Goal: Transaction & Acquisition: Purchase product/service

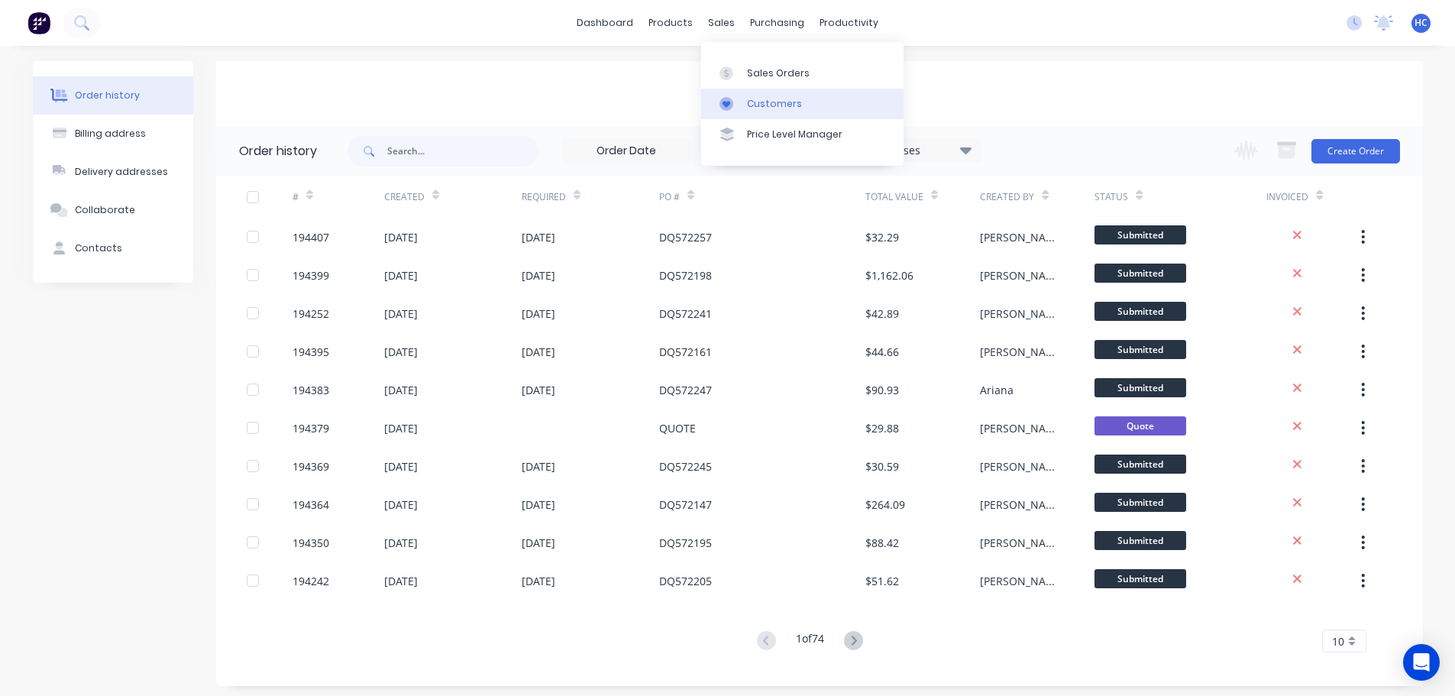
click at [757, 108] on div "Customers" at bounding box center [774, 104] width 55 height 14
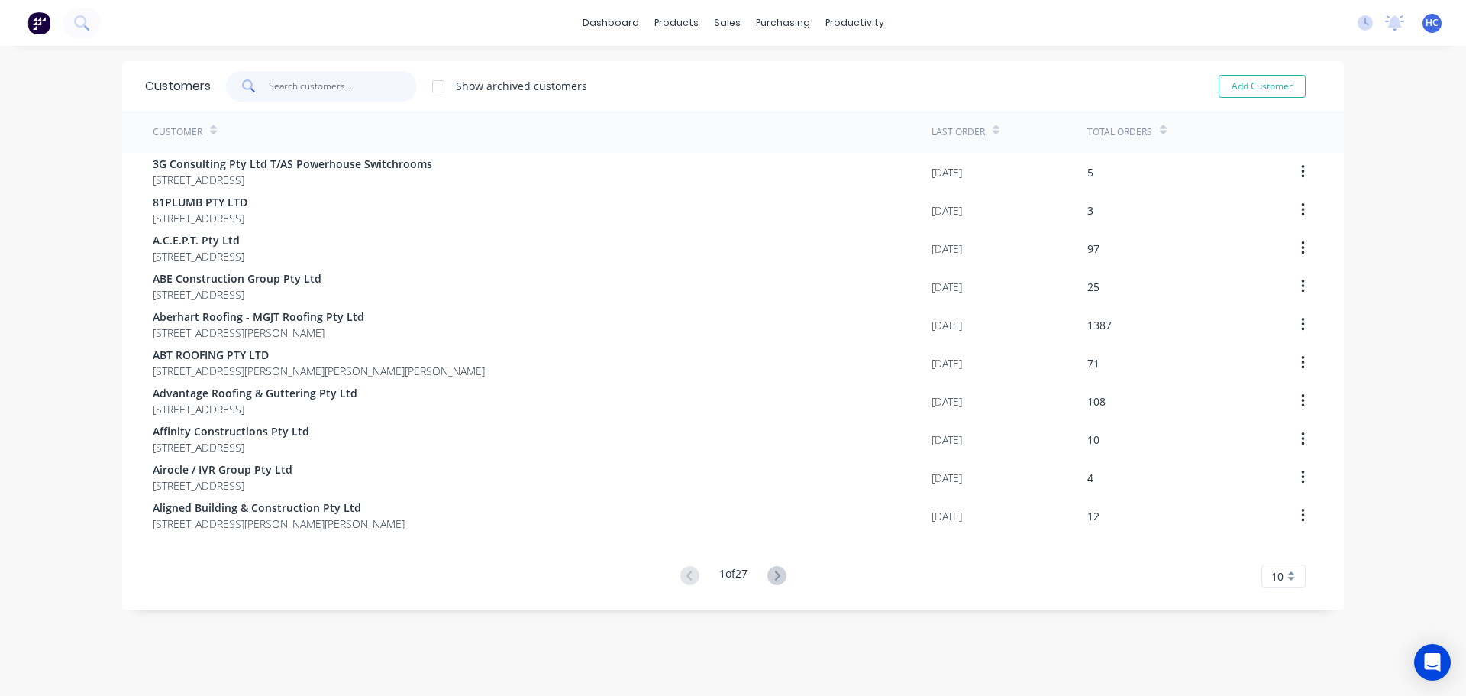
click at [318, 83] on input "text" at bounding box center [343, 86] width 149 height 31
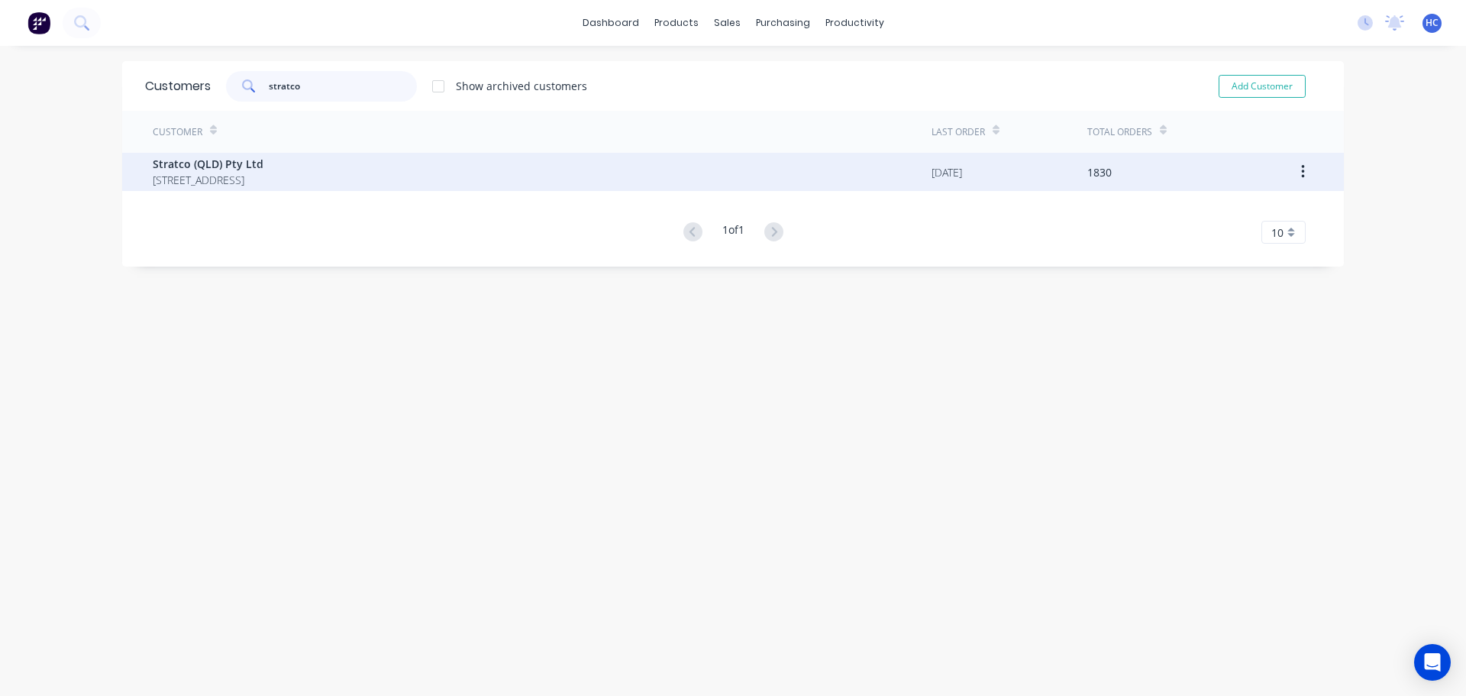
type input "stratco"
click at [182, 172] on span "[STREET_ADDRESS]" at bounding box center [208, 180] width 111 height 16
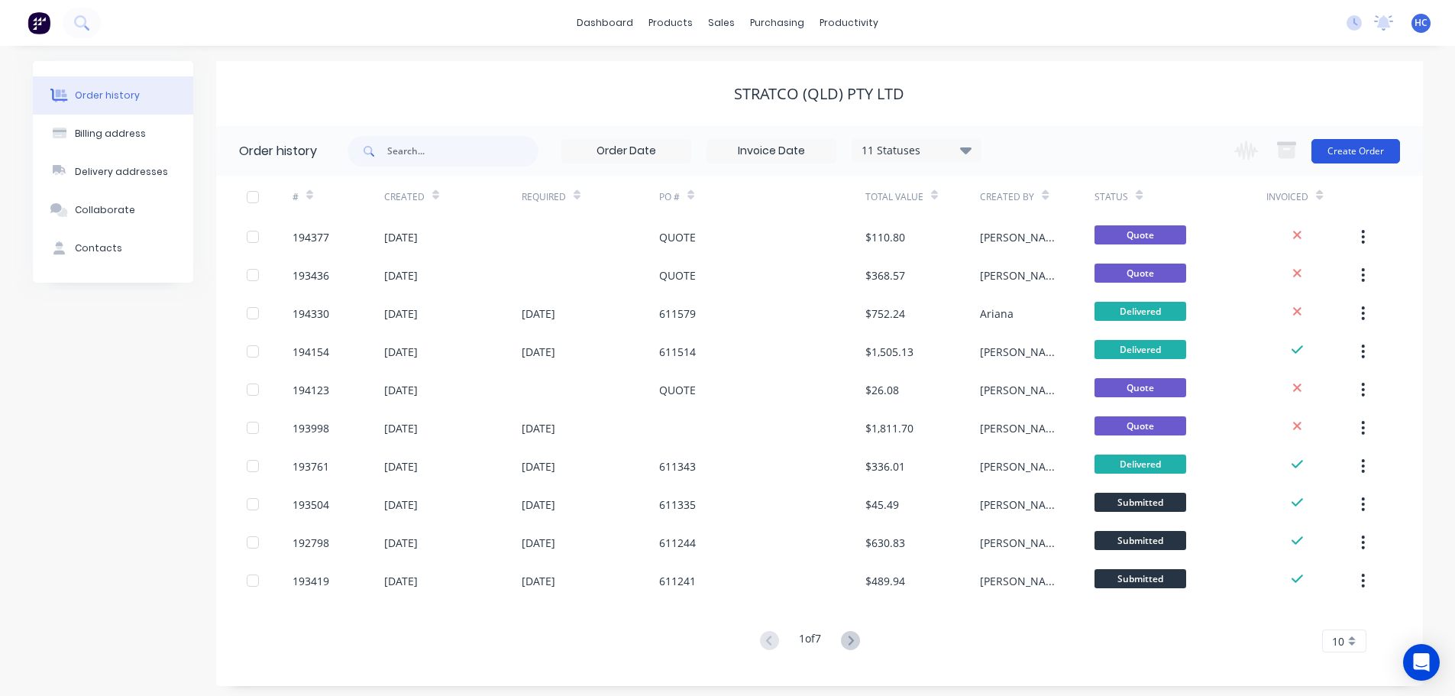
click at [1345, 150] on button "Create Order" at bounding box center [1355, 151] width 89 height 24
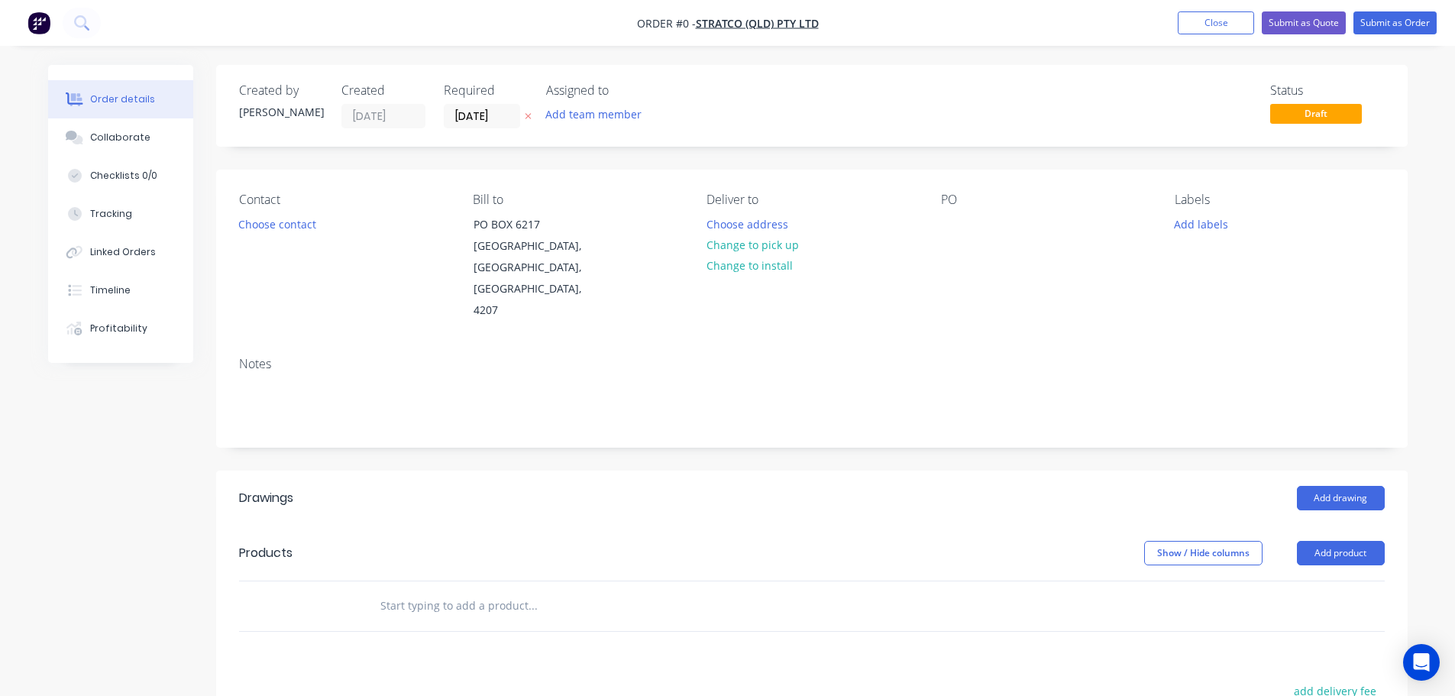
click at [529, 119] on icon "button" at bounding box center [528, 115] width 7 height 9
click at [956, 231] on div at bounding box center [953, 224] width 24 height 22
click at [1333, 486] on button "Add drawing" at bounding box center [1341, 498] width 88 height 24
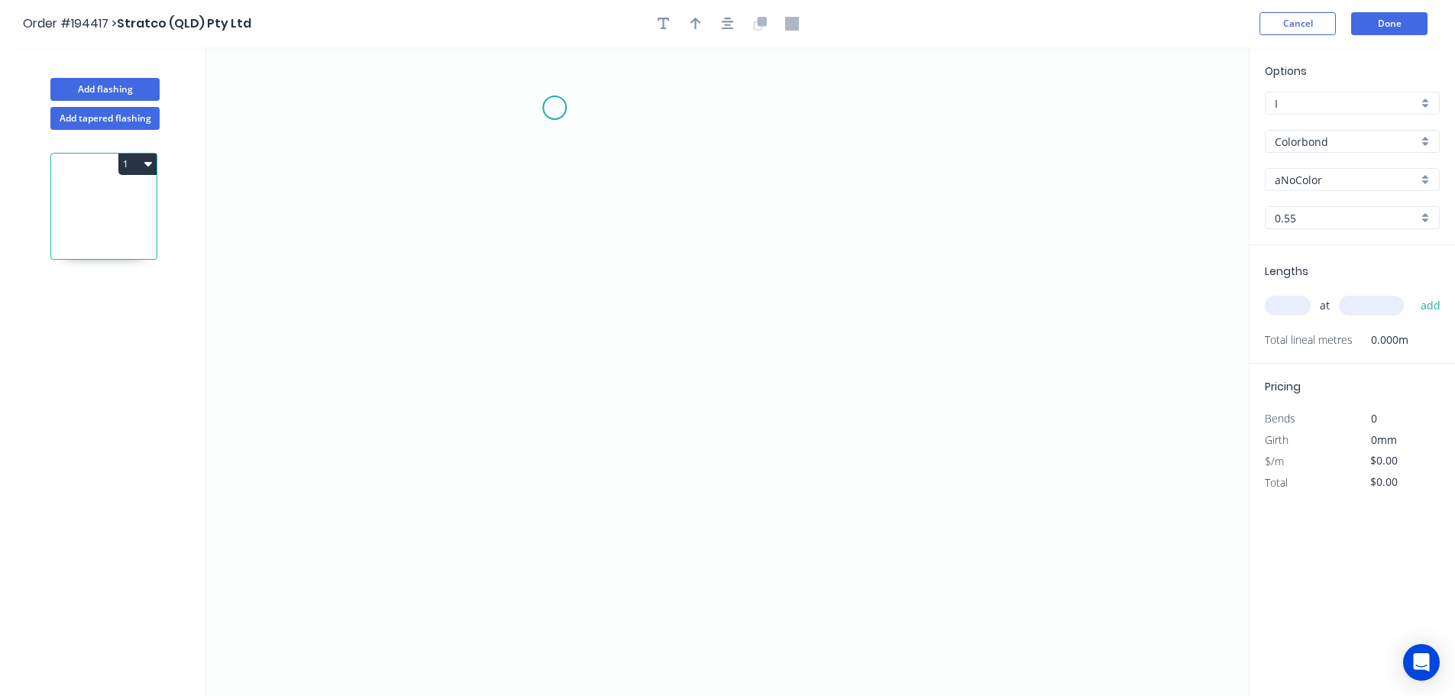
click at [554, 108] on icon "0" at bounding box center [727, 371] width 1042 height 648
click at [612, 105] on icon "0" at bounding box center [727, 371] width 1042 height 648
click at [612, 374] on icon "0 ?" at bounding box center [727, 371] width 1042 height 648
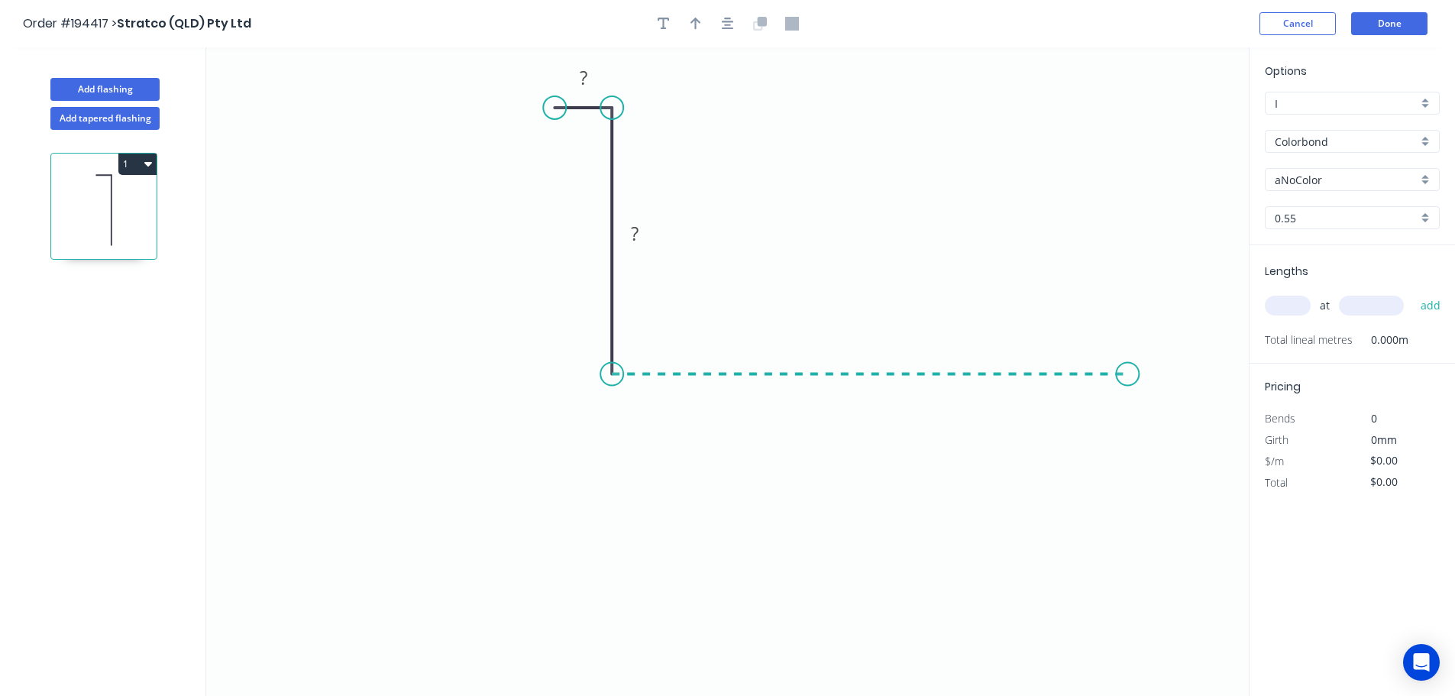
click at [1132, 393] on icon "0 ? ?" at bounding box center [727, 371] width 1042 height 648
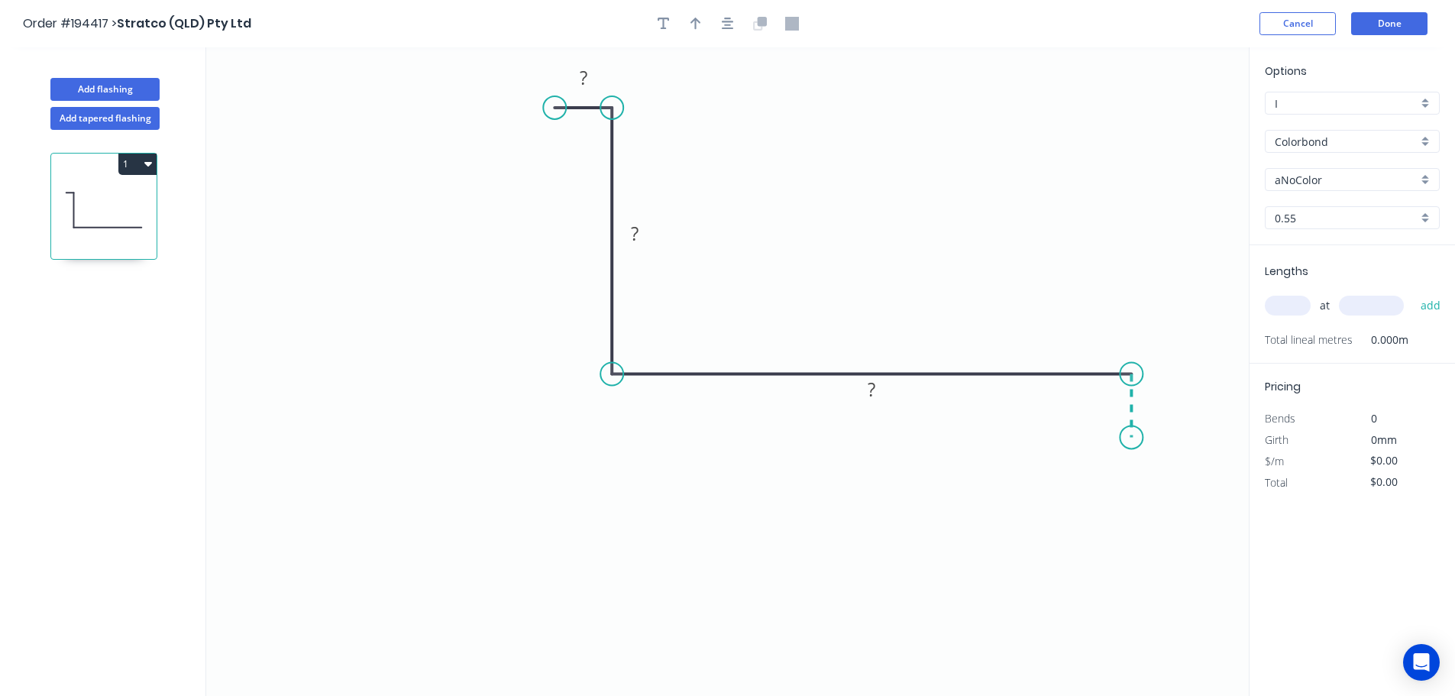
drag, startPoint x: 1134, startPoint y: 438, endPoint x: 1105, endPoint y: 436, distance: 29.1
click at [1135, 438] on icon "0 ? ? ?" at bounding box center [727, 371] width 1042 height 648
click at [1098, 437] on icon at bounding box center [1114, 437] width 34 height 0
click at [1117, 454] on tspan "?" at bounding box center [1114, 452] width 8 height 25
type input "$15.23"
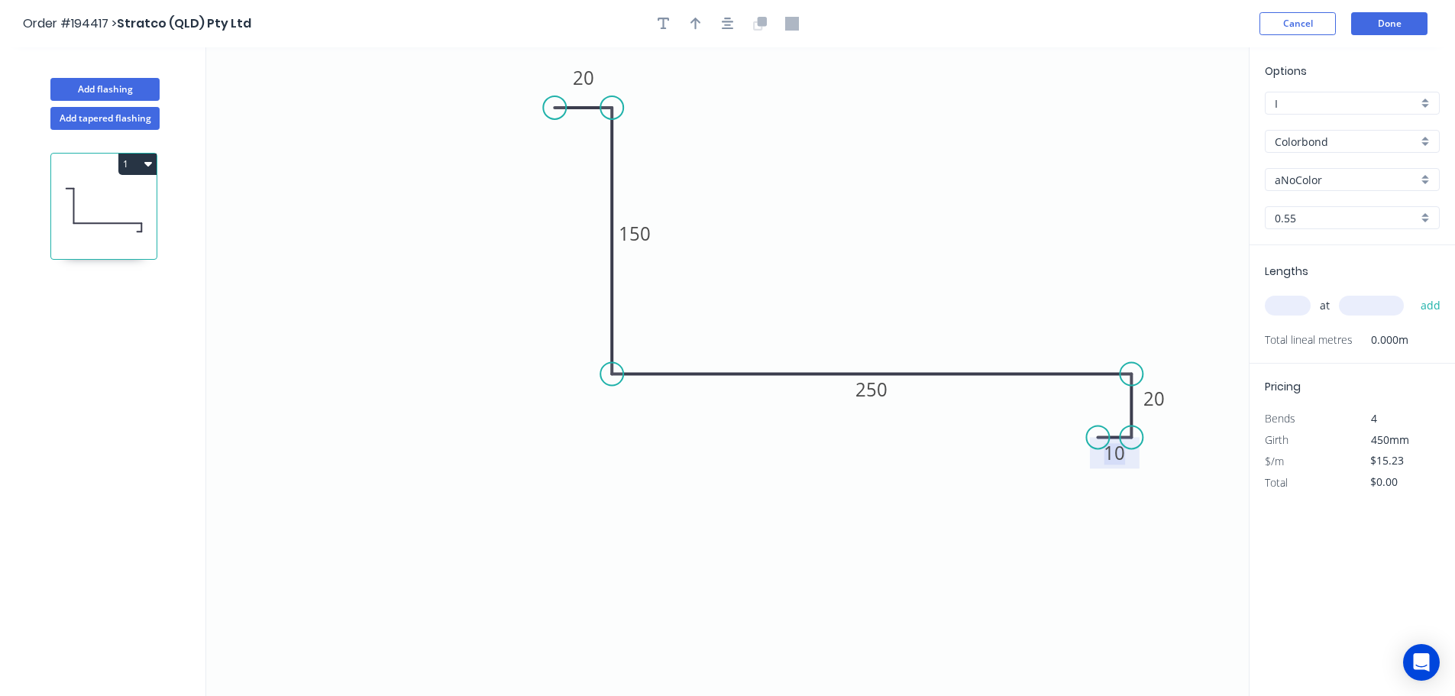
click at [992, 275] on icon "0 20 150 250 20 10" at bounding box center [727, 371] width 1042 height 648
click at [1313, 130] on div "Colorbond" at bounding box center [1352, 141] width 175 height 23
click at [1362, 194] on div "Stainless Steel 304" at bounding box center [1351, 194] width 173 height 27
type input "Stainless Steel 304"
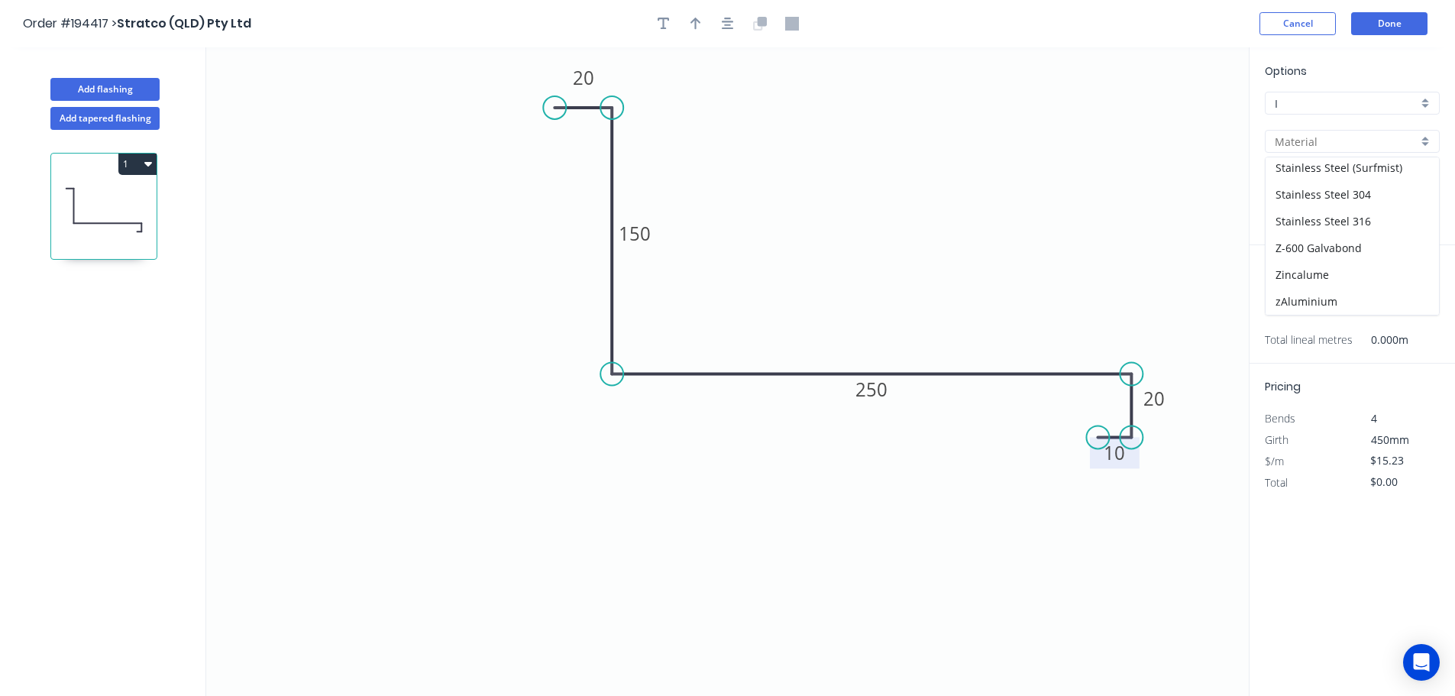
type input "2B"
type input "$39.31"
click at [1325, 183] on input "2B" at bounding box center [1346, 180] width 143 height 16
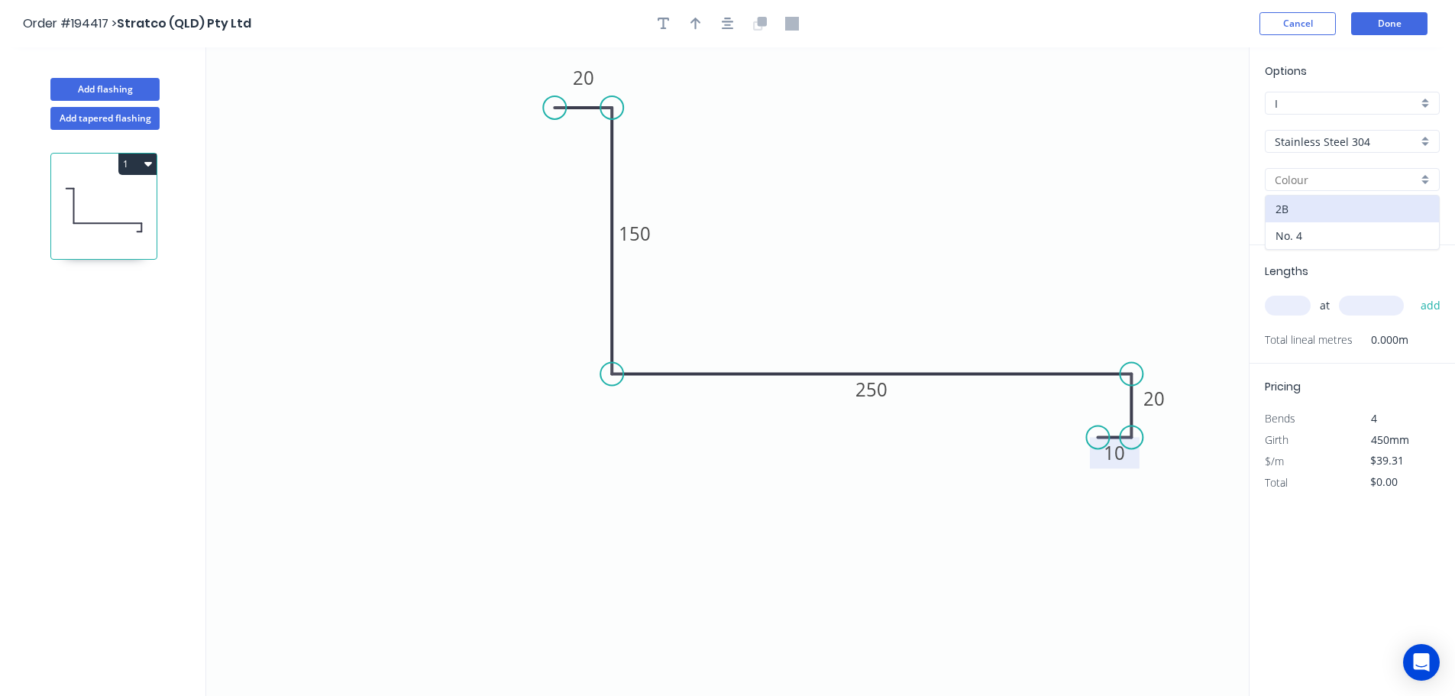
click at [1322, 233] on div "No. 4" at bounding box center [1351, 235] width 173 height 27
type input "No. 4"
click at [1290, 304] on input "text" at bounding box center [1288, 306] width 46 height 20
type input "4"
type input "1100"
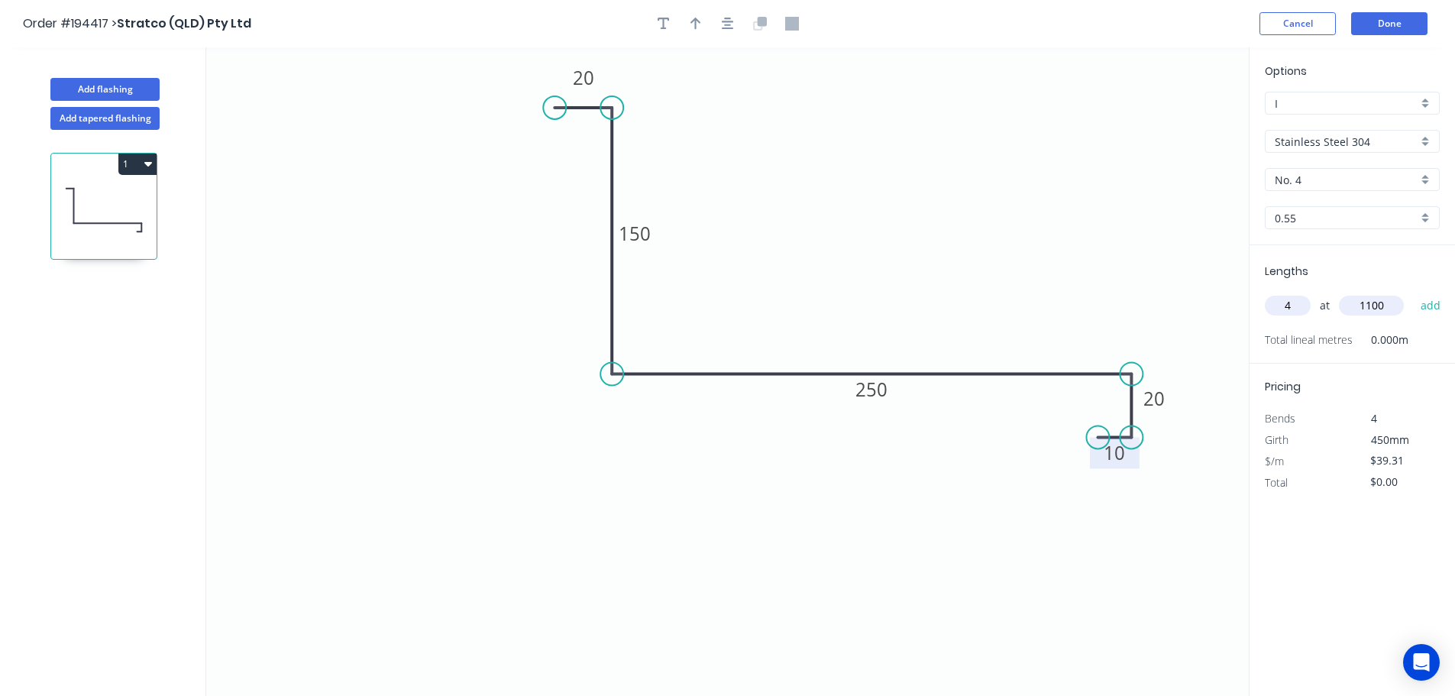
click at [1413, 292] on button "add" at bounding box center [1431, 305] width 36 height 26
type input "$172.96"
click at [1403, 11] on header "Order #194417 > Stratco (QLD) Pty Ltd Cancel Done" at bounding box center [727, 23] width 1455 height 47
click at [1383, 35] on header "Order #194417 > Stratco (QLD) Pty Ltd Cancel Done" at bounding box center [727, 23] width 1455 height 47
click at [1394, 31] on button "Done" at bounding box center [1389, 23] width 76 height 23
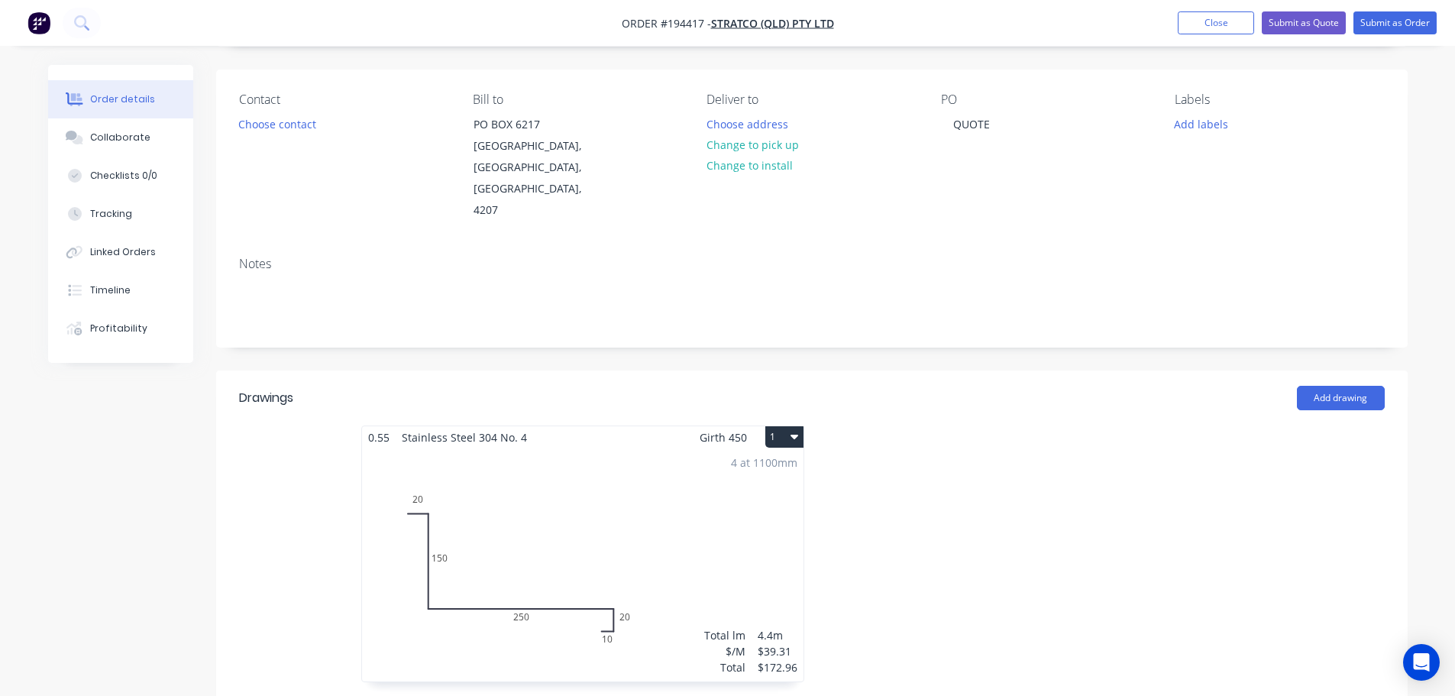
scroll to position [153, 0]
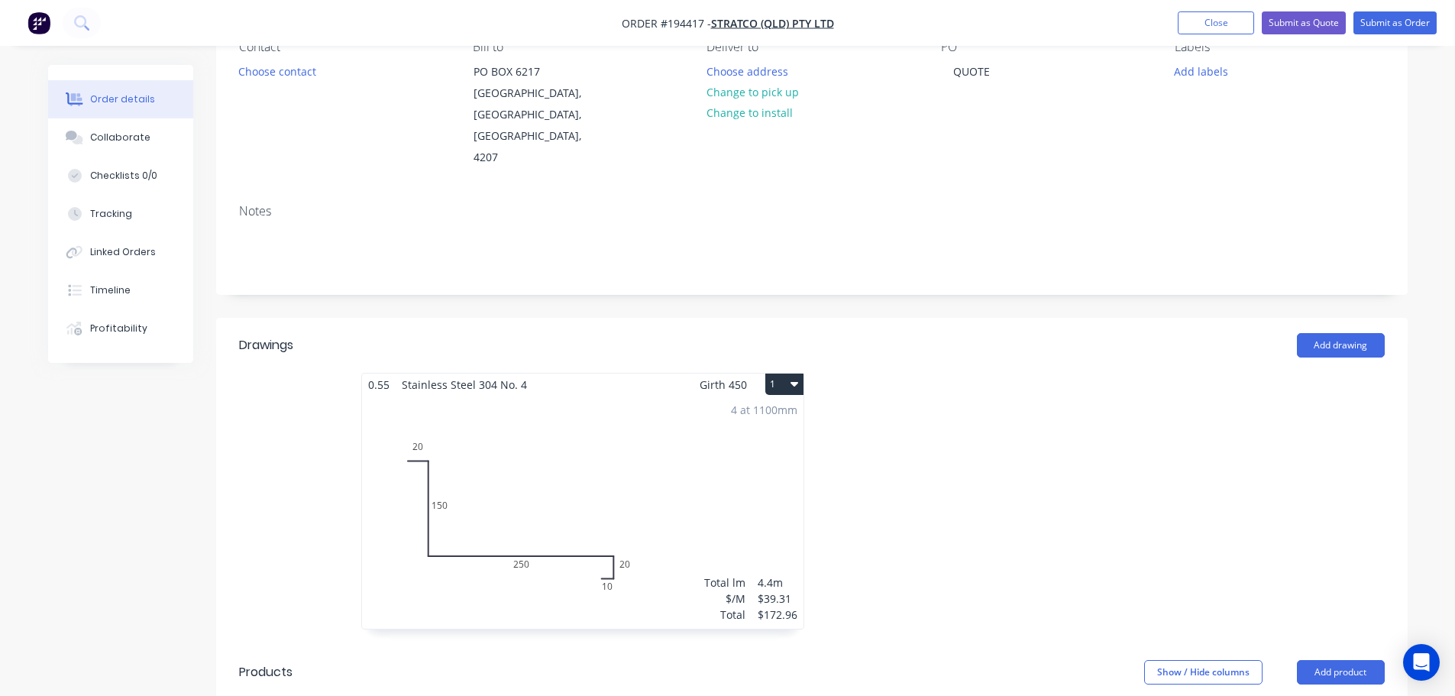
click at [663, 458] on div "4 at 1100mm Total lm $/M Total 4.4m $39.31 $172.96" at bounding box center [582, 512] width 441 height 233
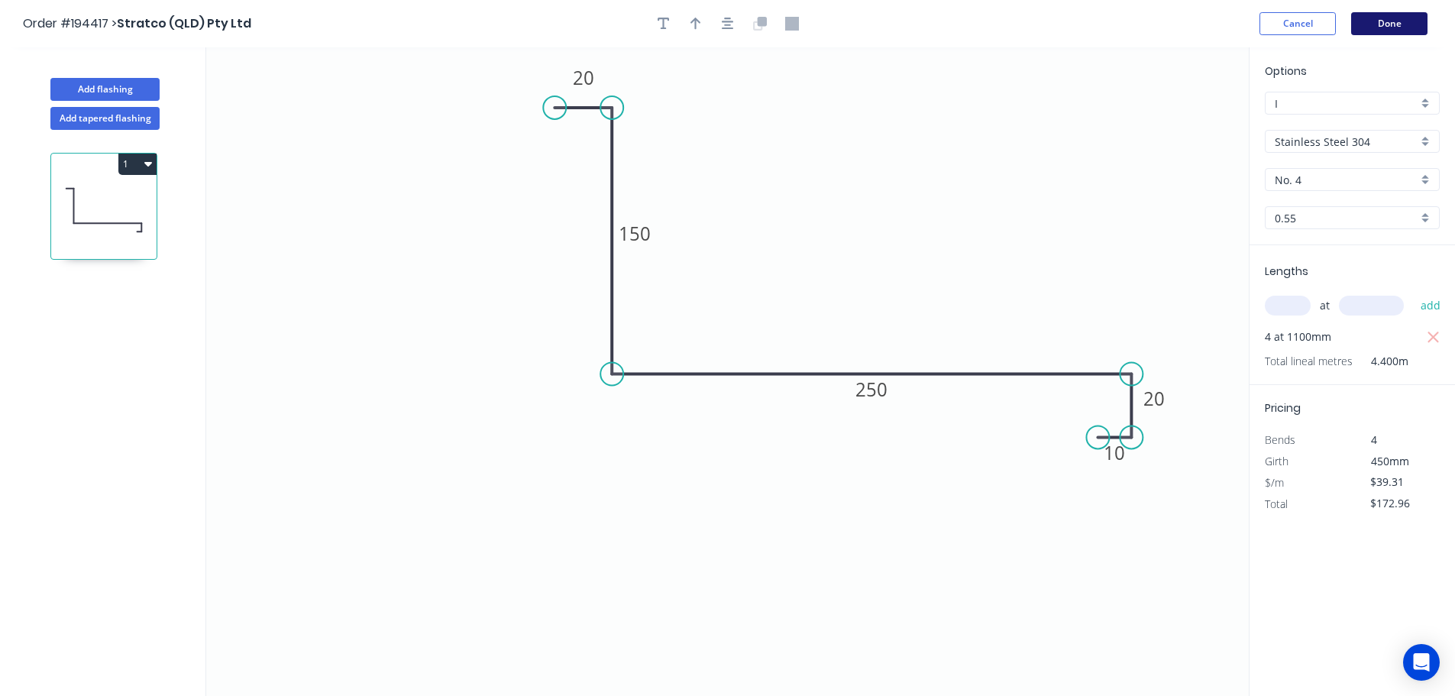
click at [1402, 22] on button "Done" at bounding box center [1389, 23] width 76 height 23
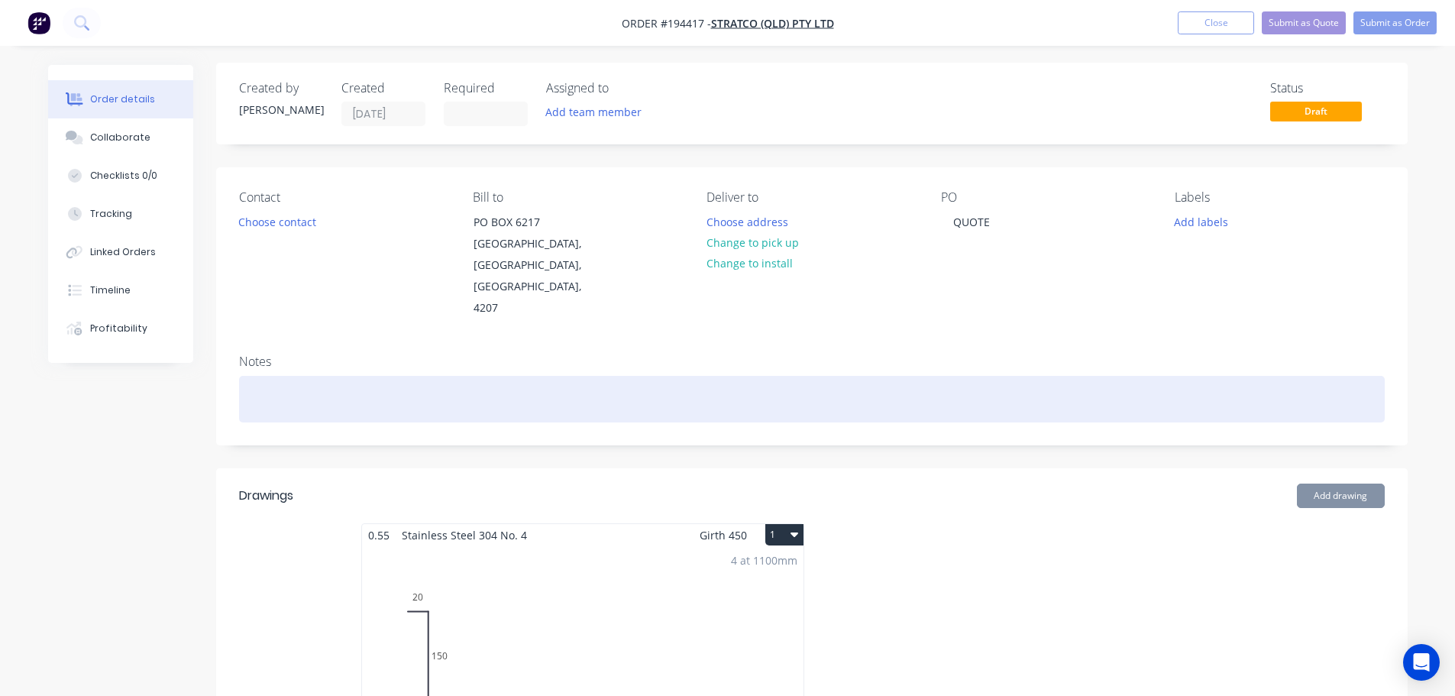
scroll to position [305, 0]
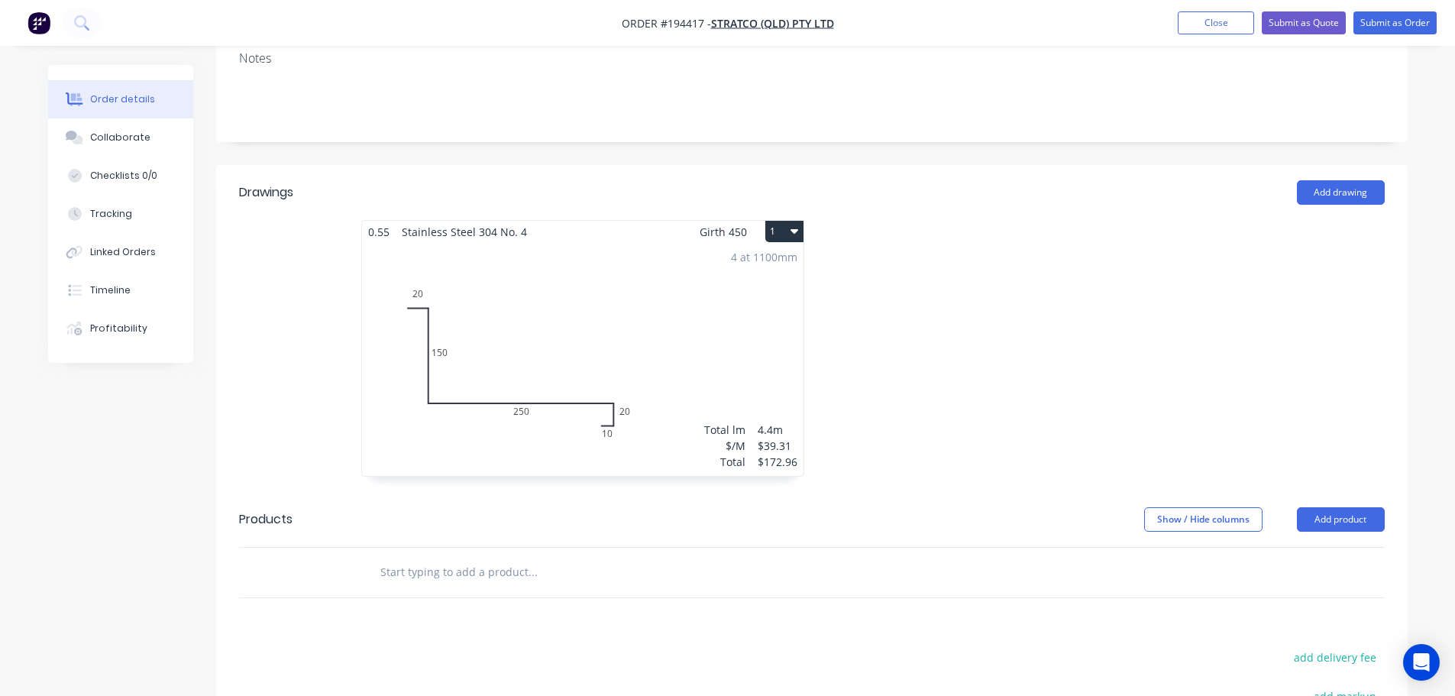
click at [953, 349] on div at bounding box center [1041, 356] width 458 height 272
click at [1336, 507] on button "Add product" at bounding box center [1341, 519] width 88 height 24
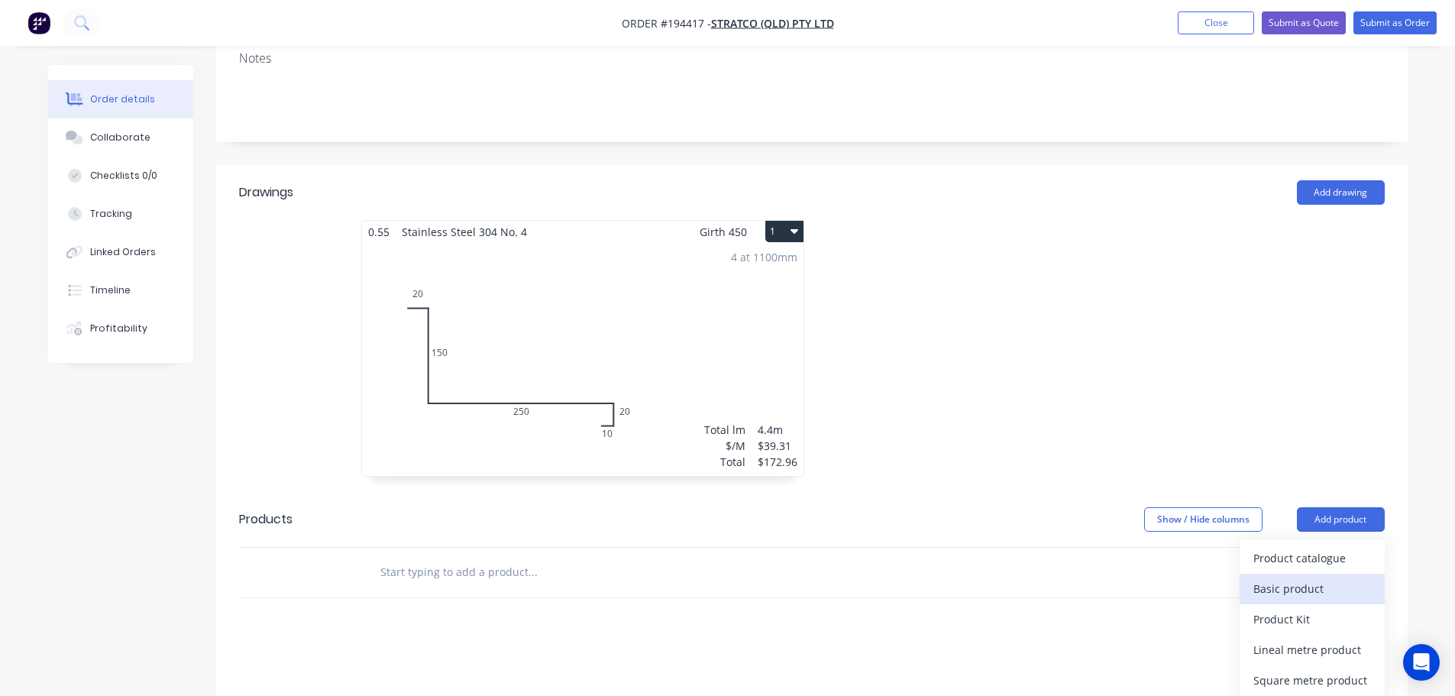
click at [1294, 577] on div "Basic product" at bounding box center [1312, 588] width 118 height 22
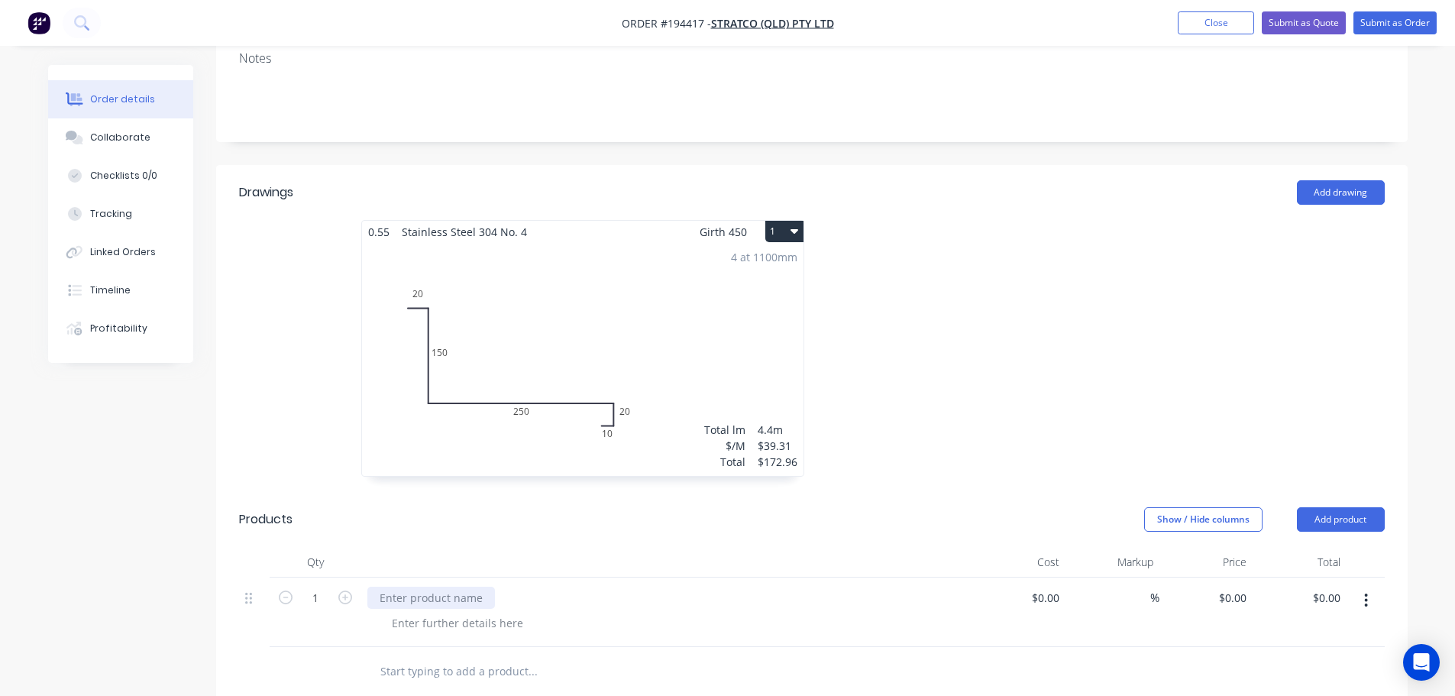
drag, startPoint x: 441, startPoint y: 561, endPoint x: 458, endPoint y: 536, distance: 30.7
click at [439, 587] on div at bounding box center [431, 598] width 128 height 22
click at [99, 155] on button "Collaborate" at bounding box center [120, 137] width 145 height 38
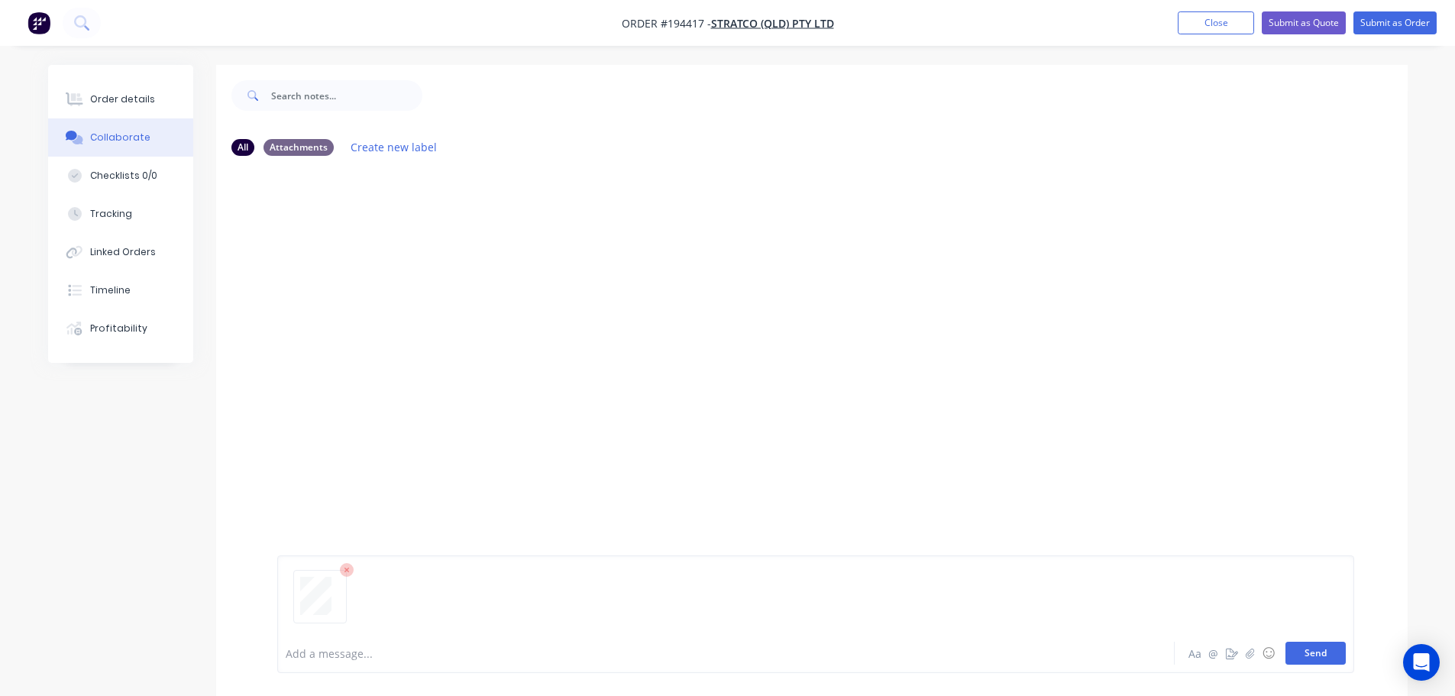
click at [1308, 658] on button "Send" at bounding box center [1315, 652] width 60 height 23
click at [144, 99] on div "Order details" at bounding box center [122, 99] width 65 height 14
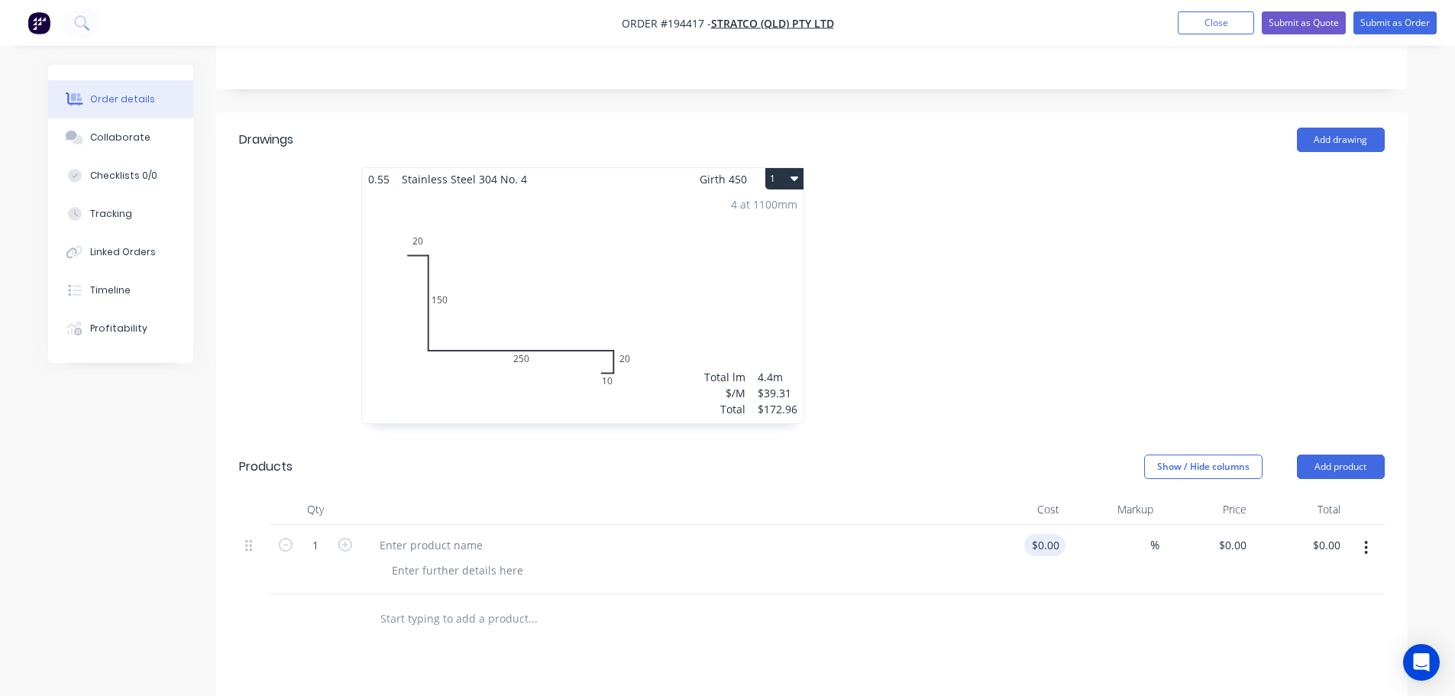
scroll to position [458, 0]
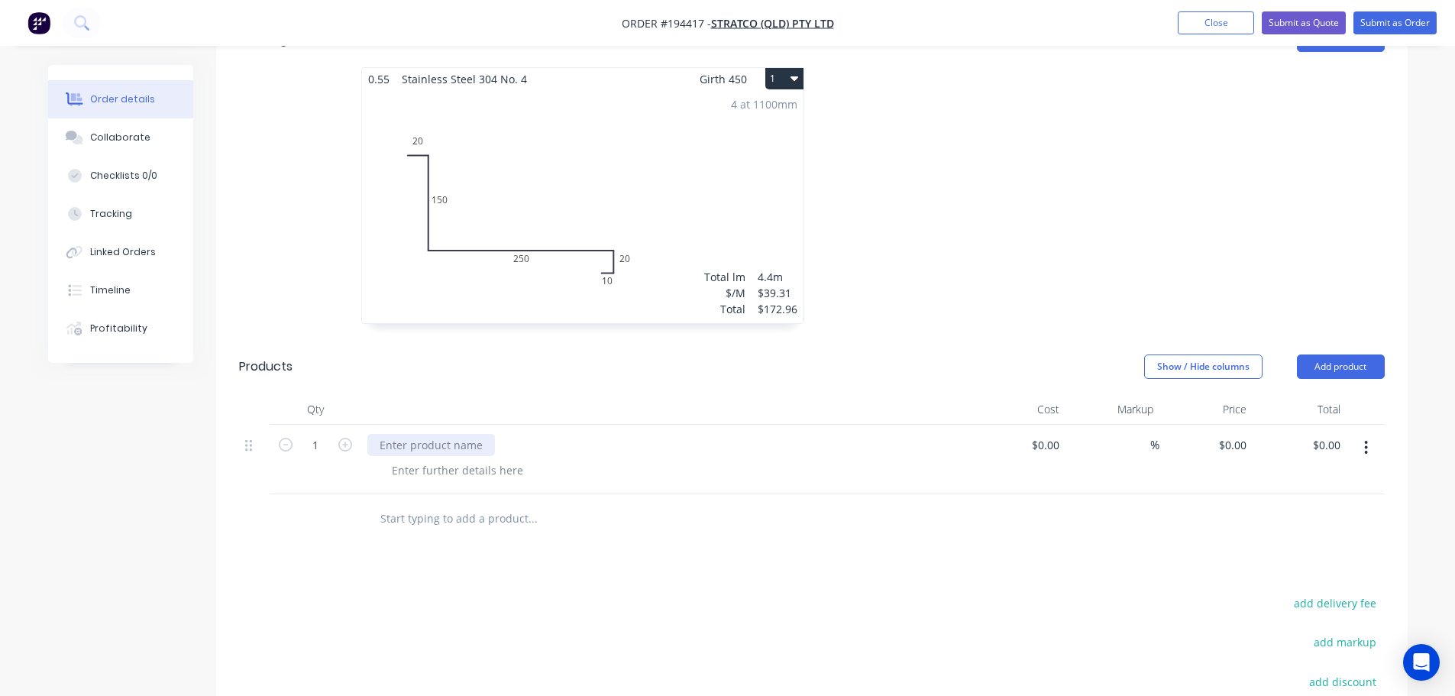
click at [460, 434] on div at bounding box center [431, 445] width 128 height 22
click at [444, 459] on div at bounding box center [458, 470] width 156 height 22
click at [621, 354] on div "Show / Hide columns Add product" at bounding box center [933, 366] width 902 height 24
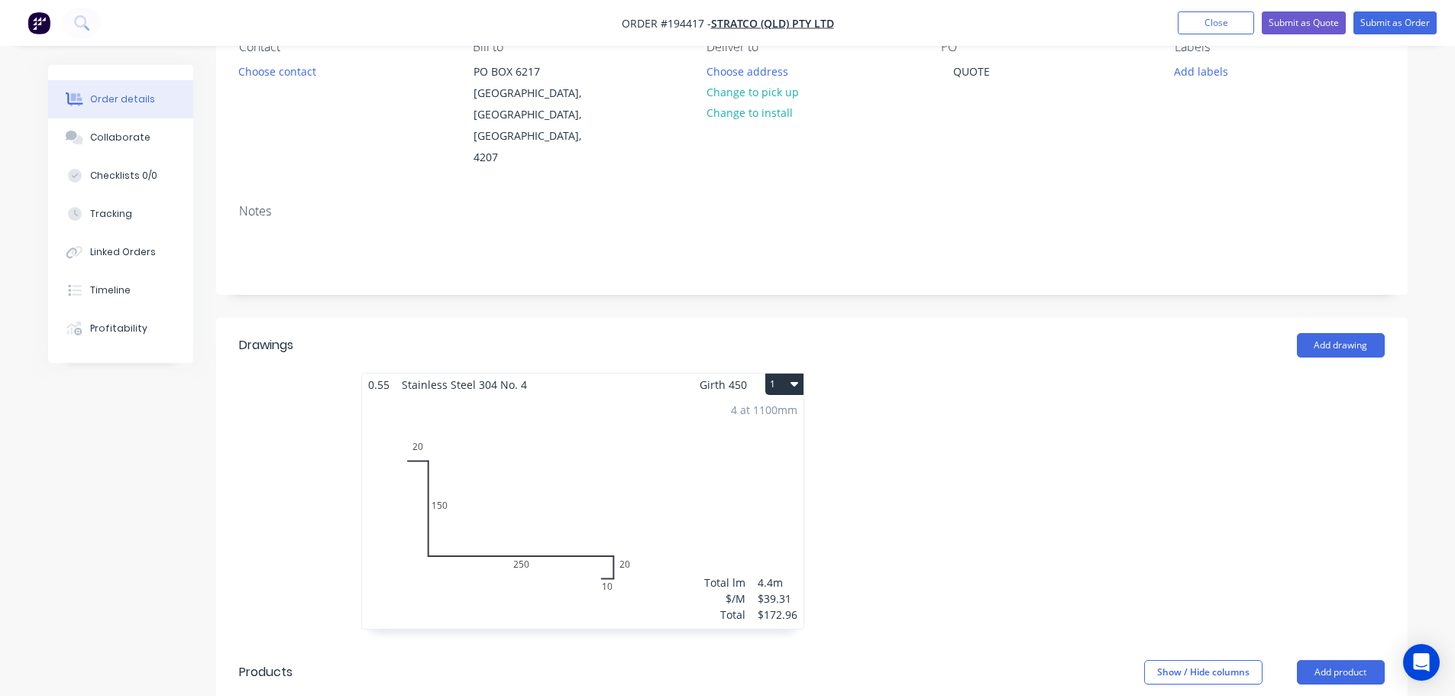
scroll to position [305, 0]
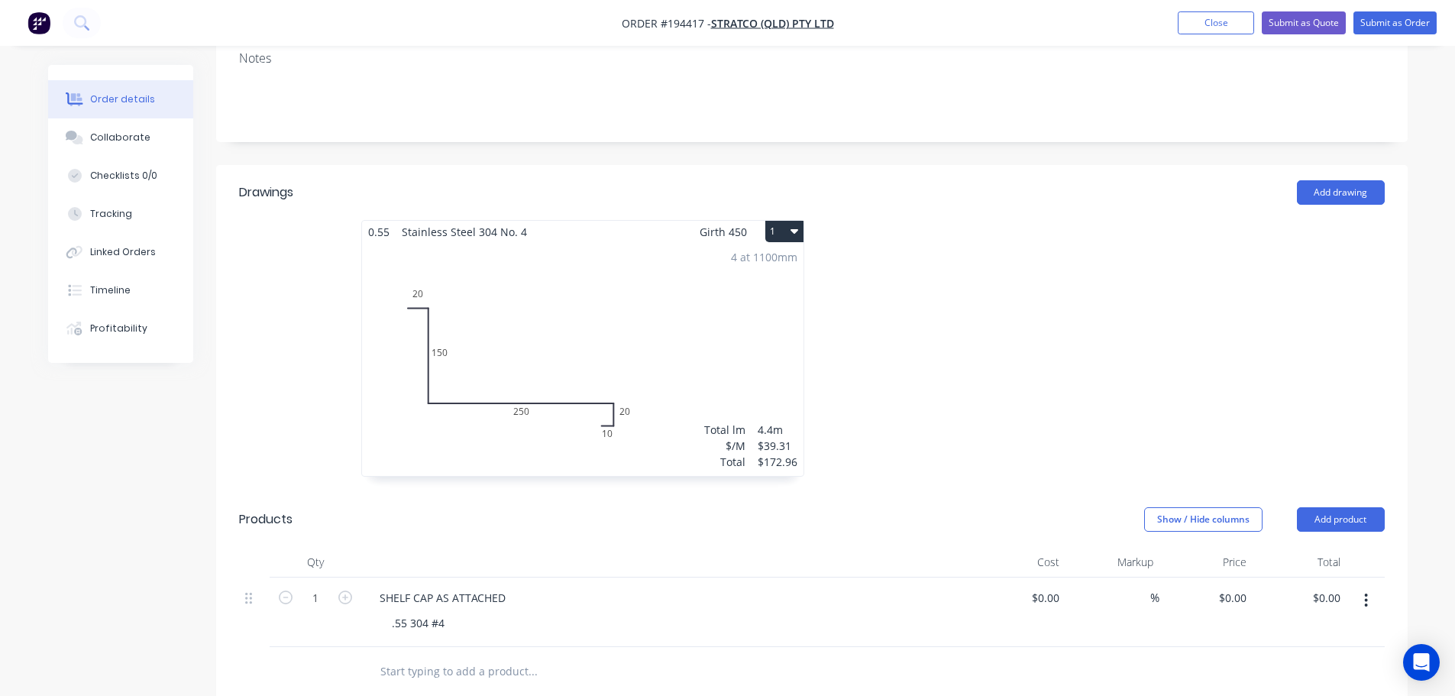
click at [1062, 312] on div at bounding box center [1041, 356] width 458 height 272
click at [1226, 577] on div "0 0" at bounding box center [1206, 611] width 94 height 69
type input "$70.79"
click at [1193, 418] on div at bounding box center [1041, 356] width 458 height 272
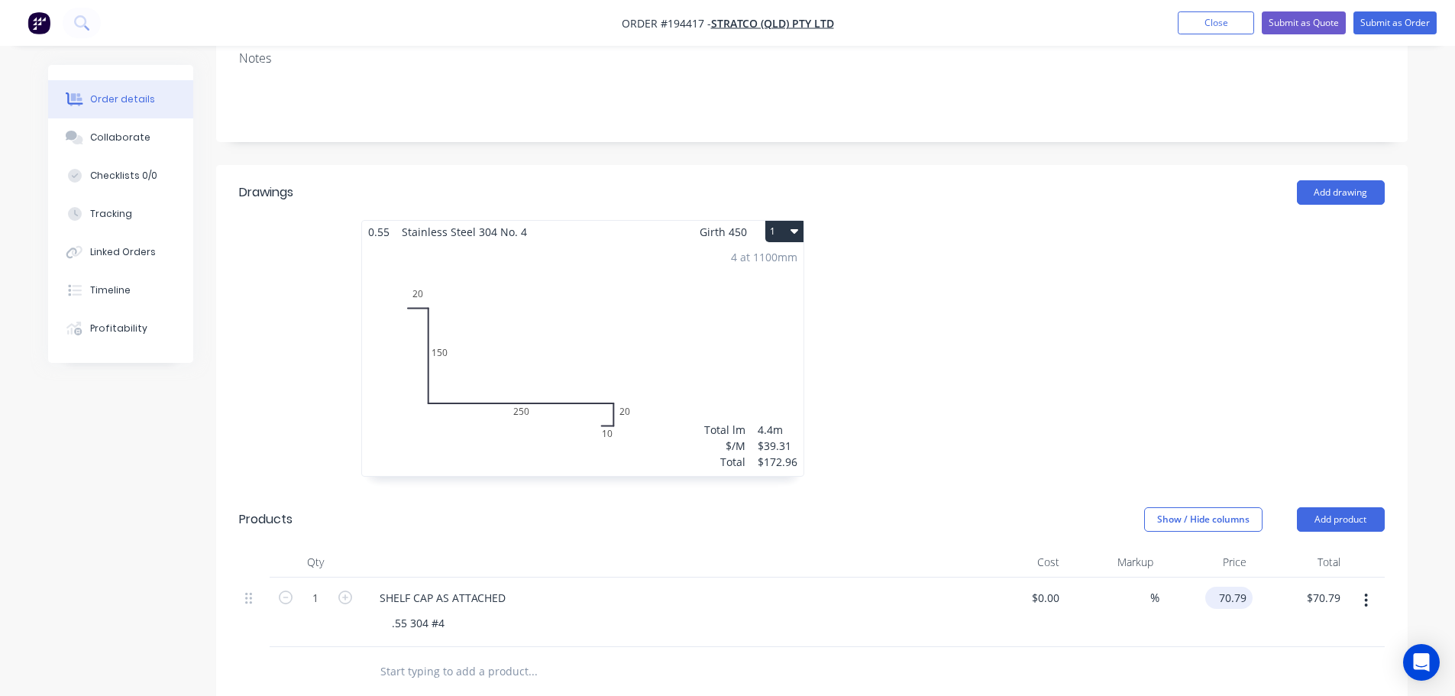
click at [1236, 587] on input "70.79" at bounding box center [1231, 598] width 41 height 22
type input "$92.63"
click at [1063, 326] on div at bounding box center [1041, 356] width 458 height 272
click at [341, 590] on icon "button" at bounding box center [345, 597] width 14 height 14
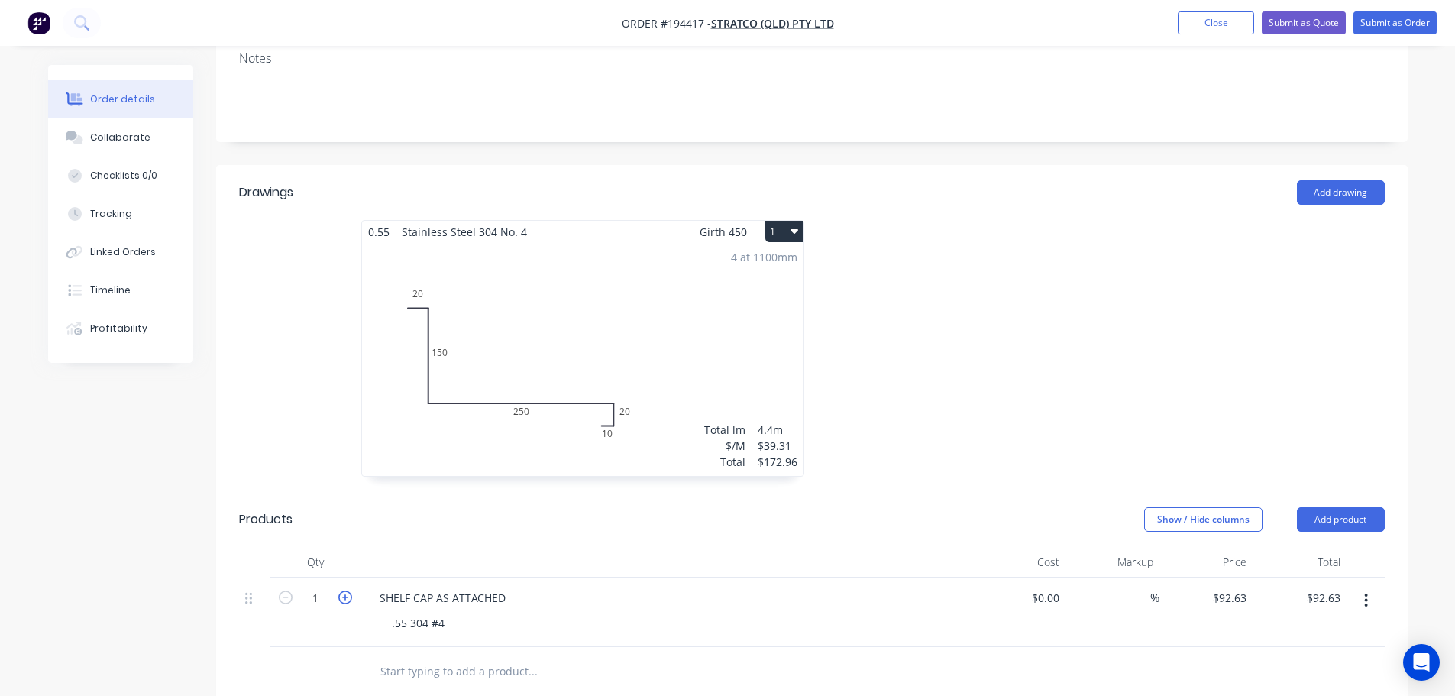
type input "2"
type input "$185.26"
click at [341, 590] on icon "button" at bounding box center [345, 597] width 14 height 14
type input "3"
type input "$277.89"
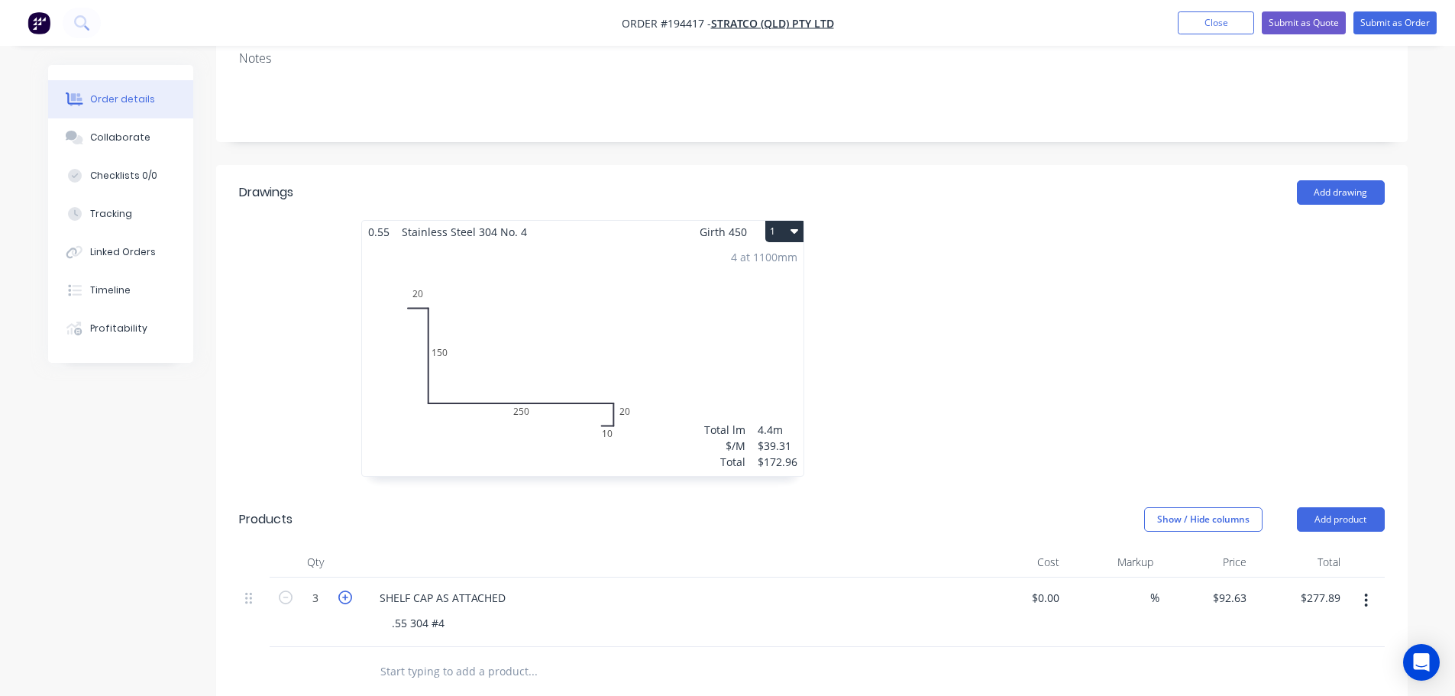
click at [341, 590] on icon "button" at bounding box center [345, 597] width 14 height 14
type input "4"
type input "$370.52"
click at [512, 507] on div "Show / Hide columns Add product" at bounding box center [933, 519] width 902 height 24
click at [1344, 507] on button "Add product" at bounding box center [1341, 519] width 88 height 24
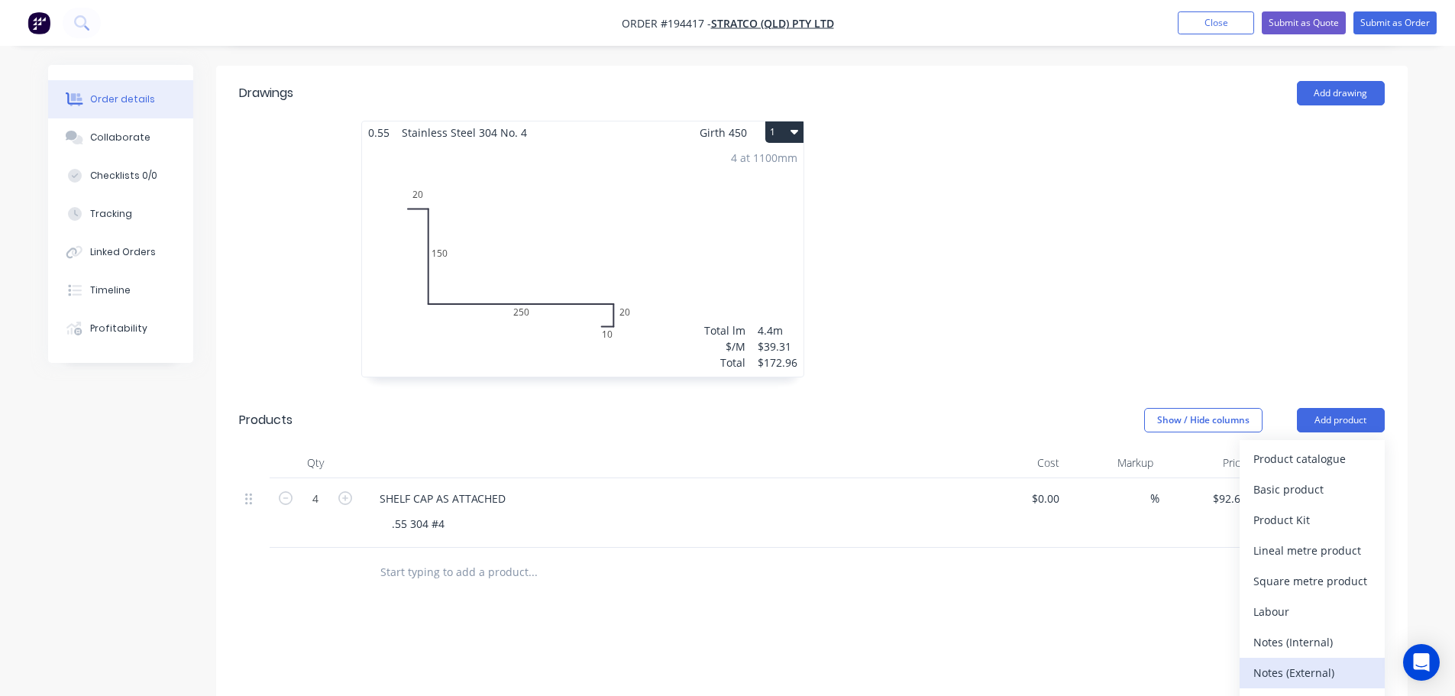
scroll to position [458, 0]
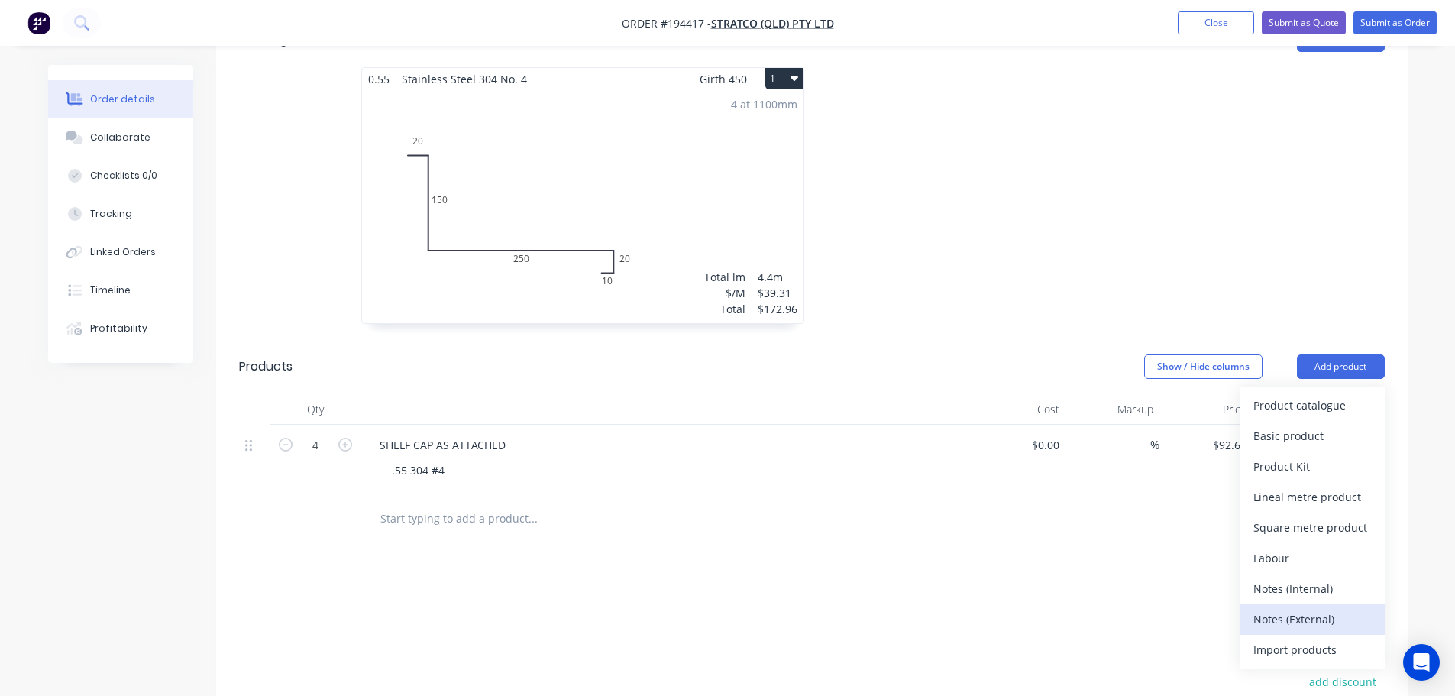
click at [1291, 608] on div "Notes (External)" at bounding box center [1312, 619] width 118 height 22
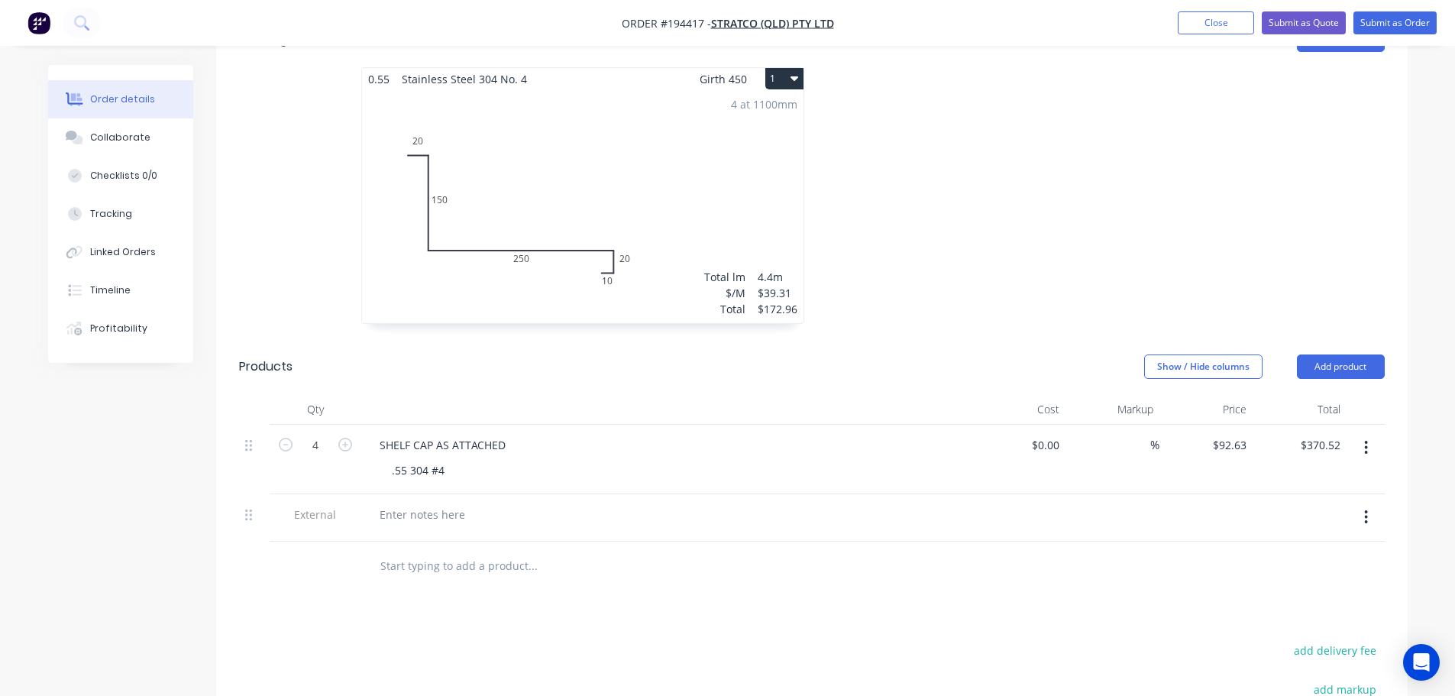
click at [425, 494] on div at bounding box center [666, 517] width 611 height 47
click at [428, 494] on div at bounding box center [666, 517] width 611 height 47
click at [425, 503] on div at bounding box center [422, 514] width 110 height 22
click at [1319, 22] on button "Submit as Quote" at bounding box center [1304, 22] width 84 height 23
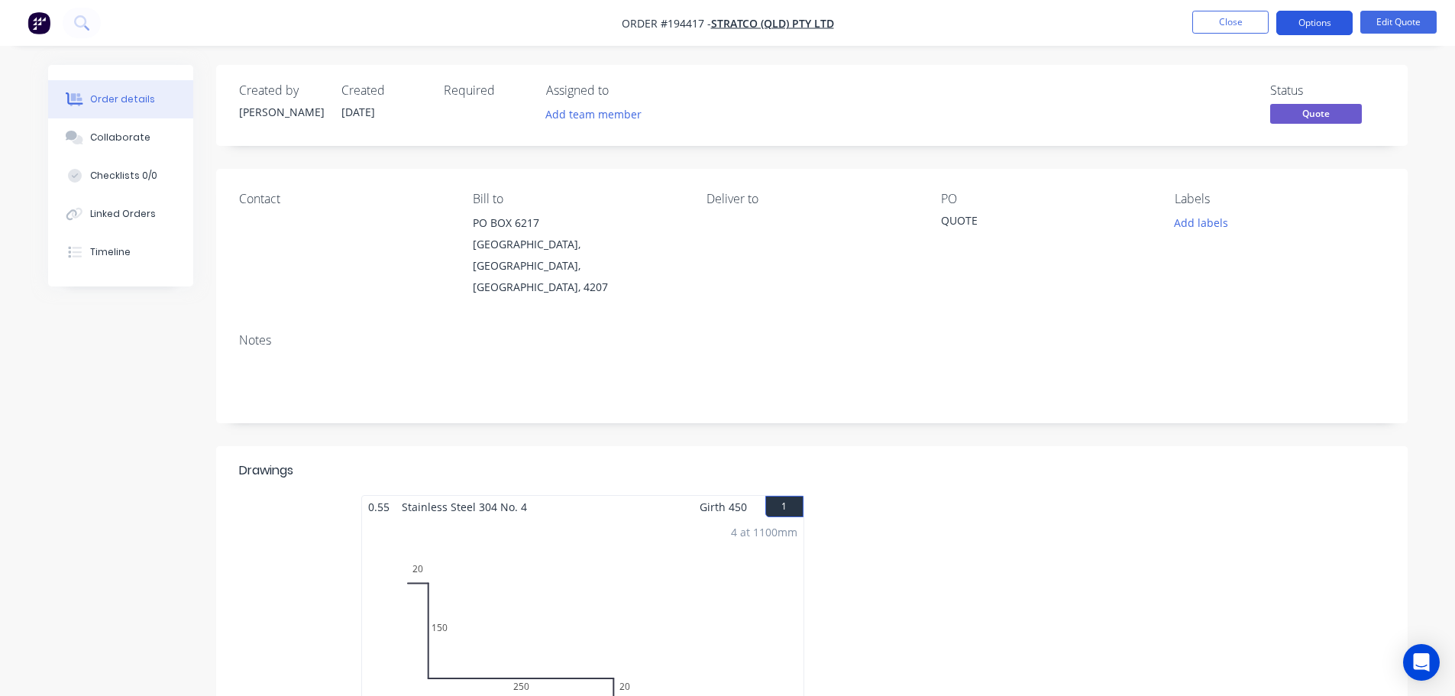
click at [1336, 31] on button "Options" at bounding box center [1314, 23] width 76 height 24
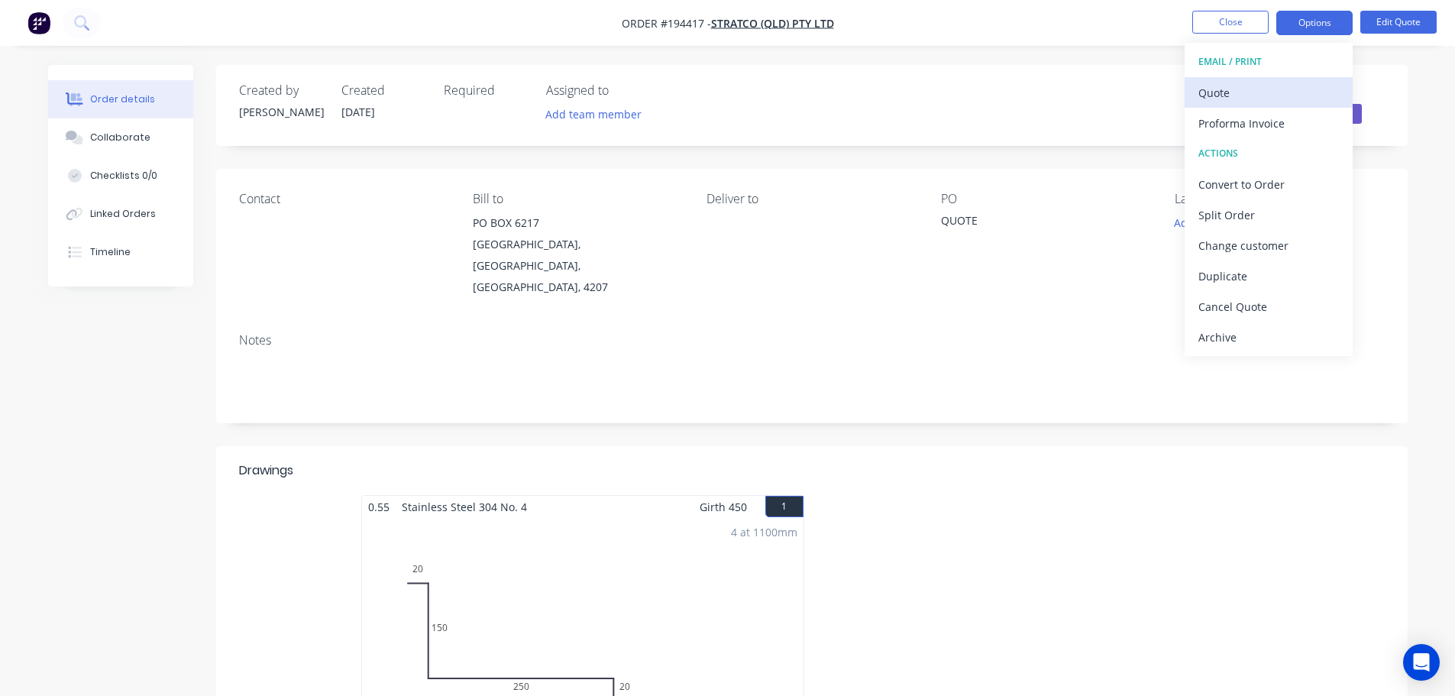
drag, startPoint x: 1278, startPoint y: 76, endPoint x: 1262, endPoint y: 86, distance: 18.9
click at [1277, 76] on button "EMAIL / PRINT" at bounding box center [1268, 62] width 168 height 31
click at [1257, 87] on div "Quote" at bounding box center [1268, 93] width 141 height 22
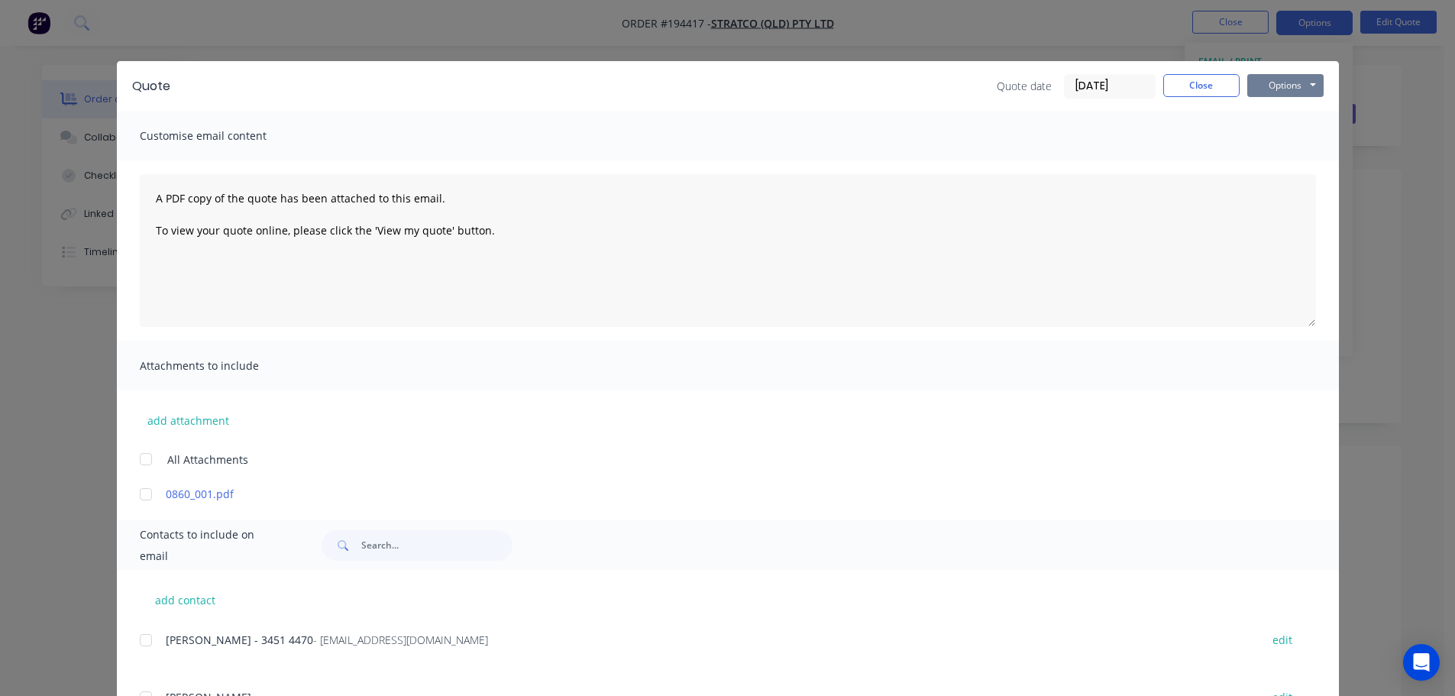
click at [1293, 83] on button "Options" at bounding box center [1285, 85] width 76 height 23
click at [1301, 136] on button "Print" at bounding box center [1296, 137] width 98 height 25
click at [1184, 86] on button "Close" at bounding box center [1201, 85] width 76 height 23
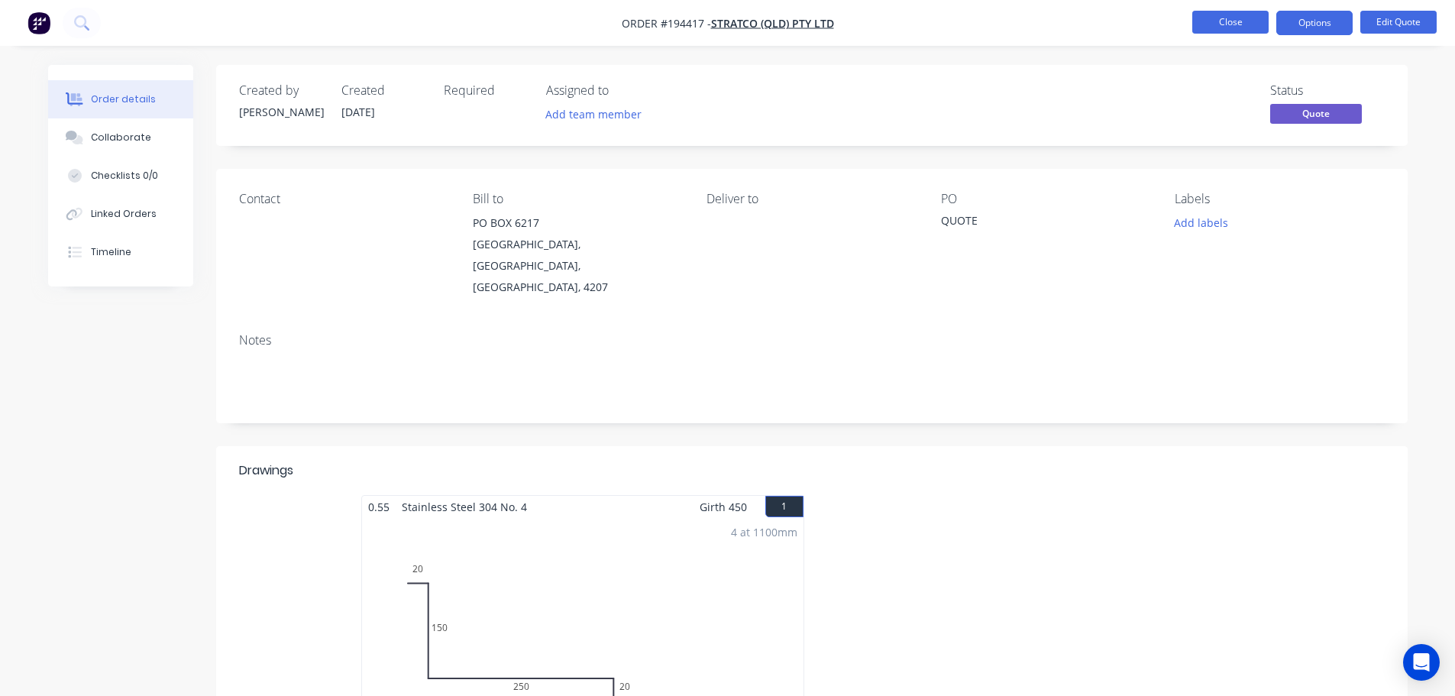
click at [1249, 18] on button "Close" at bounding box center [1230, 22] width 76 height 23
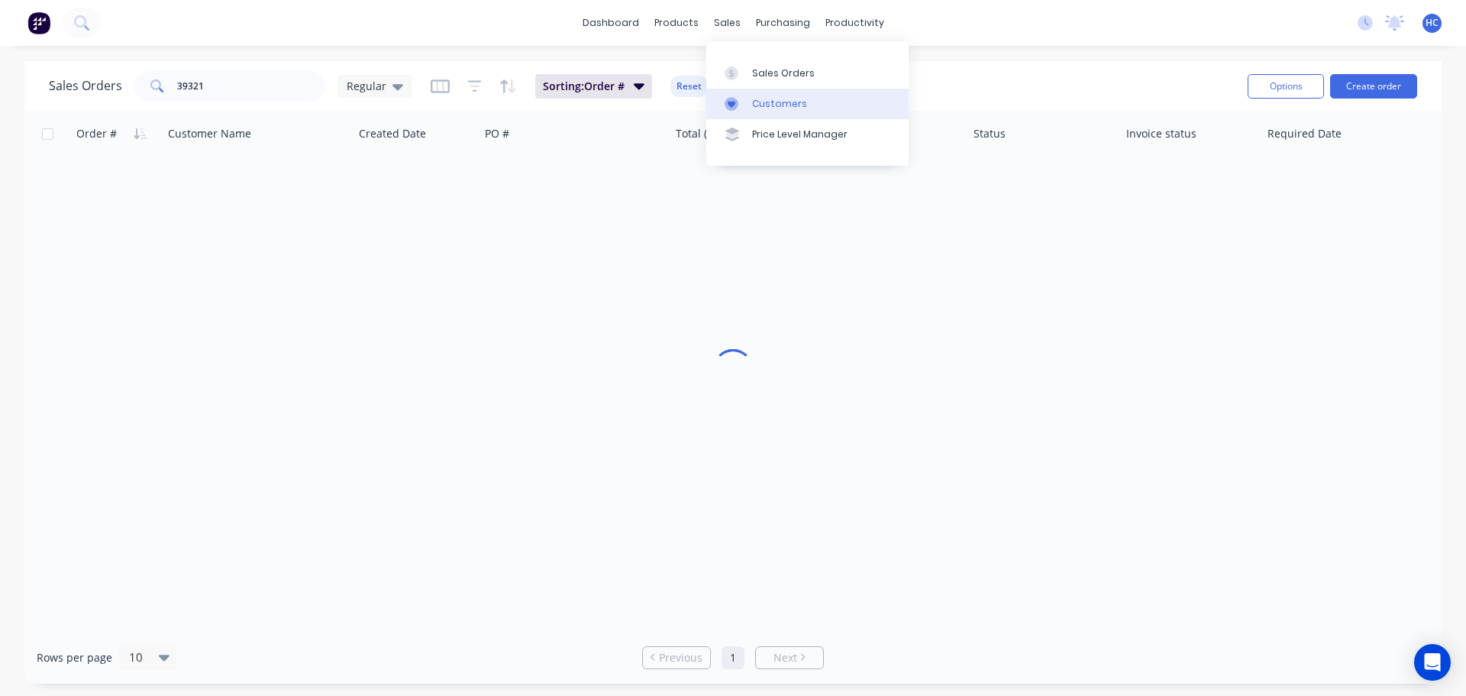
click at [773, 99] on div "Customers" at bounding box center [779, 104] width 55 height 14
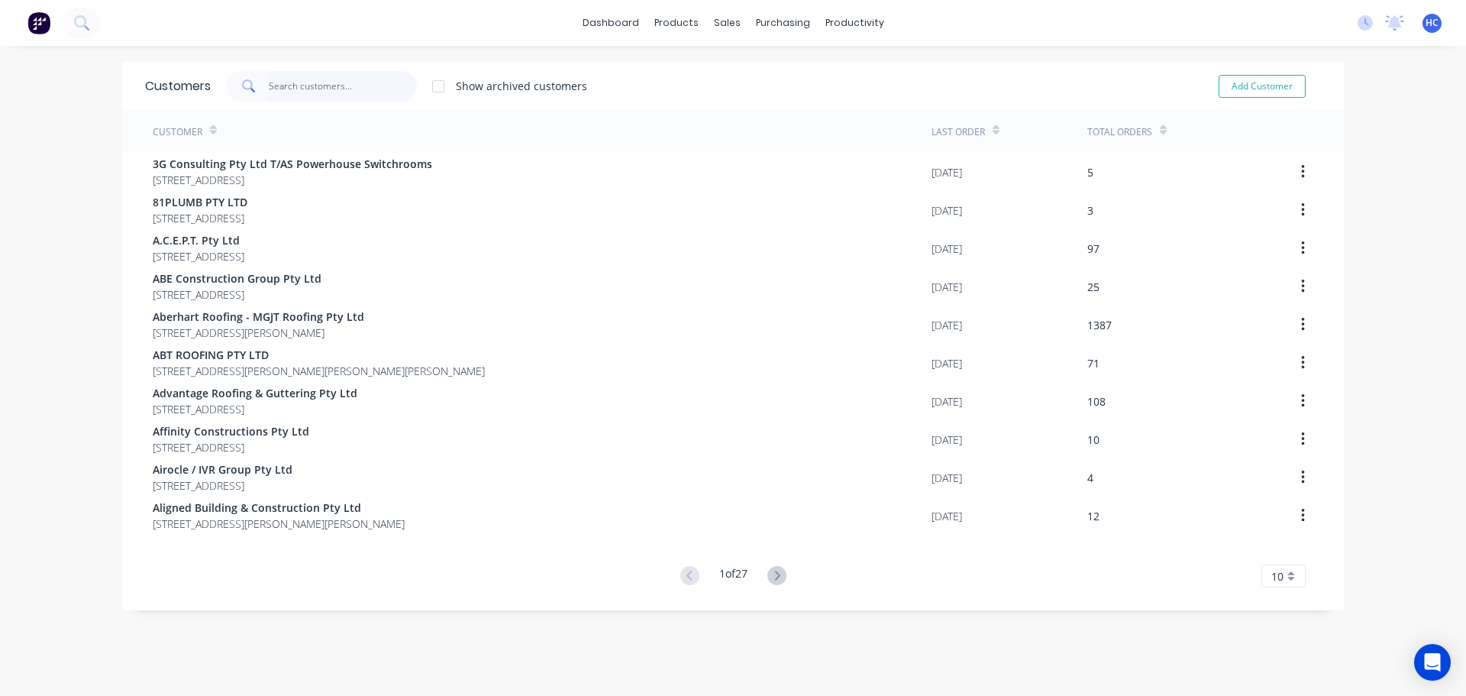
click at [284, 87] on input "text" at bounding box center [343, 86] width 149 height 31
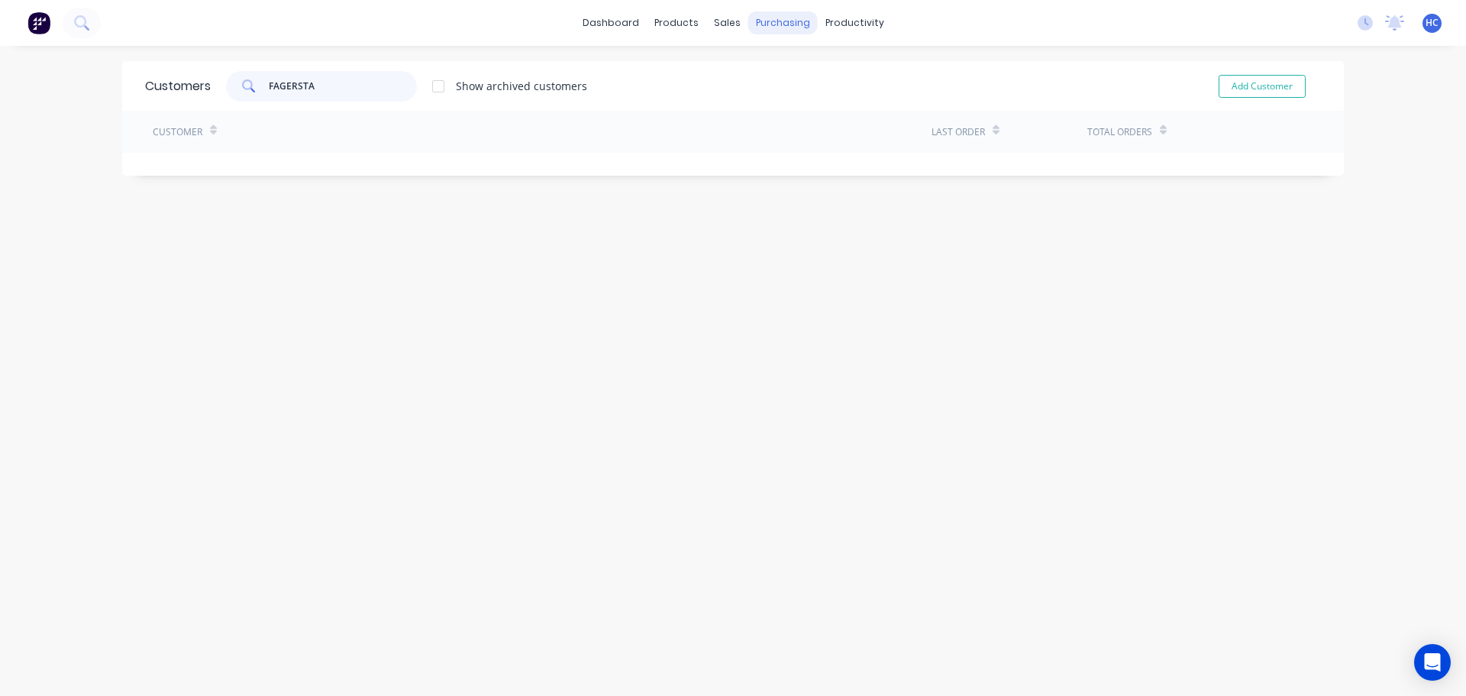
type input "FAGERSTA"
click at [774, 31] on div "purchasing" at bounding box center [782, 22] width 69 height 23
click at [808, 108] on div "Suppliers" at bounding box center [809, 104] width 46 height 14
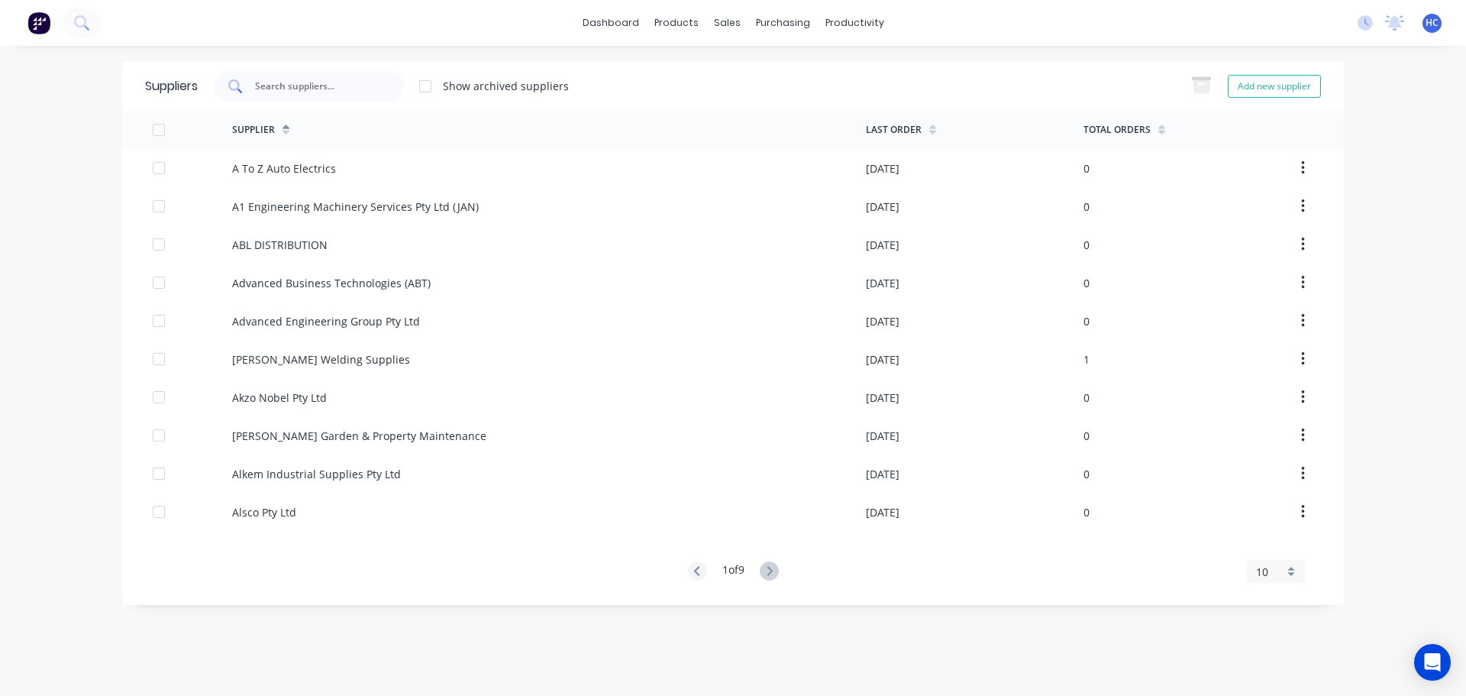
click at [311, 89] on input "text" at bounding box center [317, 86] width 127 height 15
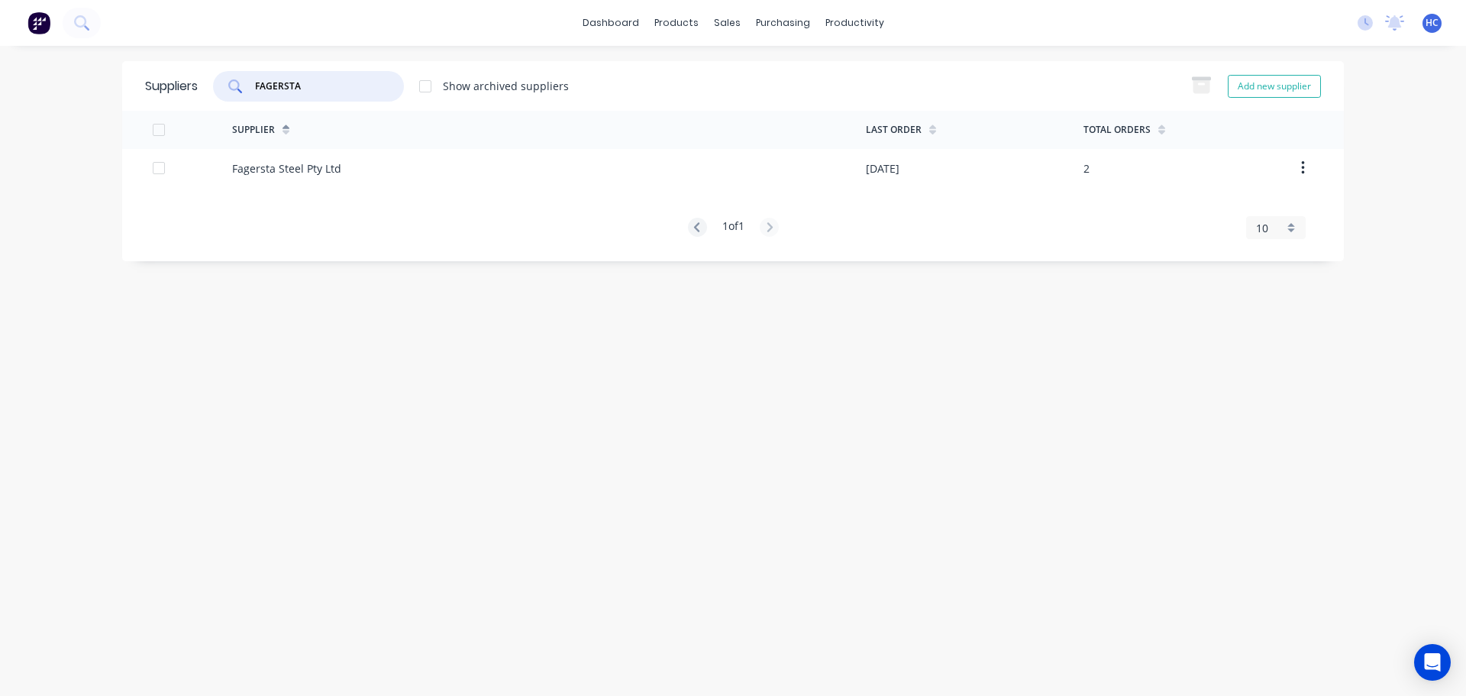
type input "FAGERSTA"
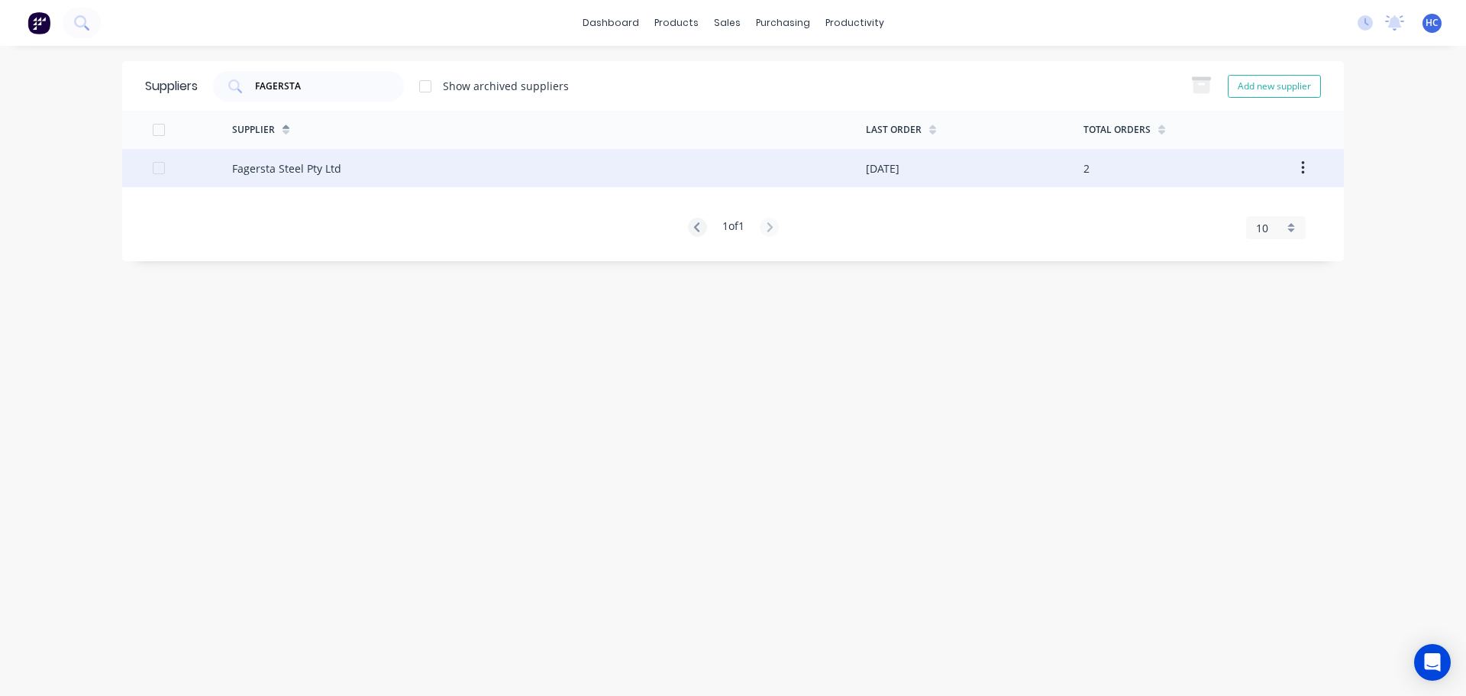
click at [365, 169] on div "Fagersta Steel Pty Ltd" at bounding box center [549, 168] width 634 height 38
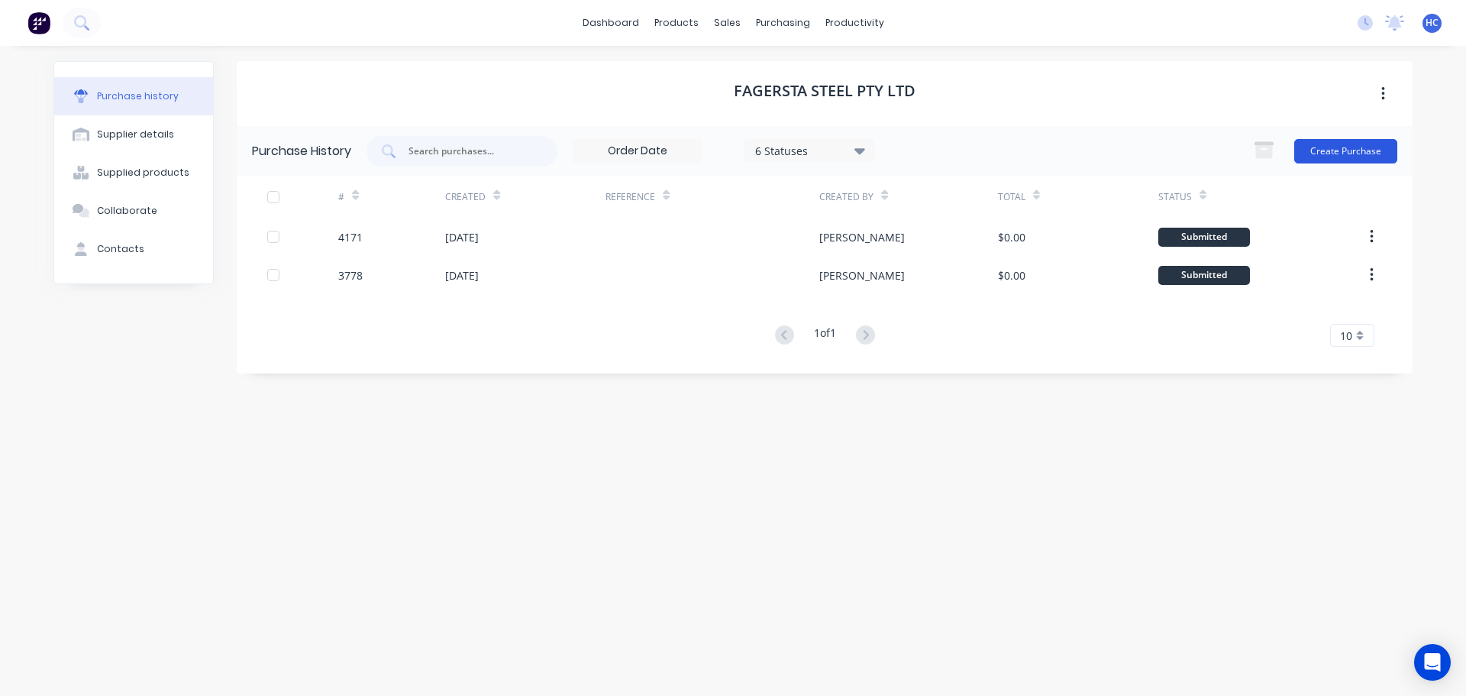
click at [1328, 151] on button "Create Purchase" at bounding box center [1345, 151] width 103 height 24
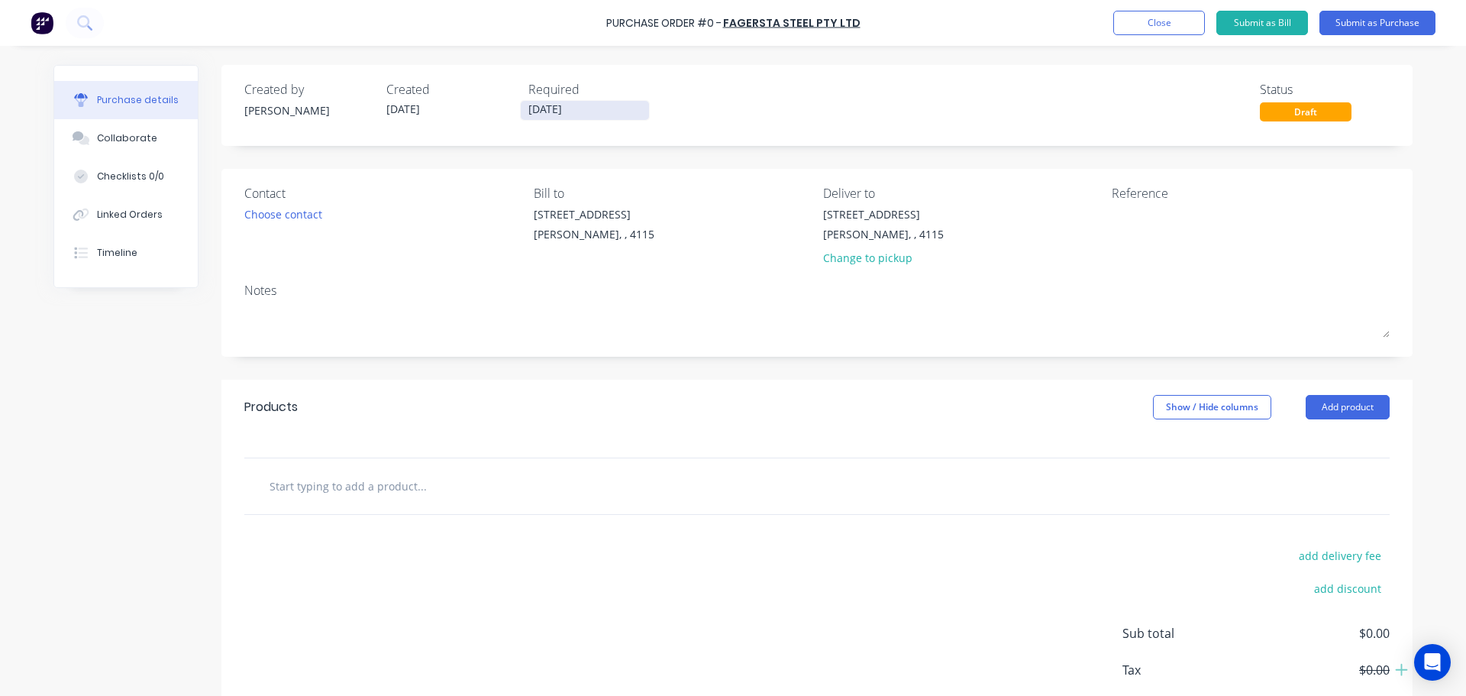
click at [554, 101] on label "[DATE]" at bounding box center [585, 110] width 130 height 21
click at [554, 101] on input "[DATE]" at bounding box center [585, 110] width 128 height 19
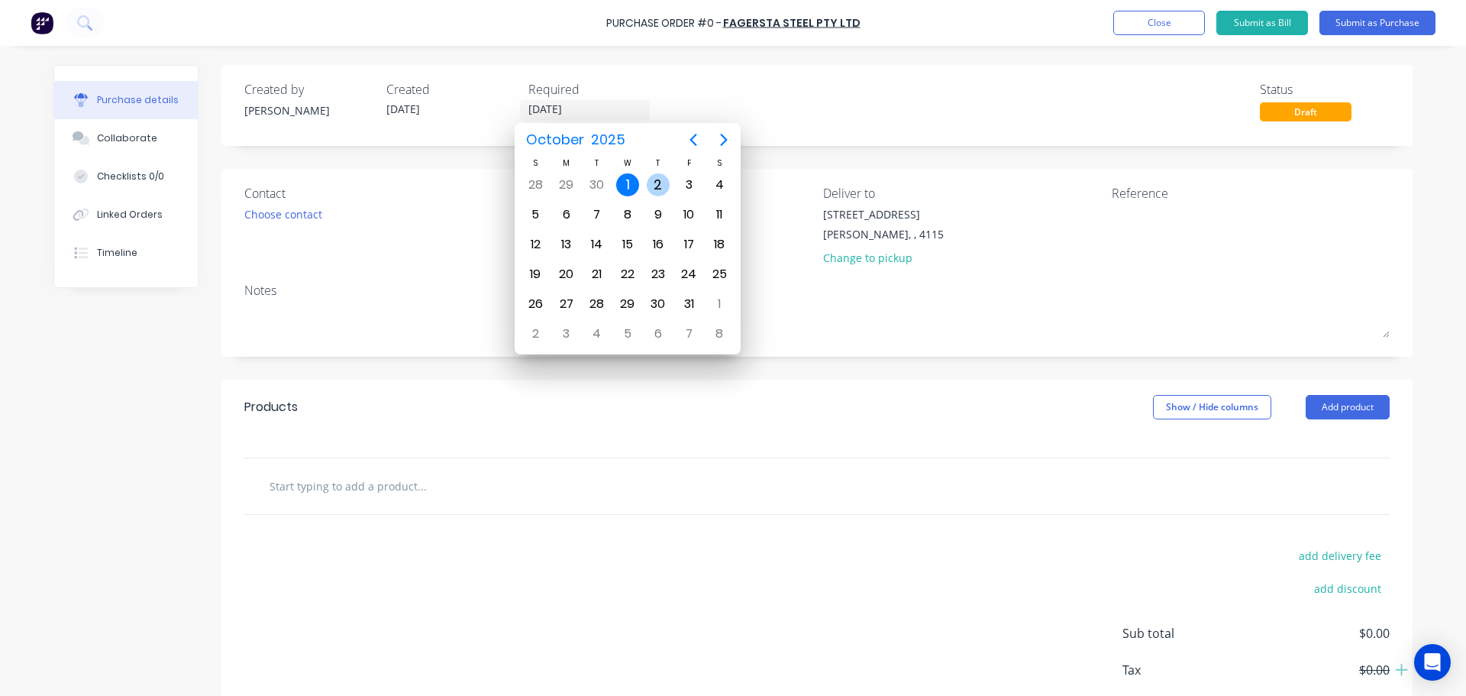
click at [658, 176] on div "2" at bounding box center [658, 184] width 23 height 23
type input "[DATE]"
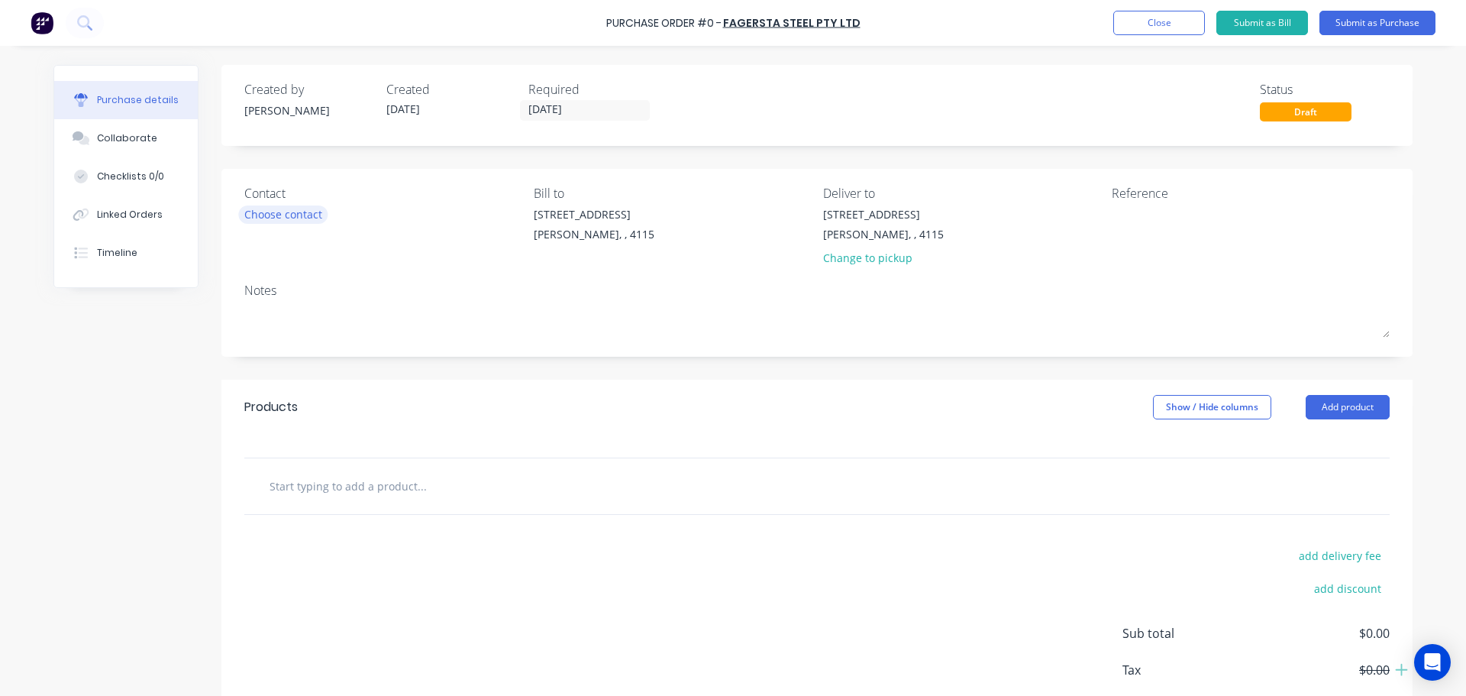
click at [283, 212] on div "Choose contact" at bounding box center [283, 214] width 78 height 16
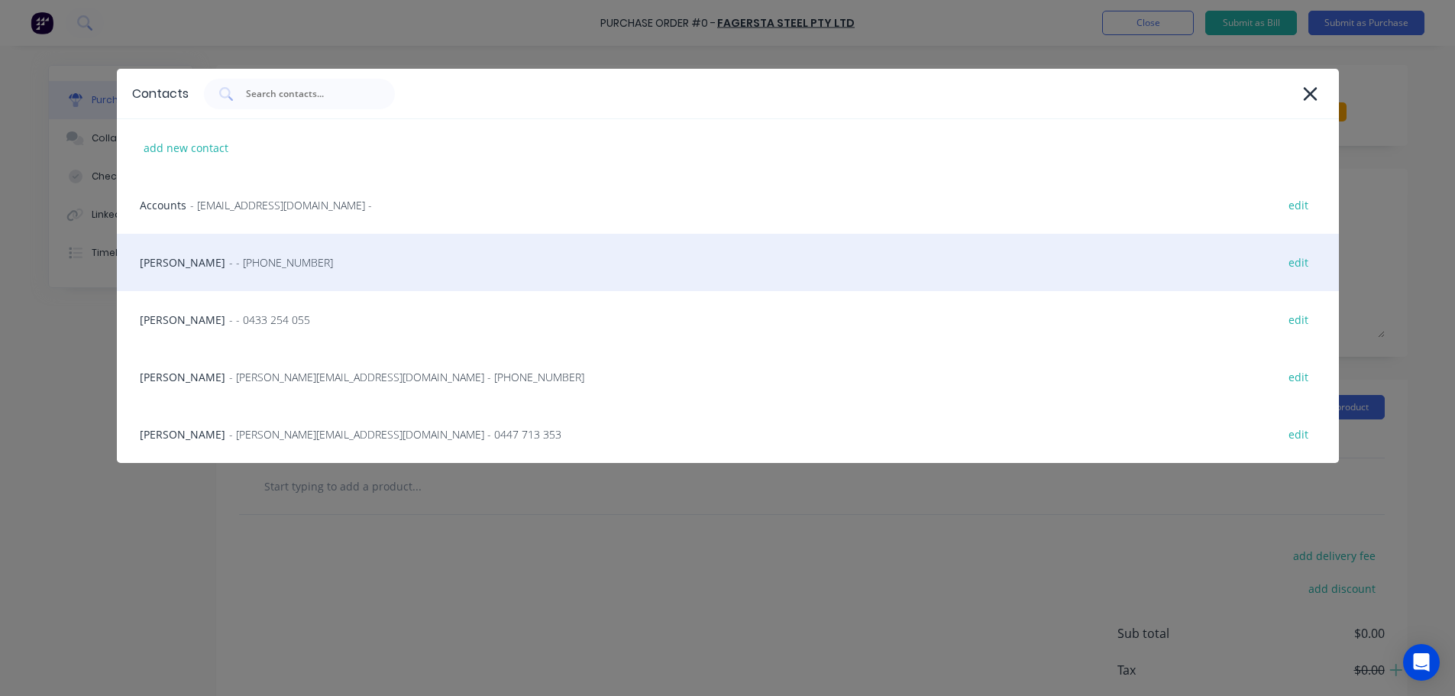
click at [234, 256] on span "- - [PHONE_NUMBER]" at bounding box center [281, 262] width 104 height 16
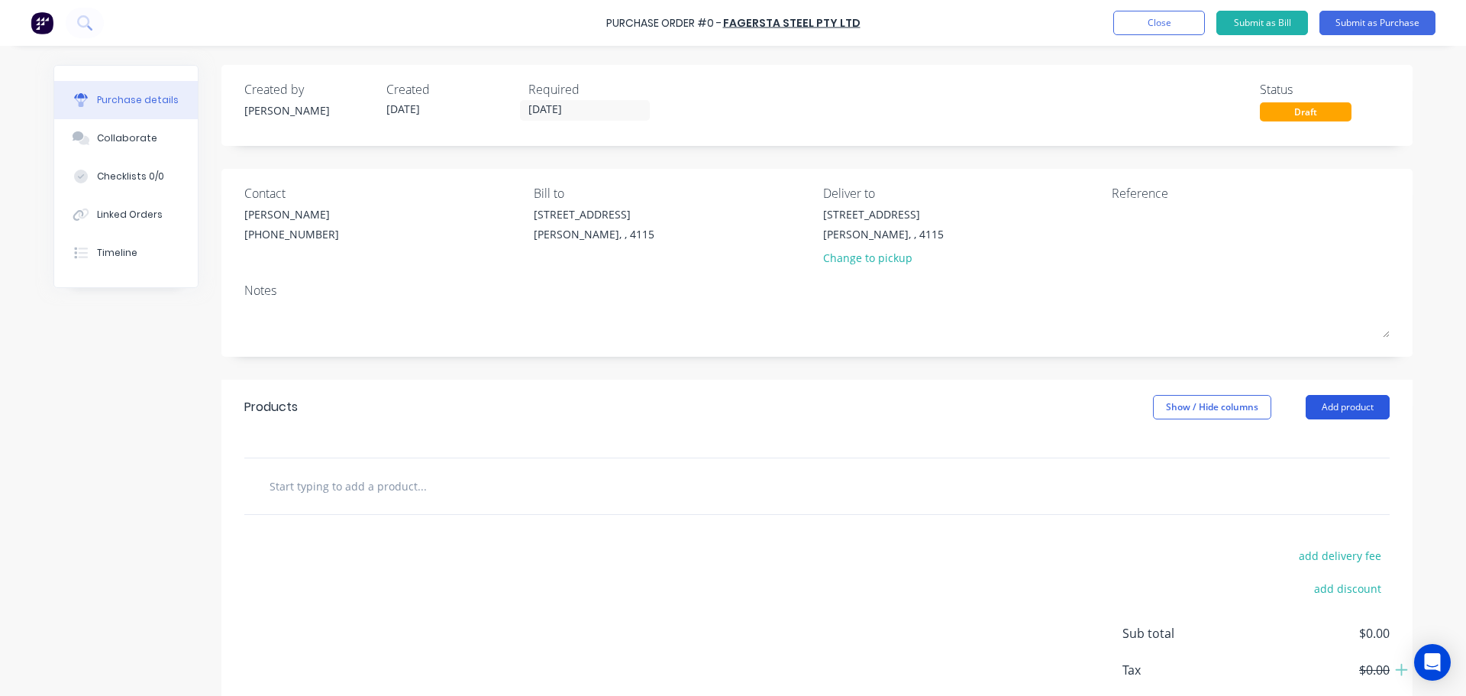
click at [1333, 399] on button "Add product" at bounding box center [1348, 407] width 84 height 24
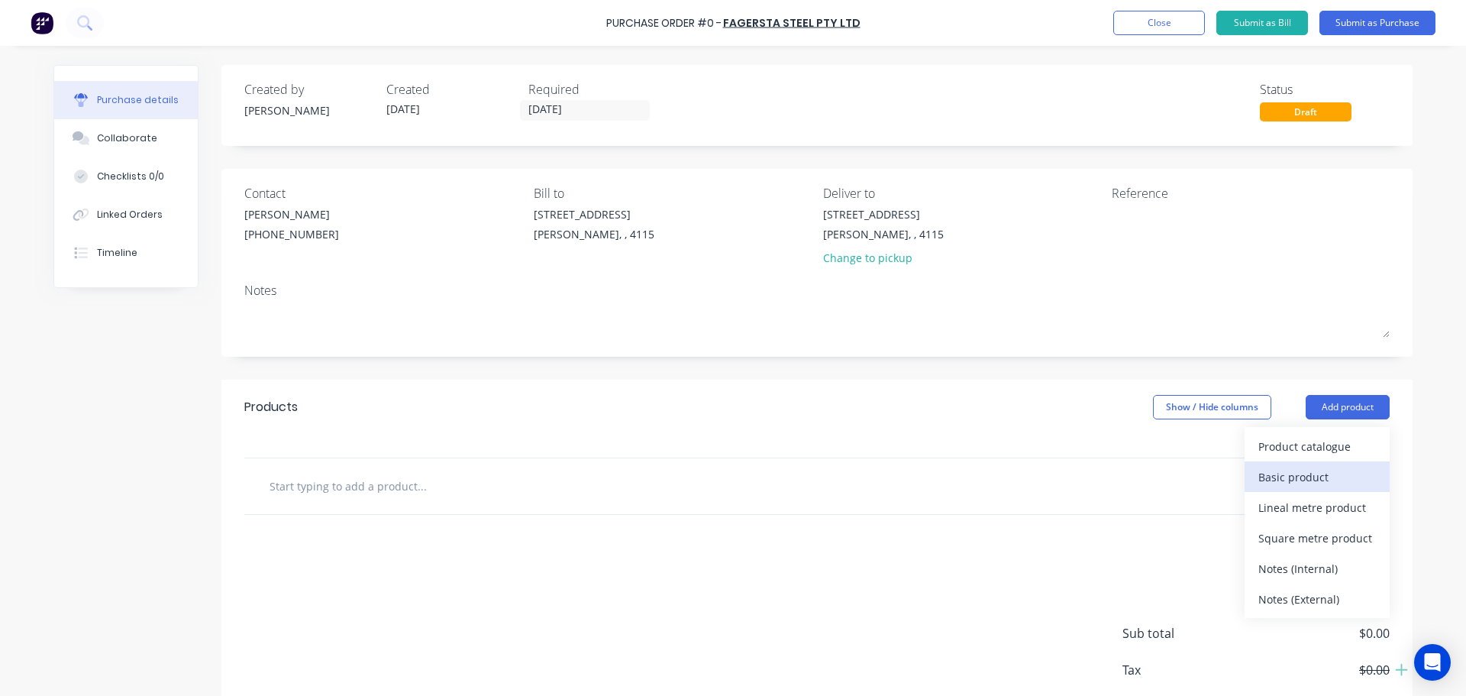
click at [1275, 473] on div "Basic product" at bounding box center [1318, 477] width 118 height 22
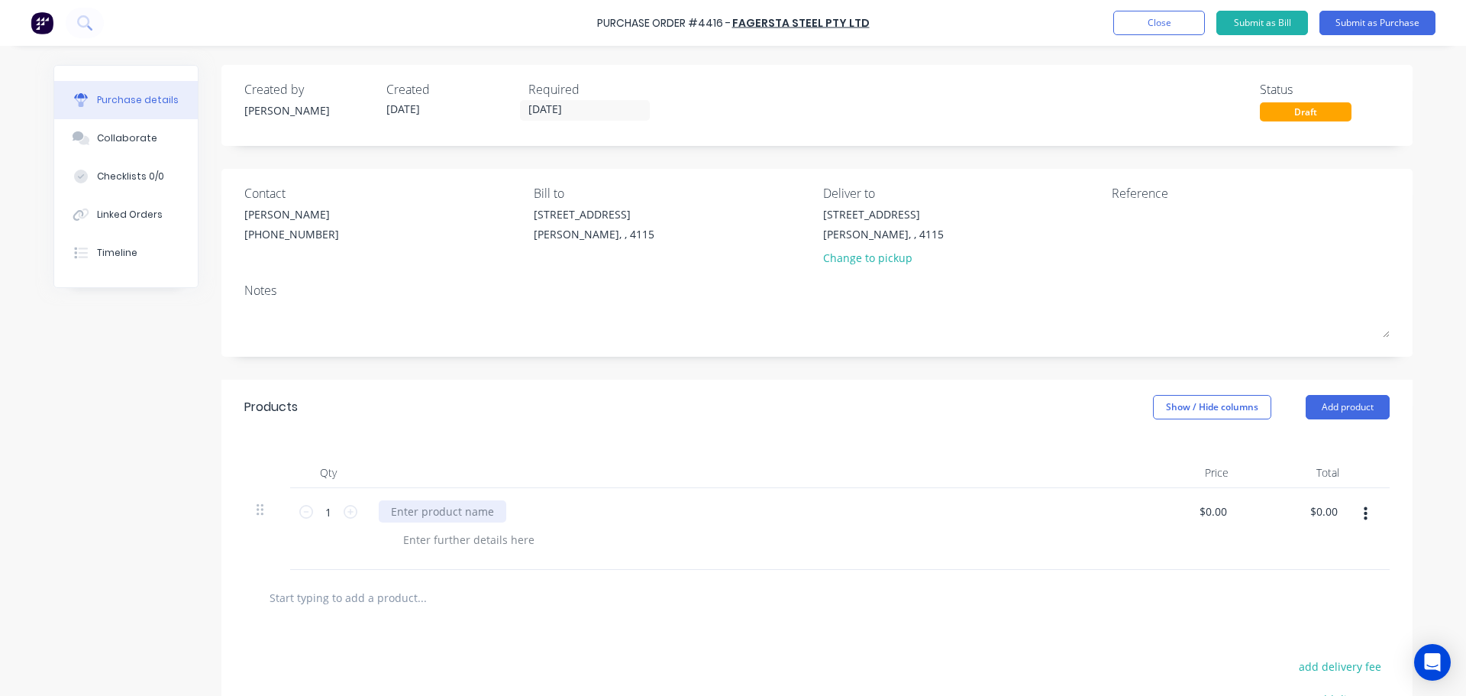
click at [459, 508] on div at bounding box center [443, 511] width 128 height 22
click at [517, 514] on div "2400x1200 FLAT SHEET (PALLET) (NUDE)" at bounding box center [491, 511] width 225 height 22
click at [593, 419] on div "Products Show / Hide columns Add product" at bounding box center [816, 407] width 1191 height 55
click at [460, 545] on div "1.6 304 2B" at bounding box center [429, 539] width 77 height 22
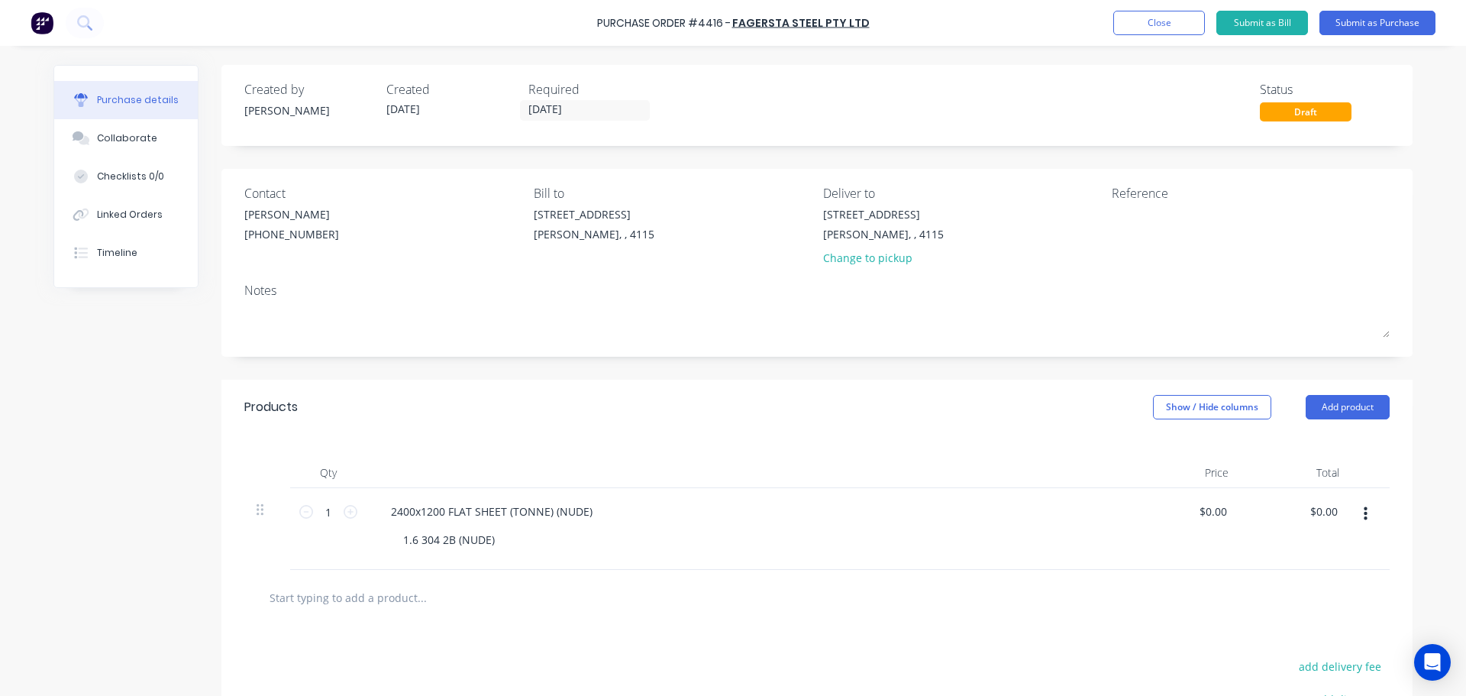
click at [513, 421] on div "Products Show / Hide columns Add product" at bounding box center [816, 407] width 1191 height 55
click at [1376, 30] on button "Submit as Purchase" at bounding box center [1378, 23] width 116 height 24
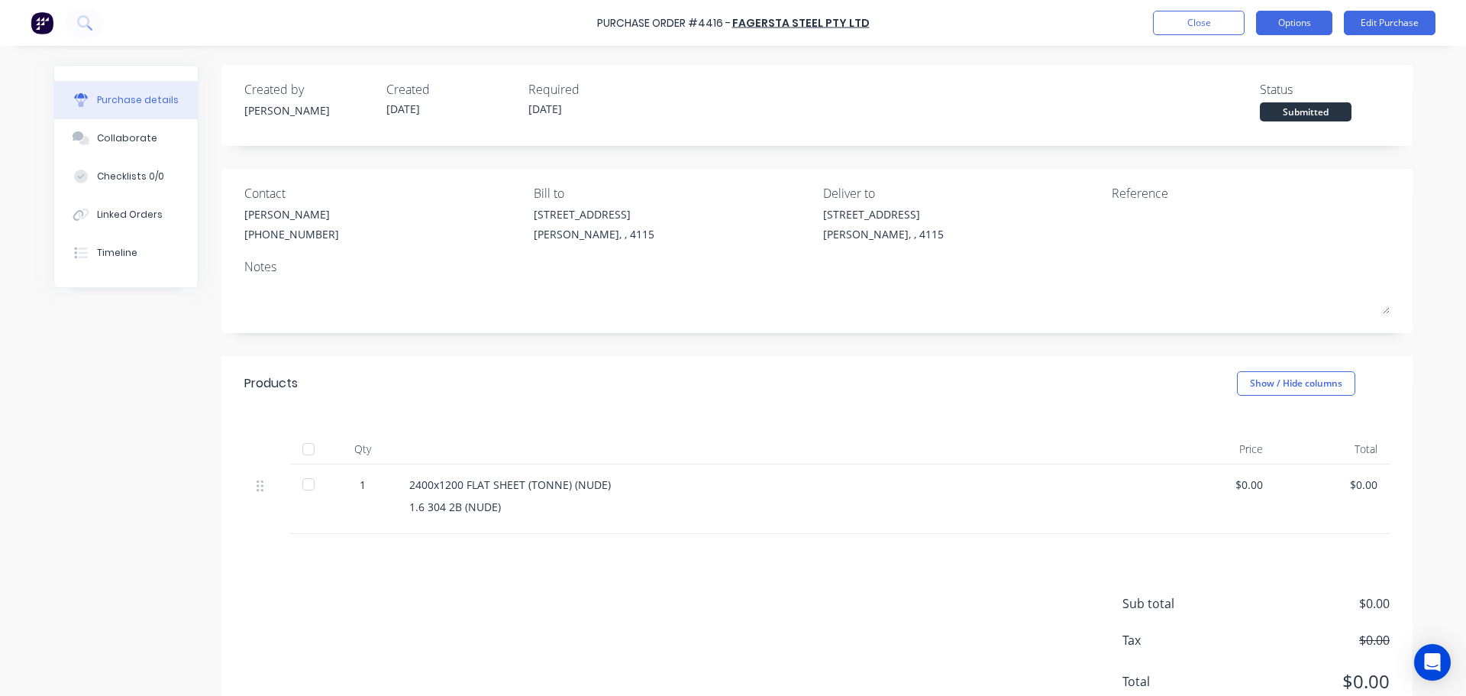
drag, startPoint x: 1246, startPoint y: 18, endPoint x: 1288, endPoint y: 22, distance: 41.4
click at [1246, 18] on div "Close Options Edit Purchase" at bounding box center [1294, 23] width 283 height 24
click at [1288, 22] on button "Options" at bounding box center [1294, 23] width 76 height 24
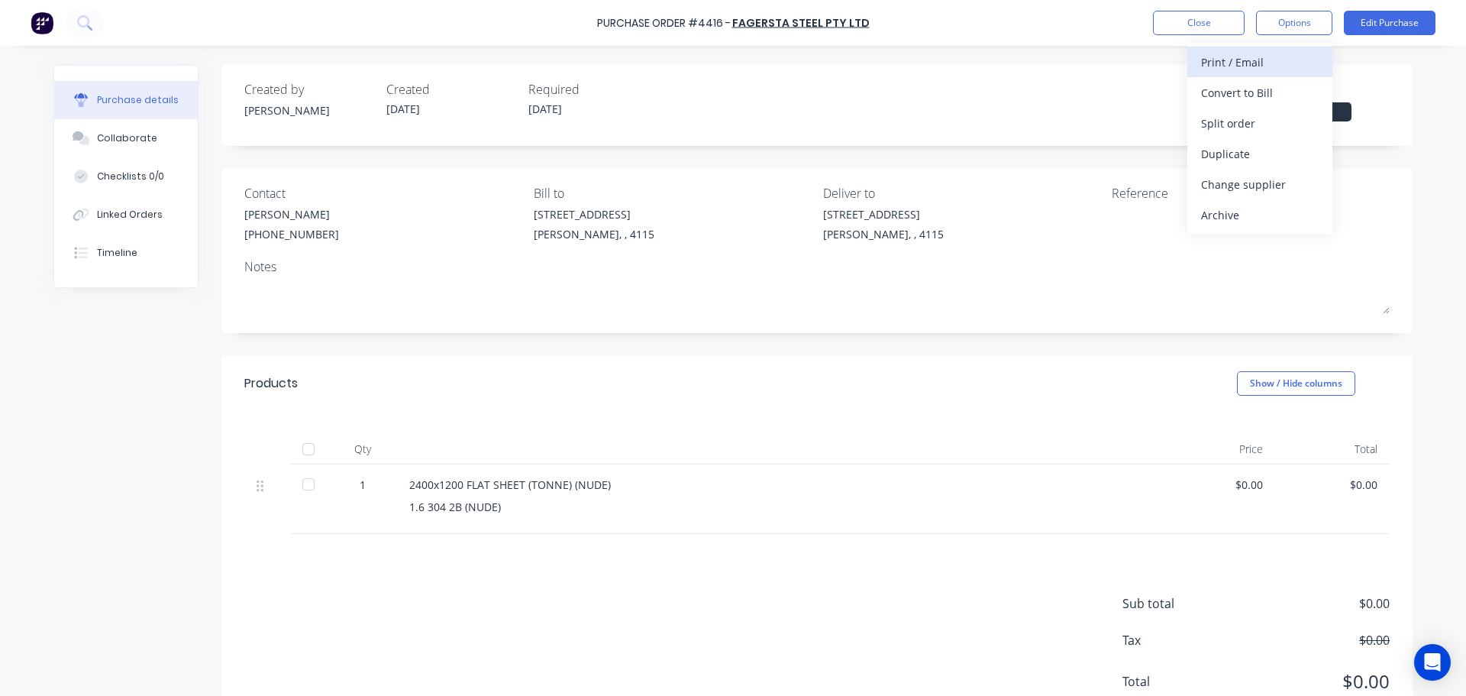
click at [1239, 69] on div "Print / Email" at bounding box center [1260, 62] width 118 height 22
click at [1238, 94] on div "With pricing" at bounding box center [1260, 93] width 118 height 22
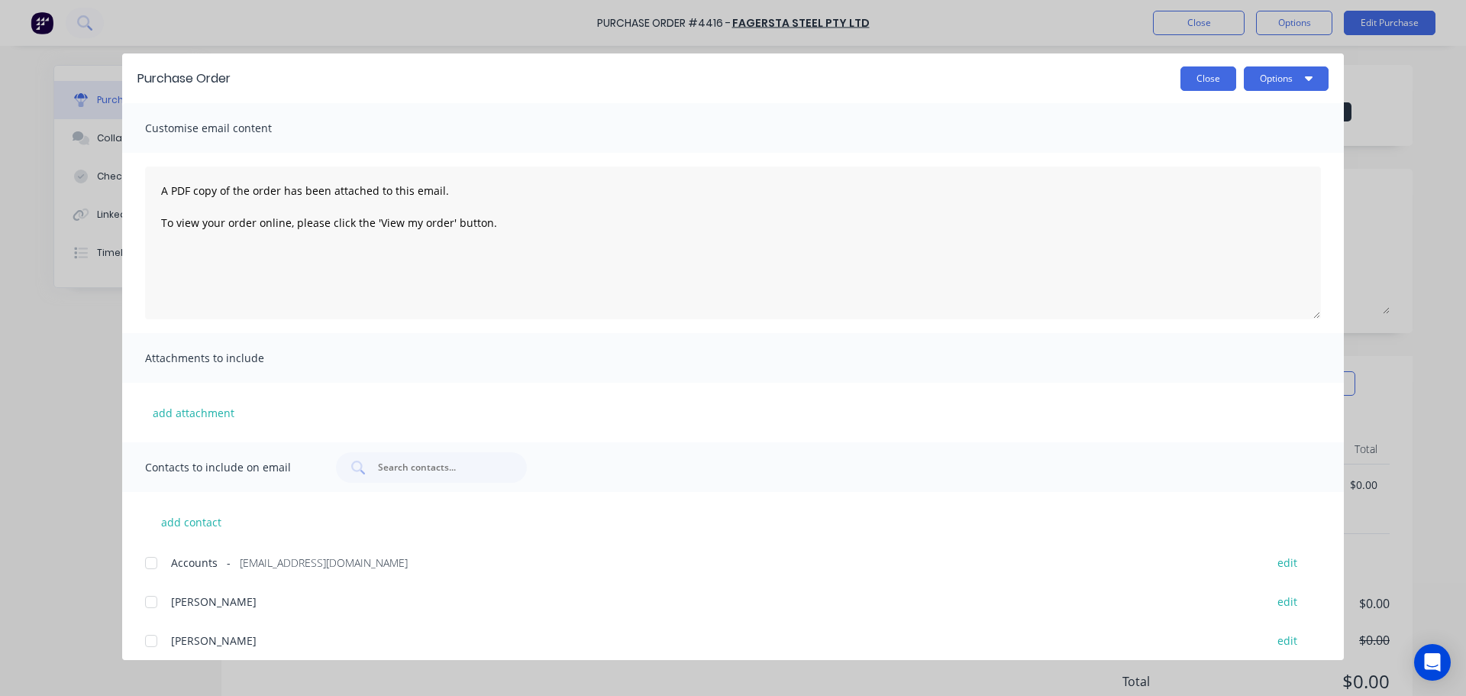
click at [1222, 78] on button "Close" at bounding box center [1209, 78] width 56 height 24
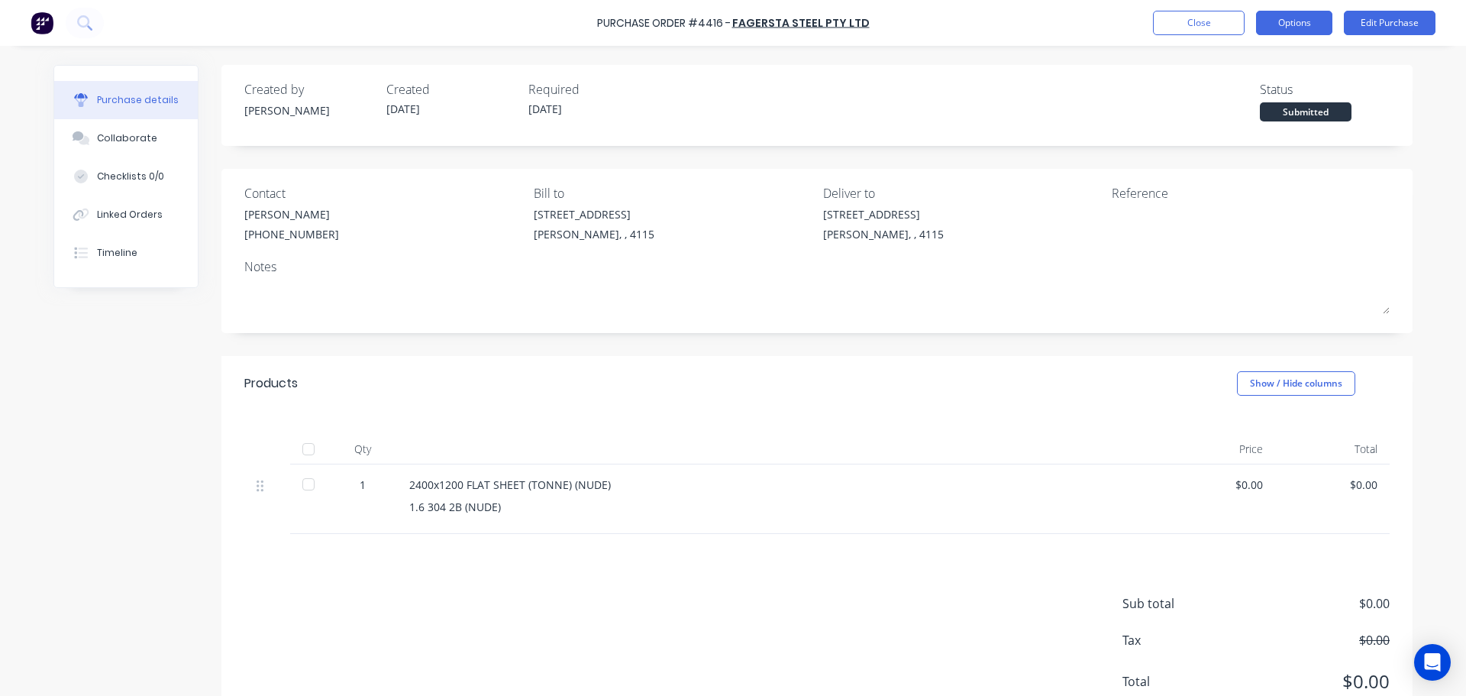
click at [1291, 17] on button "Options" at bounding box center [1294, 23] width 76 height 24
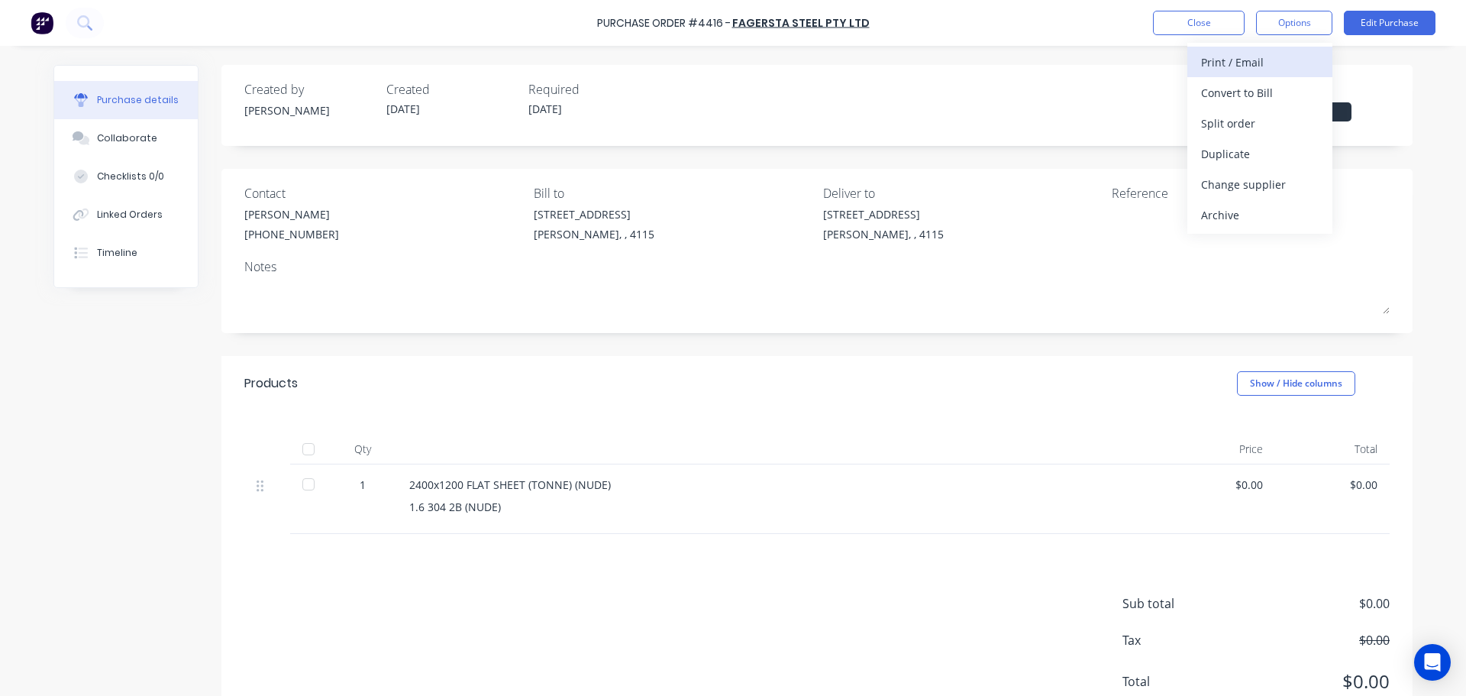
click at [1244, 74] on button "Print / Email" at bounding box center [1260, 62] width 145 height 31
click at [1237, 135] on button "Without pricing" at bounding box center [1260, 123] width 145 height 31
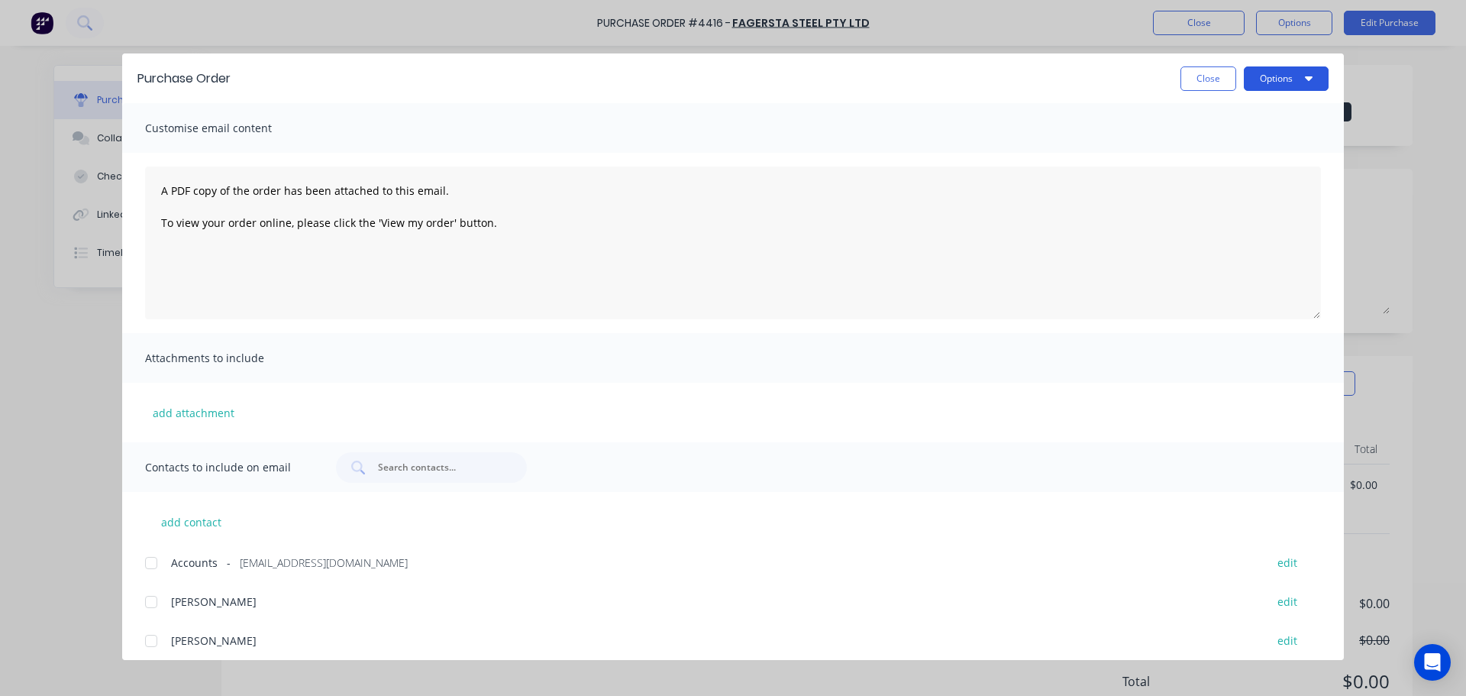
click at [1269, 81] on button "Options" at bounding box center [1286, 78] width 85 height 24
click at [1246, 139] on div "Print" at bounding box center [1256, 148] width 118 height 22
click at [1210, 82] on button "Close" at bounding box center [1209, 78] width 56 height 24
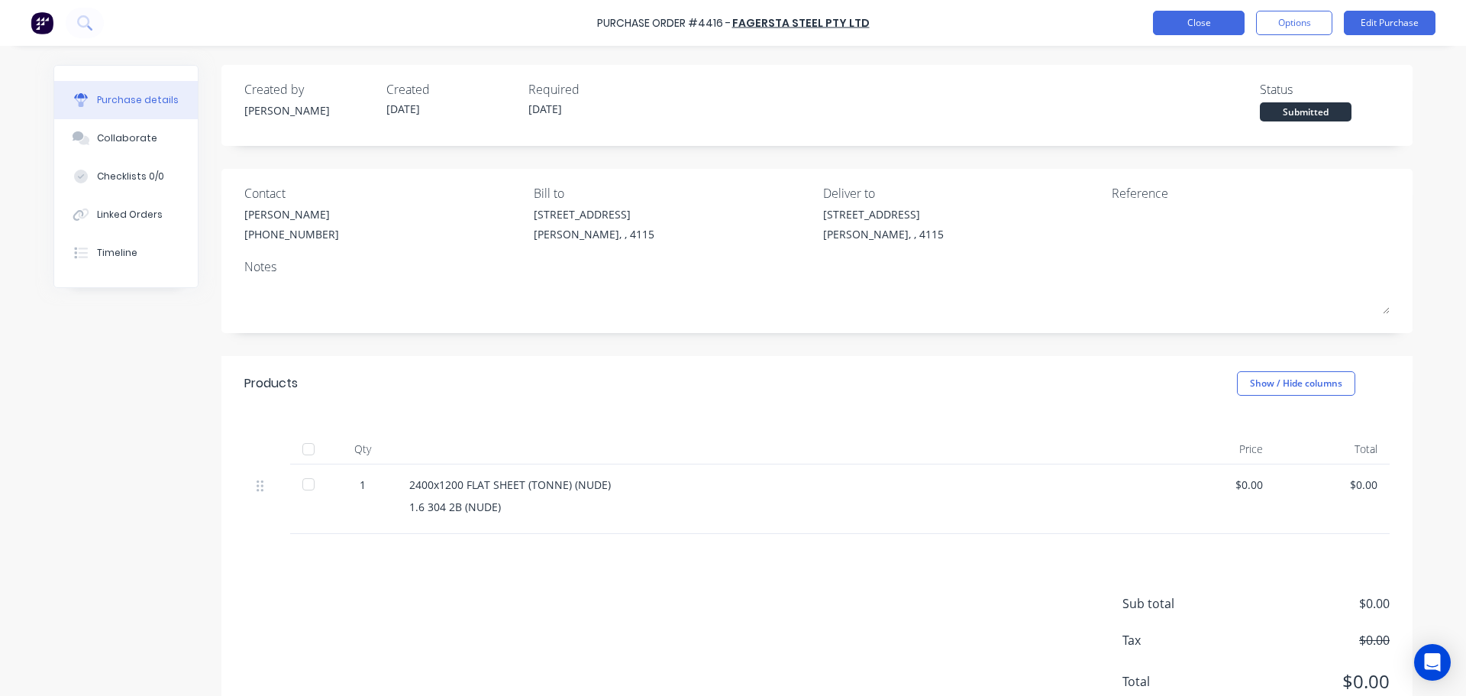
click at [1204, 30] on button "Close" at bounding box center [1199, 23] width 92 height 24
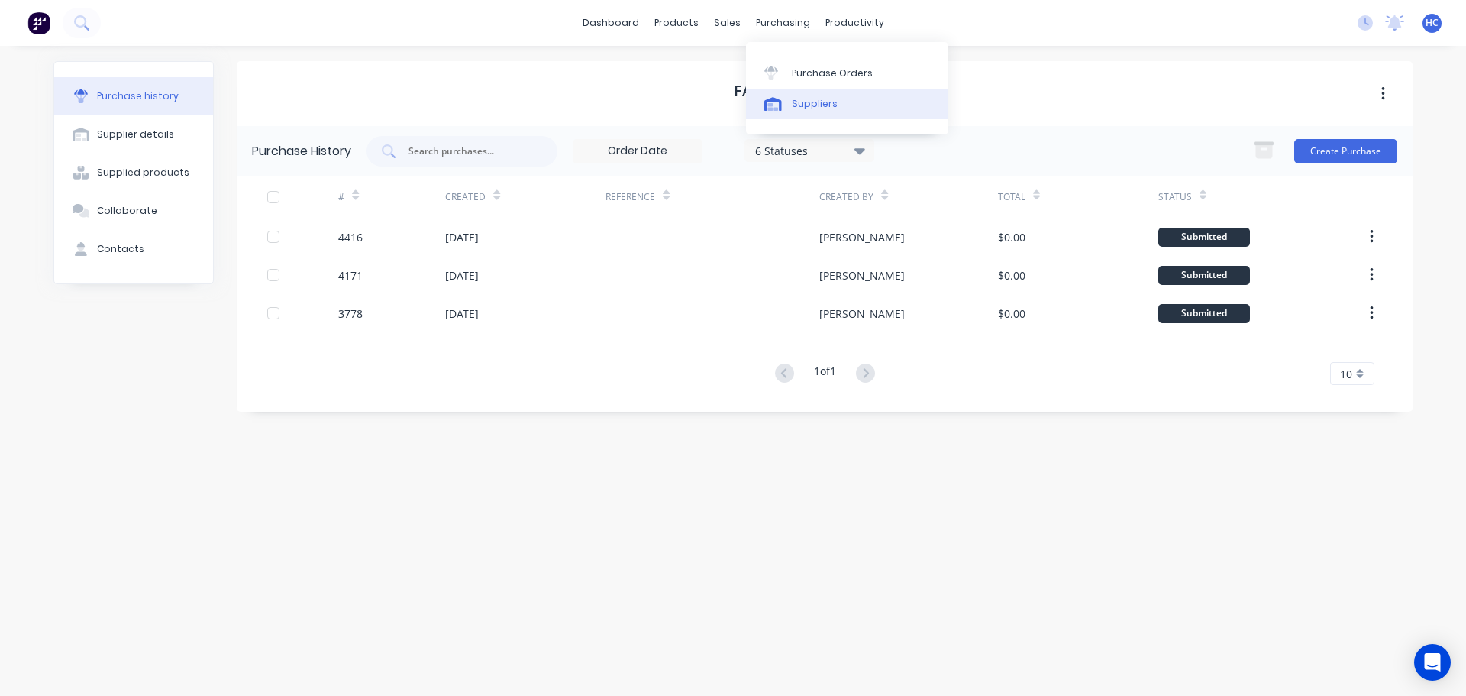
drag, startPoint x: 769, startPoint y: 18, endPoint x: 809, endPoint y: 111, distance: 100.6
click at [809, 111] on link "Suppliers" at bounding box center [847, 104] width 202 height 31
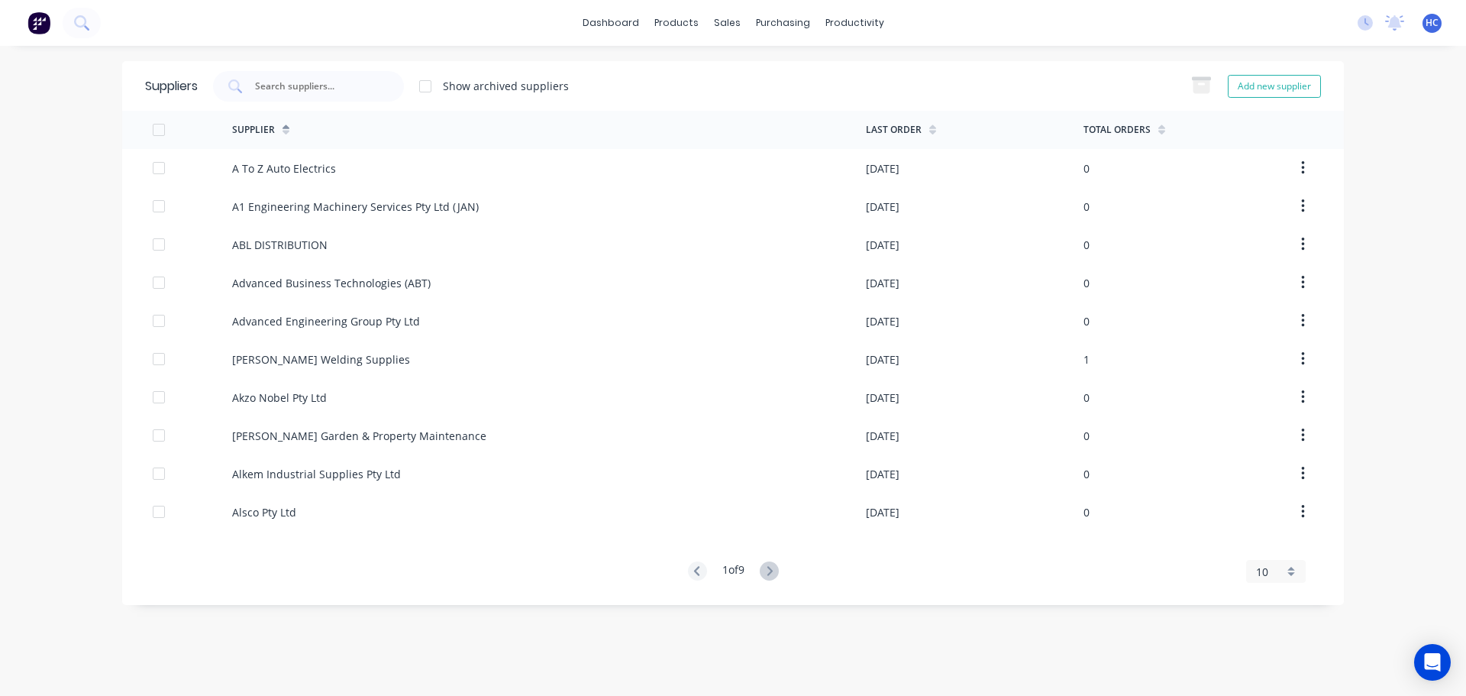
drag, startPoint x: 304, startPoint y: 83, endPoint x: 354, endPoint y: 59, distance: 55.3
click at [304, 82] on input "text" at bounding box center [317, 86] width 127 height 15
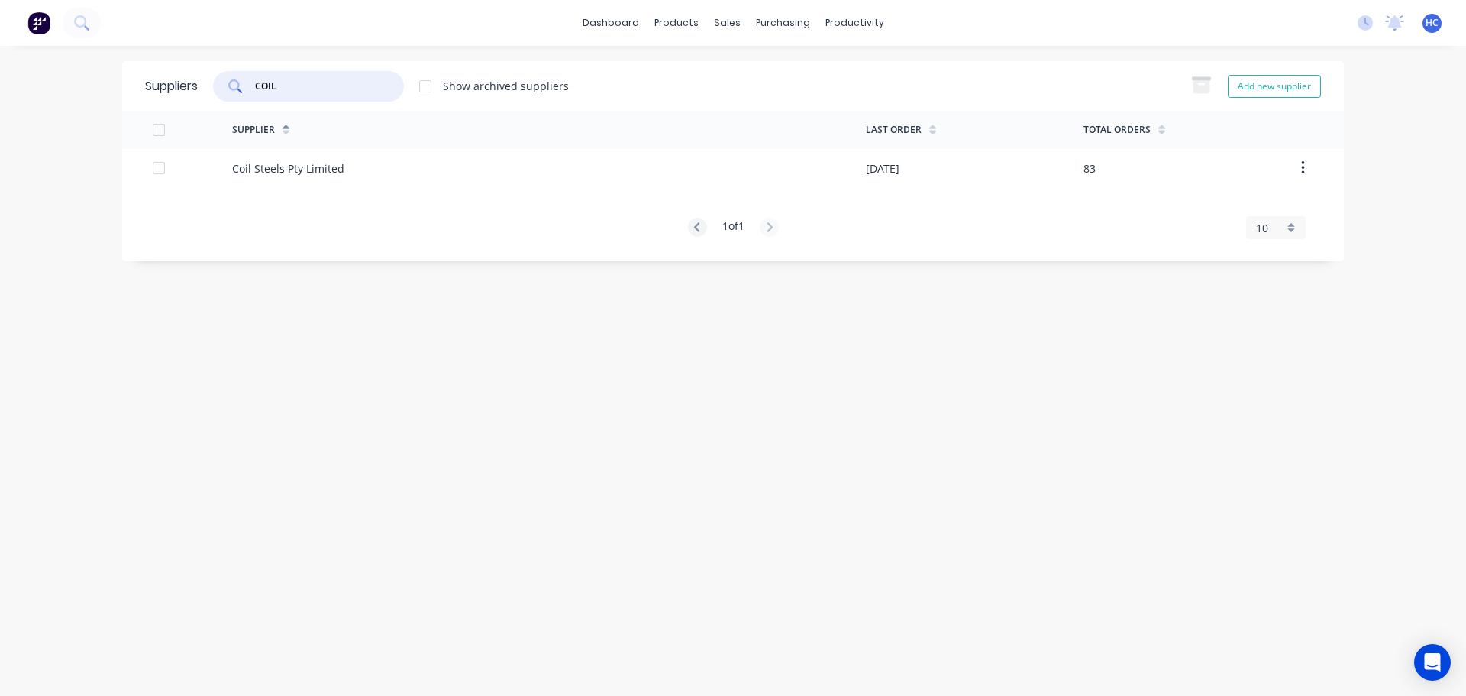
type input "COIL"
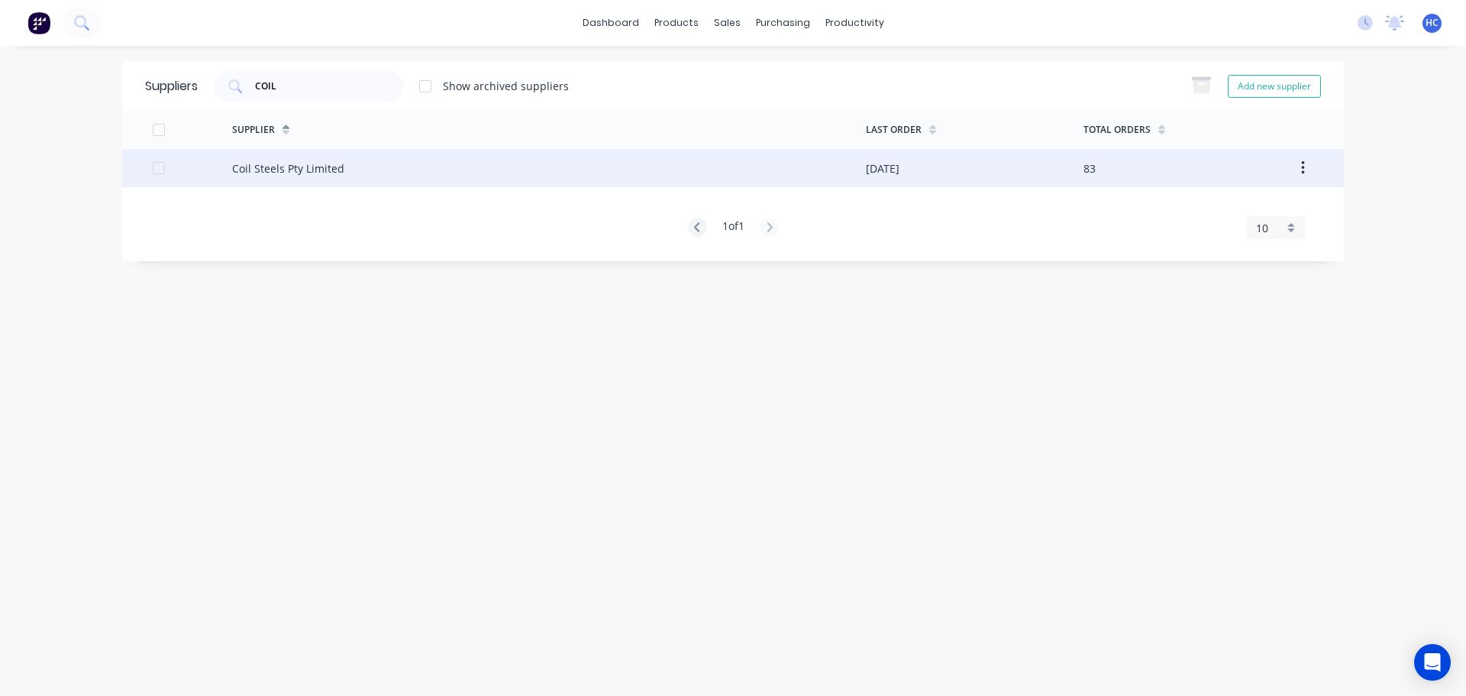
click at [288, 154] on div "Coil Steels Pty Limited" at bounding box center [549, 168] width 634 height 38
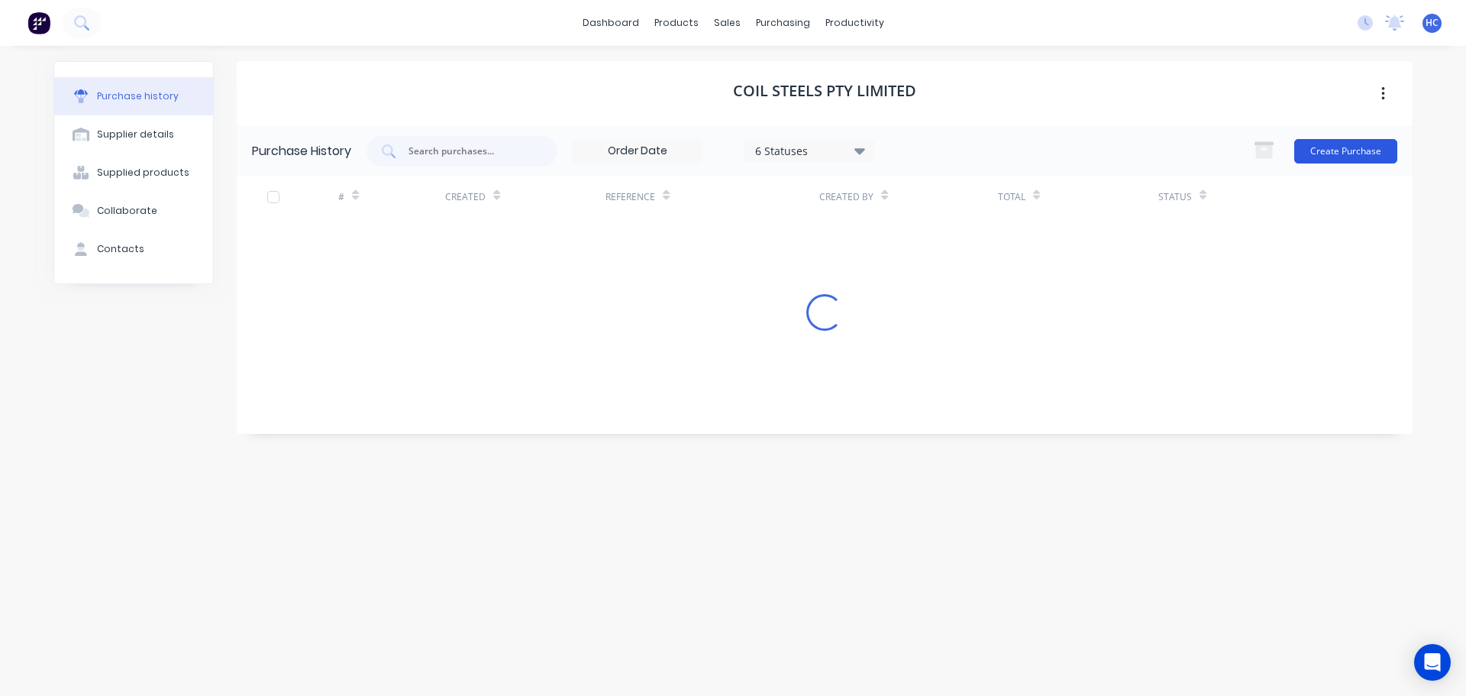
click at [1330, 145] on button "Create Purchase" at bounding box center [1345, 151] width 103 height 24
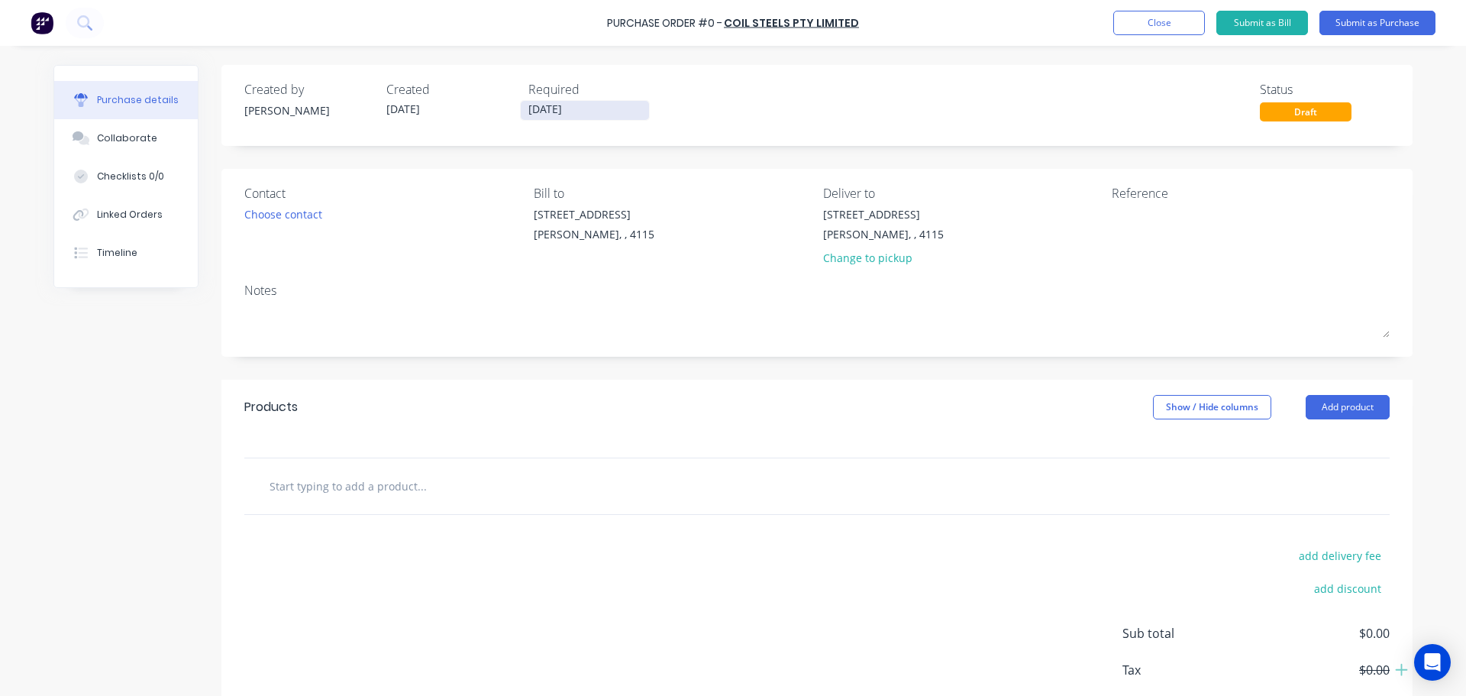
click at [571, 112] on input "[DATE]" at bounding box center [585, 110] width 128 height 19
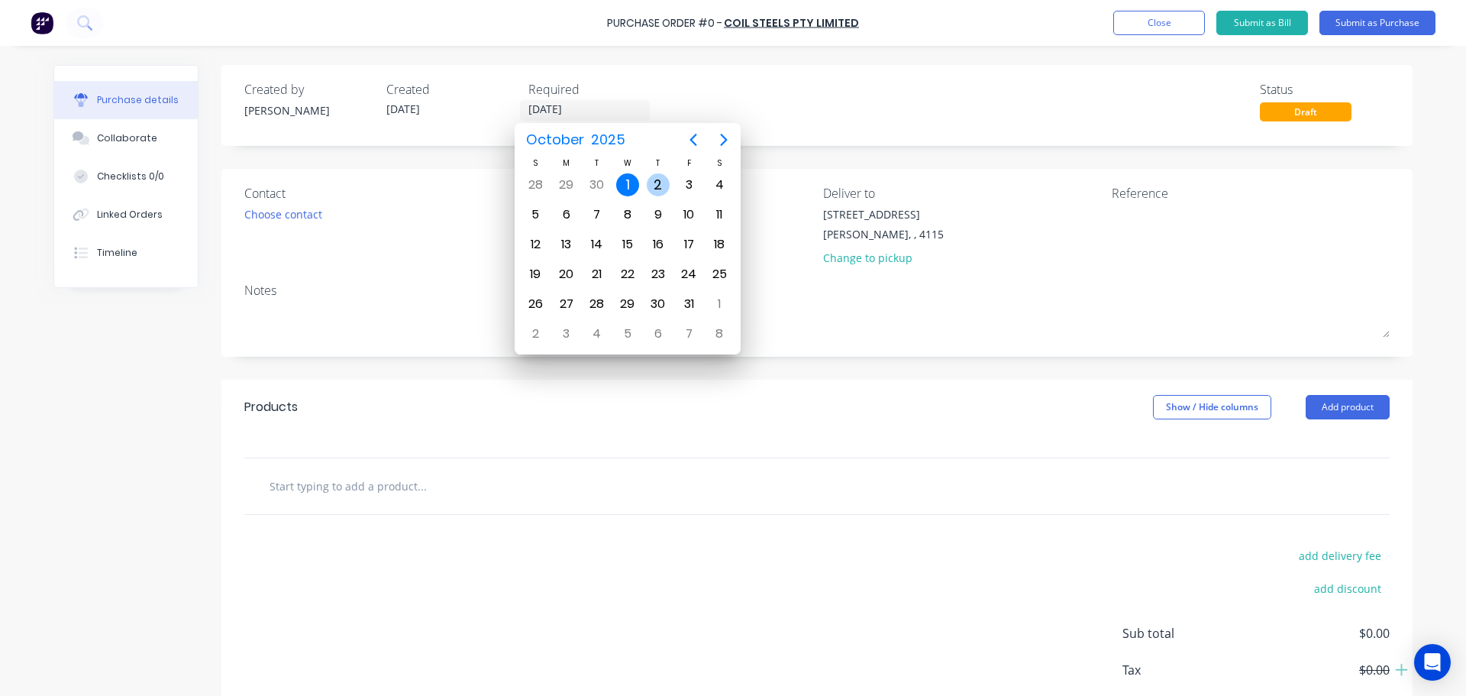
click at [654, 192] on div "2" at bounding box center [658, 184] width 23 height 23
type input "[DATE]"
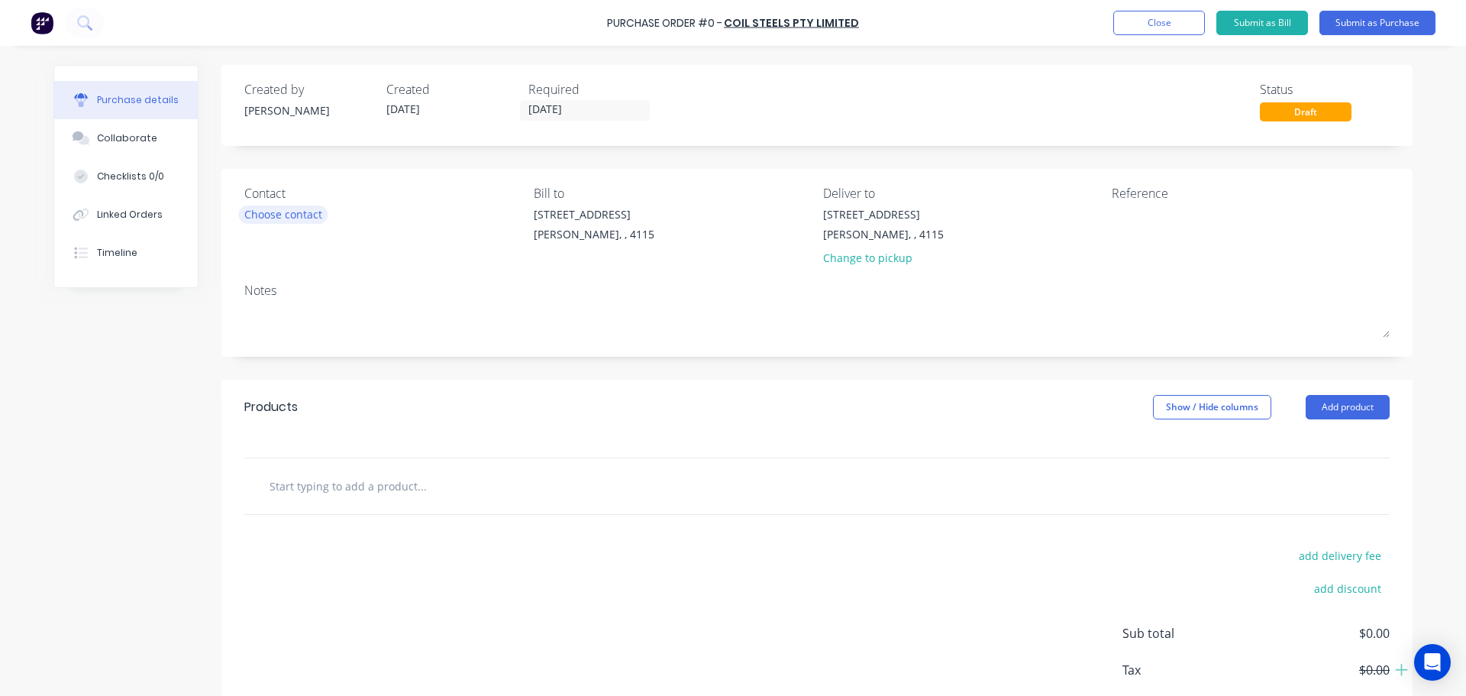
click at [273, 214] on div "Choose contact" at bounding box center [283, 214] width 78 height 16
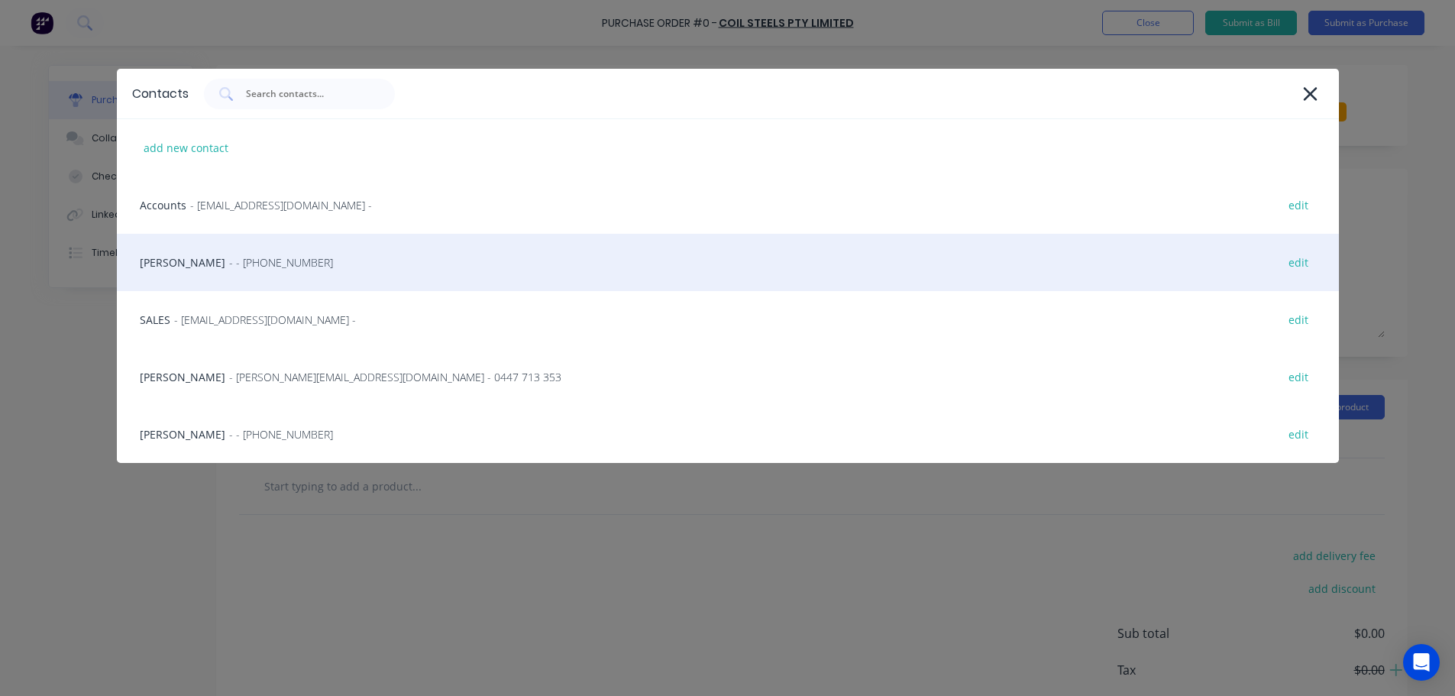
click at [247, 251] on div "HAYDEN - - [PHONE_NUMBER] edit" at bounding box center [728, 262] width 1222 height 57
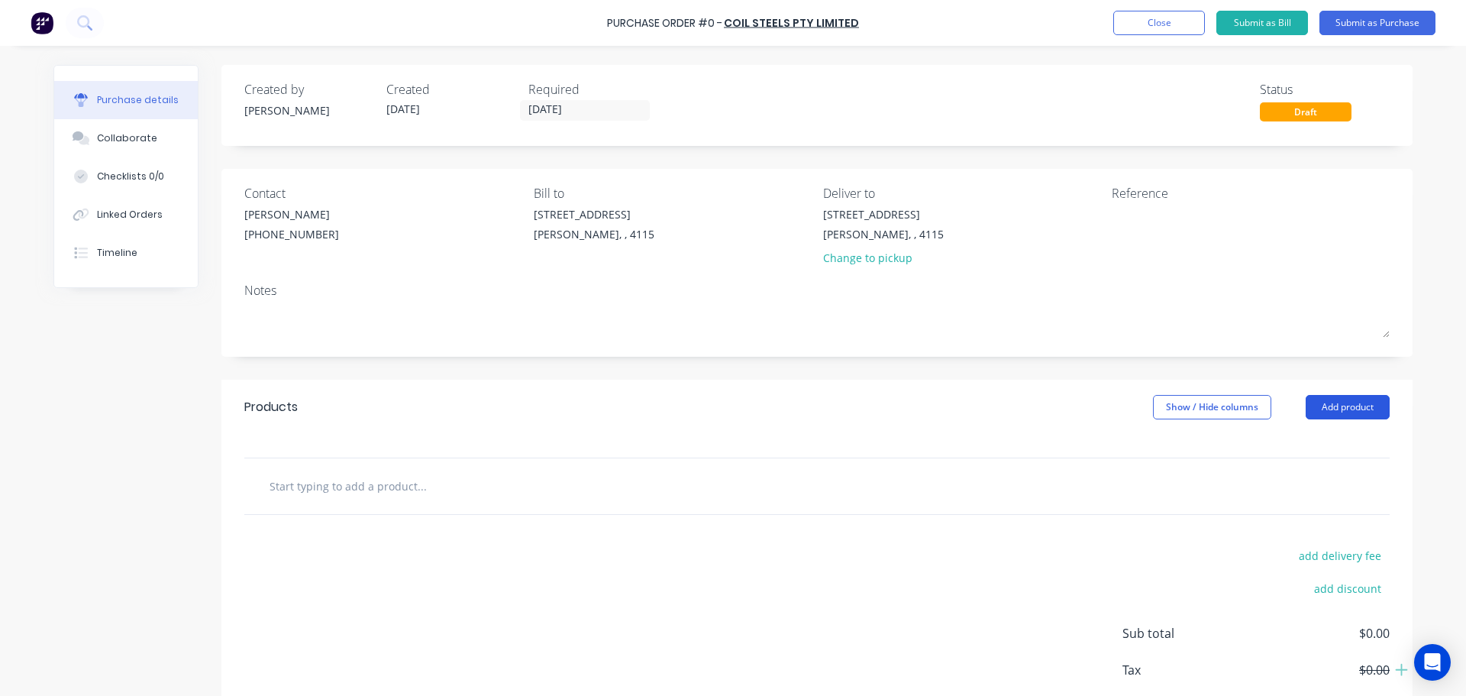
click at [1320, 397] on button "Add product" at bounding box center [1348, 407] width 84 height 24
click at [1294, 453] on div "Product catalogue" at bounding box center [1318, 446] width 118 height 22
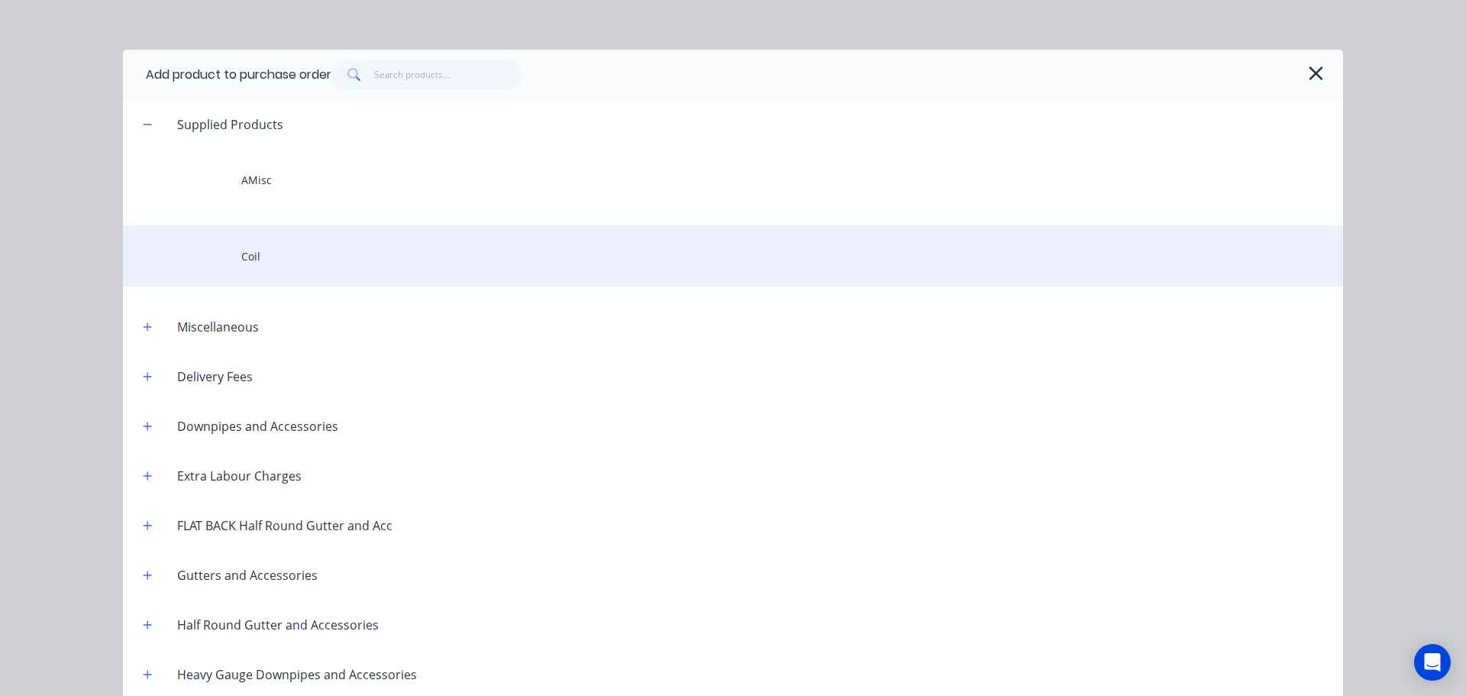
click at [316, 246] on div "Coil" at bounding box center [733, 255] width 1220 height 61
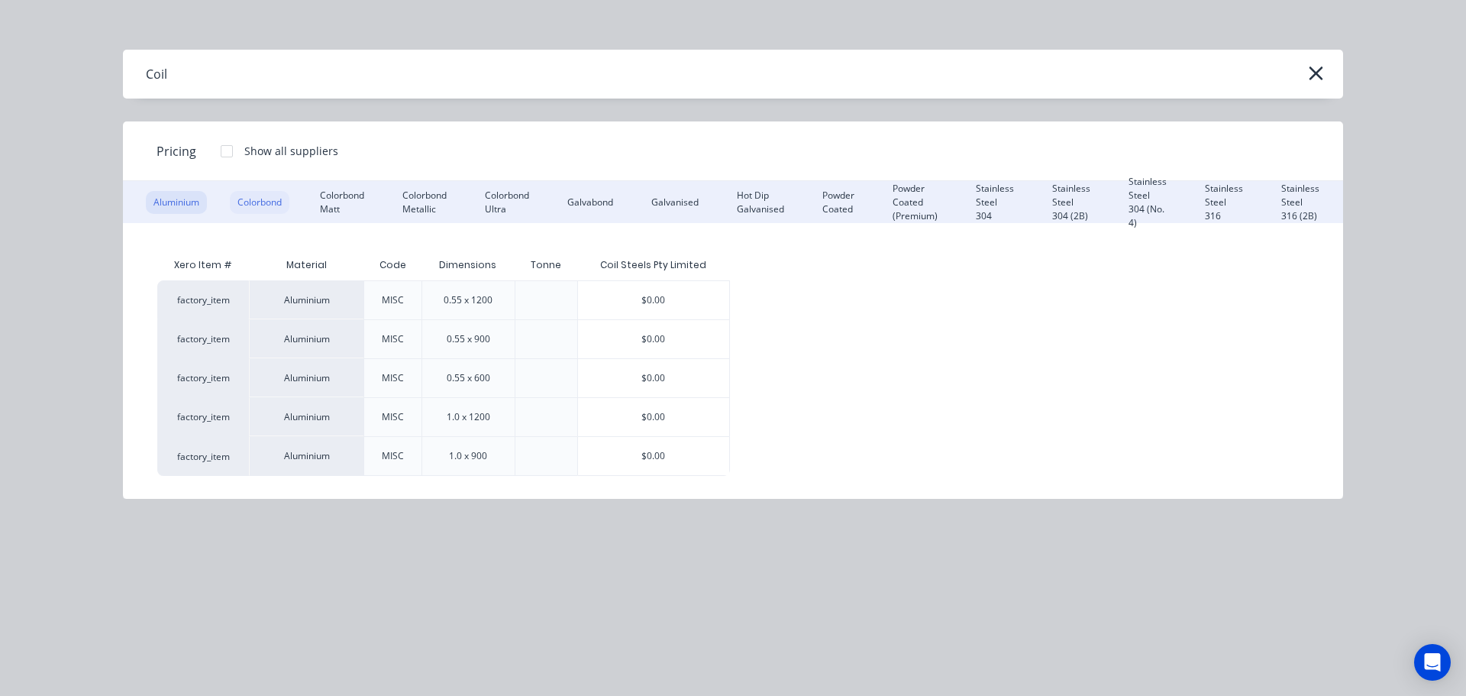
click at [253, 210] on div "Colorbond" at bounding box center [260, 202] width 60 height 23
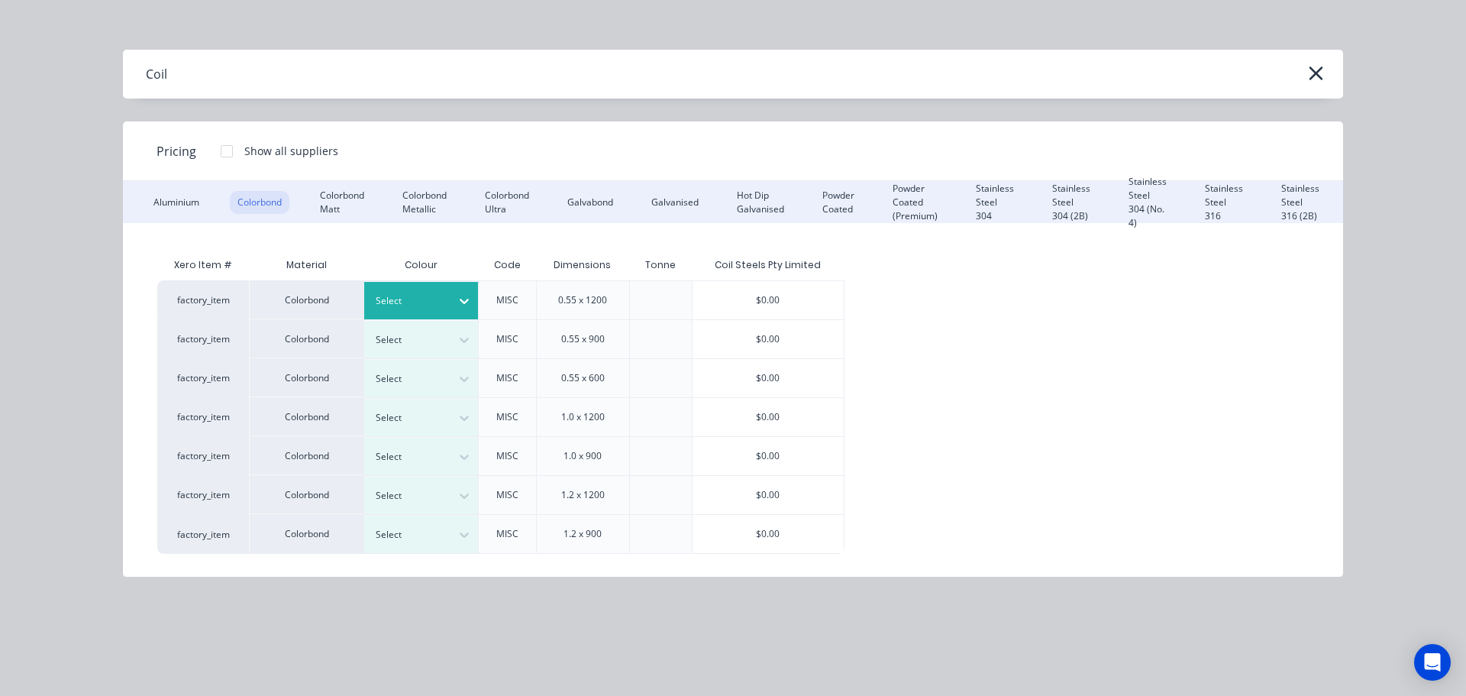
click at [446, 302] on div "Select" at bounding box center [408, 301] width 86 height 20
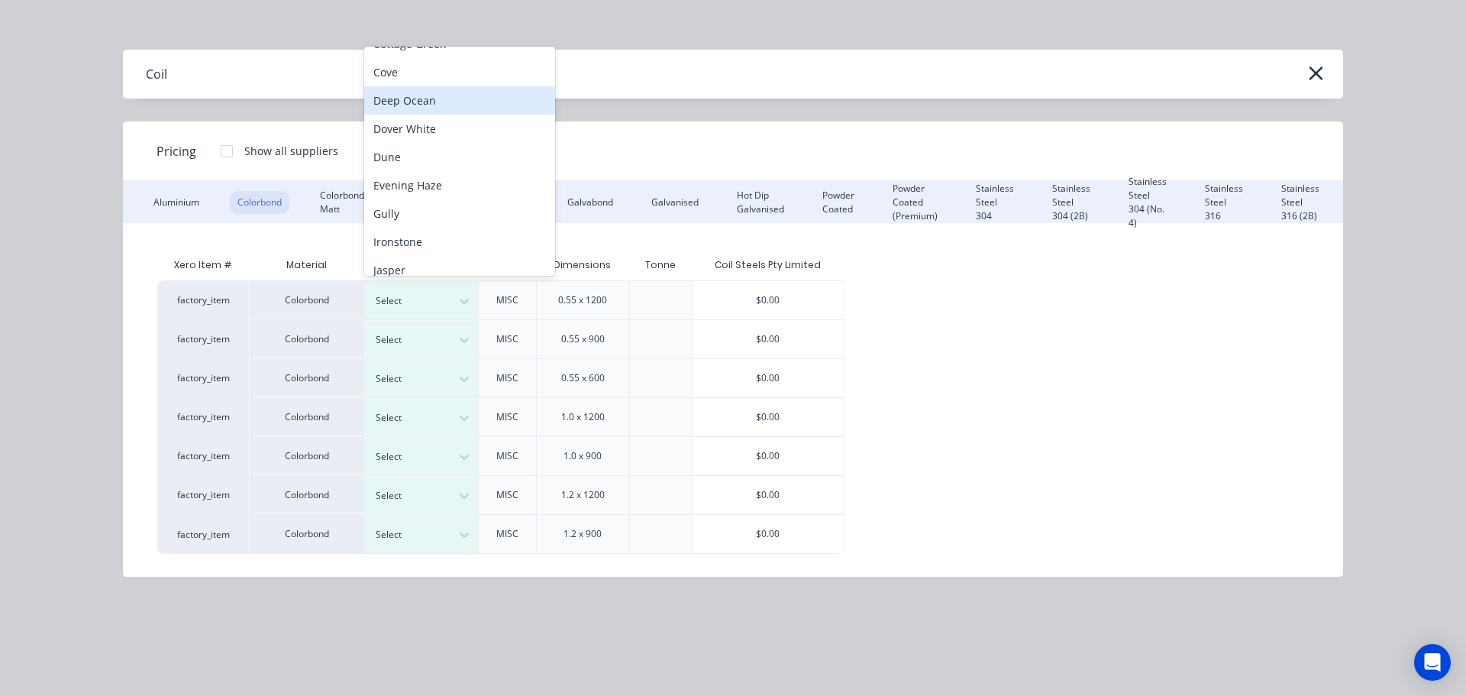
scroll to position [162, 0]
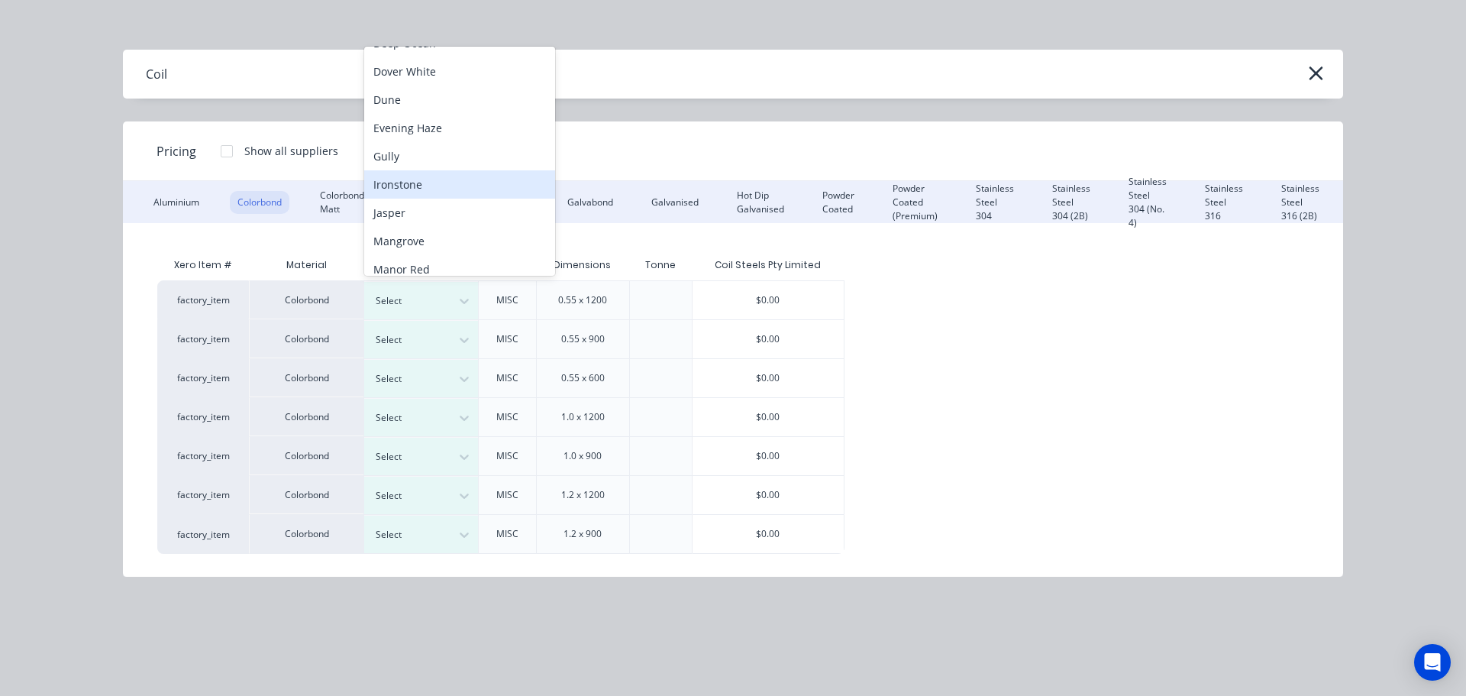
click at [412, 177] on div "Ironstone" at bounding box center [459, 184] width 191 height 28
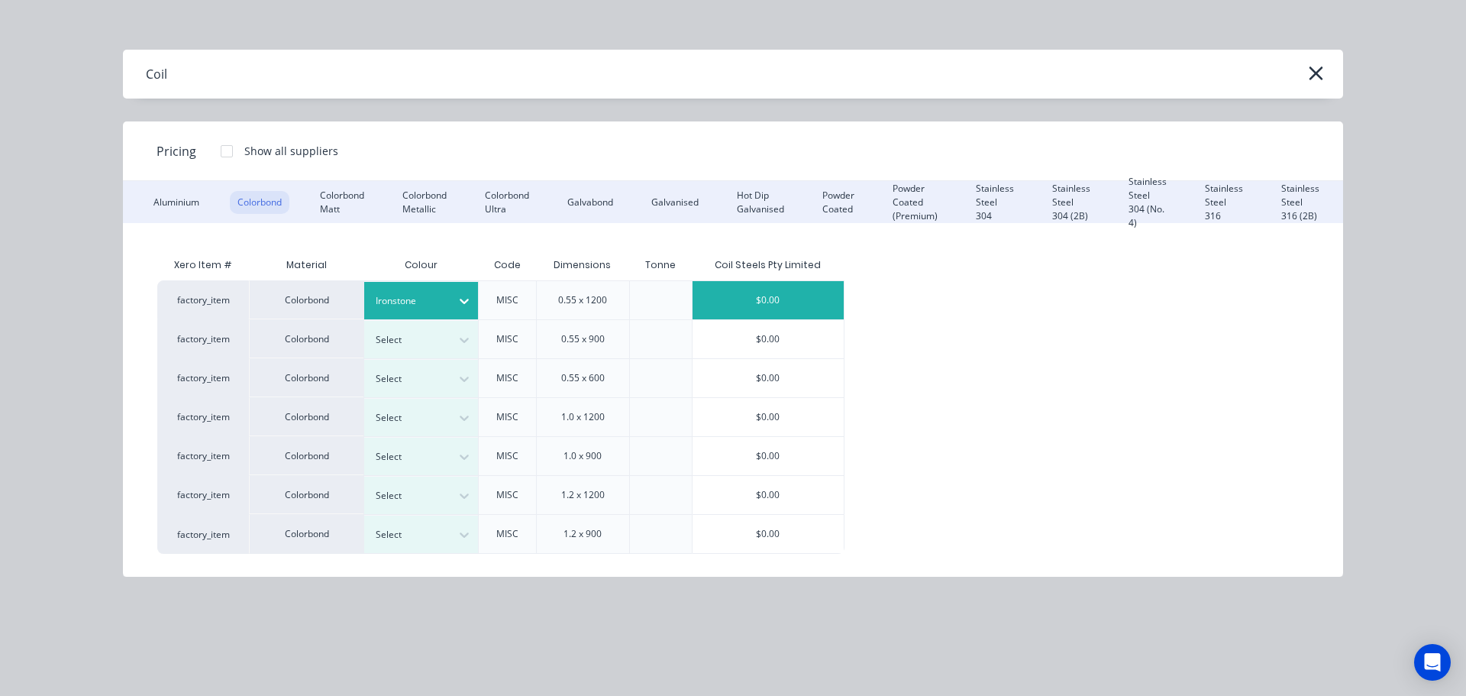
click at [779, 300] on div "$0.00" at bounding box center [768, 300] width 151 height 38
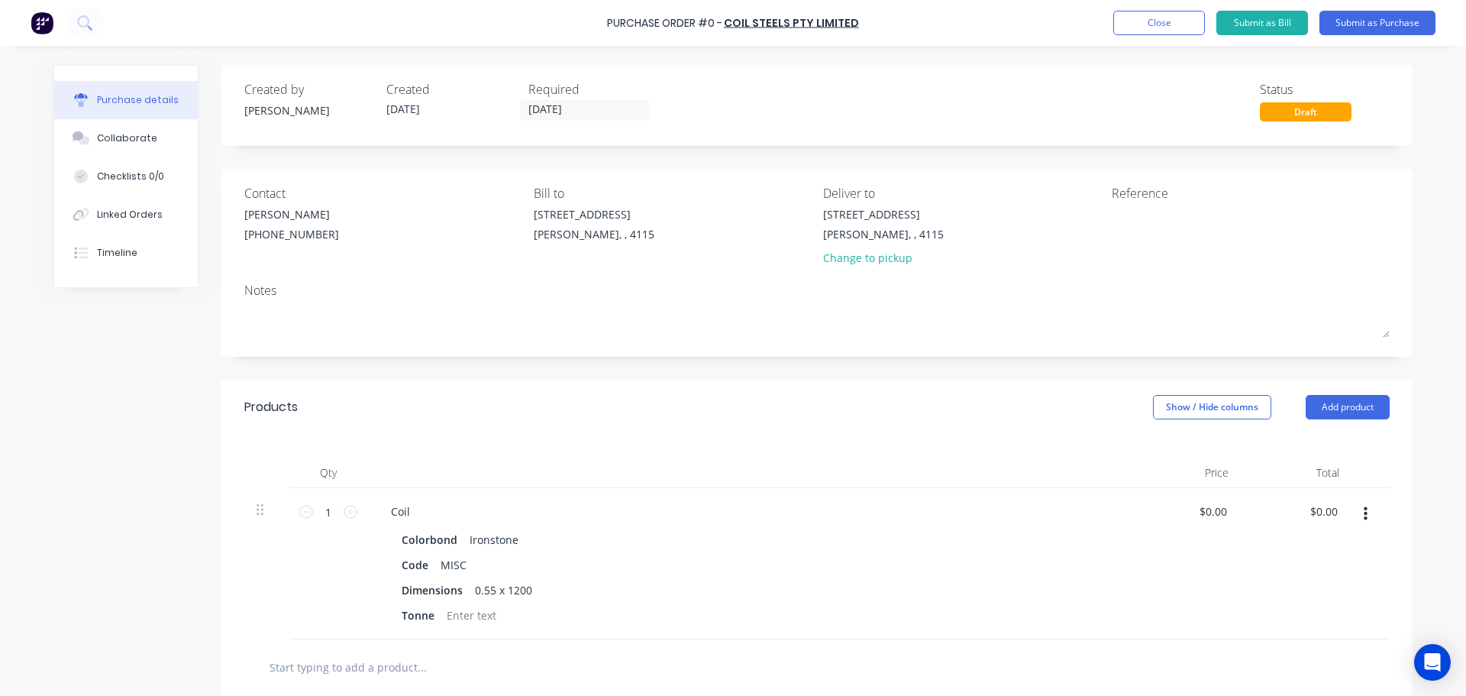
scroll to position [117, 0]
click at [416, 503] on div "Coil" at bounding box center [748, 511] width 739 height 22
click at [413, 505] on div "Coil" at bounding box center [401, 511] width 44 height 22
click at [1351, 412] on button "Add product" at bounding box center [1348, 407] width 84 height 24
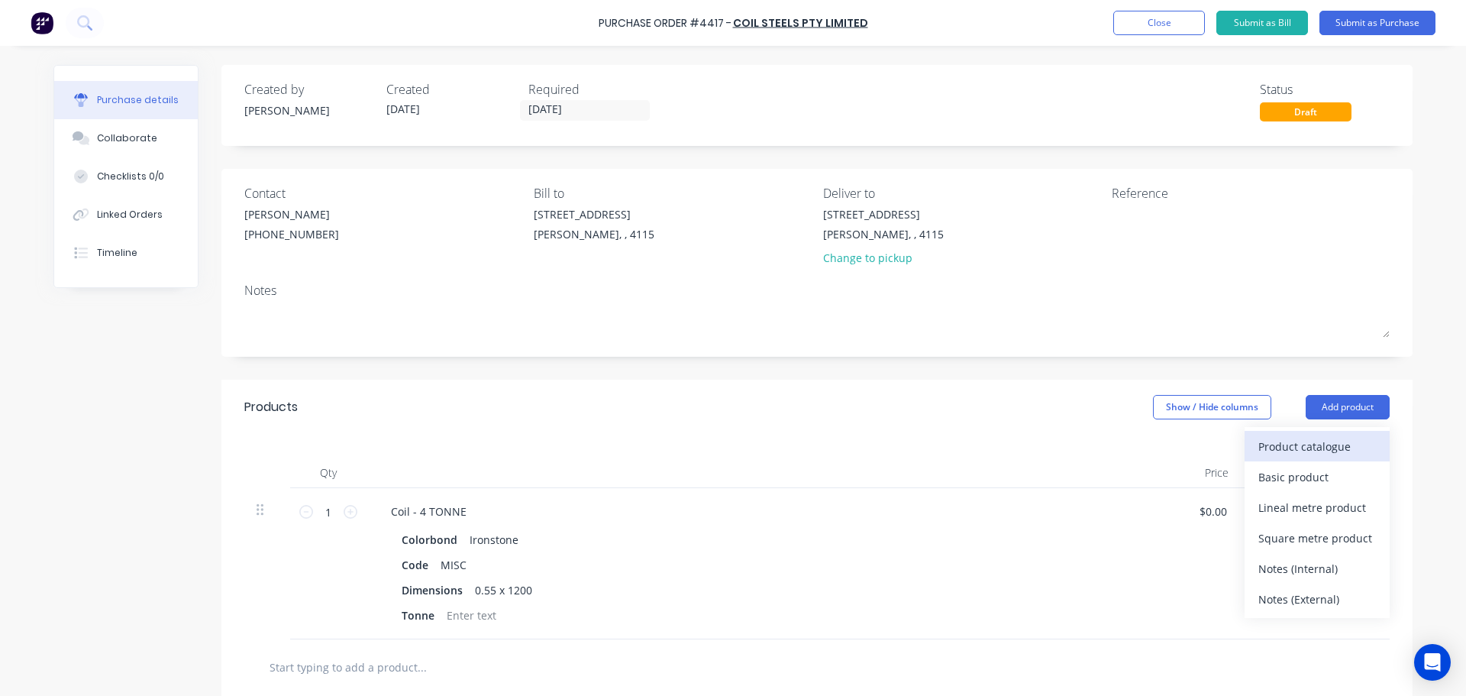
click at [1320, 435] on div "Product catalogue" at bounding box center [1318, 446] width 118 height 22
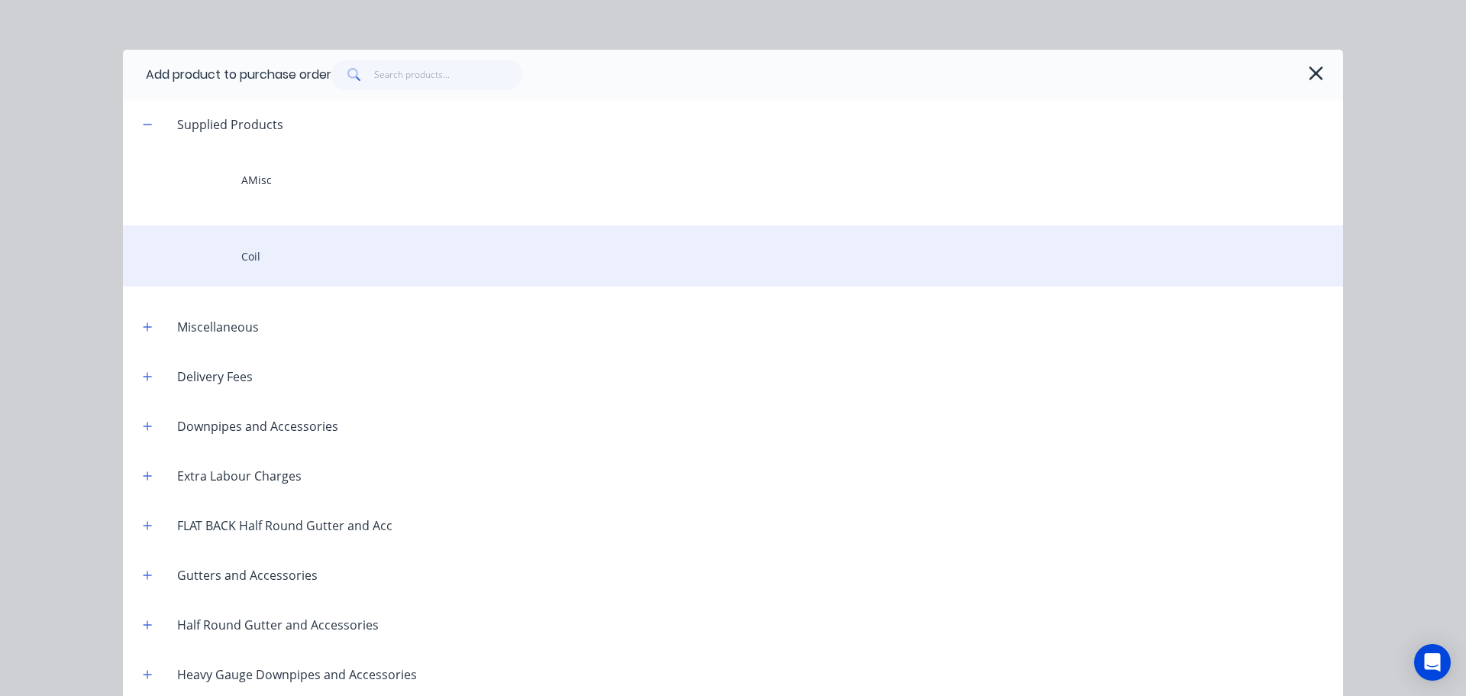
click at [280, 252] on div "Coil" at bounding box center [733, 255] width 1220 height 61
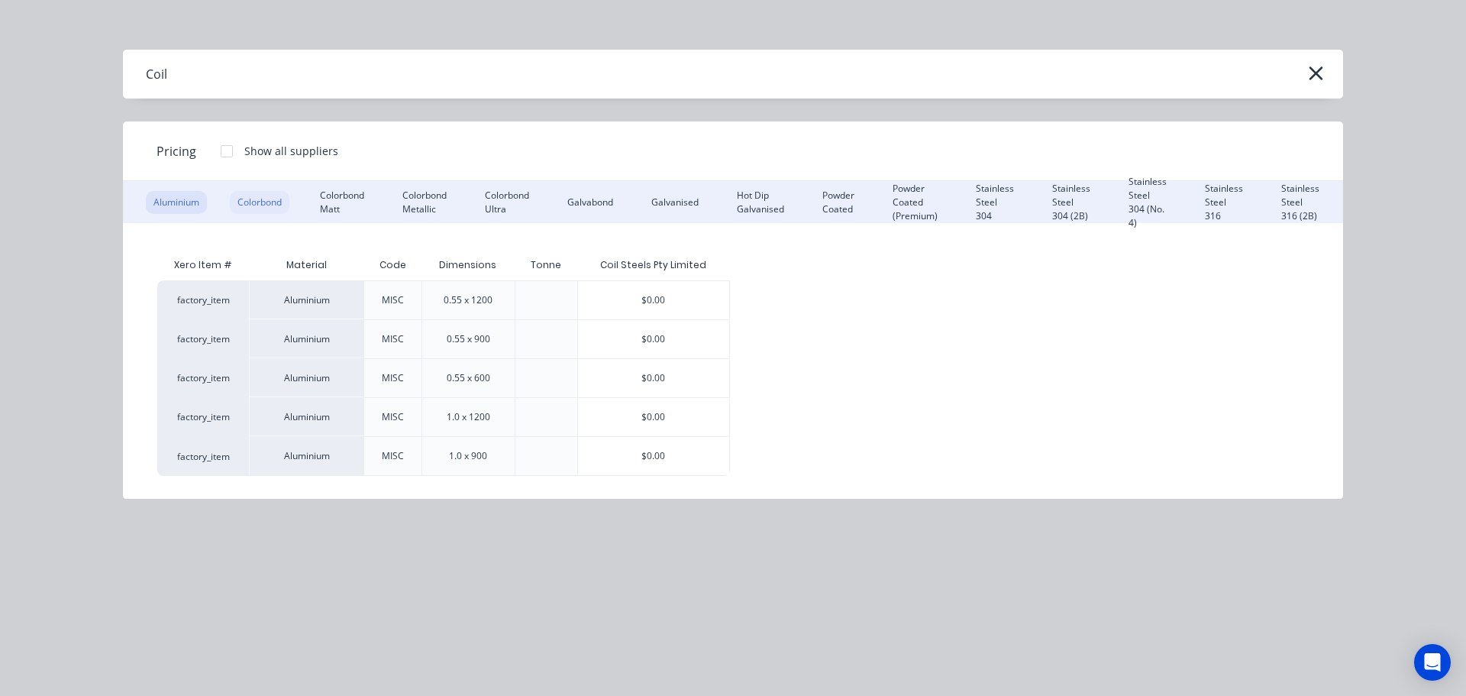
click at [255, 198] on div "Colorbond" at bounding box center [260, 202] width 60 height 23
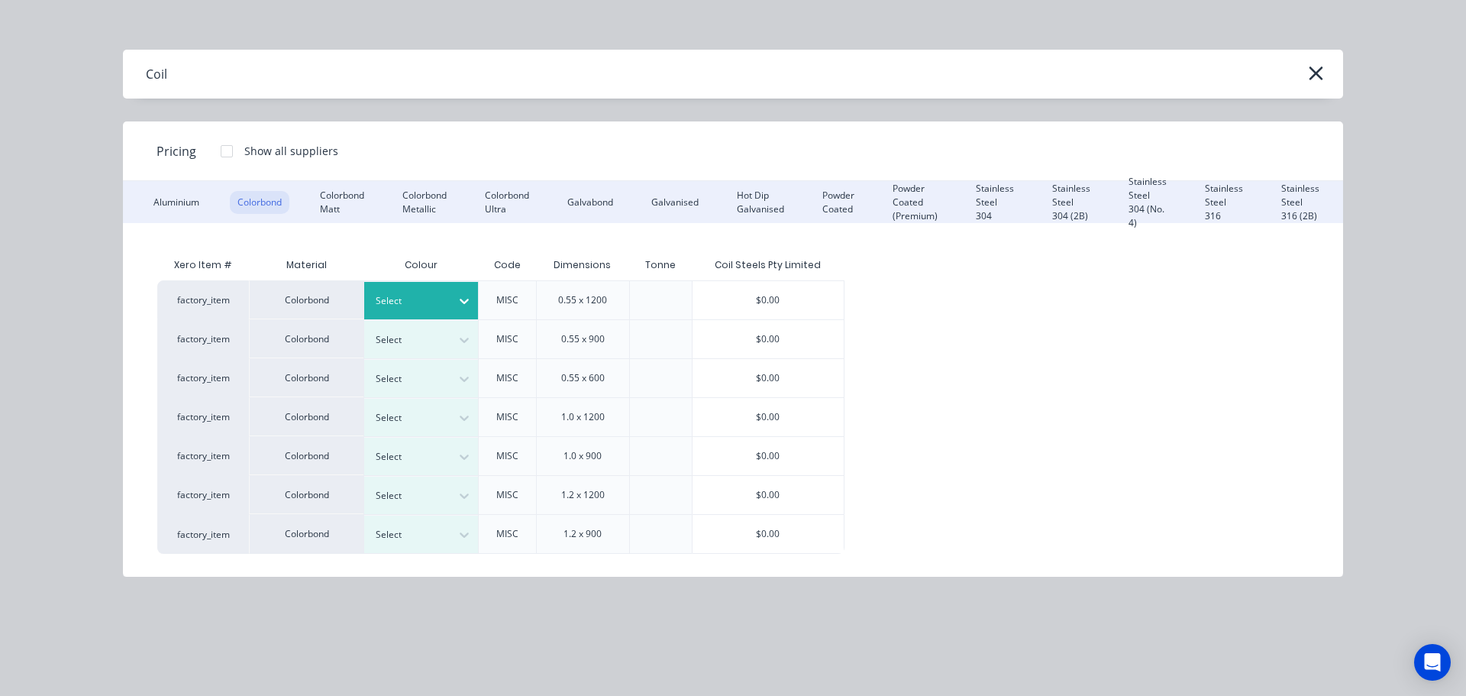
click at [430, 299] on div at bounding box center [410, 300] width 69 height 17
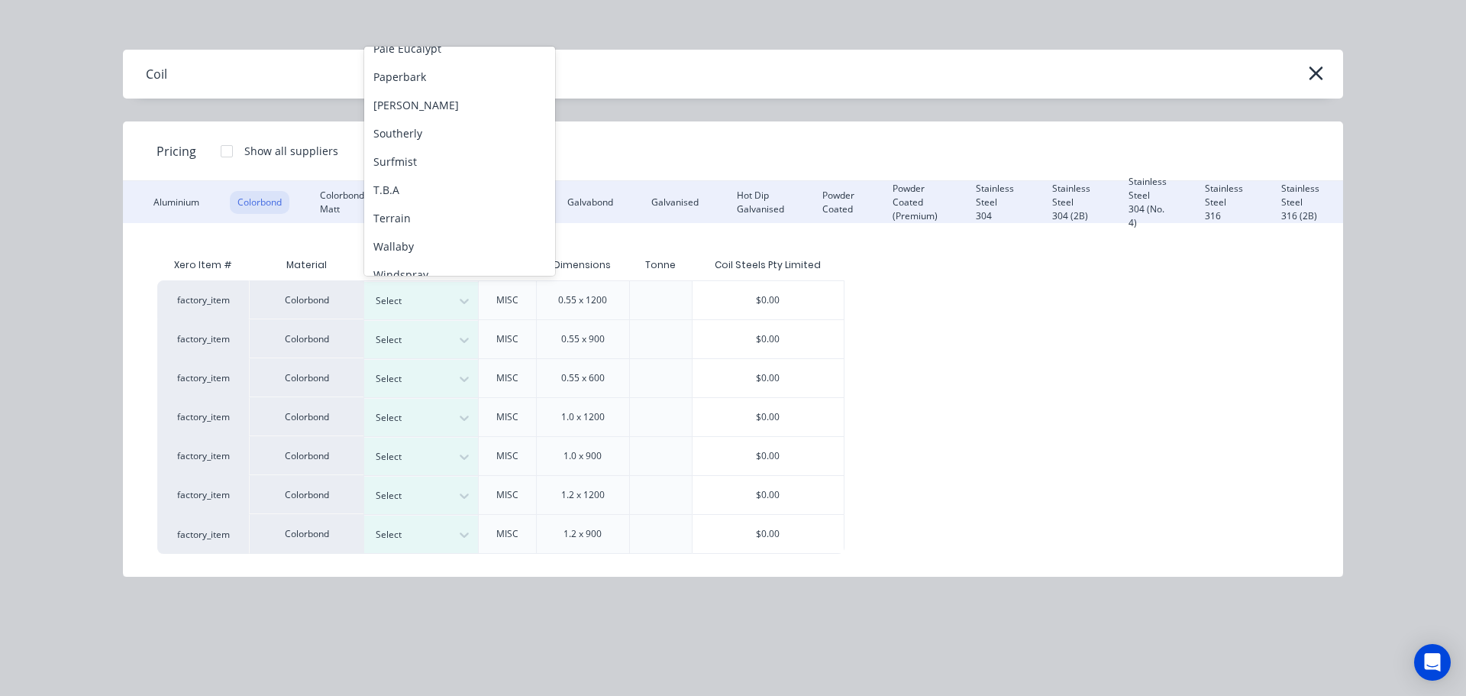
scroll to position [512, 0]
click at [425, 240] on div "Windspray" at bounding box center [459, 230] width 191 height 28
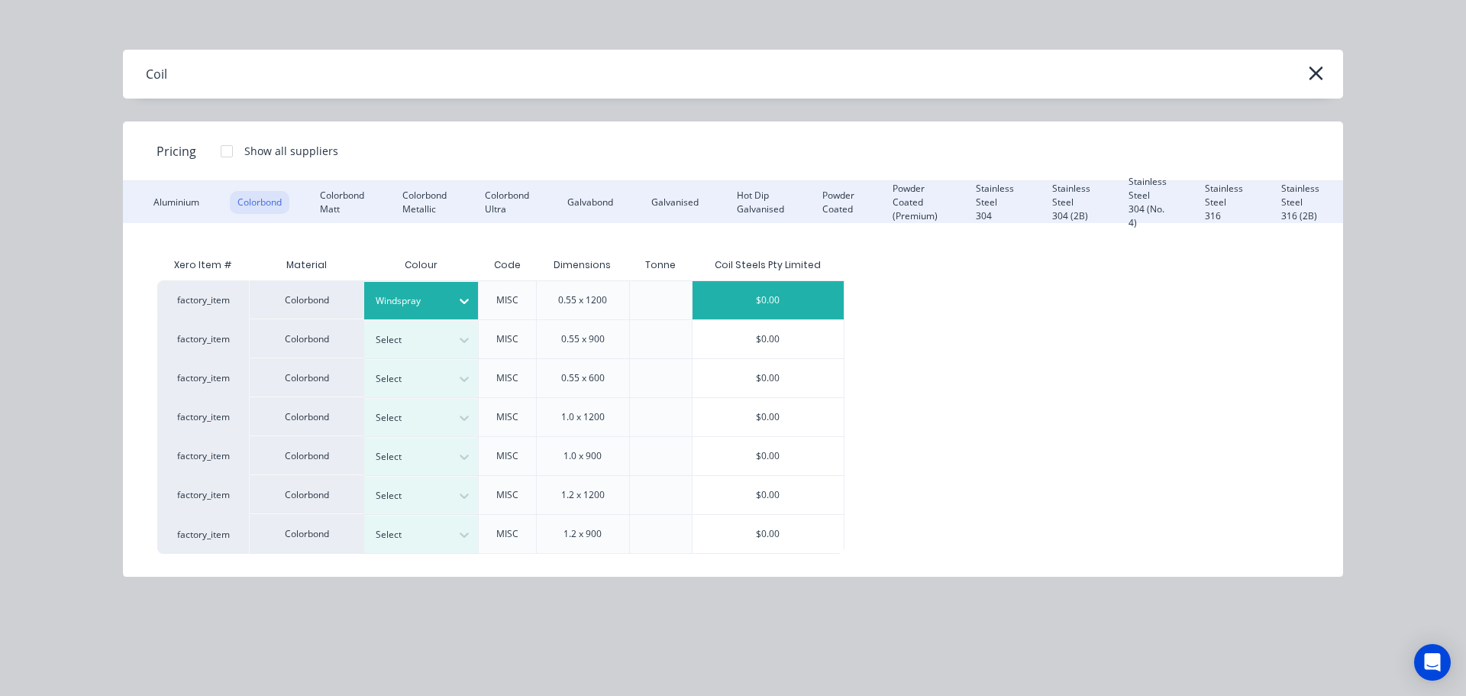
click at [709, 292] on div "$0.00" at bounding box center [768, 300] width 151 height 38
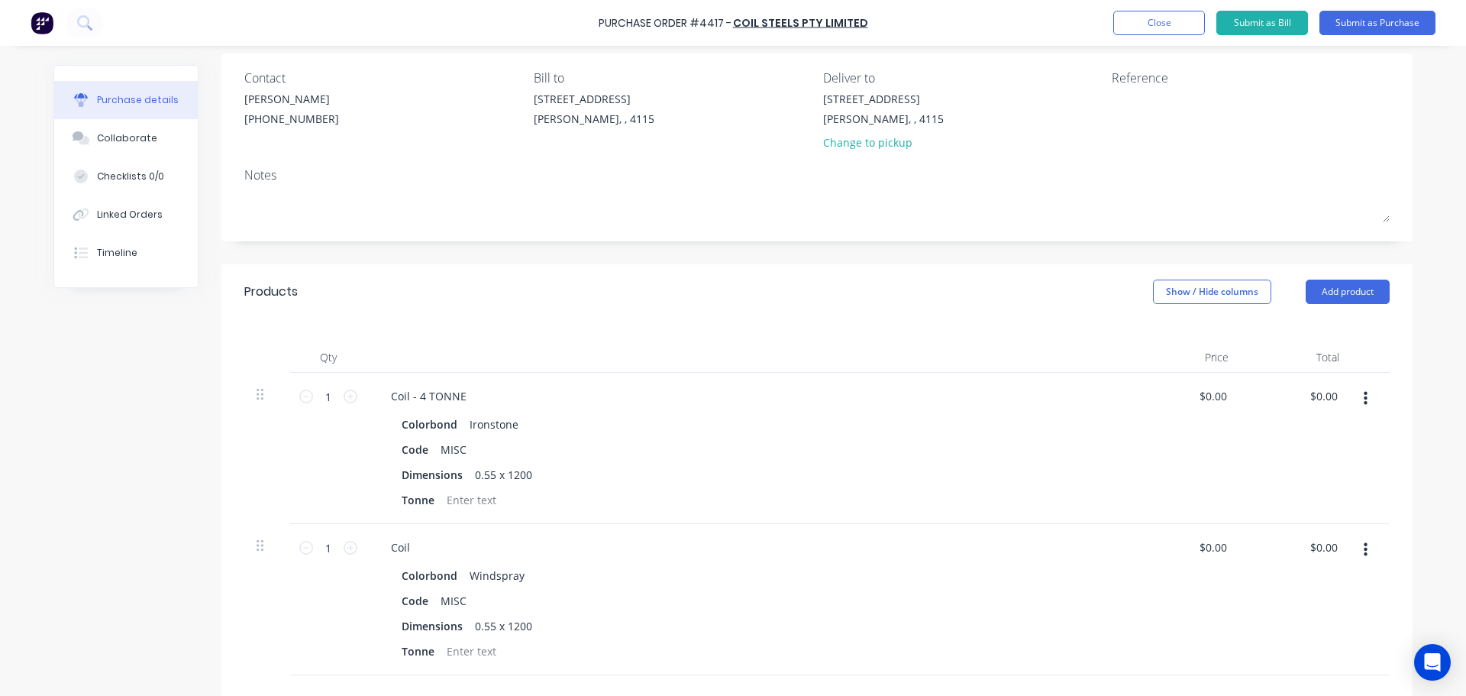
scroll to position [153, 0]
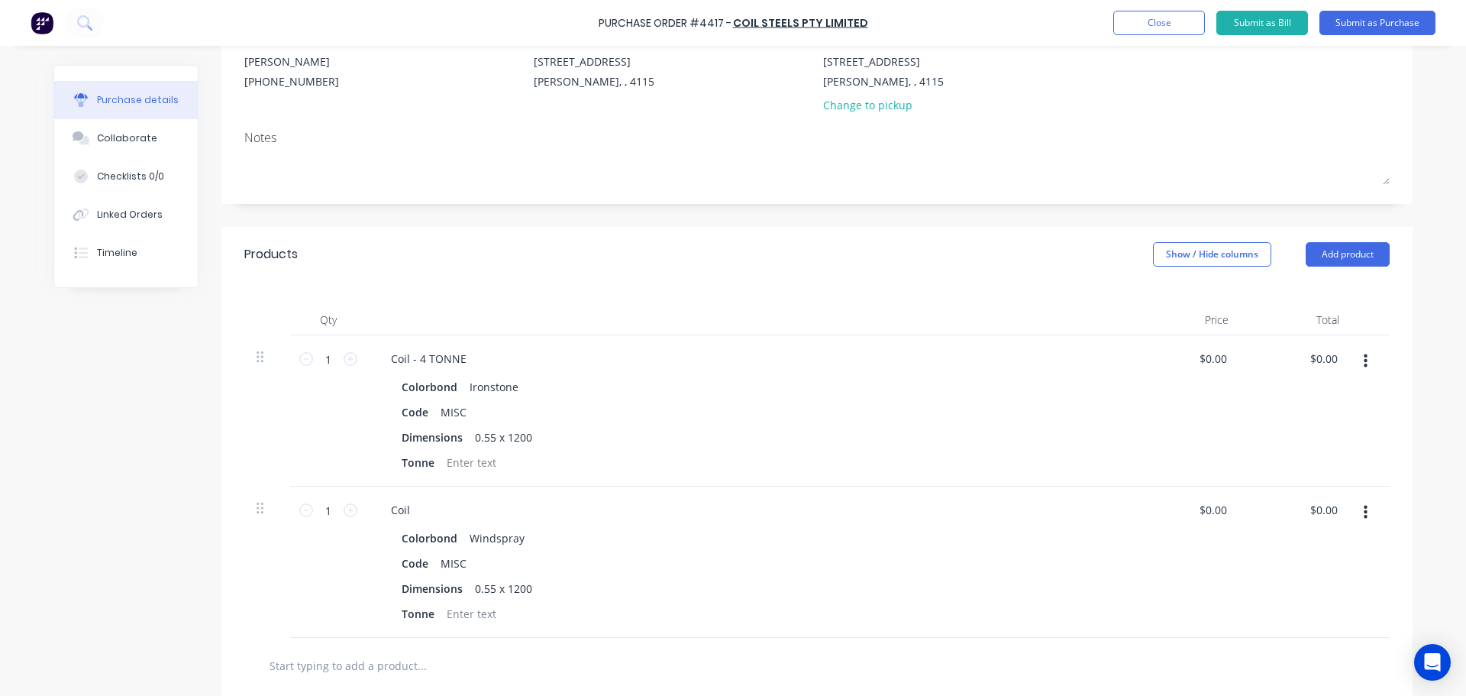
click at [416, 506] on div "Coil" at bounding box center [748, 510] width 739 height 22
click at [410, 510] on div "Coil" at bounding box center [401, 510] width 44 height 22
click at [1342, 253] on button "Add product" at bounding box center [1348, 254] width 84 height 24
click at [1310, 303] on div "Product catalogue" at bounding box center [1318, 294] width 118 height 22
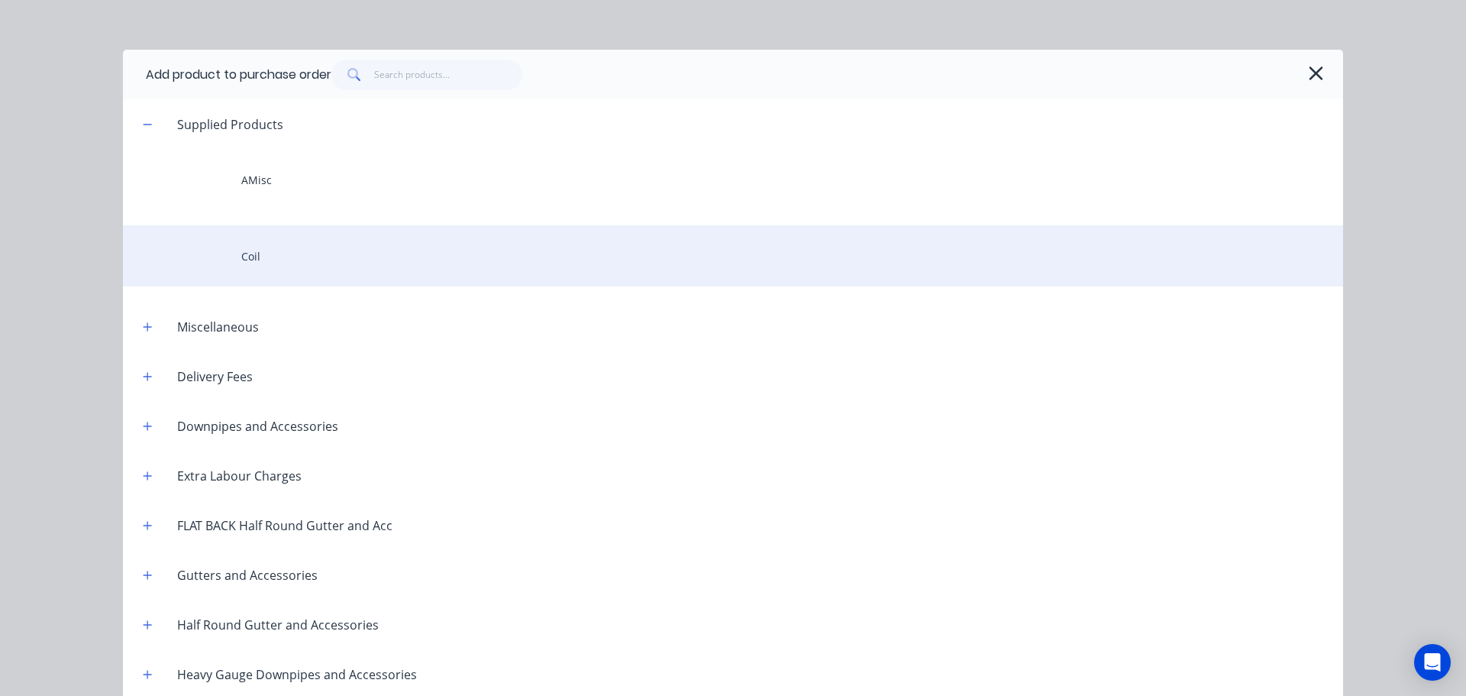
click at [299, 254] on div "Coil" at bounding box center [733, 255] width 1220 height 61
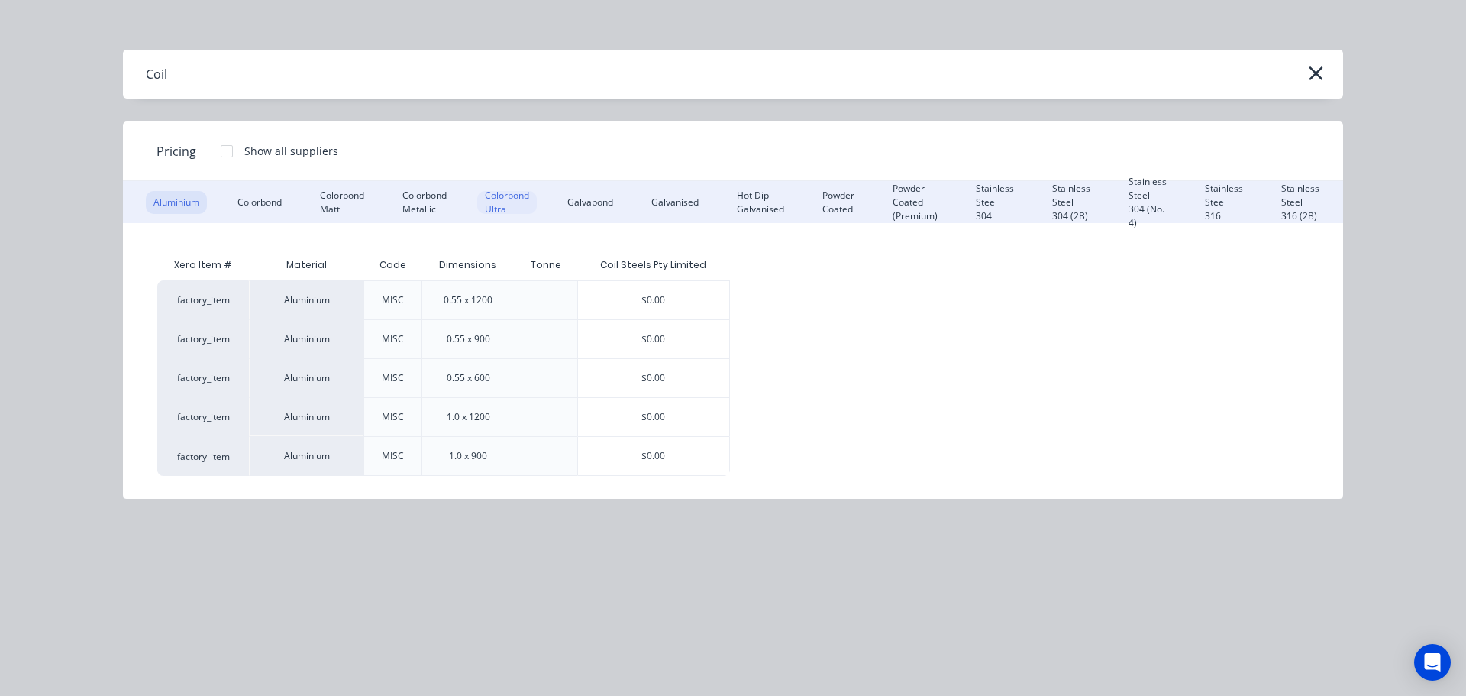
click at [508, 199] on div "Colorbond Ultra" at bounding box center [507, 202] width 60 height 23
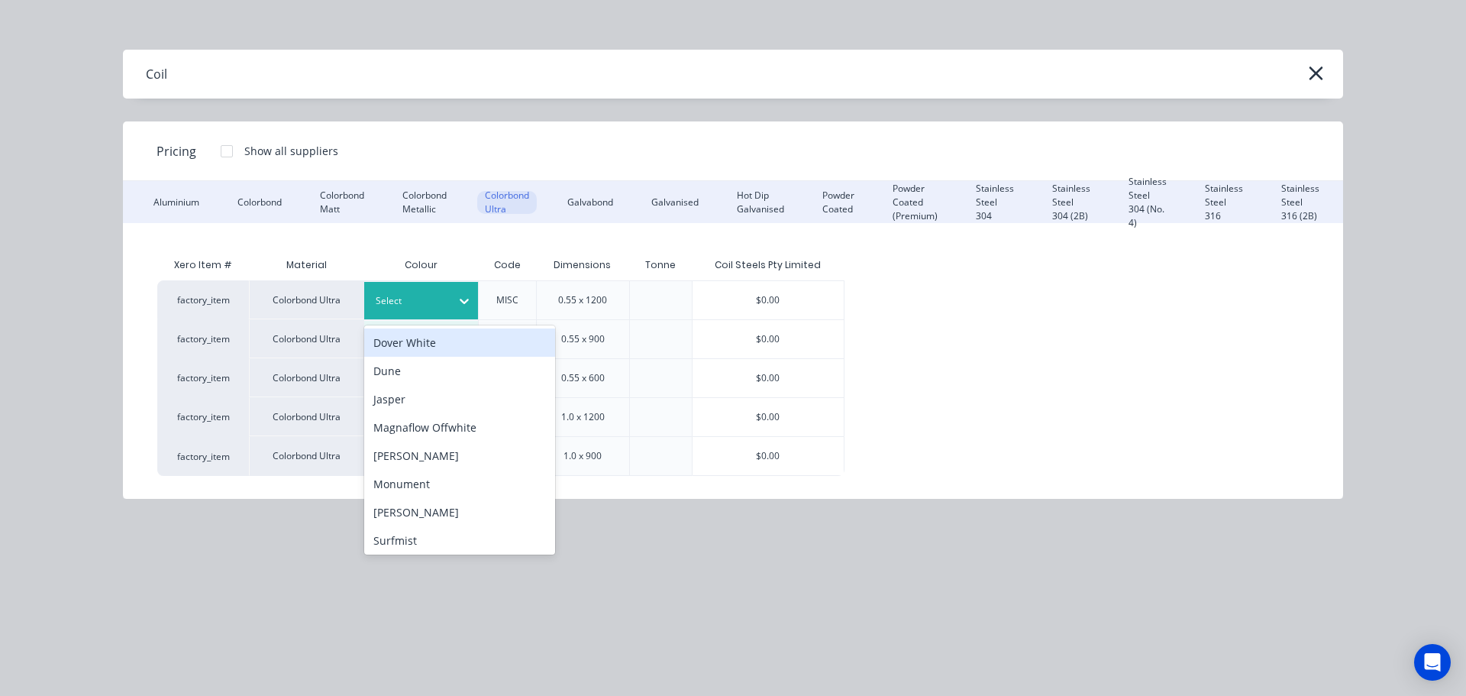
click at [449, 296] on div "Select" at bounding box center [408, 301] width 86 height 20
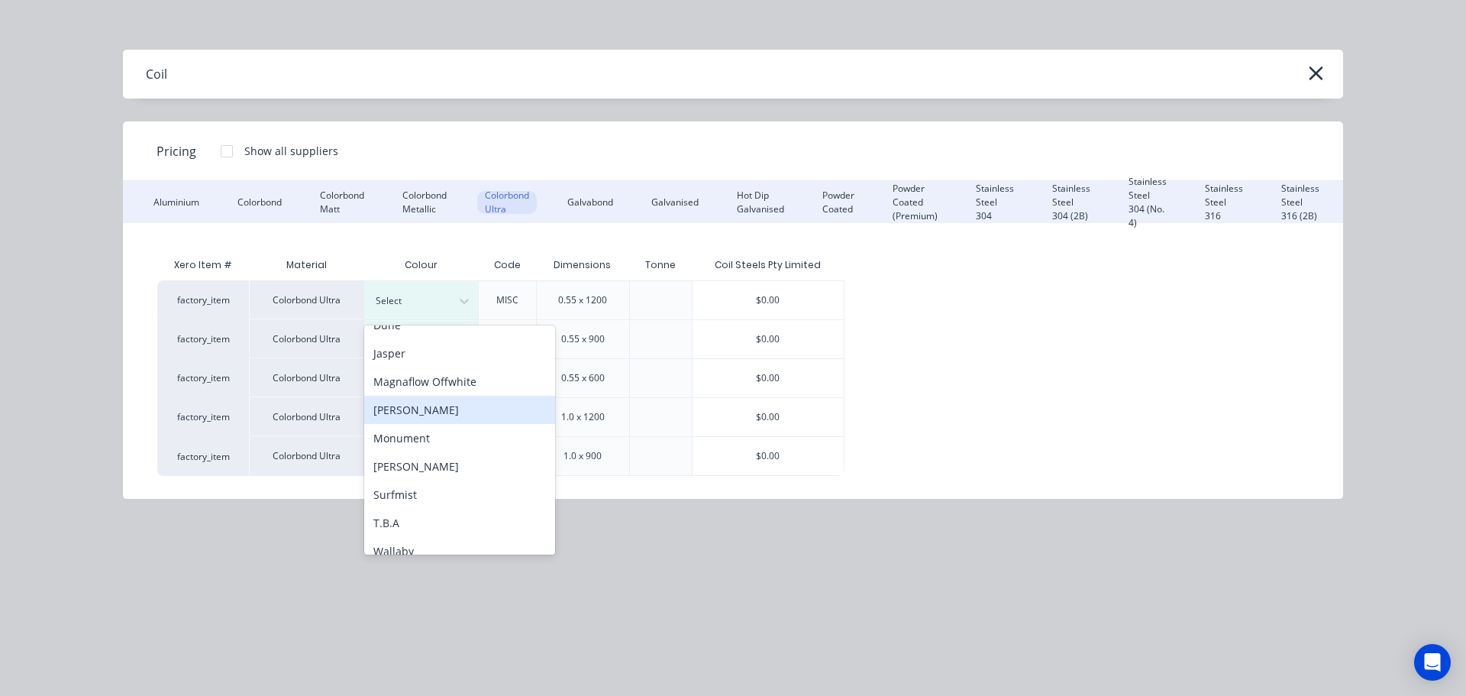
scroll to position [116, 0]
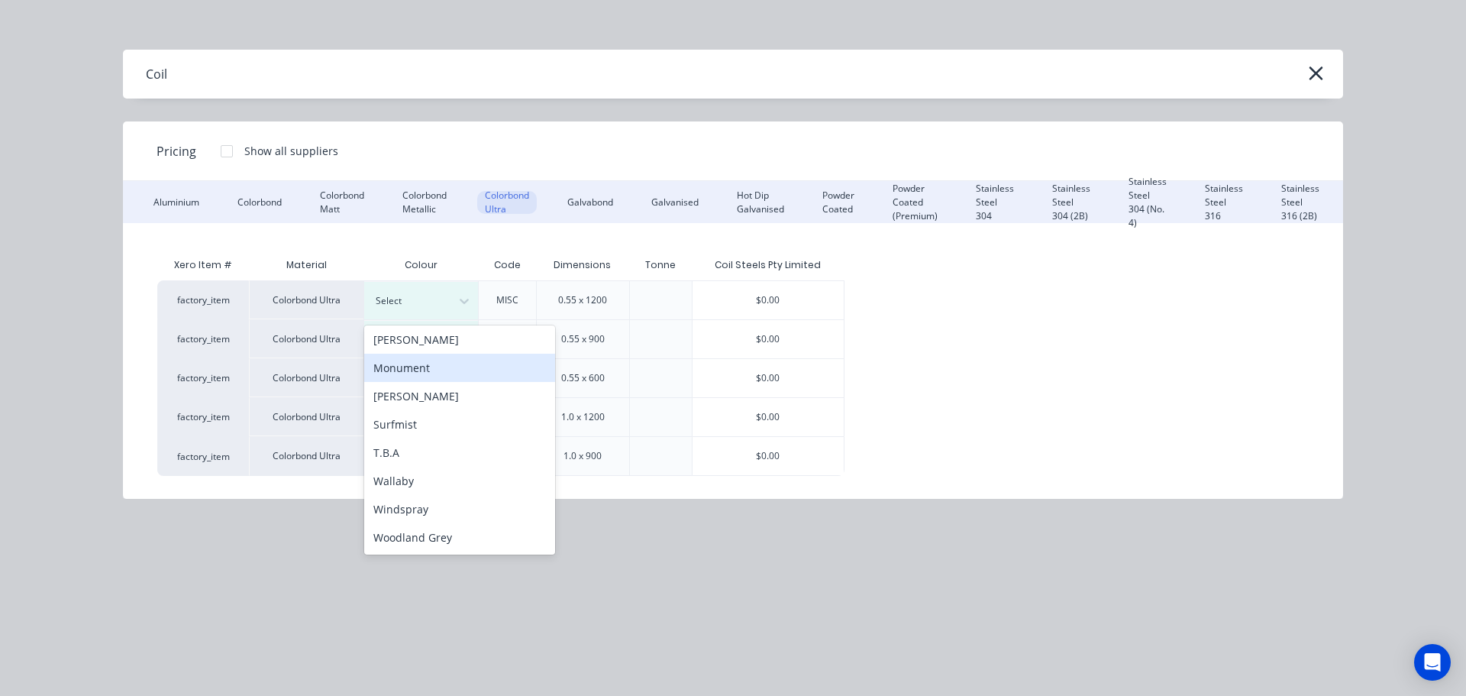
click at [409, 360] on div "Monument" at bounding box center [459, 368] width 191 height 28
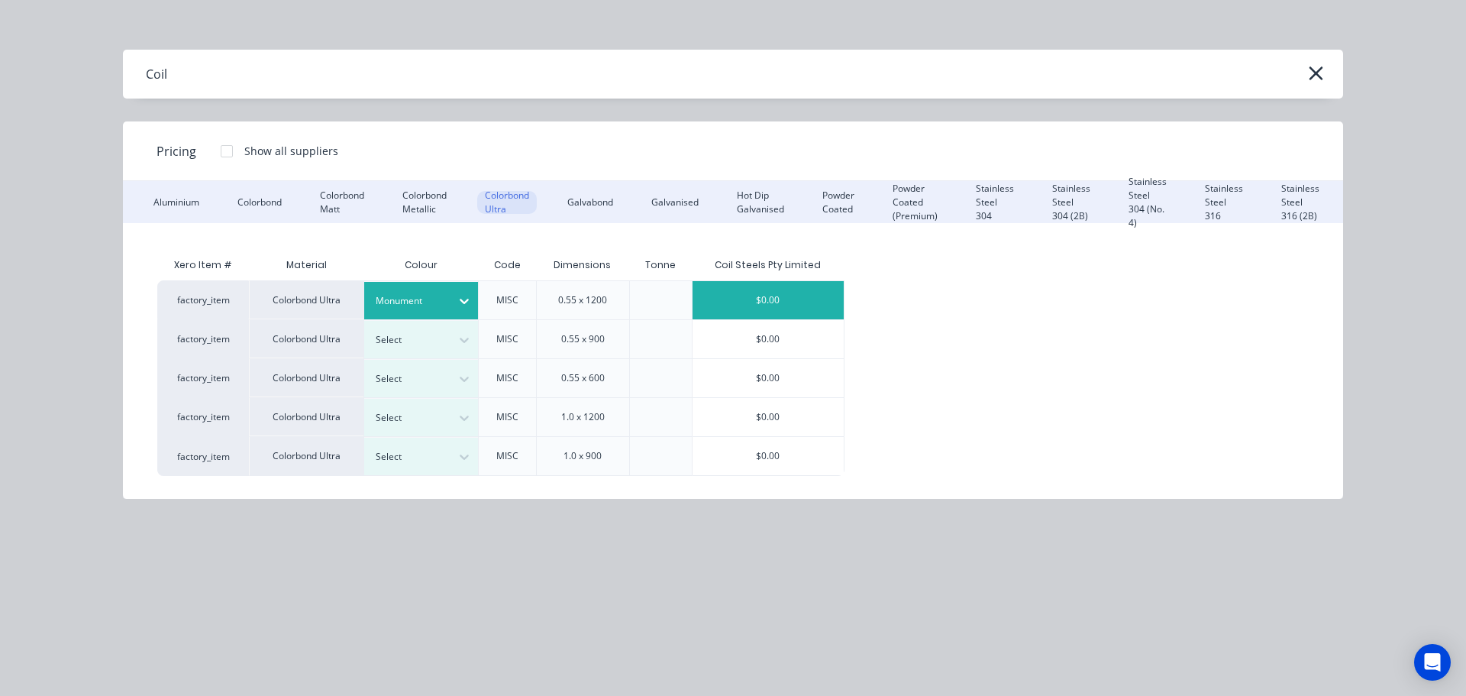
click at [783, 309] on div "$0.00" at bounding box center [768, 300] width 151 height 38
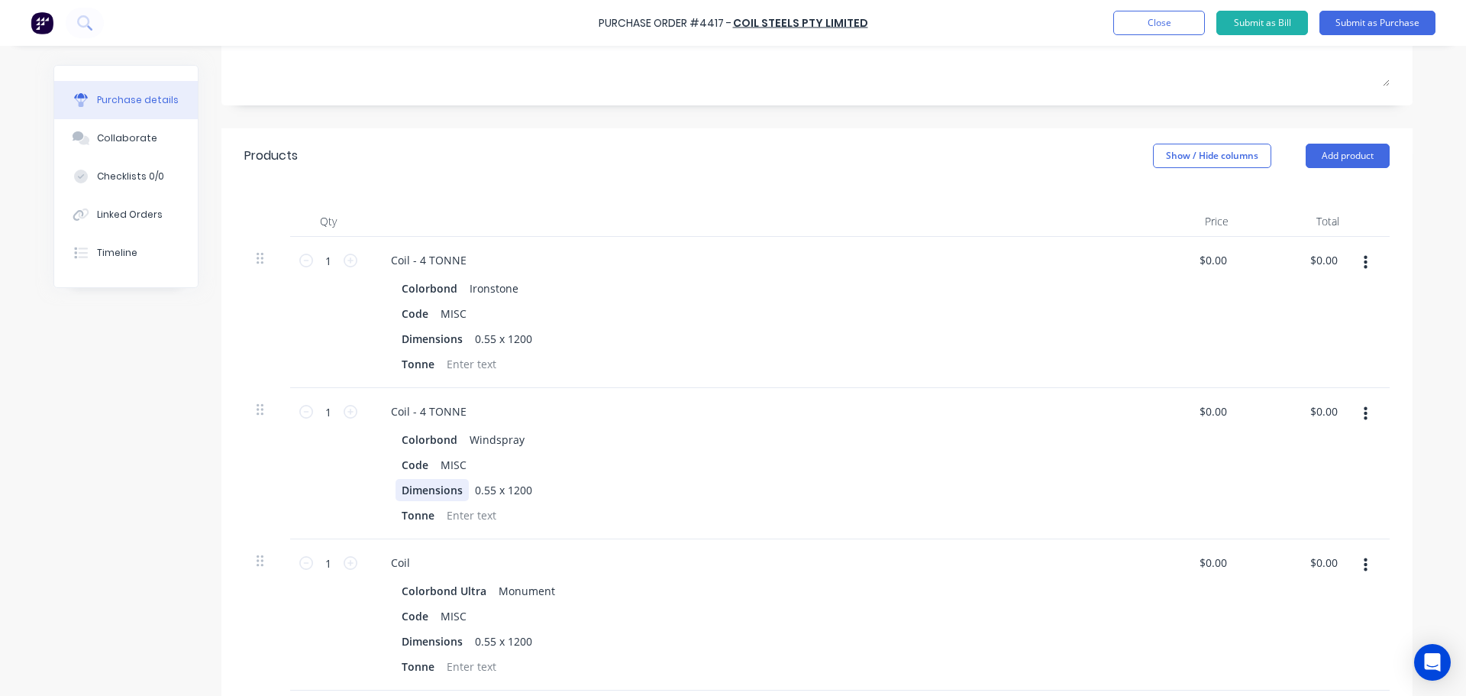
scroll to position [305, 0]
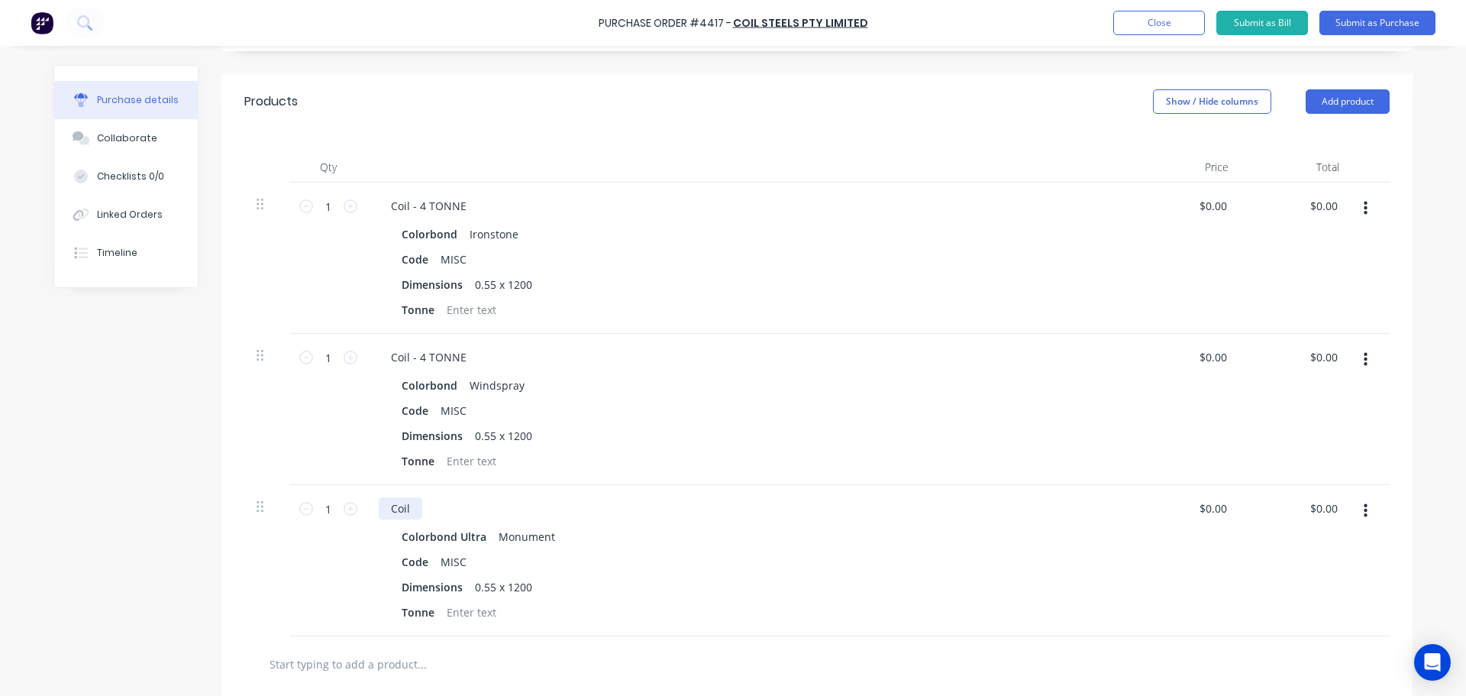
click at [409, 516] on div "Coil" at bounding box center [401, 508] width 44 height 22
click at [1316, 99] on button "Add product" at bounding box center [1348, 101] width 84 height 24
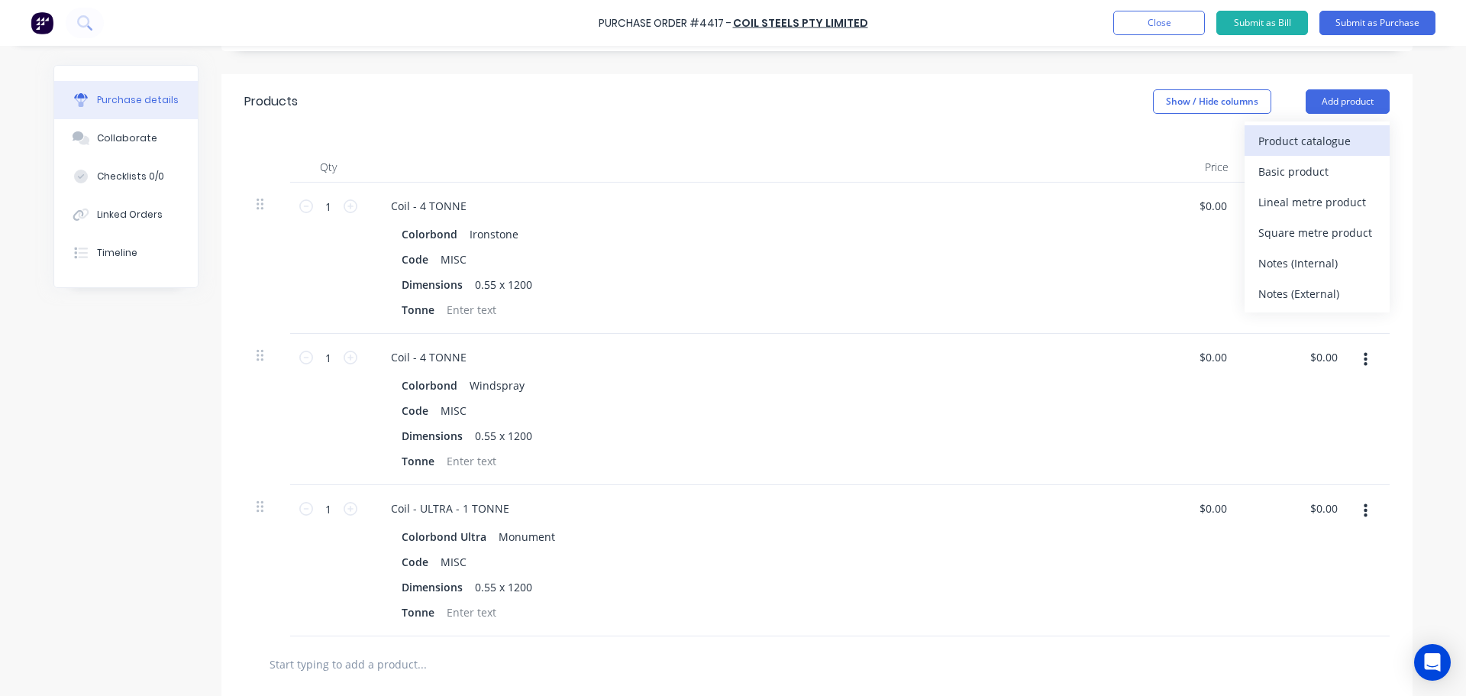
click at [1323, 143] on div "Product catalogue" at bounding box center [1318, 141] width 118 height 22
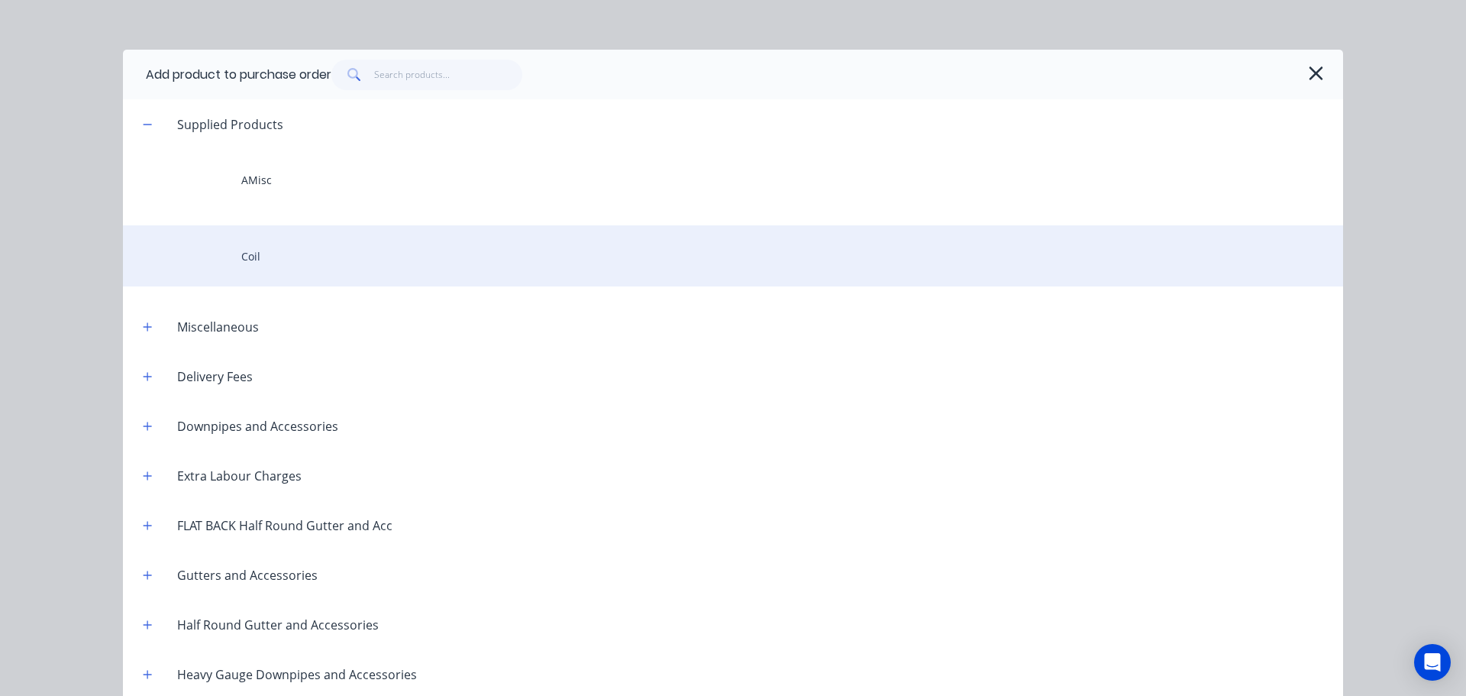
click at [339, 247] on div "Coil" at bounding box center [733, 255] width 1220 height 61
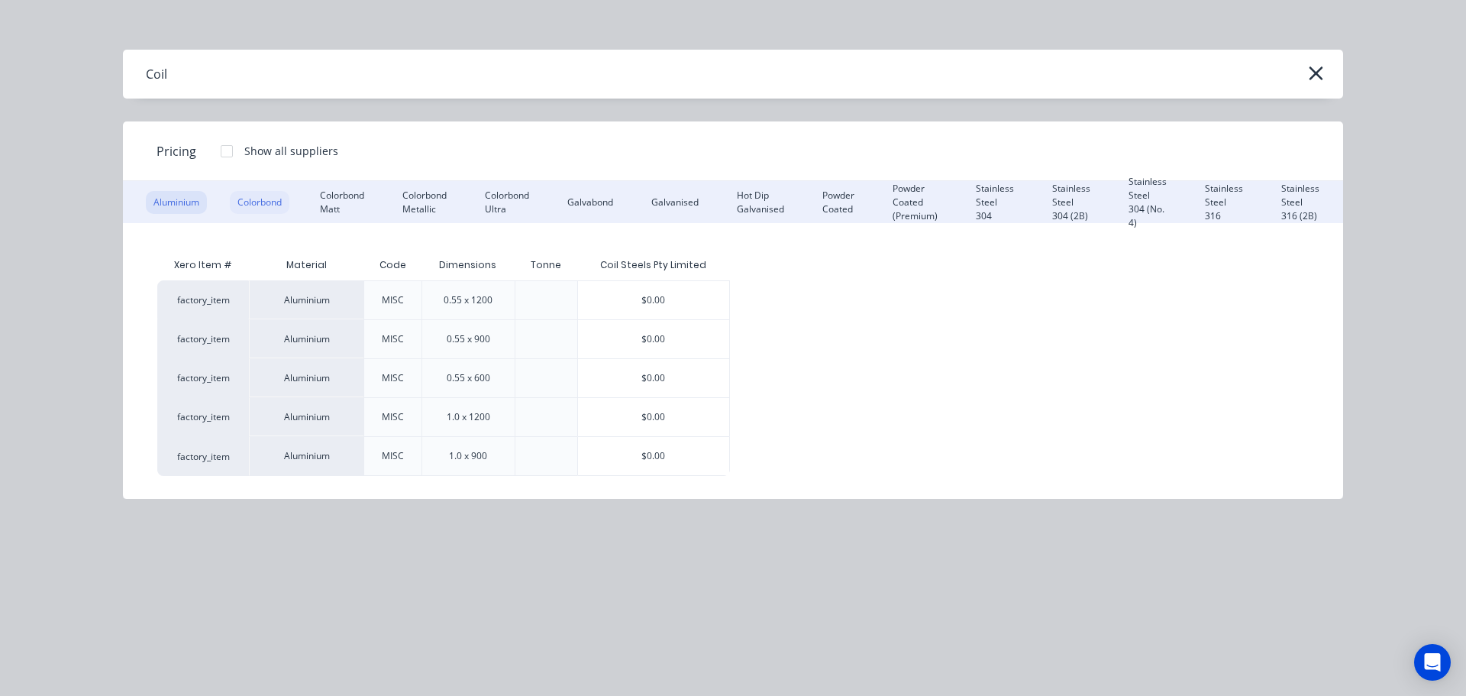
click at [254, 196] on div "Colorbond" at bounding box center [260, 202] width 60 height 23
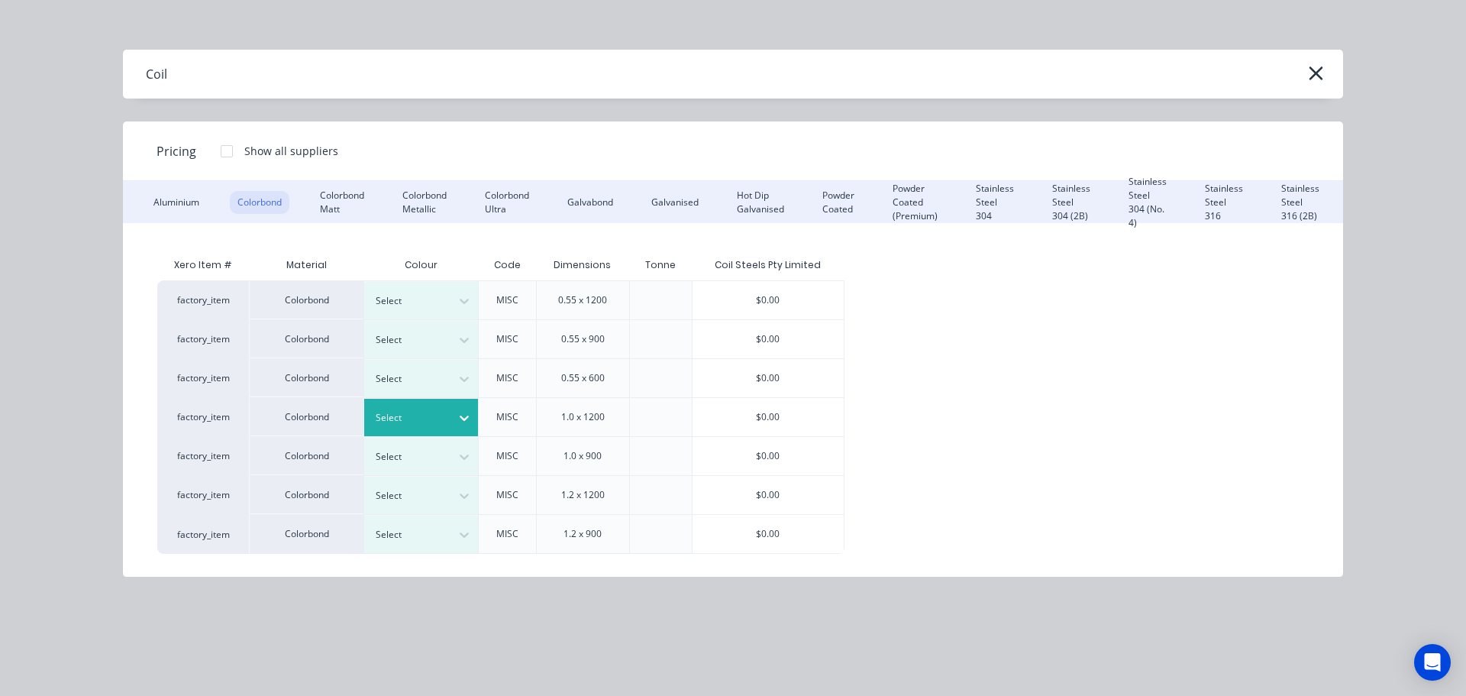
click at [445, 424] on div "Select" at bounding box center [408, 418] width 86 height 20
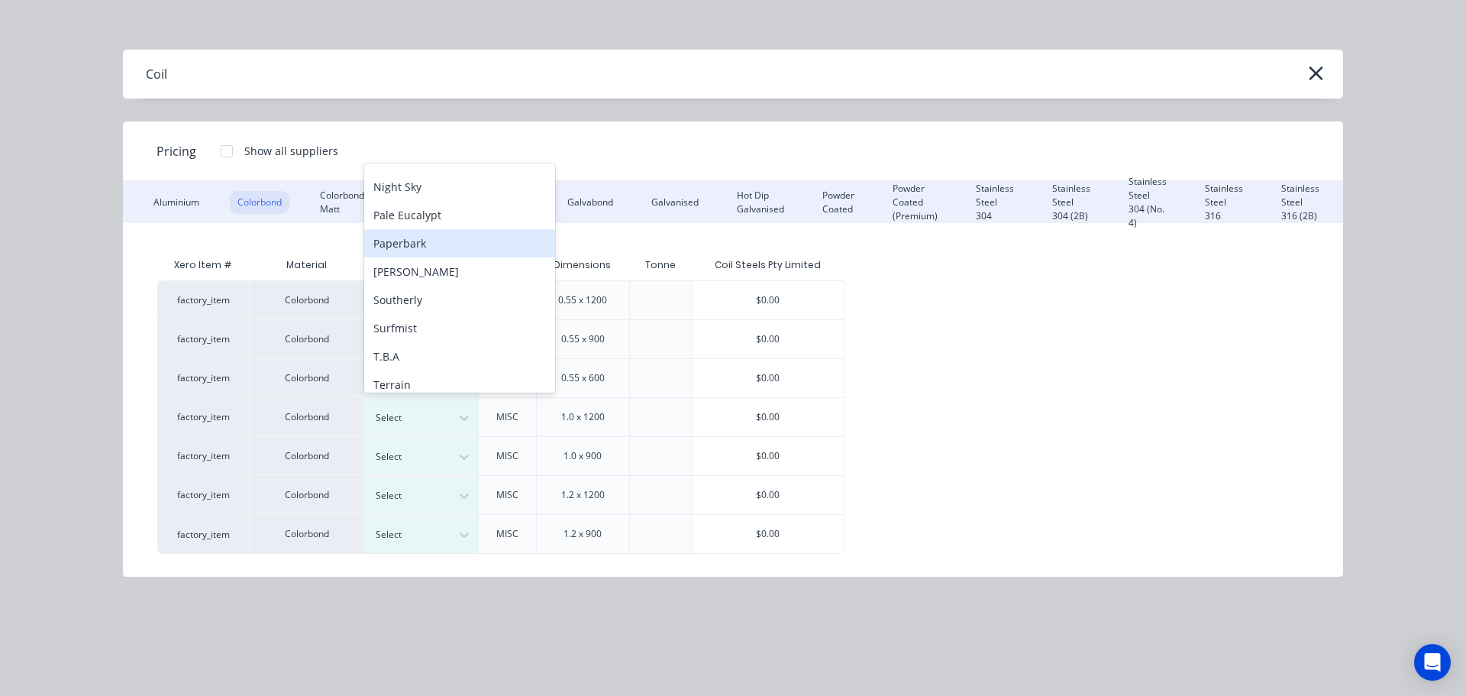
scroll to position [467, 0]
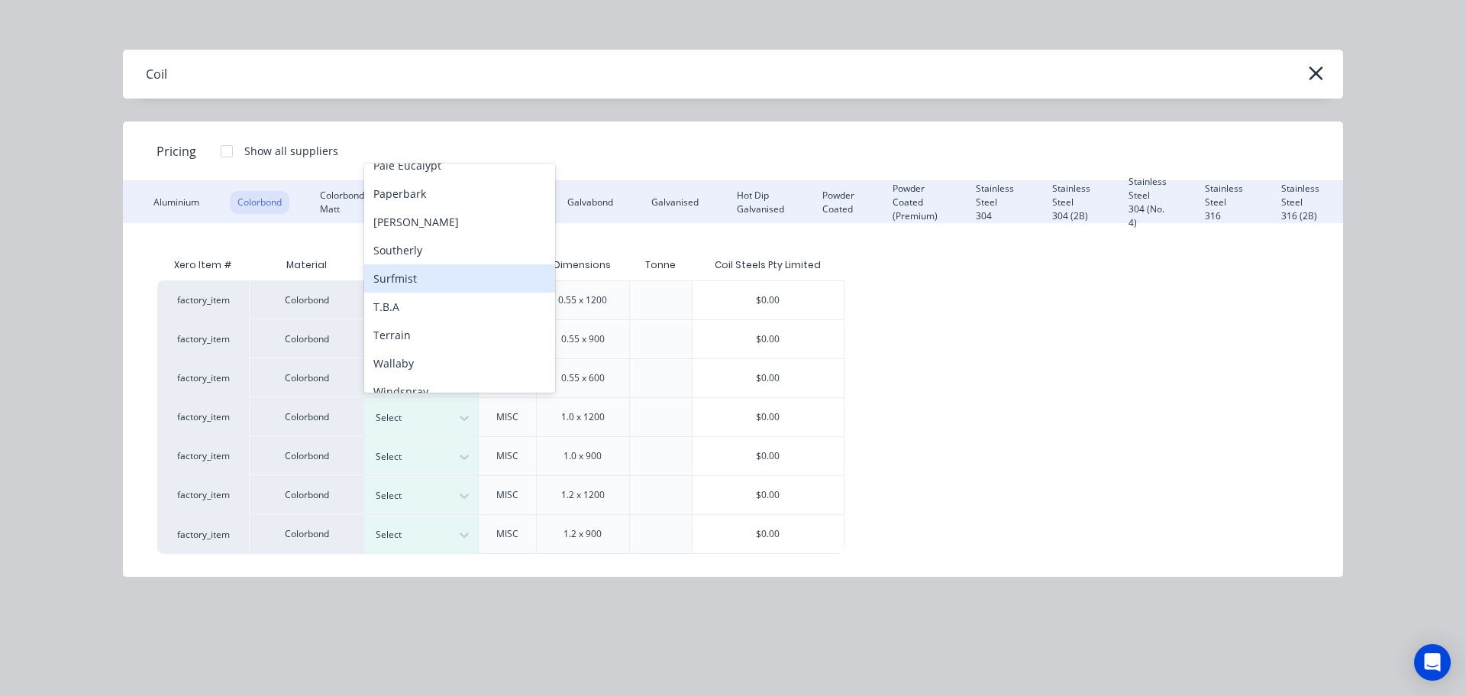
click at [406, 270] on div "Surfmist" at bounding box center [459, 278] width 191 height 28
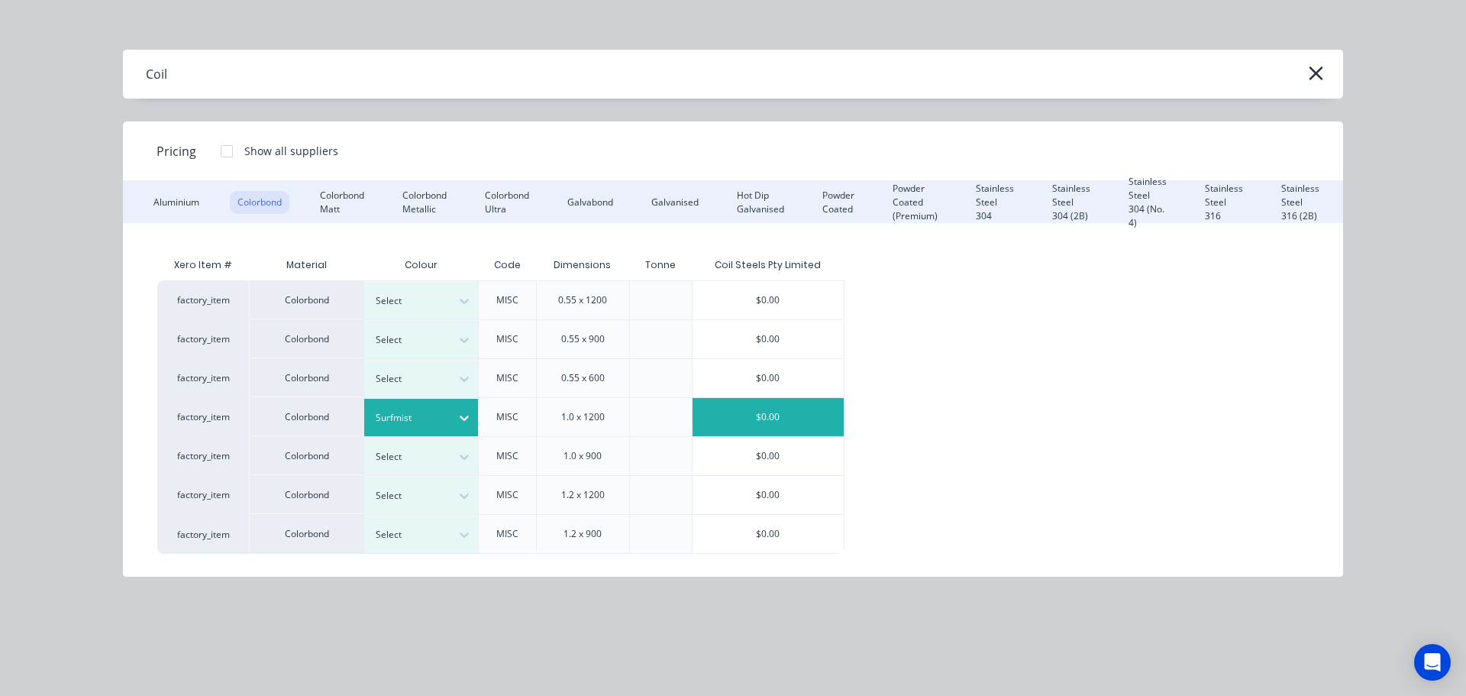
click at [774, 423] on div "$0.00" at bounding box center [768, 417] width 151 height 38
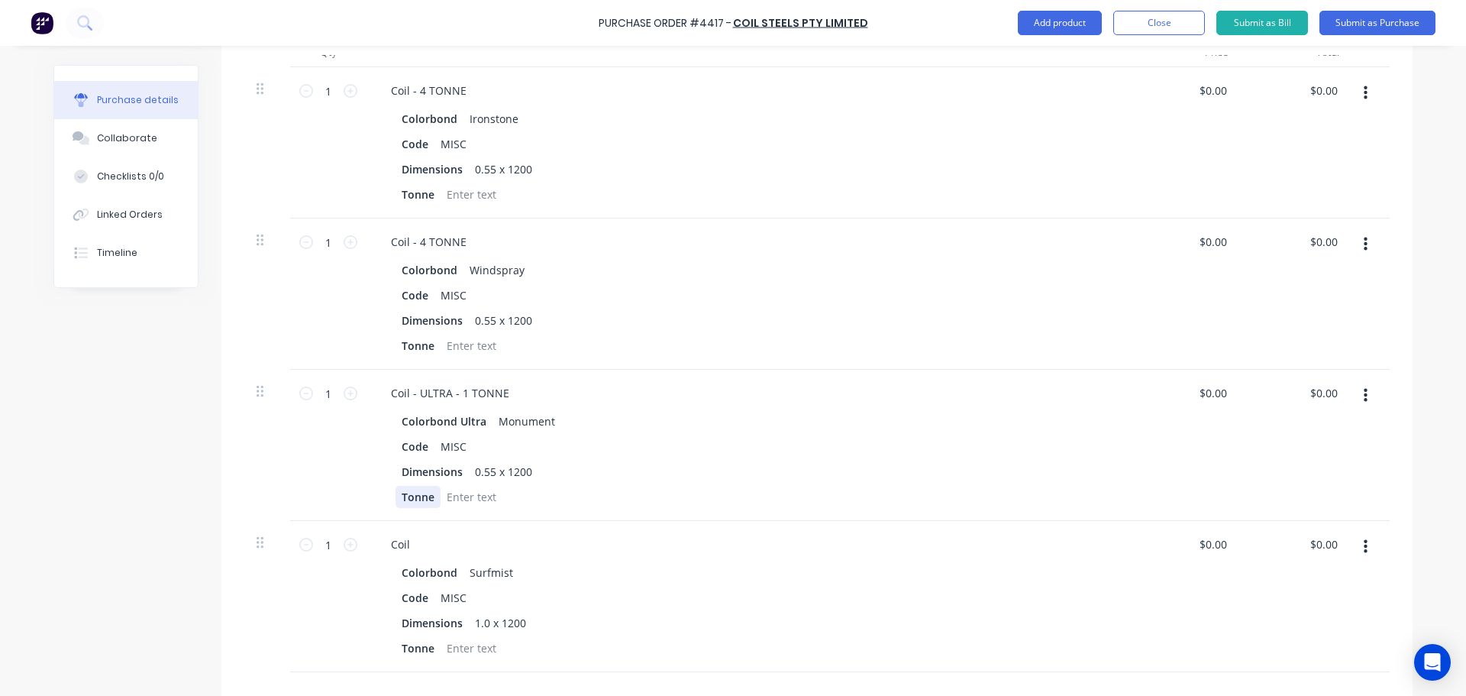
scroll to position [458, 0]
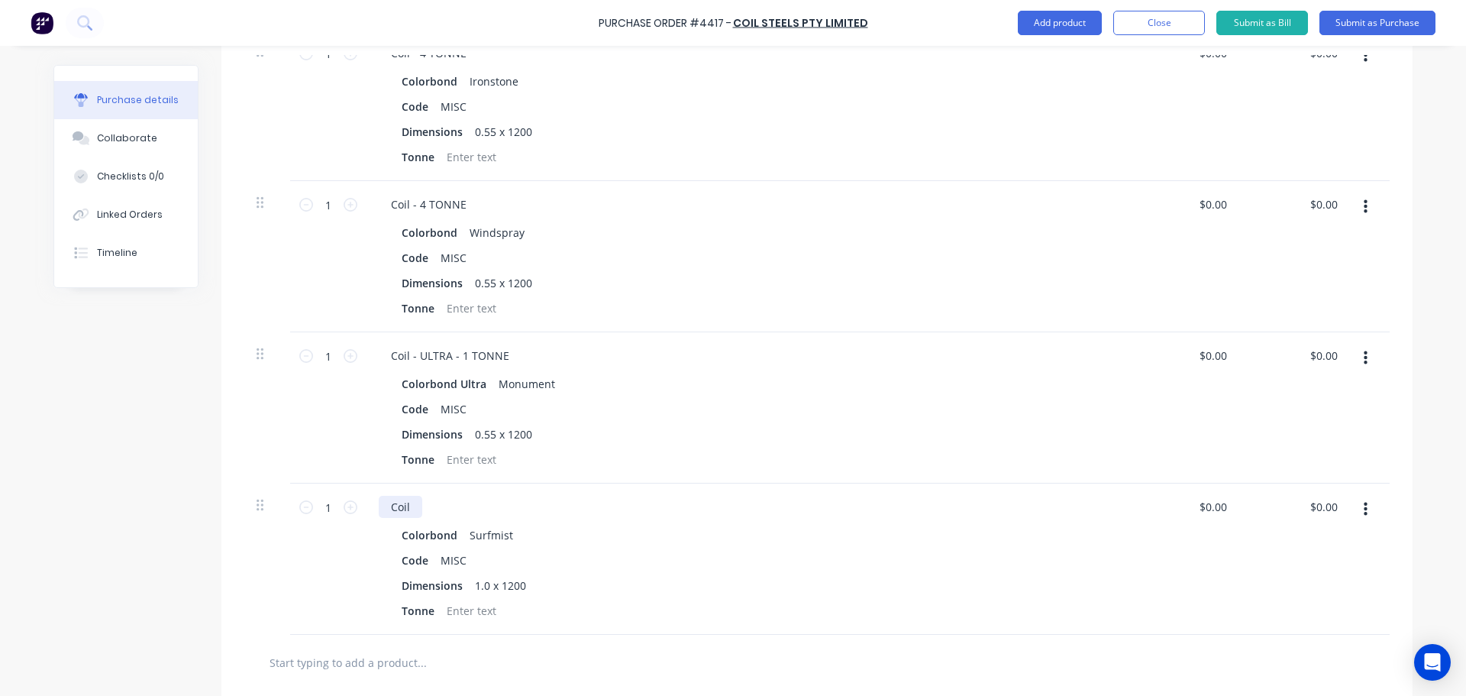
click at [411, 507] on div "Coil" at bounding box center [401, 507] width 44 height 22
click at [1391, 15] on button "Submit as Purchase" at bounding box center [1378, 23] width 116 height 24
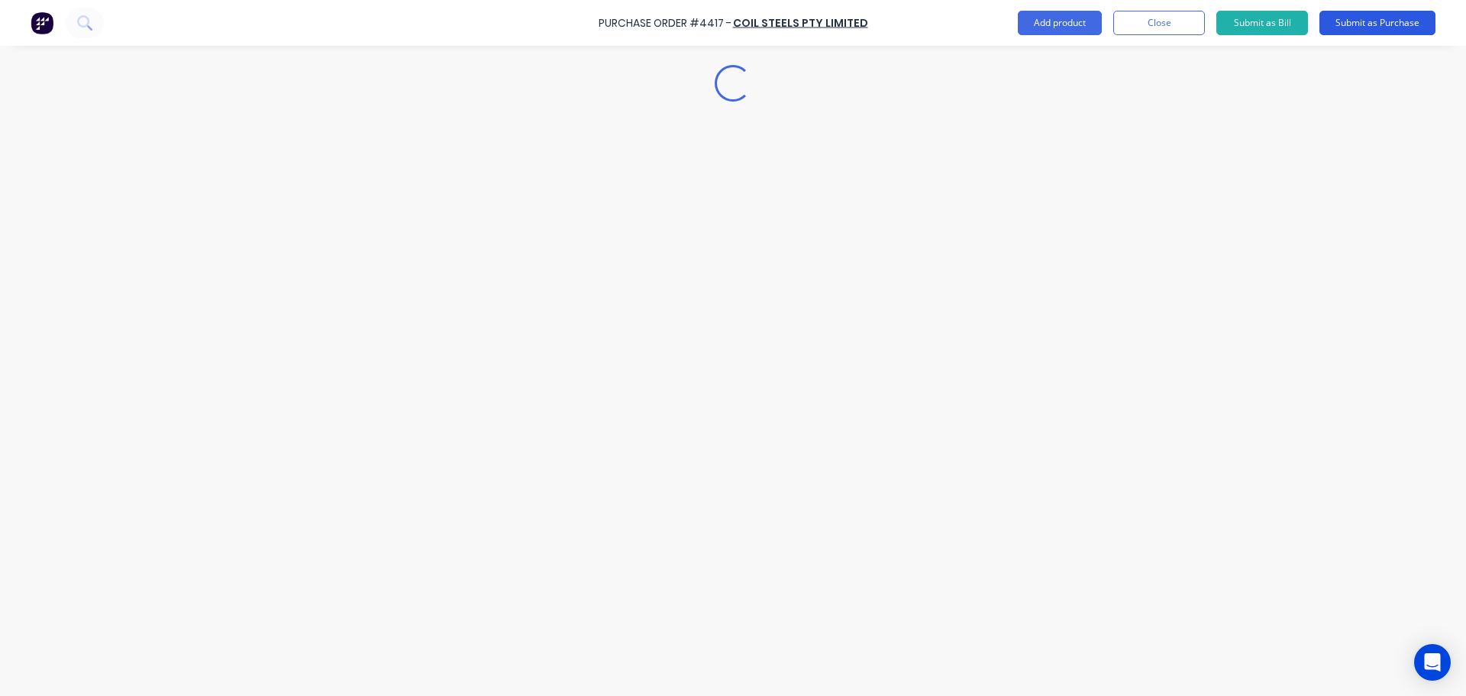
scroll to position [0, 0]
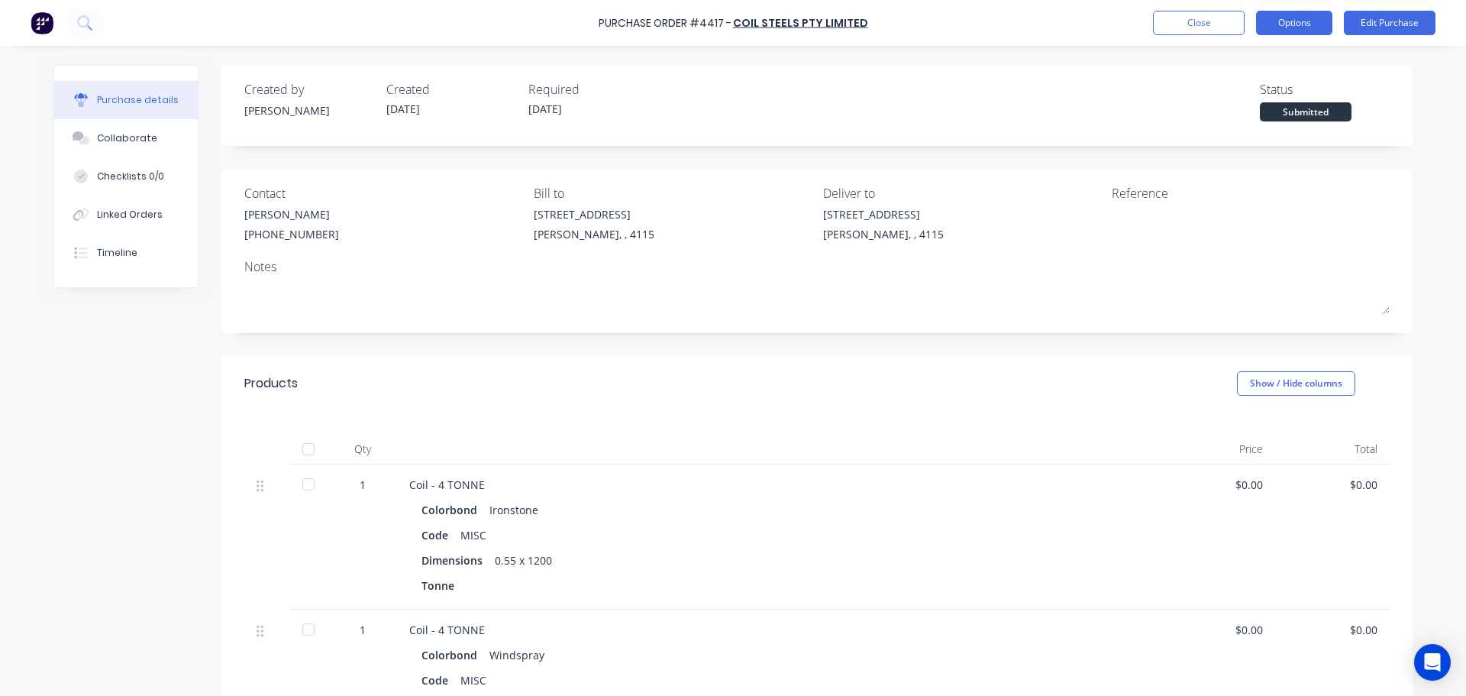
click at [1285, 26] on button "Options" at bounding box center [1294, 23] width 76 height 24
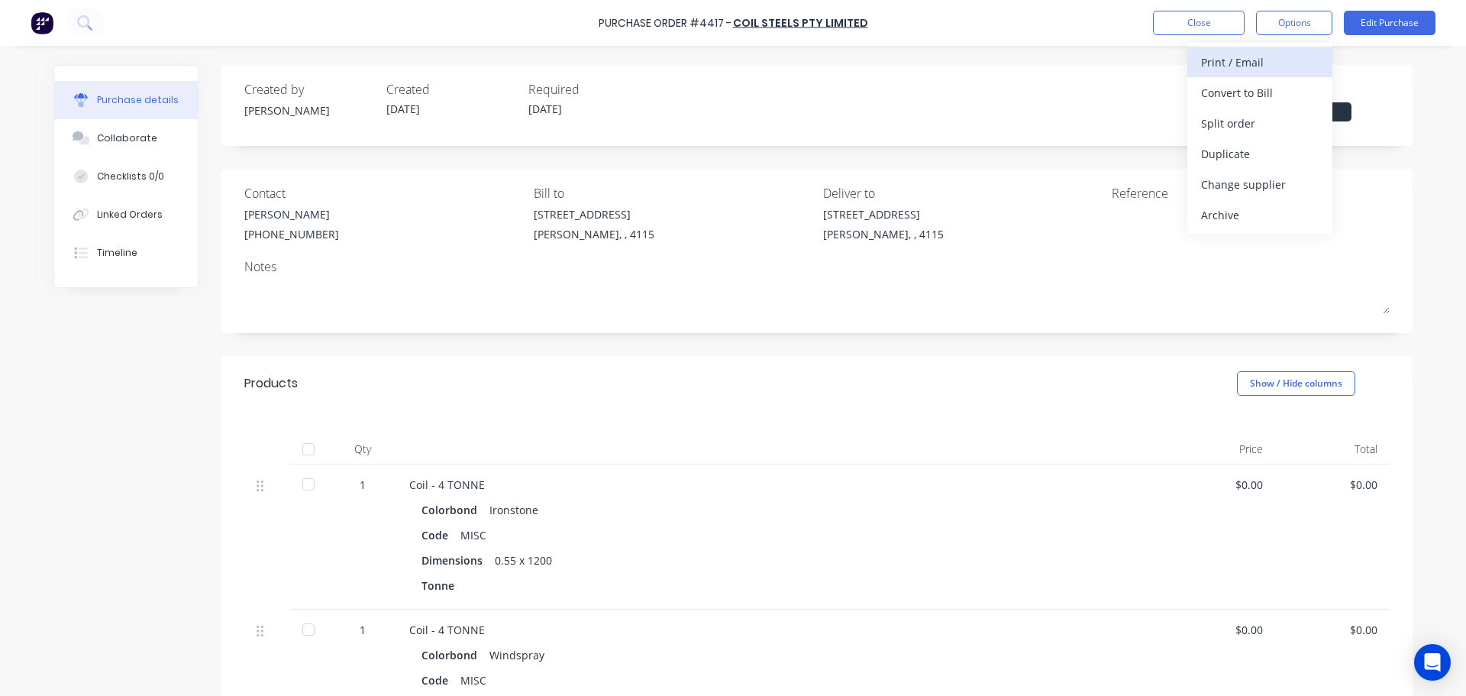
click at [1276, 59] on div "Print / Email" at bounding box center [1260, 62] width 118 height 22
click at [1264, 133] on div "Without pricing" at bounding box center [1260, 123] width 118 height 22
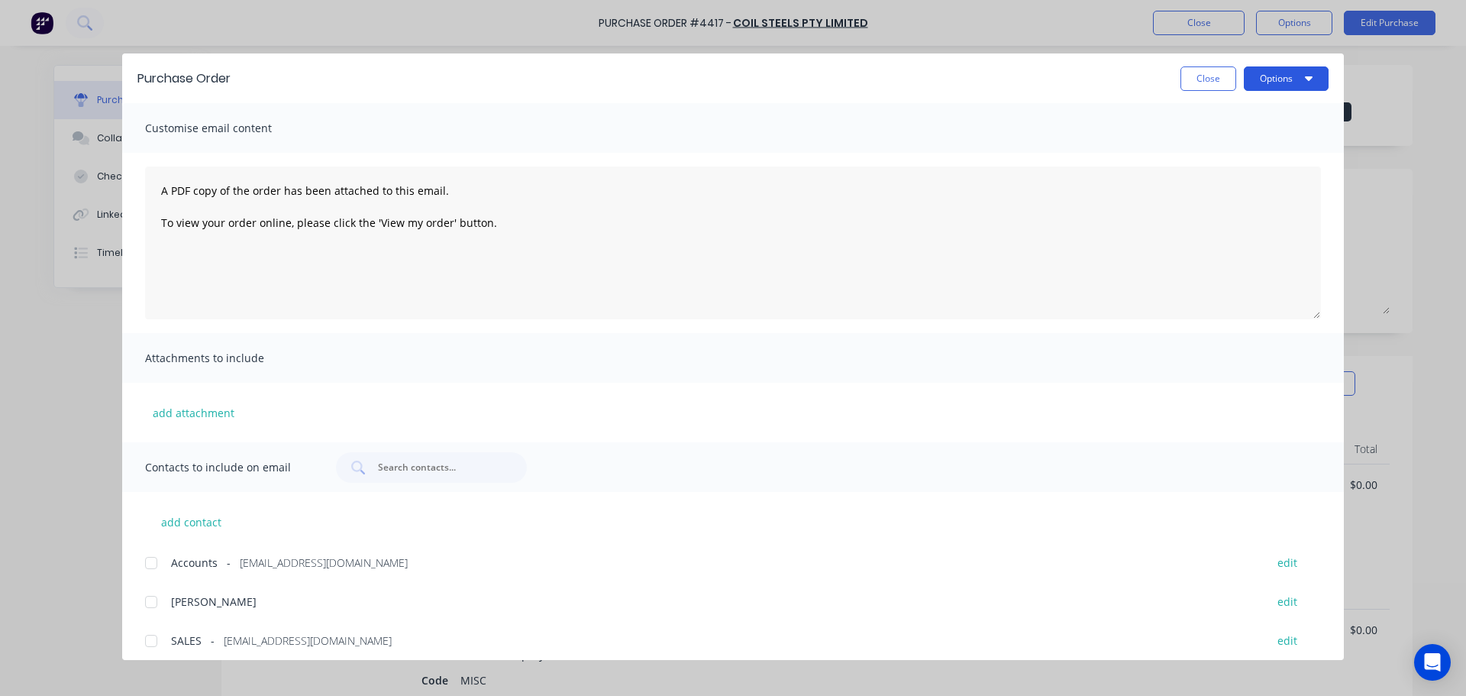
click at [1285, 83] on button "Options" at bounding box center [1286, 78] width 85 height 24
click at [1253, 137] on div "Print" at bounding box center [1256, 148] width 118 height 22
click at [1217, 76] on button "Close" at bounding box center [1209, 78] width 56 height 24
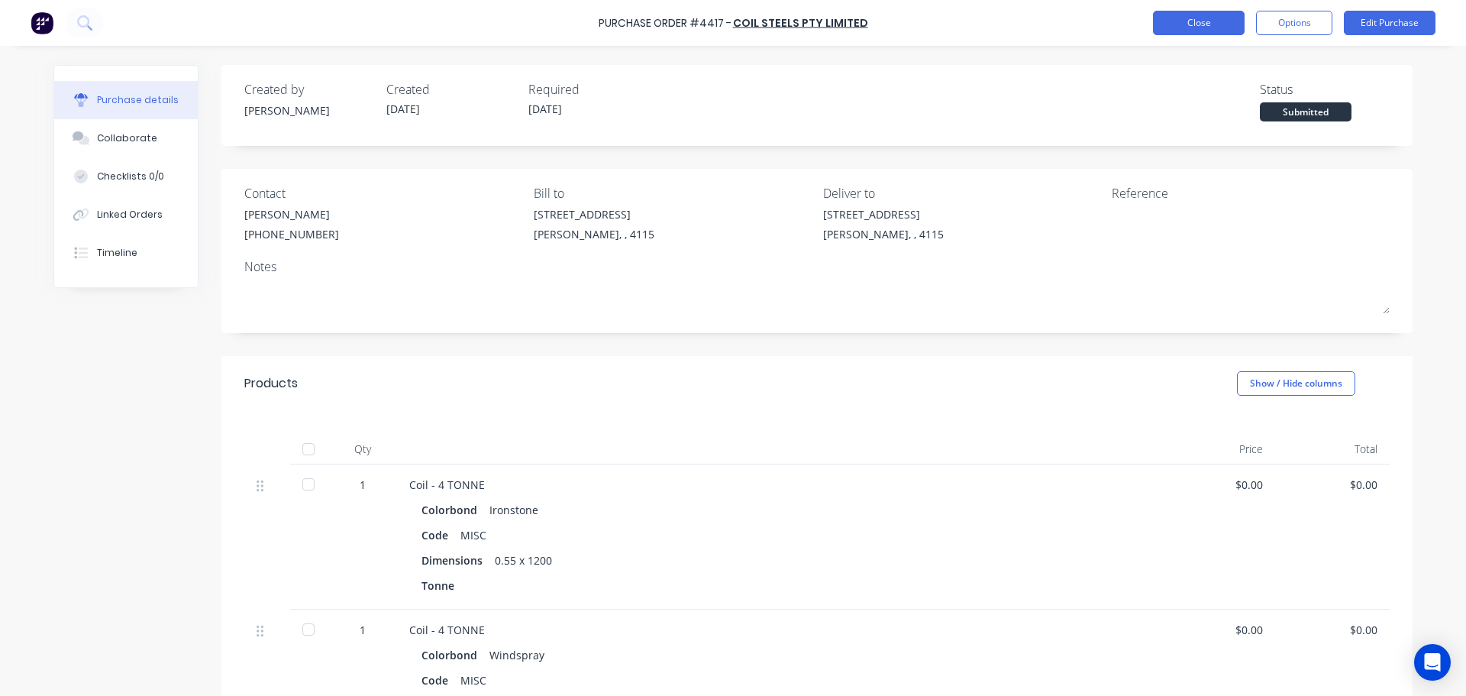
click at [1209, 33] on button "Close" at bounding box center [1199, 23] width 92 height 24
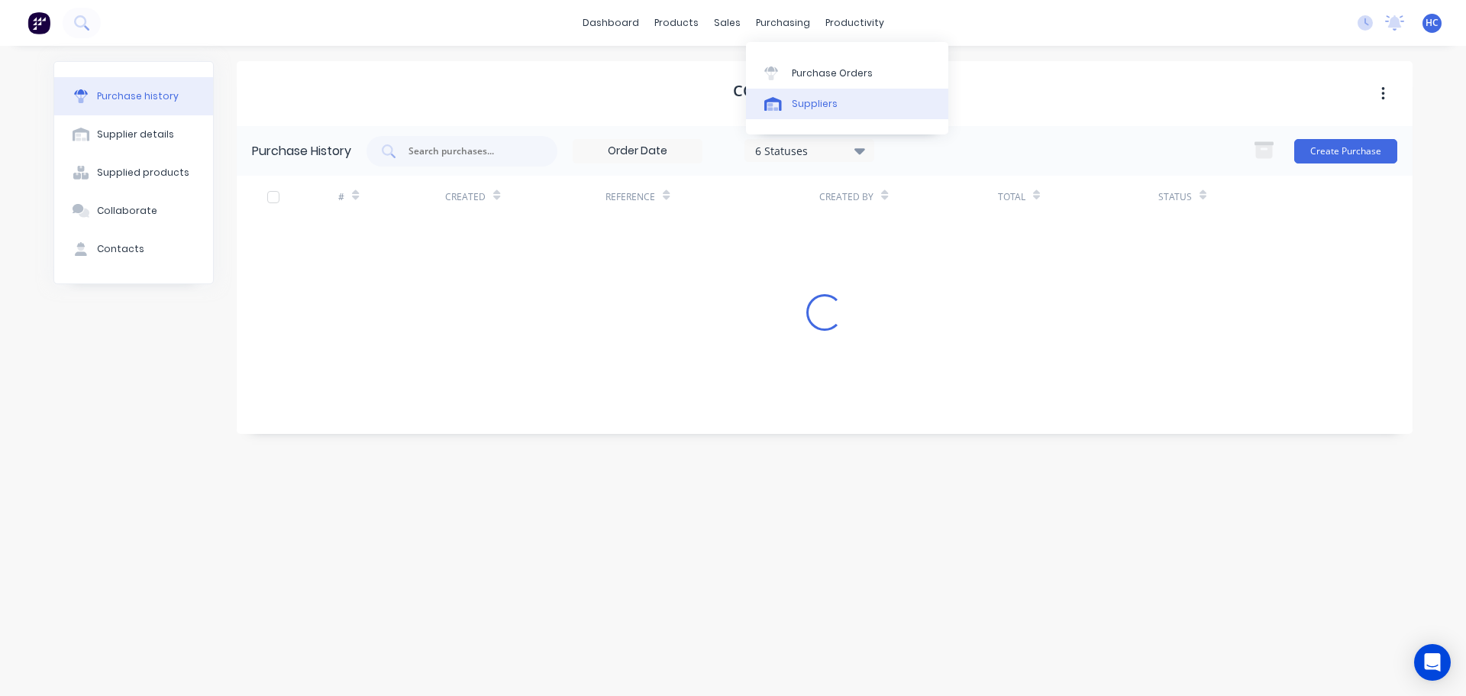
click at [811, 113] on link "Suppliers" at bounding box center [847, 104] width 202 height 31
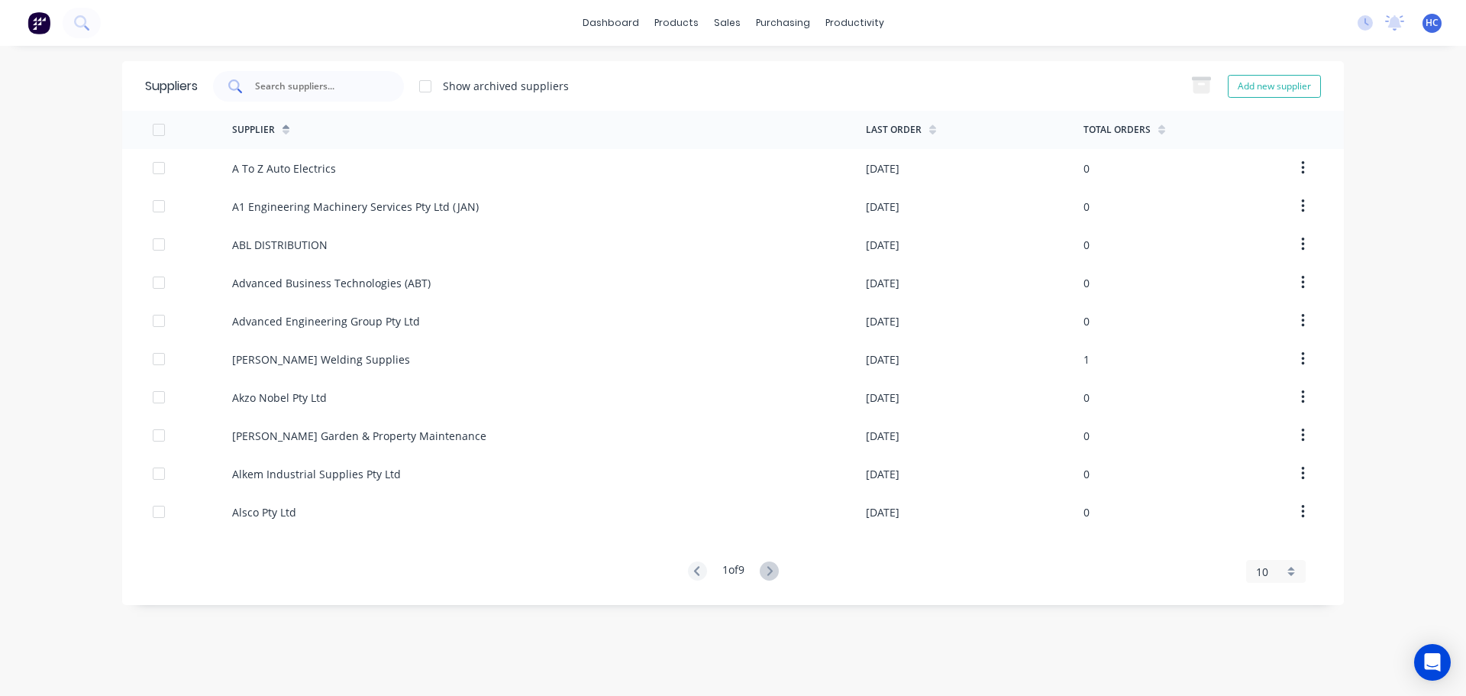
click at [360, 81] on input "text" at bounding box center [317, 86] width 127 height 15
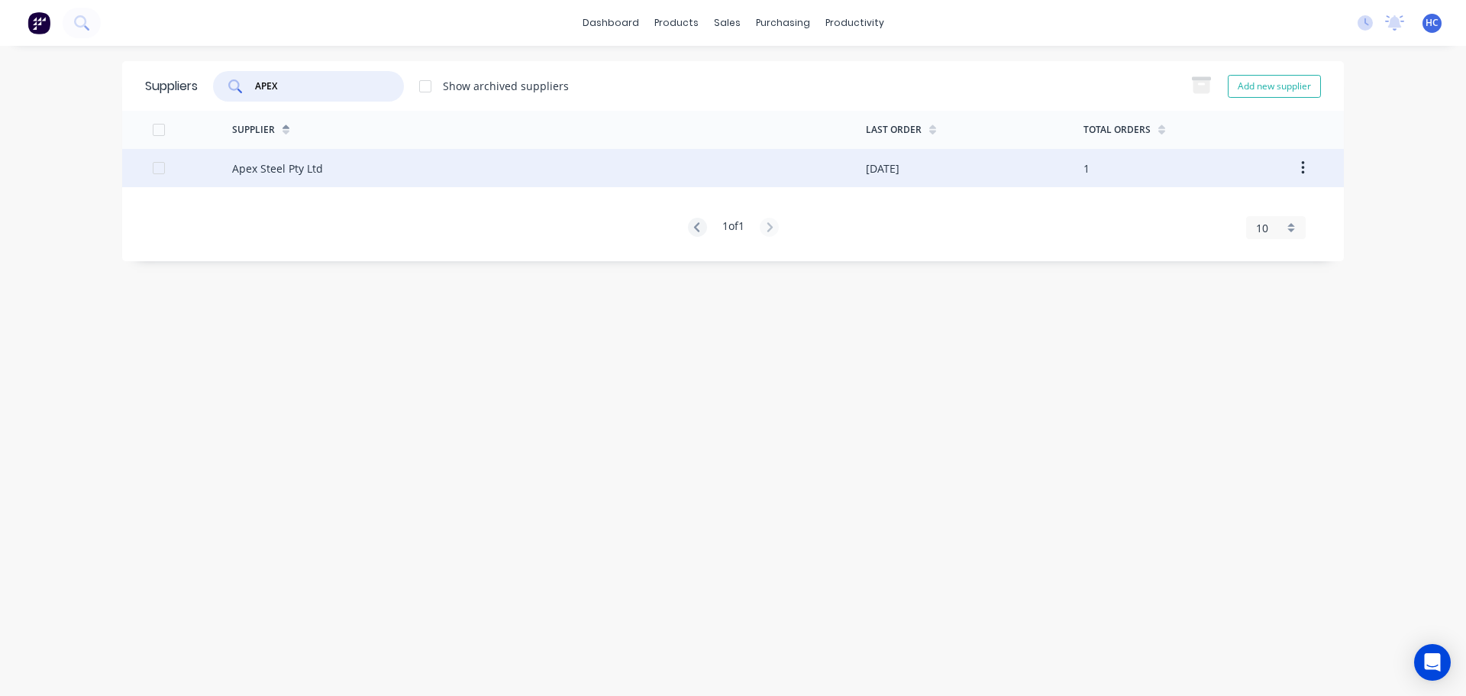
type input "APEX"
click at [283, 157] on div "Apex Steel Pty Ltd" at bounding box center [549, 168] width 634 height 38
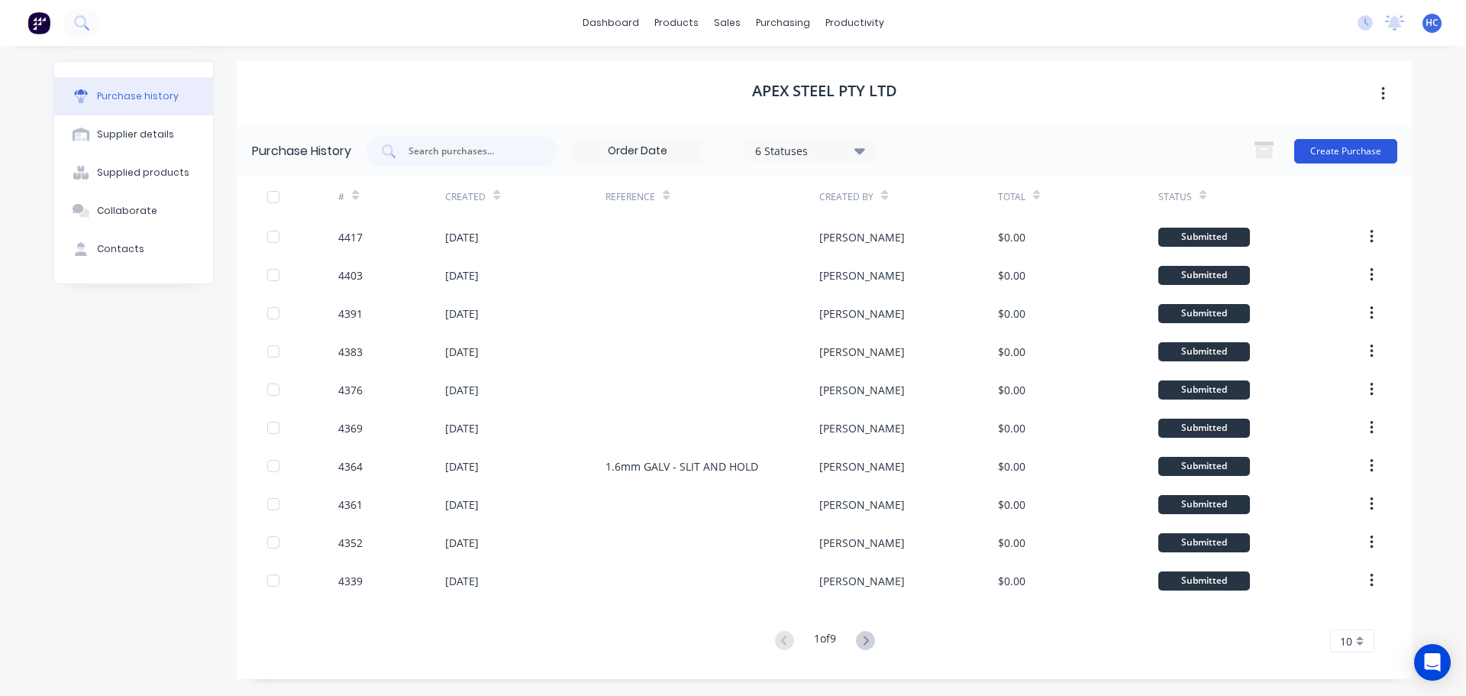
click at [1343, 150] on button "Create Purchase" at bounding box center [1345, 151] width 103 height 24
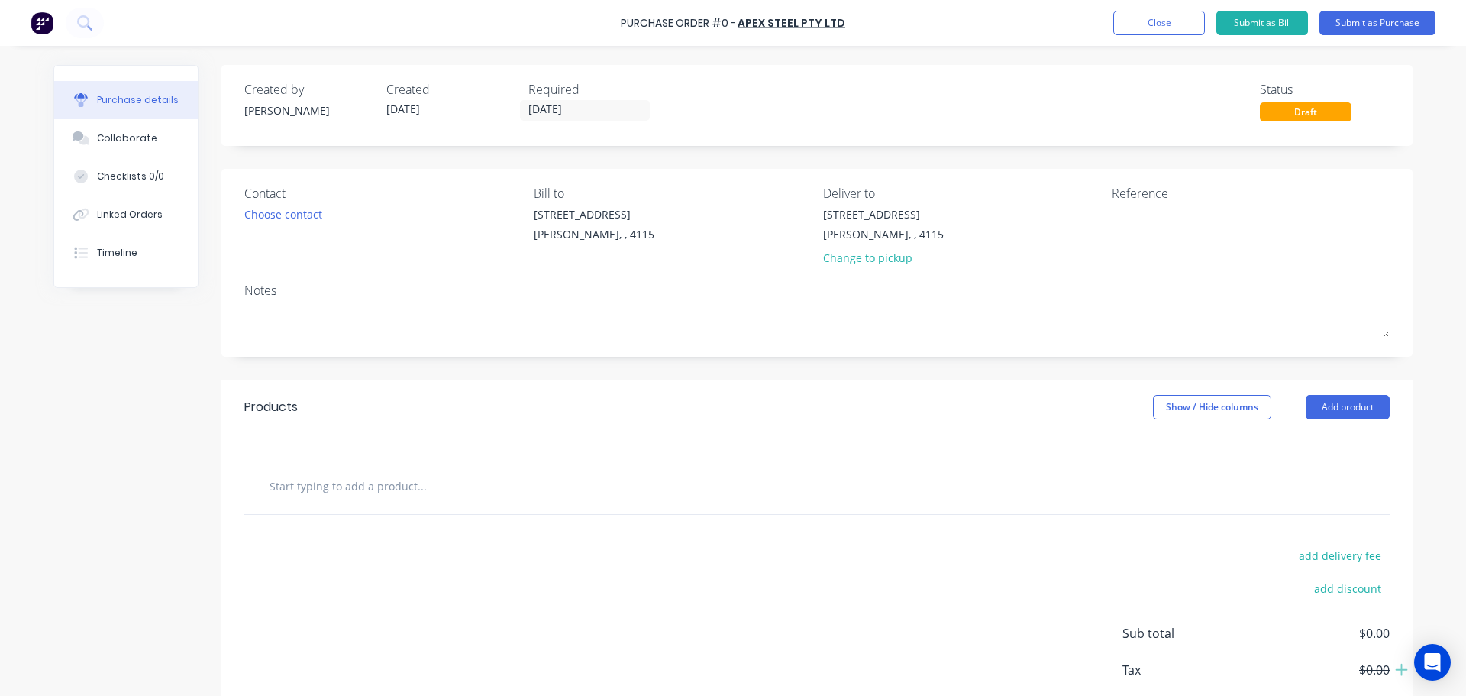
click at [549, 109] on input "[DATE]" at bounding box center [585, 110] width 128 height 19
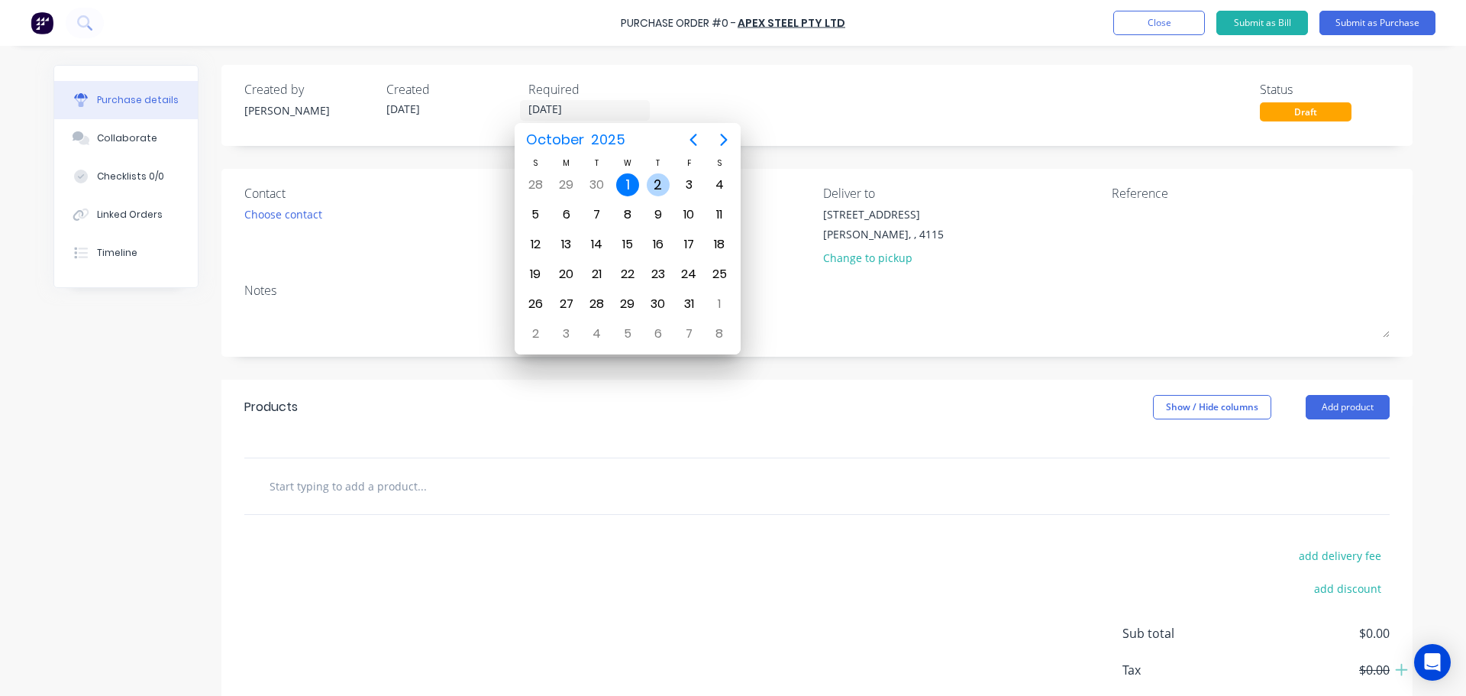
click at [657, 180] on div "2" at bounding box center [658, 184] width 23 height 23
type input "[DATE]"
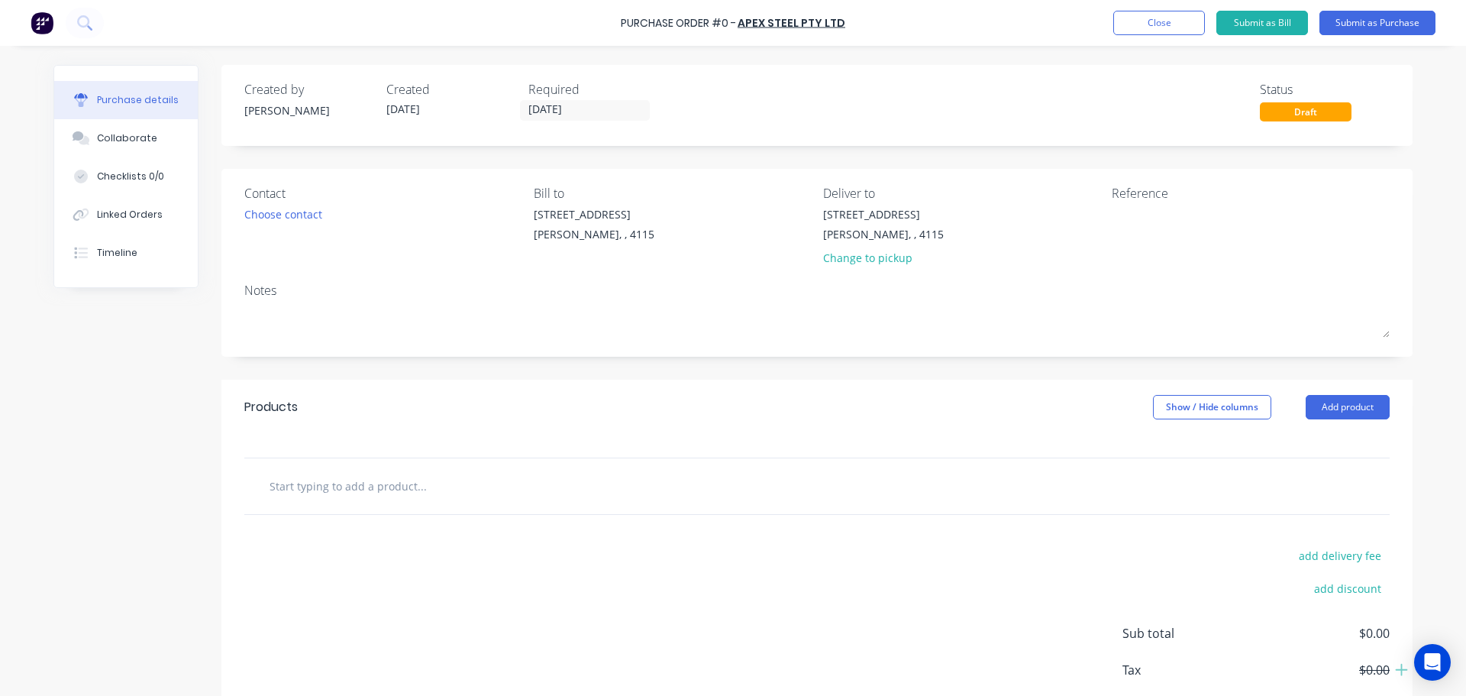
click at [254, 225] on div "Contact Choose contact" at bounding box center [383, 228] width 278 height 89
click at [292, 206] on div "Choose contact" at bounding box center [283, 214] width 78 height 16
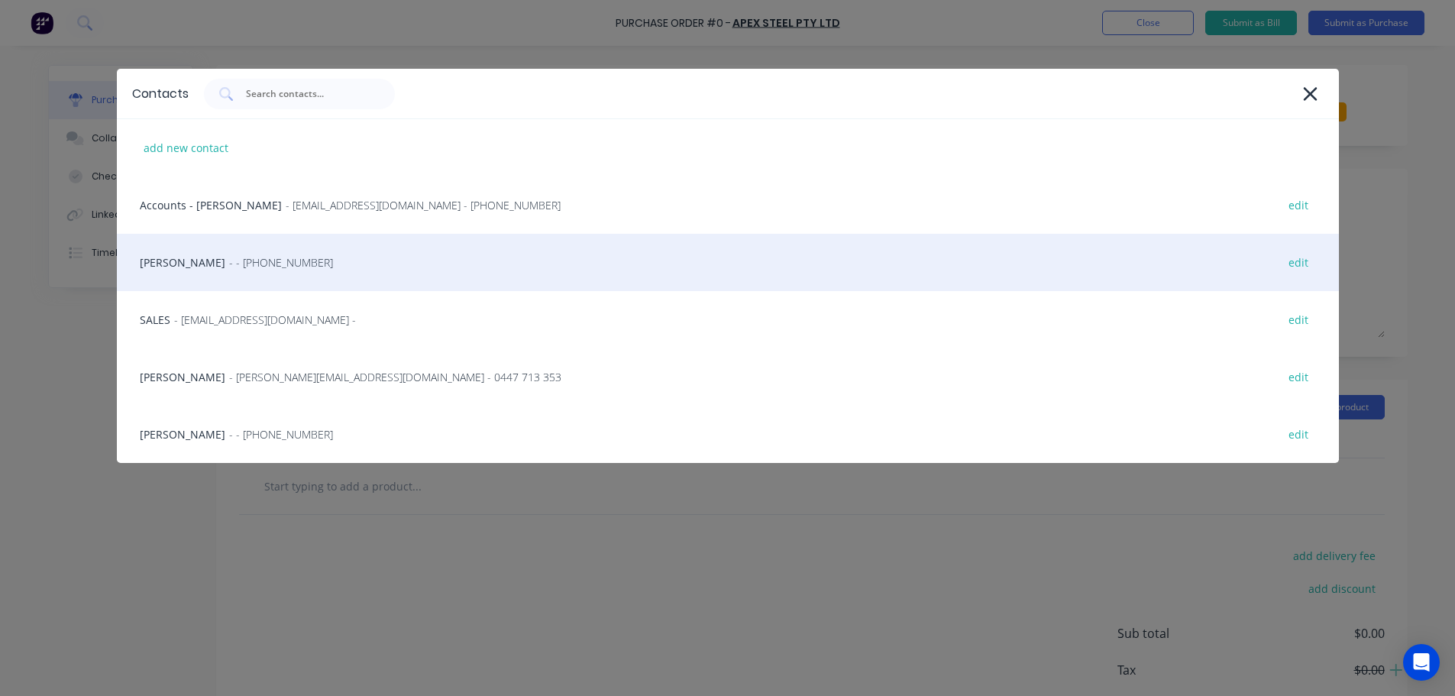
click at [258, 252] on div "HAYDEN - - [PHONE_NUMBER] edit" at bounding box center [728, 262] width 1222 height 57
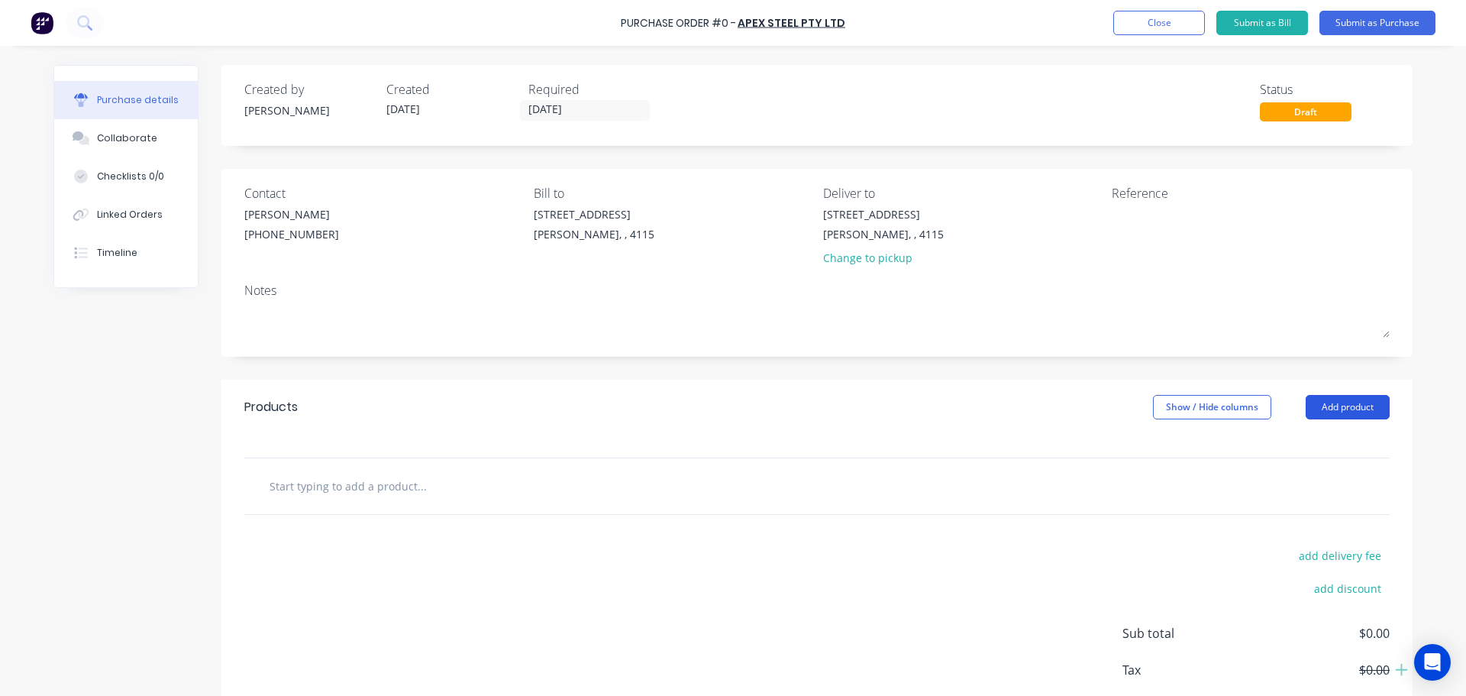
click at [1360, 398] on button "Add product" at bounding box center [1348, 407] width 84 height 24
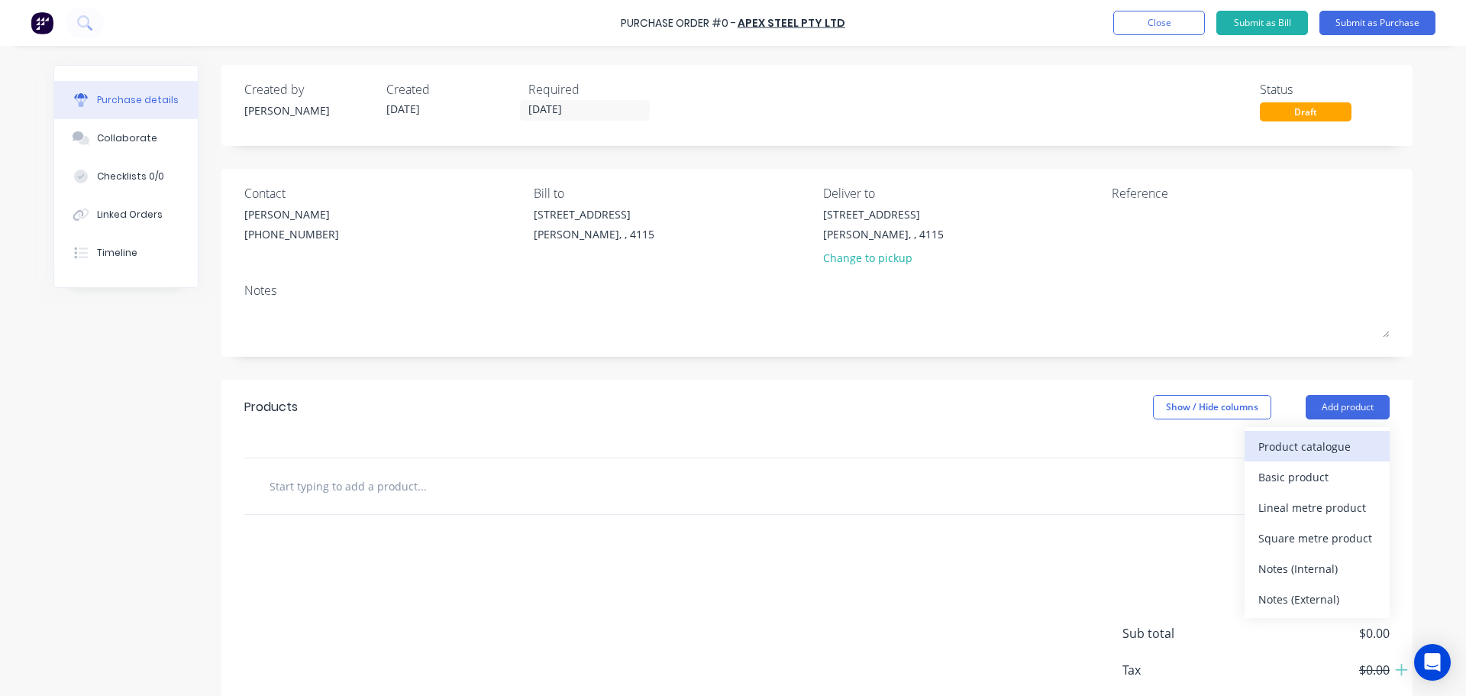
click at [1317, 437] on div "Product catalogue" at bounding box center [1318, 446] width 118 height 22
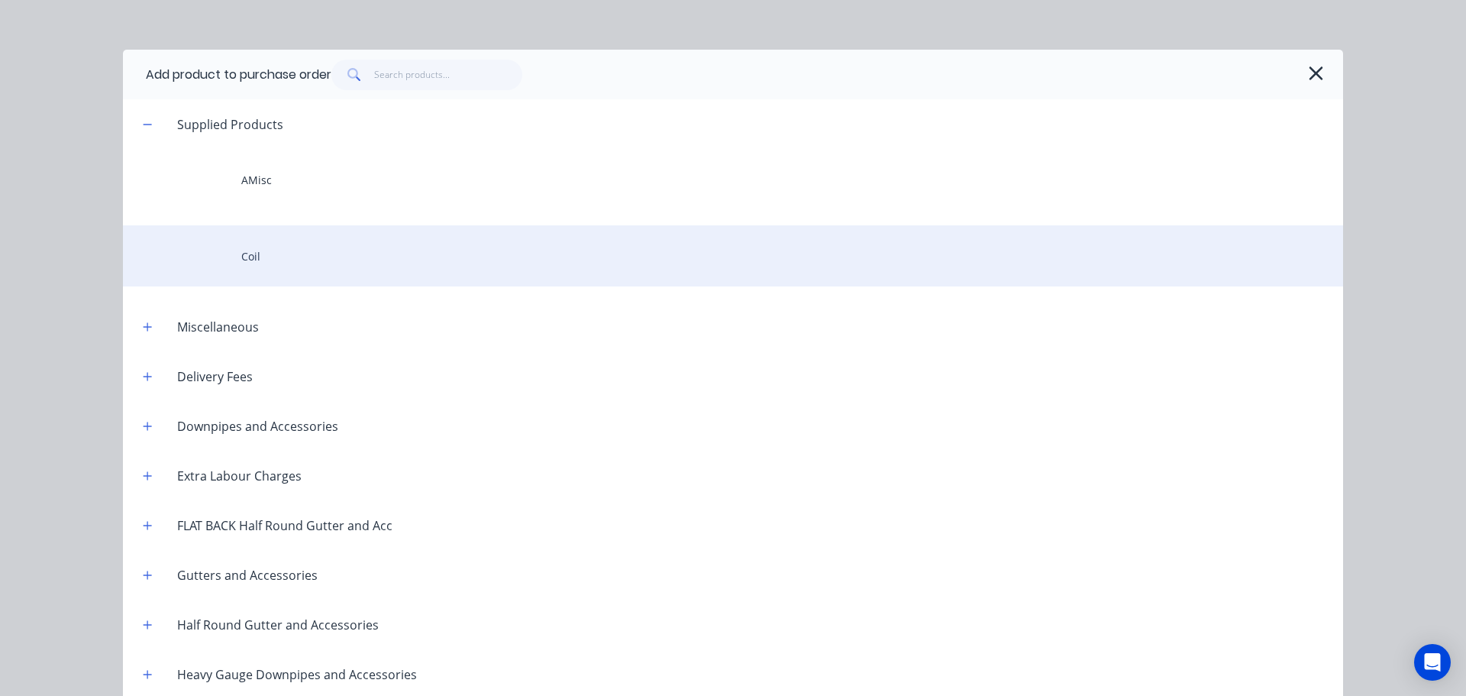
click at [371, 274] on div "Coil" at bounding box center [733, 255] width 1220 height 61
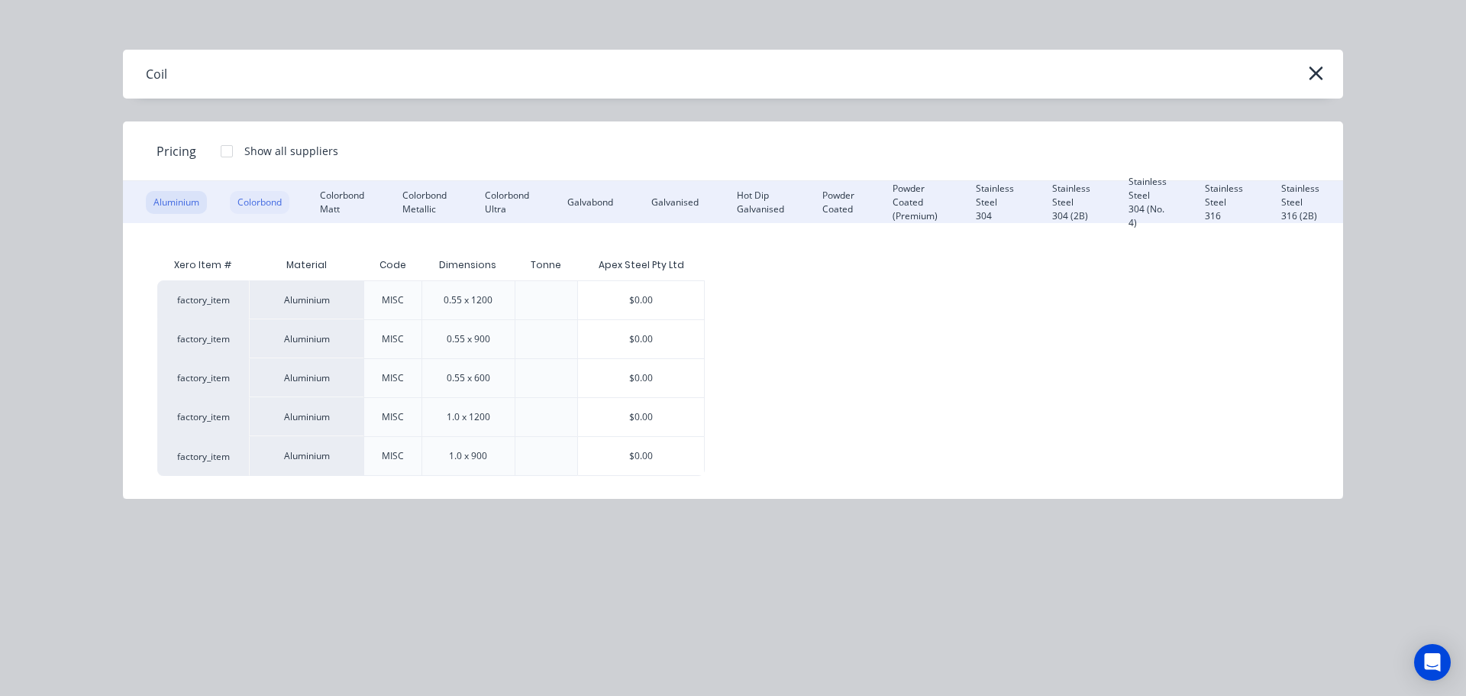
click at [273, 198] on div "Colorbond" at bounding box center [260, 202] width 60 height 23
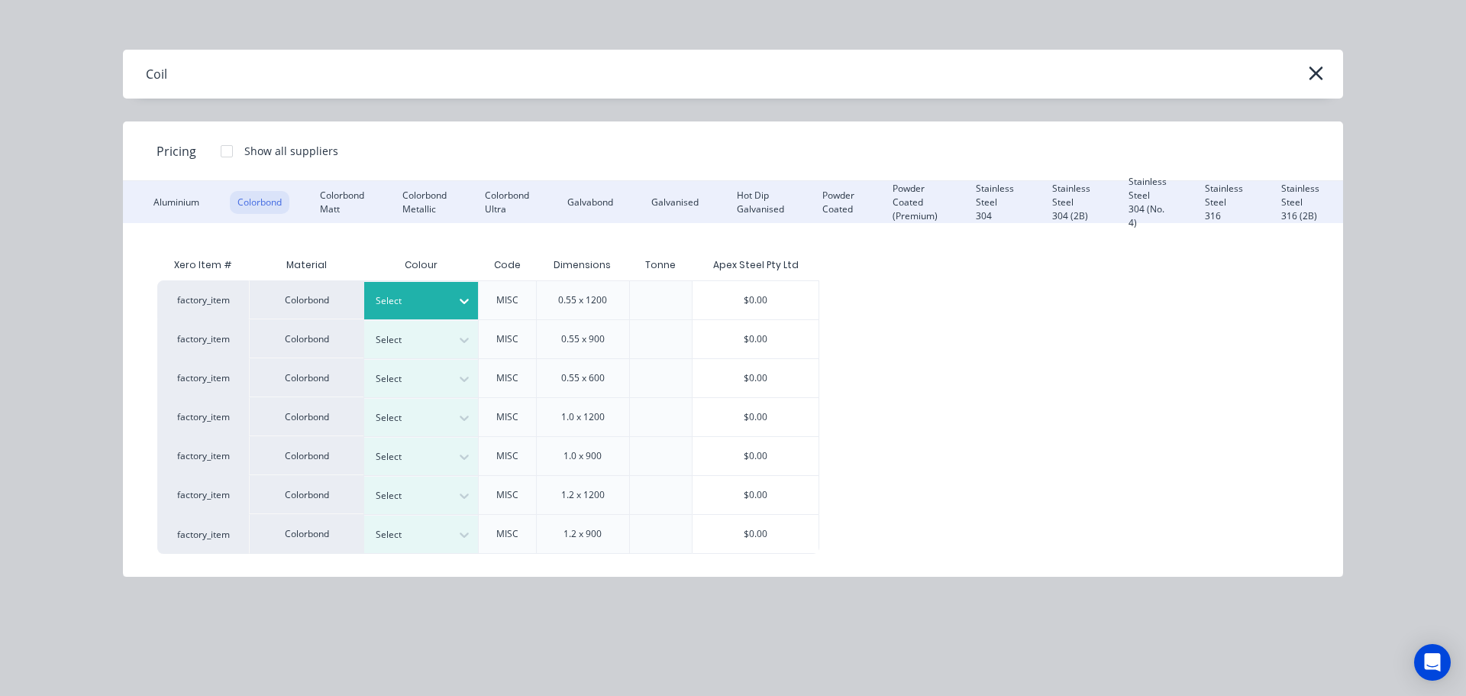
click at [435, 299] on div at bounding box center [410, 300] width 69 height 17
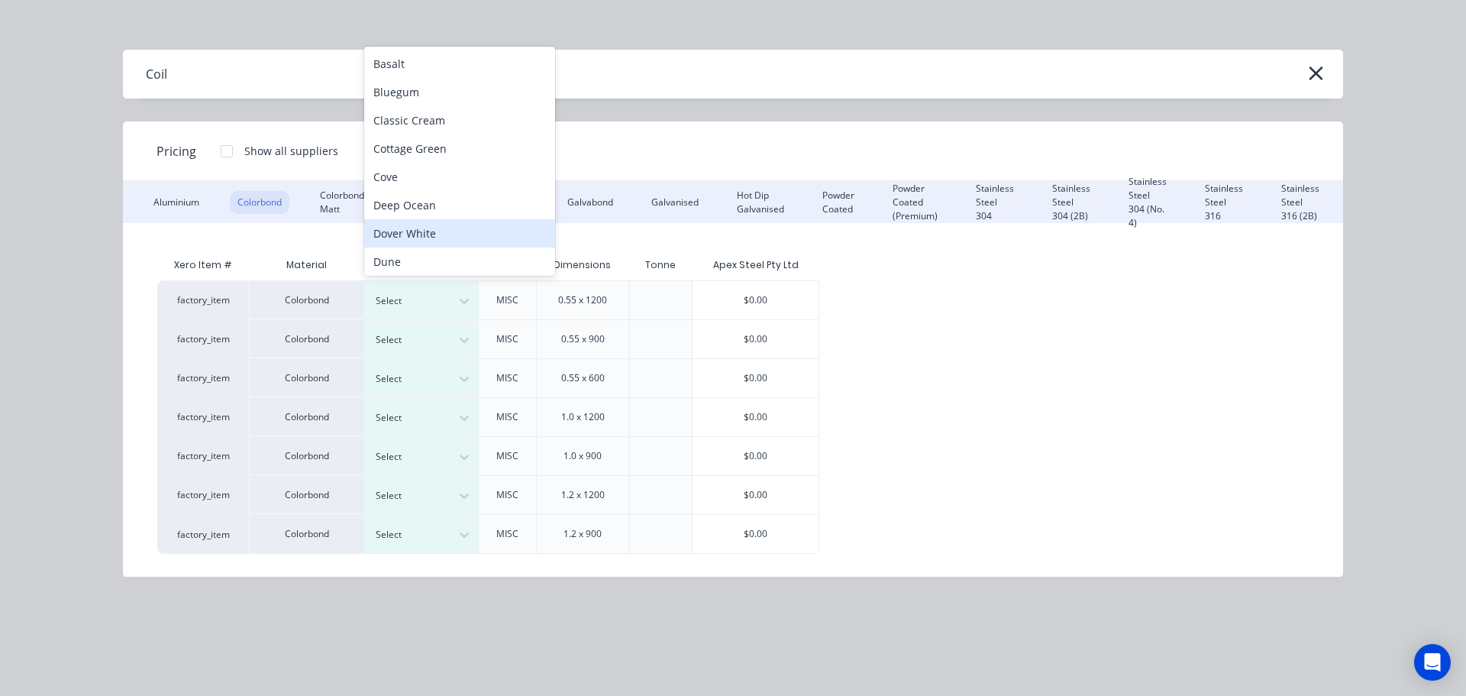
scroll to position [9, 0]
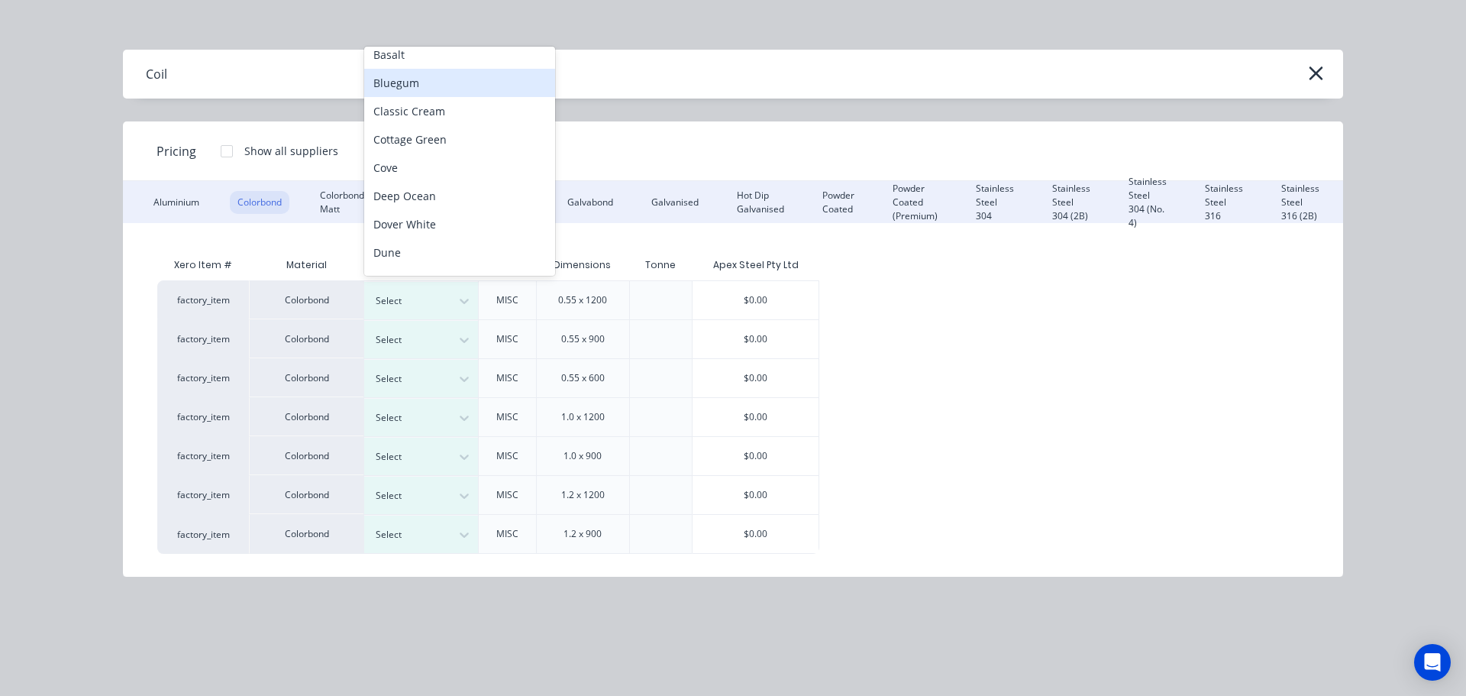
click at [419, 86] on div "Bluegum" at bounding box center [459, 83] width 191 height 28
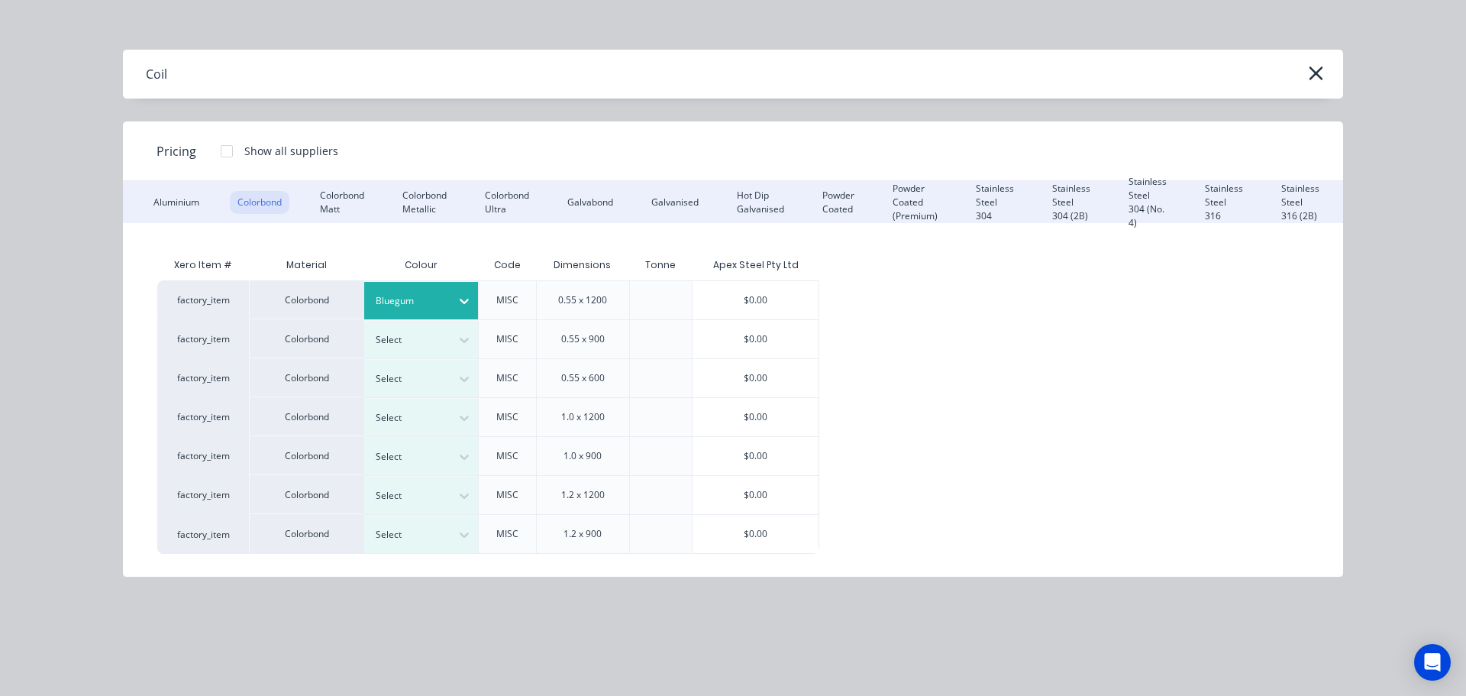
click at [758, 302] on div "$0.00" at bounding box center [756, 300] width 126 height 38
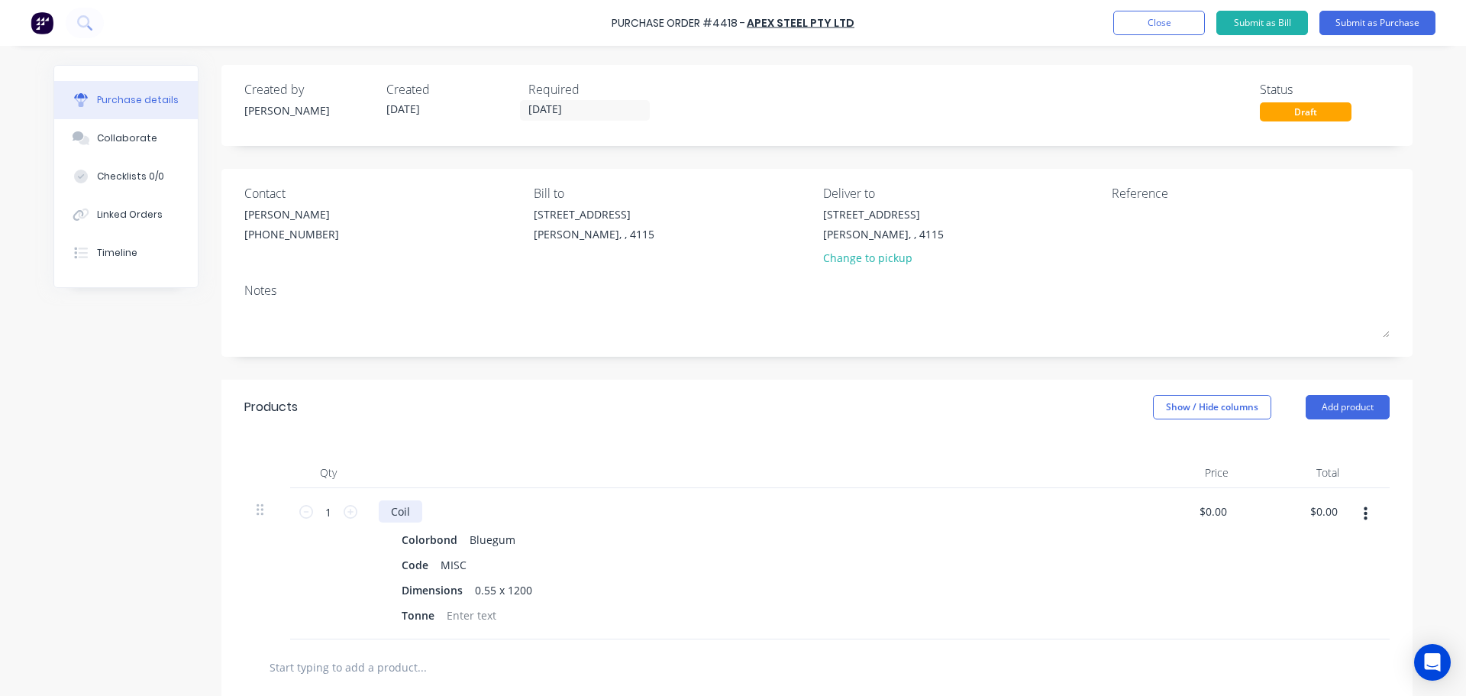
click at [412, 512] on div "Coil" at bounding box center [401, 511] width 44 height 22
click at [1333, 386] on div "Products Show / Hide columns Add product" at bounding box center [816, 407] width 1191 height 55
click at [1333, 409] on button "Add product" at bounding box center [1348, 407] width 84 height 24
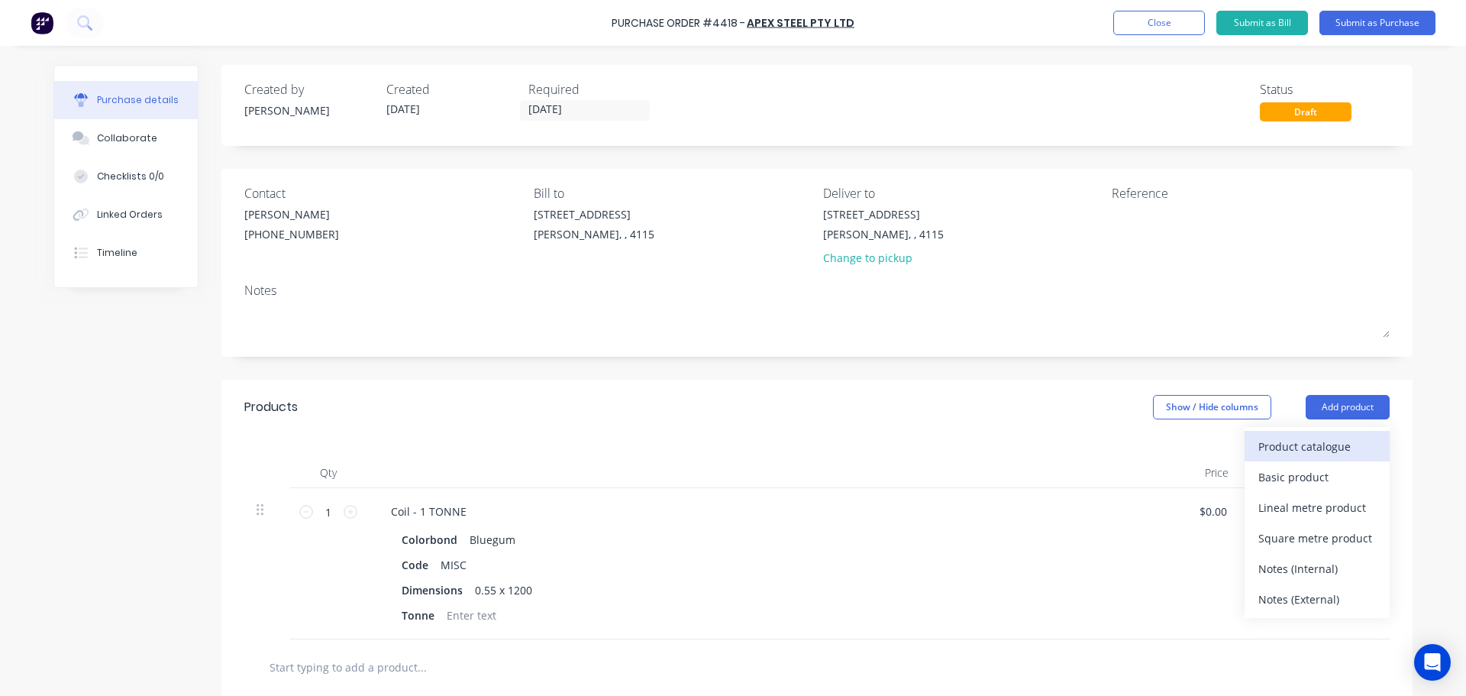
click at [1317, 440] on div "Product catalogue" at bounding box center [1318, 446] width 118 height 22
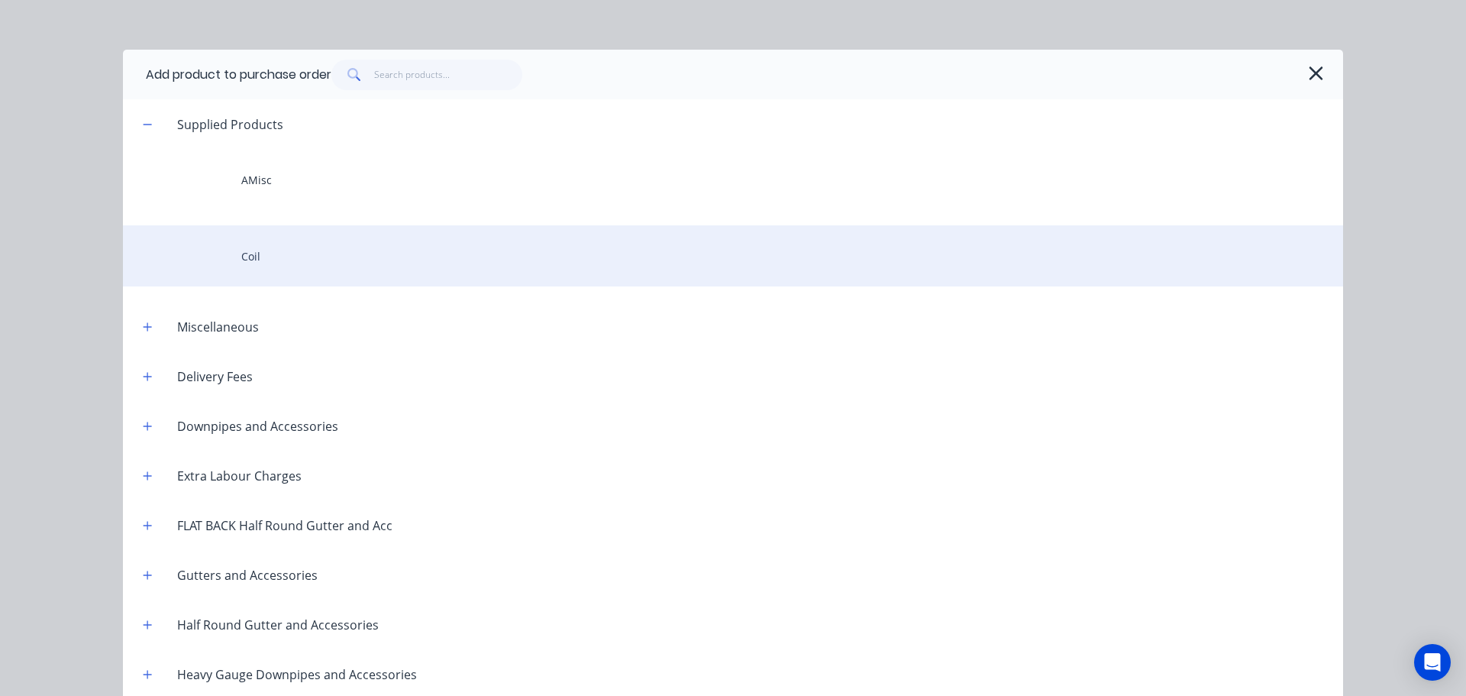
click at [290, 244] on div "Coil" at bounding box center [733, 255] width 1220 height 61
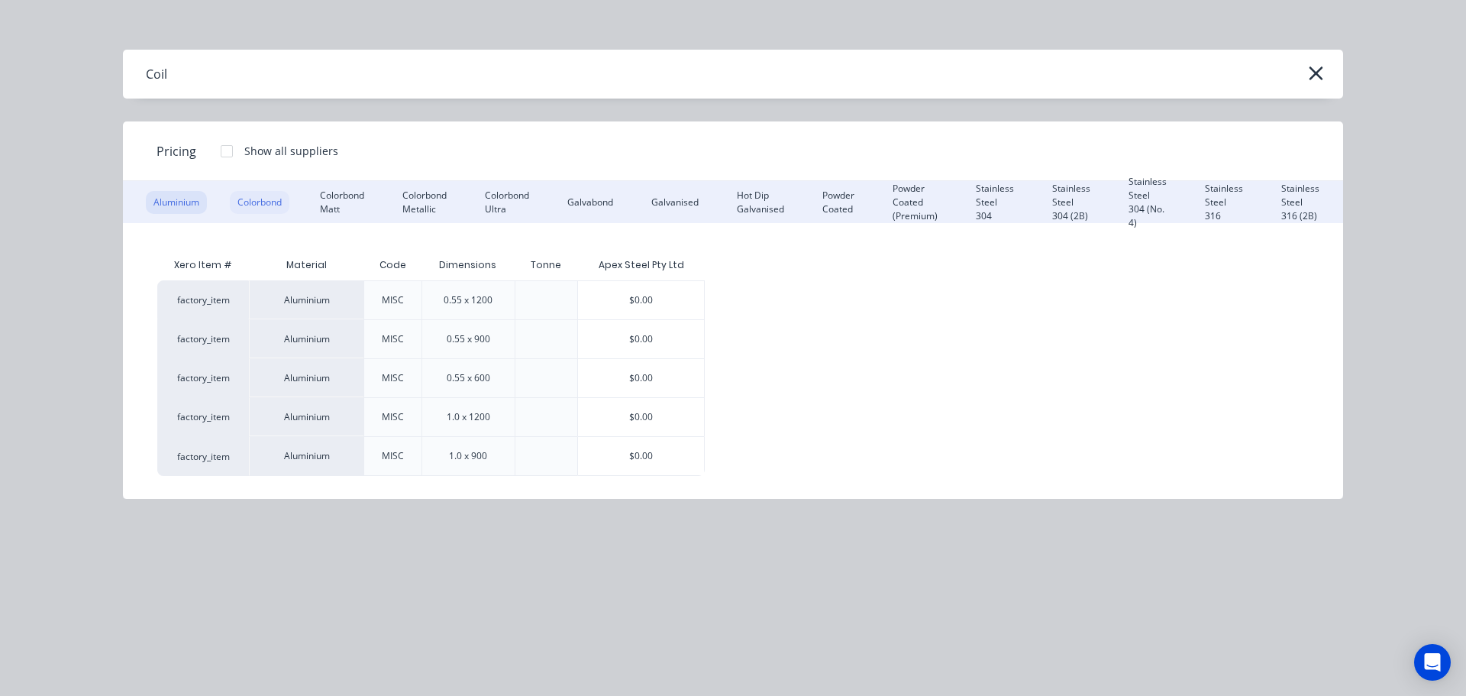
click at [254, 204] on div "Colorbond" at bounding box center [260, 202] width 60 height 23
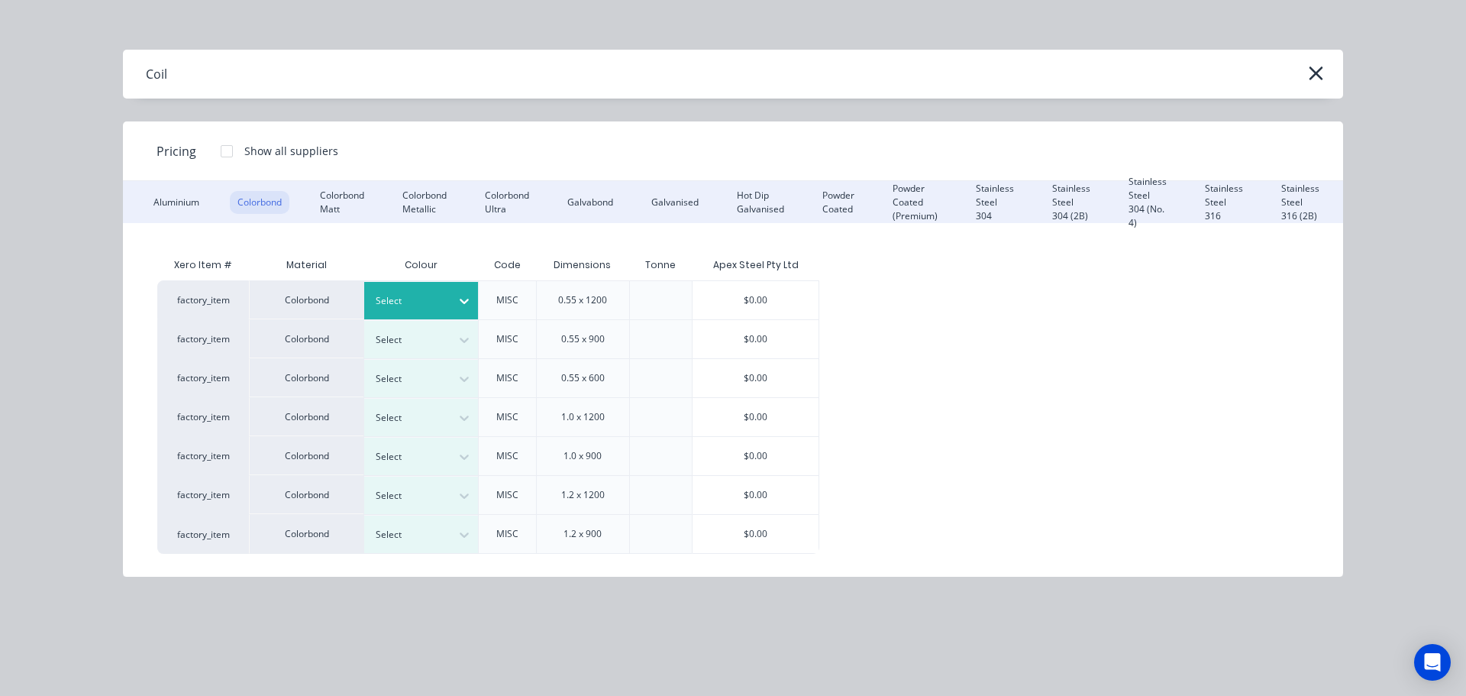
click at [410, 292] on div at bounding box center [410, 300] width 69 height 17
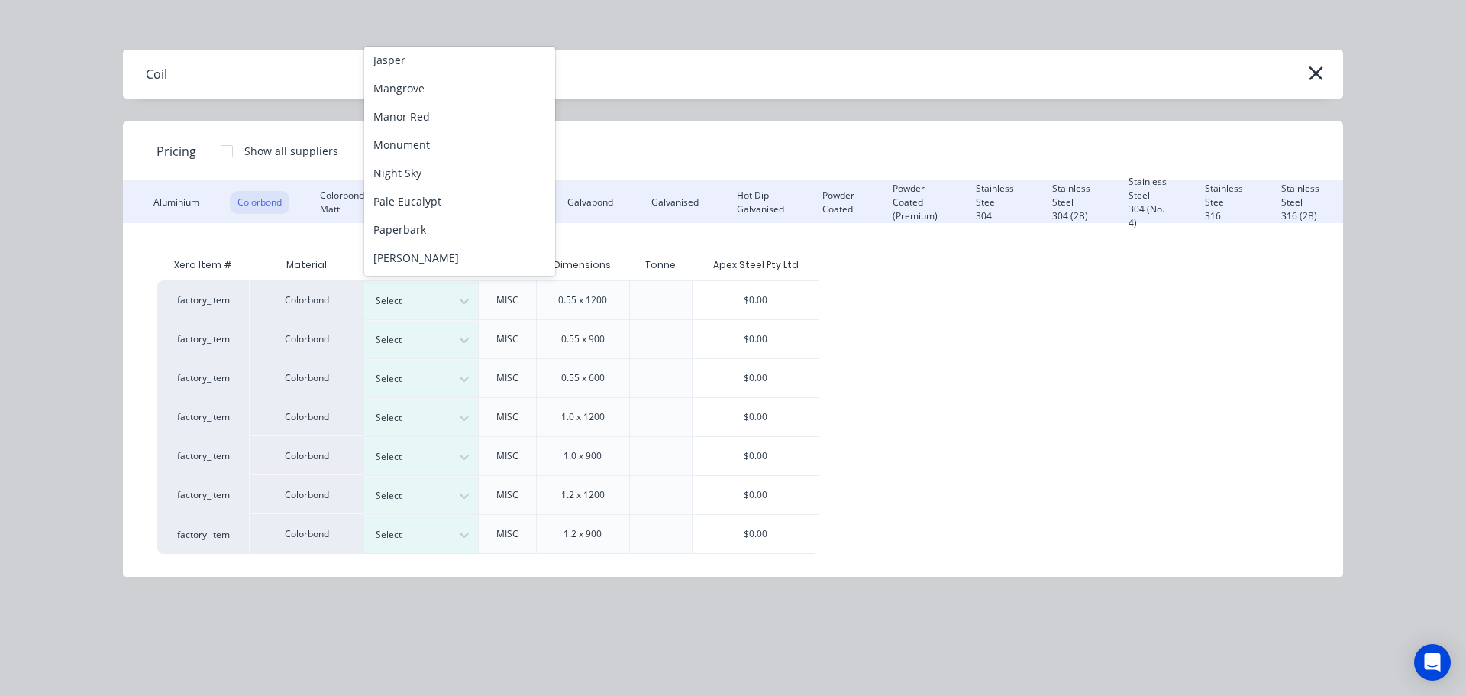
scroll to position [162, 0]
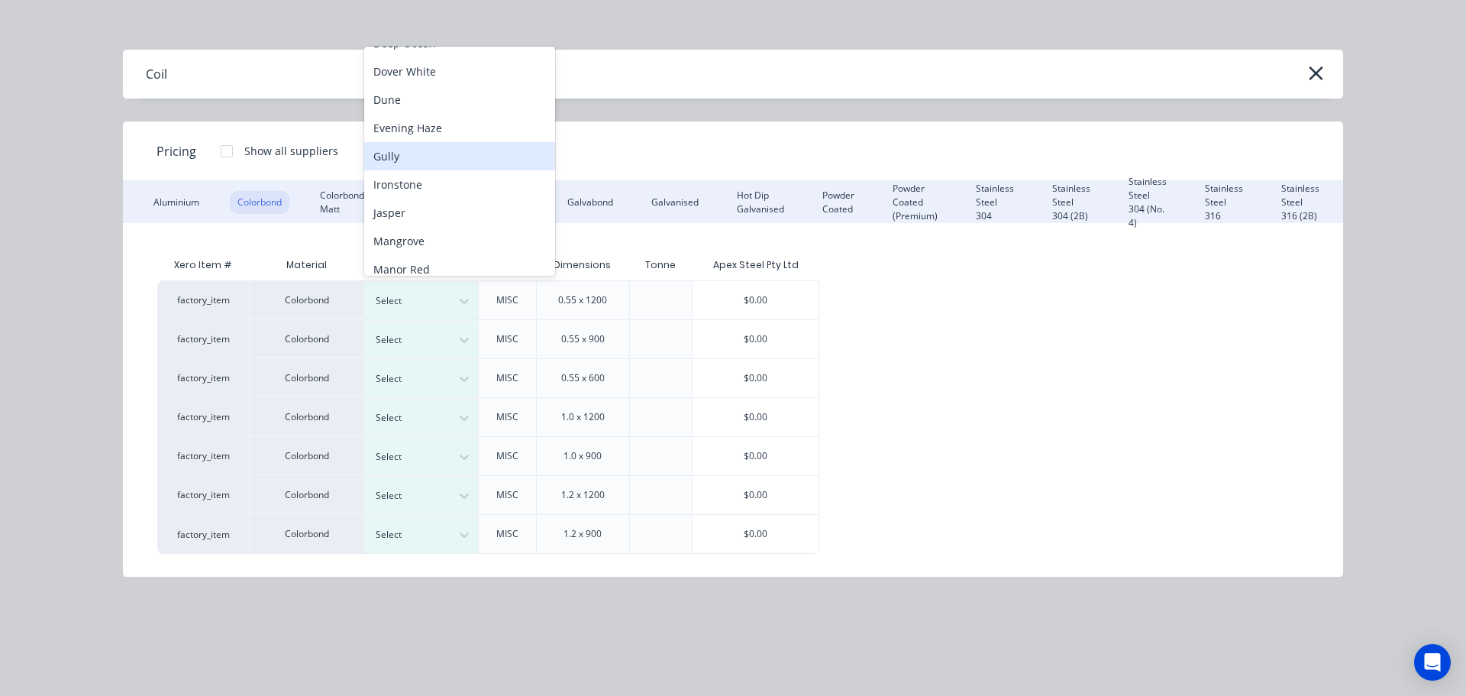
click at [414, 128] on div "Evening Haze" at bounding box center [459, 128] width 191 height 28
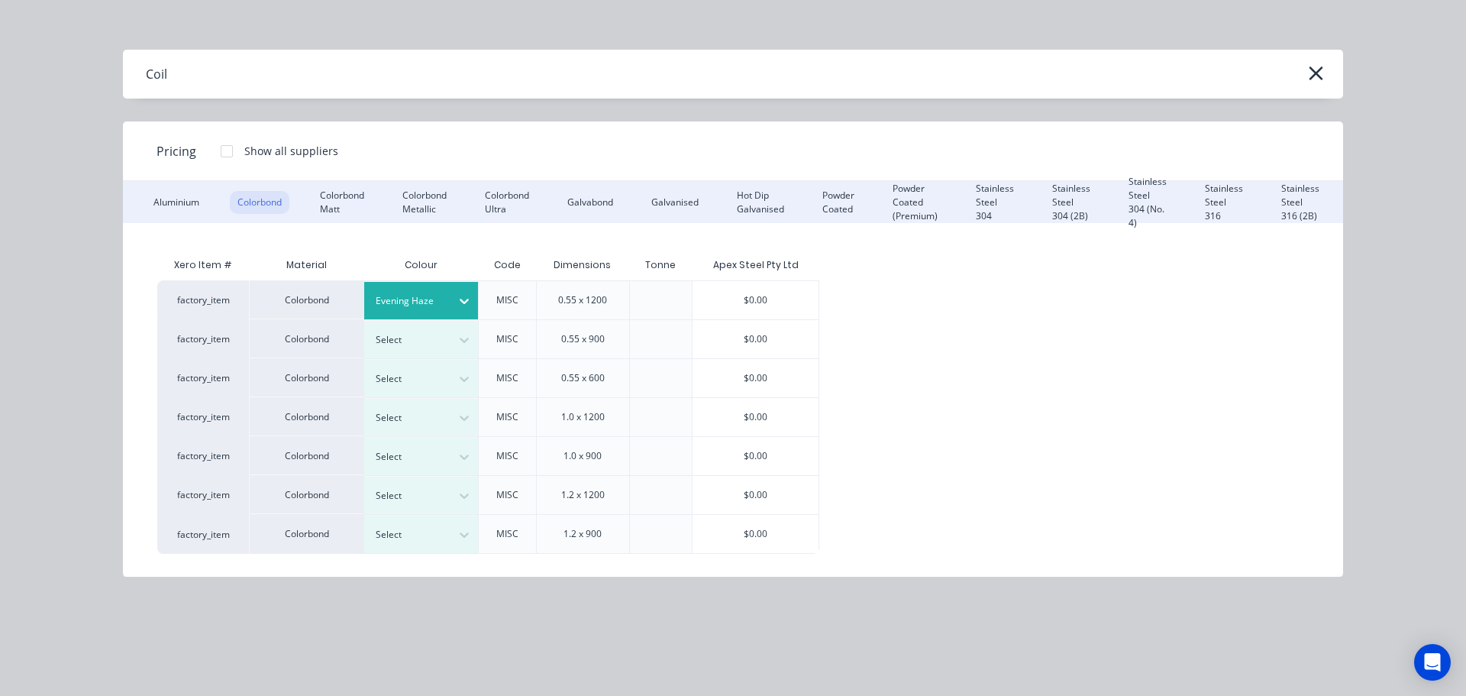
click at [780, 277] on div "Apex Steel Pty Ltd" at bounding box center [756, 265] width 128 height 31
click at [764, 292] on div "$0.00" at bounding box center [756, 300] width 126 height 38
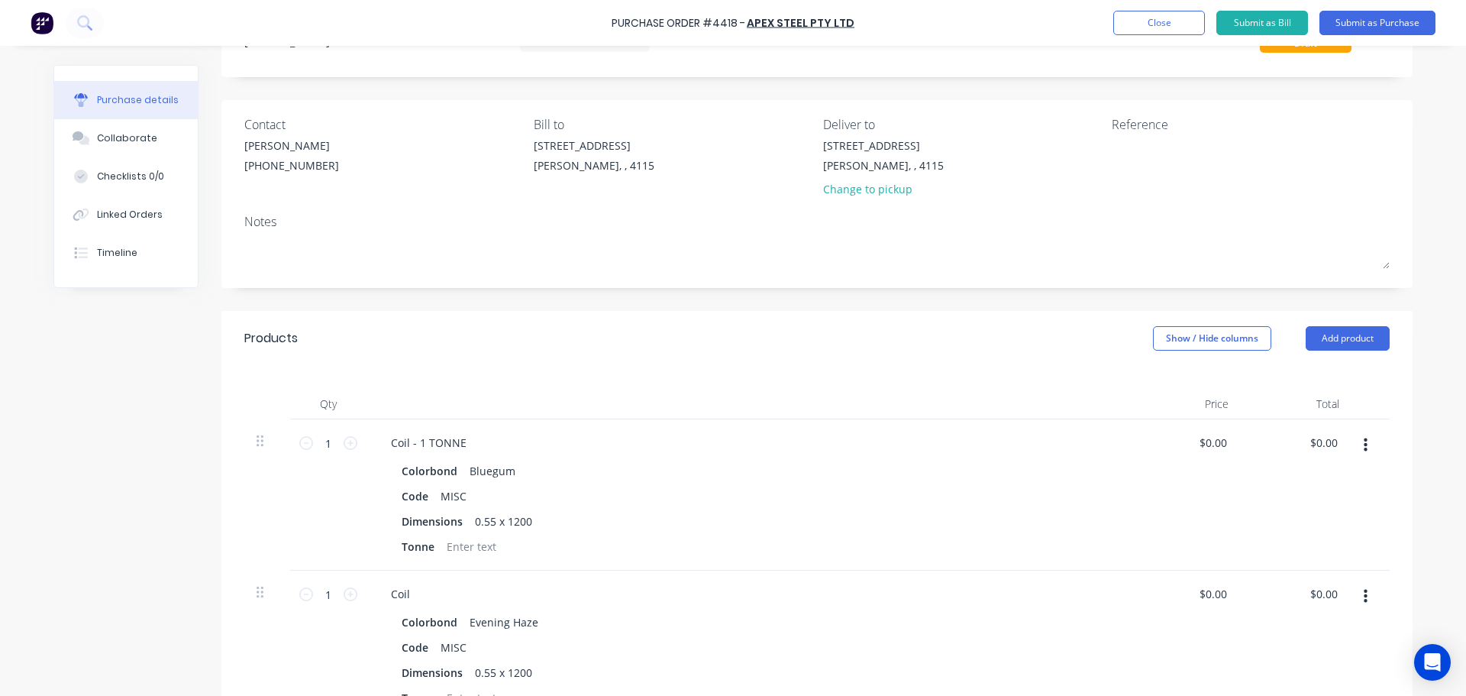
scroll to position [153, 0]
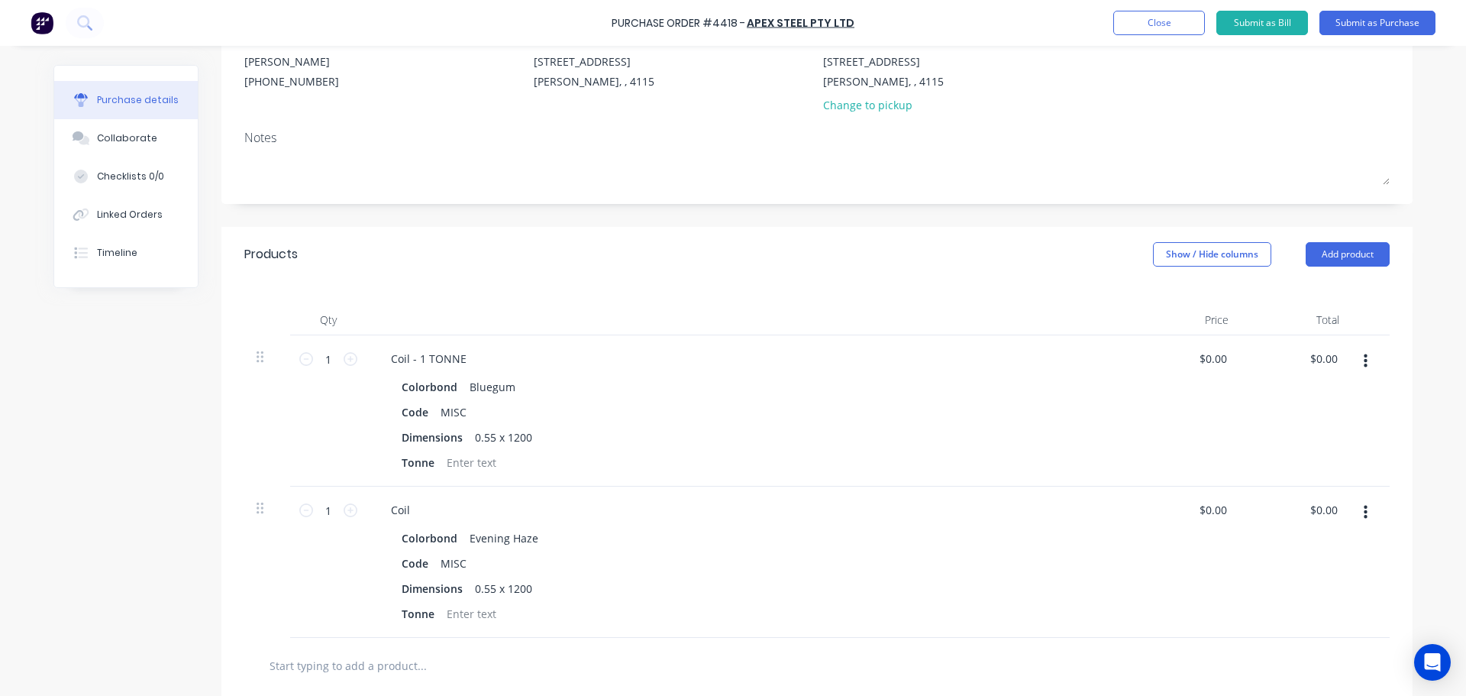
click at [413, 496] on div "Coil Colorbond Evening Haze Code MISC Dimensions 0.55 x 1200 Tonne" at bounding box center [749, 561] width 764 height 151
click at [410, 509] on div "Coil" at bounding box center [401, 510] width 44 height 22
click at [1033, 297] on div "Qty Price Total 1 1 Coil - 1 TONNE Colorbond Bluegum Code MISC Dimensions 0.55 …" at bounding box center [816, 460] width 1191 height 356
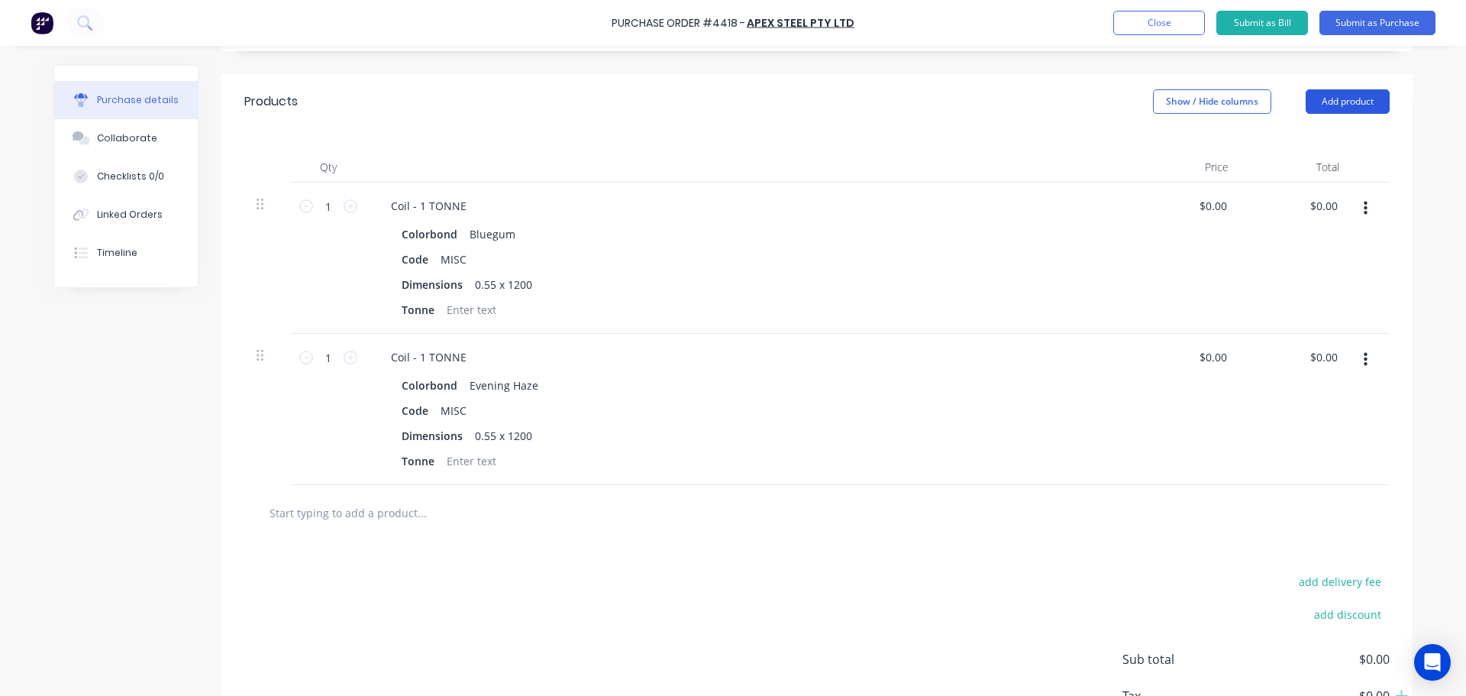
click at [1339, 97] on button "Add product" at bounding box center [1348, 101] width 84 height 24
click at [1317, 143] on div "Product catalogue" at bounding box center [1318, 141] width 118 height 22
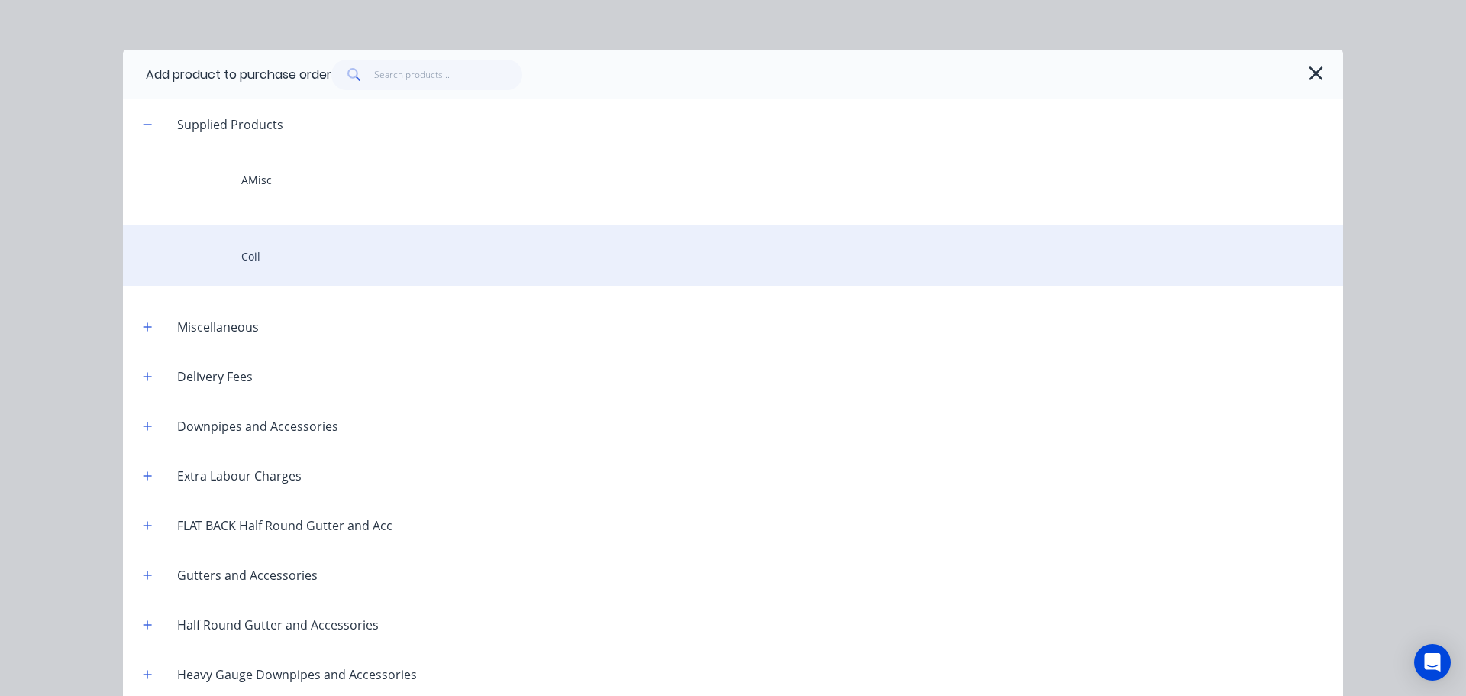
click at [276, 254] on div "Coil" at bounding box center [733, 255] width 1220 height 61
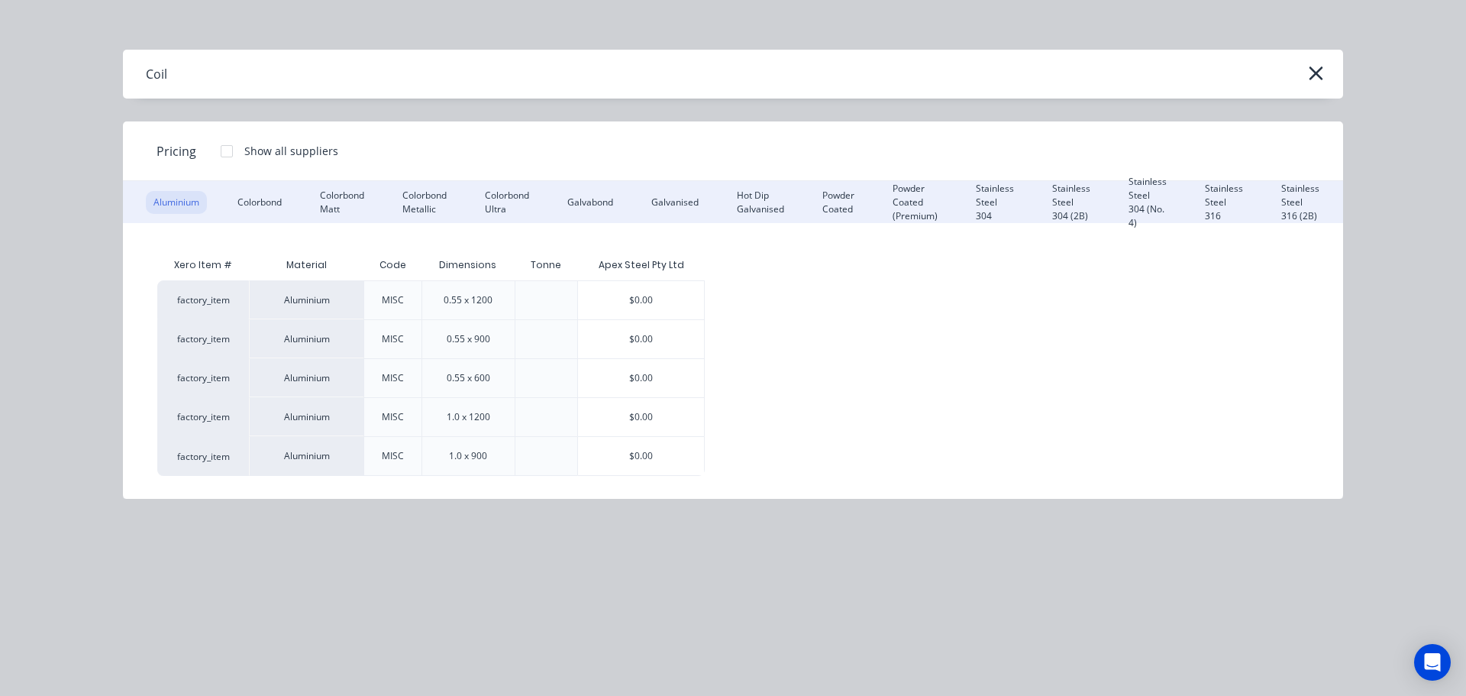
click at [1060, 197] on div "Stainless Steel 304 (2B)" at bounding box center [1071, 202] width 53 height 23
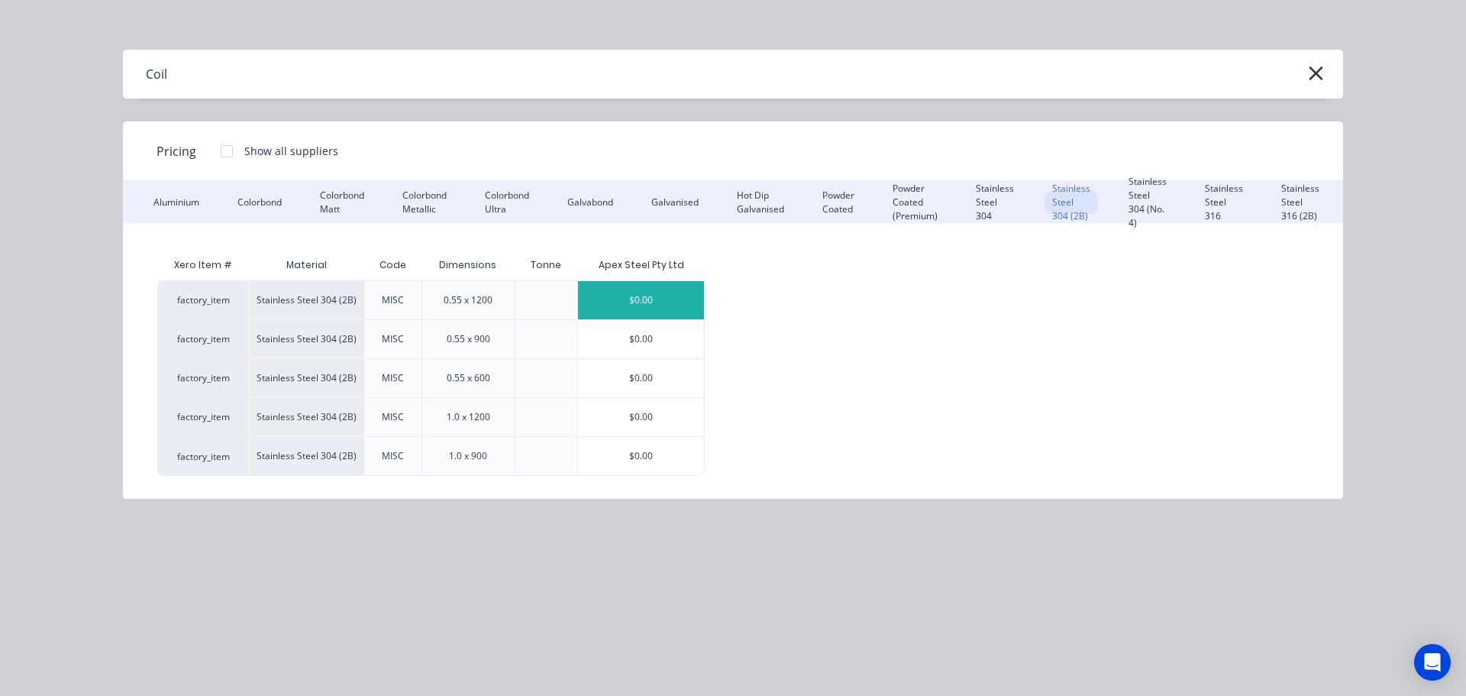
click at [622, 291] on div "$0.00" at bounding box center [641, 300] width 126 height 38
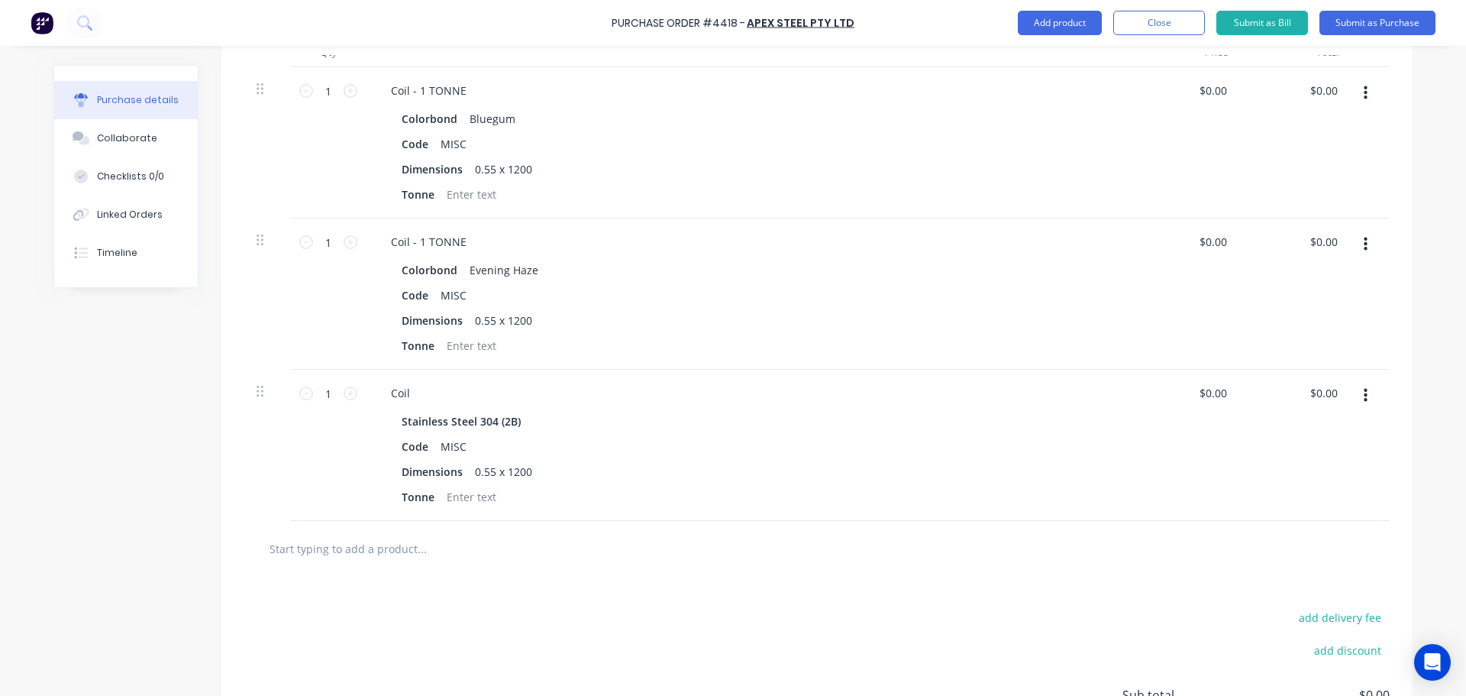
scroll to position [458, 0]
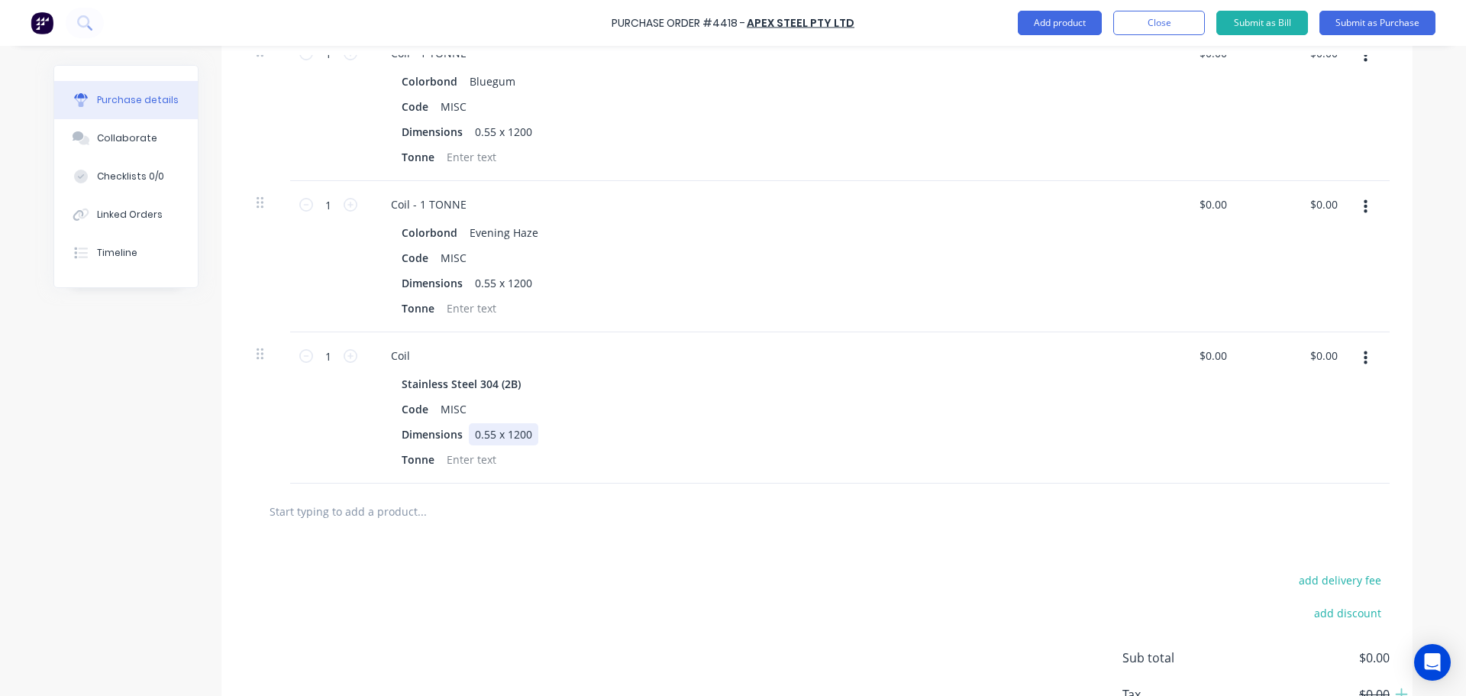
click at [530, 435] on div "0.55 x 1200" at bounding box center [503, 434] width 69 height 22
click at [413, 347] on div "Coil" at bounding box center [401, 355] width 44 height 22
click at [580, 589] on div "add delivery fee add discount Sub total $0.00 Tax $0.00 Total $0.00" at bounding box center [816, 664] width 1191 height 251
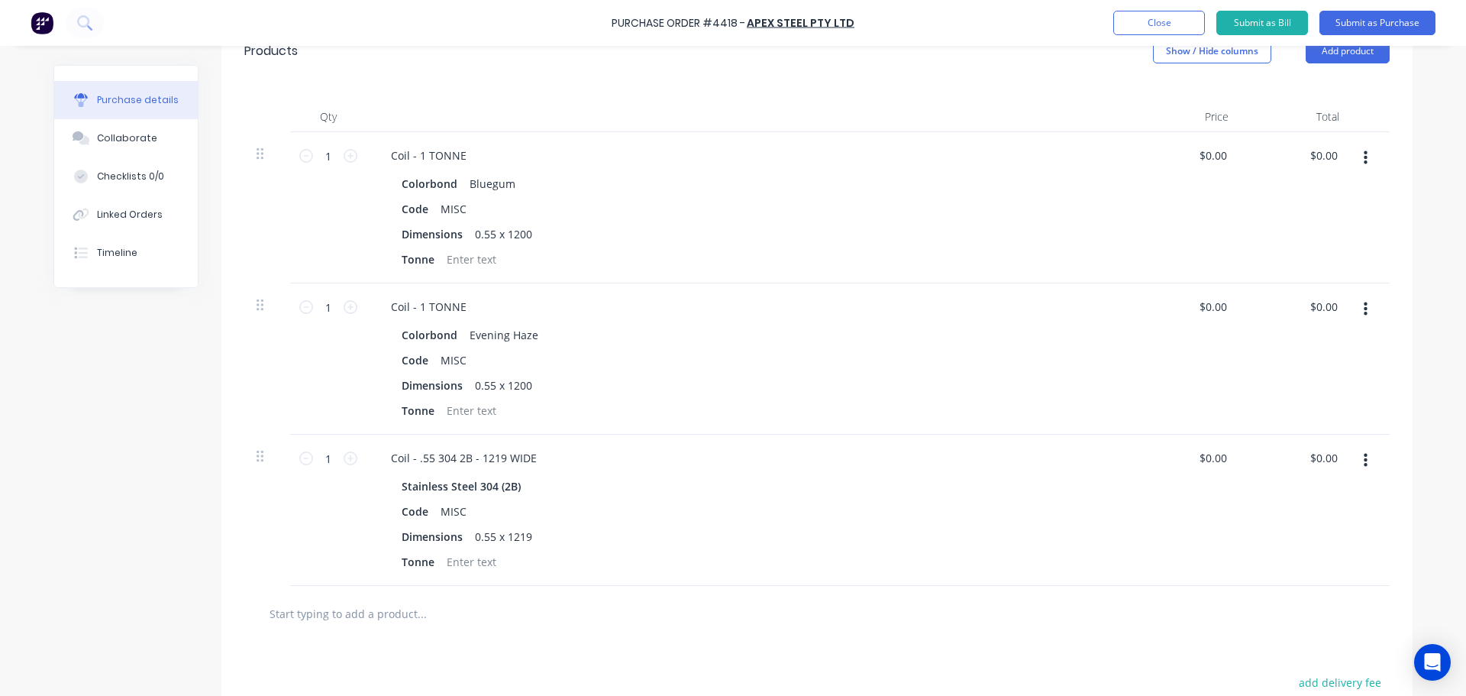
scroll to position [305, 0]
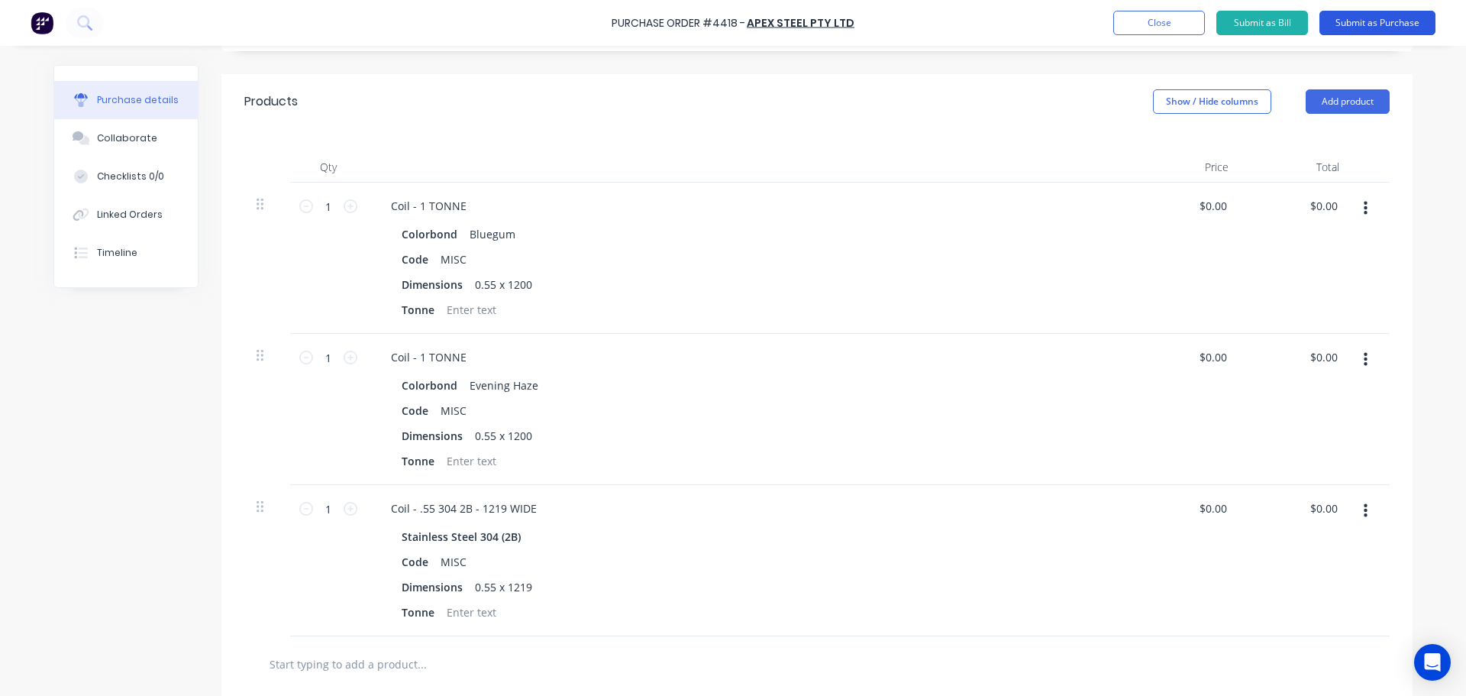
click at [1346, 27] on button "Submit as Purchase" at bounding box center [1378, 23] width 116 height 24
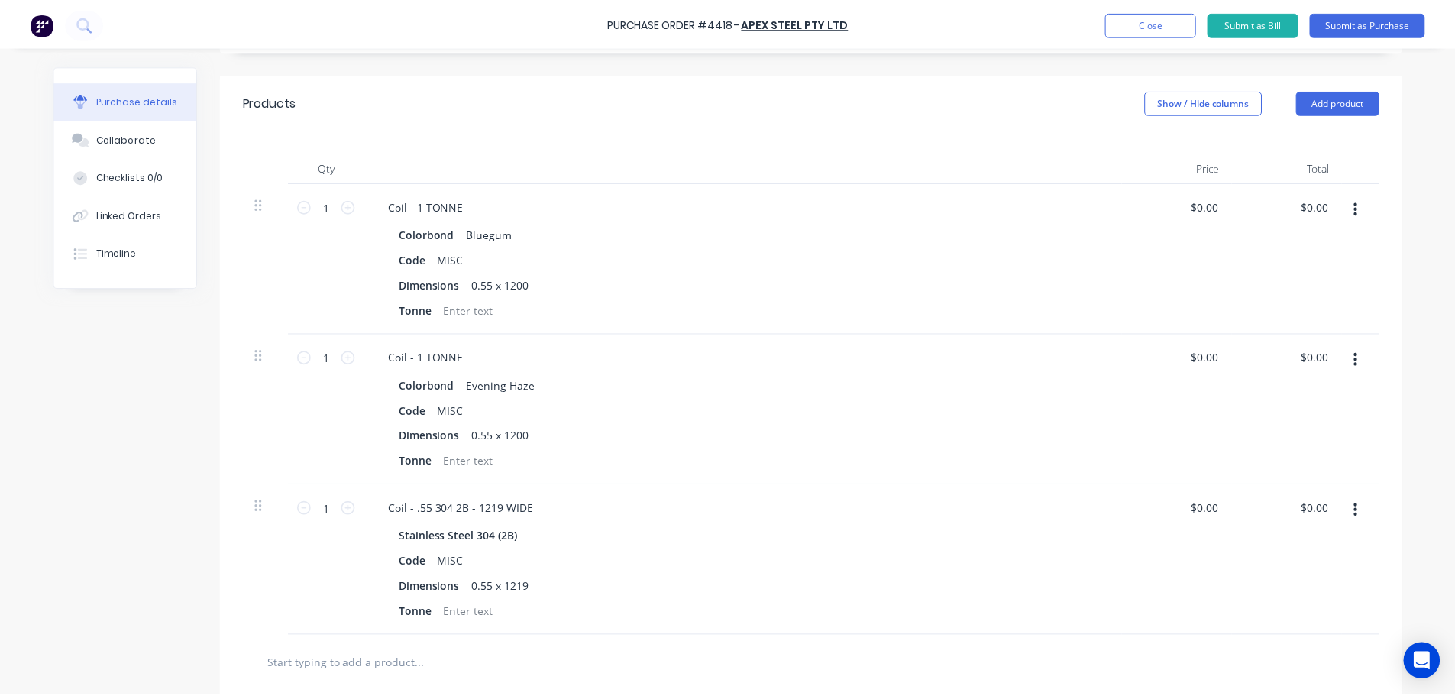
scroll to position [0, 0]
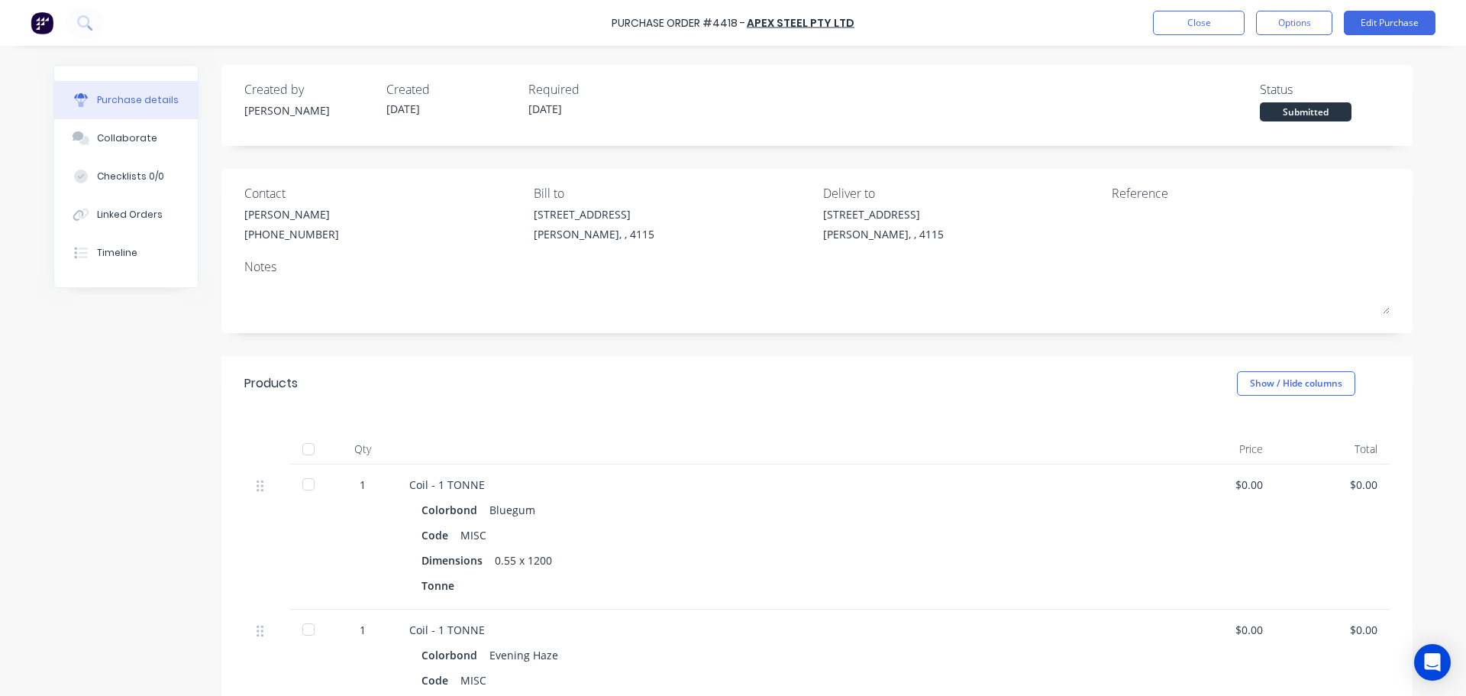
drag, startPoint x: 1308, startPoint y: 15, endPoint x: 1317, endPoint y: 40, distance: 26.1
click at [1308, 15] on button "Options" at bounding box center [1294, 23] width 76 height 24
click at [1262, 63] on div "Print / Email" at bounding box center [1260, 62] width 118 height 22
click at [1263, 121] on div "Without pricing" at bounding box center [1260, 123] width 118 height 22
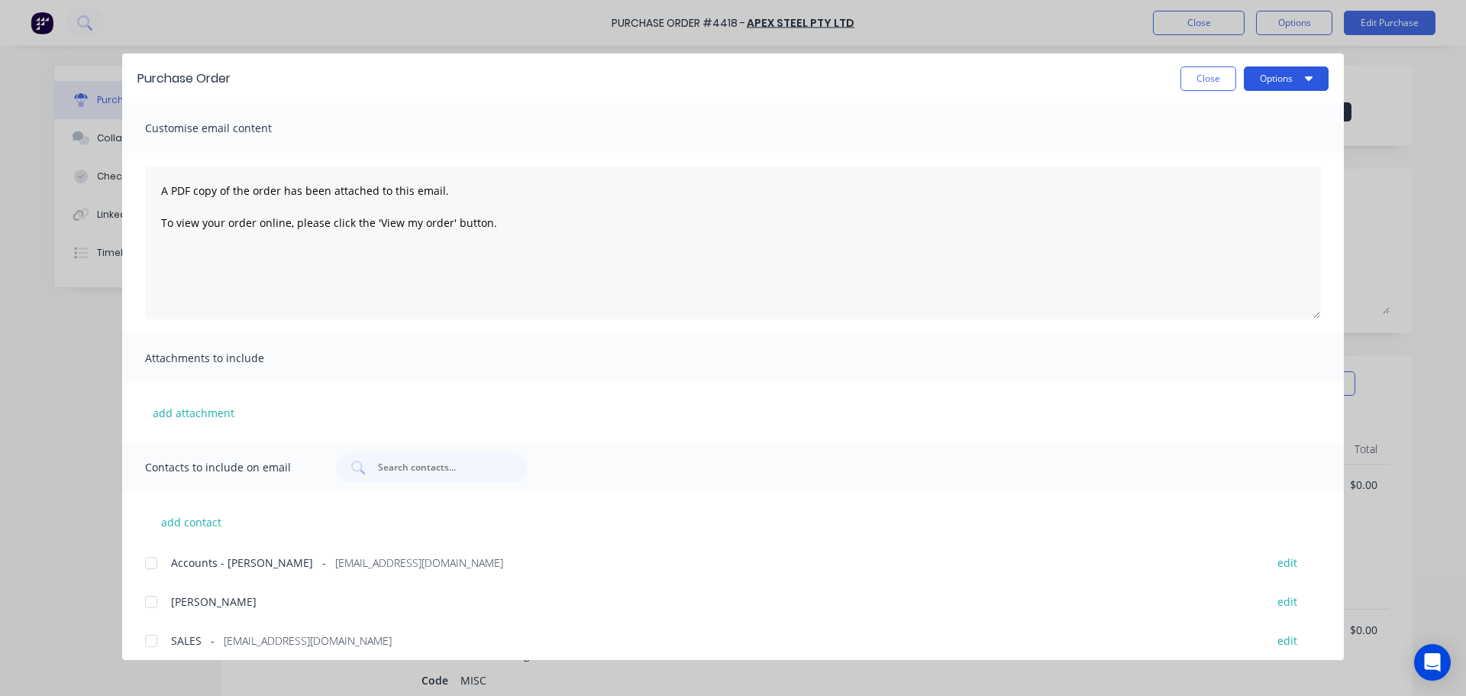
click at [1259, 74] on button "Options" at bounding box center [1286, 78] width 85 height 24
click at [1230, 144] on div "Print" at bounding box center [1256, 148] width 118 height 22
drag, startPoint x: 1214, startPoint y: 88, endPoint x: 1203, endPoint y: 85, distance: 11.9
click at [1213, 88] on button "Close" at bounding box center [1209, 78] width 56 height 24
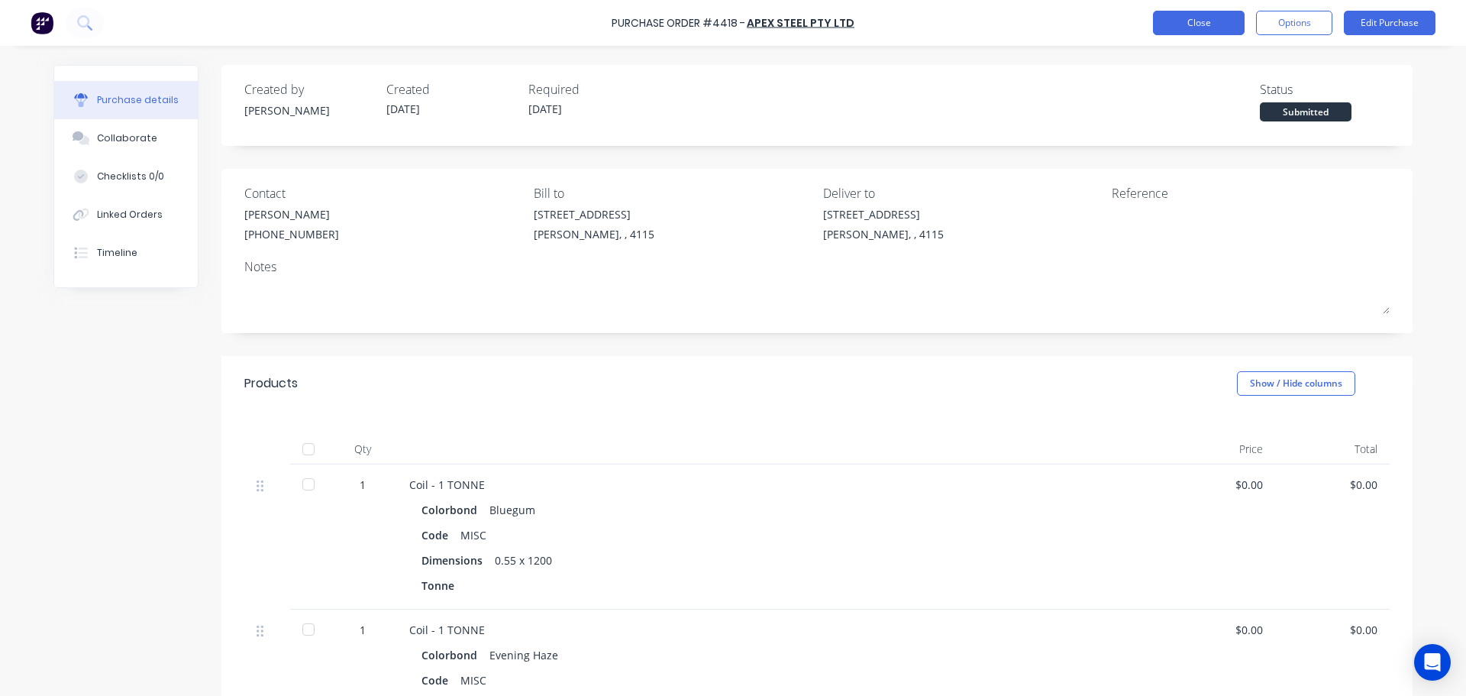
click at [1202, 34] on button "Close" at bounding box center [1199, 23] width 92 height 24
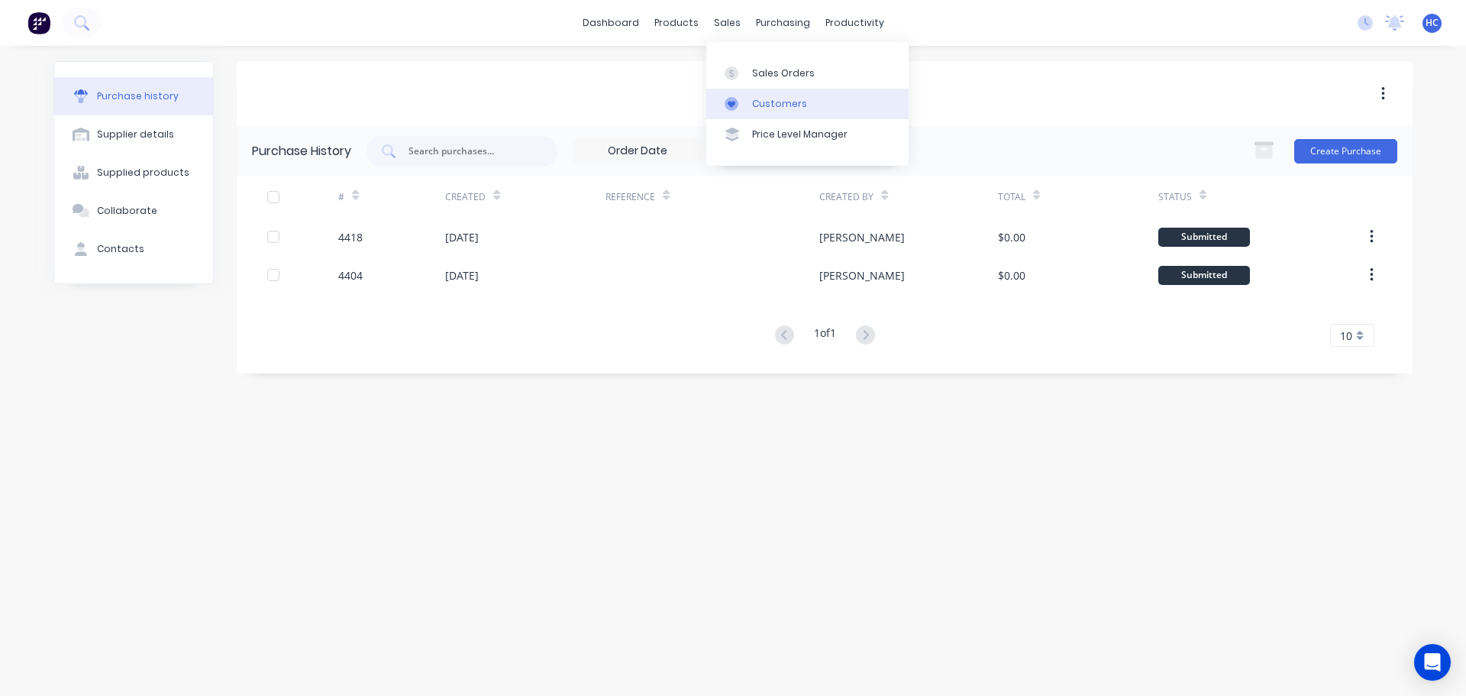
click at [780, 91] on link "Customers" at bounding box center [807, 104] width 202 height 31
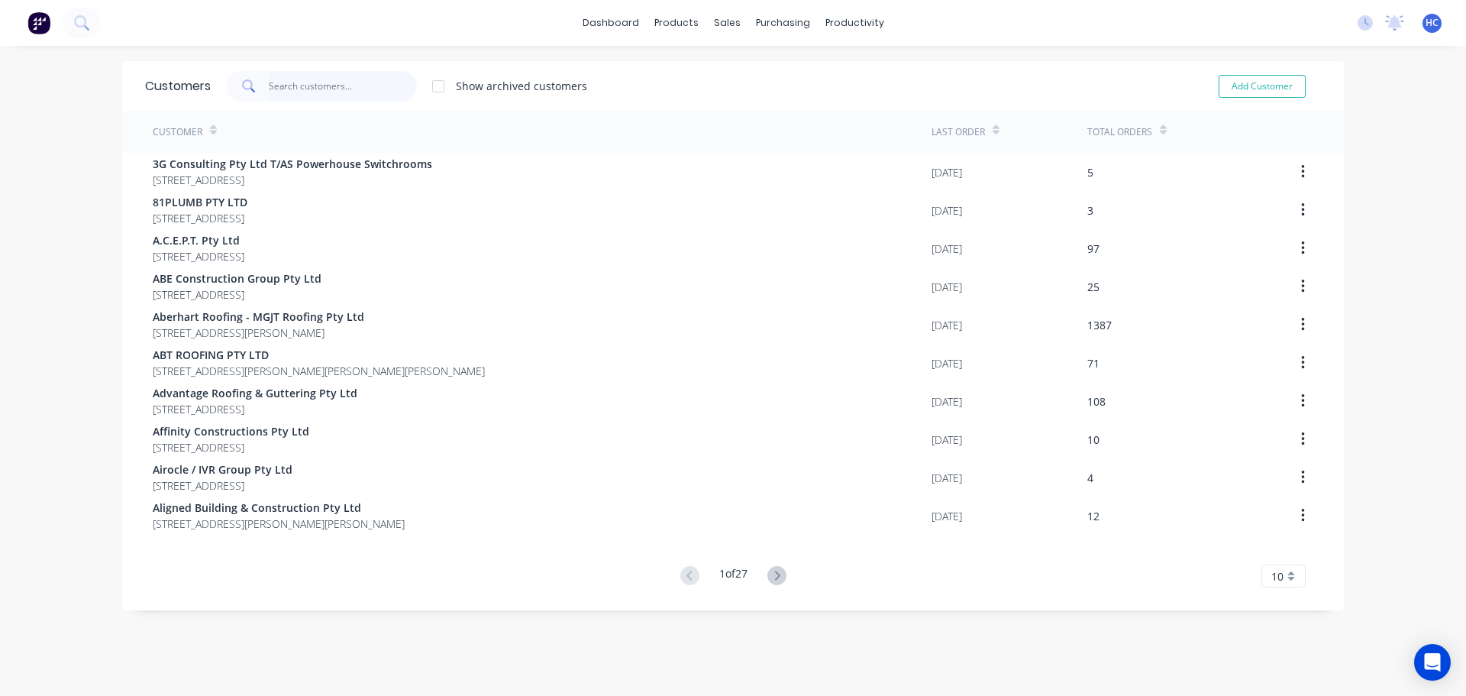
drag, startPoint x: 316, startPoint y: 101, endPoint x: 293, endPoint y: 105, distance: 23.4
click at [312, 101] on input "text" at bounding box center [343, 86] width 149 height 31
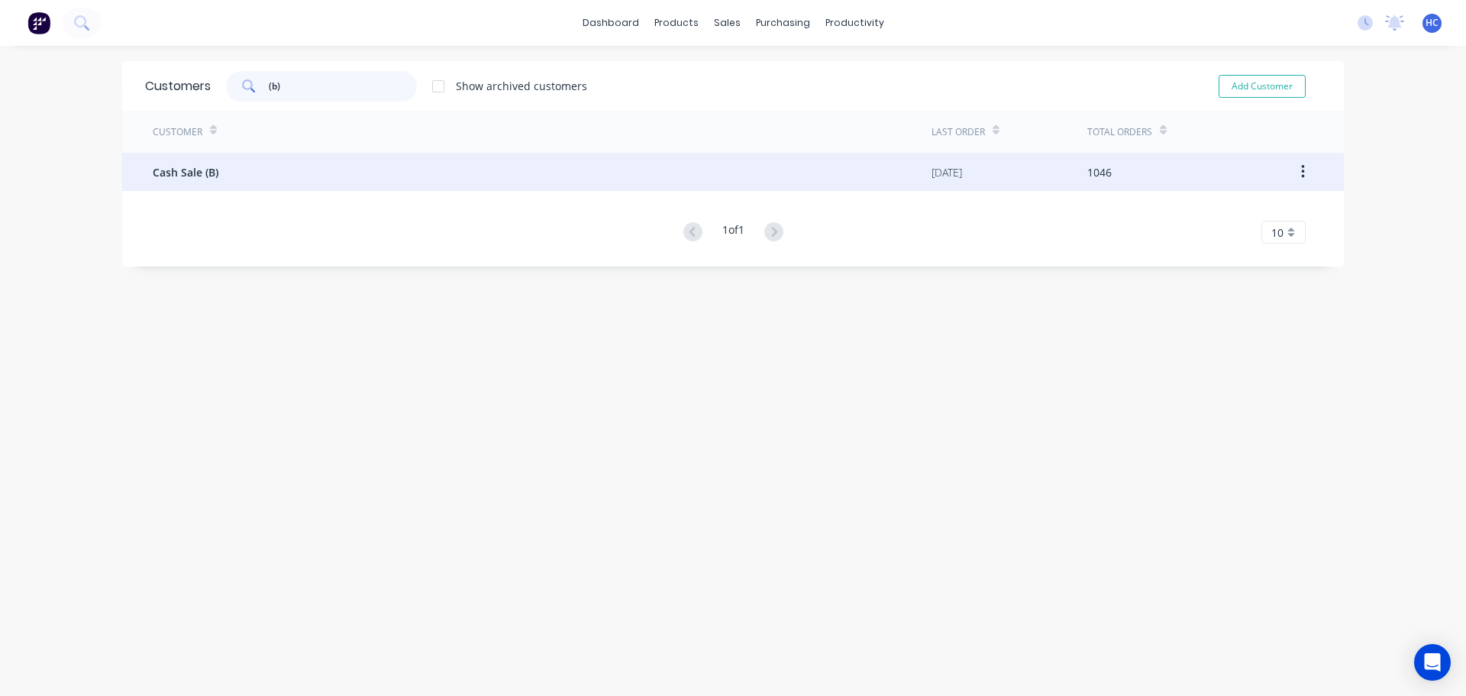
type input "(b)"
click at [256, 178] on div "Cash Sale (B)" at bounding box center [542, 172] width 779 height 38
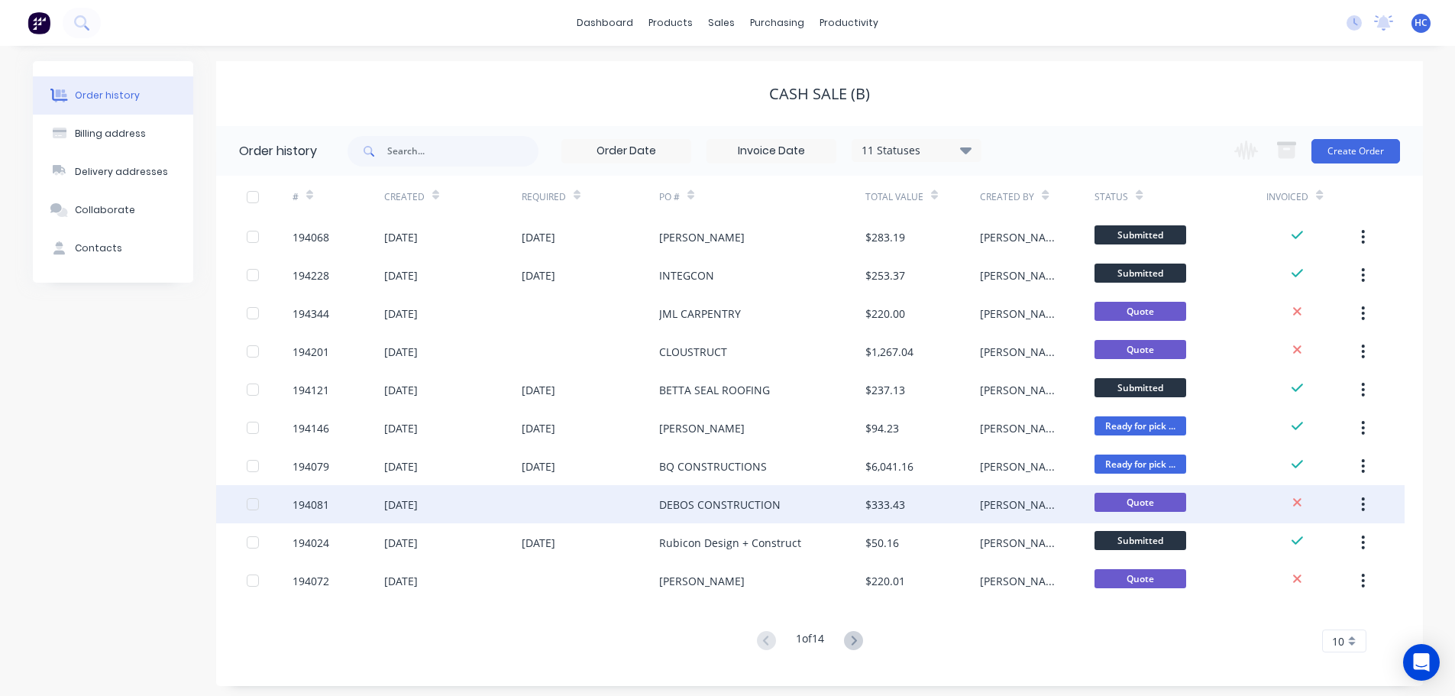
click at [777, 499] on div "DEBOS CONSTRUCTION" at bounding box center [719, 504] width 121 height 16
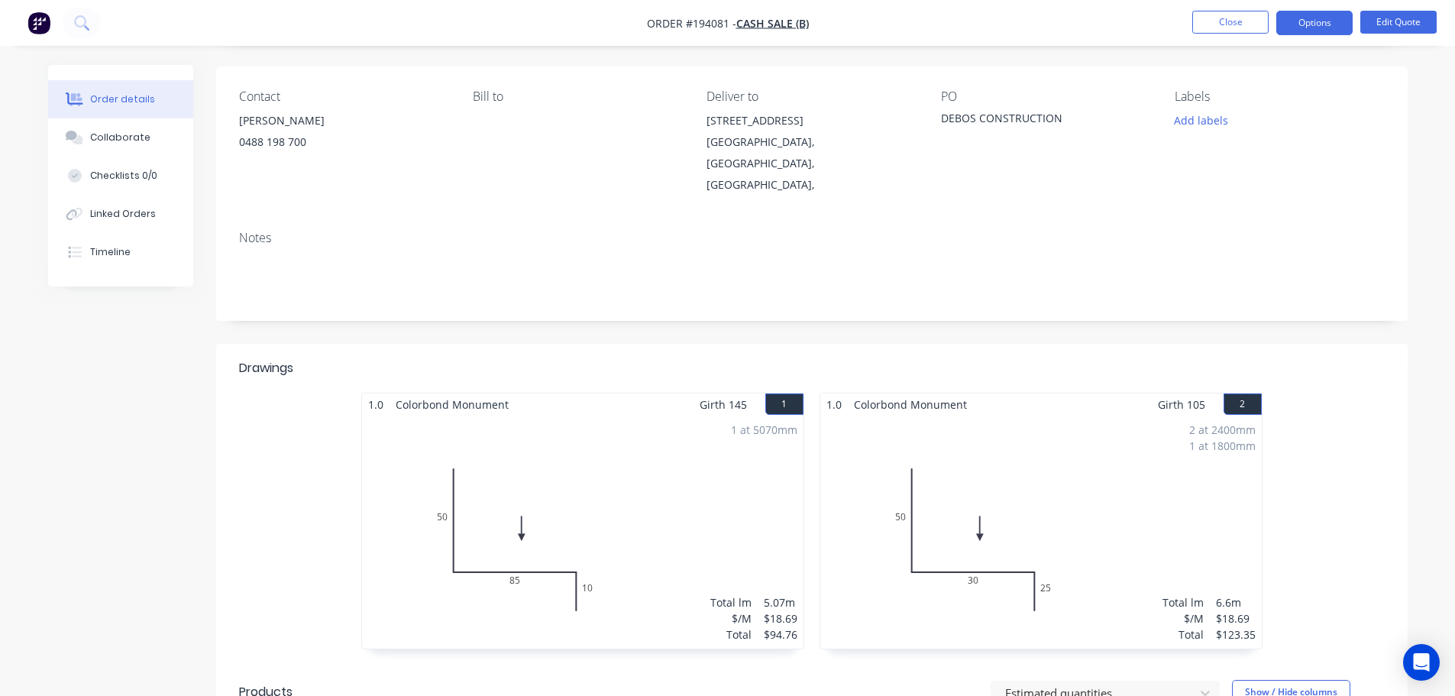
scroll to position [153, 0]
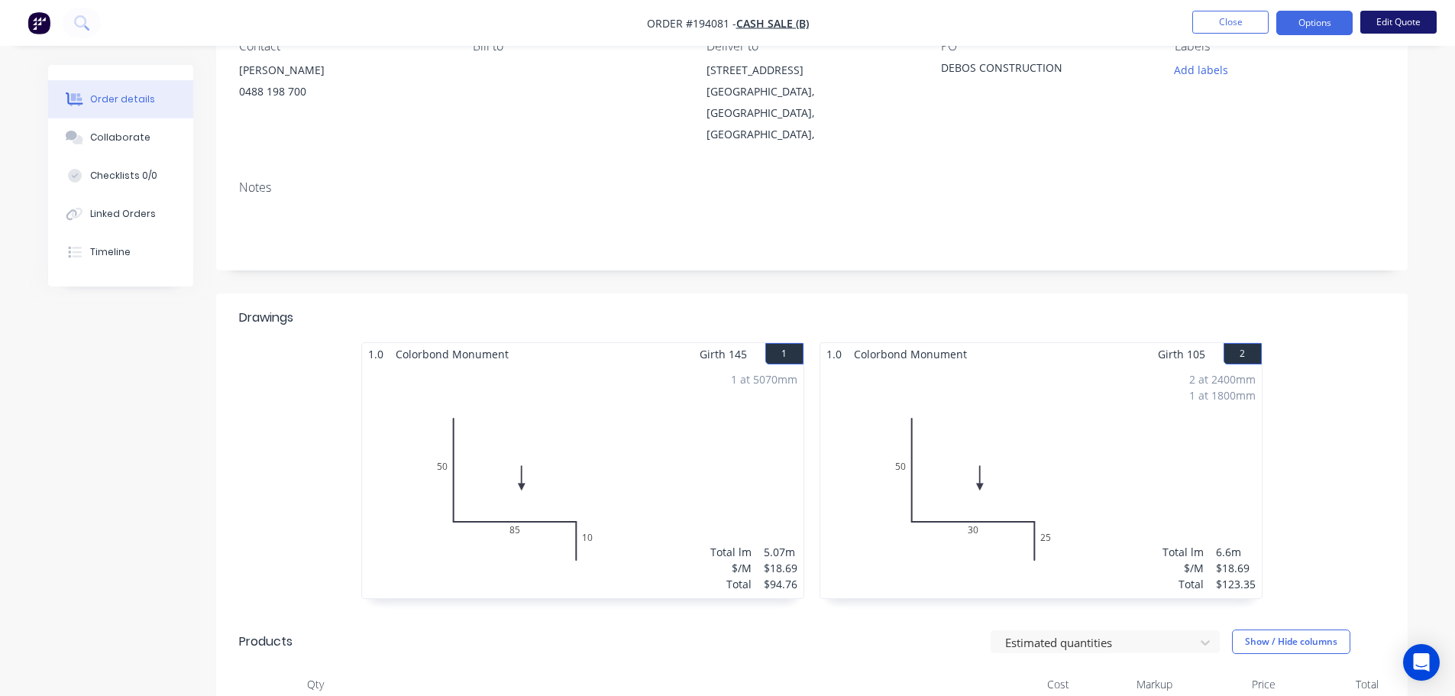
click at [1394, 28] on button "Edit Quote" at bounding box center [1398, 22] width 76 height 23
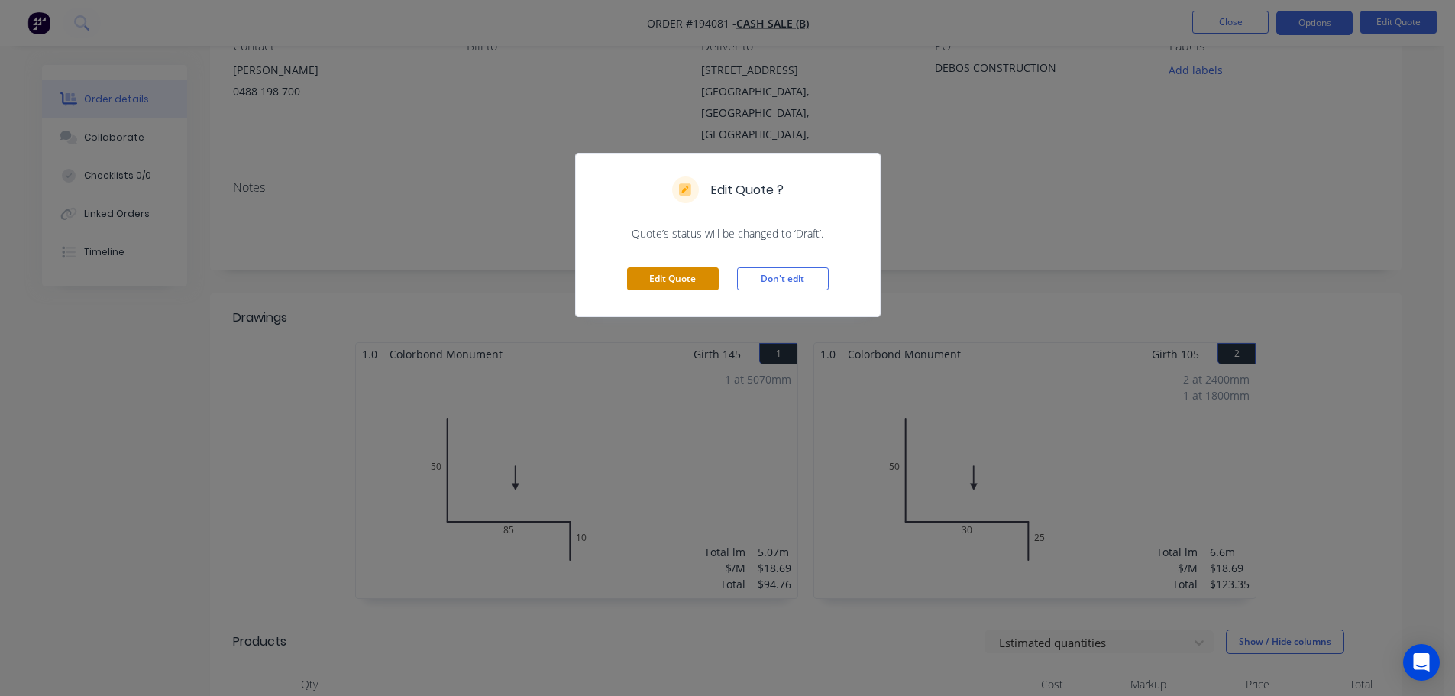
click at [695, 275] on button "Edit Quote" at bounding box center [673, 278] width 92 height 23
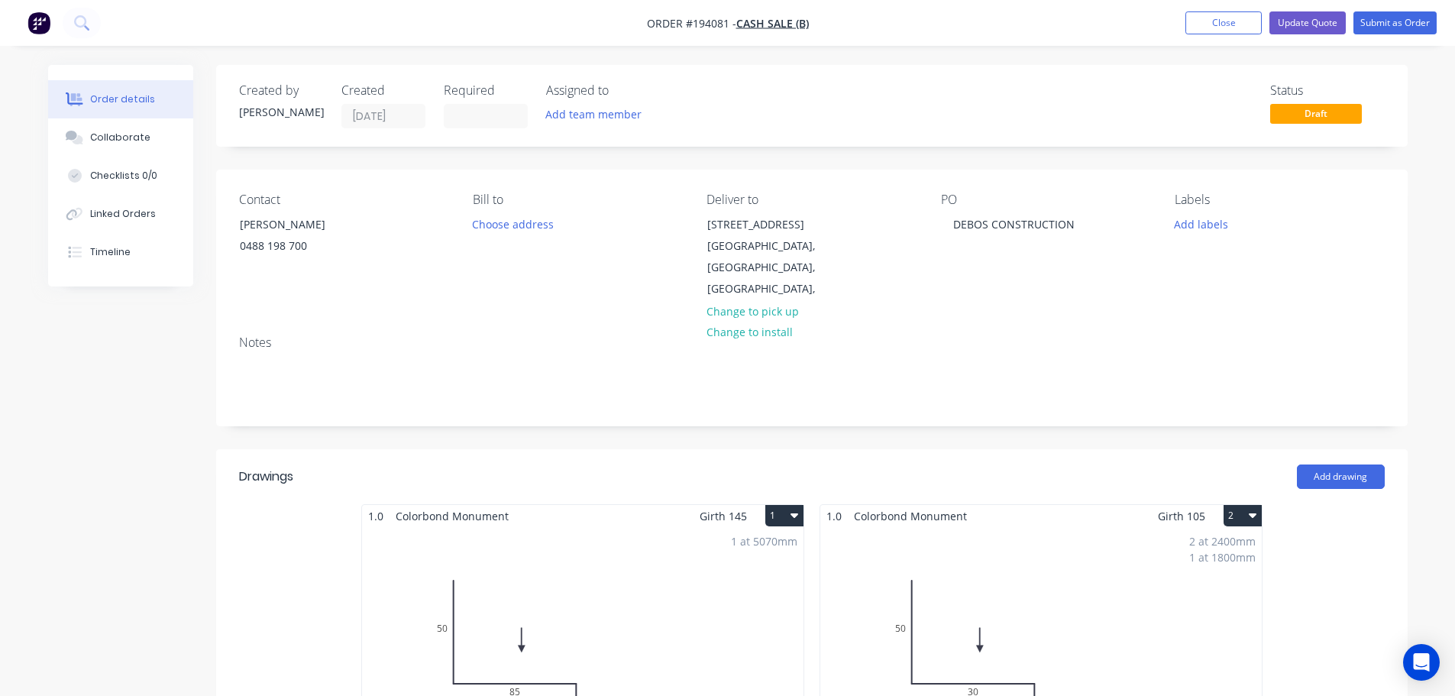
click at [651, 593] on div "1 at 5070mm Total lm $/M Total 5.07m $18.69 $94.76" at bounding box center [582, 643] width 441 height 233
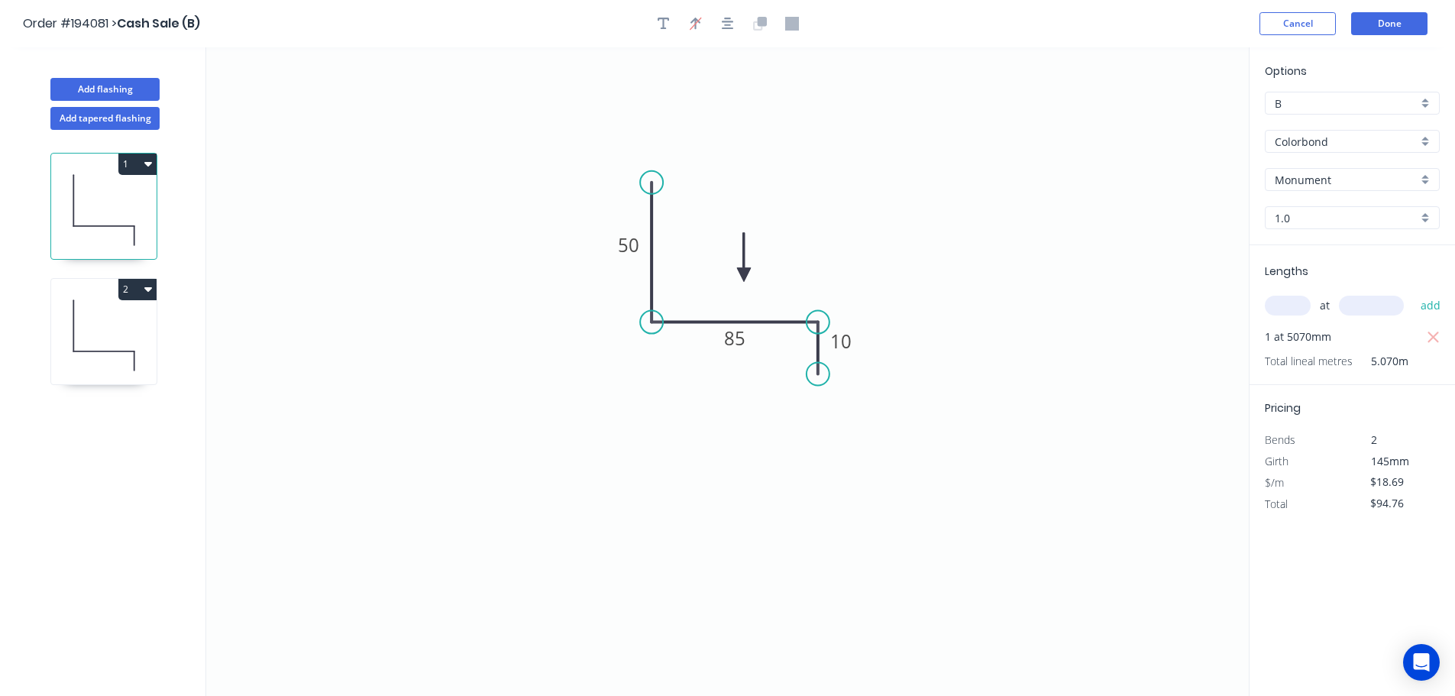
click at [1289, 301] on input "text" at bounding box center [1288, 306] width 46 height 20
type input "1"
type input "5070"
click at [1413, 292] on button "add" at bounding box center [1431, 305] width 36 height 26
click at [68, 330] on icon at bounding box center [103, 335] width 105 height 98
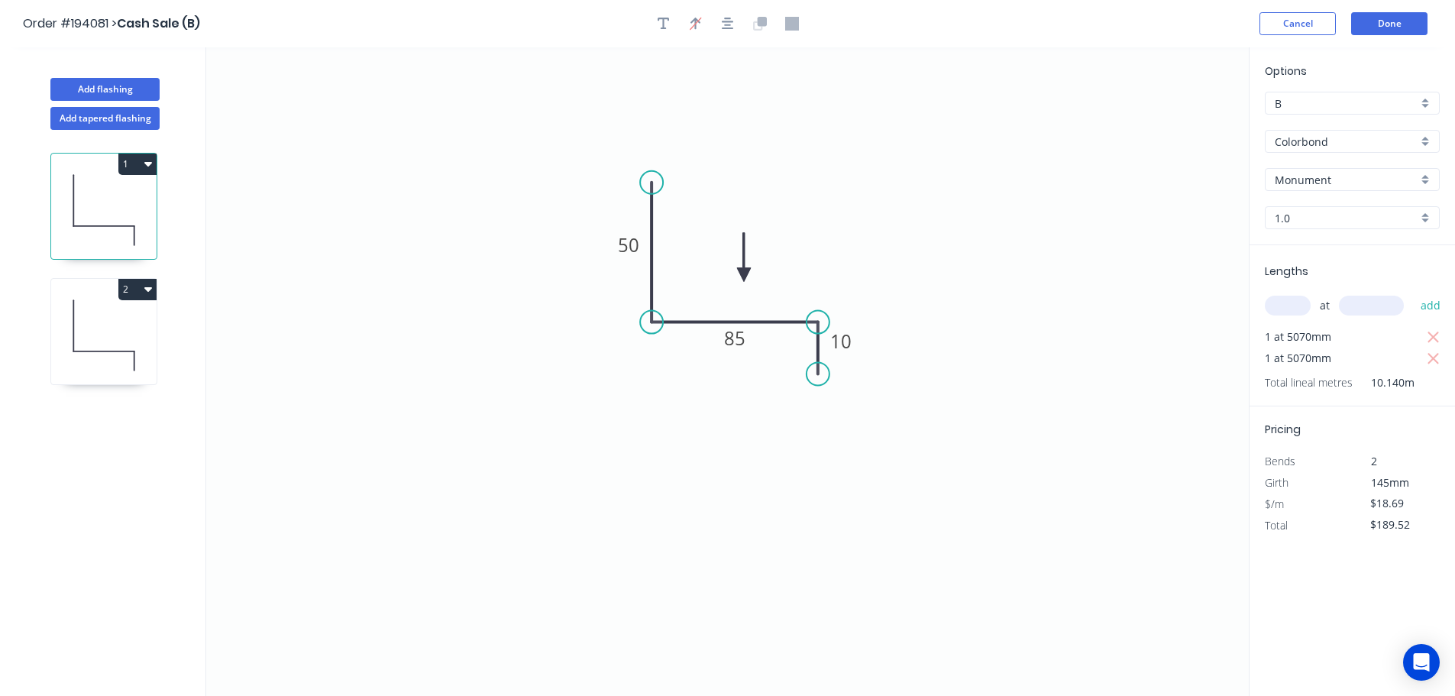
type input "$123.35"
click at [1310, 310] on div "at add" at bounding box center [1354, 305] width 178 height 26
click at [1284, 305] on input "text" at bounding box center [1288, 306] width 46 height 20
click at [1276, 307] on input "text" at bounding box center [1288, 306] width 46 height 20
type input "1"
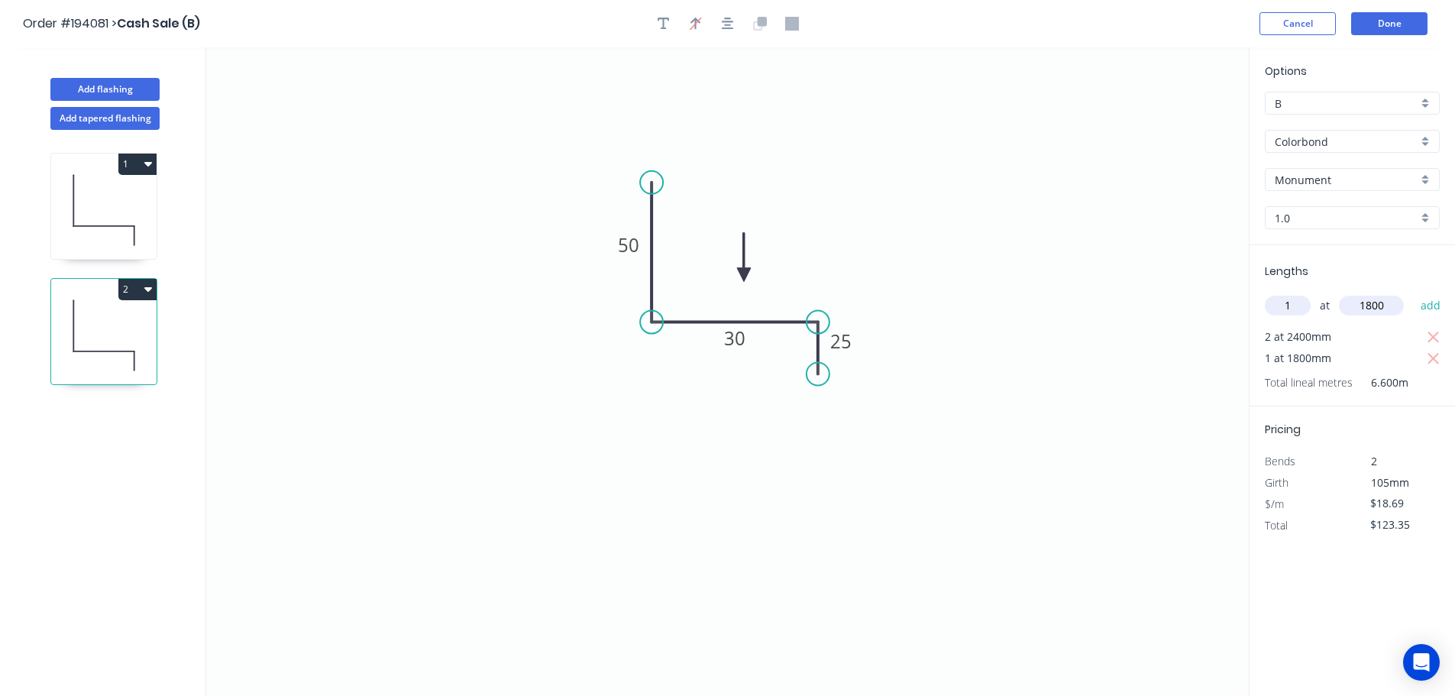
type input "1800"
click at [1413, 292] on button "add" at bounding box center [1431, 305] width 36 height 26
type input "$157.00"
click at [111, 89] on button "Add flashing" at bounding box center [104, 89] width 109 height 23
type input "$0.00"
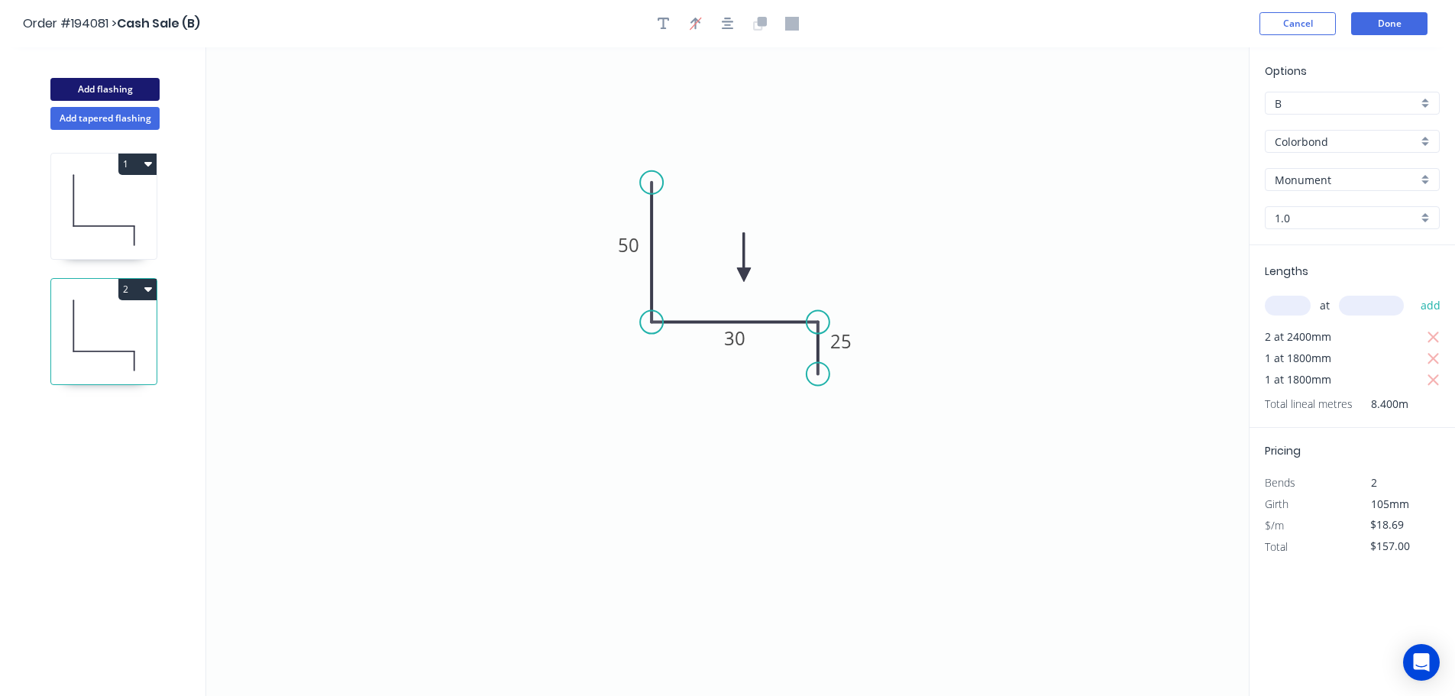
type input "$0.00"
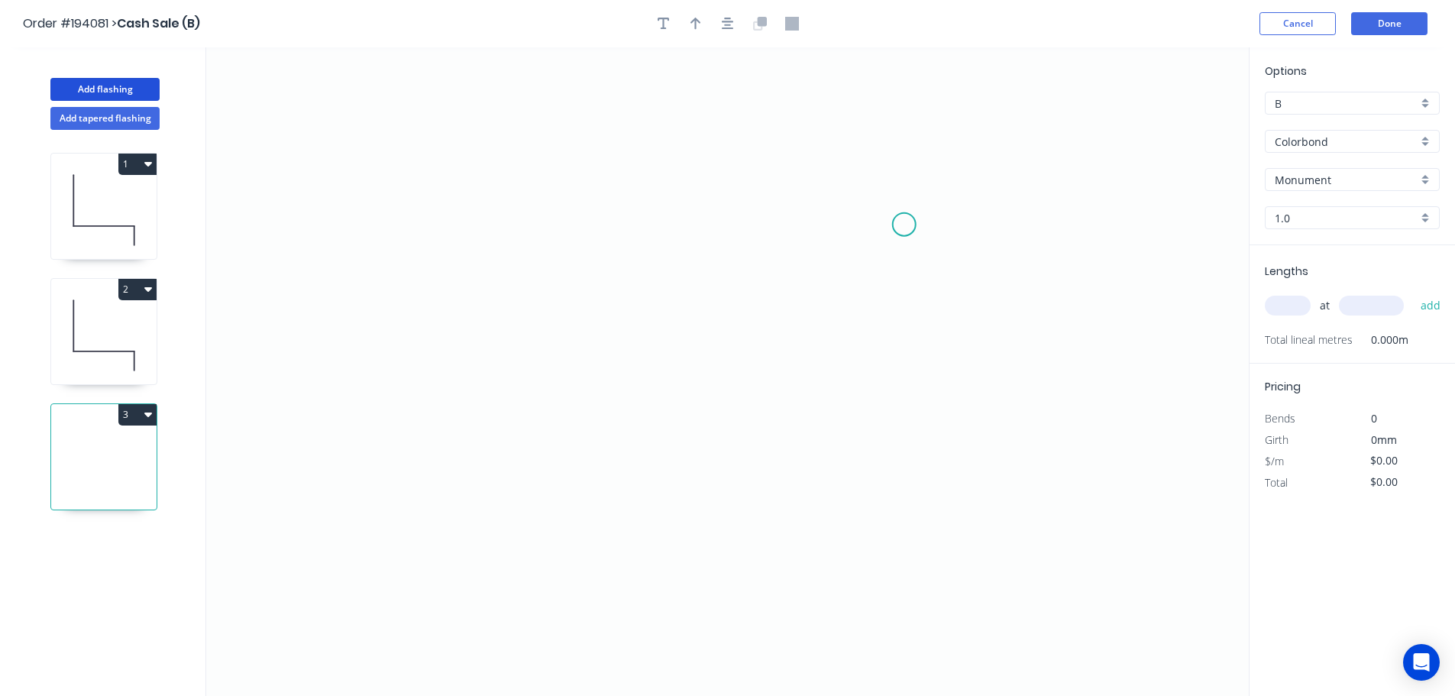
click at [923, 175] on icon "0" at bounding box center [727, 371] width 1042 height 648
click at [923, 357] on icon "0" at bounding box center [727, 371] width 1042 height 648
drag, startPoint x: 804, startPoint y: 385, endPoint x: 809, endPoint y: 405, distance: 20.4
click at [804, 384] on icon "0 ?" at bounding box center [727, 371] width 1042 height 648
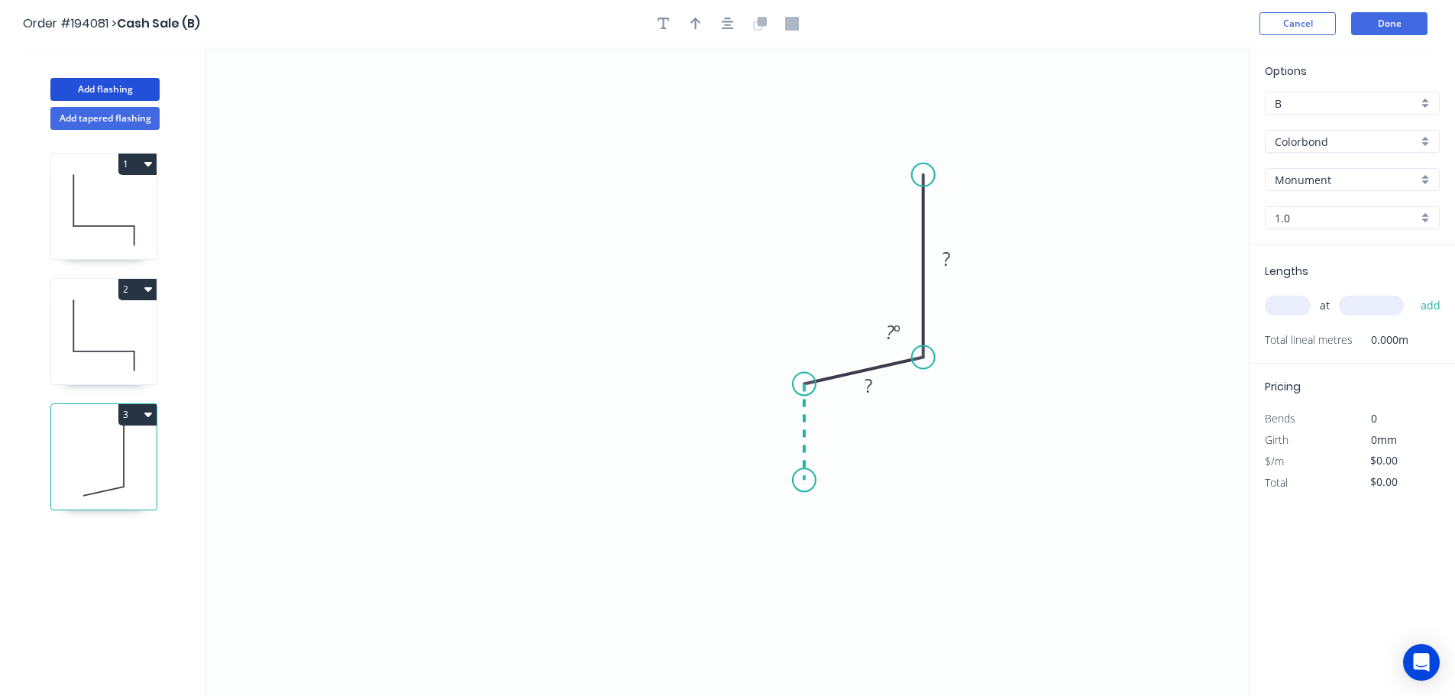
click at [806, 480] on icon "0 ? ? ? º" at bounding box center [727, 371] width 1042 height 648
click at [861, 484] on icon "0 ? ? ? ? º ? º" at bounding box center [727, 371] width 1042 height 648
click at [861, 484] on circle at bounding box center [860, 479] width 23 height 23
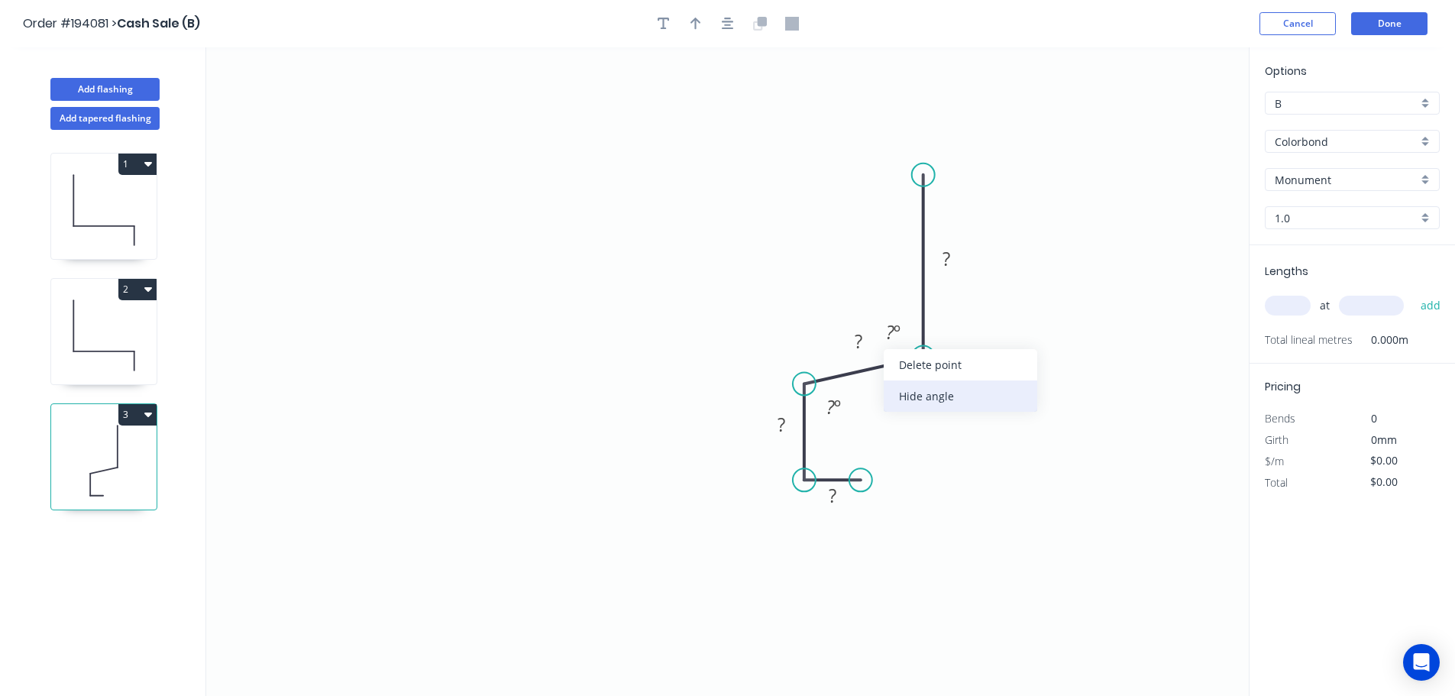
click at [949, 400] on div "Hide angle" at bounding box center [960, 395] width 153 height 31
click at [948, 252] on tspan "?" at bounding box center [946, 258] width 8 height 25
type input "$19.99"
click at [827, 125] on icon "0 10 20 30 50 95 º" at bounding box center [727, 371] width 1042 height 648
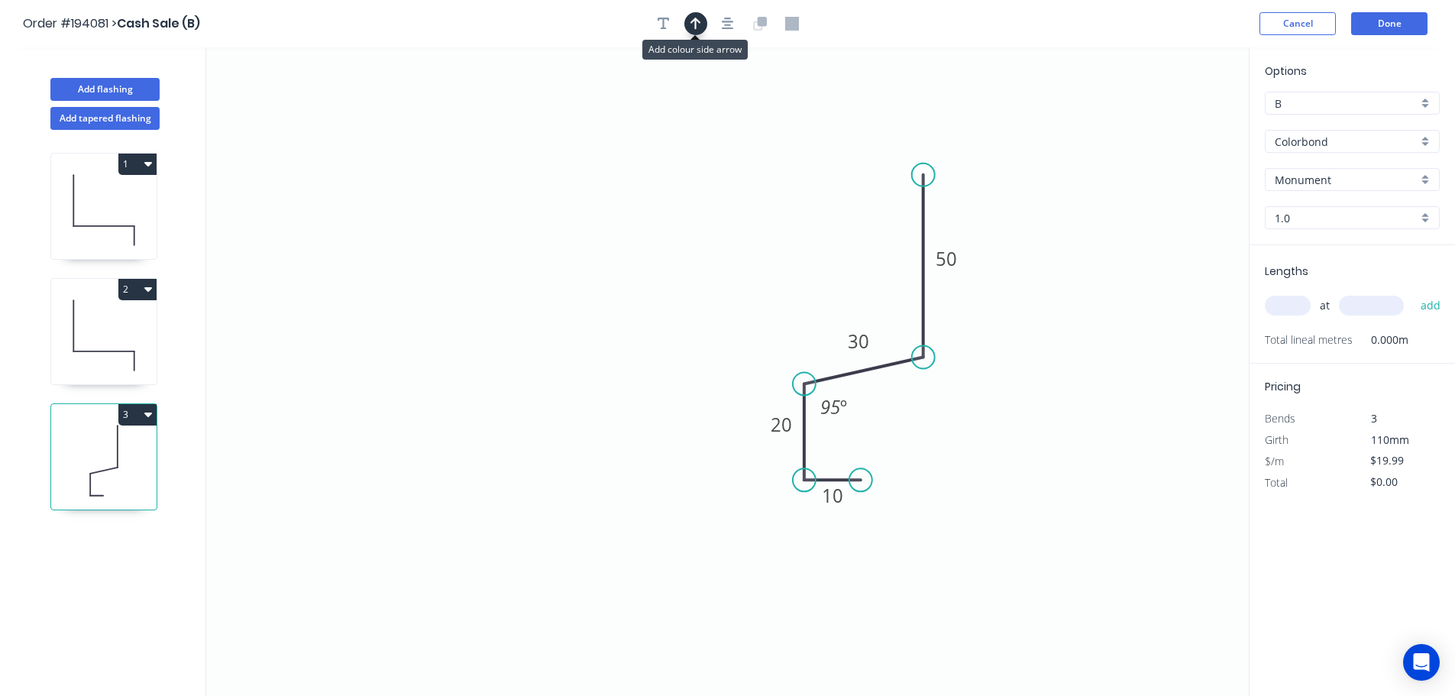
click at [699, 23] on icon "button" at bounding box center [695, 24] width 11 height 12
drag, startPoint x: 1171, startPoint y: 122, endPoint x: 810, endPoint y: 265, distance: 388.4
click at [823, 267] on icon at bounding box center [845, 244] width 44 height 44
click at [1291, 301] on input "text" at bounding box center [1288, 306] width 46 height 20
type input "2"
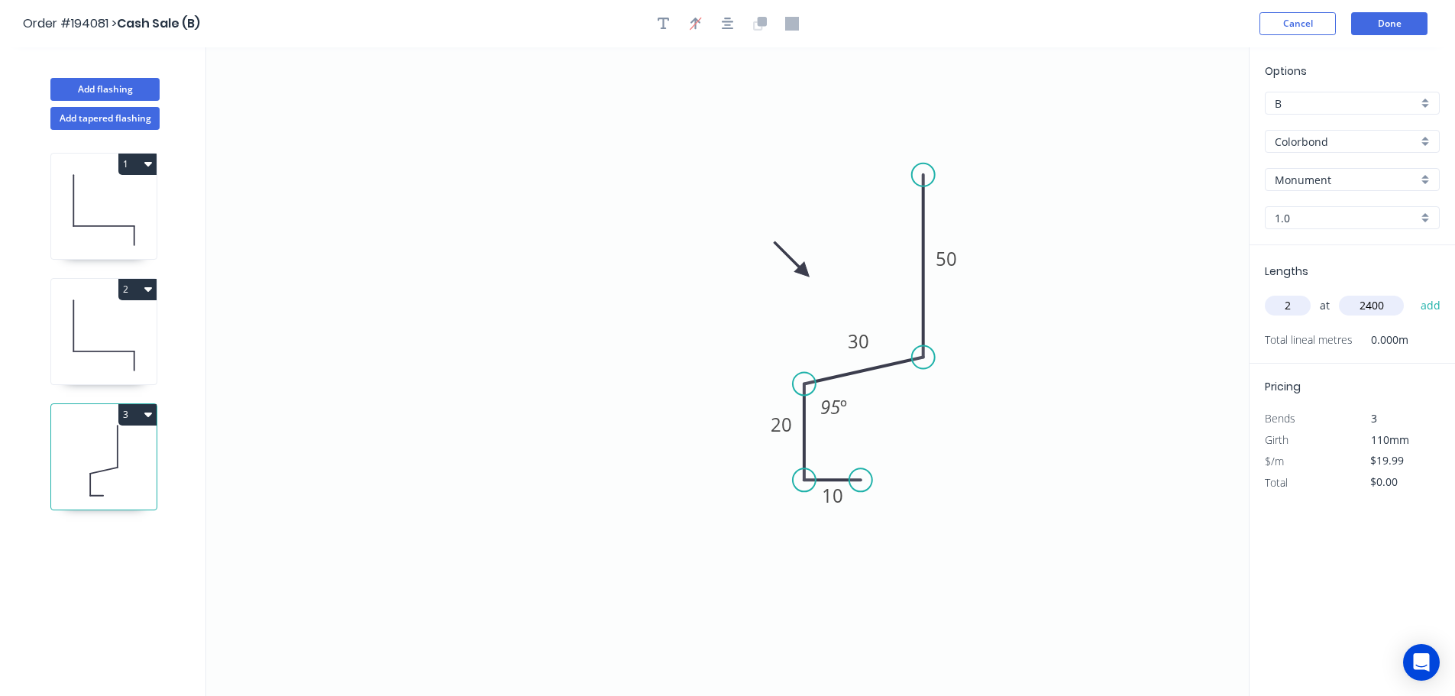
type input "2400"
click at [1413, 292] on button "add" at bounding box center [1431, 305] width 36 height 26
type input "$95.95"
click at [1390, 16] on button "Done" at bounding box center [1389, 23] width 76 height 23
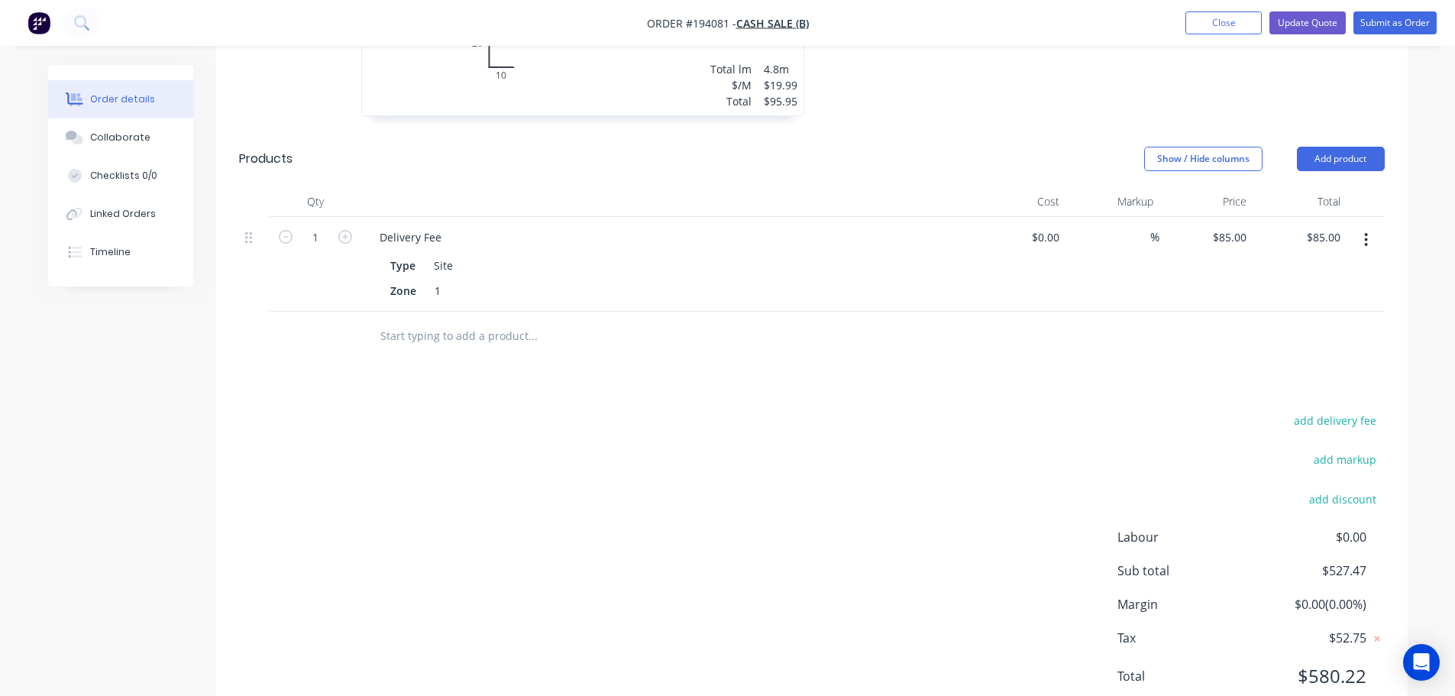
scroll to position [950, 0]
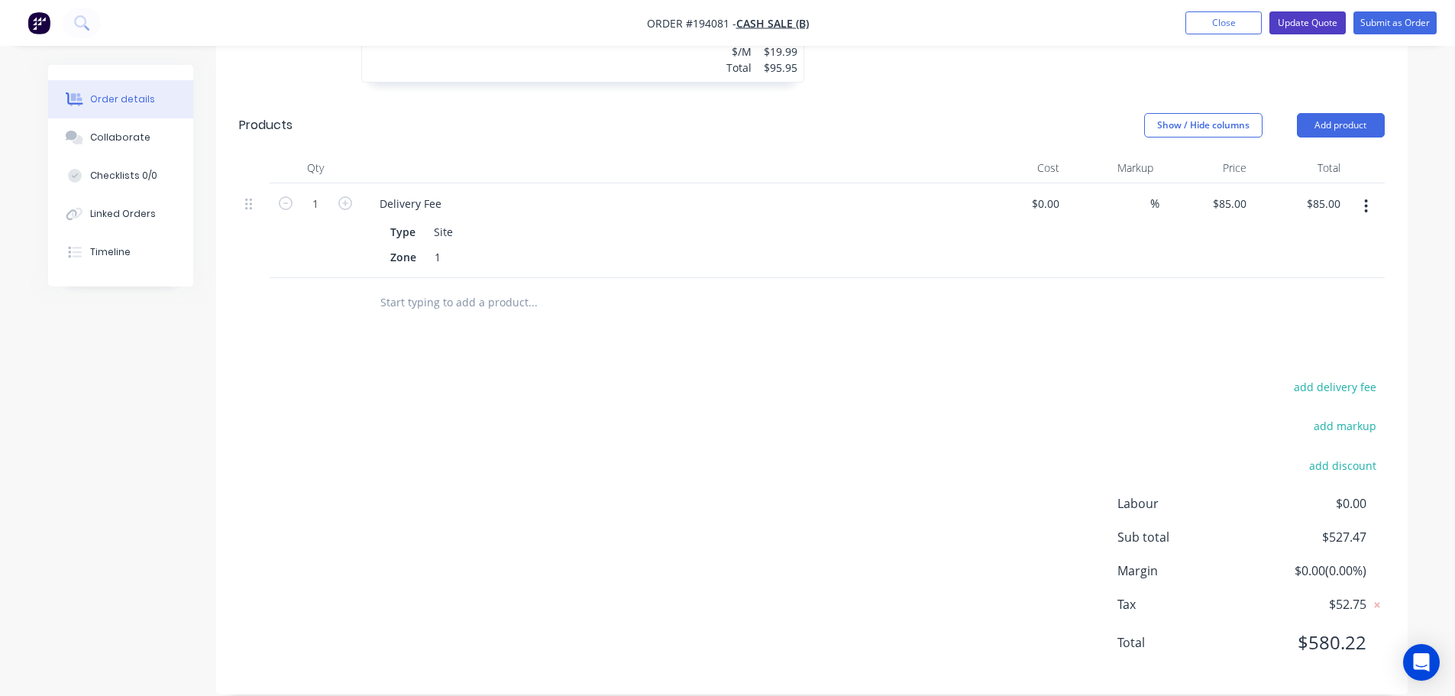
drag, startPoint x: 1320, startPoint y: 22, endPoint x: 1307, endPoint y: 37, distance: 19.5
click at [1320, 22] on button "Update Quote" at bounding box center [1307, 22] width 76 height 23
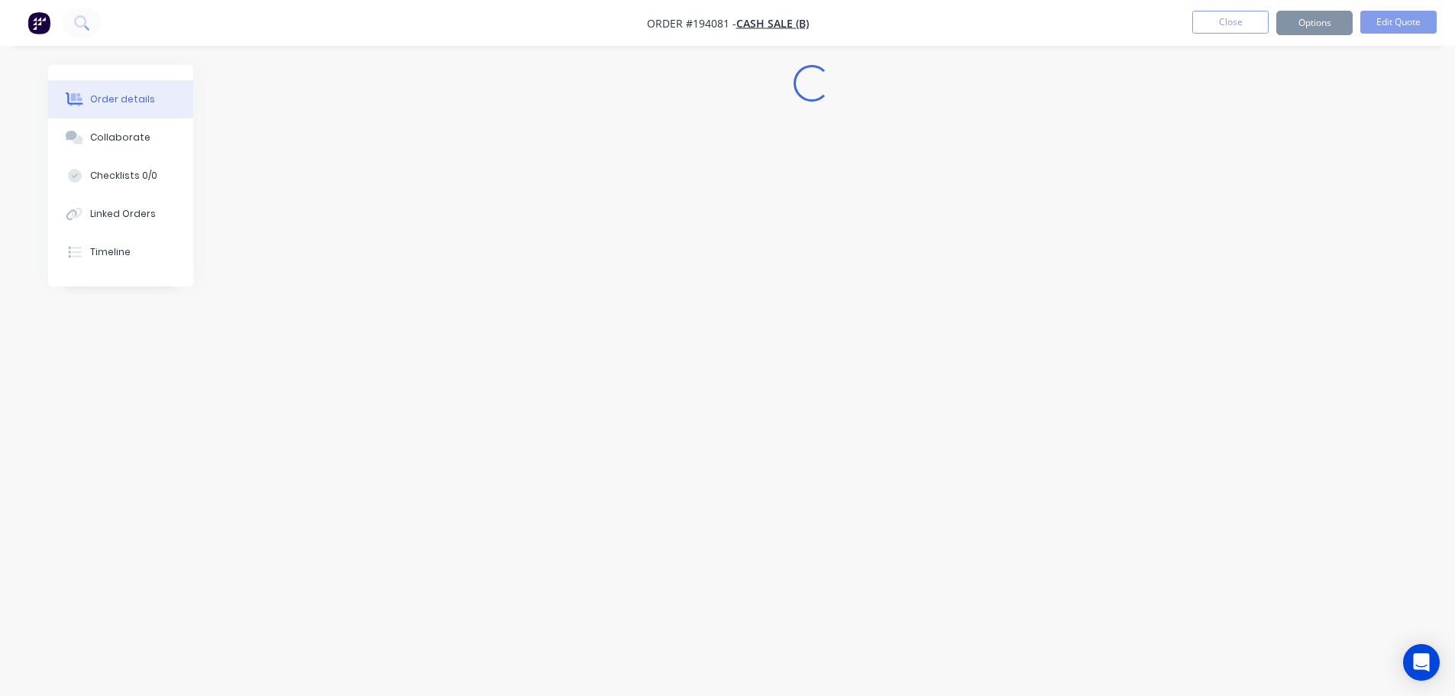
scroll to position [0, 0]
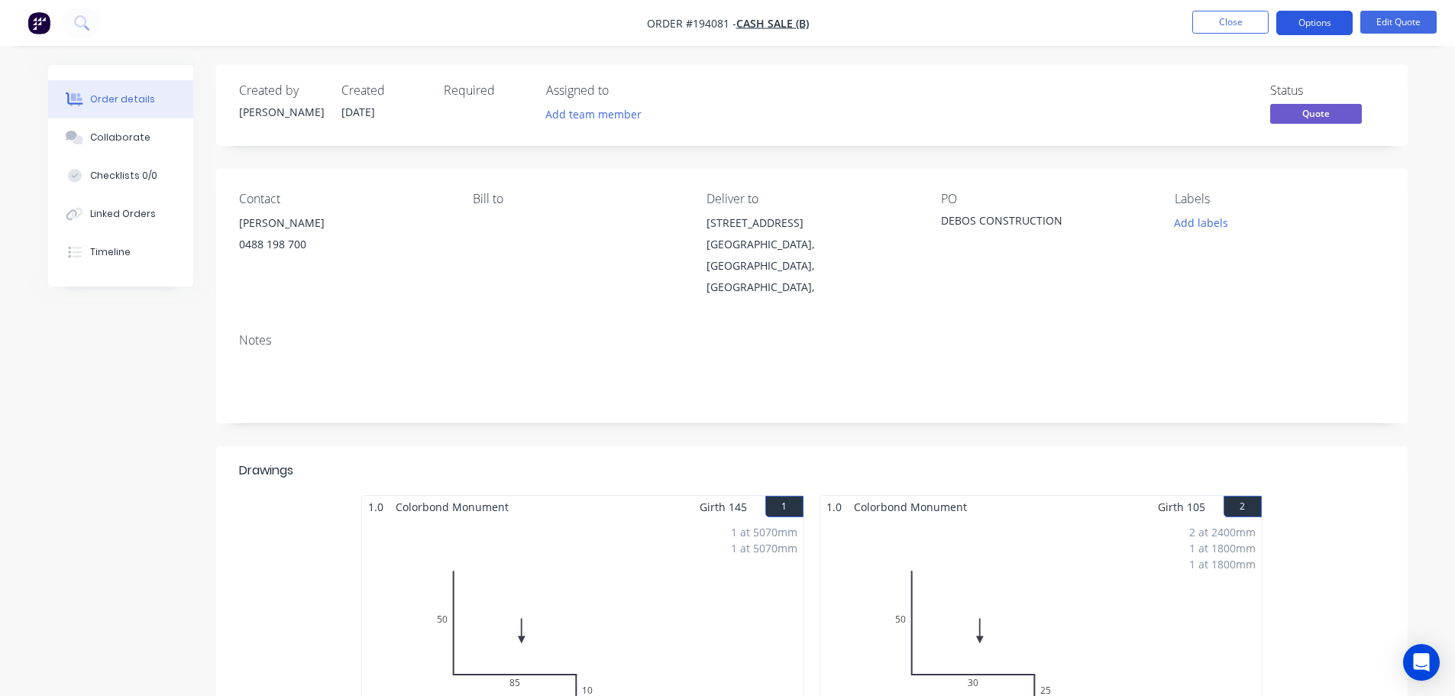
click at [1317, 21] on button "Options" at bounding box center [1314, 23] width 76 height 24
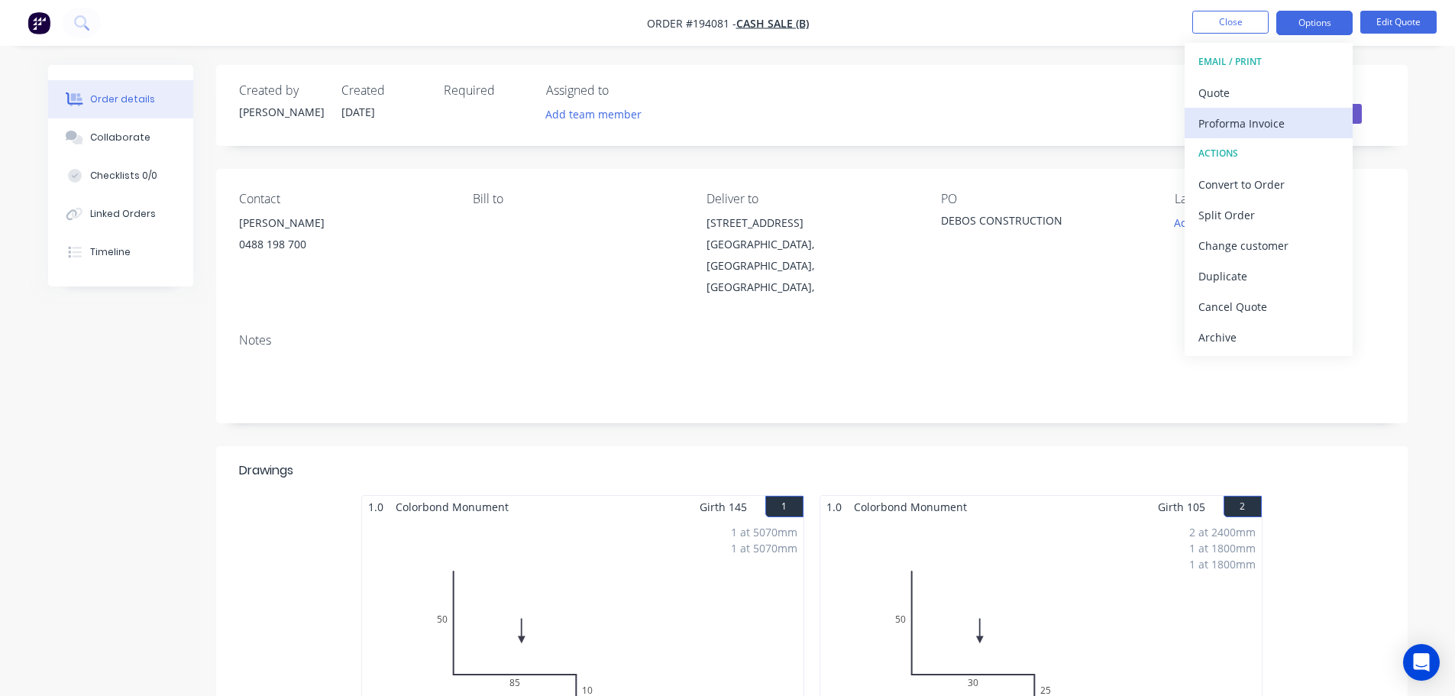
click at [1262, 131] on div "Proforma Invoice" at bounding box center [1268, 123] width 141 height 22
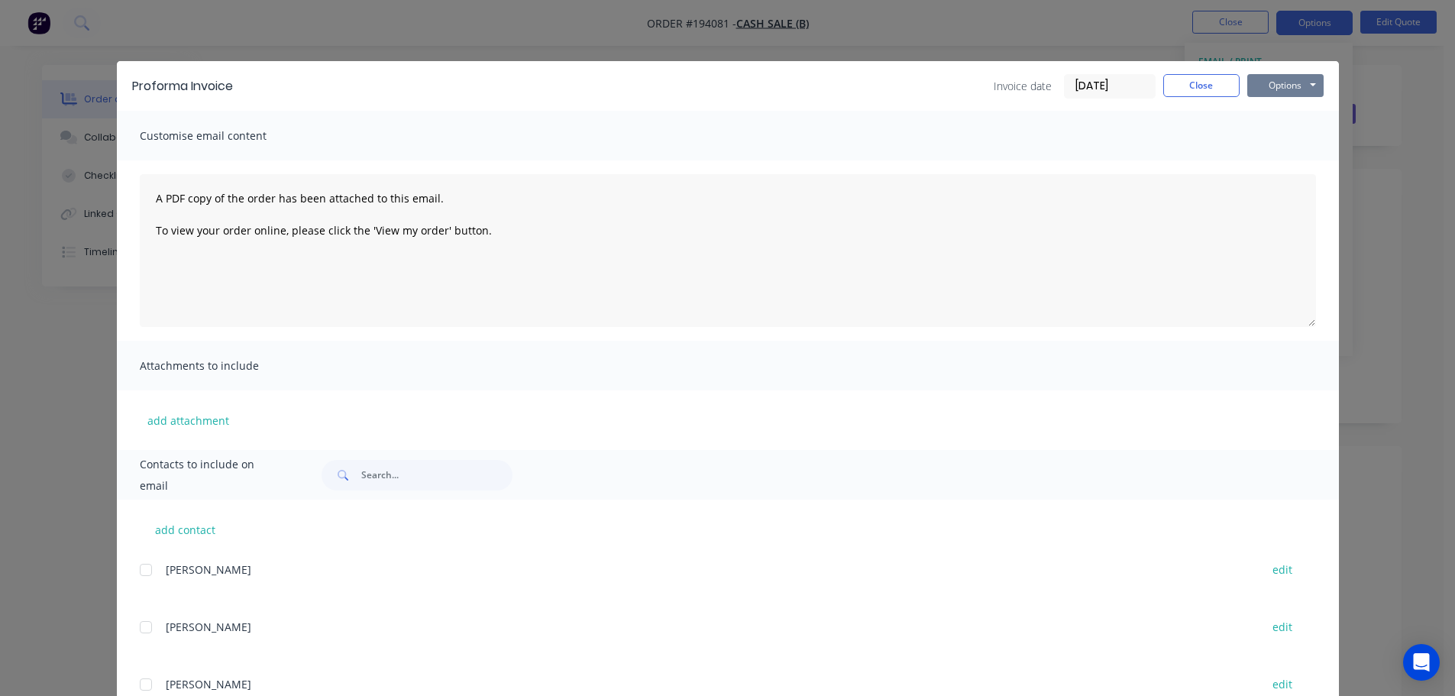
click at [1291, 84] on button "Options" at bounding box center [1285, 85] width 76 height 23
click at [1270, 137] on button "Print" at bounding box center [1296, 137] width 98 height 25
click at [1198, 88] on button "Close" at bounding box center [1201, 85] width 76 height 23
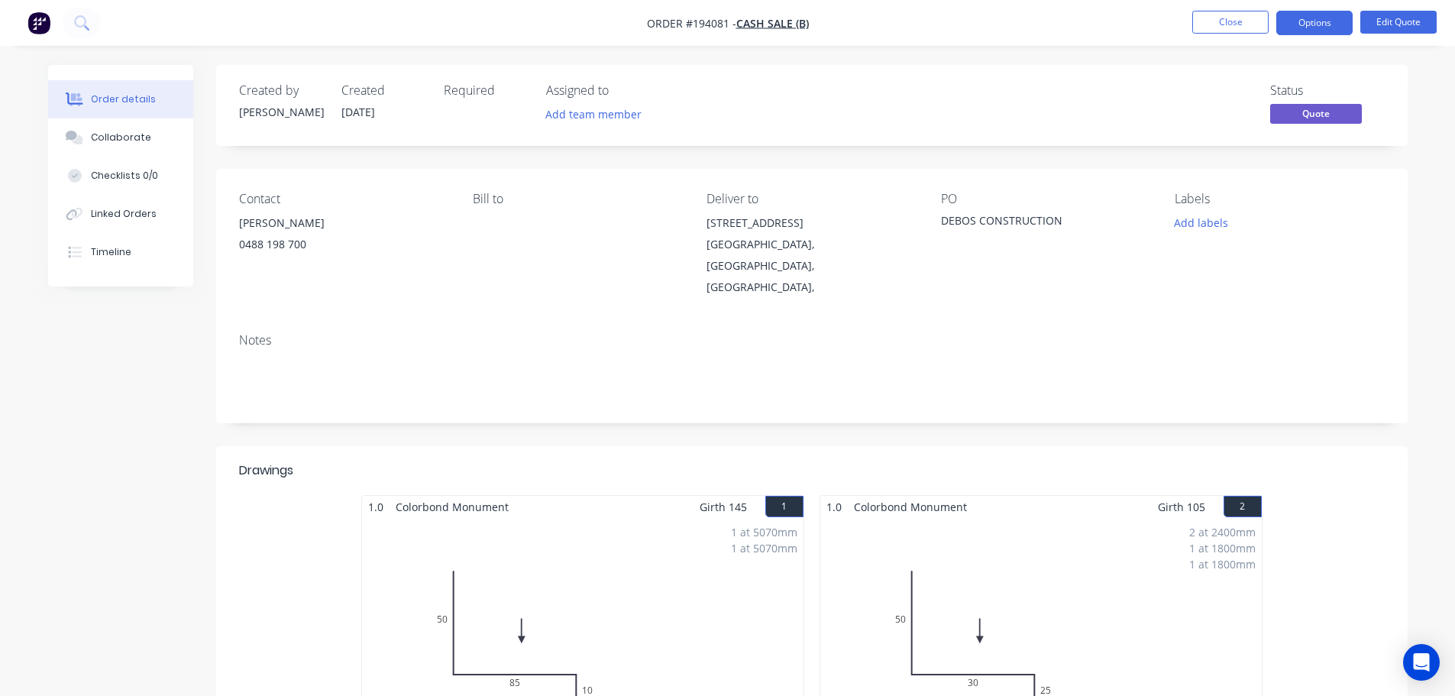
click at [1316, 24] on button "Options" at bounding box center [1314, 23] width 76 height 24
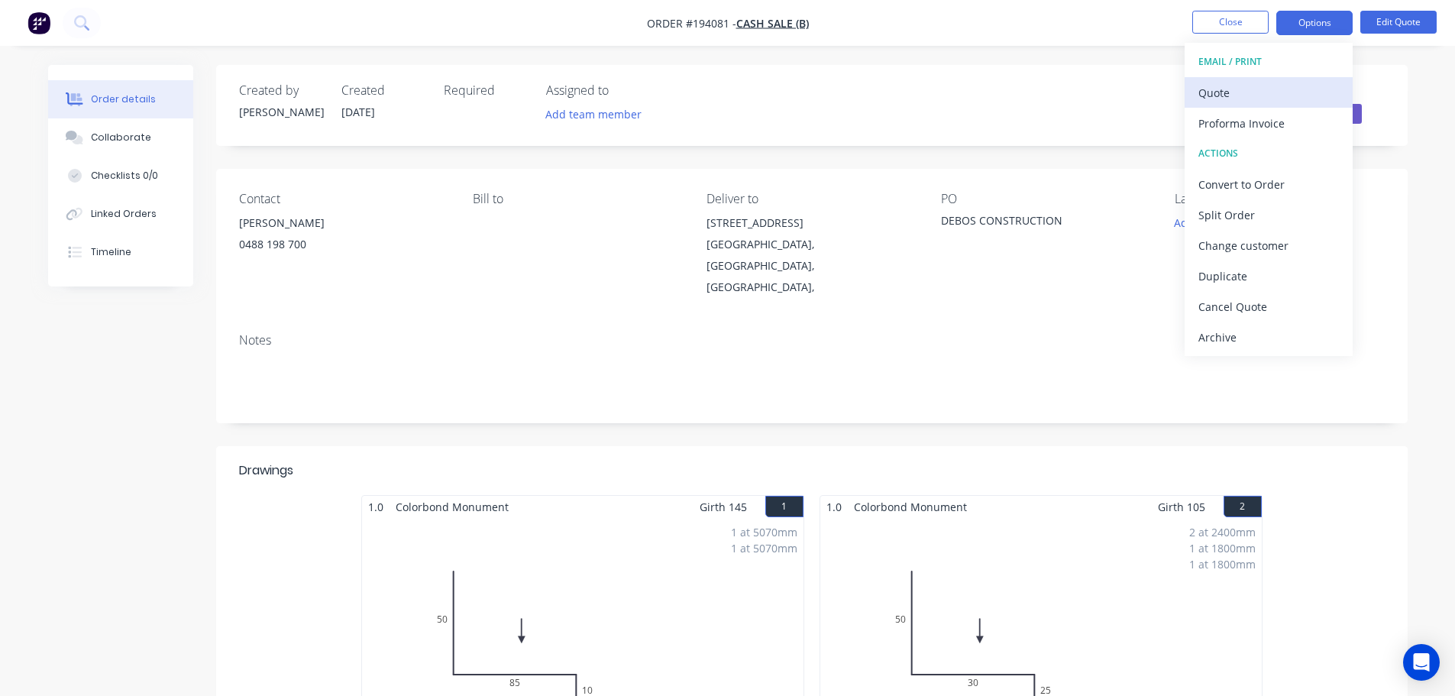
click at [1255, 106] on button "Quote" at bounding box center [1268, 92] width 168 height 31
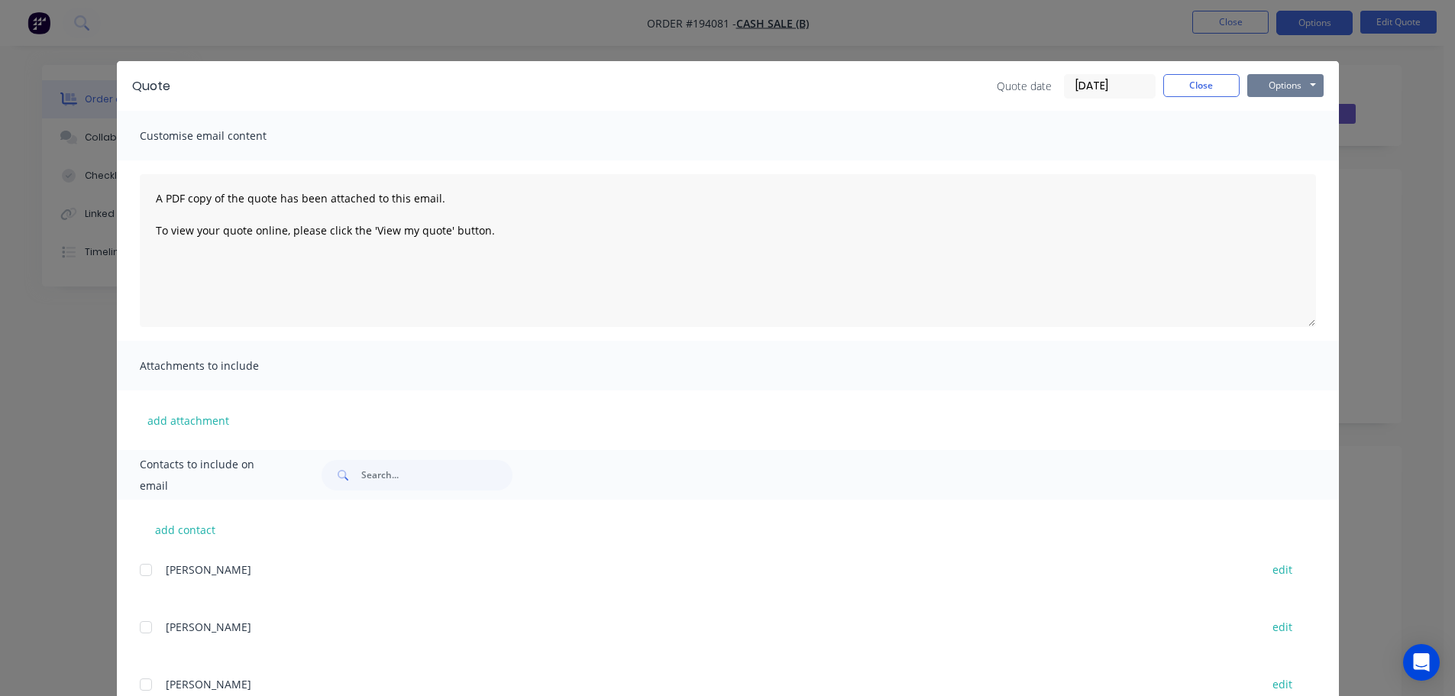
click at [1291, 85] on button "Options" at bounding box center [1285, 85] width 76 height 23
click at [1289, 134] on button "Print" at bounding box center [1296, 137] width 98 height 25
click at [1208, 88] on button "Close" at bounding box center [1201, 85] width 76 height 23
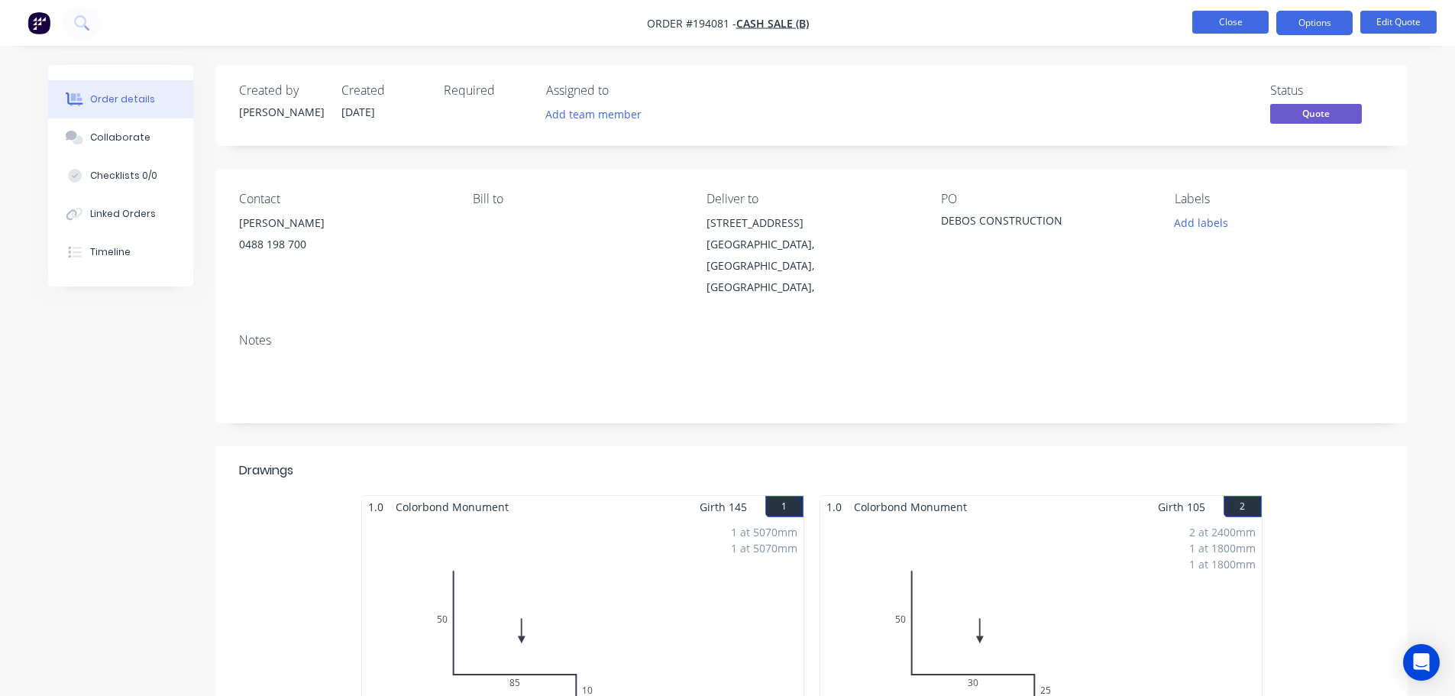
click at [1219, 25] on button "Close" at bounding box center [1230, 22] width 76 height 23
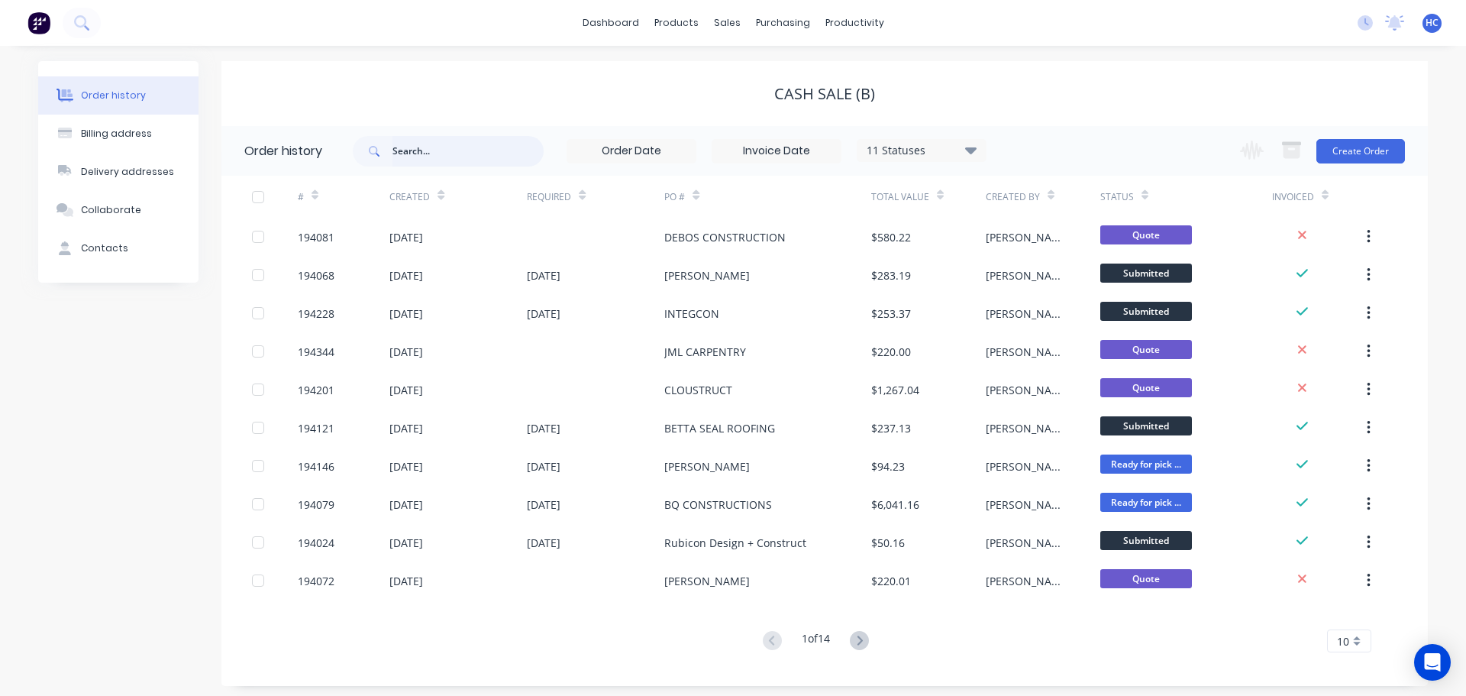
click at [414, 159] on input "text" at bounding box center [468, 151] width 151 height 31
type input "GW"
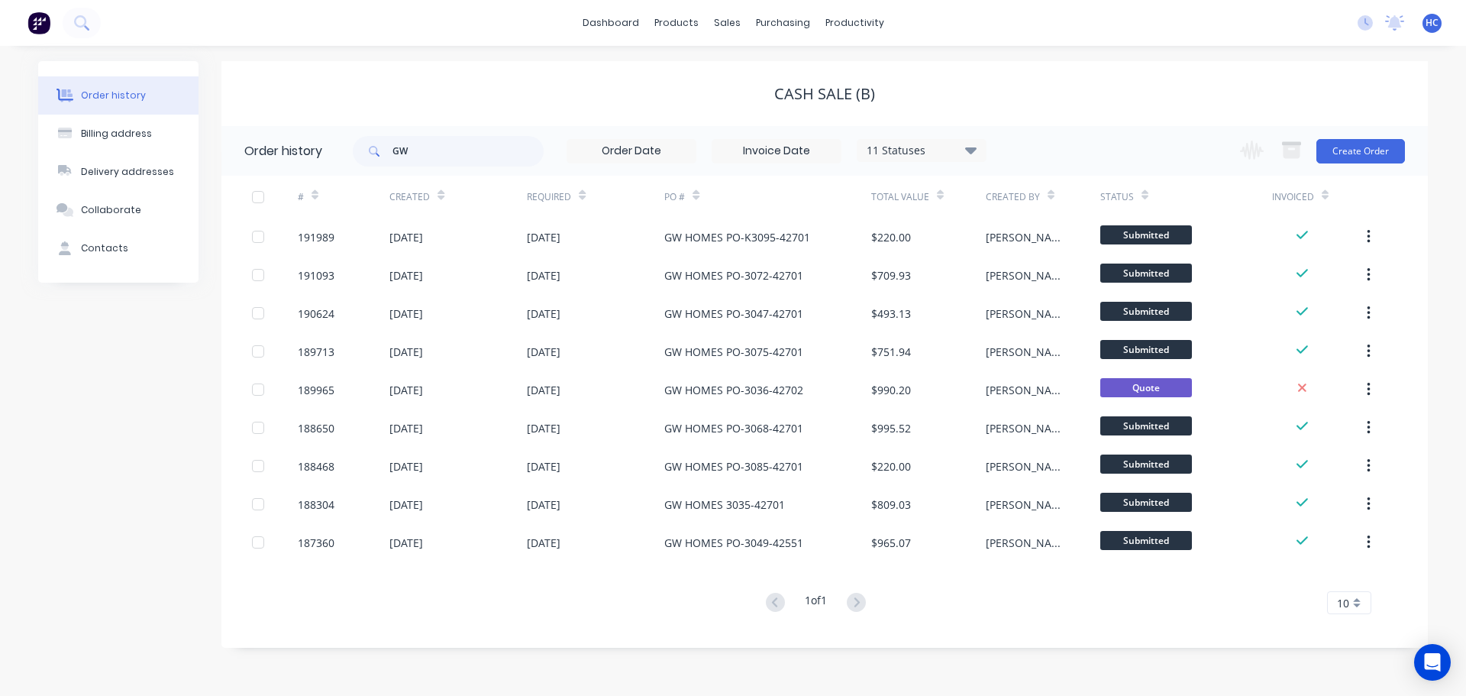
click at [916, 149] on div "11 Statuses" at bounding box center [922, 150] width 128 height 17
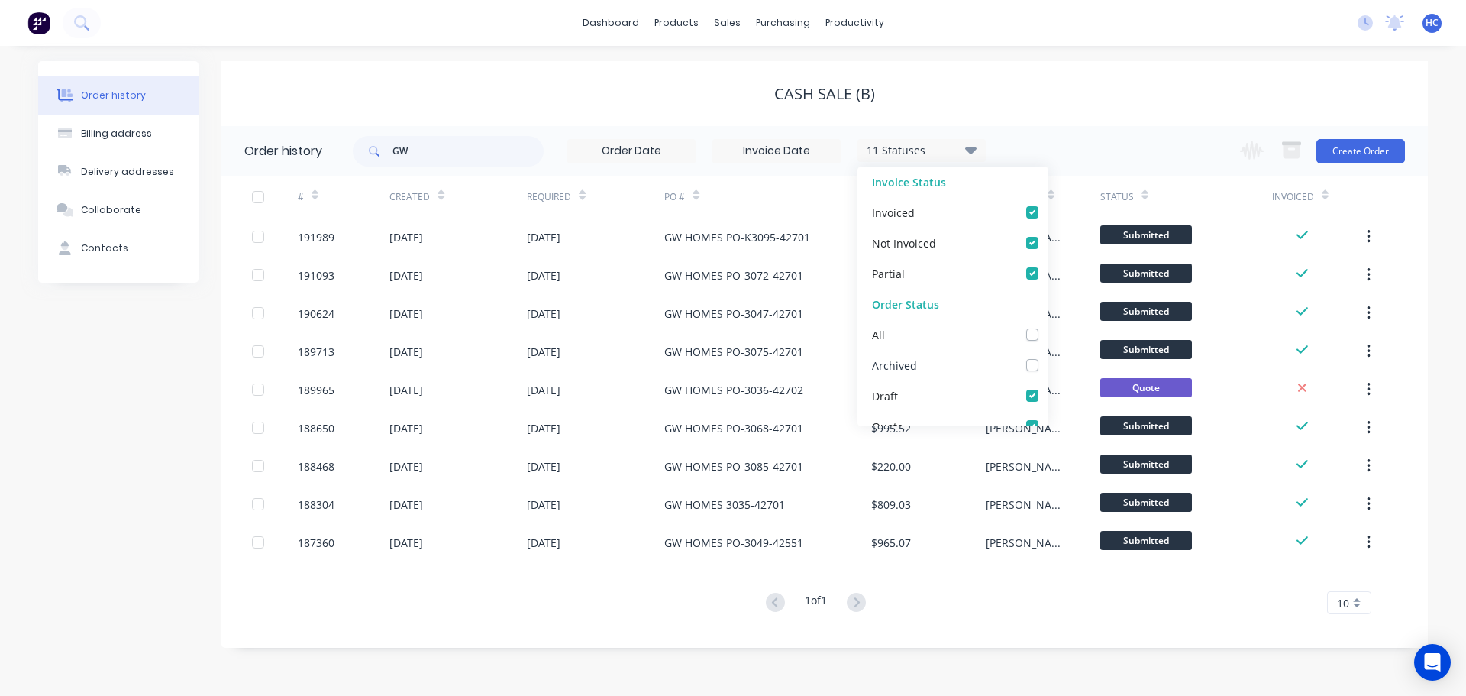
click at [1030, 364] on div "Archived" at bounding box center [953, 365] width 191 height 31
click at [1048, 357] on label at bounding box center [1048, 357] width 0 height 0
click at [1048, 364] on input "checkbox" at bounding box center [1054, 364] width 12 height 15
checkbox input "true"
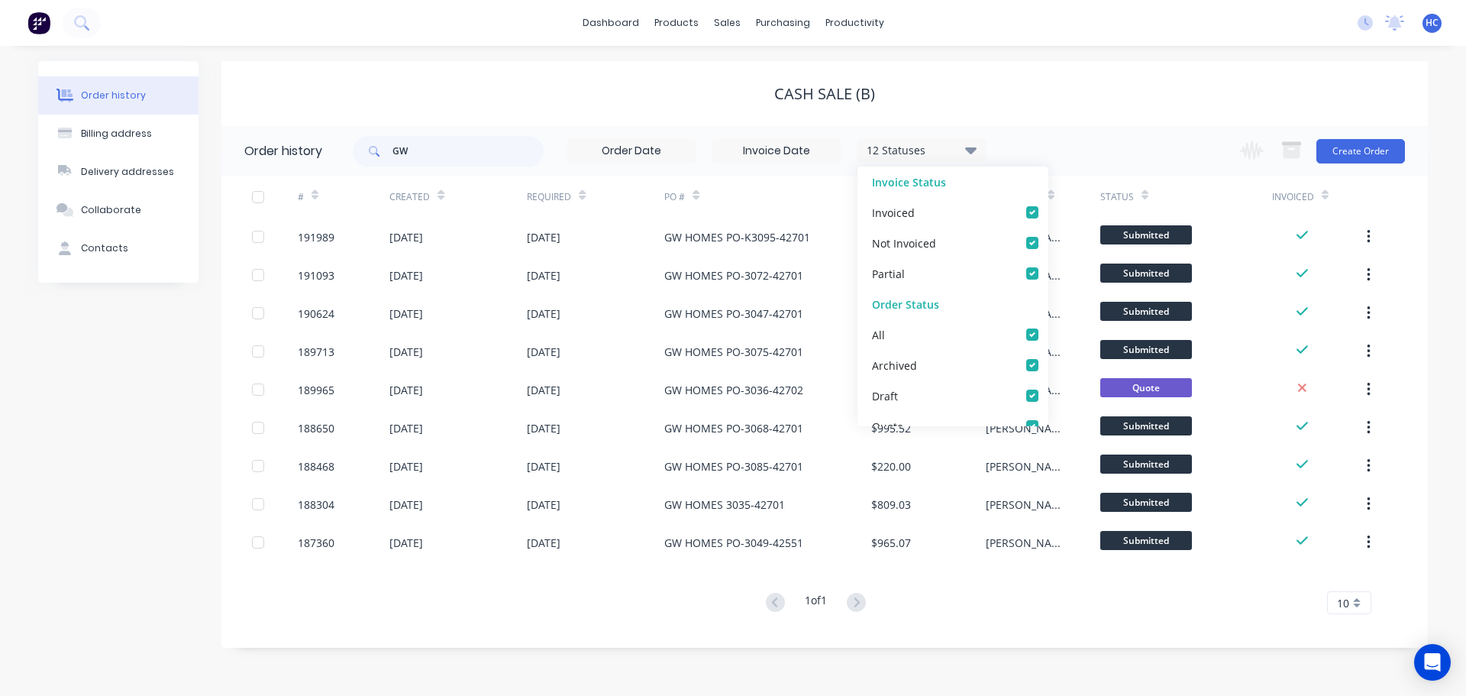
click at [1123, 69] on div "Cash Sale (B)" at bounding box center [824, 93] width 1207 height 65
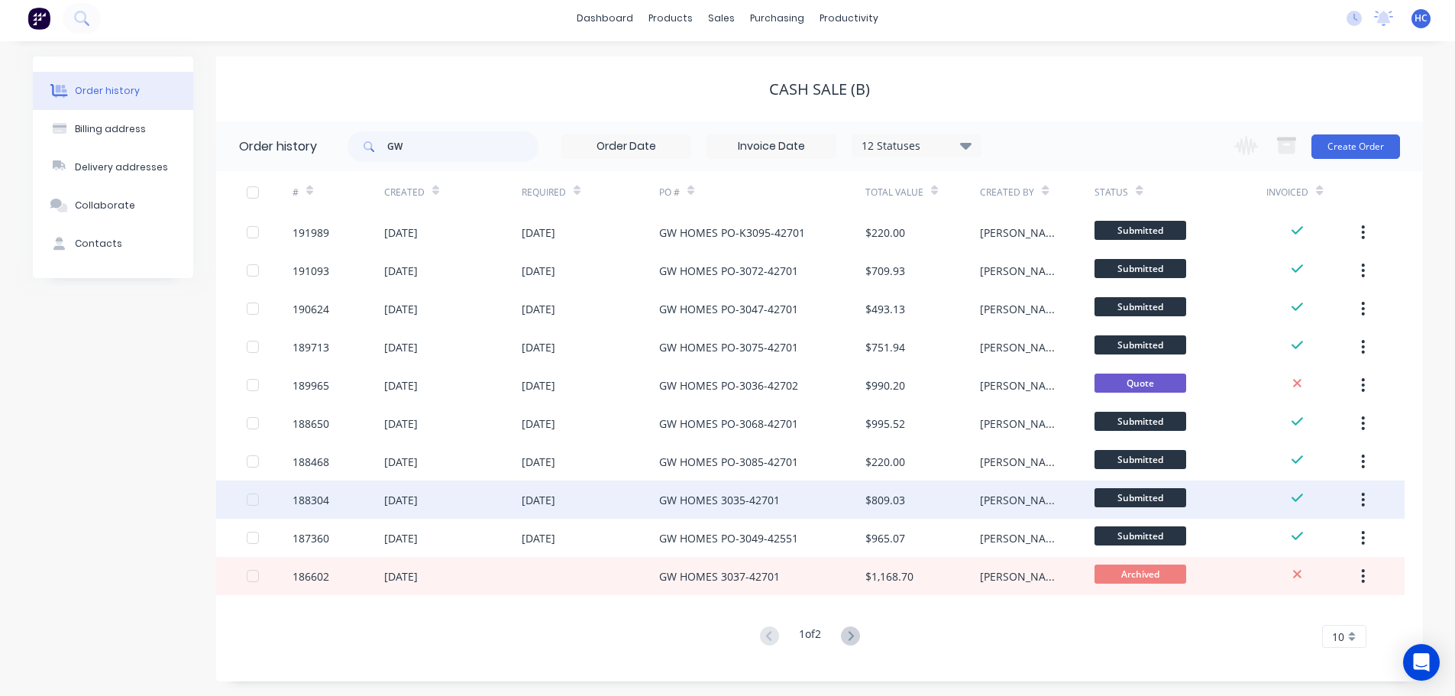
scroll to position [5, 0]
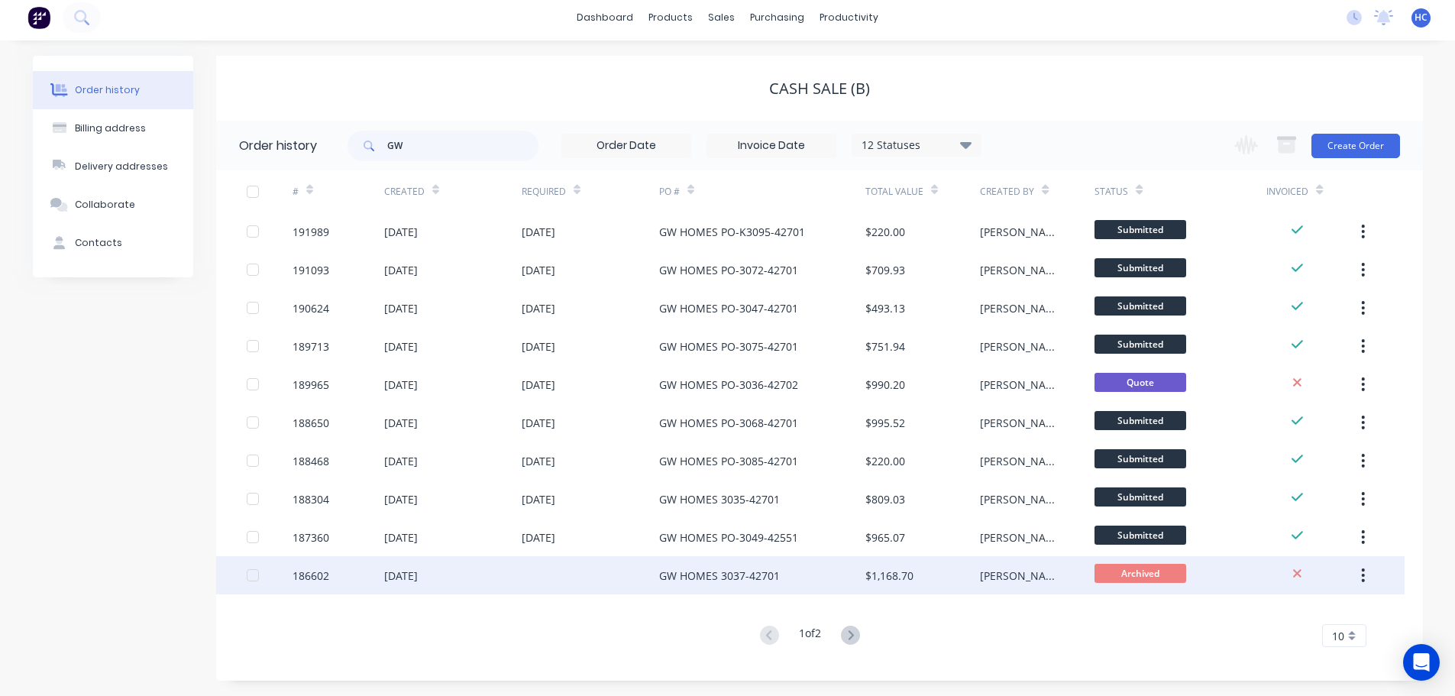
click at [814, 574] on div "GW HOMES 3037-42701" at bounding box center [762, 575] width 206 height 38
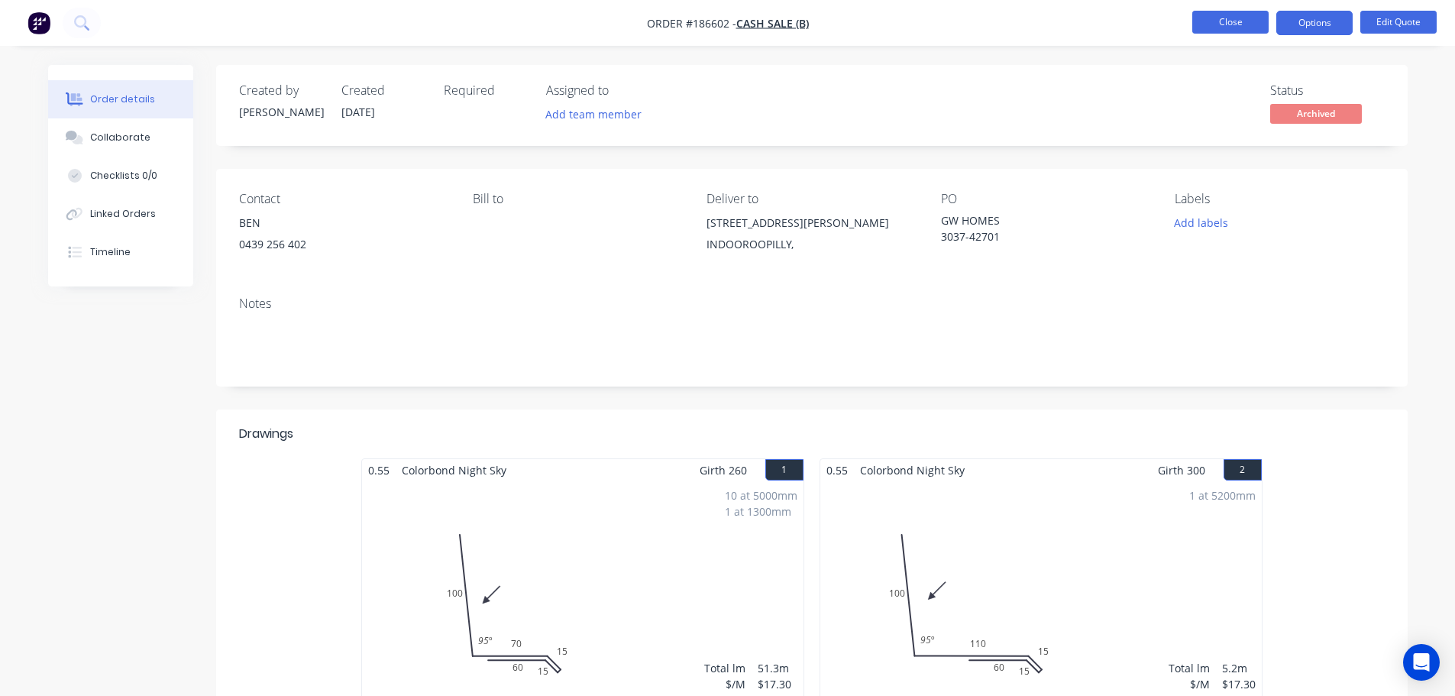
click at [1249, 31] on button "Close" at bounding box center [1230, 22] width 76 height 23
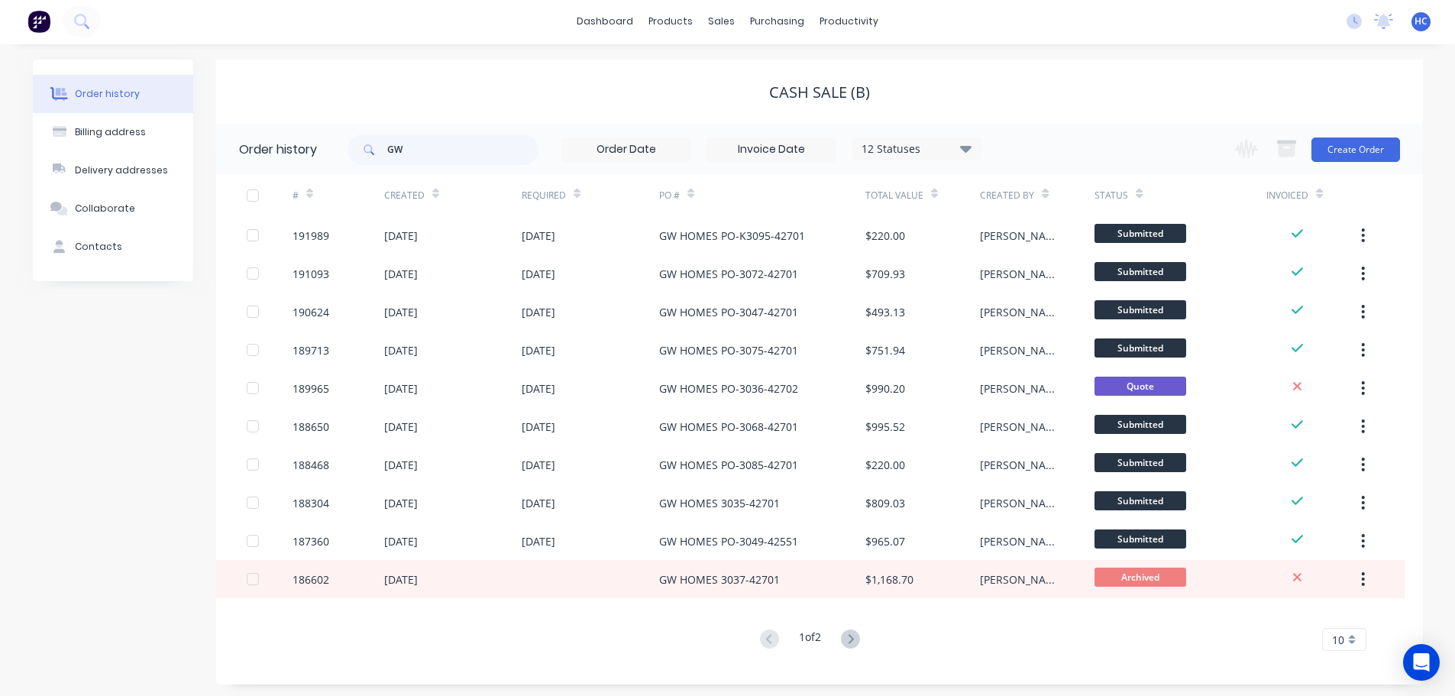
scroll to position [5, 0]
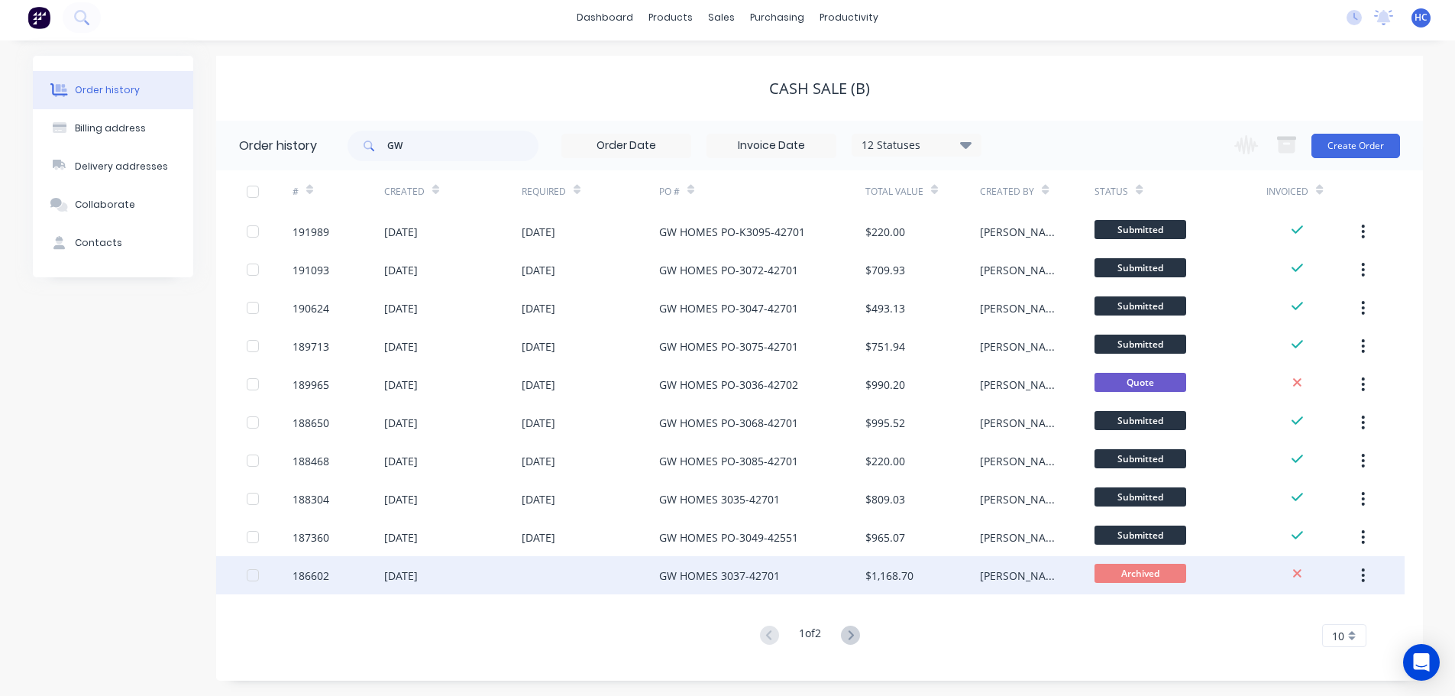
click at [1357, 569] on button "button" at bounding box center [1363, 574] width 36 height 27
click at [994, 567] on div "[PERSON_NAME]" at bounding box center [1022, 575] width 84 height 16
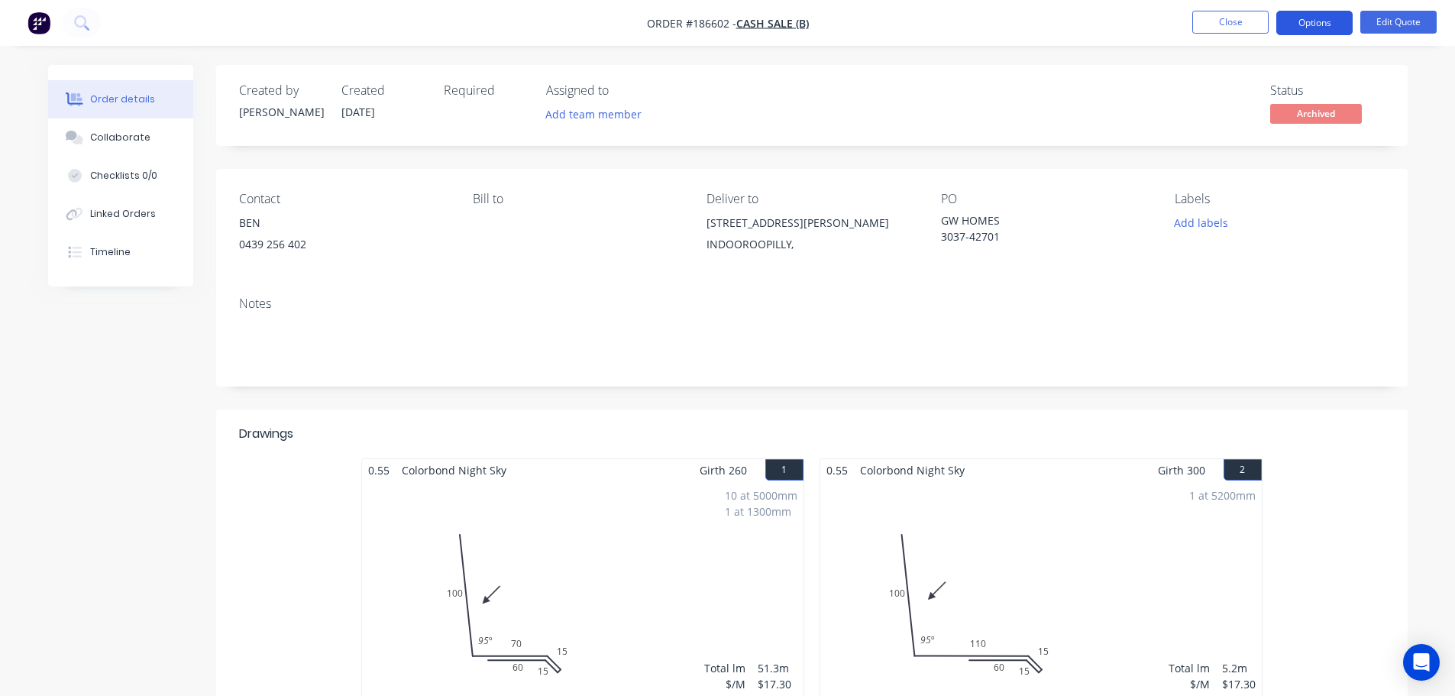
click at [1342, 27] on button "Options" at bounding box center [1314, 23] width 76 height 24
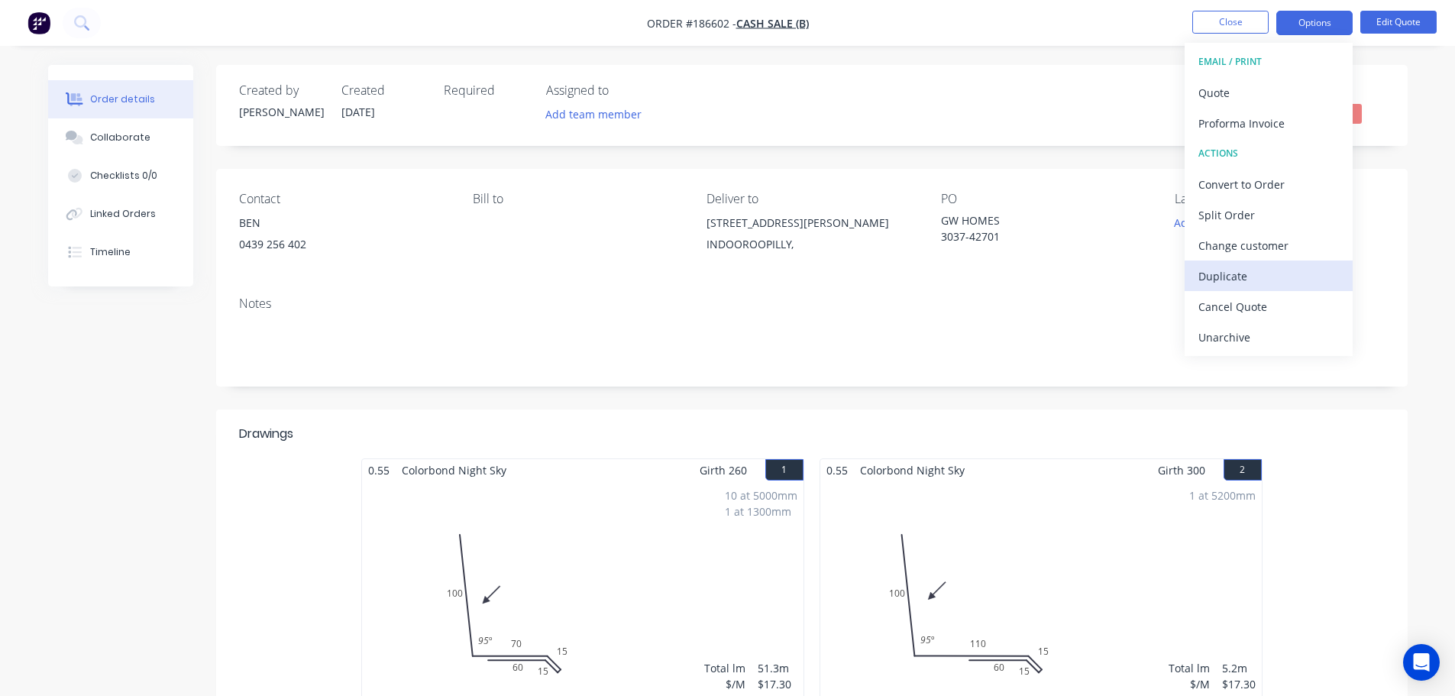
click at [1239, 285] on div "Duplicate" at bounding box center [1268, 276] width 141 height 22
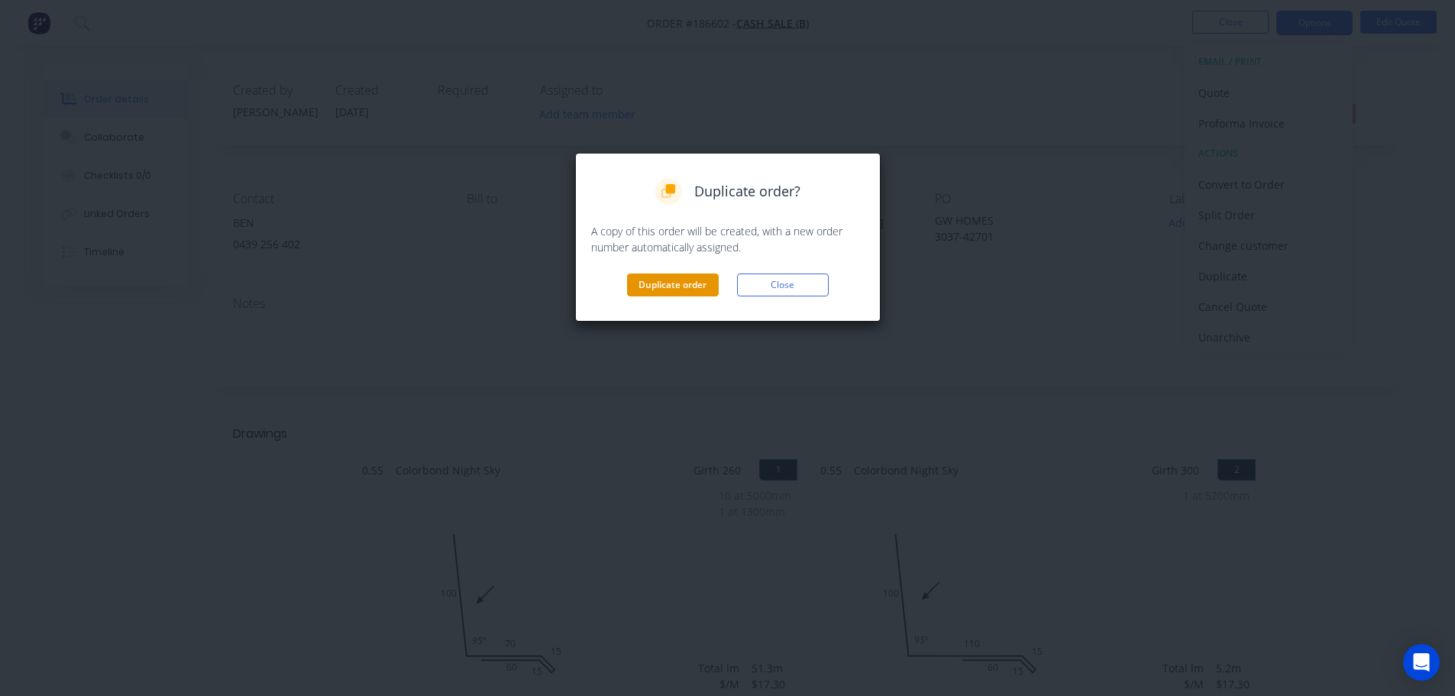
click at [691, 284] on button "Duplicate order" at bounding box center [673, 284] width 92 height 23
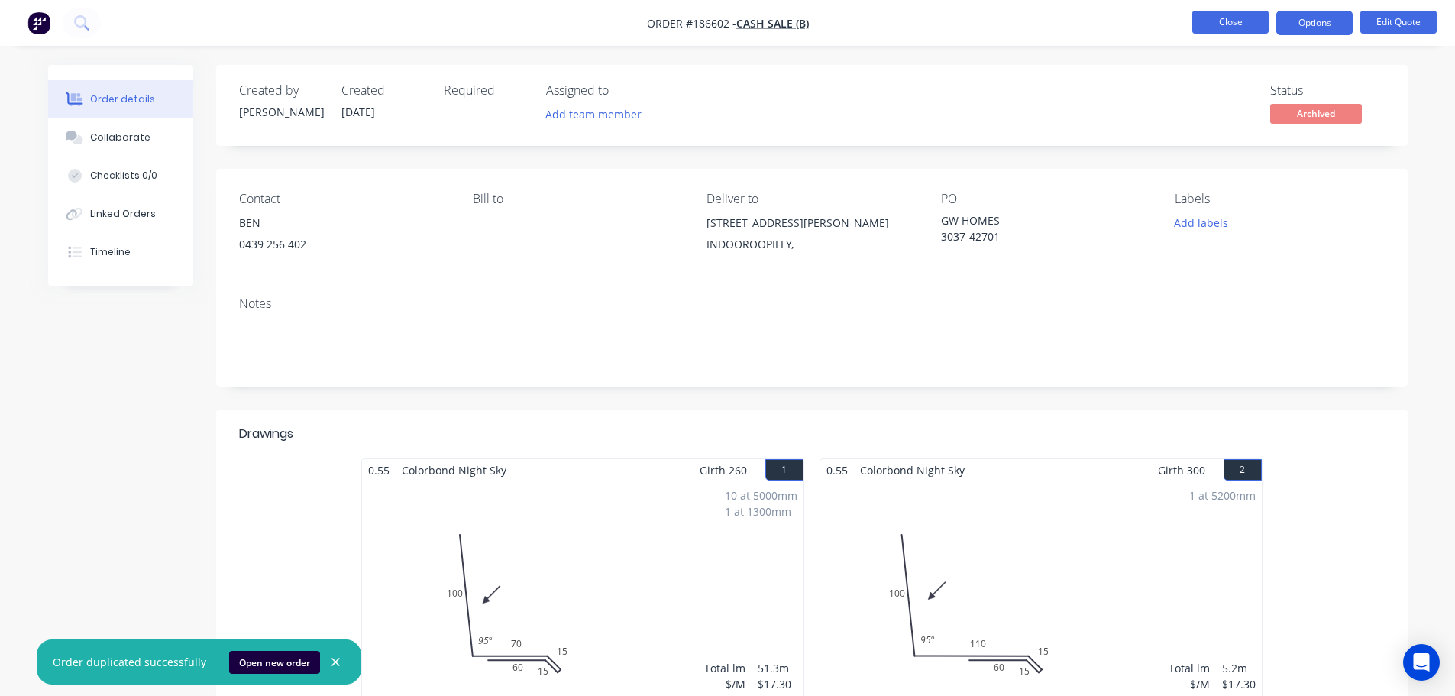
click at [1207, 18] on button "Close" at bounding box center [1230, 22] width 76 height 23
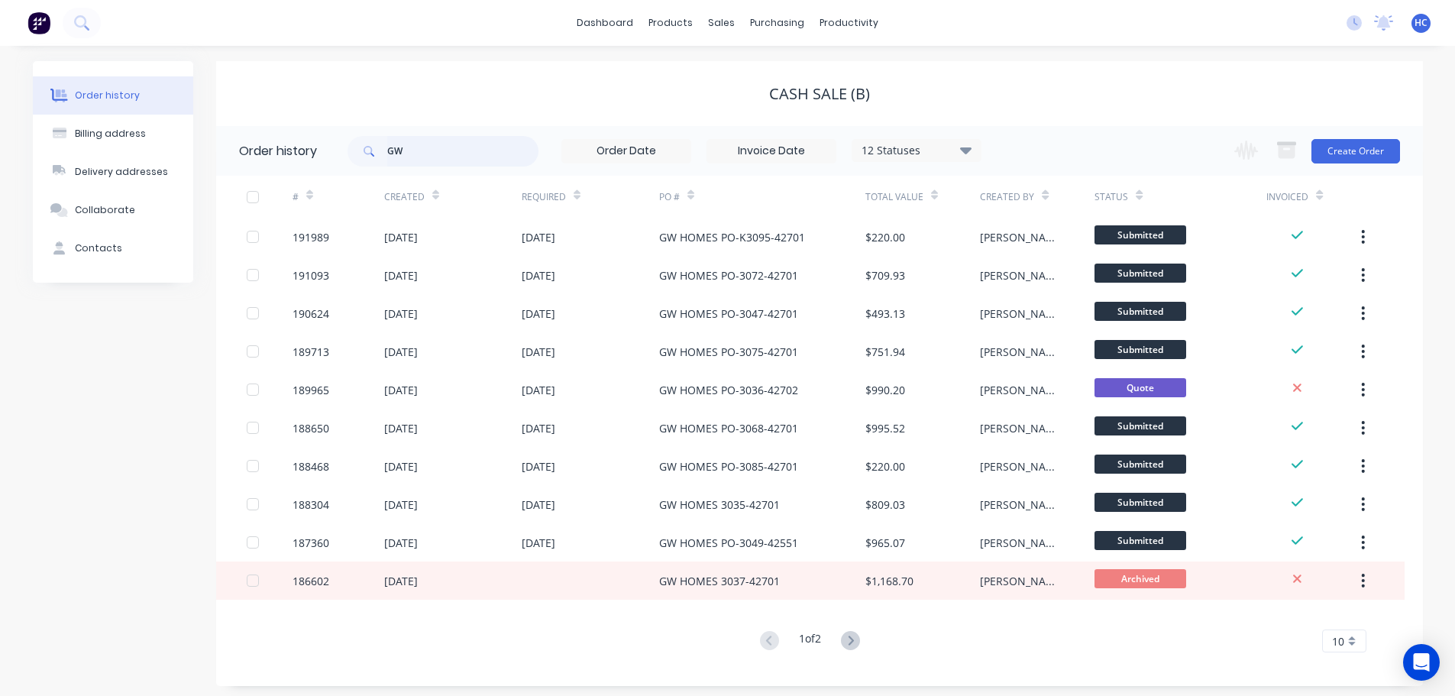
drag, startPoint x: 418, startPoint y: 154, endPoint x: 358, endPoint y: 159, distance: 59.7
click at [358, 159] on div "GW" at bounding box center [442, 151] width 191 height 31
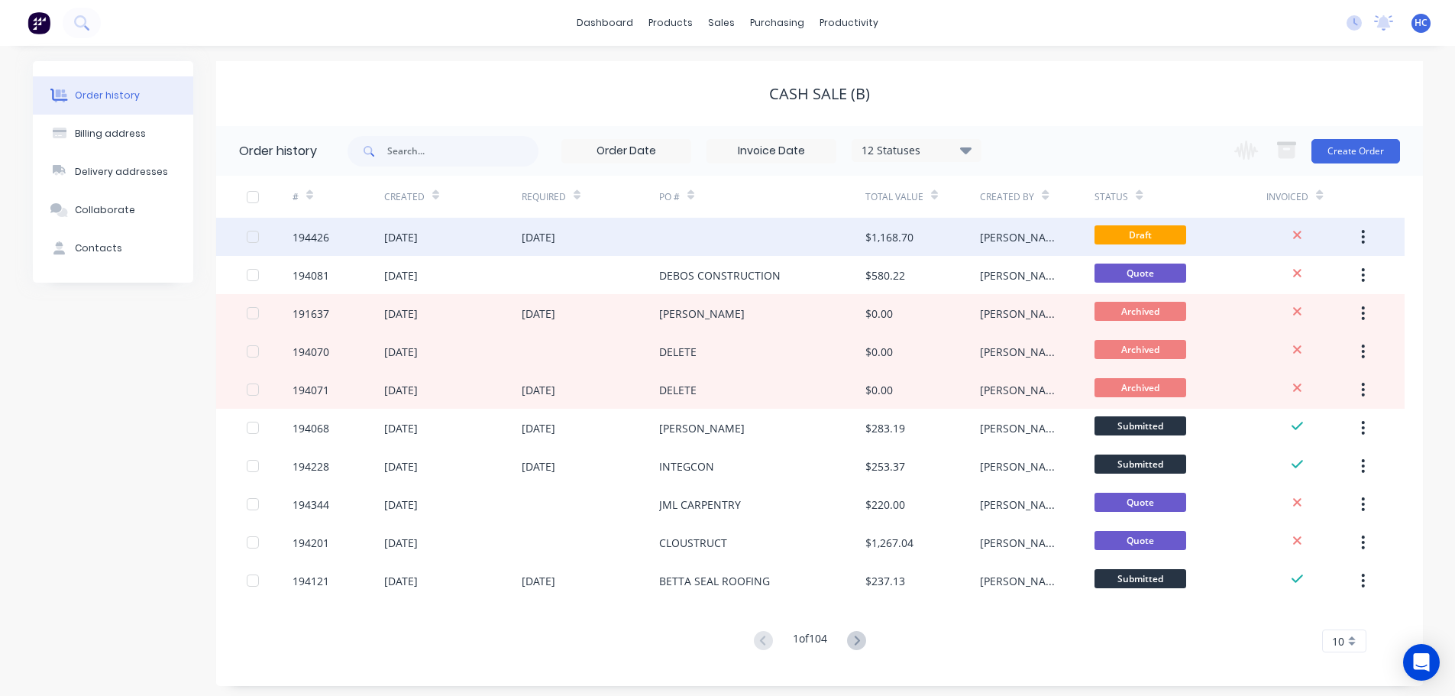
click at [651, 231] on div "[DATE]" at bounding box center [590, 237] width 137 height 38
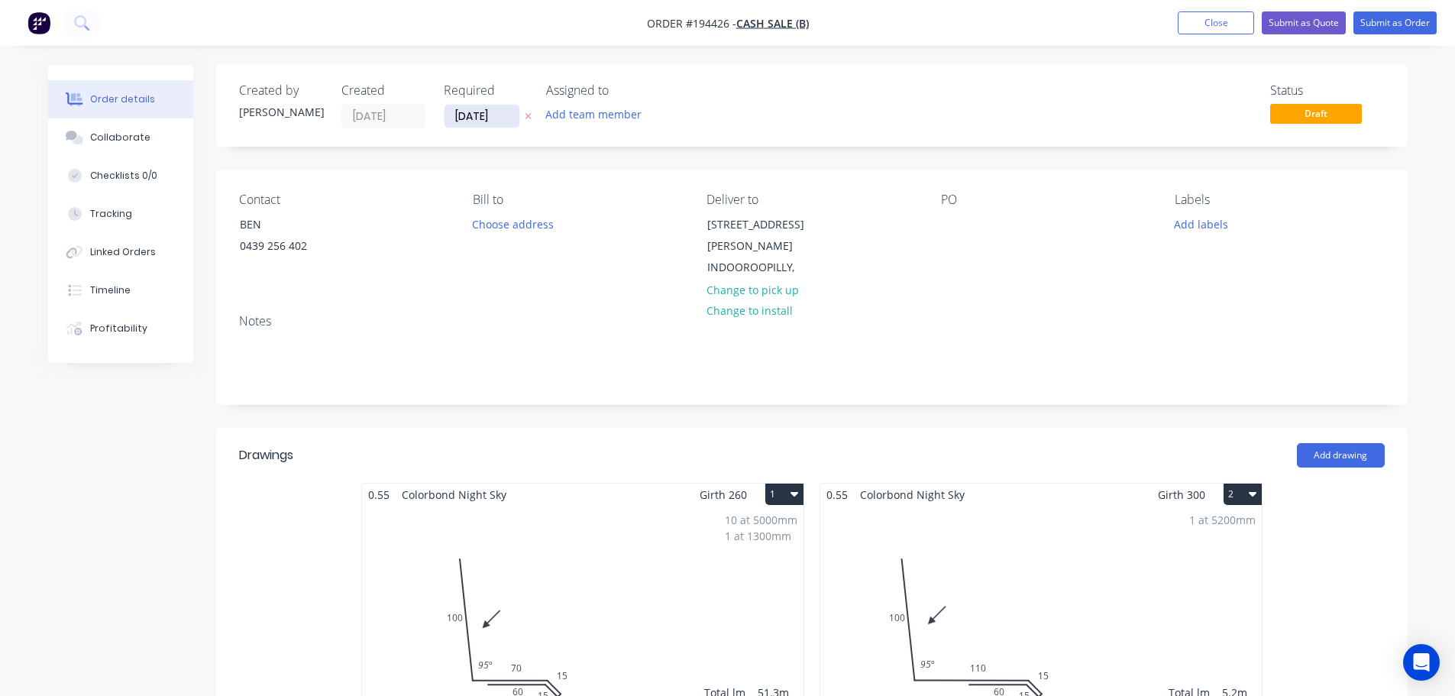
click at [496, 116] on input "[DATE]" at bounding box center [481, 116] width 75 height 23
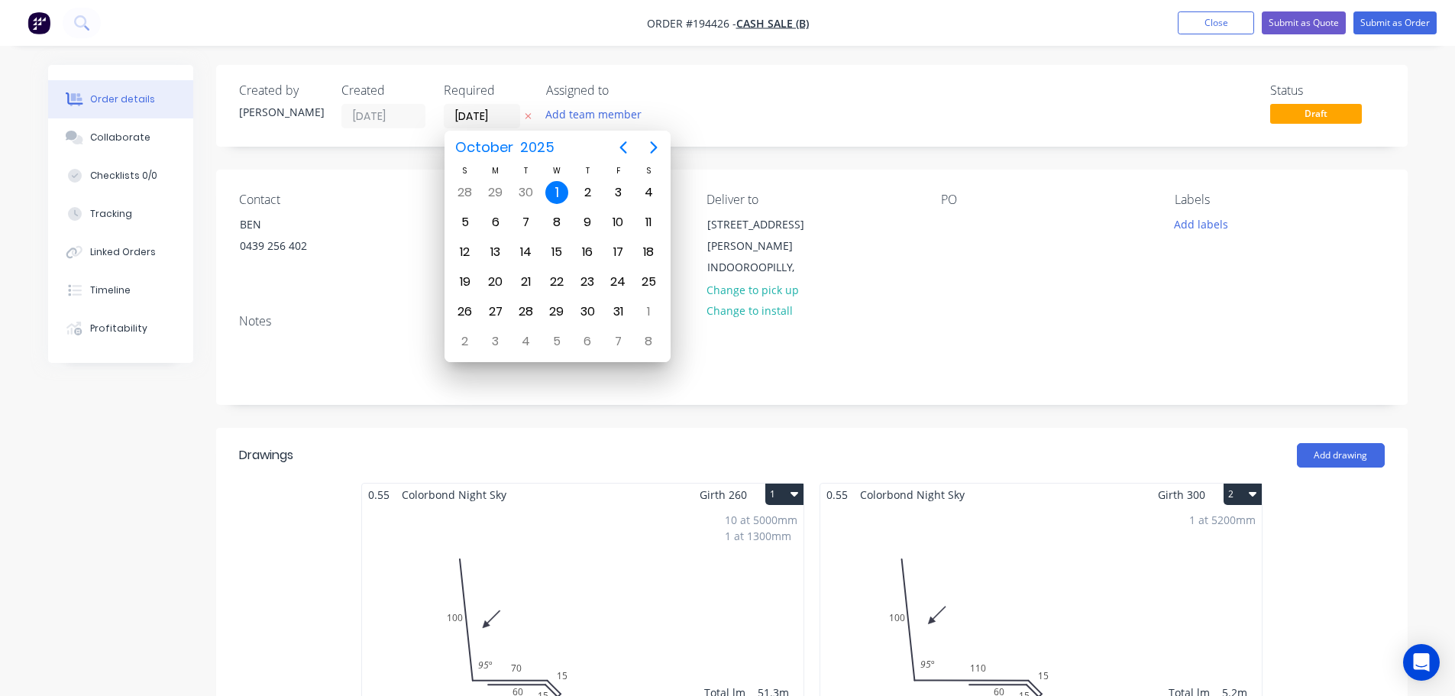
click at [525, 119] on icon "button" at bounding box center [528, 115] width 7 height 9
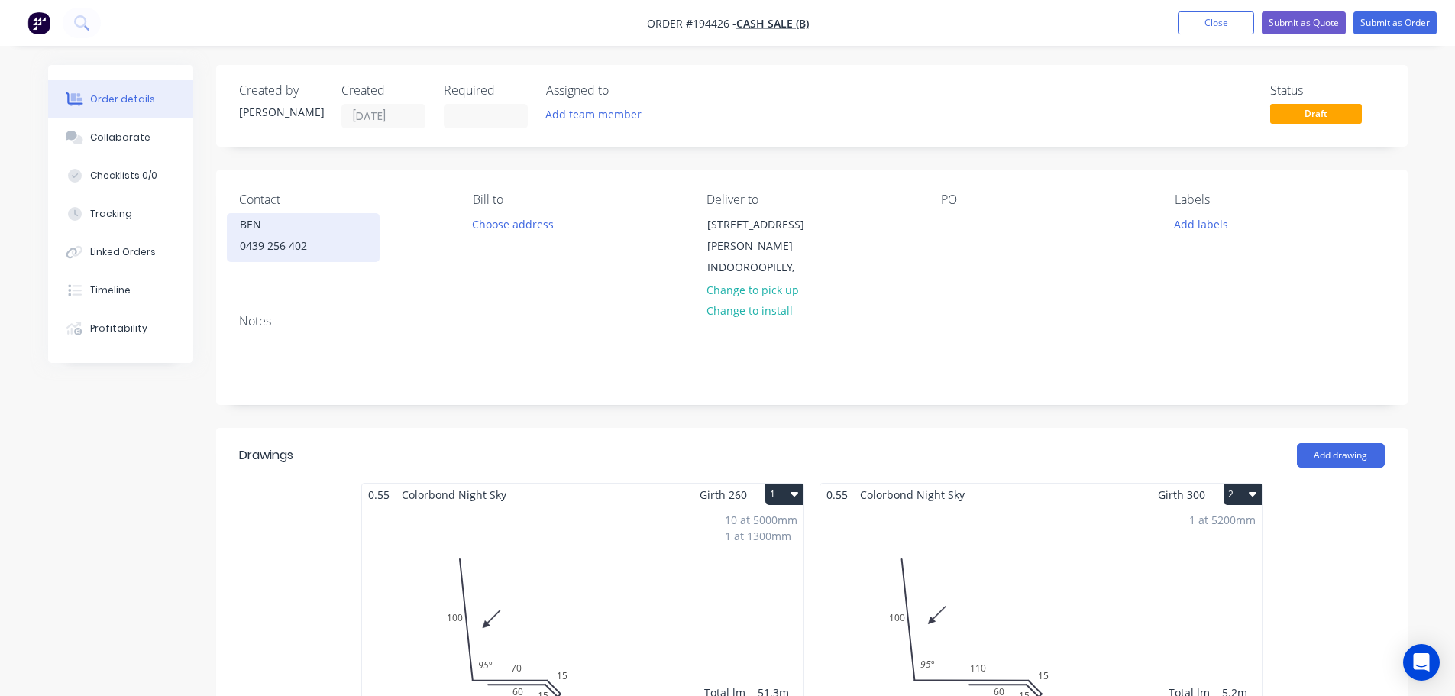
click at [309, 242] on div "0439 256 402" at bounding box center [303, 245] width 127 height 21
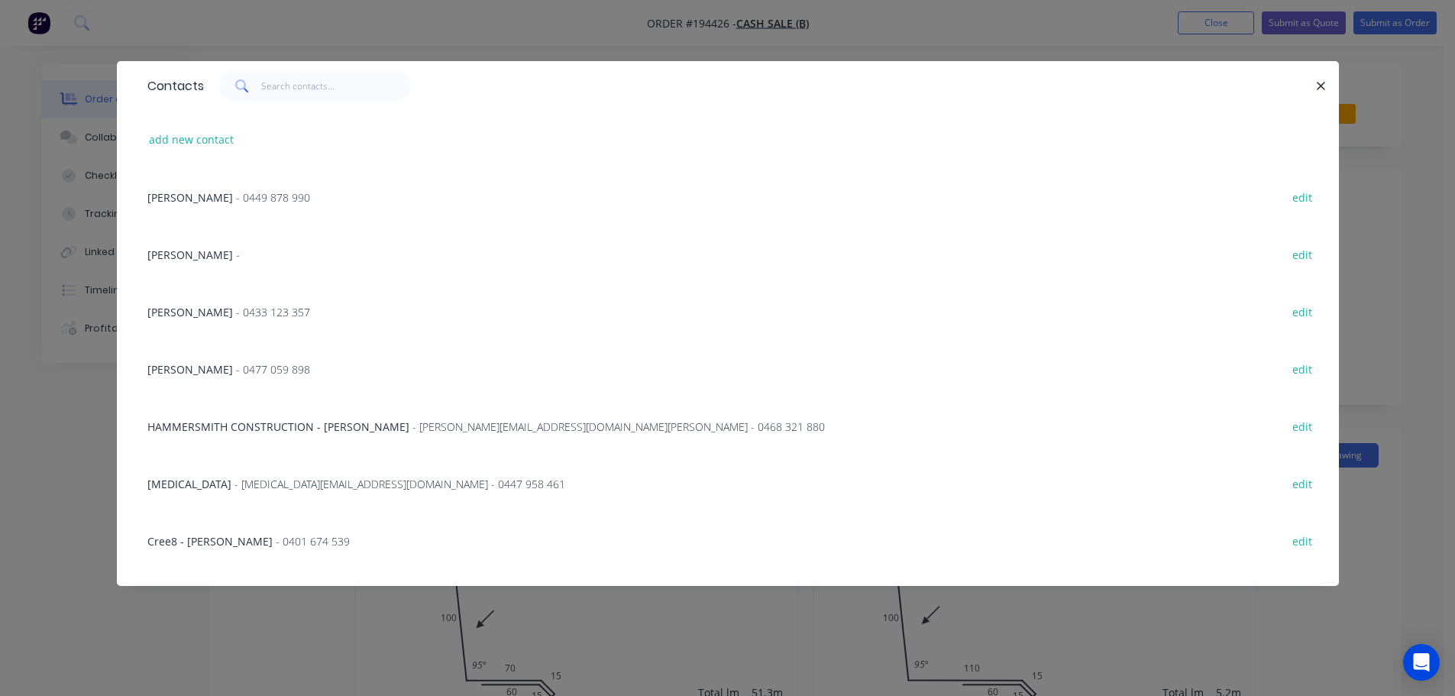
click at [562, 34] on div "Contacts add new contact [PERSON_NAME] - [PHONE_NUMBER] edit [PERSON_NAME] - ed…" at bounding box center [727, 348] width 1455 height 696
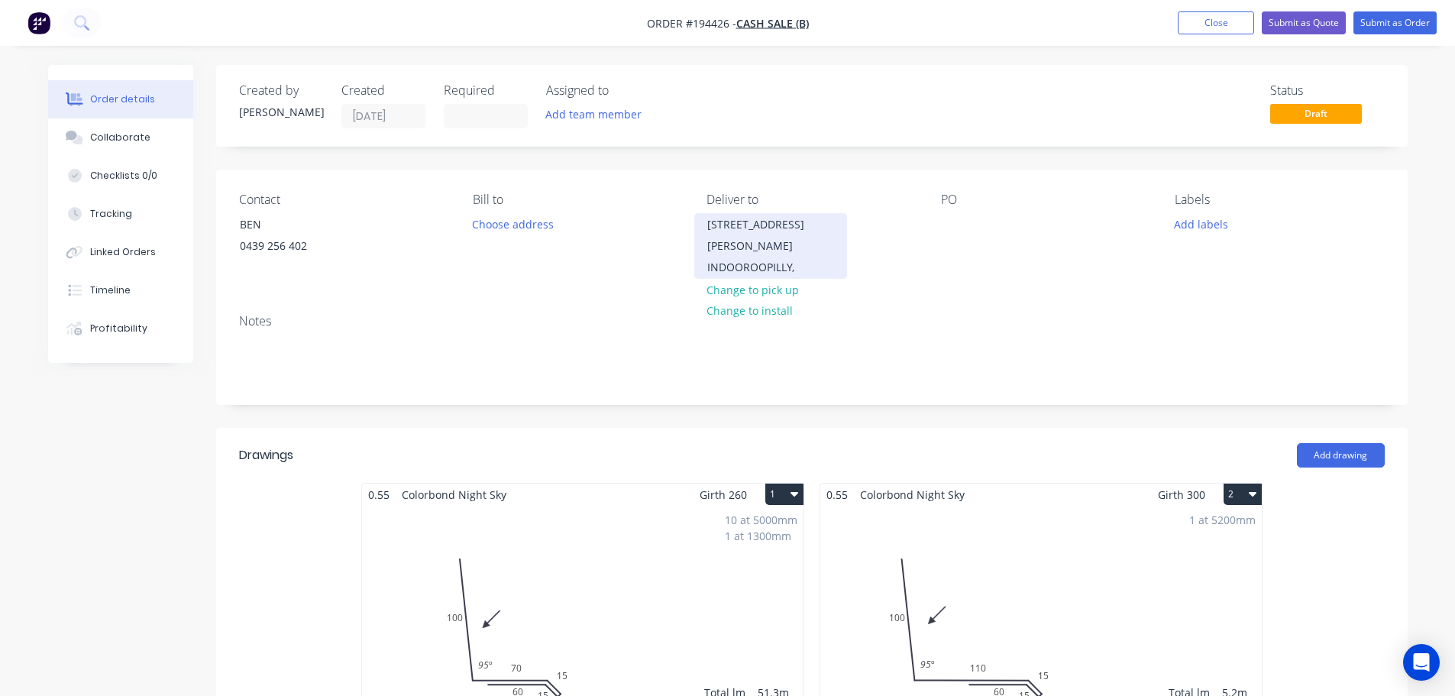
click at [782, 257] on div "INDOOROOPILLY," at bounding box center [770, 267] width 127 height 21
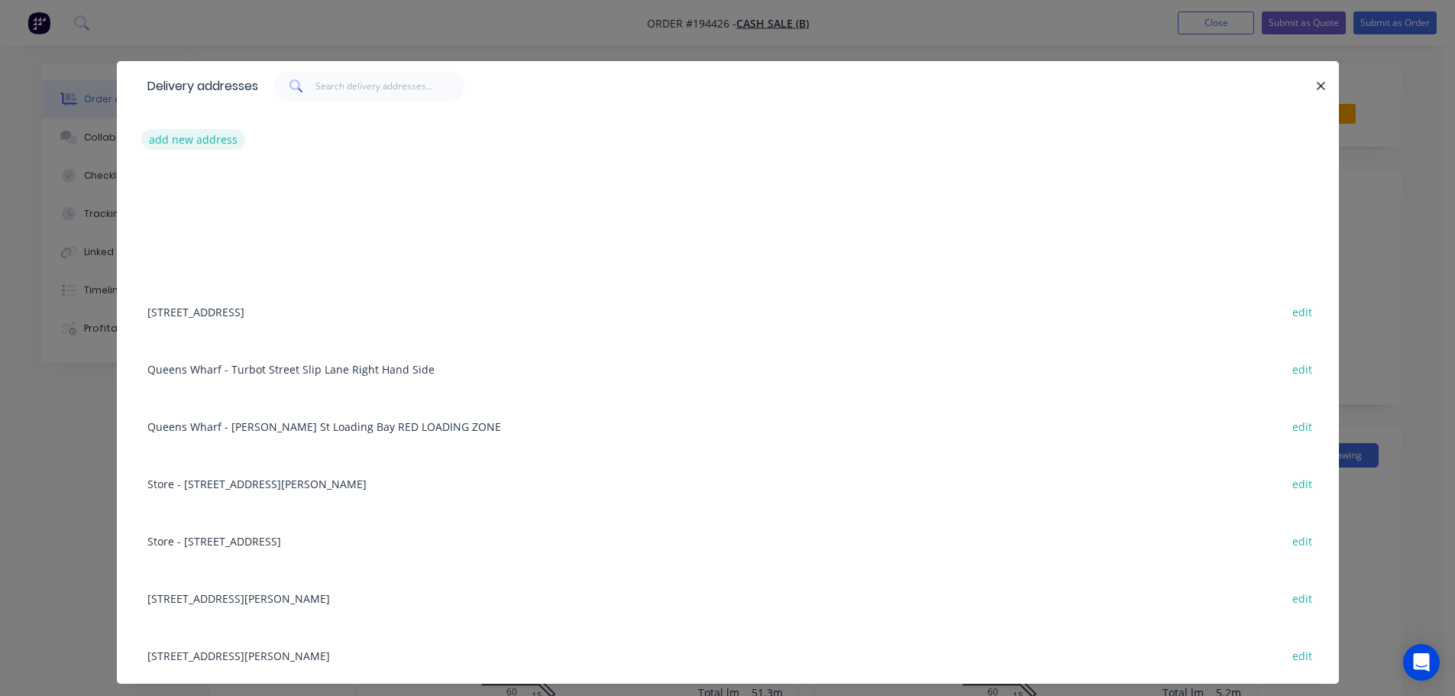
click at [160, 137] on button "add new address" at bounding box center [193, 139] width 105 height 21
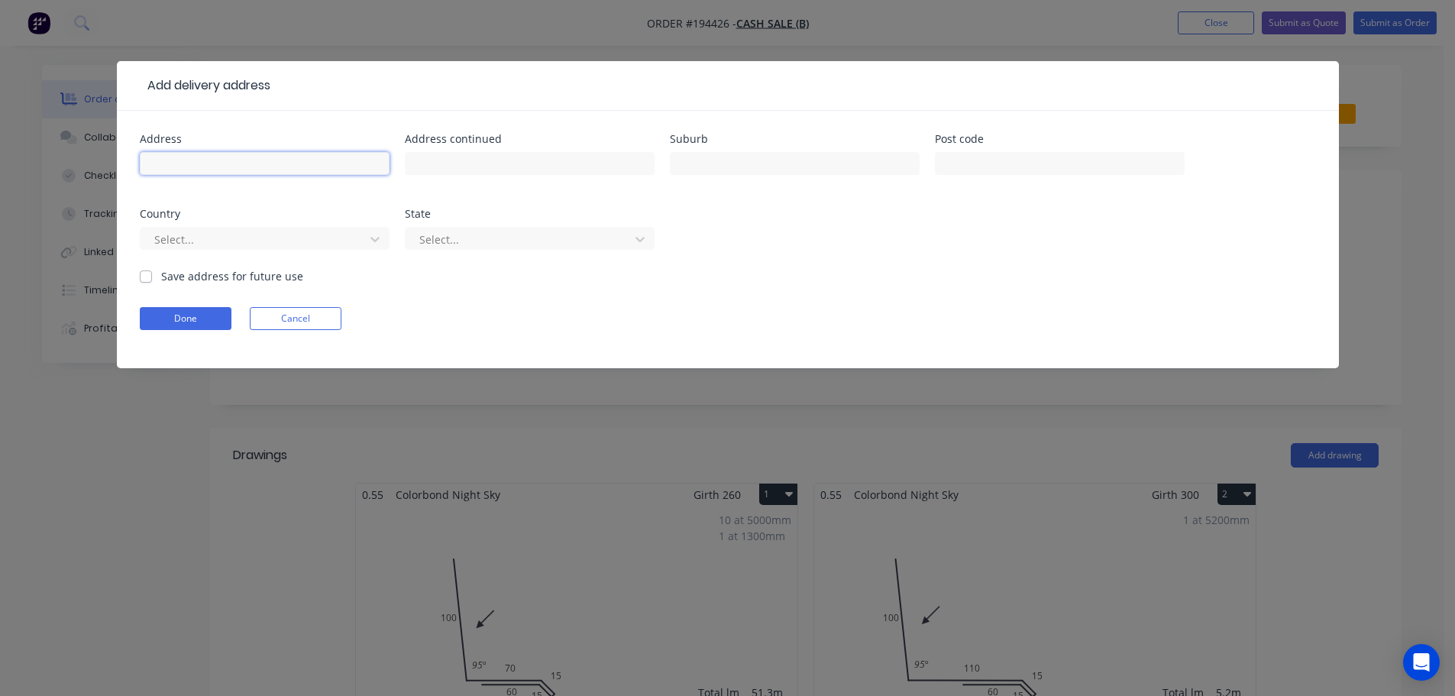
drag, startPoint x: 160, startPoint y: 137, endPoint x: 234, endPoint y: 163, distance: 77.5
click at [234, 163] on input "text" at bounding box center [265, 163] width 250 height 23
type input "[STREET_ADDRESS]"
type input "DARRA"
click at [137, 165] on div "Address [STREET_ADDRESS] Address continued Suburb DARRA Post code Country Selec…" at bounding box center [728, 239] width 1222 height 257
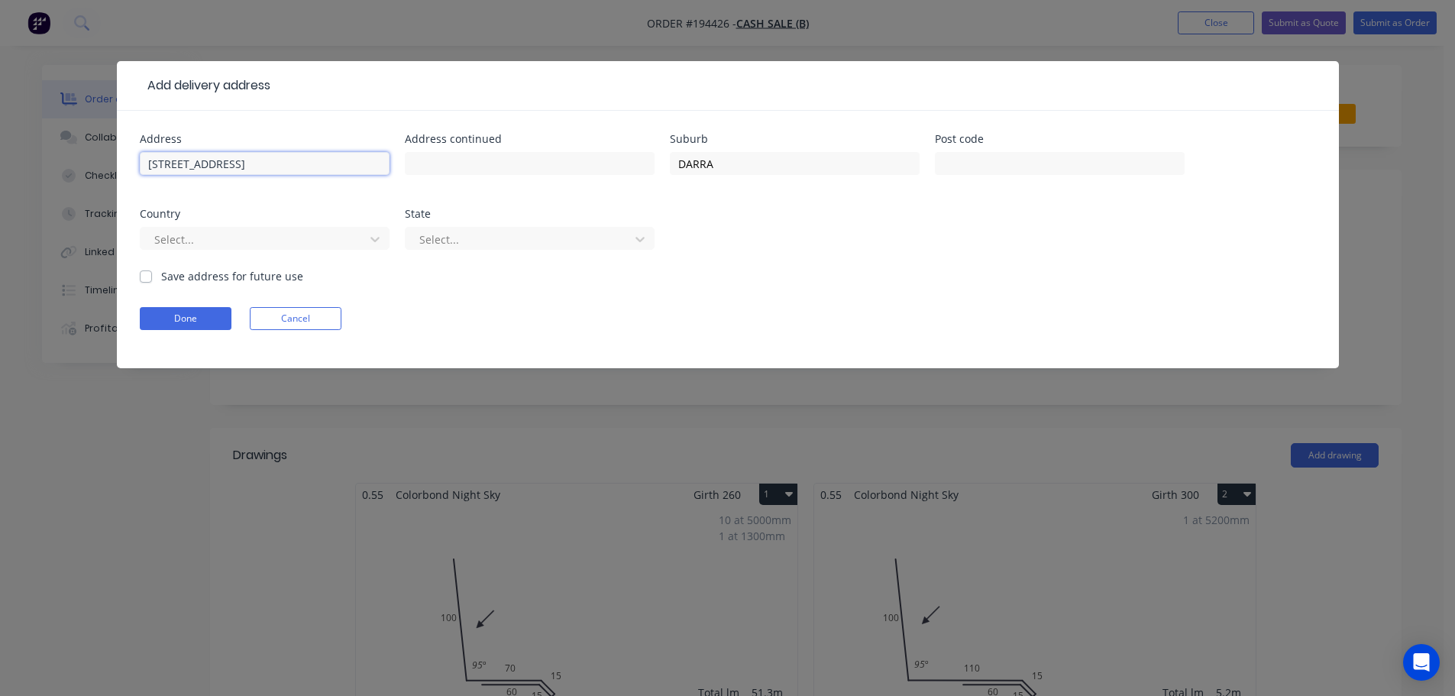
click at [140, 165] on input "[STREET_ADDRESS]" at bounding box center [265, 163] width 250 height 23
type input "LOT 28 #92 STRATHAIRD ST"
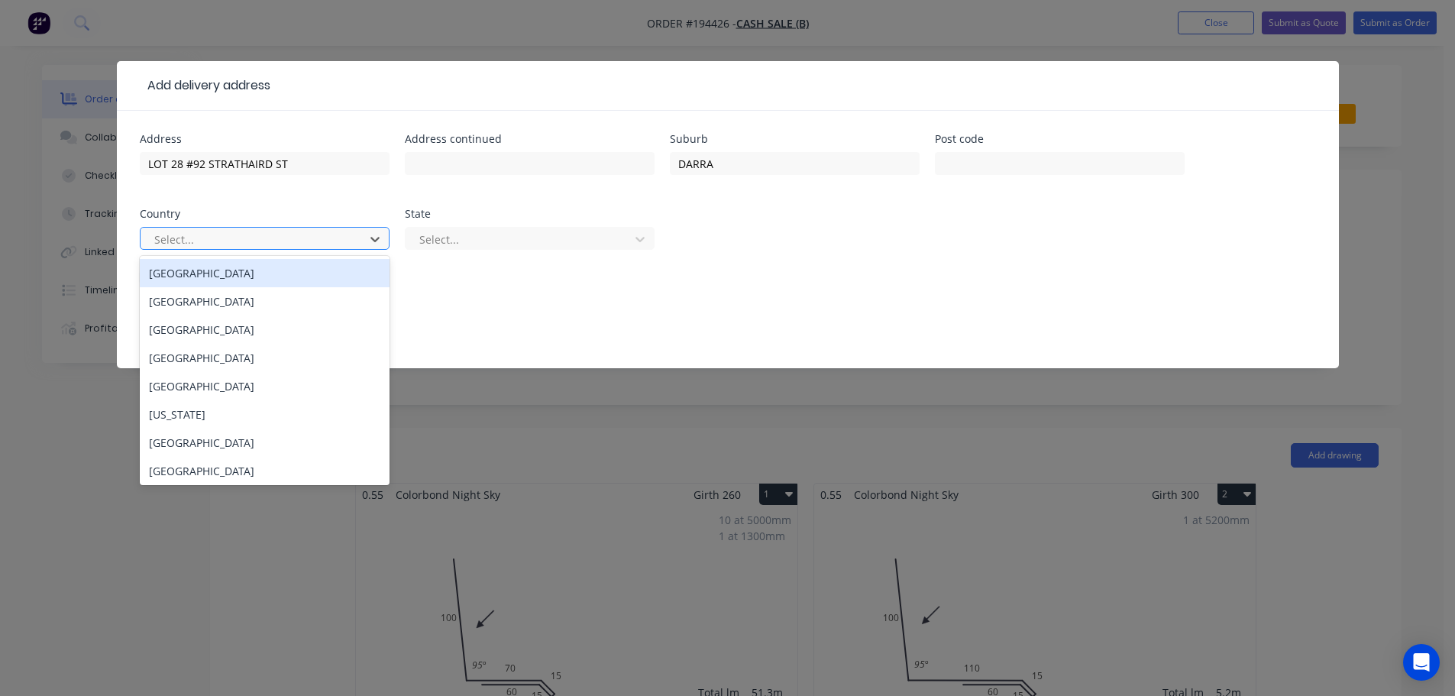
click at [240, 237] on div at bounding box center [255, 239] width 204 height 19
click at [178, 274] on div "[GEOGRAPHIC_DATA]" at bounding box center [265, 273] width 250 height 28
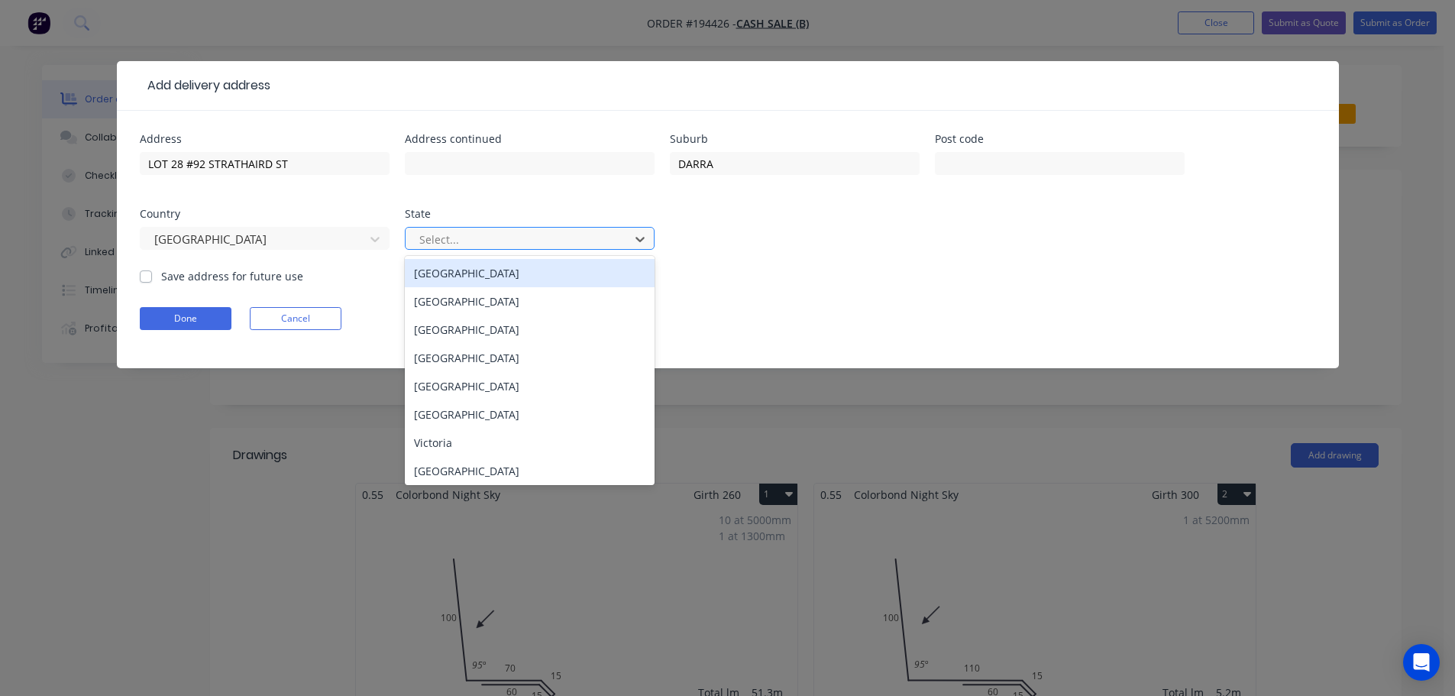
click at [420, 234] on input "text" at bounding box center [419, 239] width 3 height 16
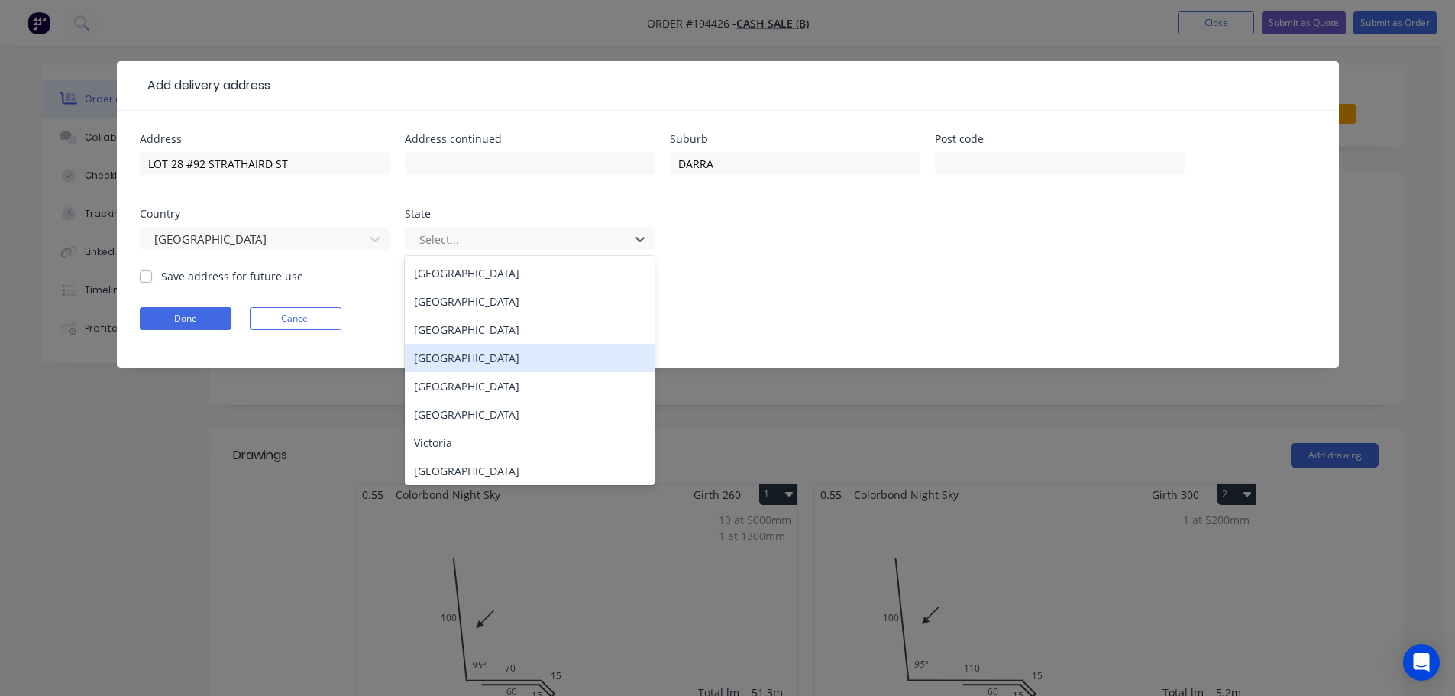
click at [467, 364] on div "[GEOGRAPHIC_DATA]" at bounding box center [530, 358] width 250 height 28
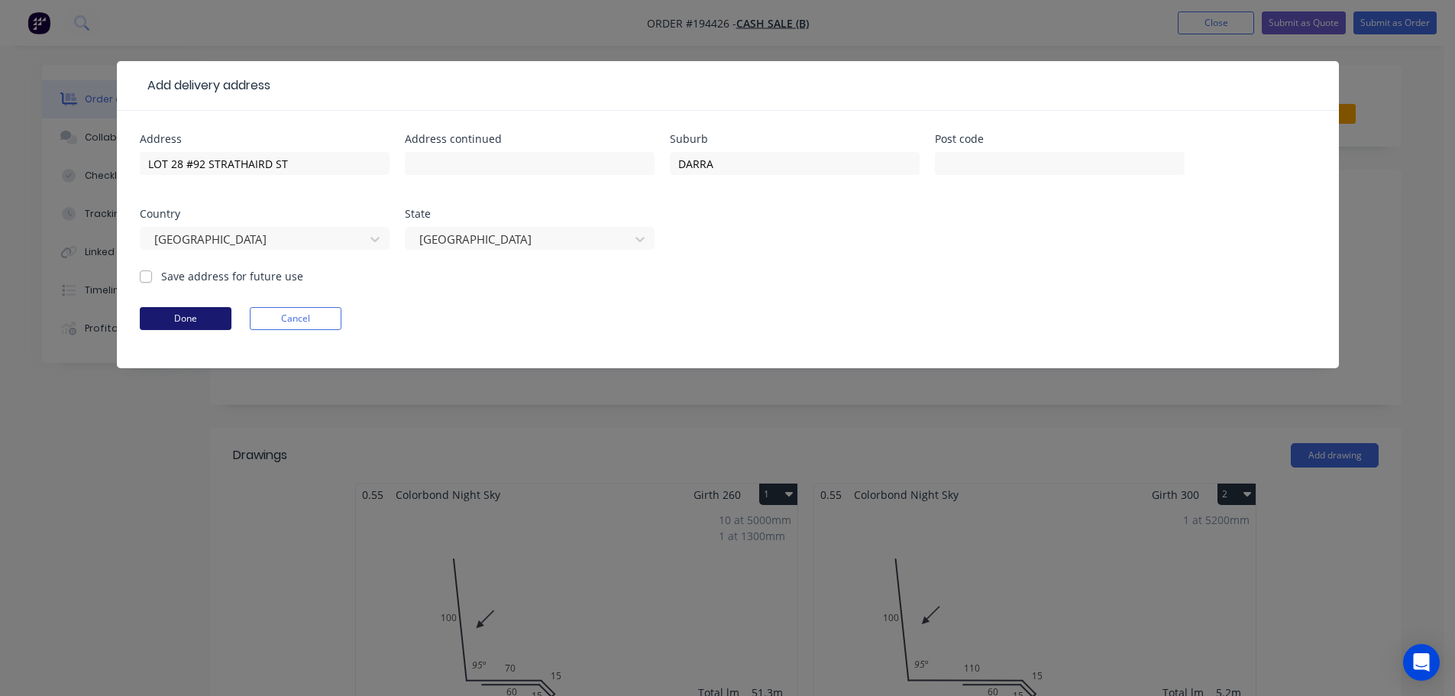
click at [201, 312] on button "Done" at bounding box center [186, 318] width 92 height 23
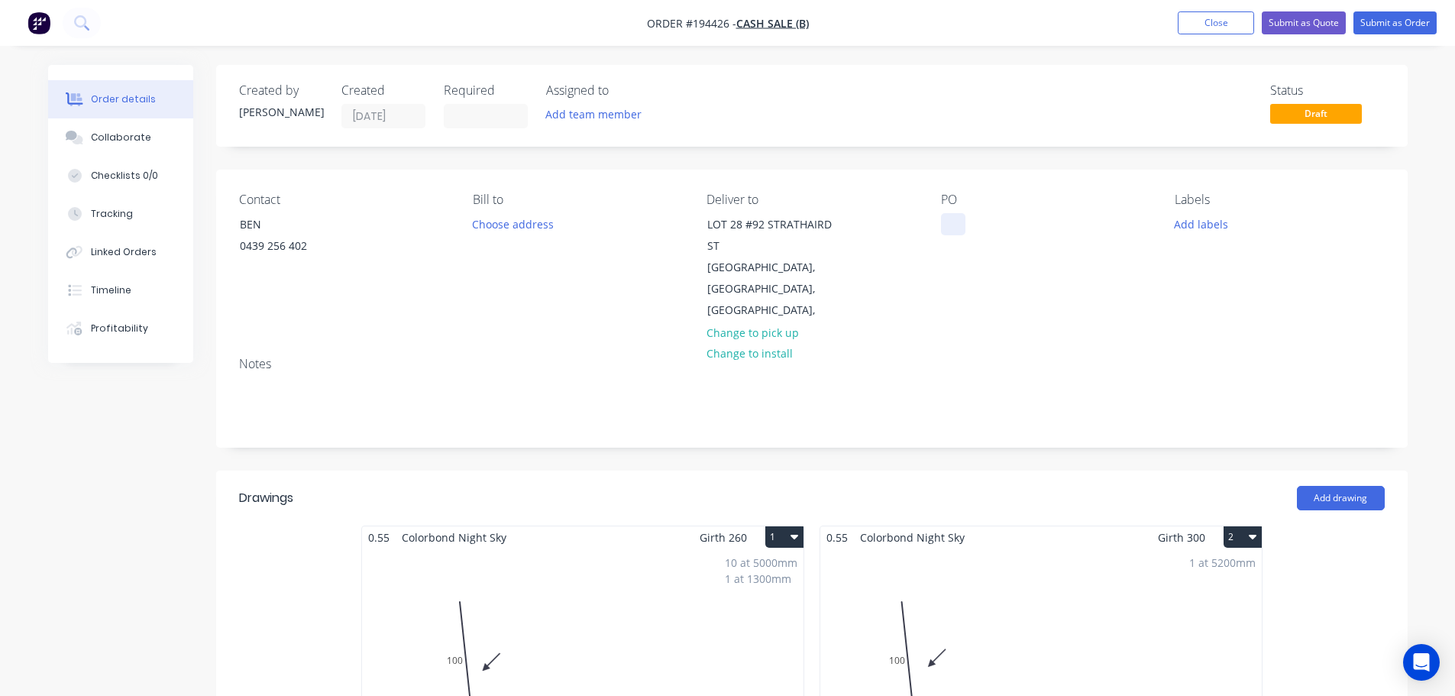
click at [960, 213] on div at bounding box center [953, 224] width 24 height 22
click at [1014, 231] on div "GW HOMES" at bounding box center [982, 224] width 83 height 22
click at [1045, 223] on div "GW HOMES - PO - 3055-42701" at bounding box center [1029, 224] width 176 height 22
drag, startPoint x: 1207, startPoint y: 18, endPoint x: 1262, endPoint y: 11, distance: 56.2
click at [1207, 18] on button "Close" at bounding box center [1216, 22] width 76 height 23
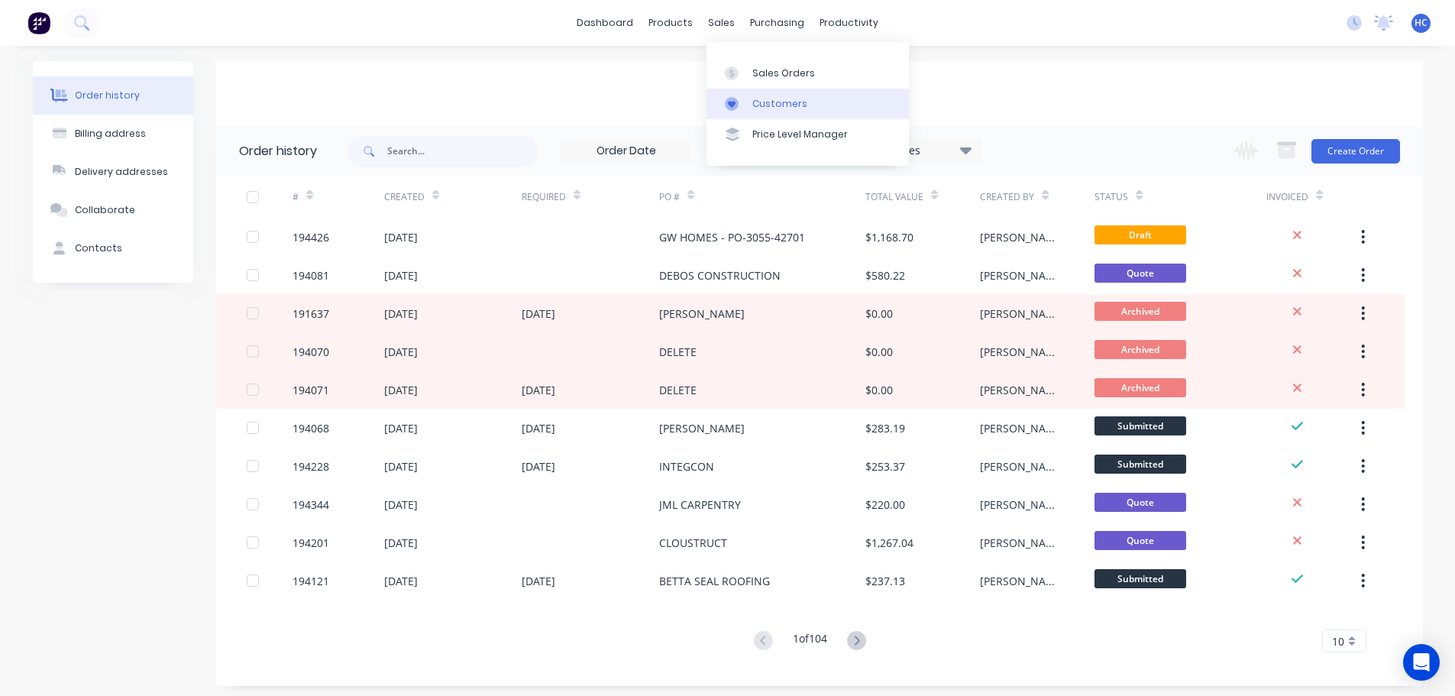
click at [776, 105] on div "Customers" at bounding box center [779, 104] width 55 height 14
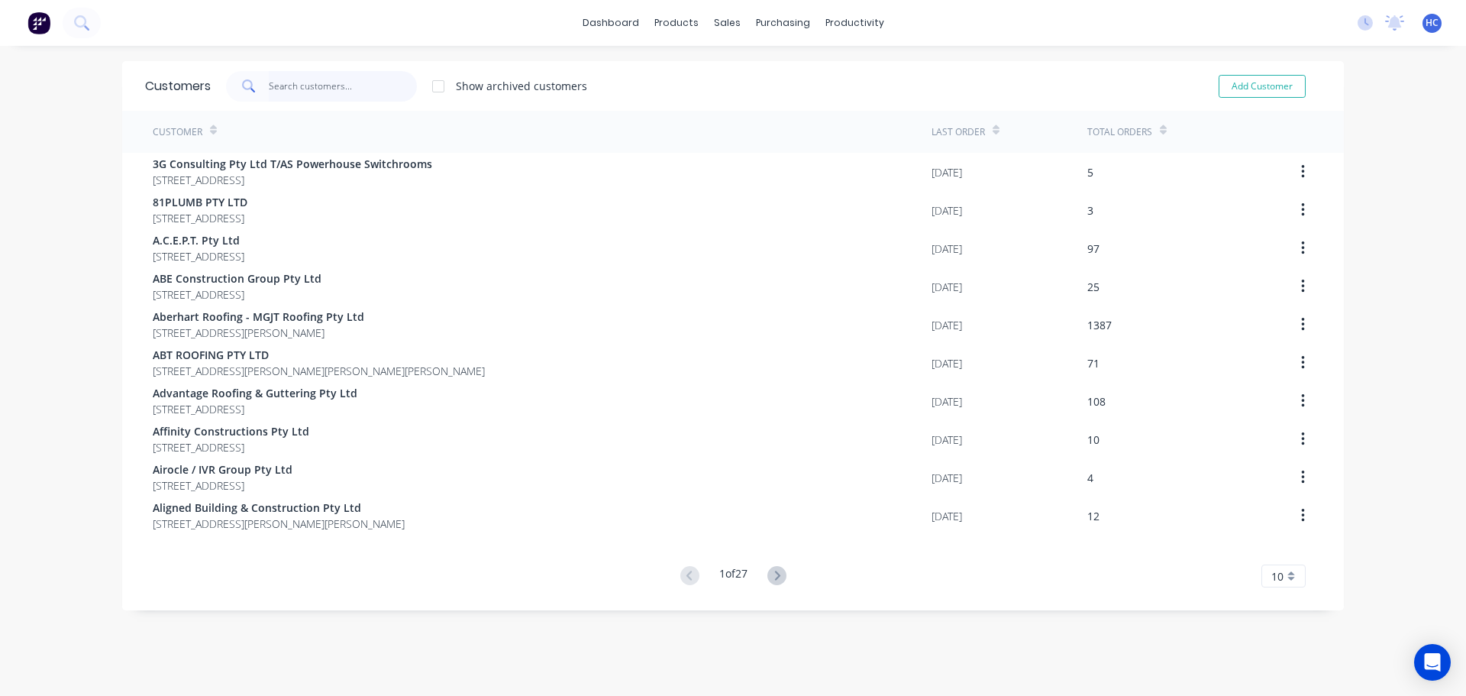
click at [393, 93] on input "text" at bounding box center [343, 86] width 149 height 31
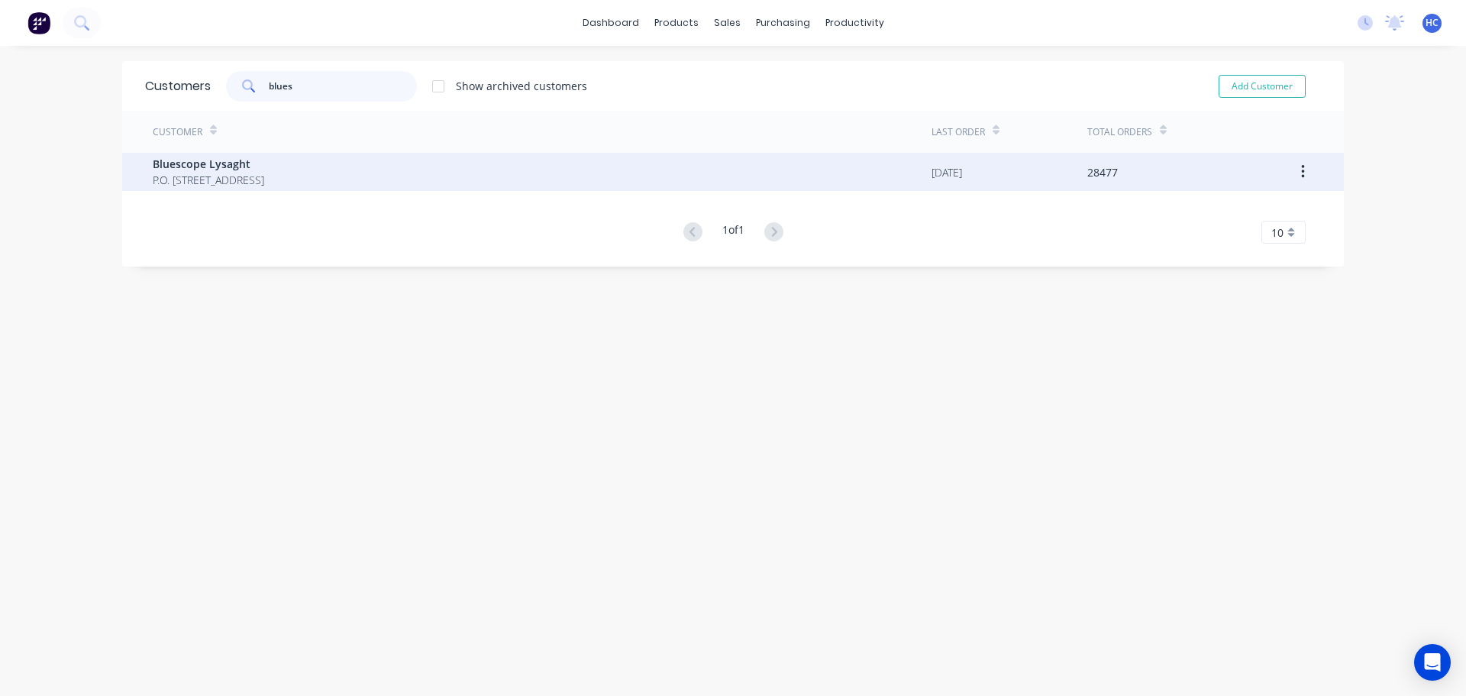
type input "blues"
click at [264, 182] on span "P.O. [STREET_ADDRESS]" at bounding box center [208, 180] width 111 height 16
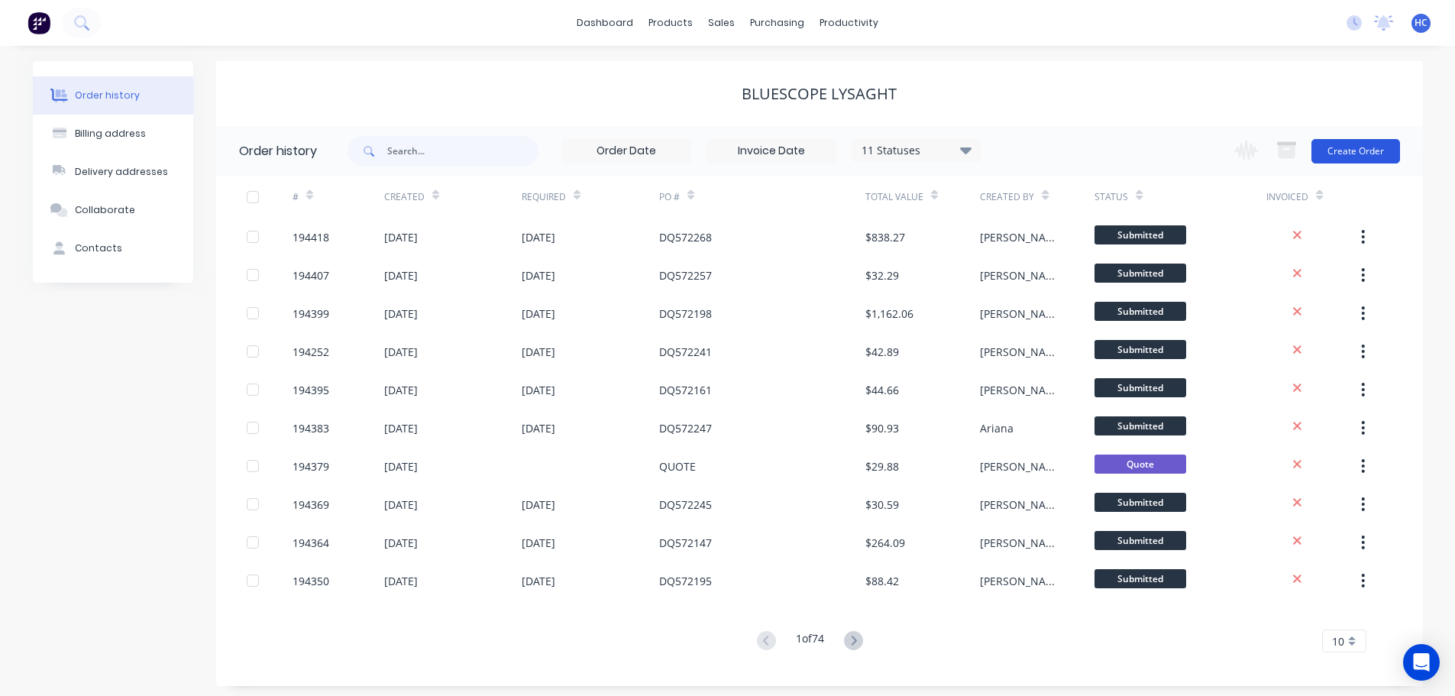
click at [1380, 157] on button "Create Order" at bounding box center [1355, 151] width 89 height 24
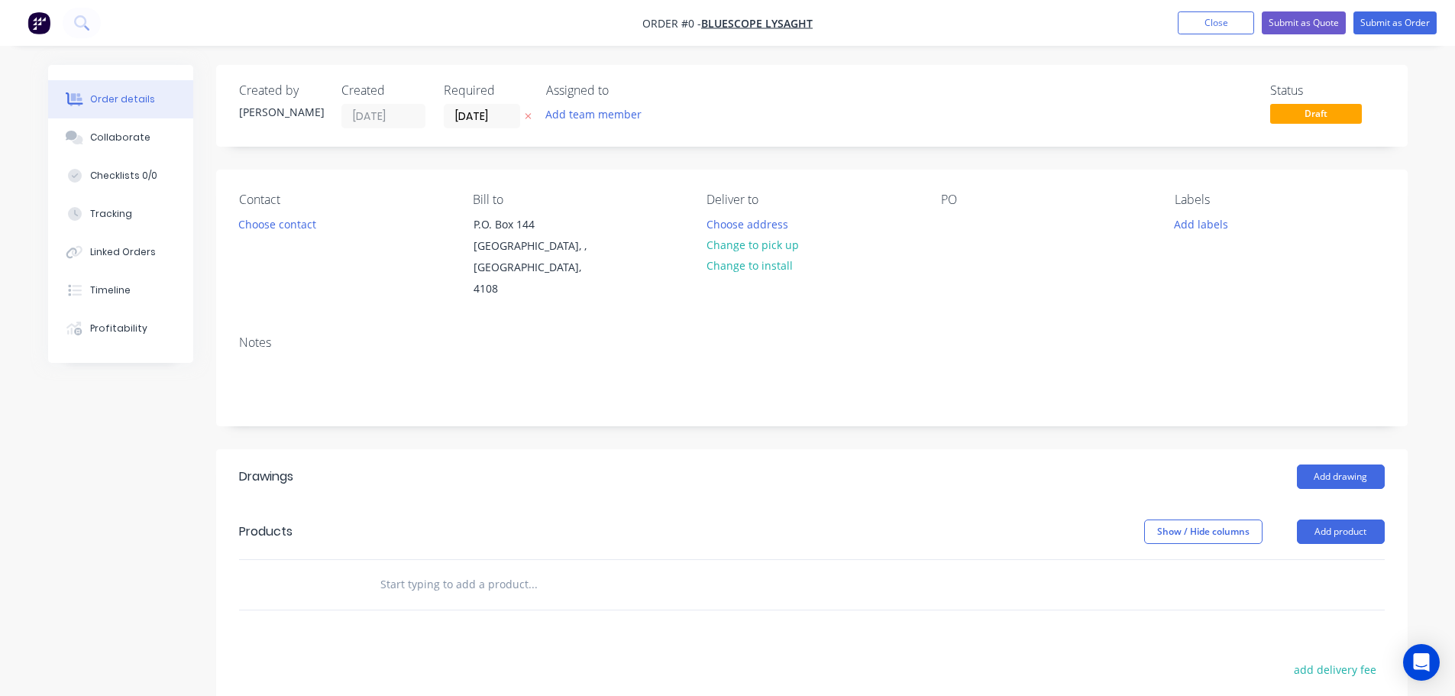
click at [525, 113] on icon "button" at bounding box center [528, 115] width 7 height 9
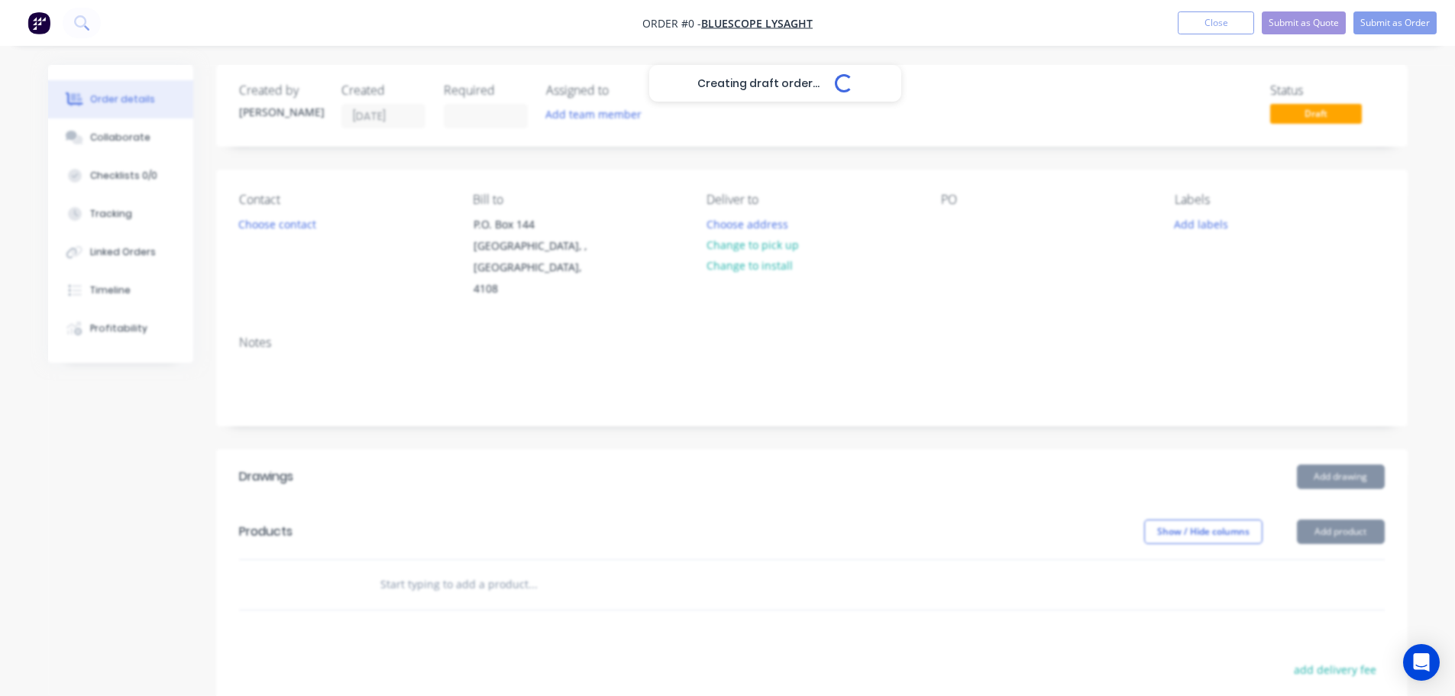
click at [292, 232] on div "Creating draft order... Loading..." at bounding box center [775, 413] width 1455 height 696
click at [282, 220] on div "Creating draft order... Loading..." at bounding box center [775, 413] width 1455 height 696
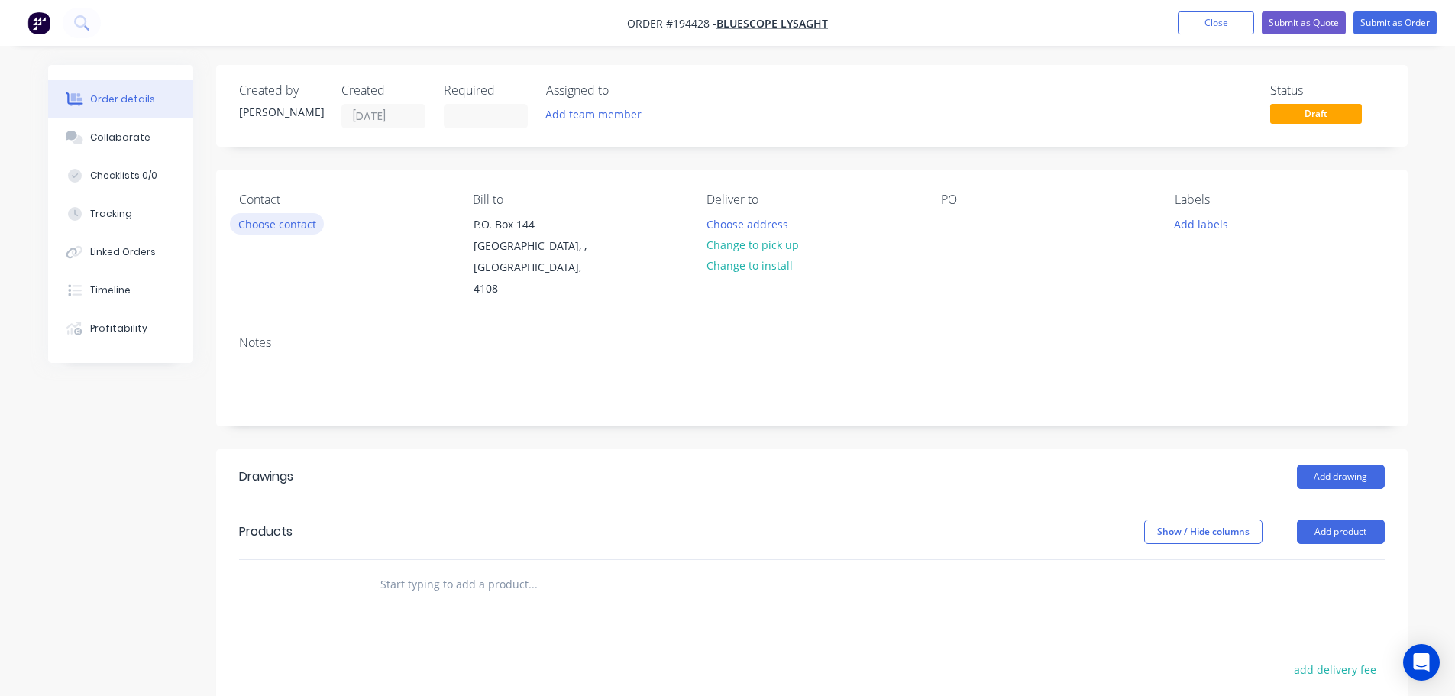
click at [280, 221] on button "Choose contact" at bounding box center [277, 223] width 94 height 21
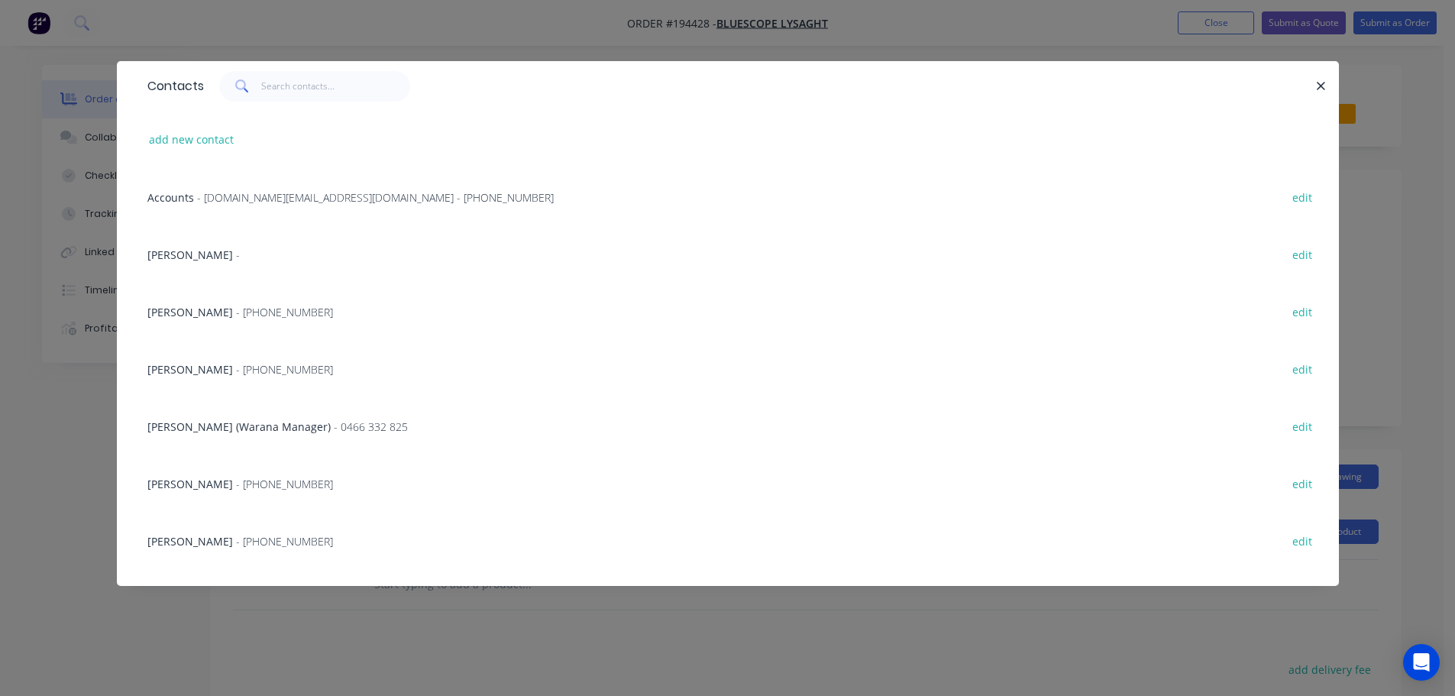
click at [768, 606] on div "Contacts add new contact Accounts - [DOMAIN_NAME][EMAIL_ADDRESS][DOMAIN_NAME] -…" at bounding box center [728, 335] width 1222 height 548
click at [1328, 95] on div "Contacts" at bounding box center [728, 86] width 1222 height 50
click at [1324, 81] on icon "button" at bounding box center [1321, 86] width 10 height 14
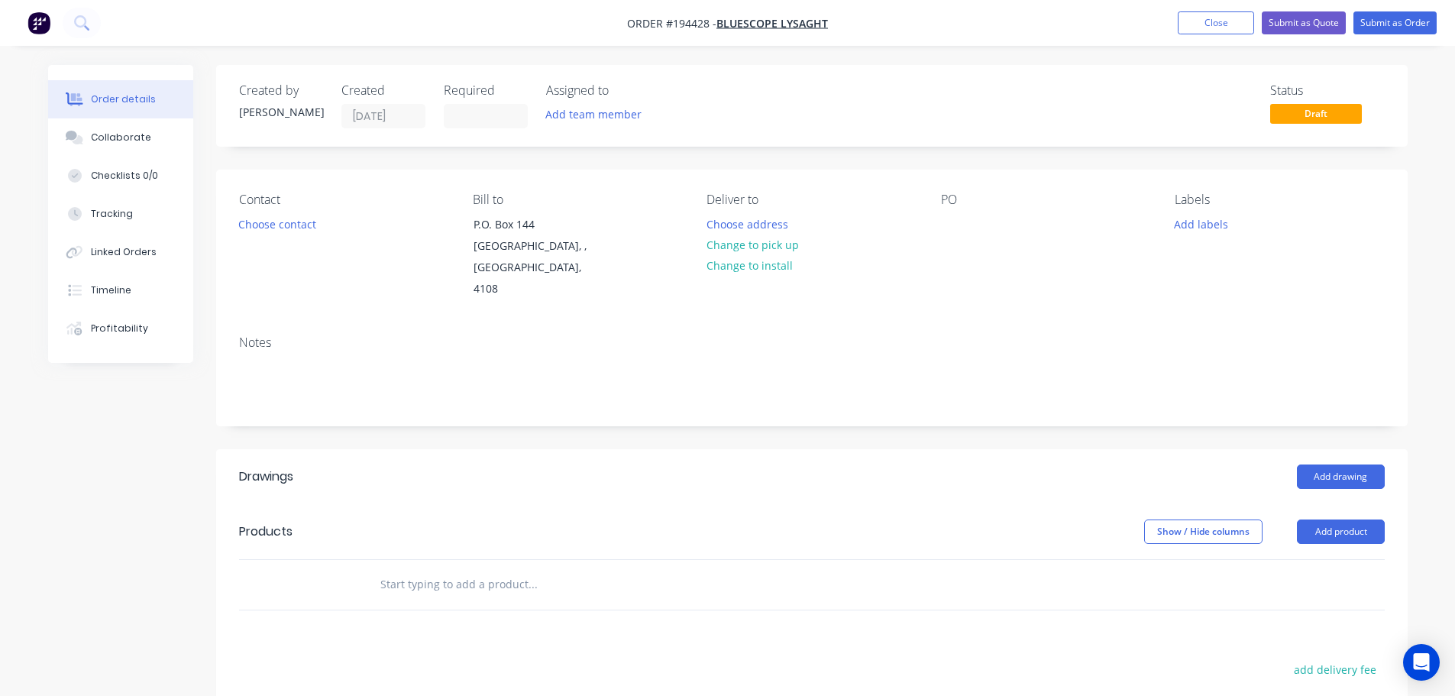
click at [965, 218] on div "PO" at bounding box center [1045, 246] width 209 height 108
click at [954, 215] on div at bounding box center [953, 224] width 24 height 22
click at [882, 519] on div "Show / Hide columns Add product" at bounding box center [933, 531] width 902 height 24
drag, startPoint x: 1324, startPoint y: 515, endPoint x: 1324, endPoint y: 528, distance: 13.0
click at [1324, 519] on button "Add product" at bounding box center [1341, 531] width 88 height 24
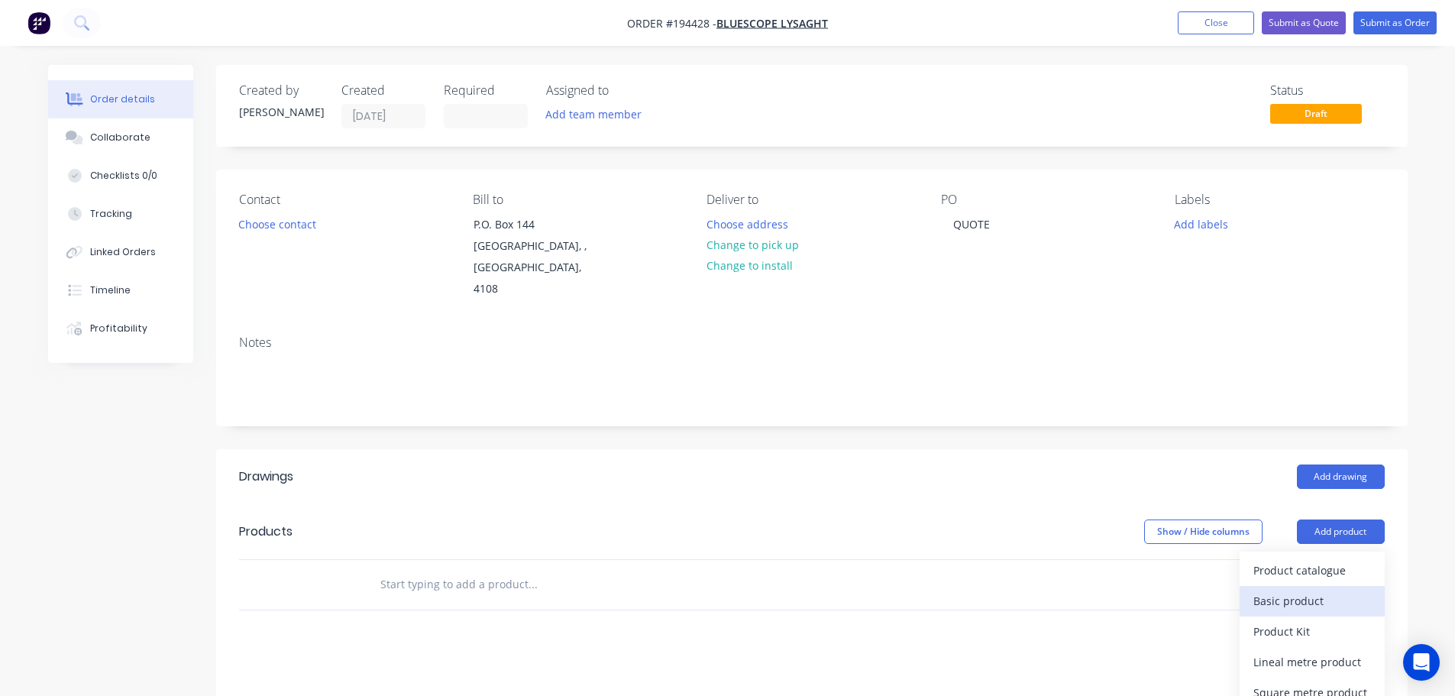
click at [1292, 590] on div "Basic product" at bounding box center [1312, 601] width 118 height 22
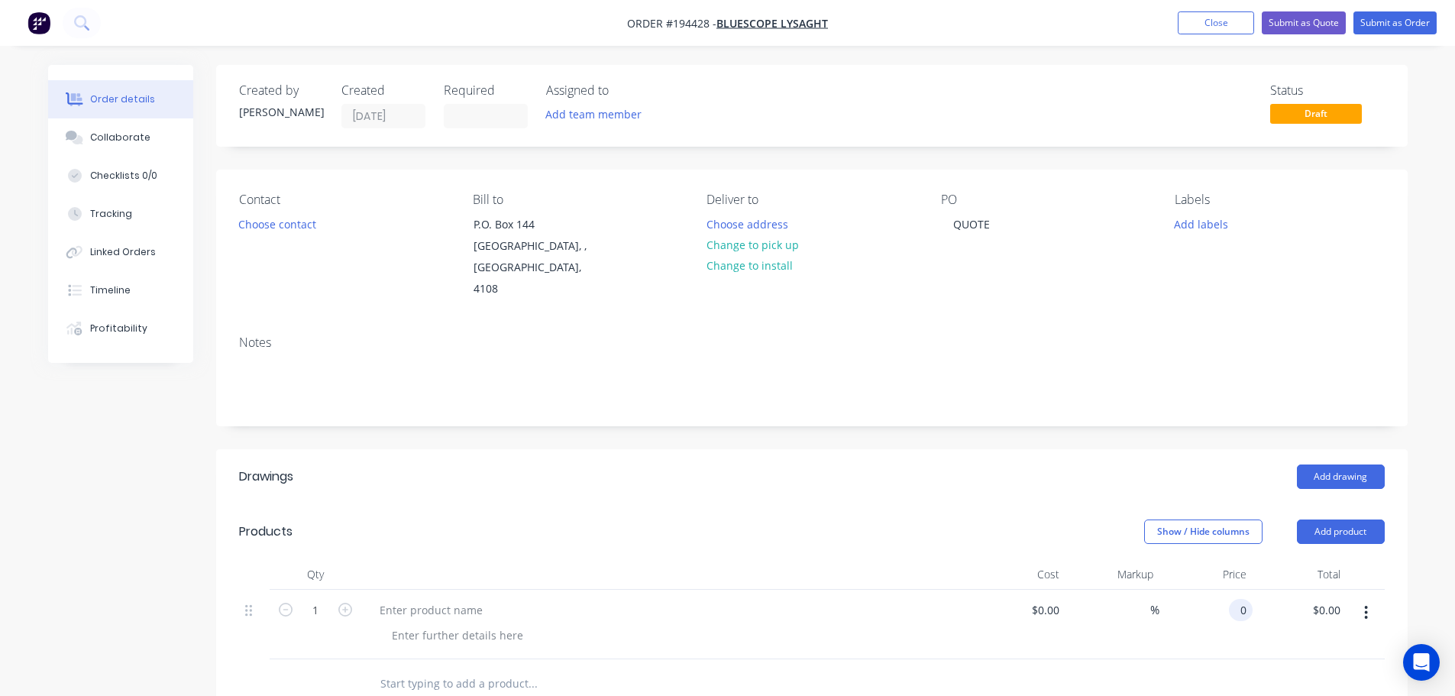
click at [1241, 599] on input "0" at bounding box center [1244, 610] width 18 height 22
type input "4"
type input "$56.47"
click at [1033, 477] on header "Drawings Add drawing" at bounding box center [811, 476] width 1191 height 55
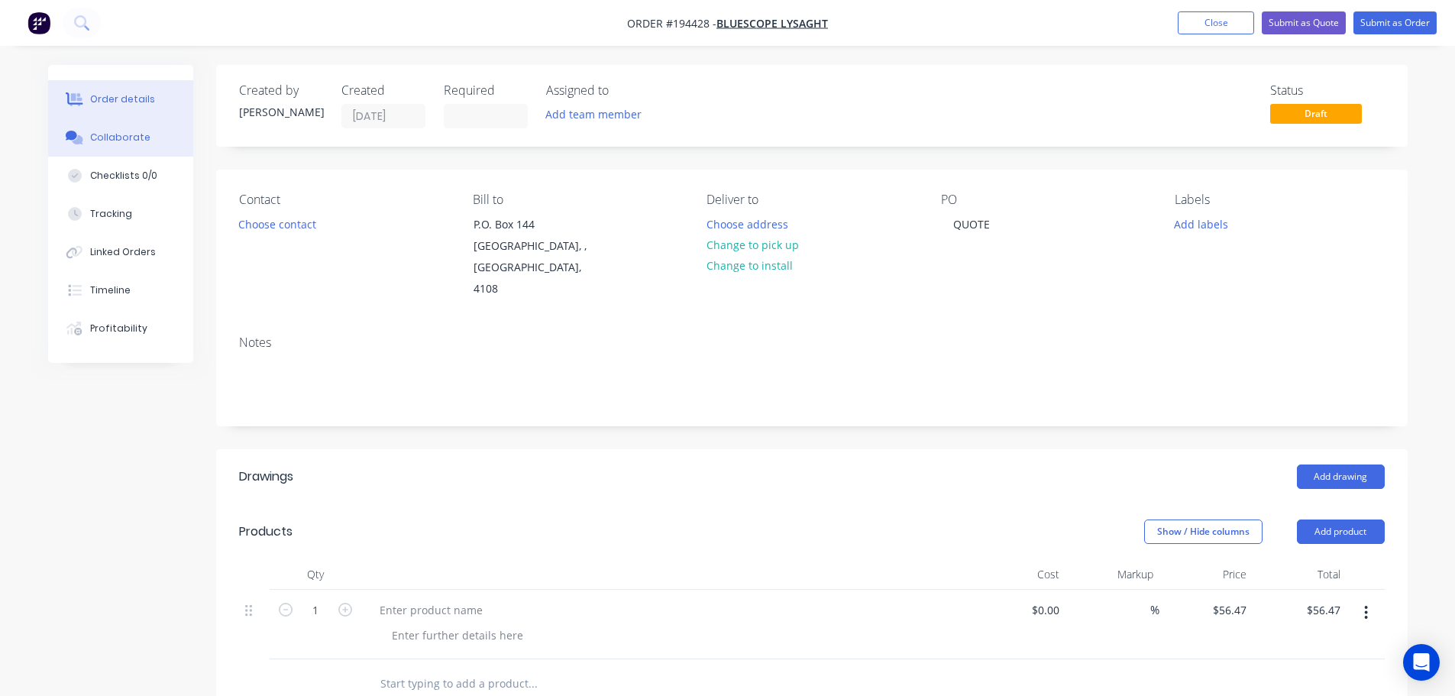
click at [106, 135] on div "Collaborate" at bounding box center [120, 138] width 60 height 14
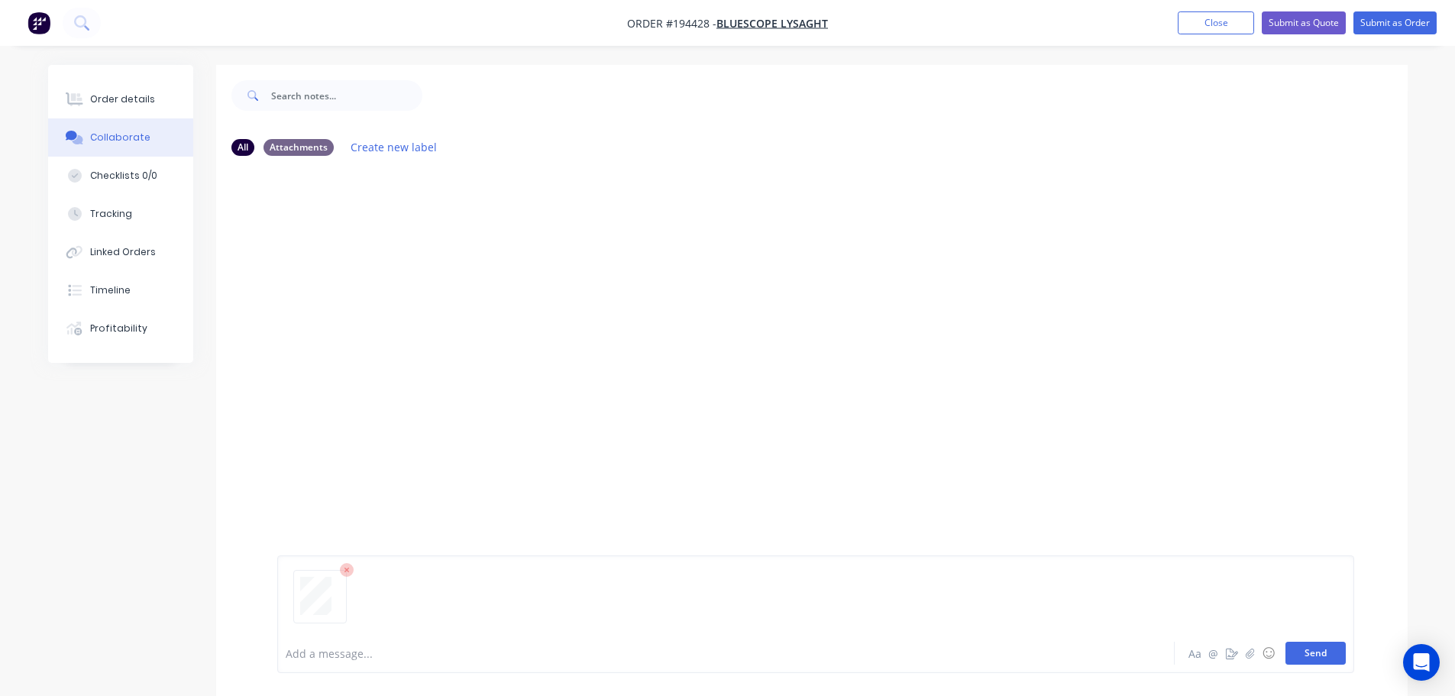
click at [1318, 649] on button "Send" at bounding box center [1315, 652] width 60 height 23
click at [130, 95] on div "Order details" at bounding box center [122, 99] width 65 height 14
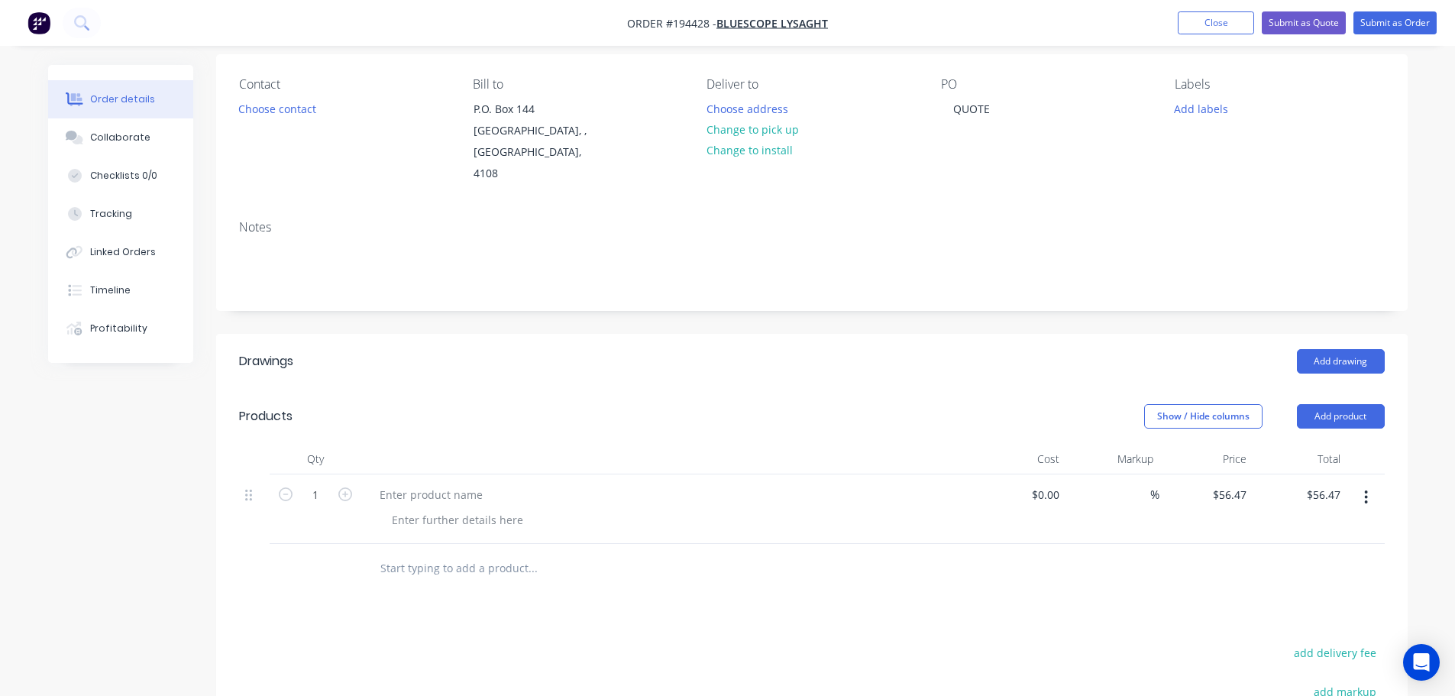
scroll to position [153, 0]
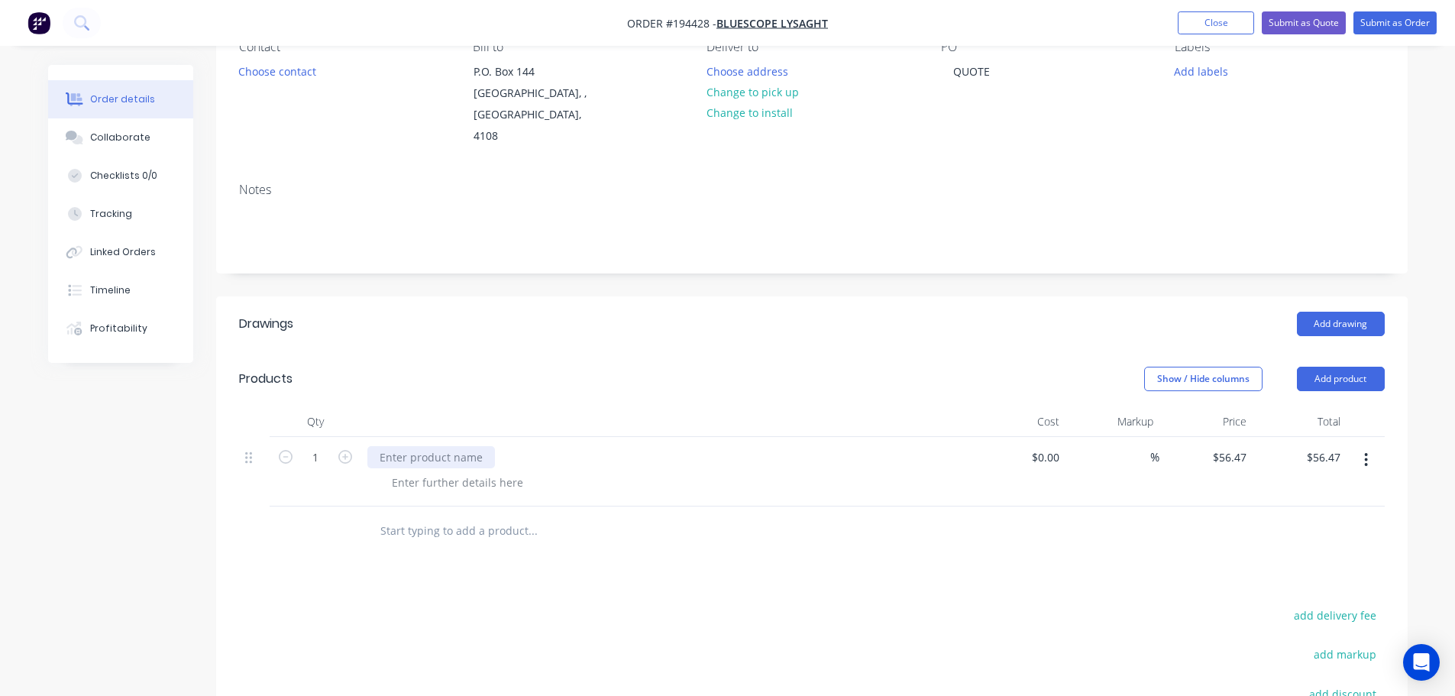
click at [439, 446] on div at bounding box center [431, 457] width 128 height 22
click at [433, 471] on div at bounding box center [458, 482] width 156 height 22
click at [683, 376] on header "Products Show / Hide columns Add product" at bounding box center [811, 378] width 1191 height 55
click at [1319, 367] on button "Add product" at bounding box center [1341, 379] width 88 height 24
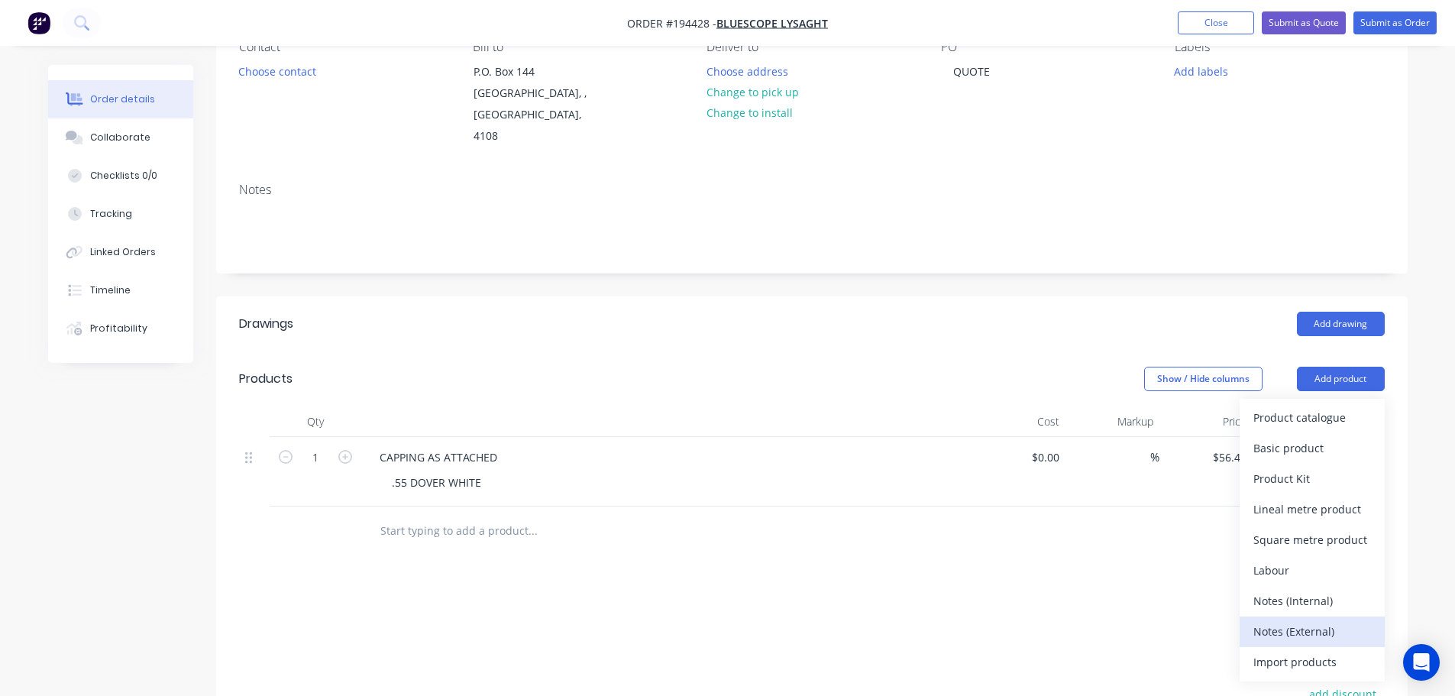
click at [1298, 620] on div "Notes (External)" at bounding box center [1312, 631] width 118 height 22
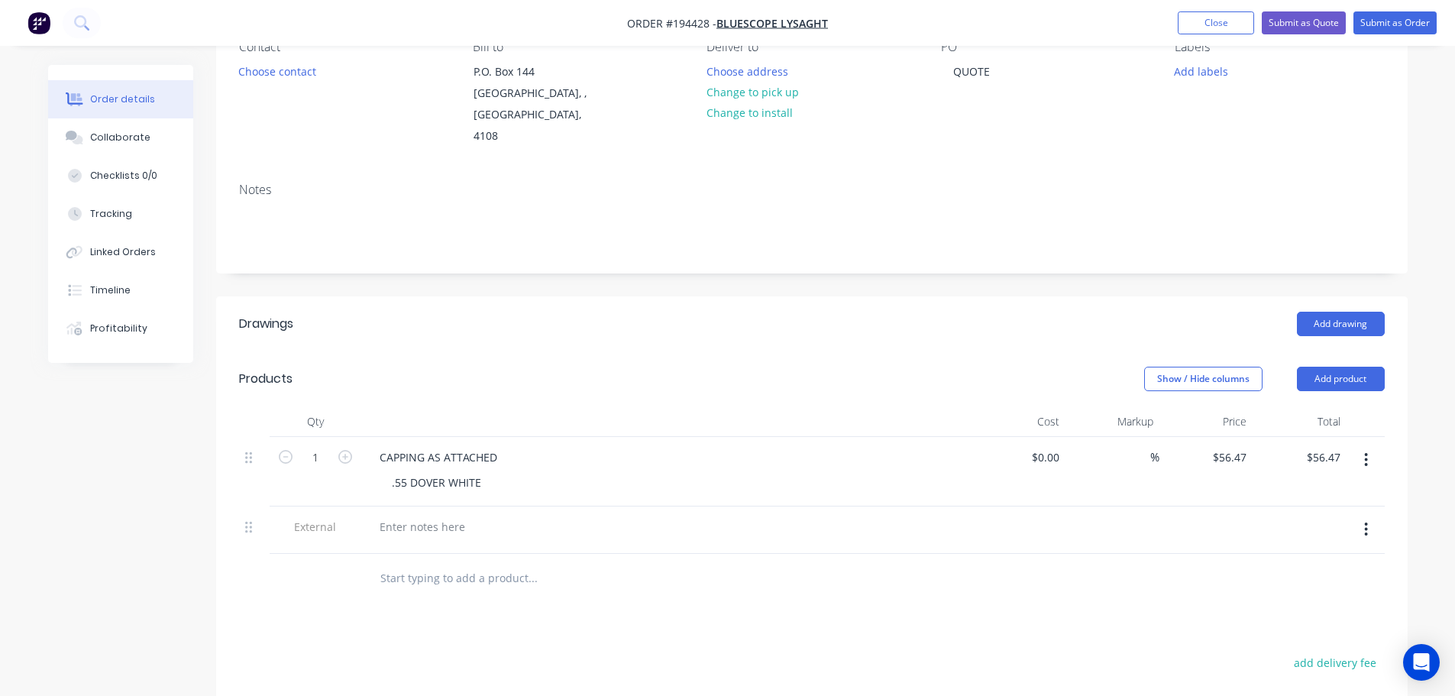
click at [480, 515] on div at bounding box center [666, 526] width 599 height 22
click at [445, 515] on div at bounding box center [422, 526] width 110 height 22
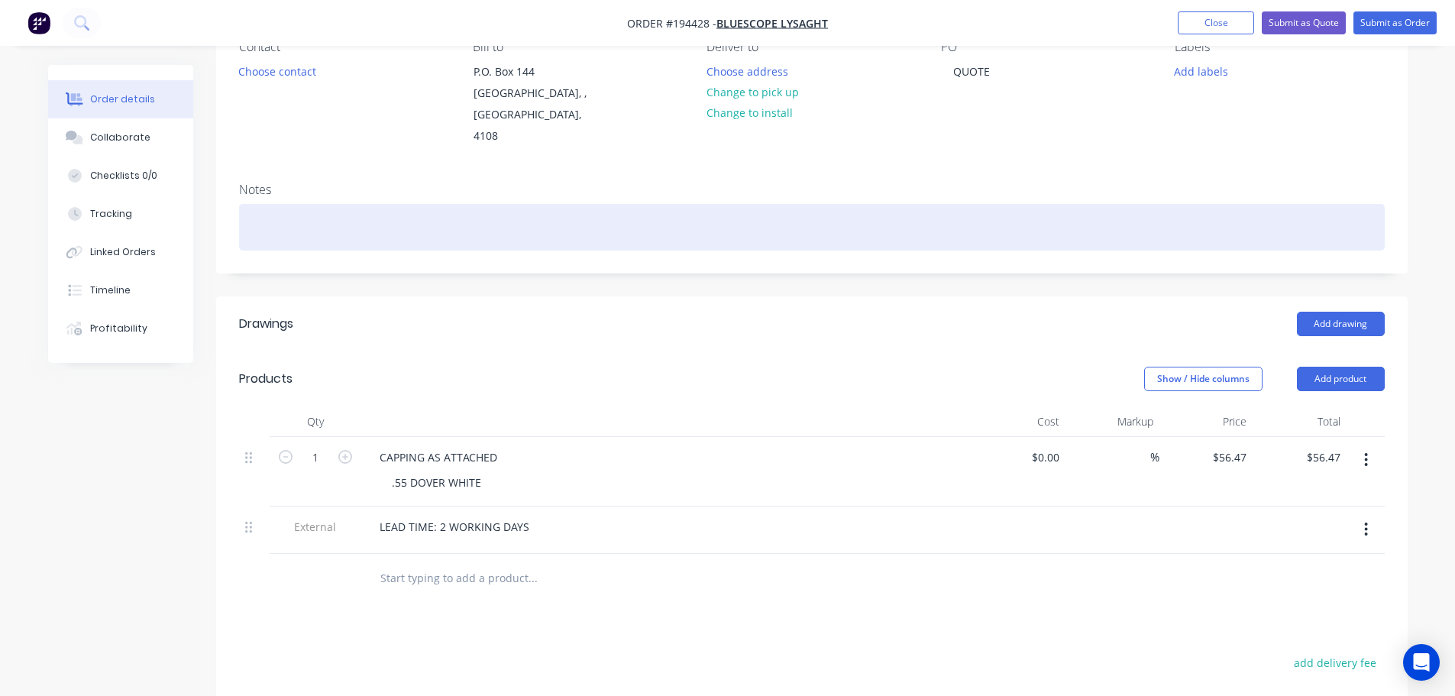
drag, startPoint x: 603, startPoint y: 341, endPoint x: 973, endPoint y: 196, distance: 397.8
click at [603, 351] on header "Products Show / Hide columns Add product" at bounding box center [811, 378] width 1191 height 55
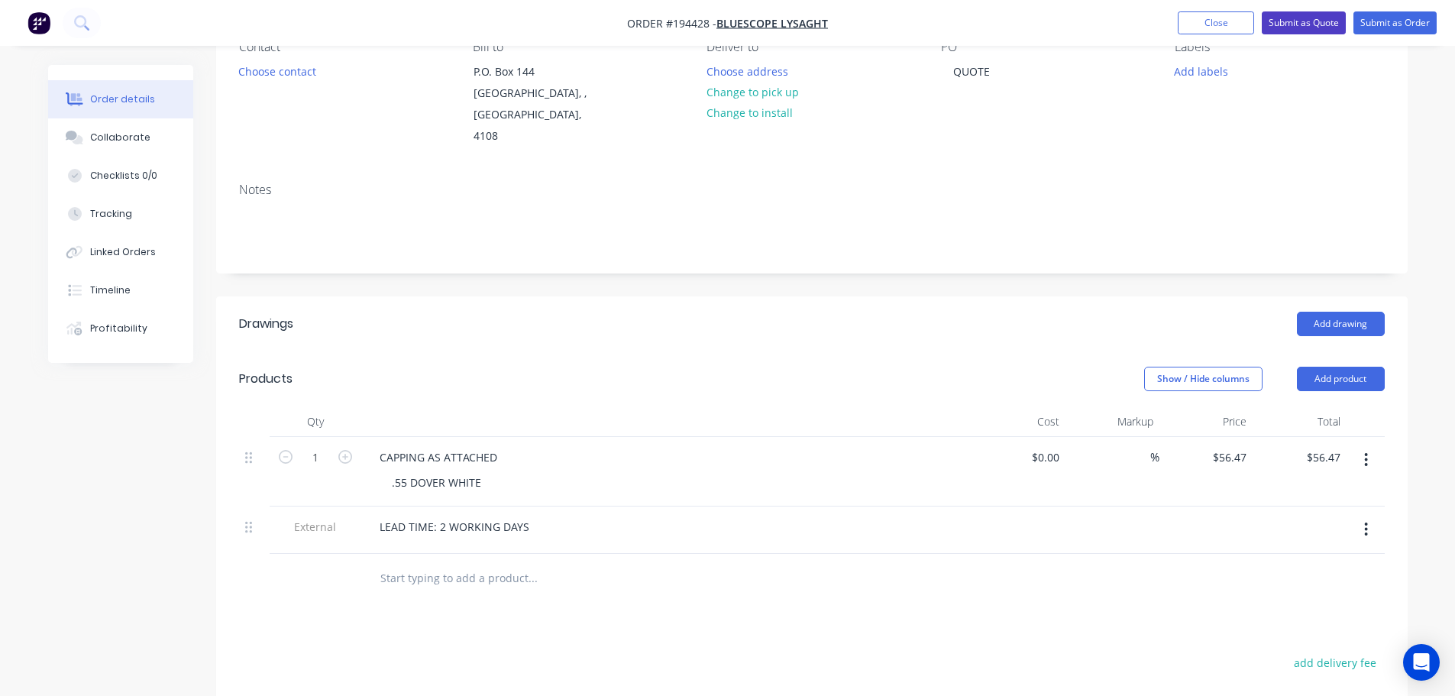
click at [1326, 20] on button "Submit as Quote" at bounding box center [1304, 22] width 84 height 23
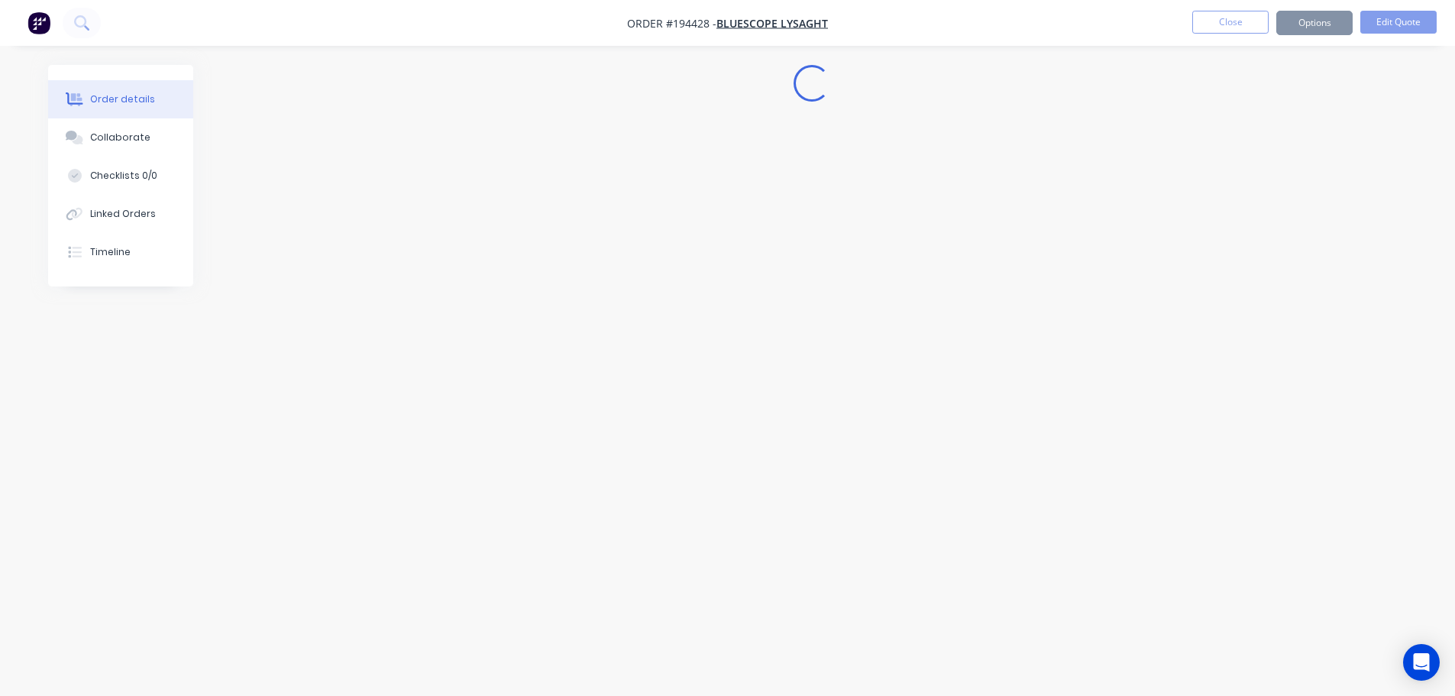
scroll to position [0, 0]
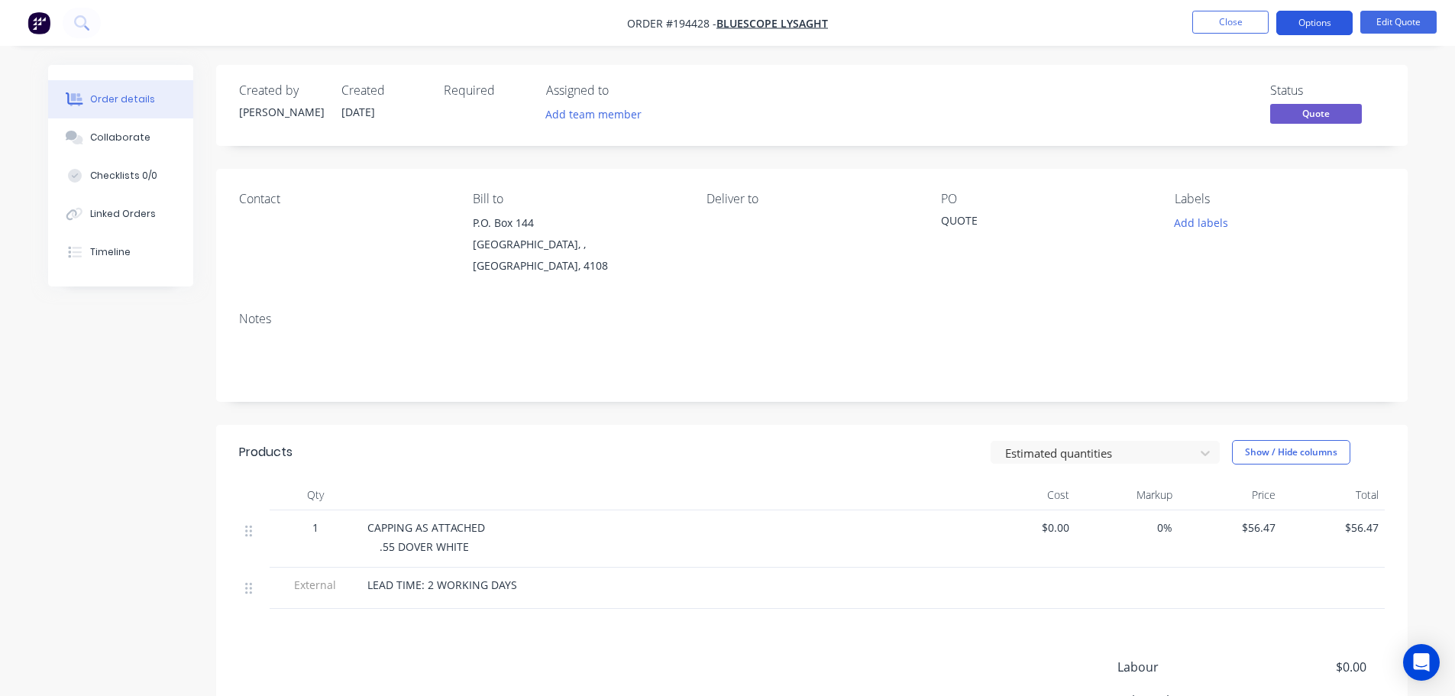
click at [1320, 29] on button "Options" at bounding box center [1314, 23] width 76 height 24
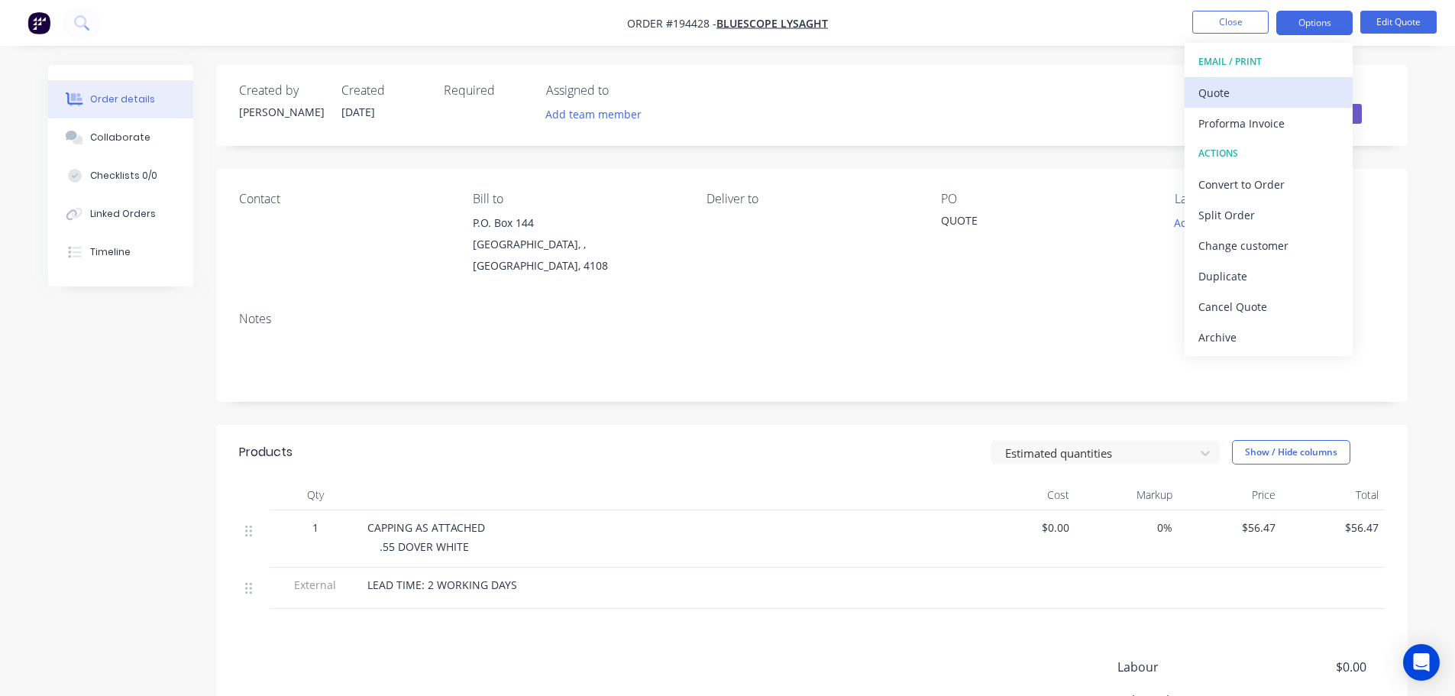
click at [1249, 99] on div "Quote" at bounding box center [1268, 93] width 141 height 22
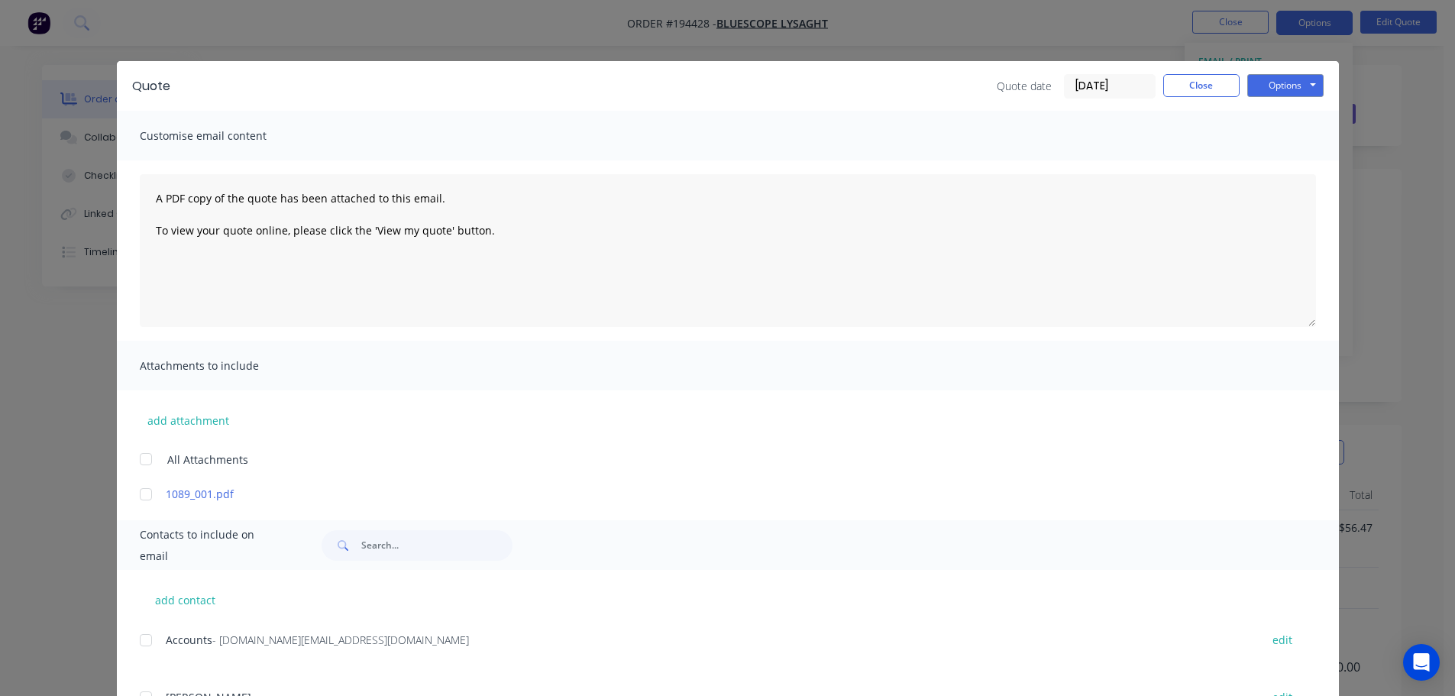
click at [1276, 97] on div "Options Preview Print Email" at bounding box center [1285, 86] width 76 height 24
click at [1287, 92] on button "Options" at bounding box center [1285, 85] width 76 height 23
click at [1275, 131] on button "Print" at bounding box center [1296, 137] width 98 height 25
click at [1169, 88] on button "Close" at bounding box center [1201, 85] width 76 height 23
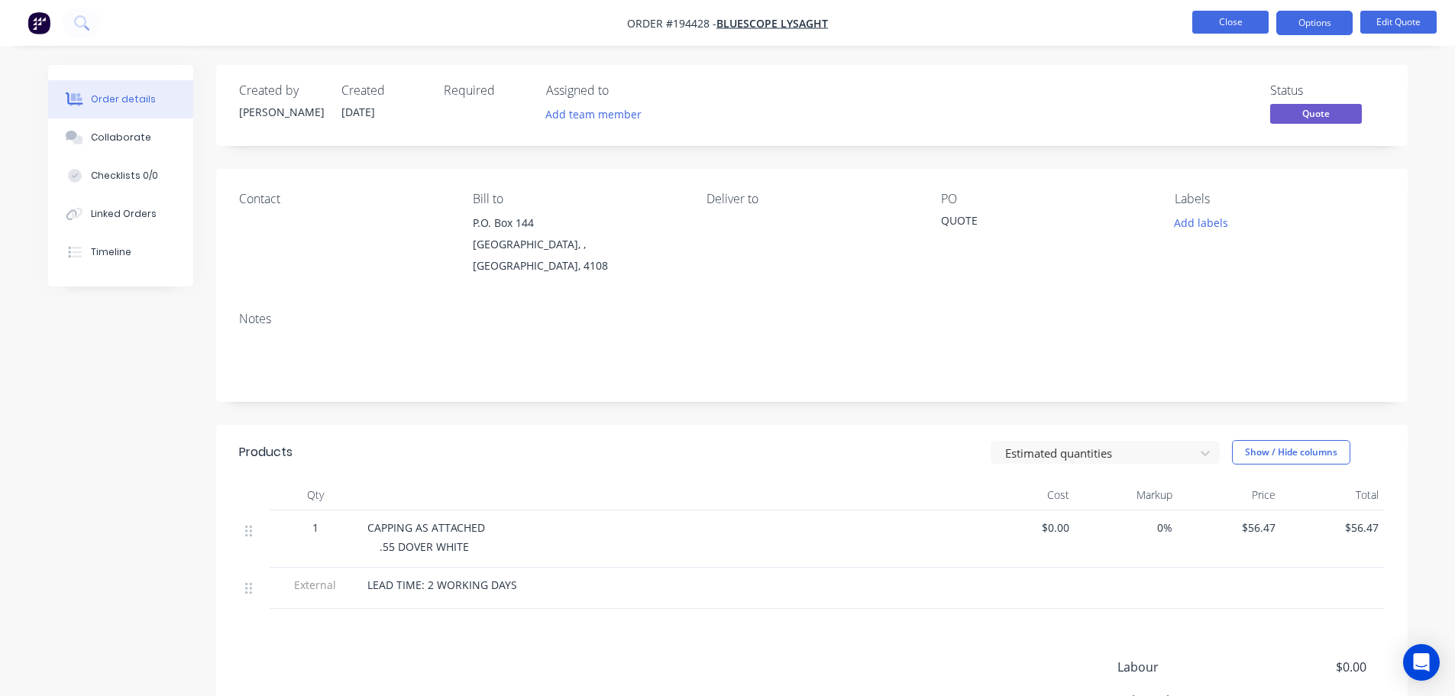
click at [1227, 20] on button "Close" at bounding box center [1230, 22] width 76 height 23
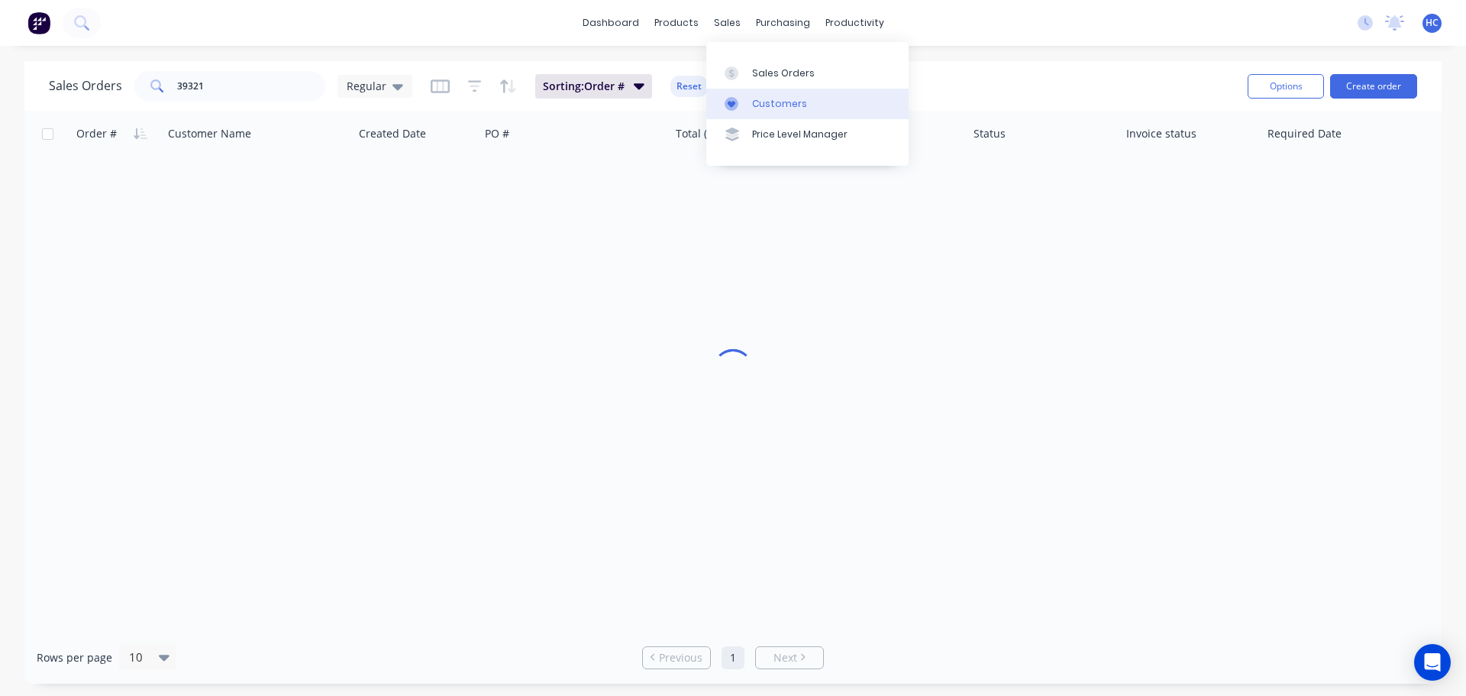
click at [777, 102] on div "Customers" at bounding box center [779, 104] width 55 height 14
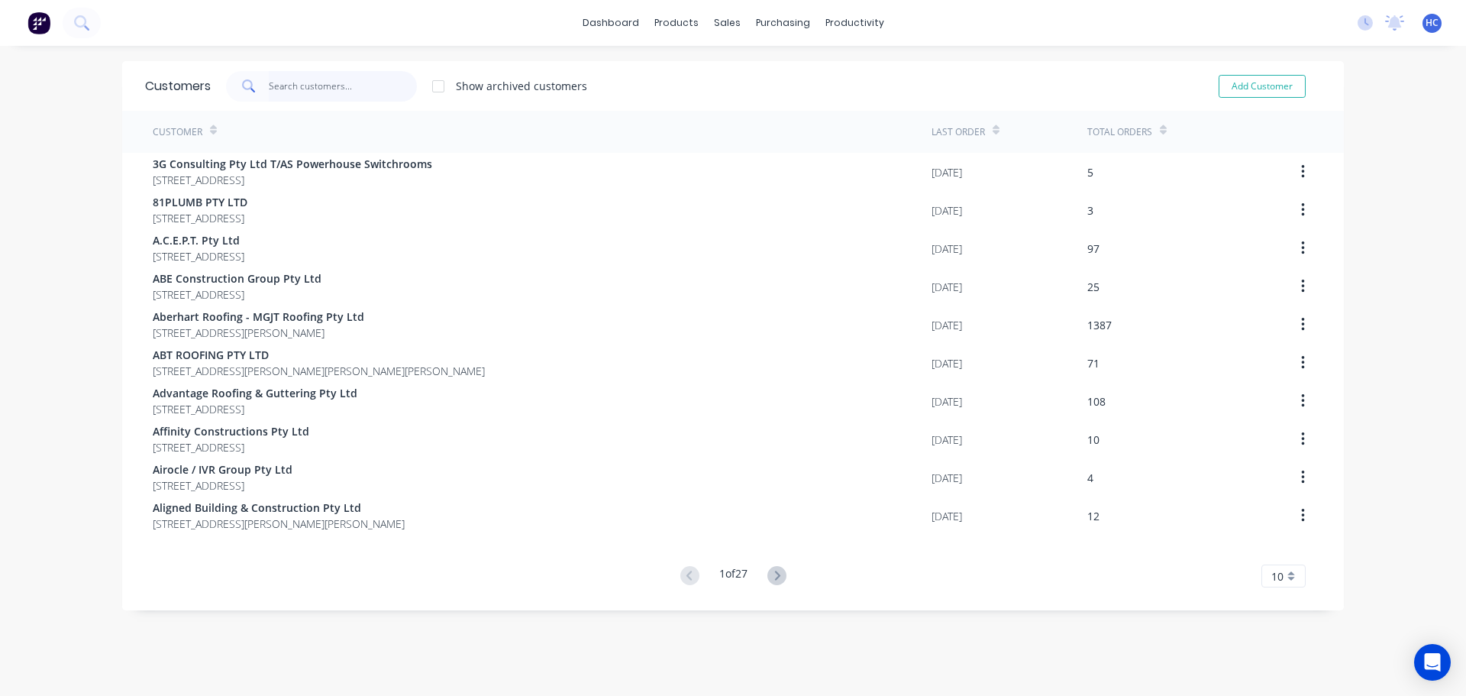
click at [358, 79] on input "text" at bounding box center [343, 86] width 149 height 31
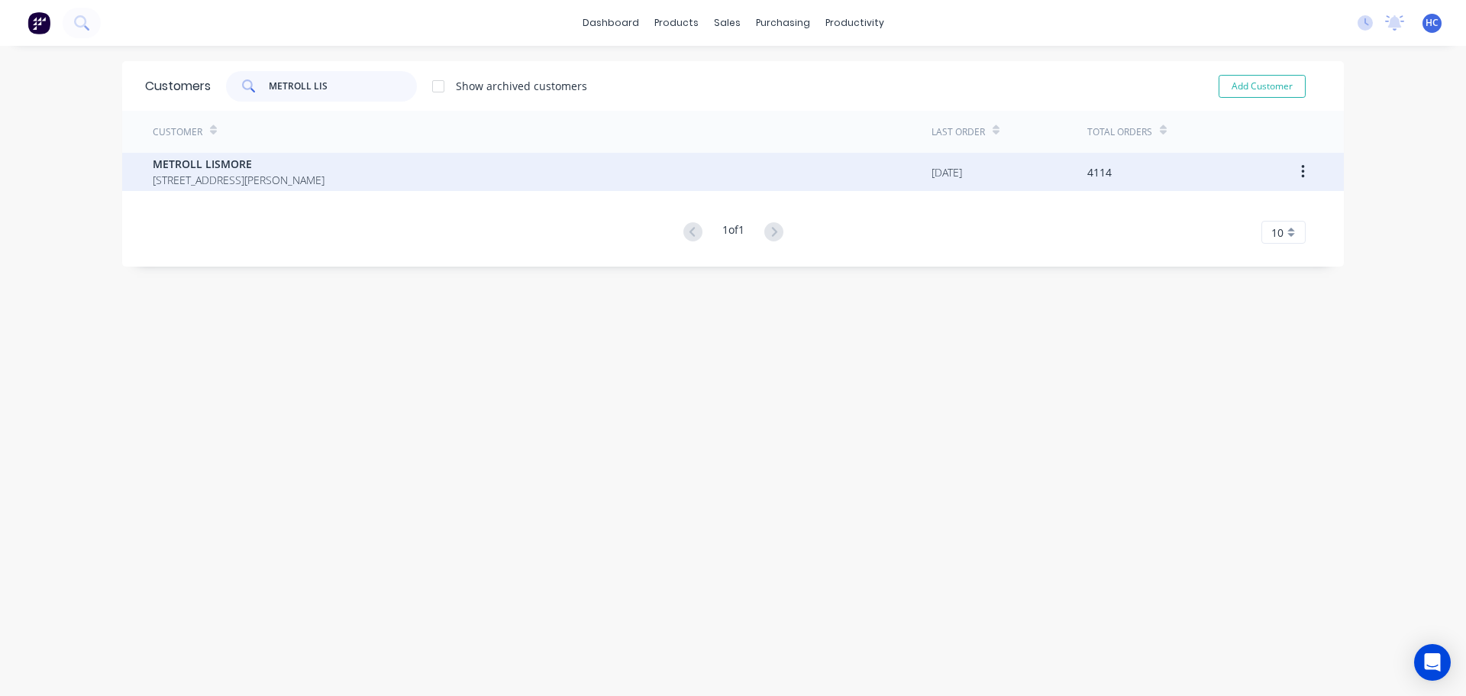
type input "METROLL LIS"
click at [287, 160] on span "METROLL LISMORE" at bounding box center [239, 164] width 172 height 16
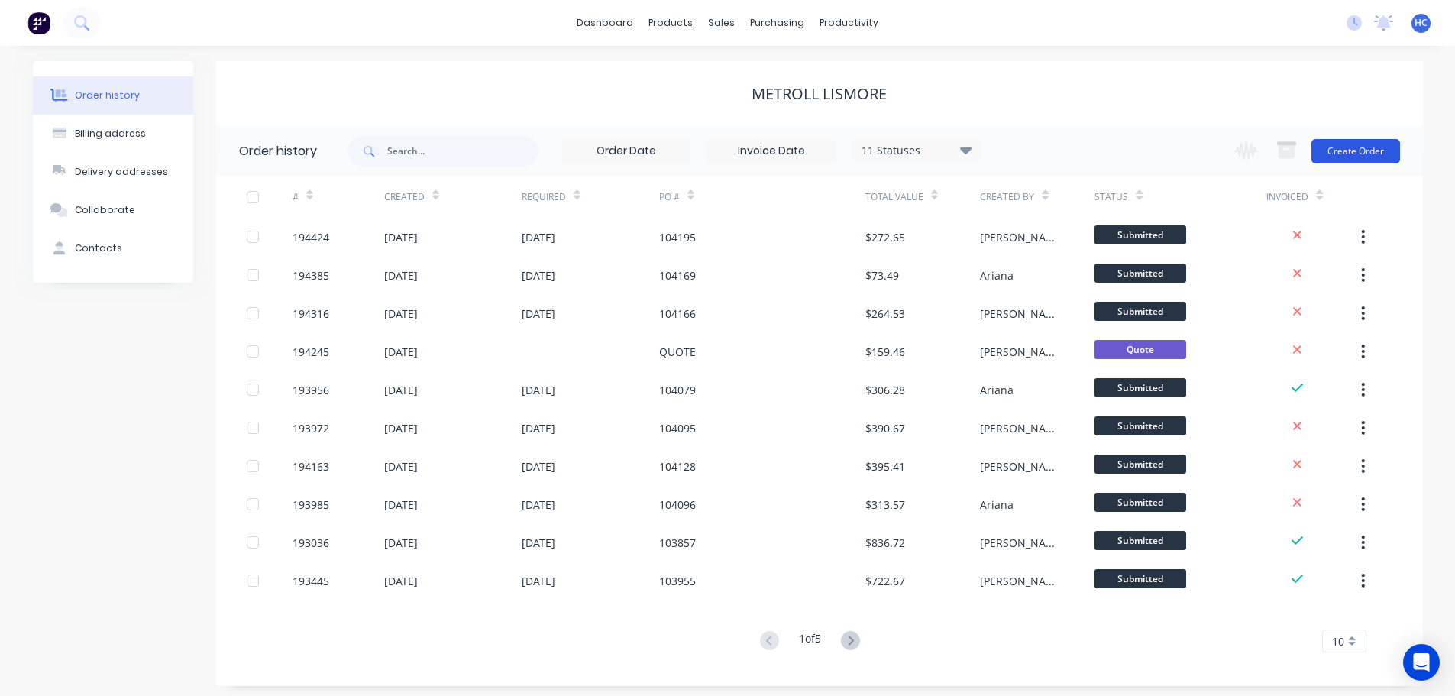
click at [1350, 153] on button "Create Order" at bounding box center [1355, 151] width 89 height 24
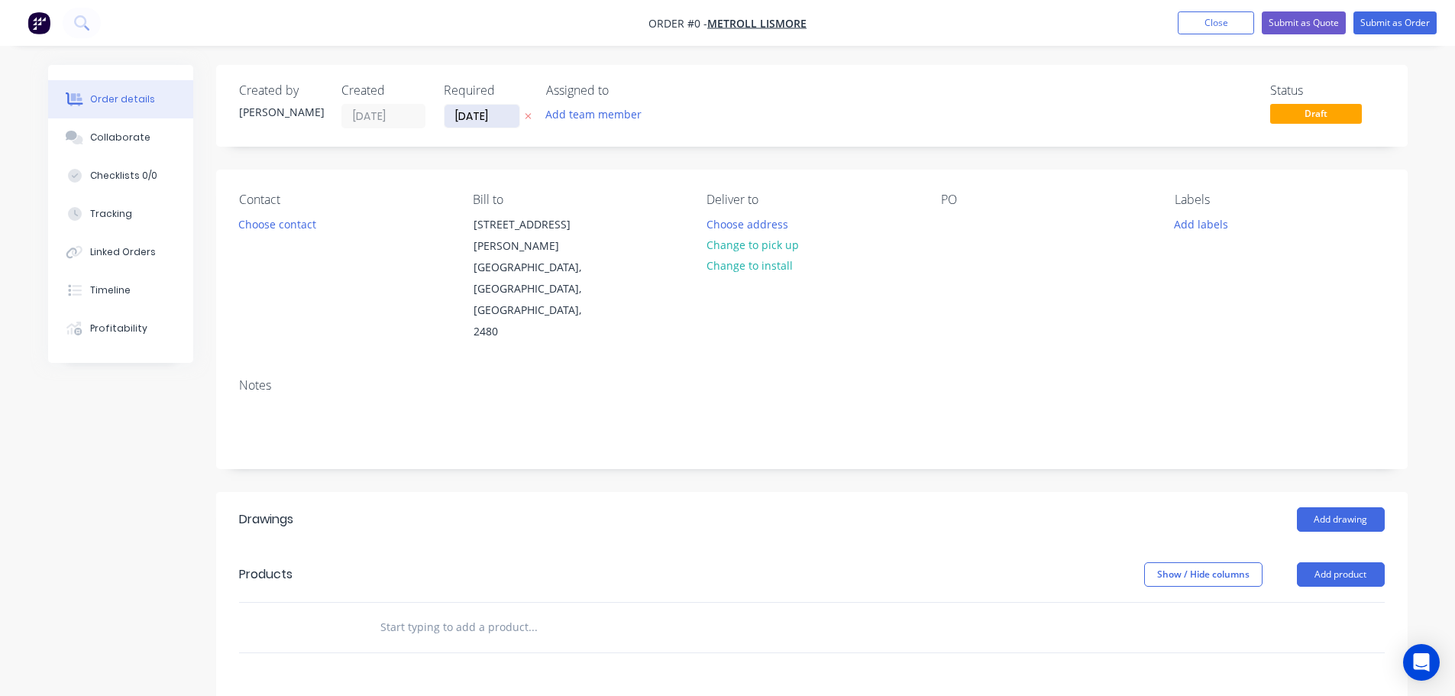
click at [494, 120] on input "[DATE]" at bounding box center [481, 116] width 75 height 23
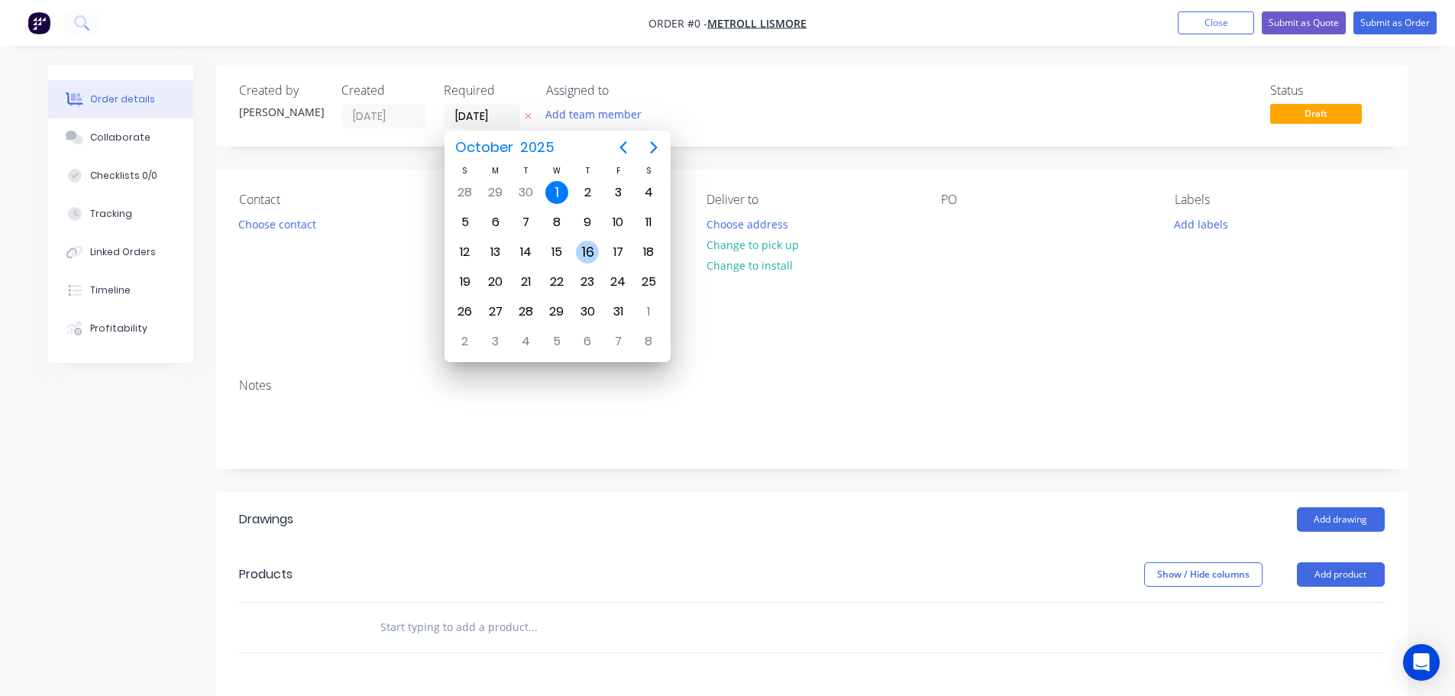
click at [590, 257] on div "16" at bounding box center [587, 252] width 23 height 23
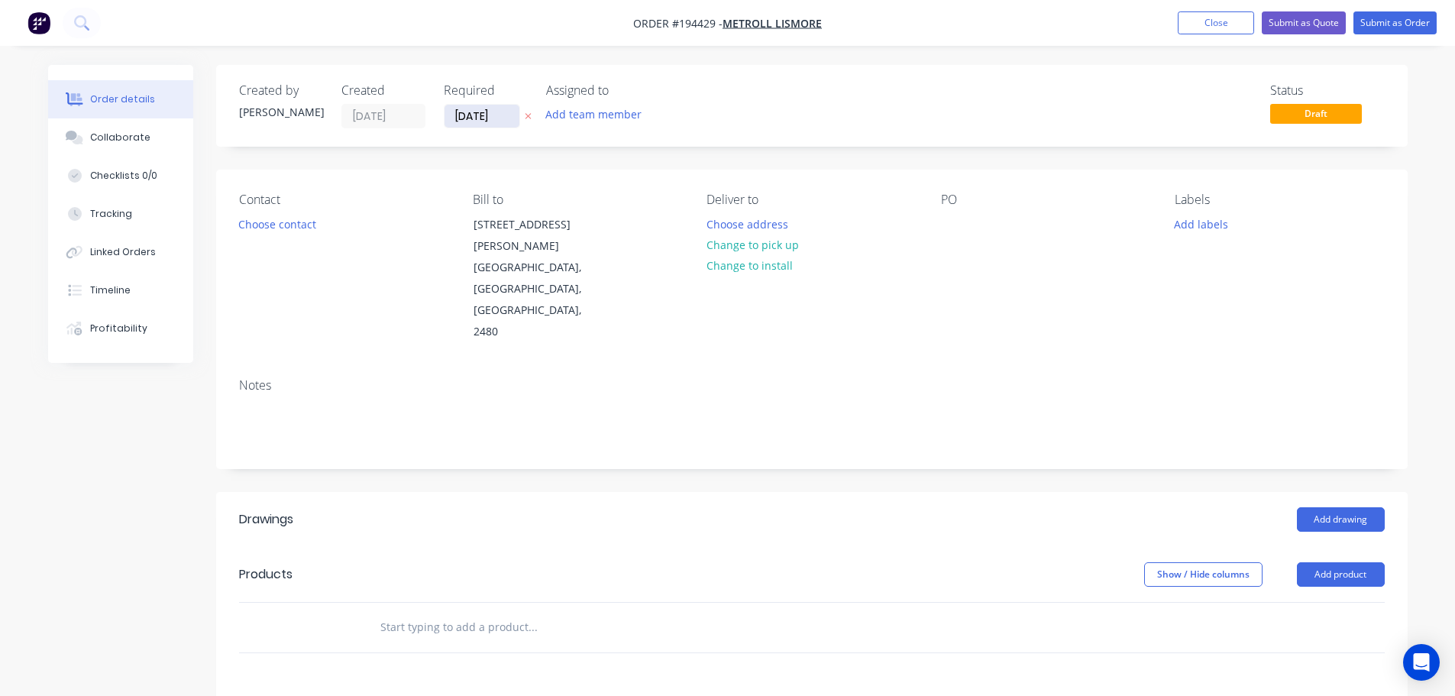
click at [467, 115] on input "[DATE]" at bounding box center [481, 116] width 75 height 23
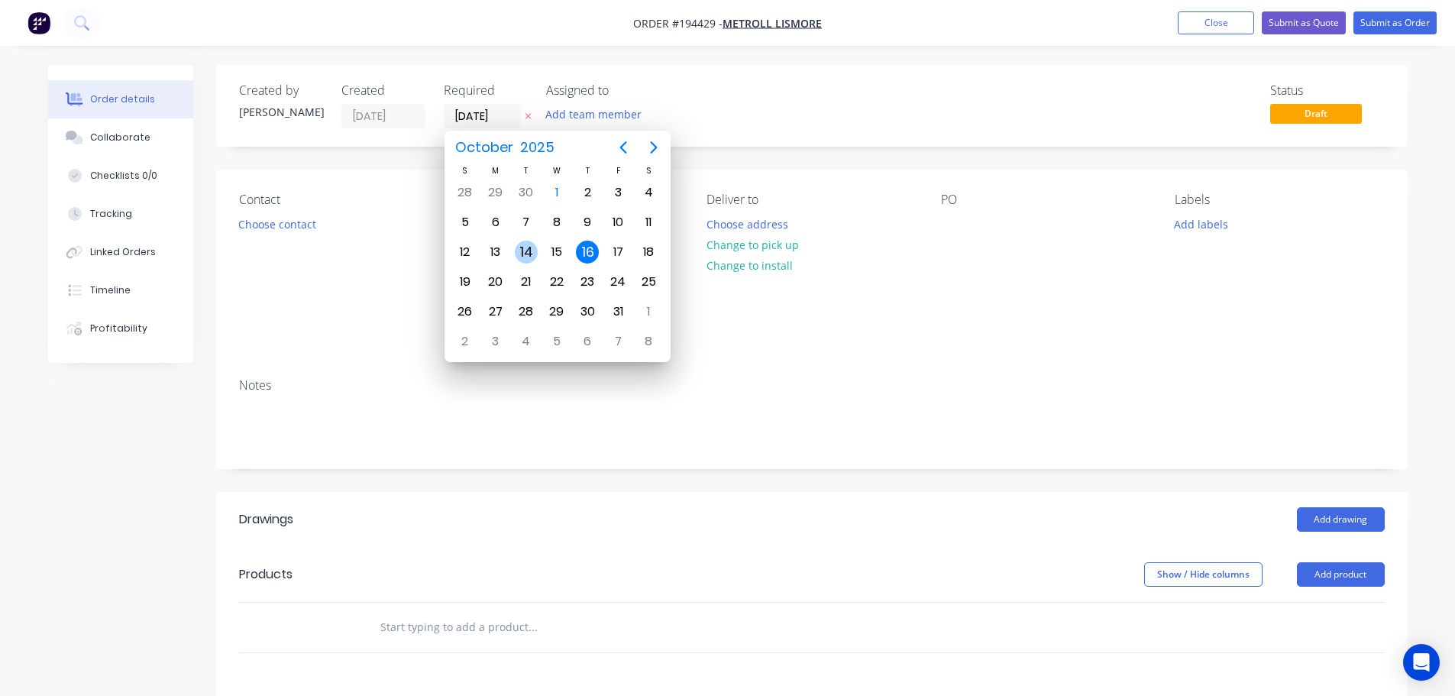
click at [525, 253] on div "14" at bounding box center [526, 252] width 23 height 23
type input "[DATE]"
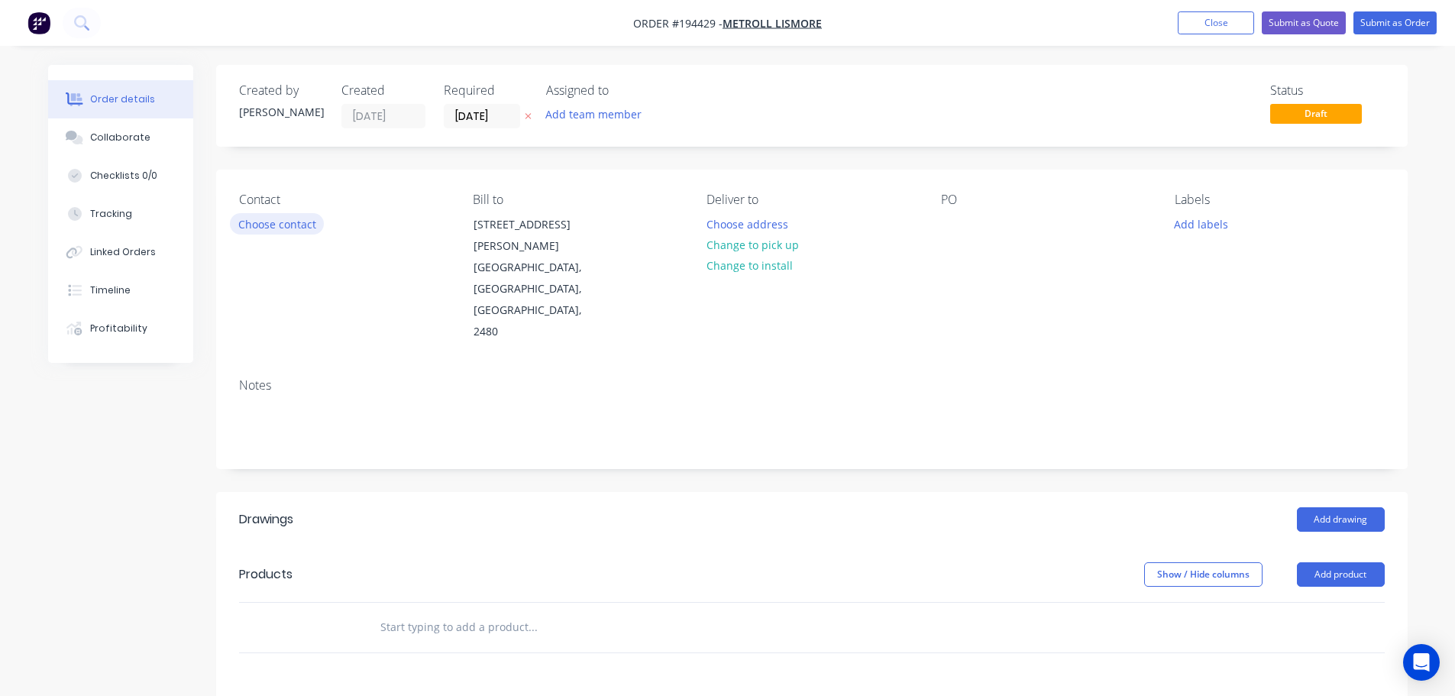
click at [249, 225] on button "Choose contact" at bounding box center [277, 223] width 94 height 21
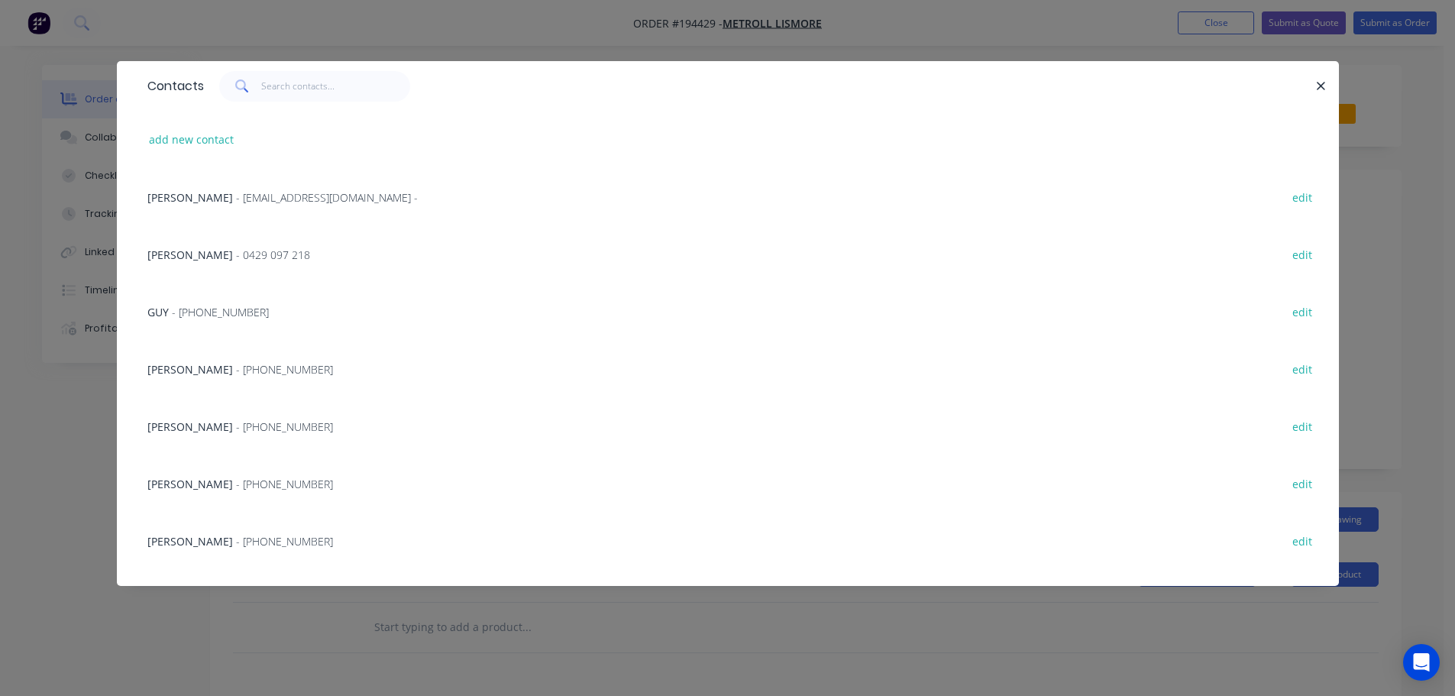
drag, startPoint x: 292, startPoint y: 319, endPoint x: 432, endPoint y: 283, distance: 144.3
click at [296, 319] on div "GUY - [PHONE_NUMBER] edit" at bounding box center [728, 311] width 1176 height 57
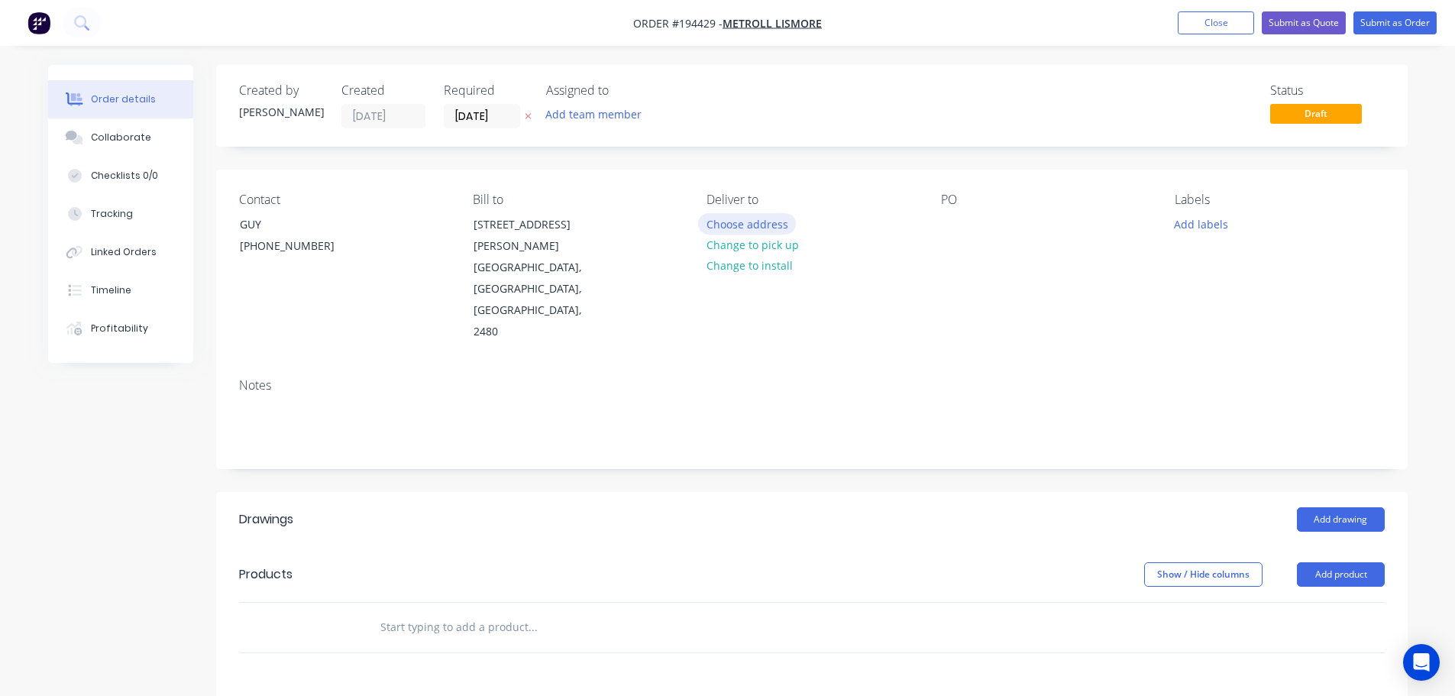
click at [746, 220] on button "Choose address" at bounding box center [747, 223] width 98 height 21
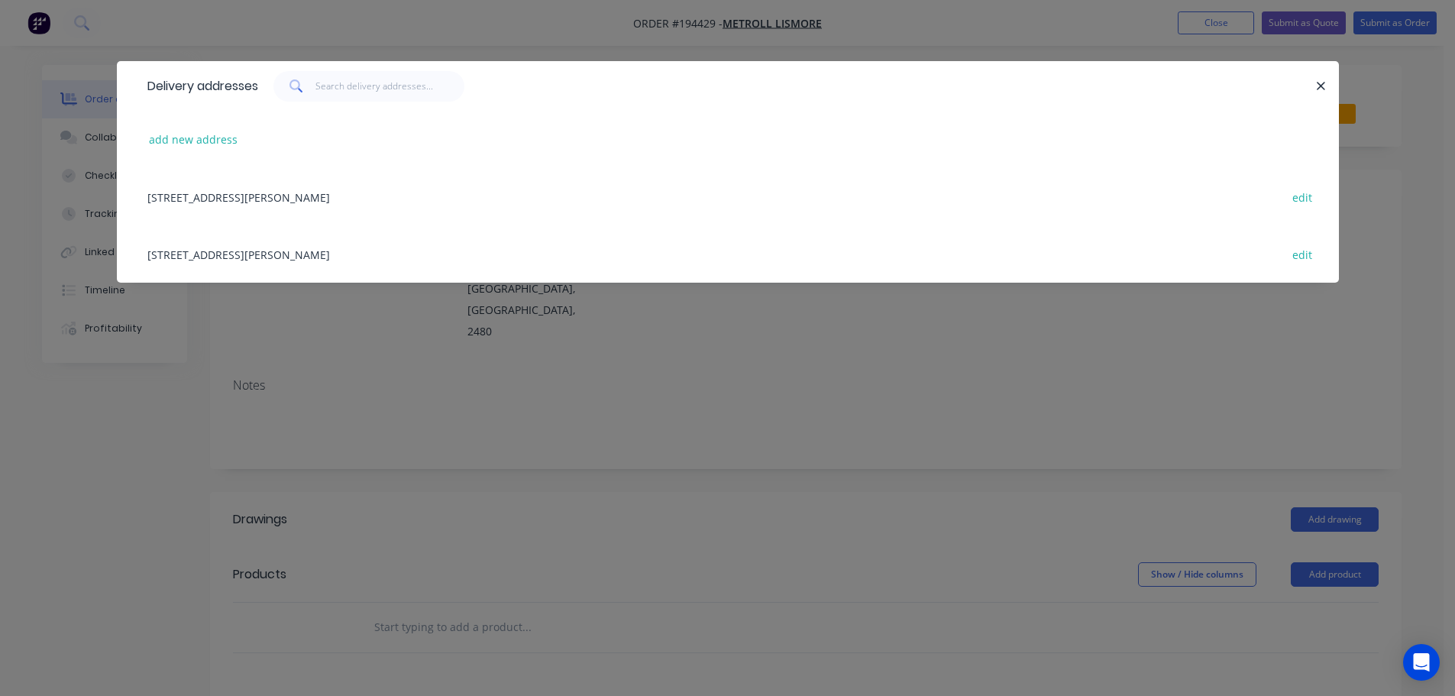
click at [322, 250] on div "[STREET_ADDRESS][PERSON_NAME] edit" at bounding box center [728, 253] width 1176 height 57
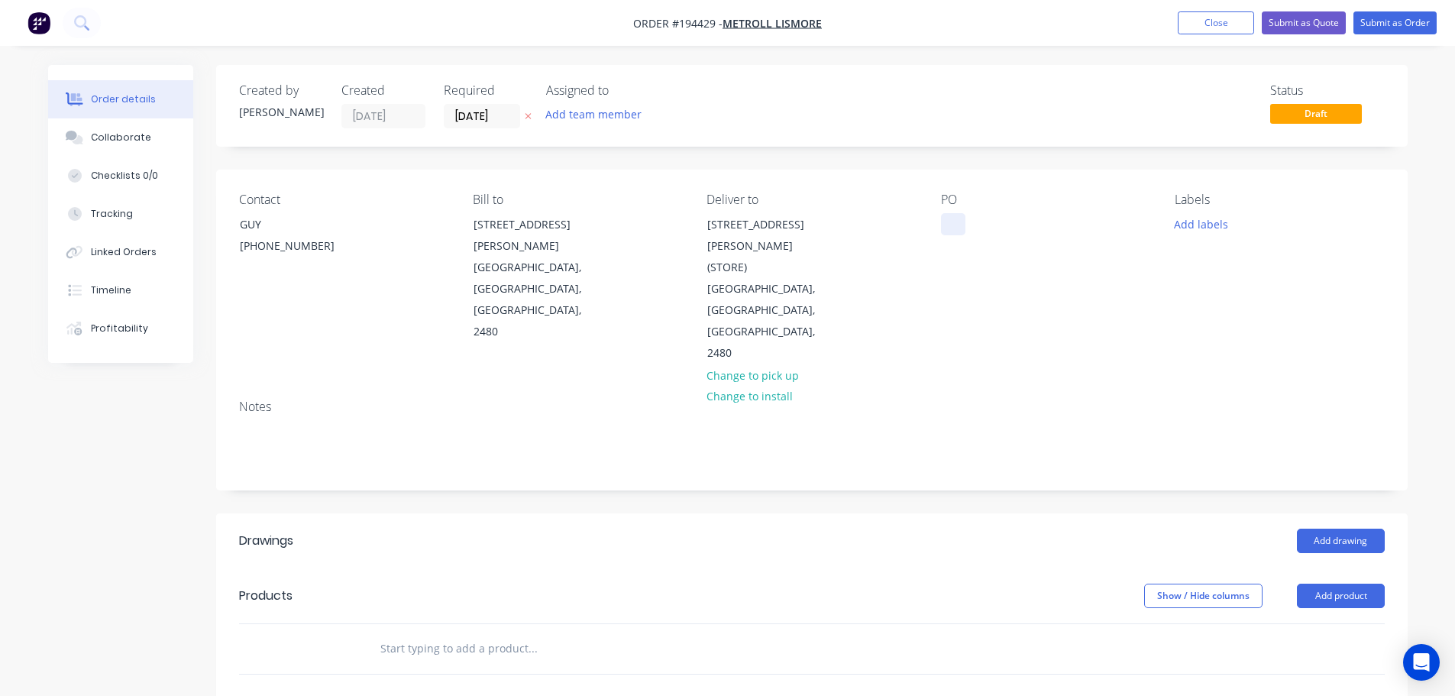
click at [951, 227] on div at bounding box center [953, 224] width 24 height 22
click at [945, 217] on div at bounding box center [953, 224] width 24 height 22
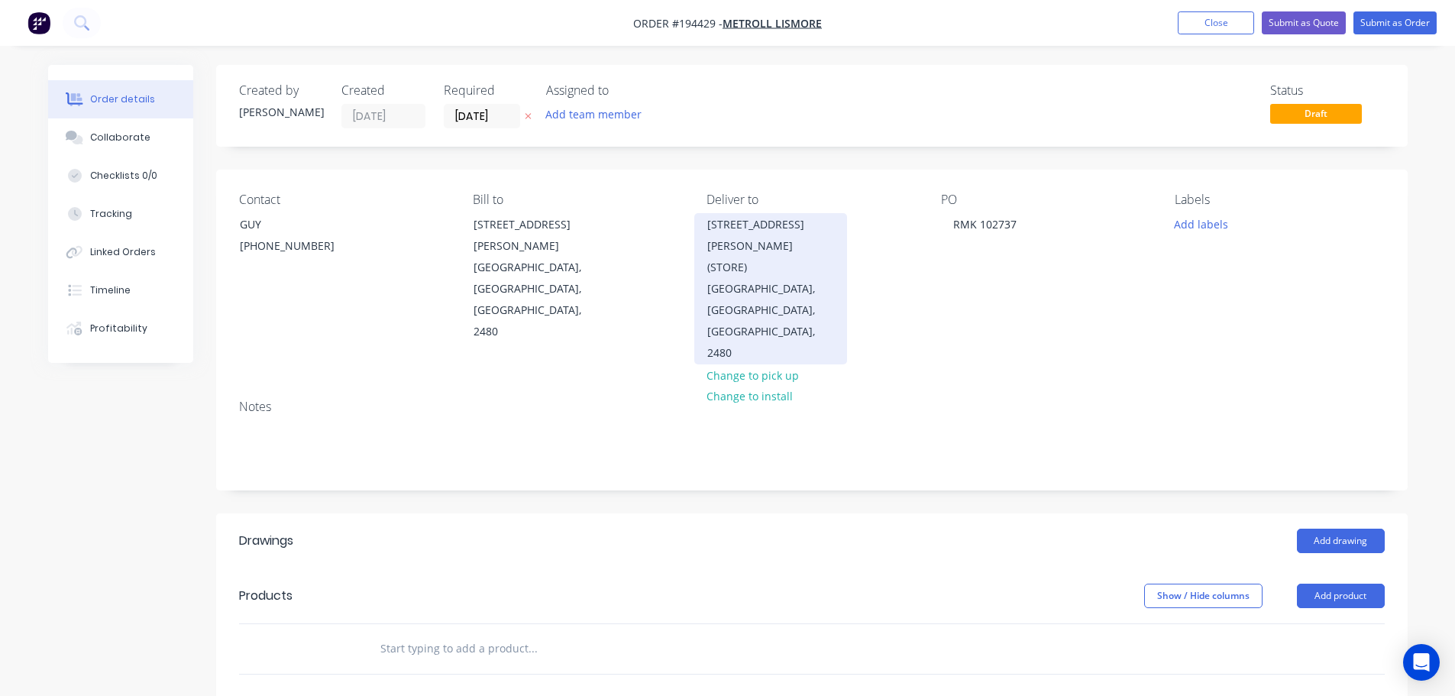
click at [769, 278] on div "[GEOGRAPHIC_DATA], [GEOGRAPHIC_DATA], [GEOGRAPHIC_DATA], 2480" at bounding box center [770, 321] width 127 height 86
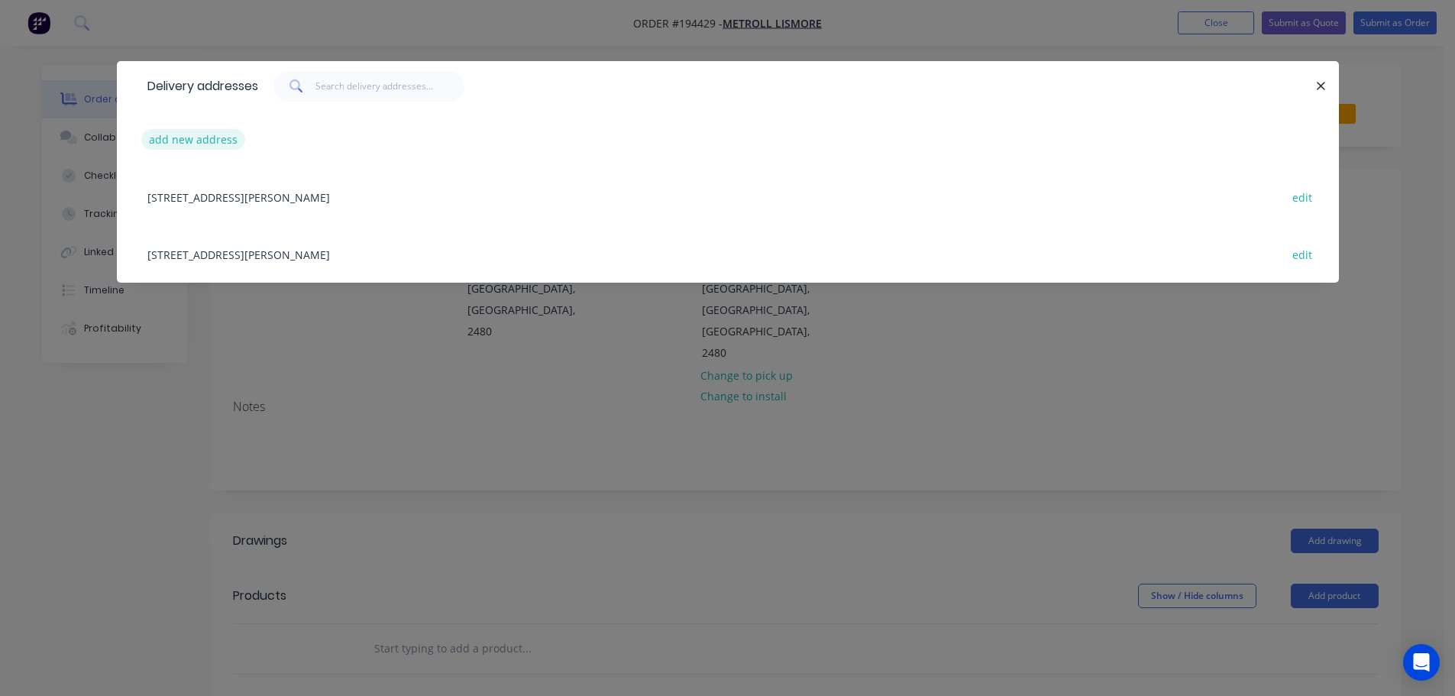
click at [198, 143] on button "add new address" at bounding box center [193, 139] width 105 height 21
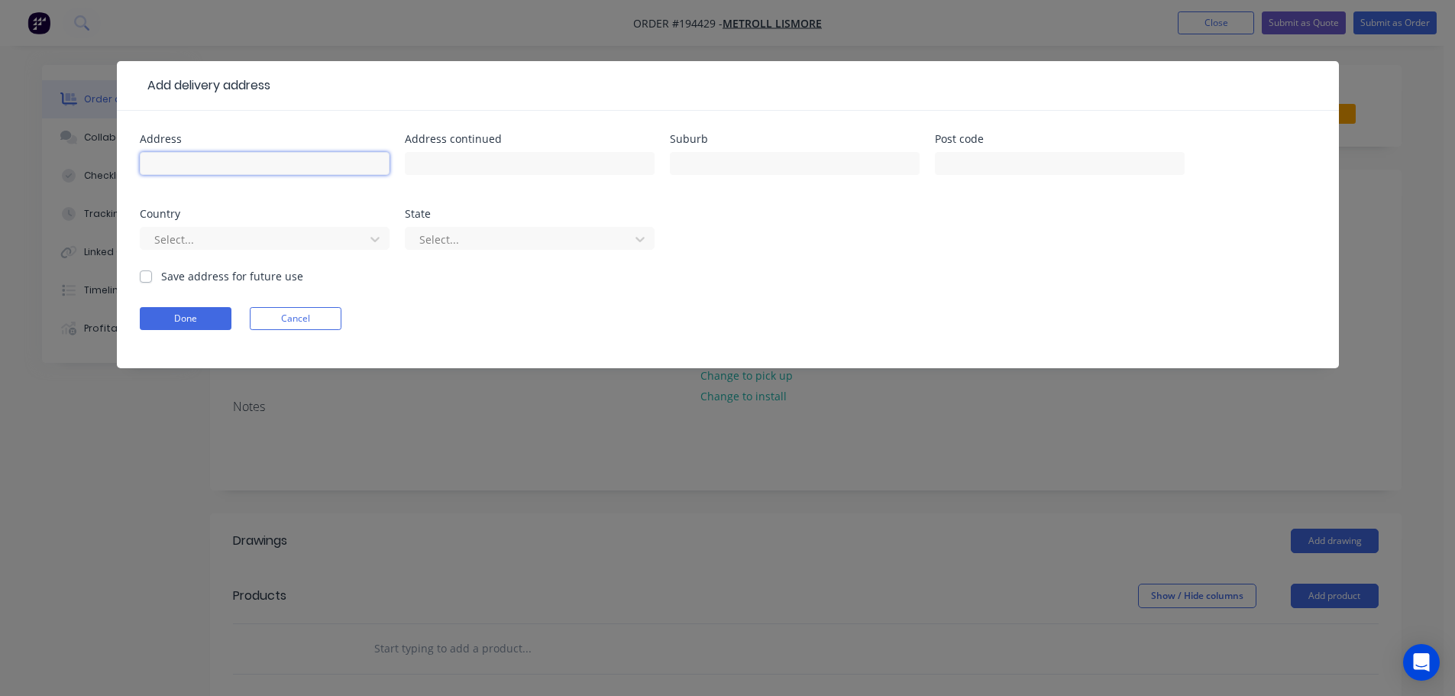
click at [186, 163] on input "text" at bounding box center [265, 163] width 250 height 23
type input "[STREET_ADDRESS]"
type input "NASHUA"
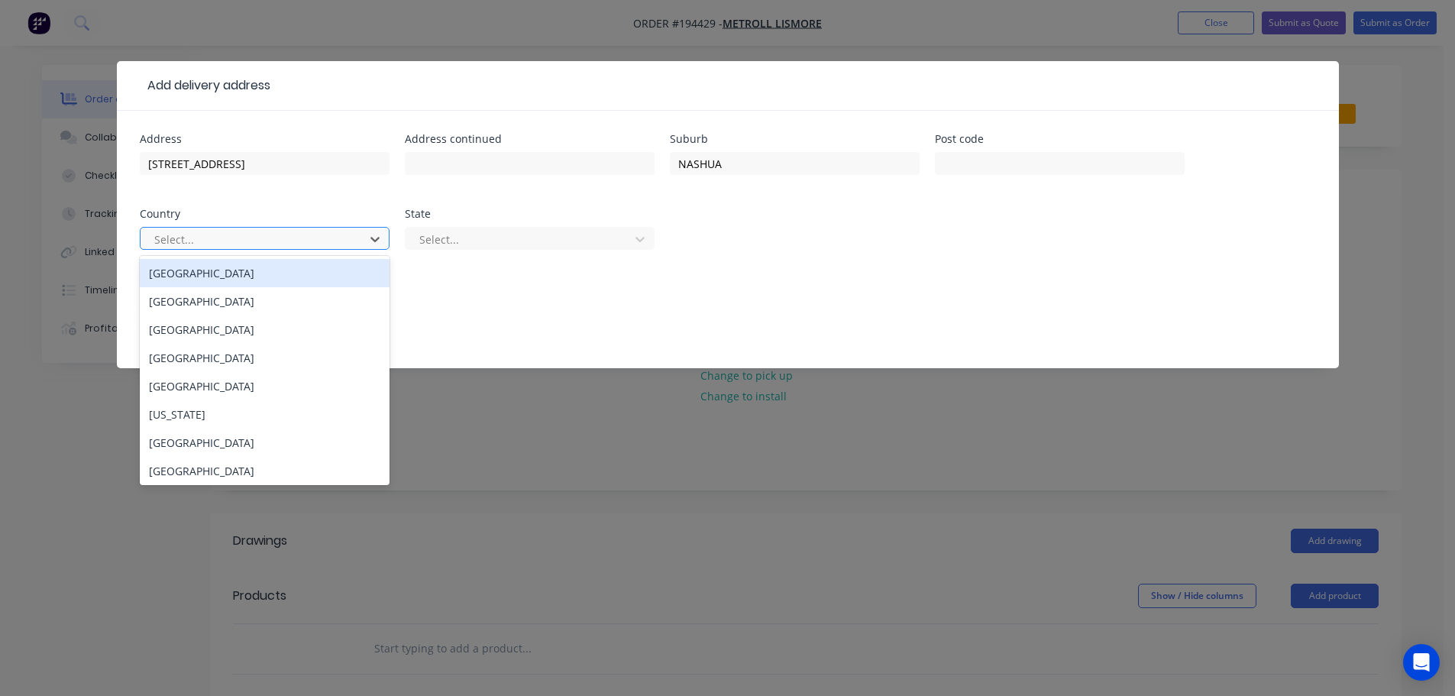
click at [232, 239] on div at bounding box center [255, 239] width 204 height 19
click at [217, 274] on div "[GEOGRAPHIC_DATA]" at bounding box center [265, 273] width 250 height 28
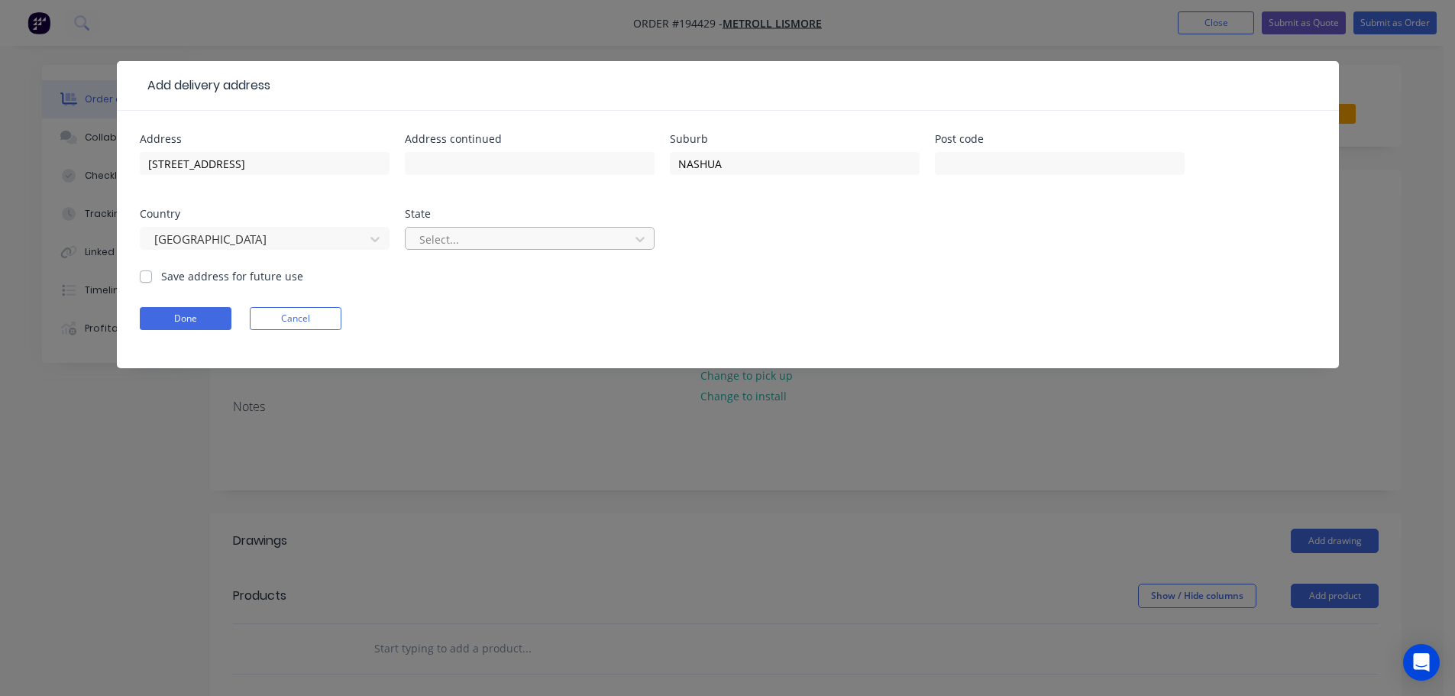
click at [422, 249] on div "Select..." at bounding box center [519, 239] width 213 height 23
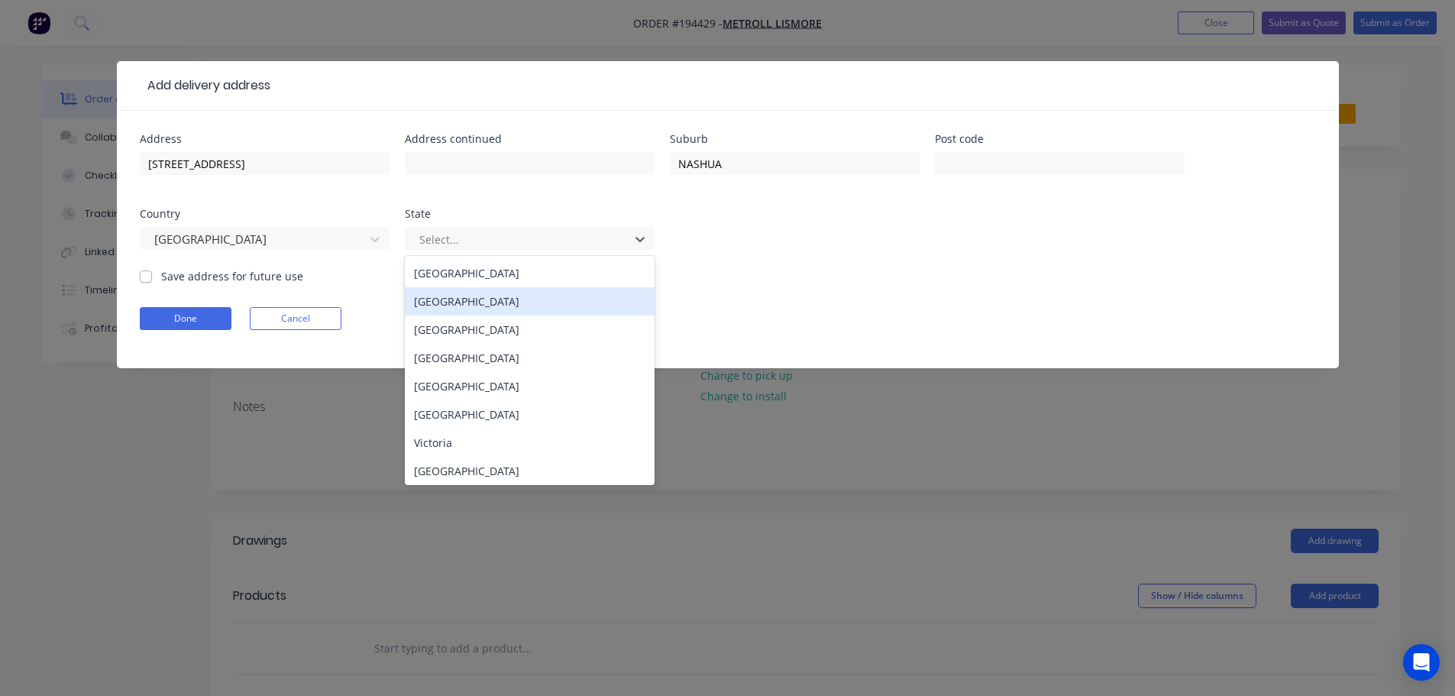
click at [454, 302] on div "[GEOGRAPHIC_DATA]" at bounding box center [530, 301] width 250 height 28
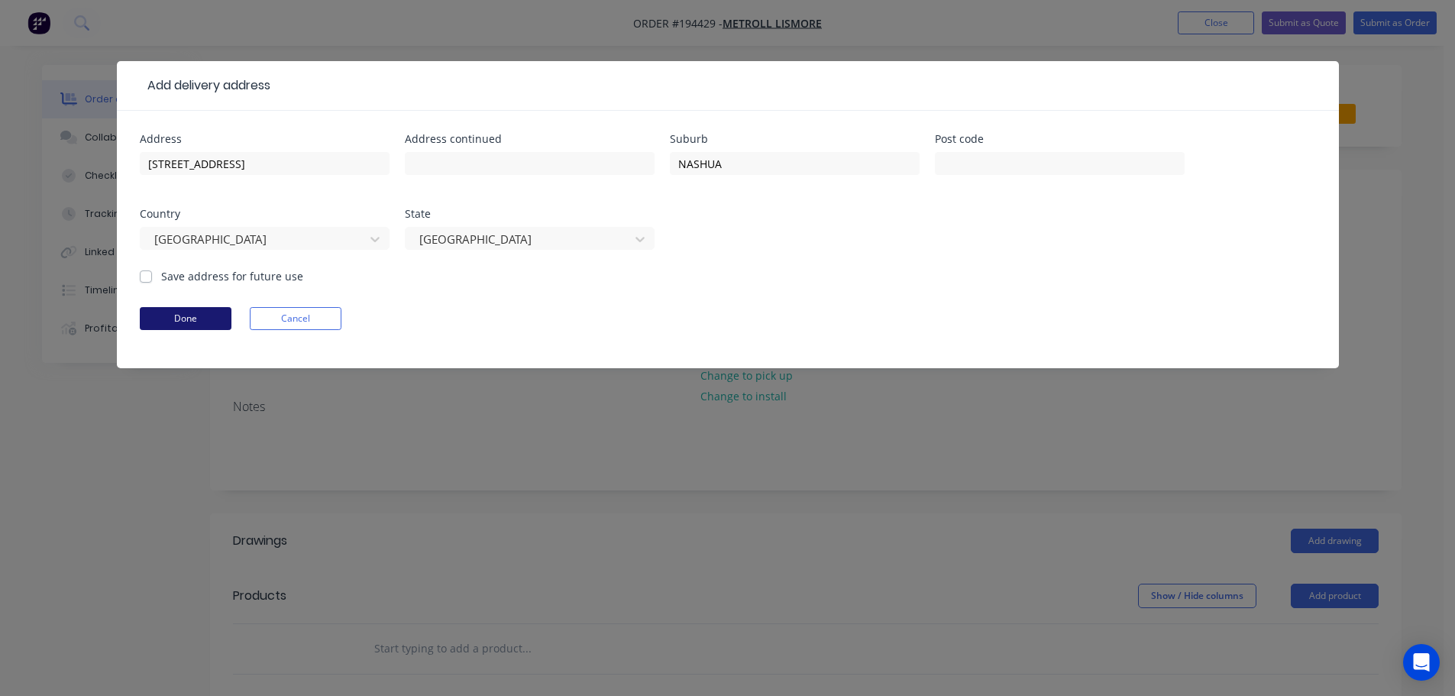
click at [184, 309] on button "Done" at bounding box center [186, 318] width 92 height 23
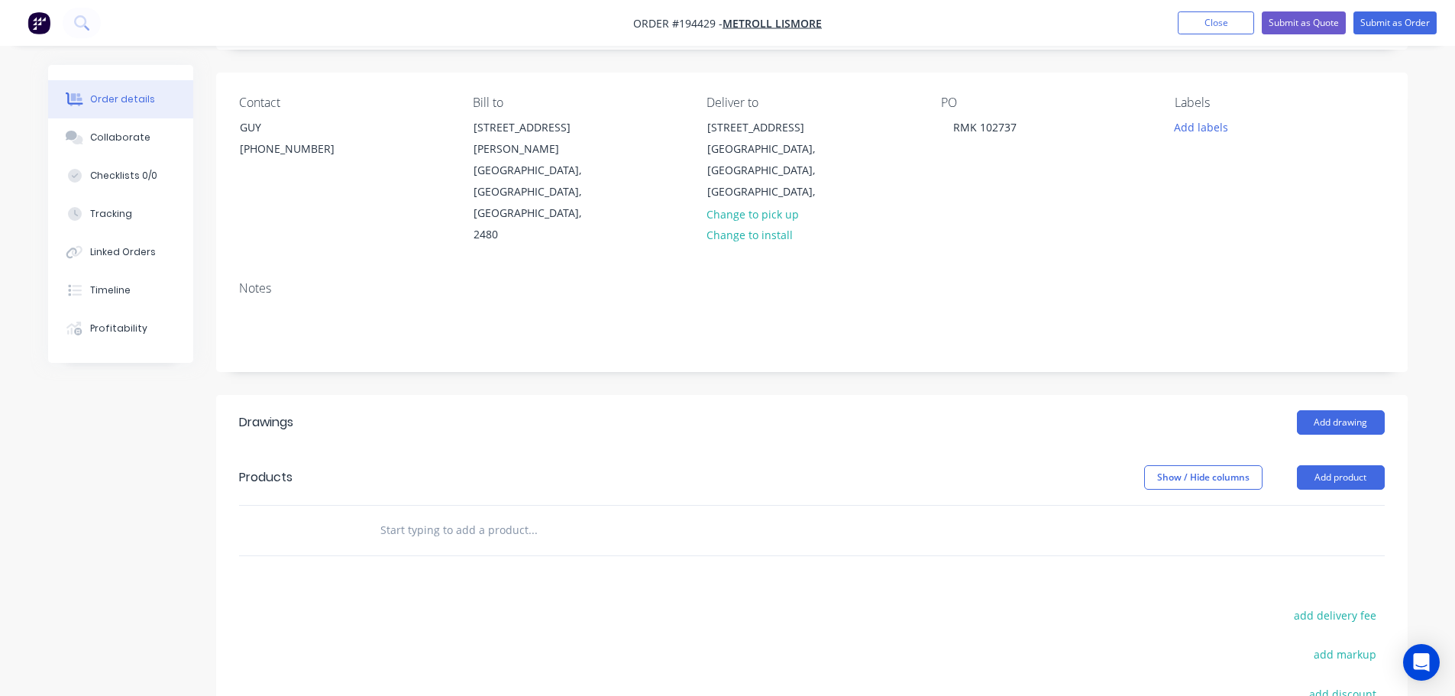
scroll to position [153, 0]
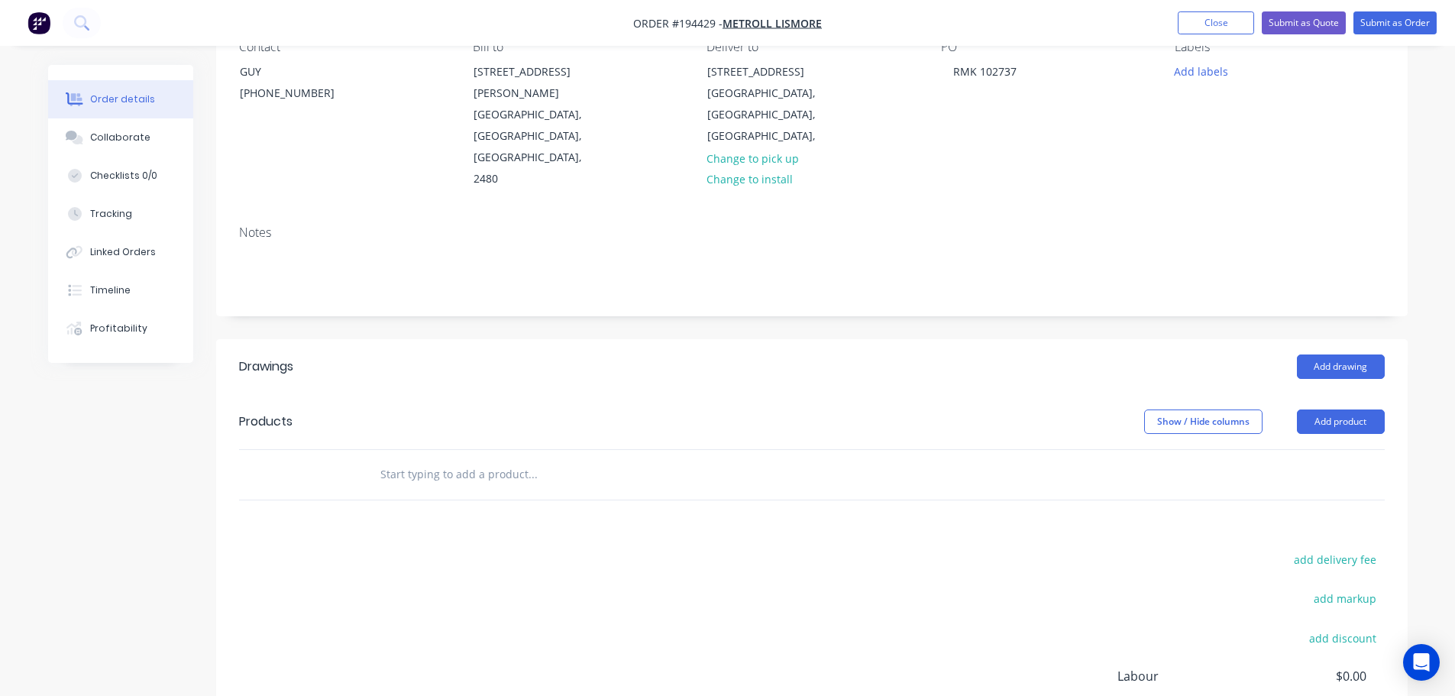
drag, startPoint x: 1329, startPoint y: 380, endPoint x: 1343, endPoint y: 396, distance: 20.5
click at [1329, 409] on button "Add product" at bounding box center [1341, 421] width 88 height 24
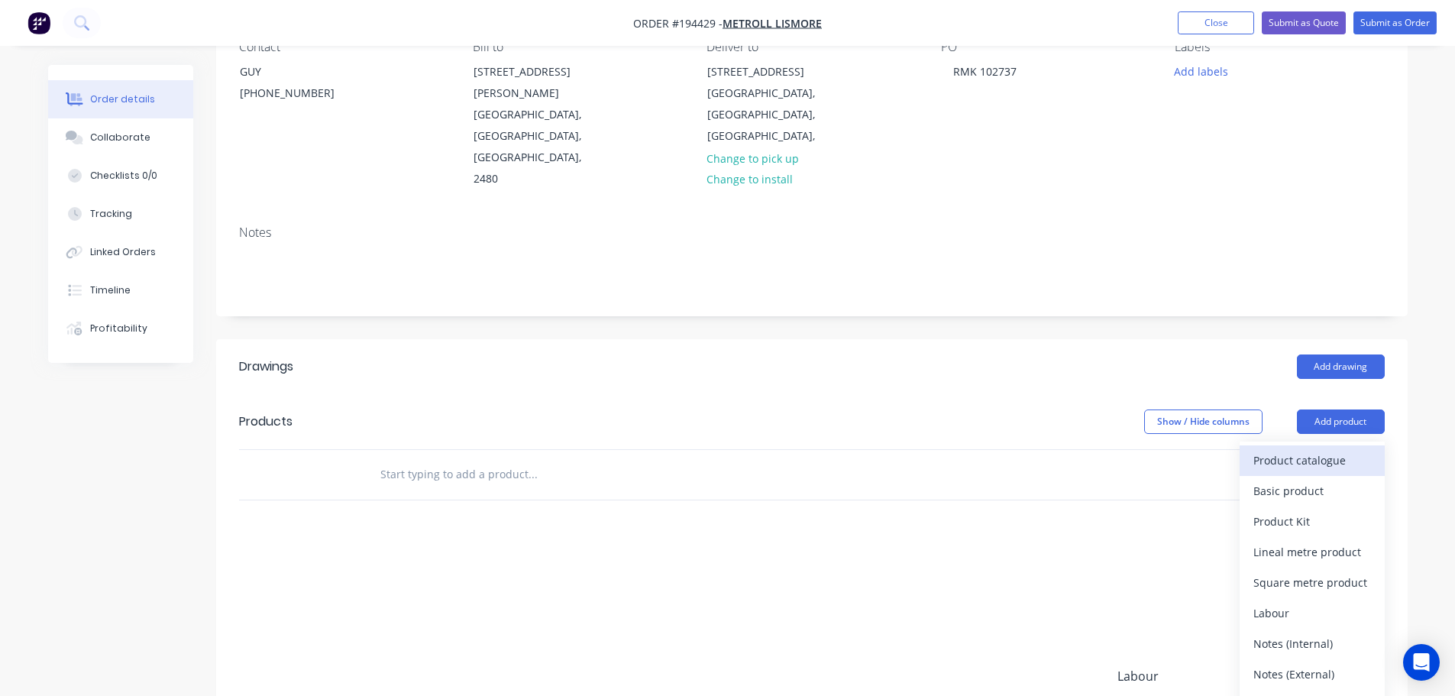
click at [1305, 449] on div "Product catalogue" at bounding box center [1312, 460] width 118 height 22
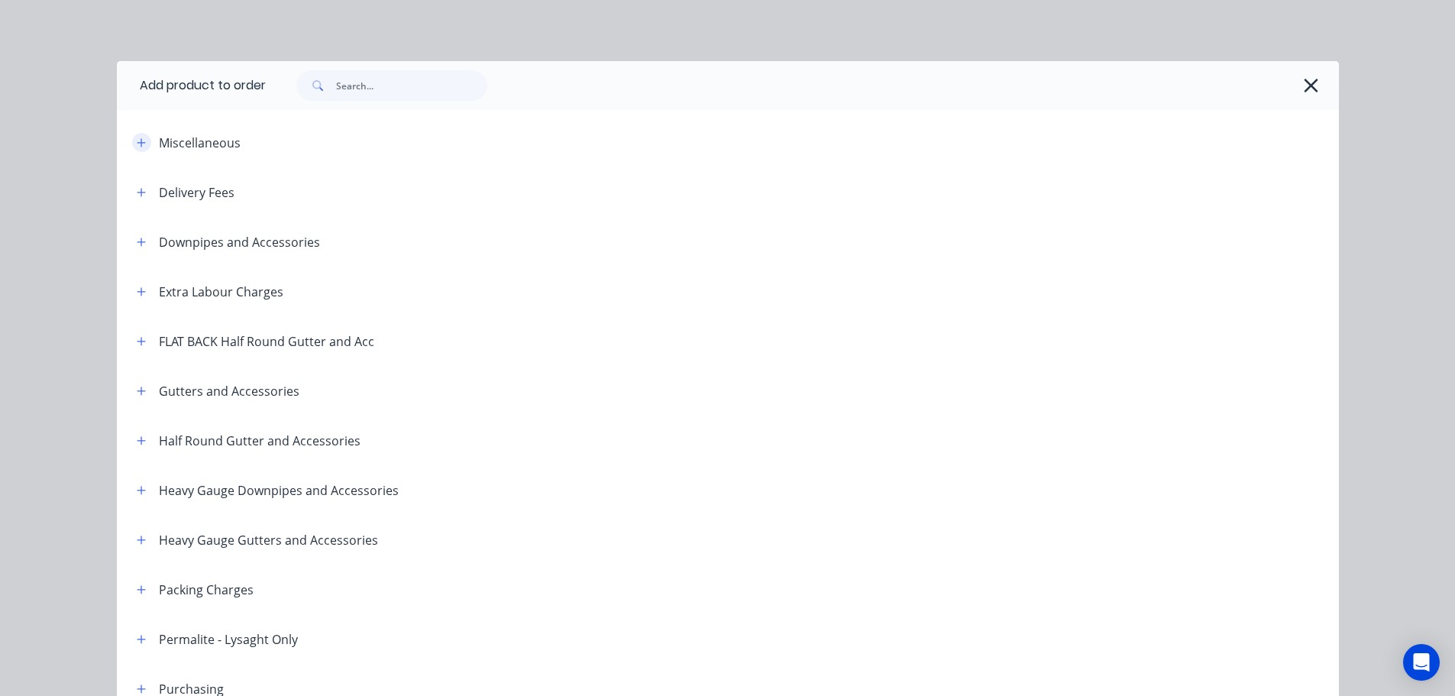
click at [148, 146] on div "Miscellaneous" at bounding box center [254, 142] width 260 height 19
click at [132, 137] on span at bounding box center [141, 142] width 19 height 19
click at [143, 142] on button "button" at bounding box center [141, 142] width 19 height 19
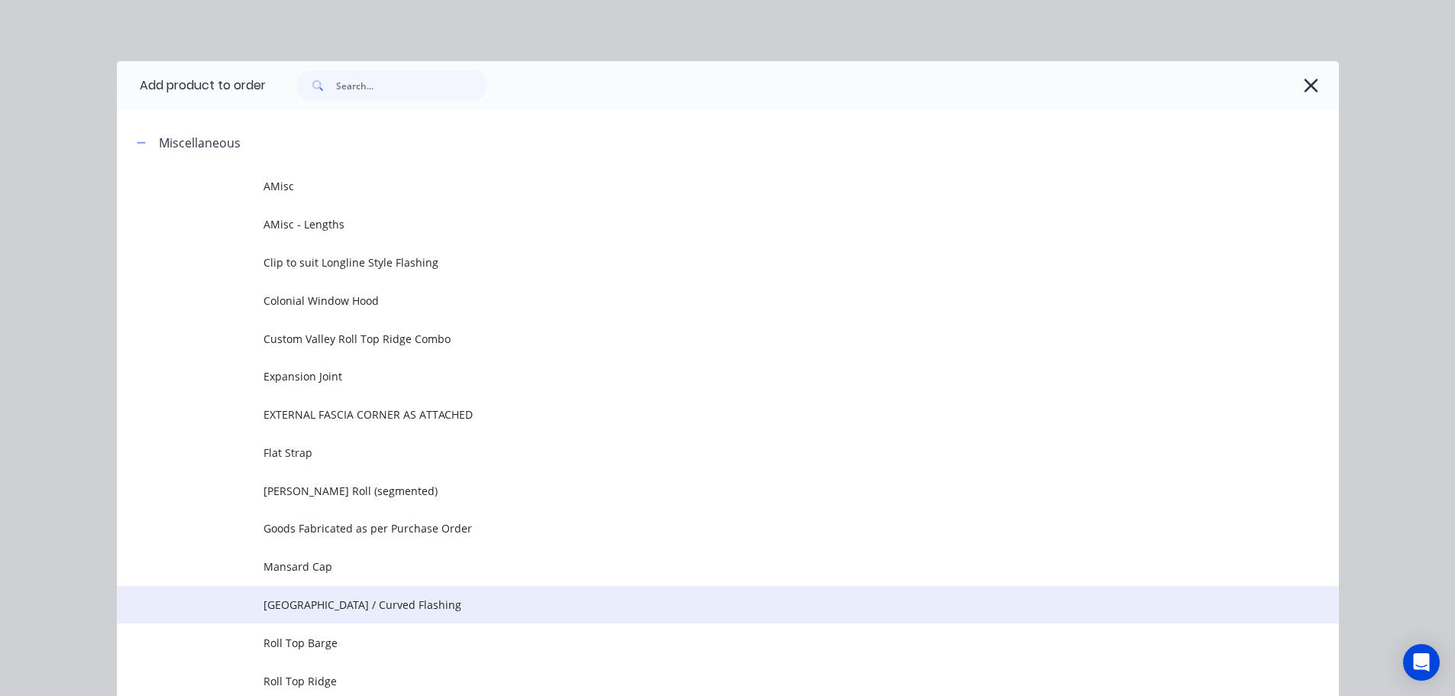
click at [388, 601] on span "[GEOGRAPHIC_DATA] / Curved Flashing" at bounding box center [693, 604] width 860 height 16
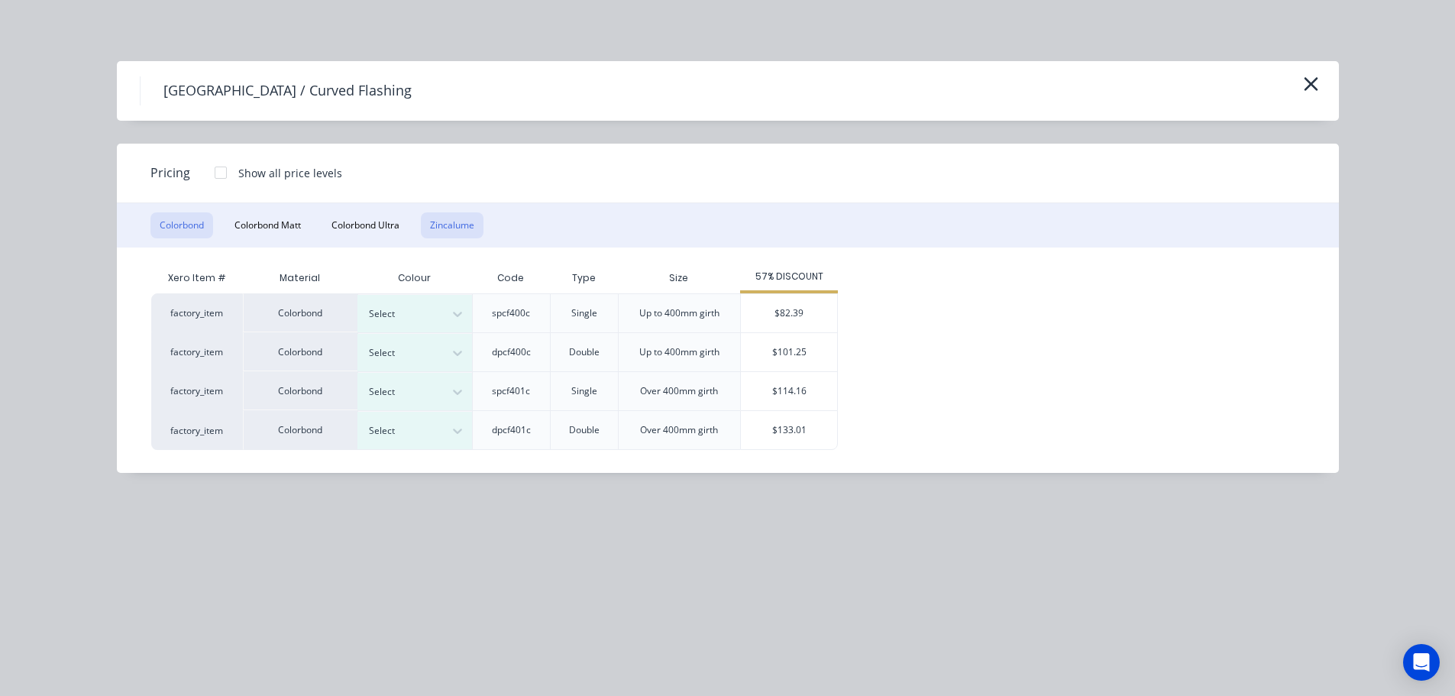
click at [443, 223] on button "Zincalume" at bounding box center [452, 225] width 63 height 26
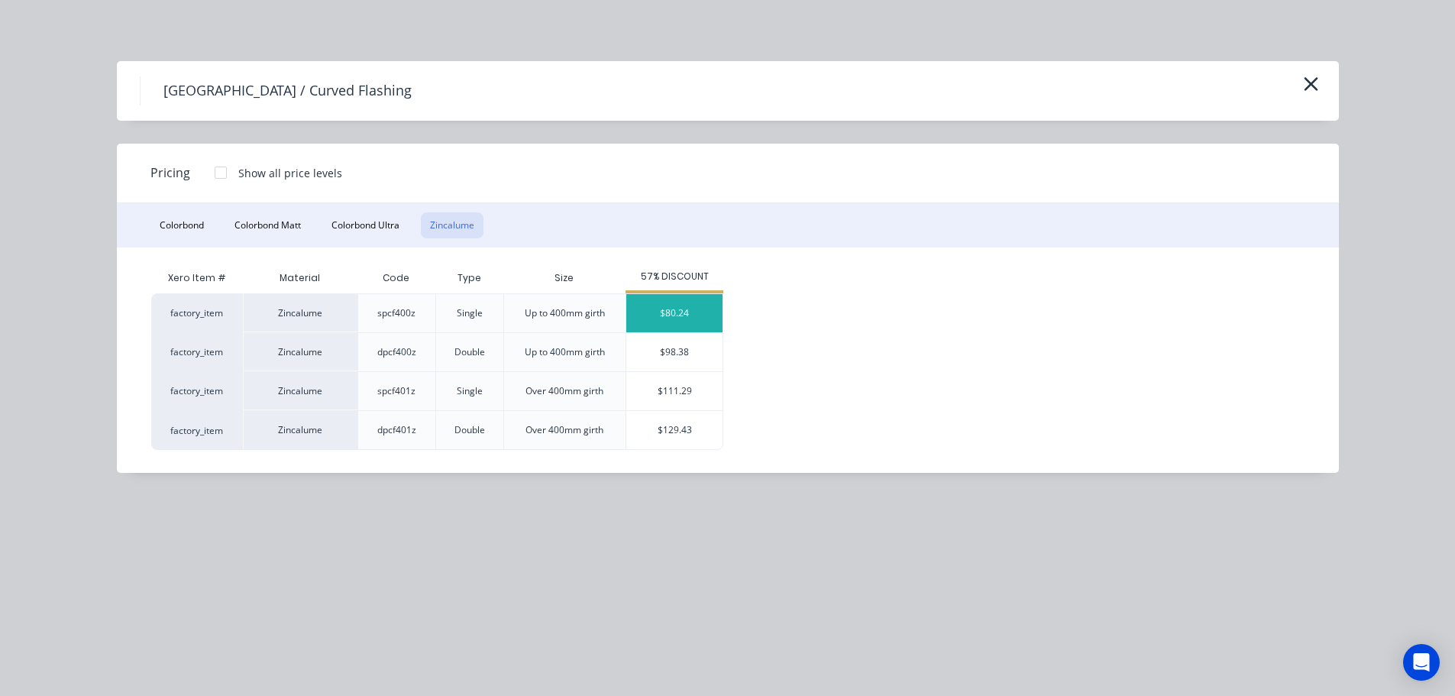
click at [648, 317] on div "$80.24" at bounding box center [674, 313] width 96 height 38
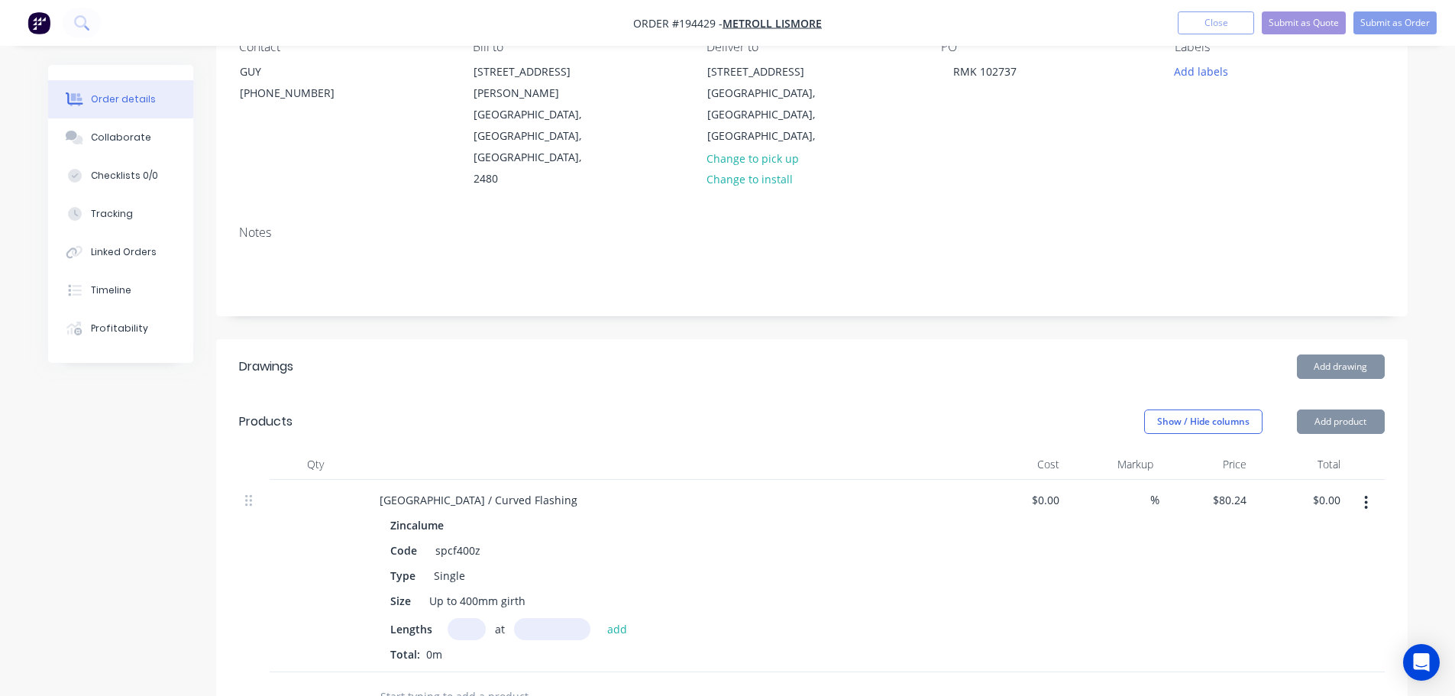
scroll to position [305, 0]
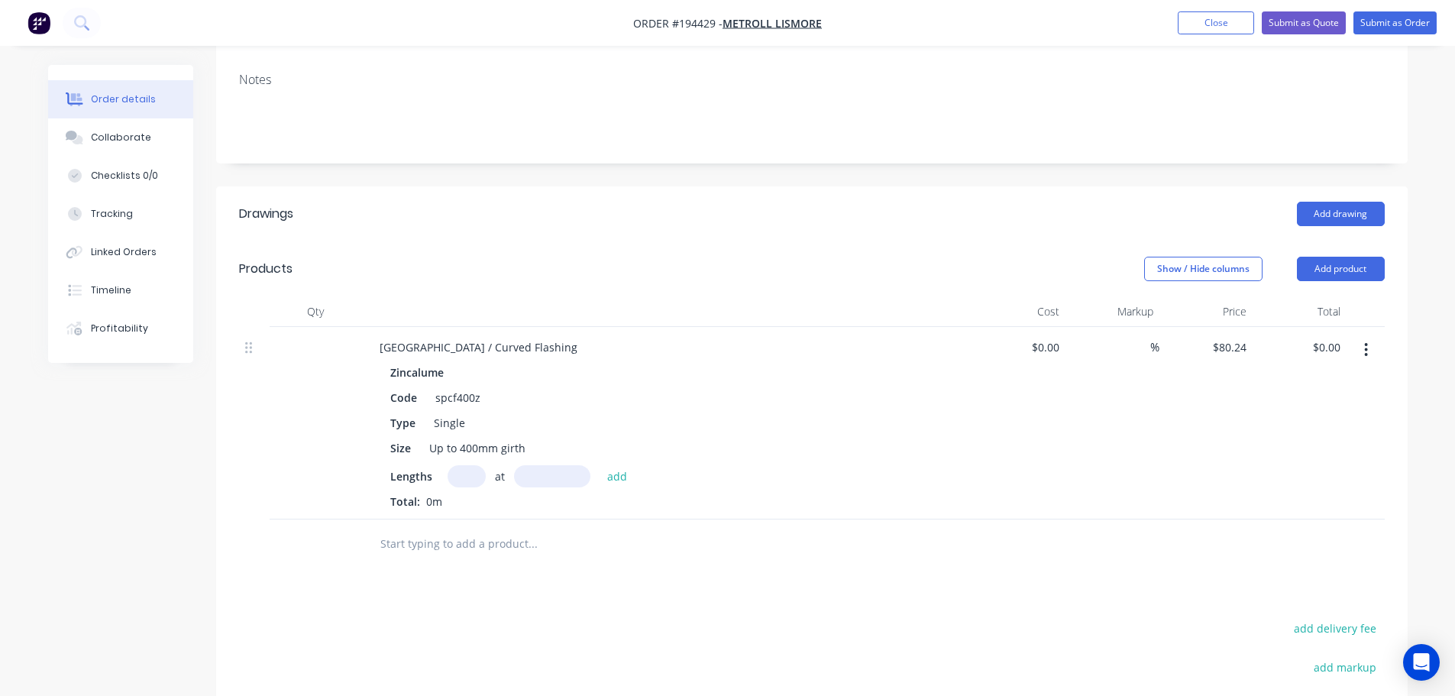
click at [458, 465] on input "text" at bounding box center [467, 476] width 38 height 22
type input "18"
type input "2400"
click at [599, 465] on button "add" at bounding box center [617, 475] width 36 height 21
type input "$3,466.37"
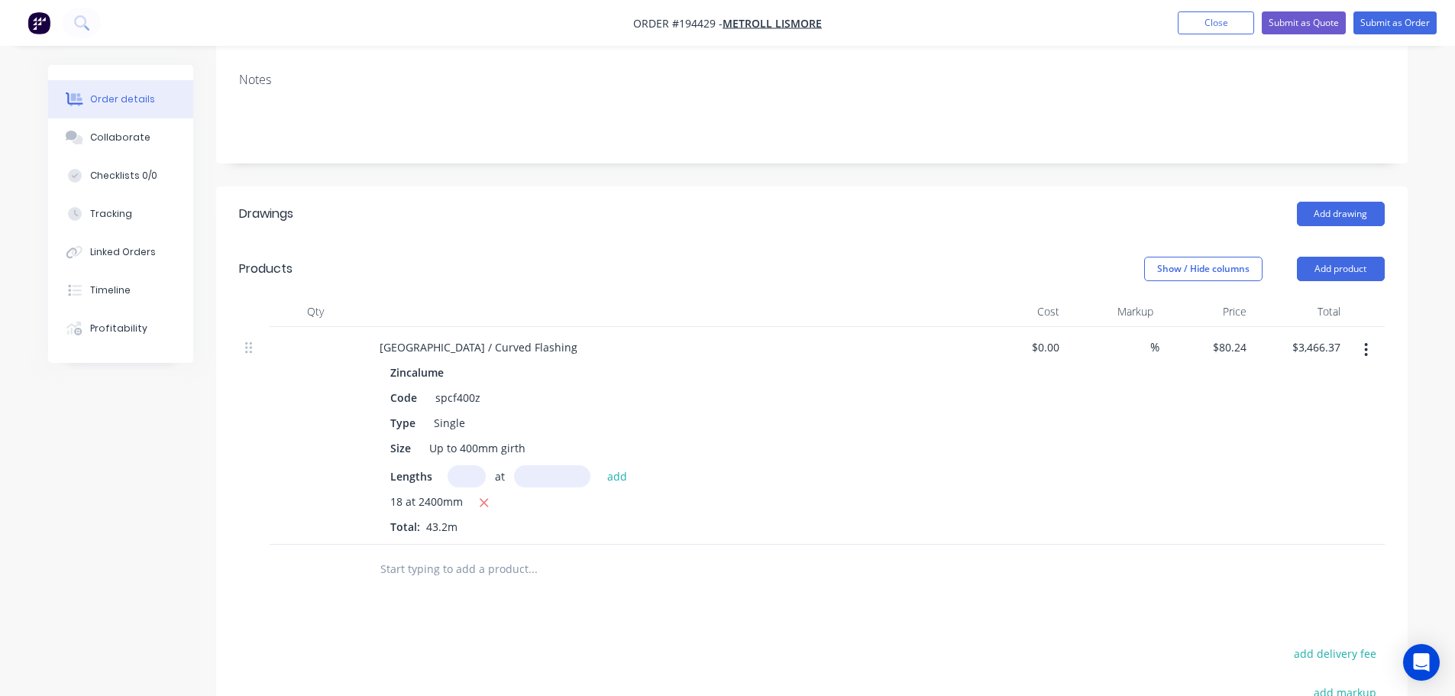
click at [471, 465] on input "text" at bounding box center [467, 476] width 38 height 22
type input "18"
type input "280"
click at [599, 465] on button "add" at bounding box center [617, 475] width 36 height 21
type input "$4,910.69"
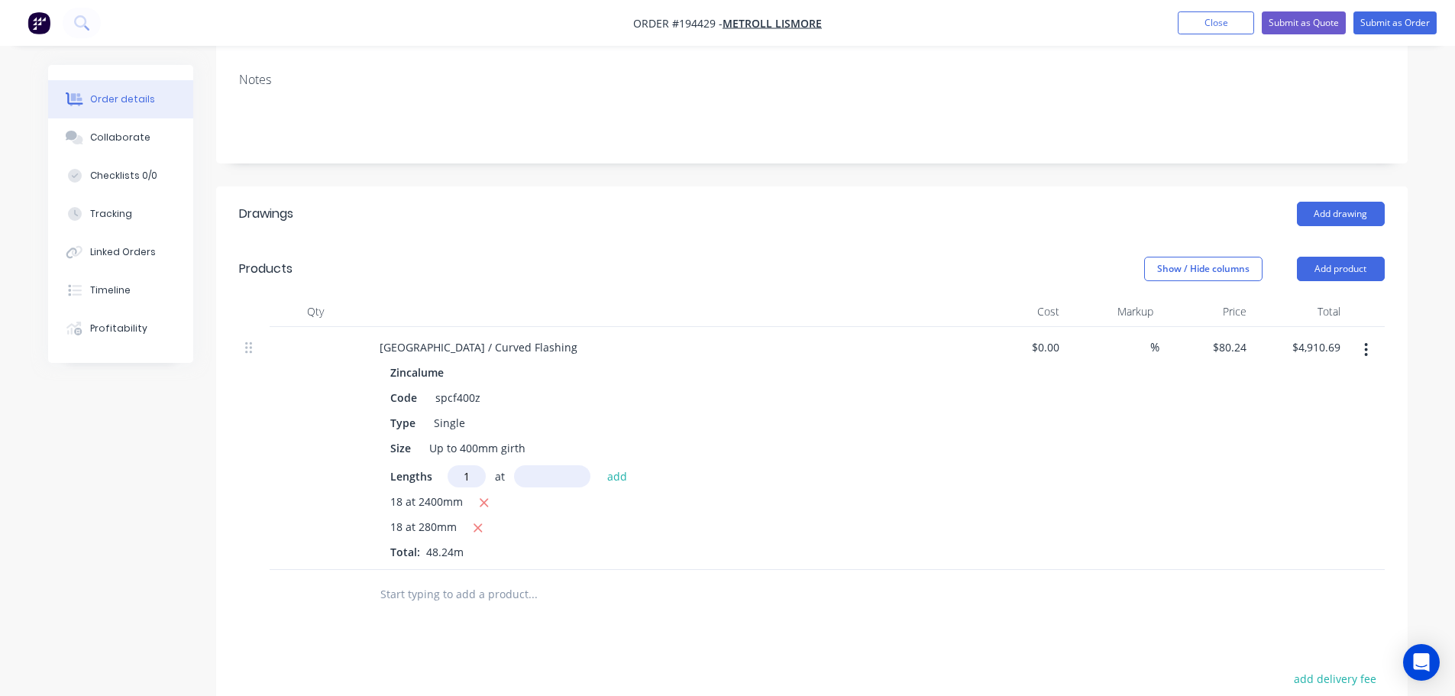
type input "1"
type input "2800"
click at [599, 465] on button "add" at bounding box center [617, 475] width 36 height 21
click at [481, 499] on icon "button" at bounding box center [484, 503] width 8 height 8
click at [481, 496] on icon "button" at bounding box center [478, 503] width 10 height 14
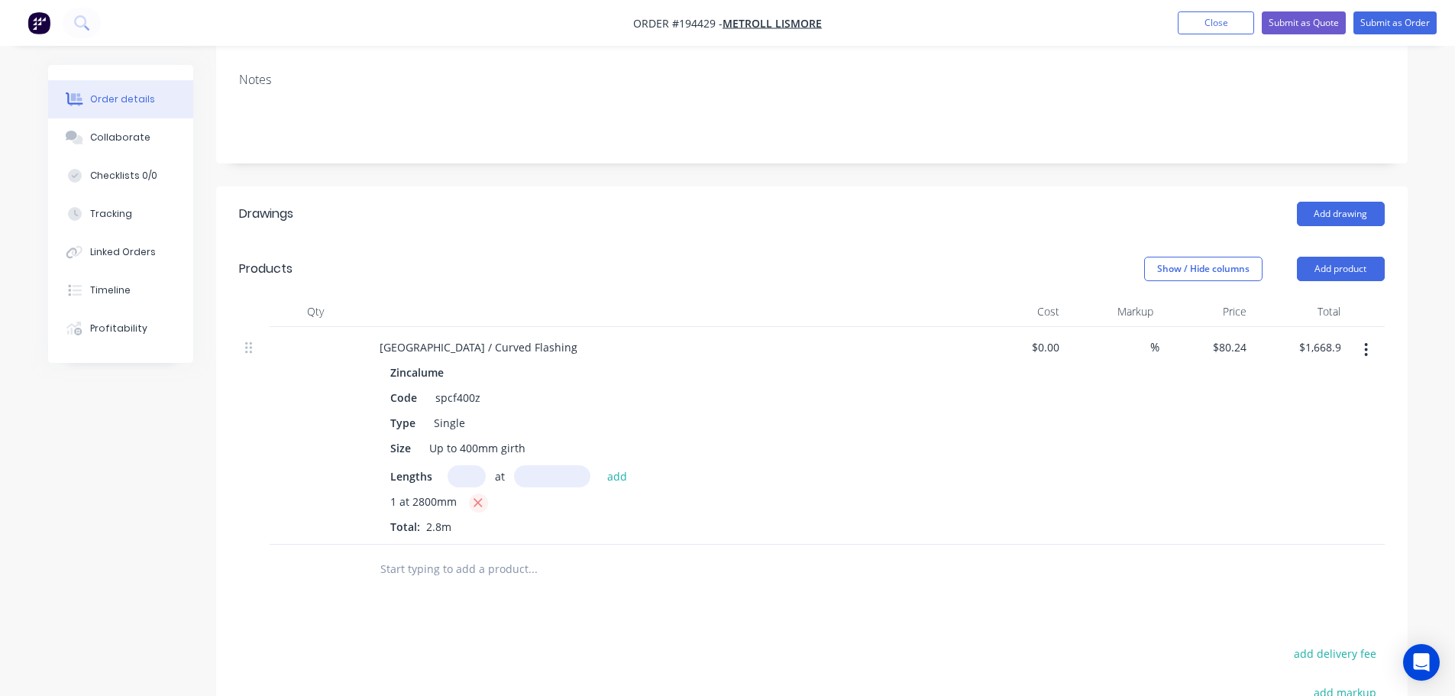
type input "$224.67"
click at [460, 465] on input "text" at bounding box center [467, 476] width 38 height 22
type input "18"
type input "2800"
click at [599, 465] on button "add" at bounding box center [617, 475] width 36 height 21
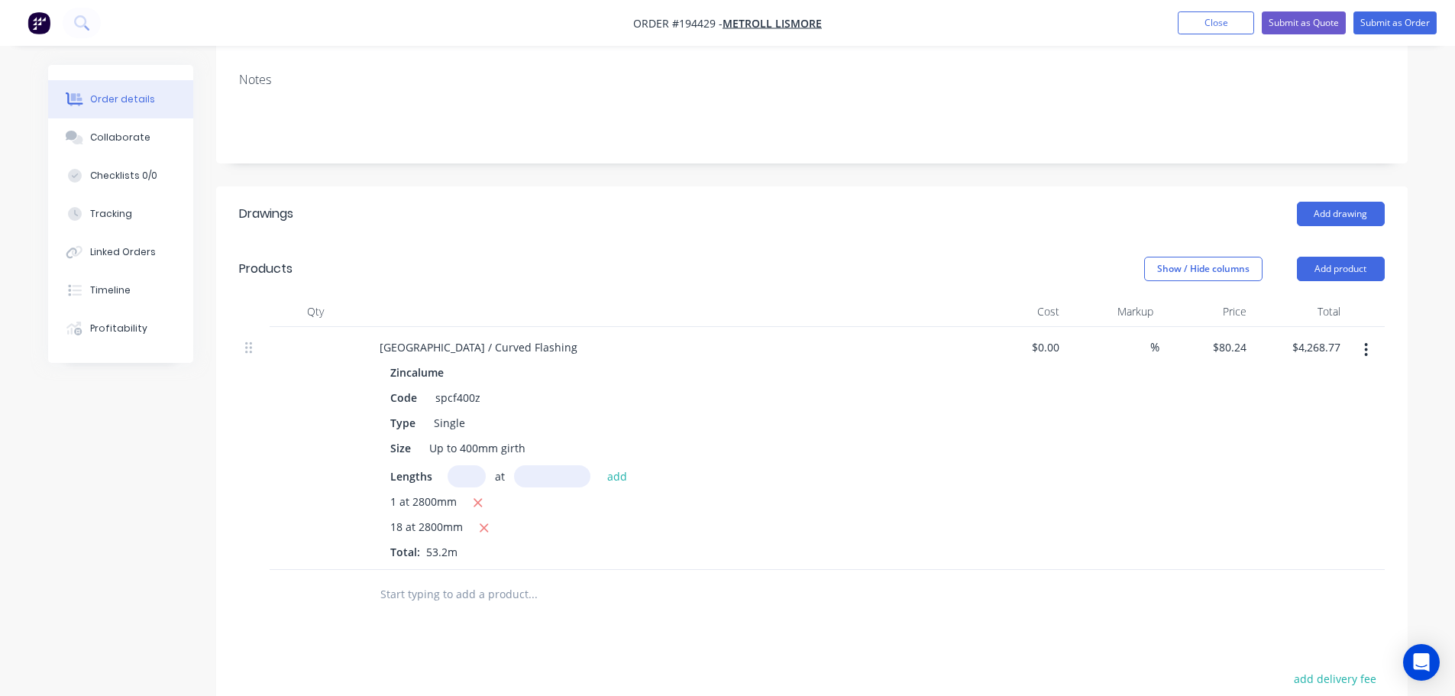
click at [479, 493] on button "button" at bounding box center [478, 502] width 19 height 19
type input "$4,044.10"
click at [628, 257] on div "Show / Hide columns Add product" at bounding box center [933, 269] width 902 height 24
click at [1226, 336] on input "80.24" at bounding box center [1231, 347] width 41 height 22
type input "$0.00"
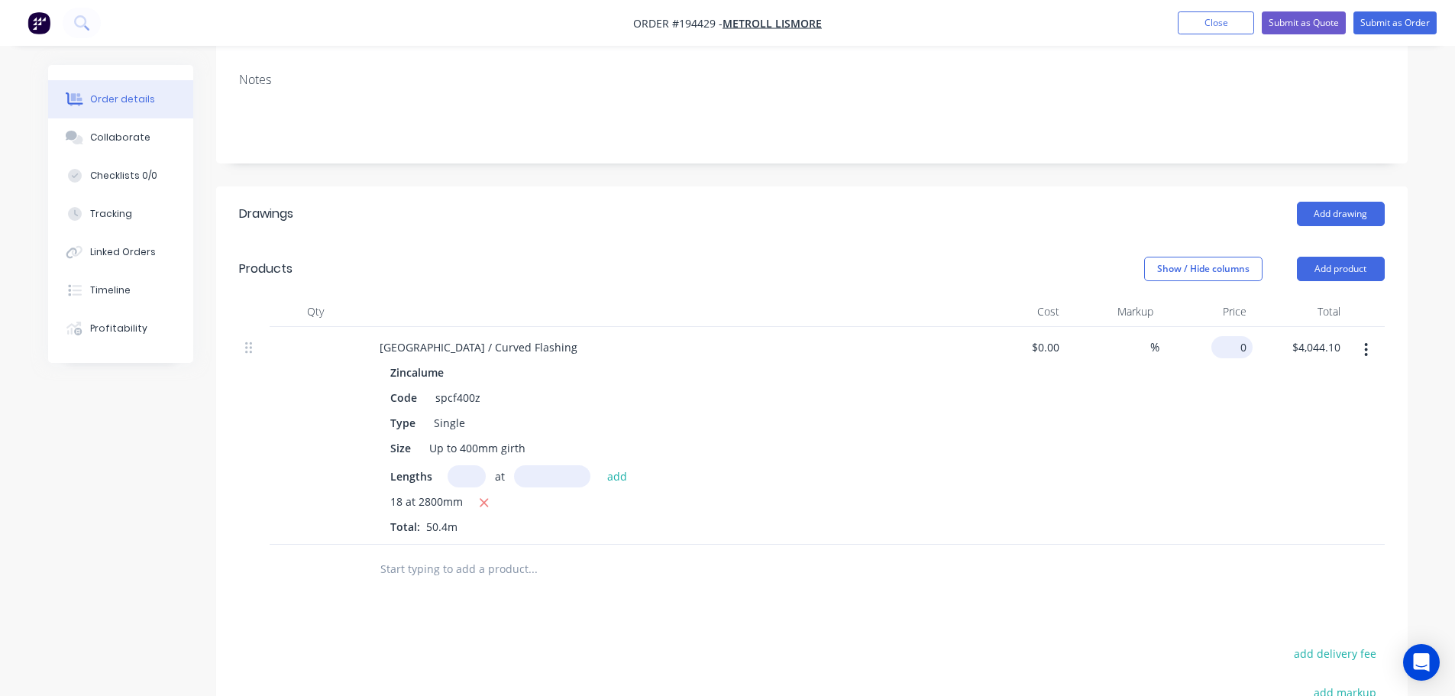
type input "$0.00"
click at [772, 257] on div "Show / Hide columns Add product" at bounding box center [933, 269] width 902 height 24
click at [641, 202] on div "Add drawing" at bounding box center [933, 214] width 902 height 24
click at [1042, 249] on header "Products Show / Hide columns Add product" at bounding box center [811, 268] width 1191 height 55
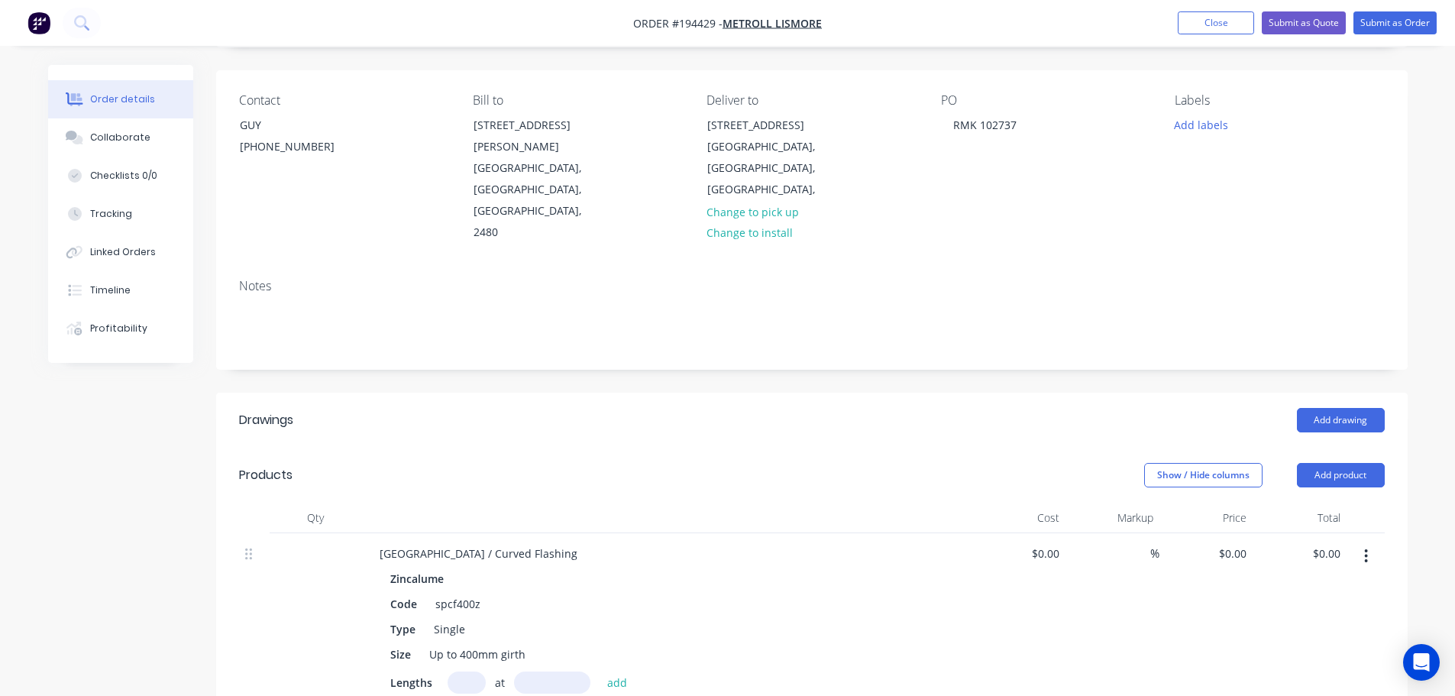
scroll to position [0, 0]
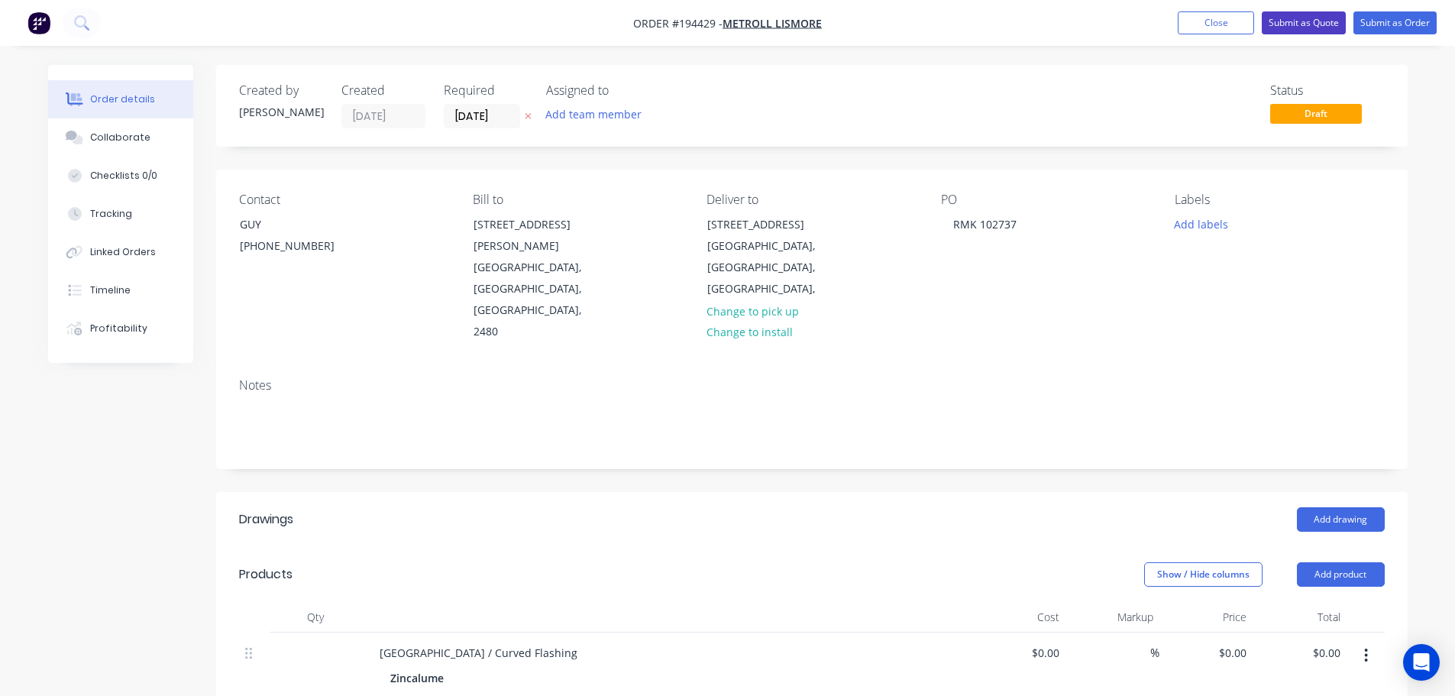
click at [1307, 21] on button "Submit as Quote" at bounding box center [1304, 22] width 84 height 23
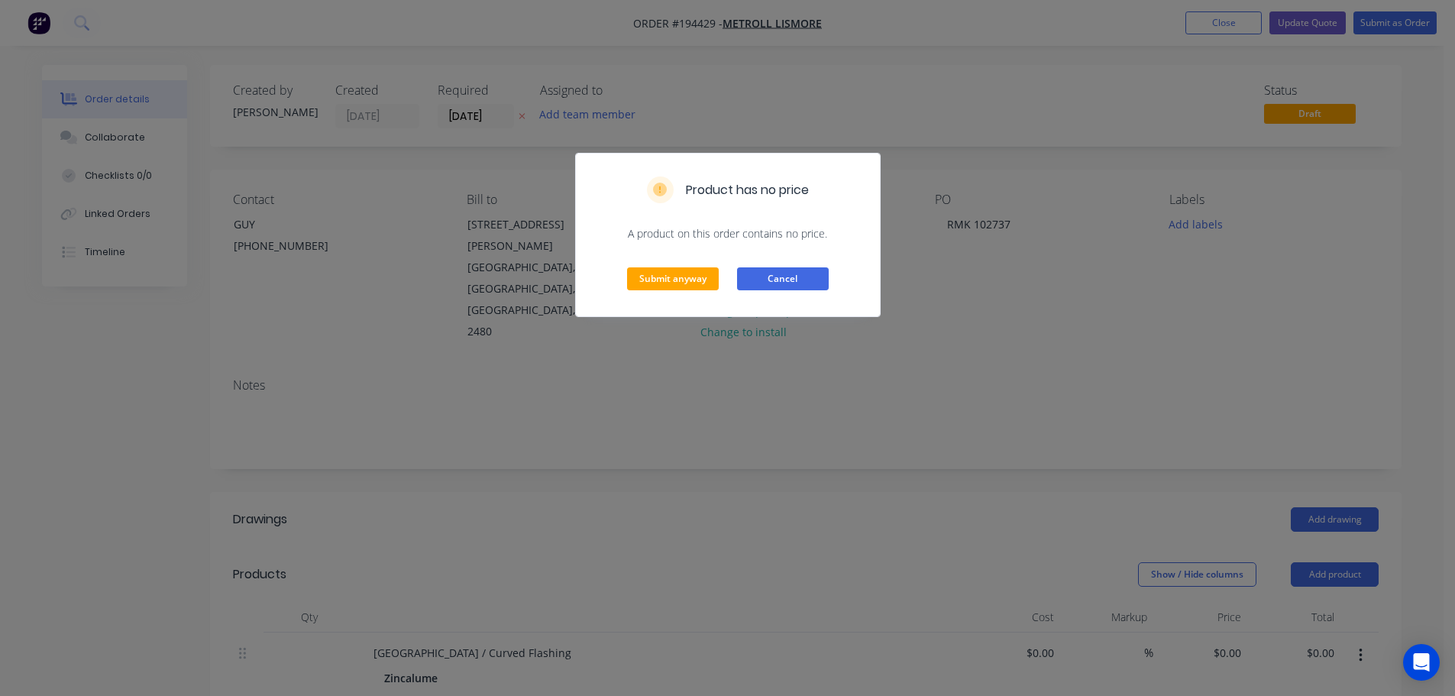
click at [773, 278] on button "Cancel" at bounding box center [783, 278] width 92 height 23
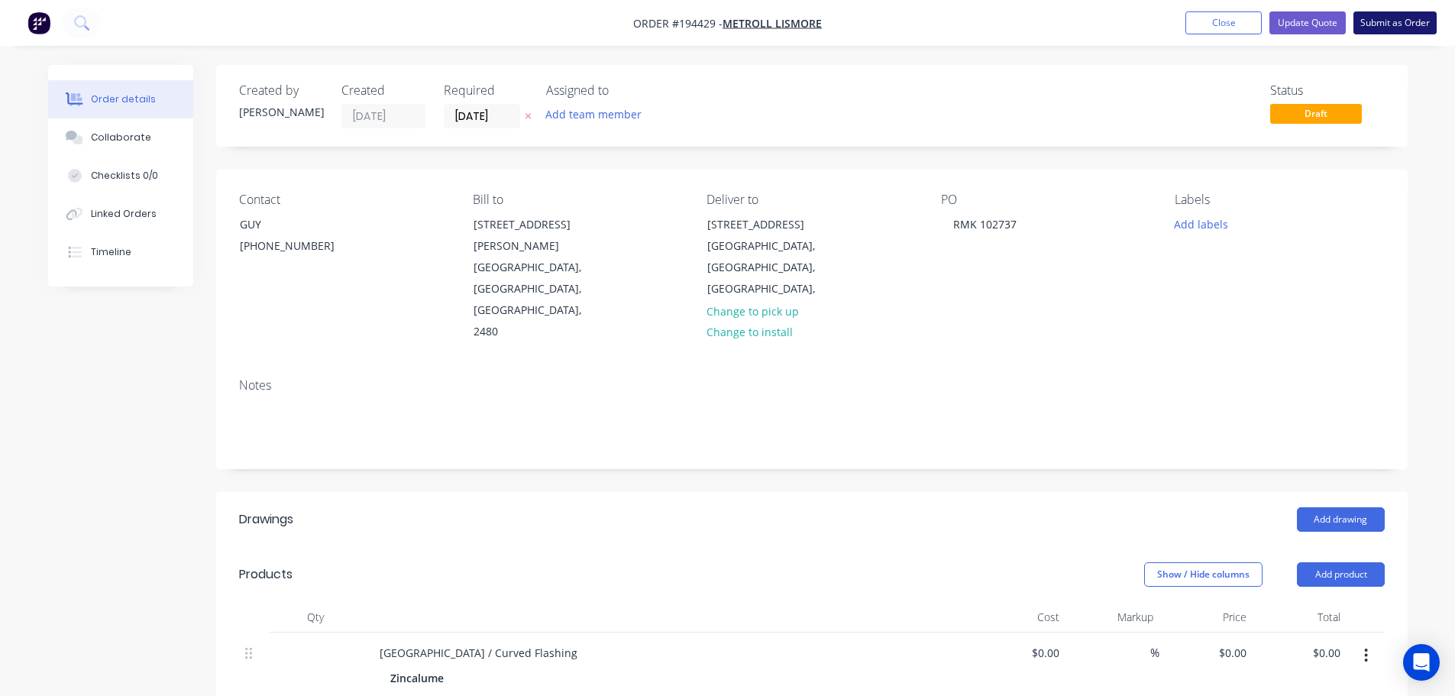
click at [1394, 18] on button "Submit as Order" at bounding box center [1394, 22] width 83 height 23
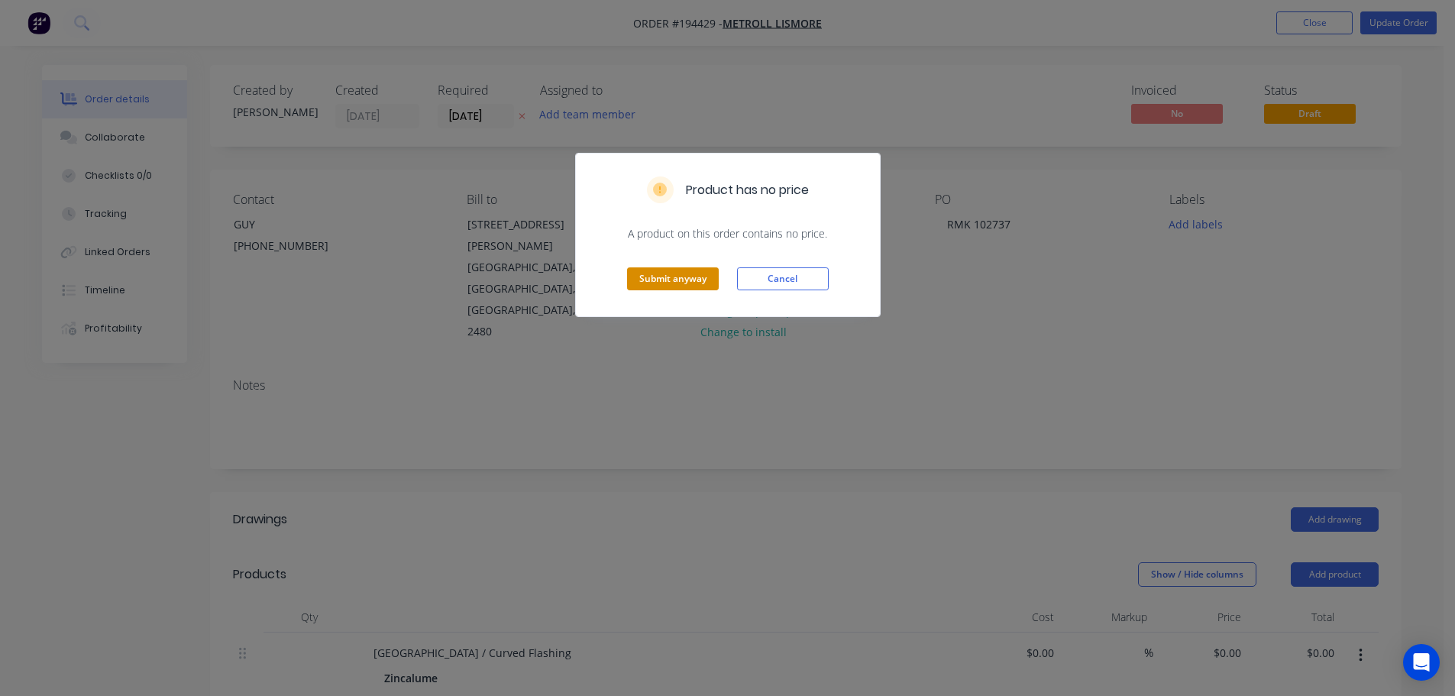
click at [682, 289] on button "Submit anyway" at bounding box center [673, 278] width 92 height 23
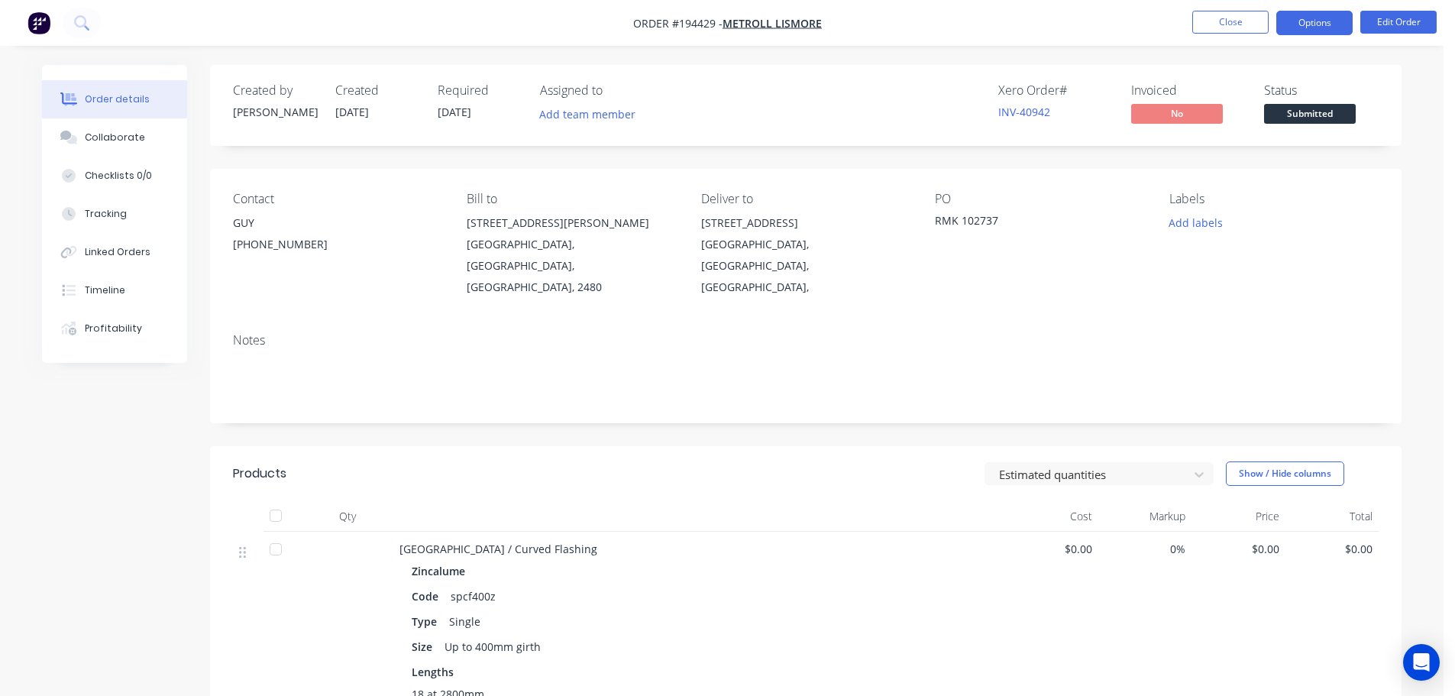
click at [1317, 34] on button "Options" at bounding box center [1314, 23] width 76 height 24
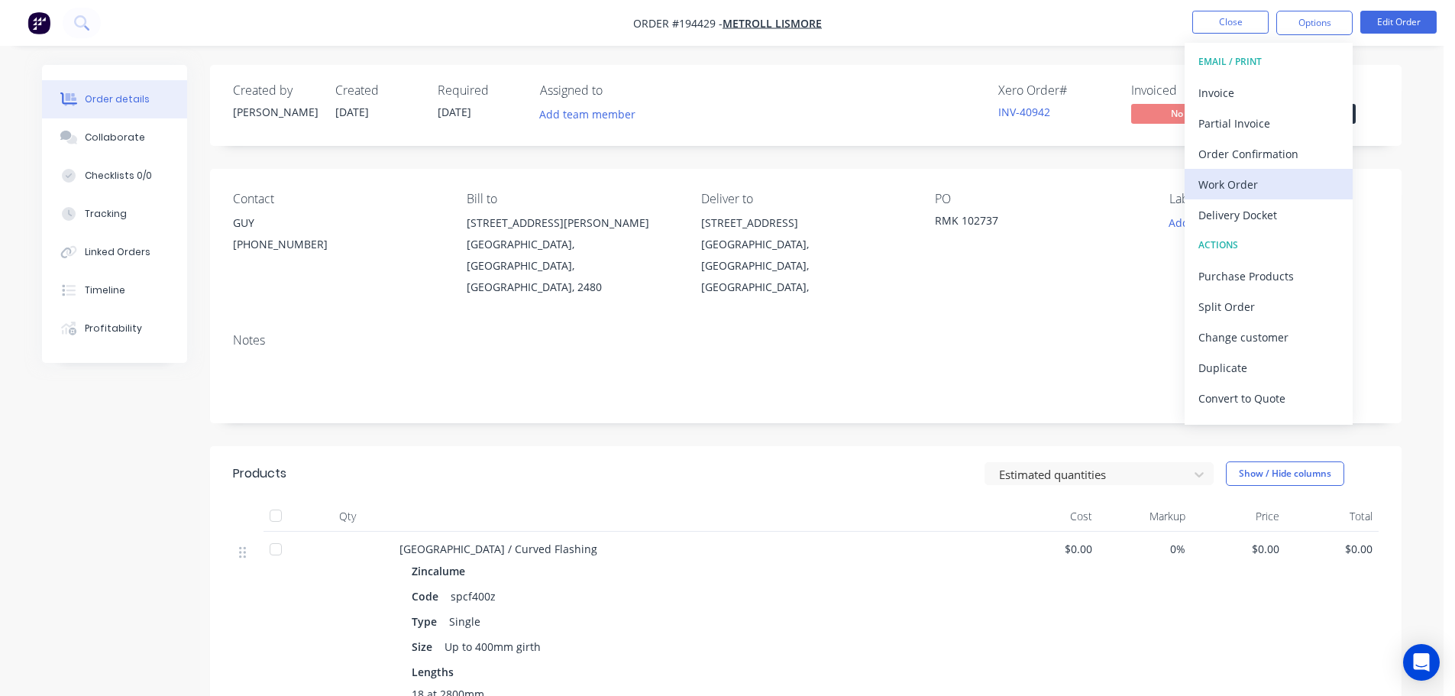
click at [1243, 191] on div "Work Order" at bounding box center [1268, 184] width 141 height 22
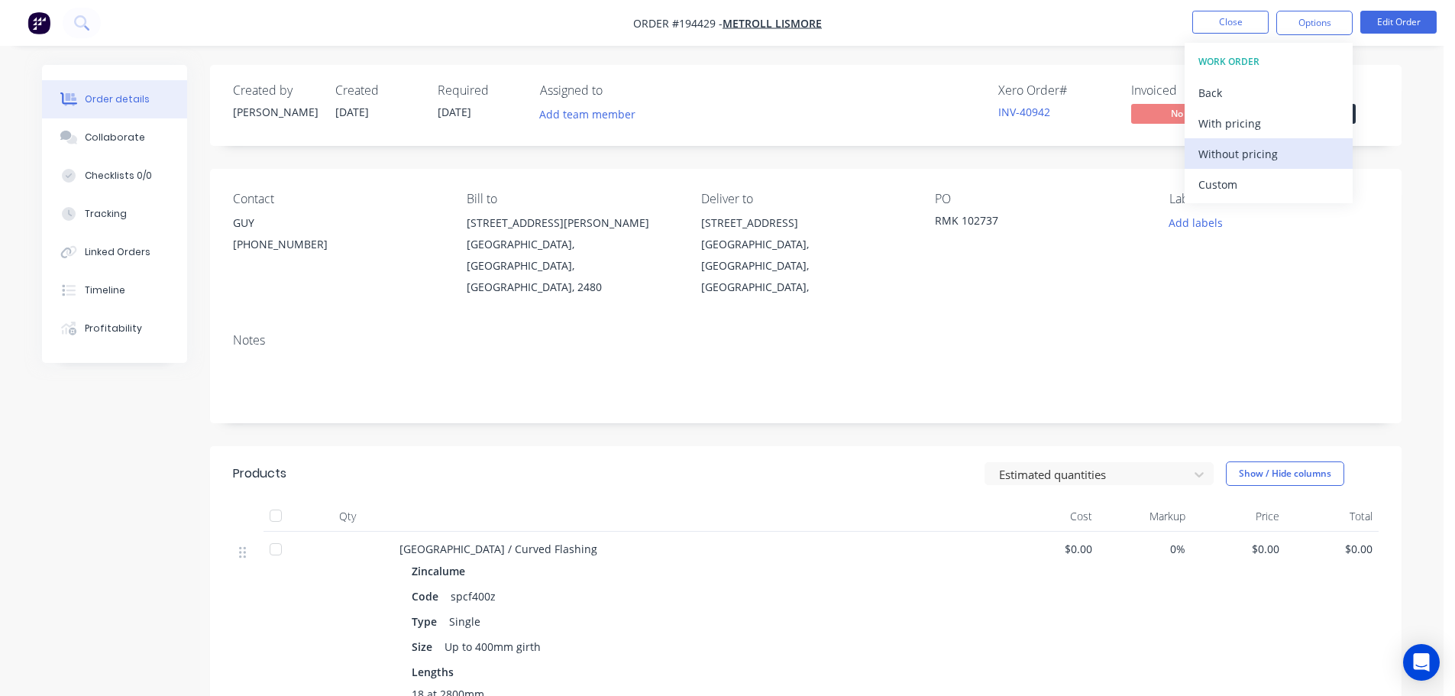
click at [1245, 147] on div "Without pricing" at bounding box center [1268, 154] width 141 height 22
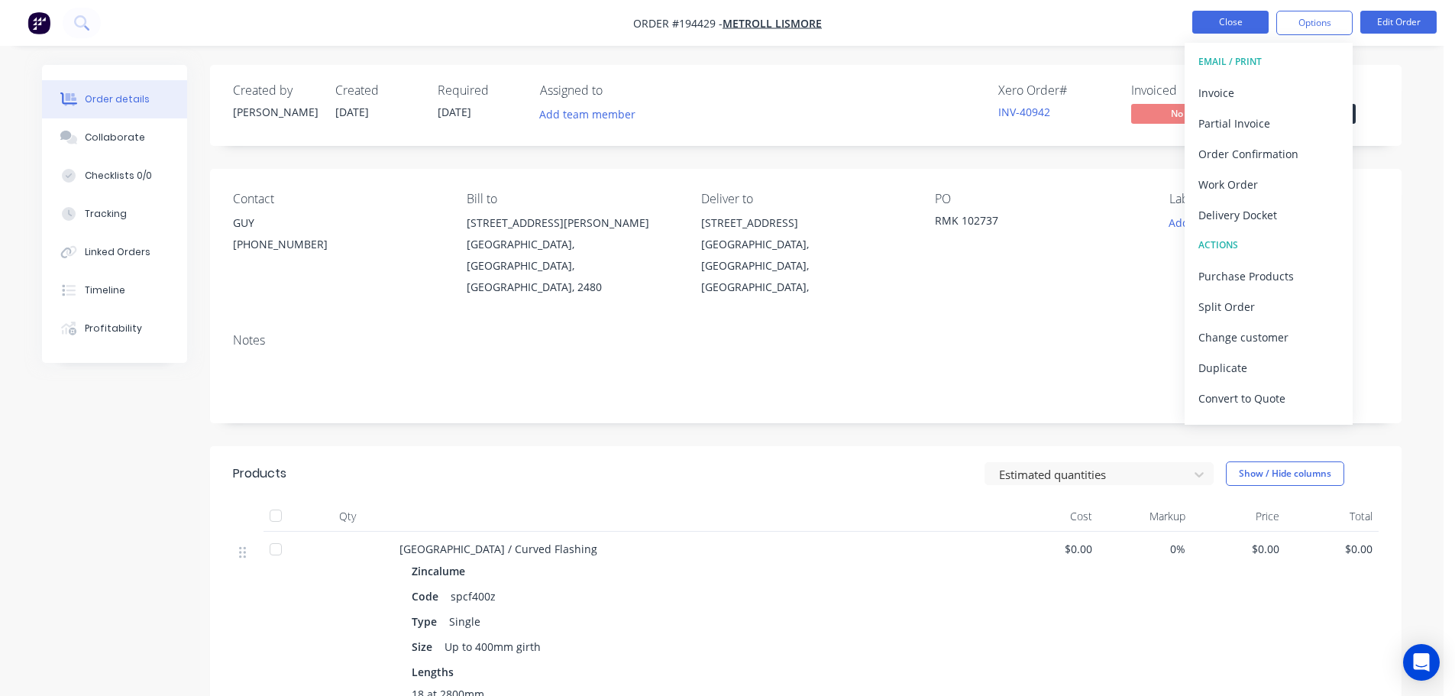
click at [1238, 14] on button "Close" at bounding box center [1230, 22] width 76 height 23
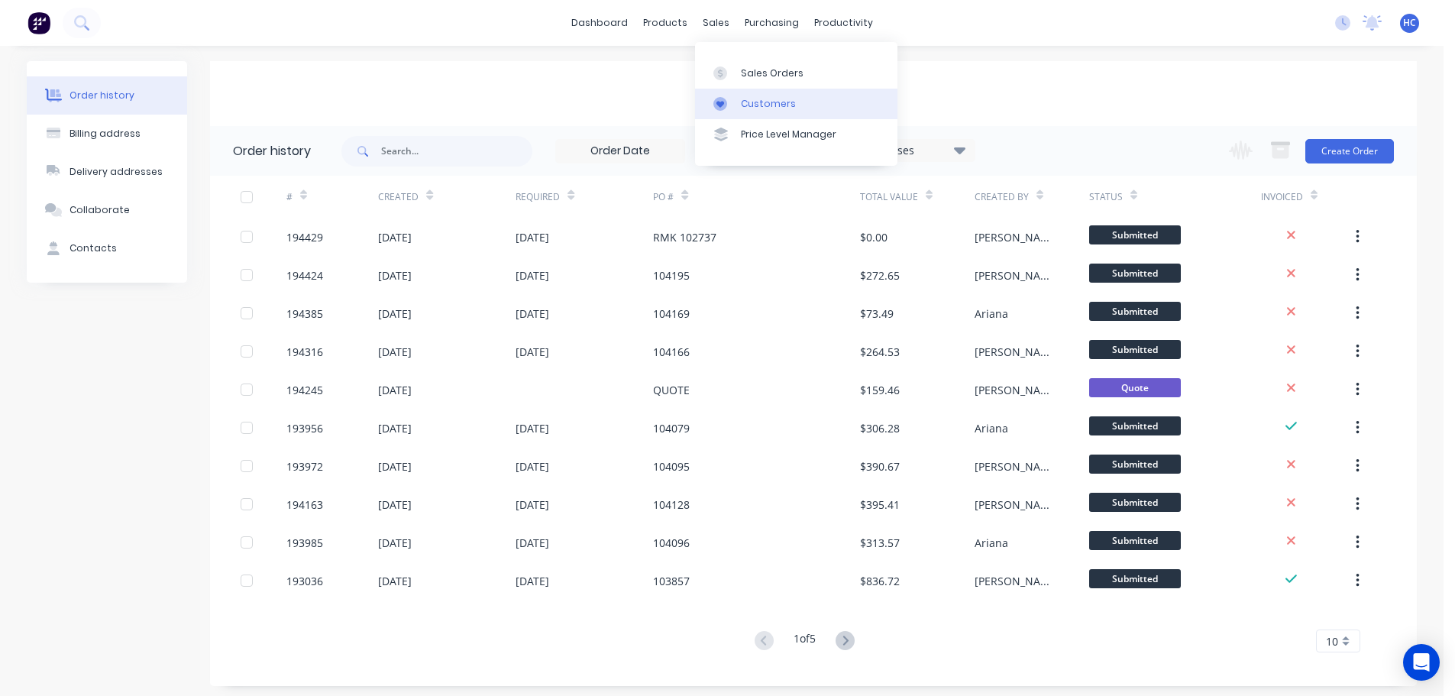
click at [764, 101] on div "Customers" at bounding box center [768, 104] width 55 height 14
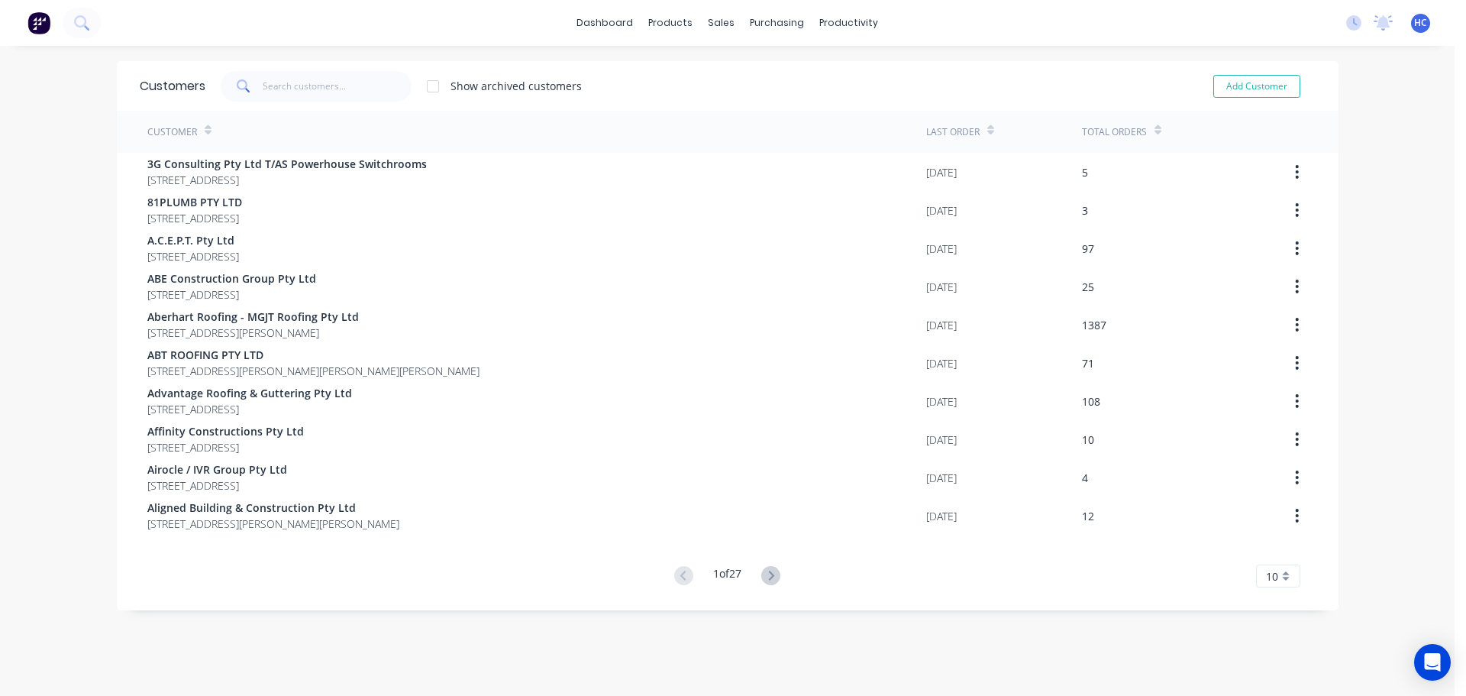
drag, startPoint x: 354, startPoint y: 103, endPoint x: 324, endPoint y: 108, distance: 30.1
click at [354, 103] on div "Customers Show archived customers Add Customer" at bounding box center [728, 86] width 1222 height 50
click at [329, 83] on input "text" at bounding box center [337, 86] width 149 height 31
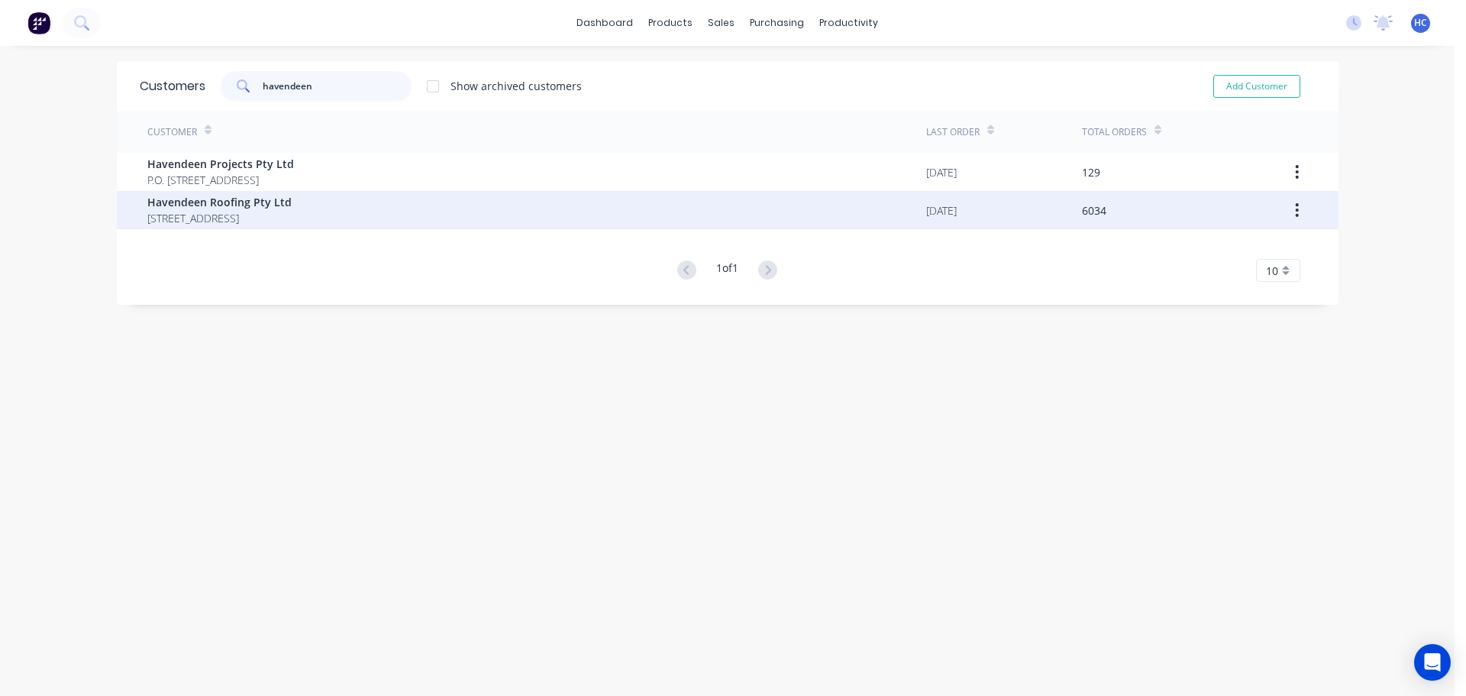
type input "havendeen"
click at [211, 192] on div "Havendeen Roofing Pty Ltd [STREET_ADDRESS]" at bounding box center [536, 210] width 779 height 38
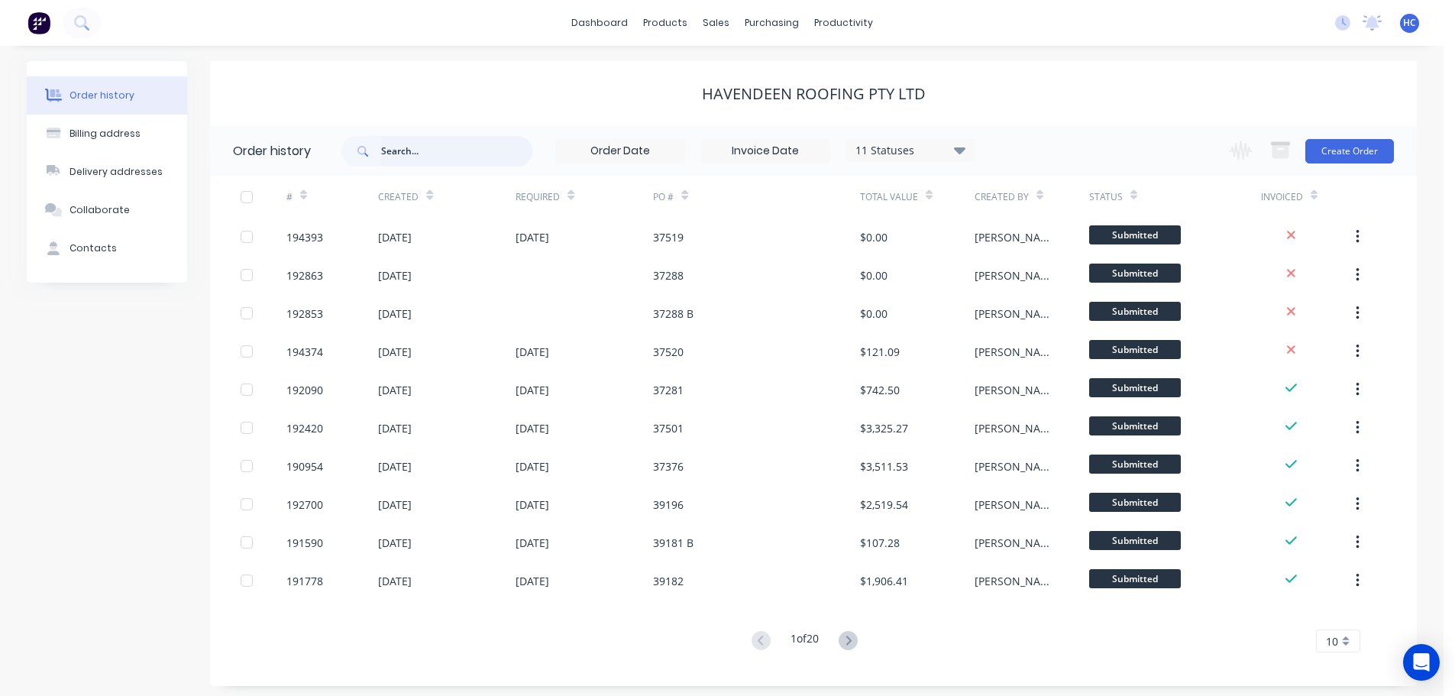
click at [448, 157] on input "text" at bounding box center [456, 151] width 151 height 31
type input "929"
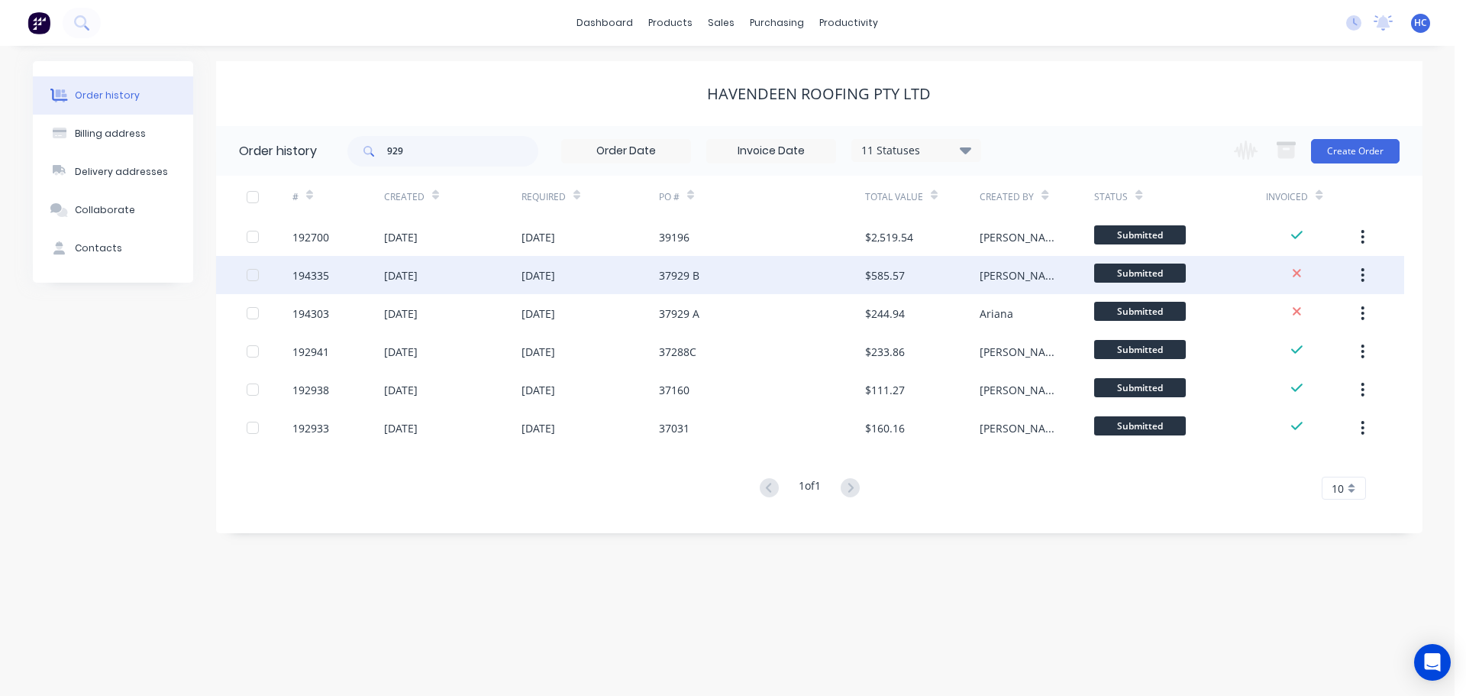
click at [748, 279] on div "37929 B" at bounding box center [762, 275] width 206 height 38
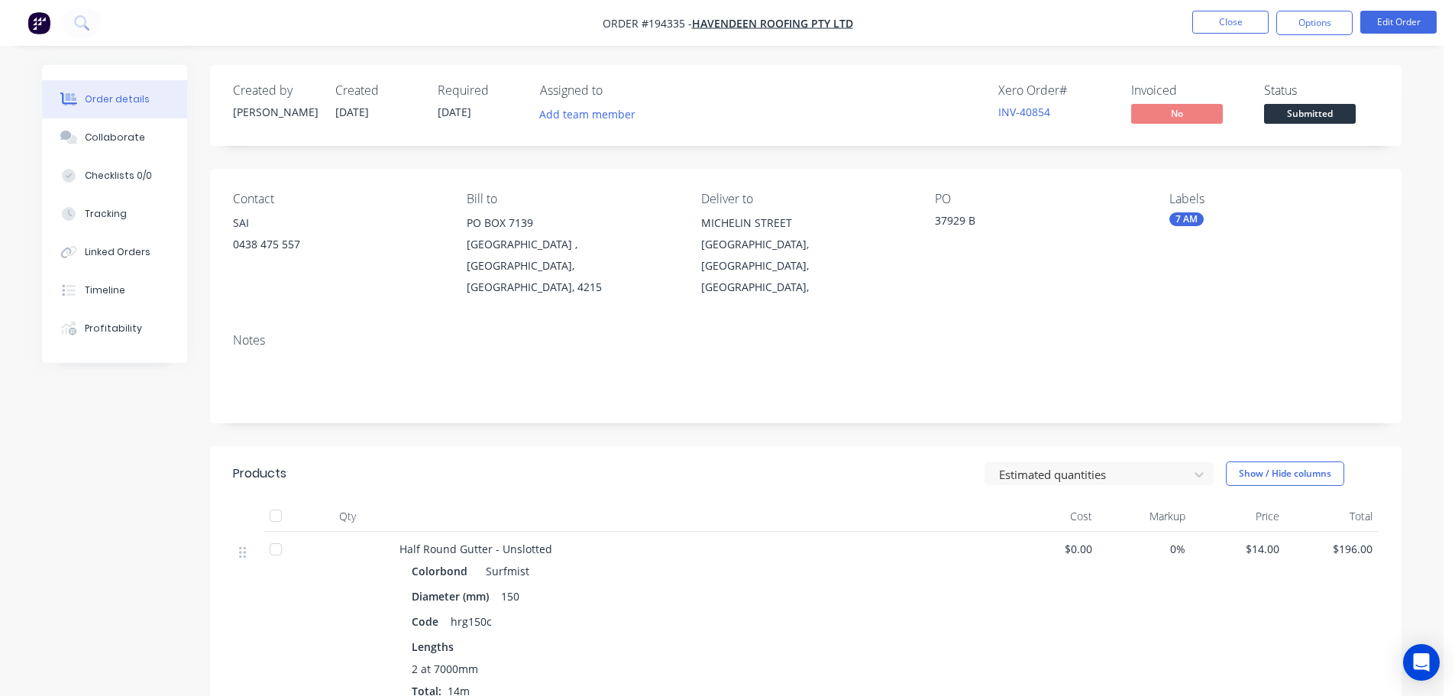
click at [667, 501] on div at bounding box center [698, 516] width 611 height 31
click at [1238, 34] on li "Close" at bounding box center [1230, 23] width 76 height 24
click at [1249, 30] on button "Close" at bounding box center [1230, 22] width 76 height 23
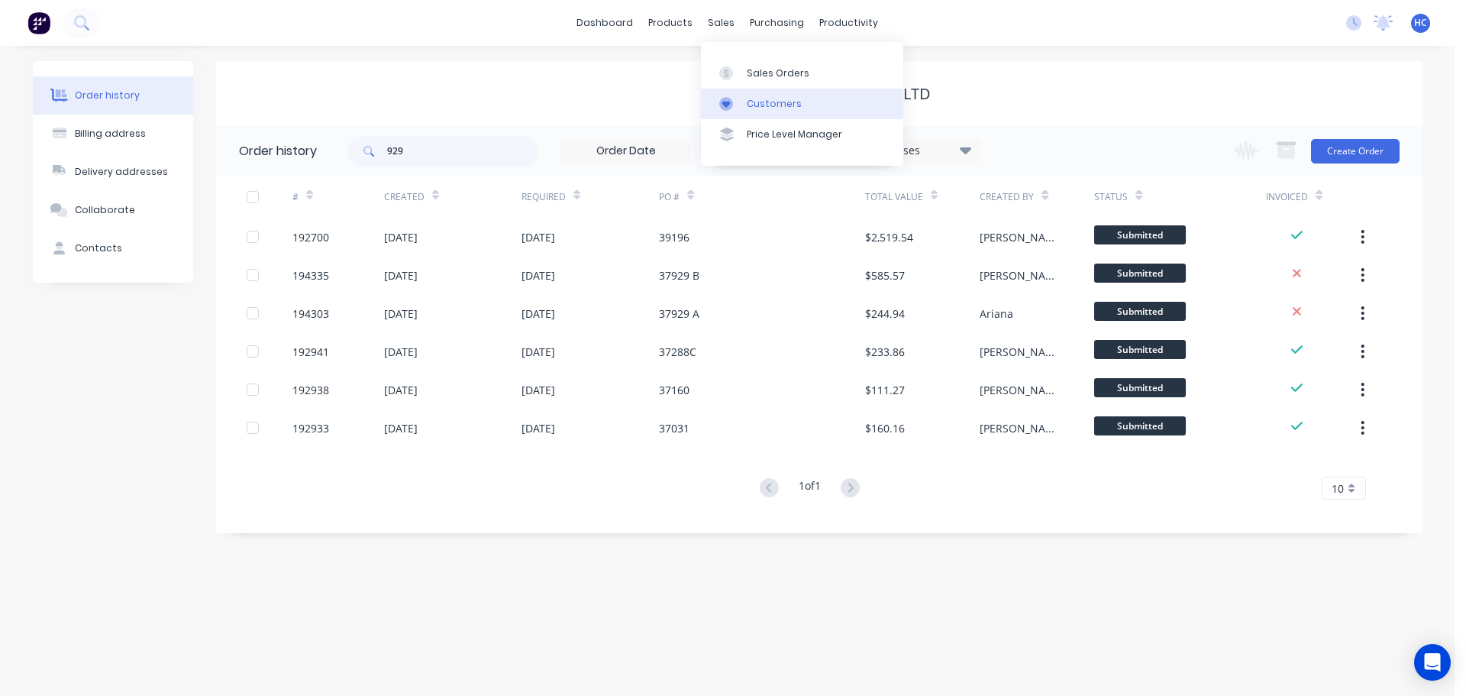
click at [763, 108] on div "Customers" at bounding box center [774, 104] width 55 height 14
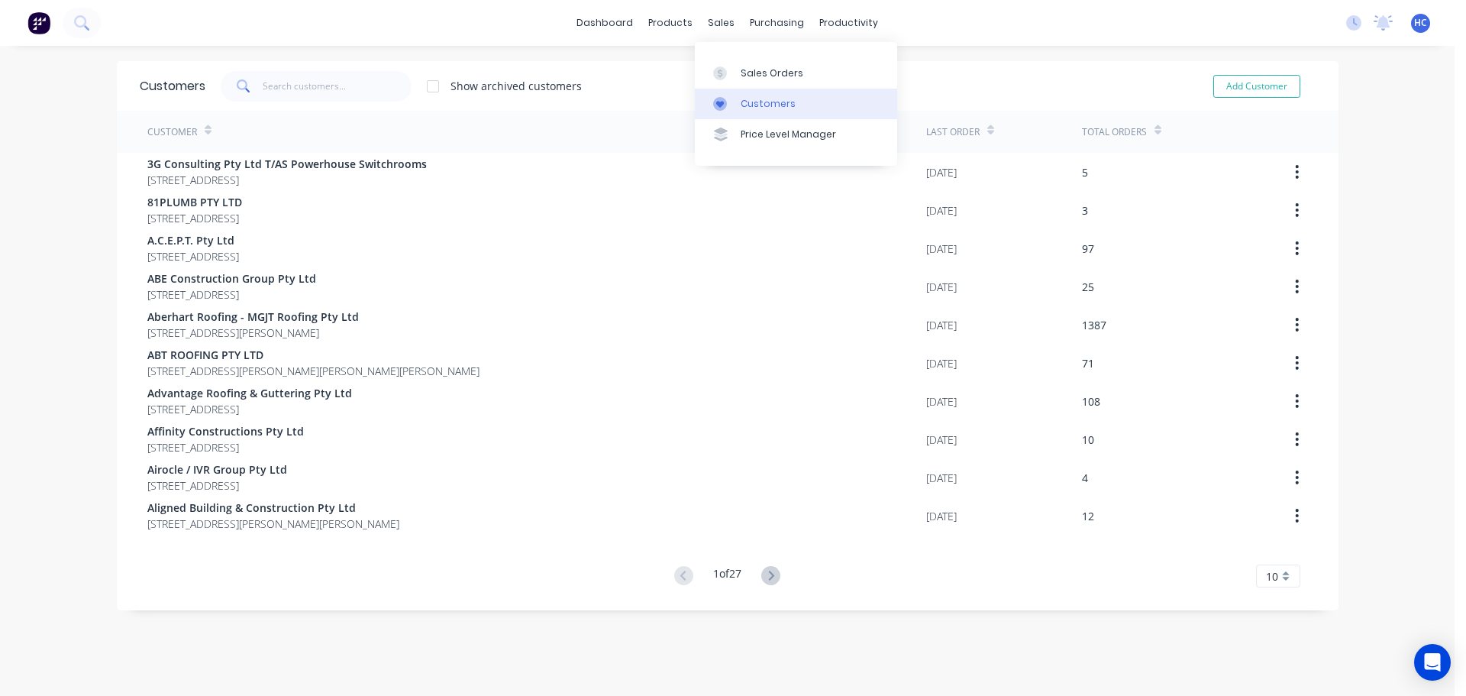
click at [770, 105] on div "Customers" at bounding box center [768, 104] width 55 height 14
click at [758, 111] on link "Customers" at bounding box center [796, 104] width 202 height 31
click at [302, 85] on input "text" at bounding box center [337, 86] width 149 height 31
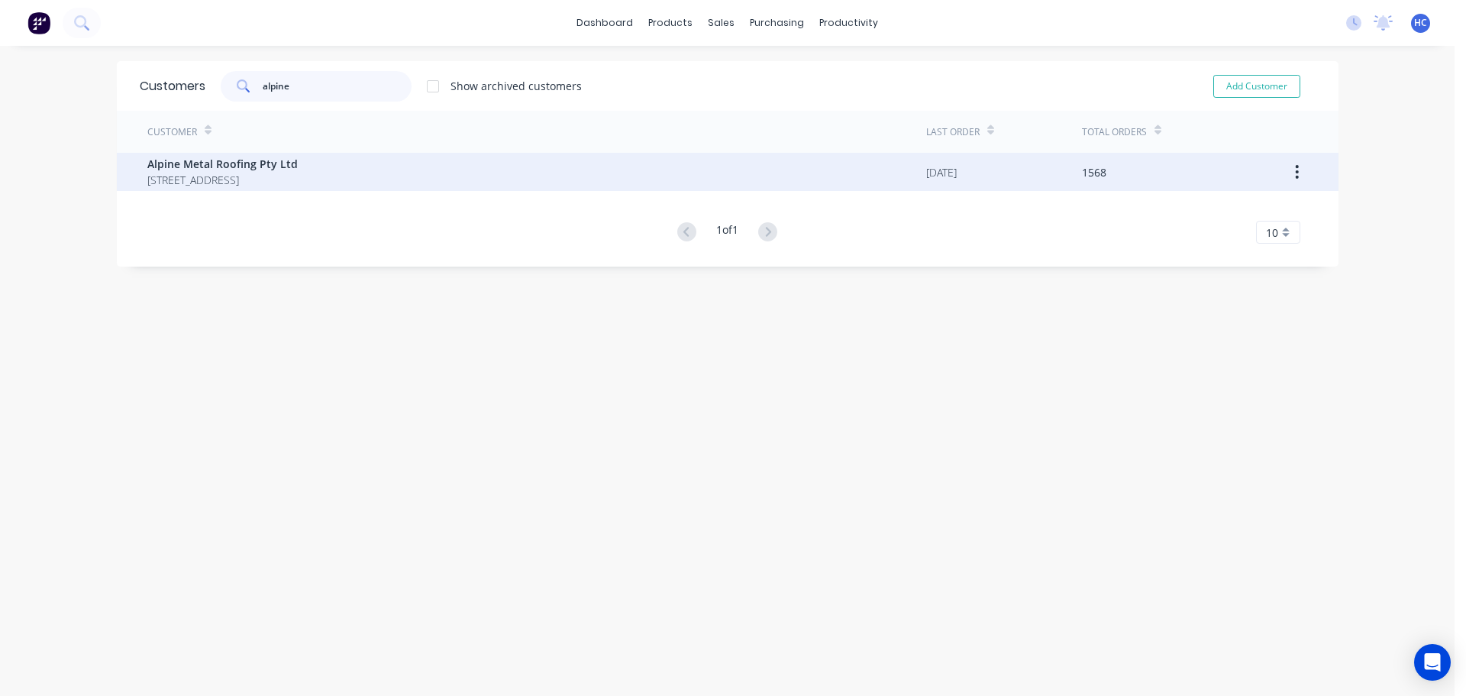
type input "alpine"
click at [168, 173] on span "[STREET_ADDRESS]" at bounding box center [222, 180] width 150 height 16
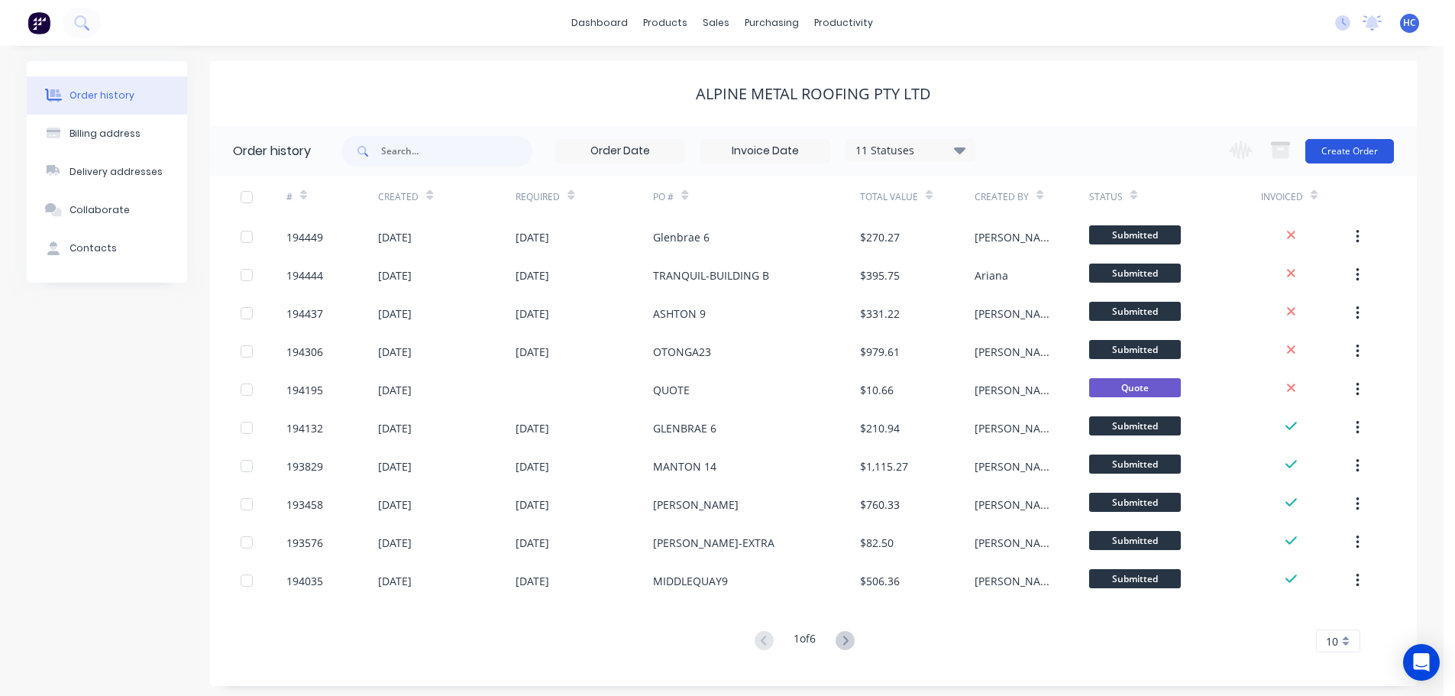
click at [1363, 149] on button "Create Order" at bounding box center [1349, 151] width 89 height 24
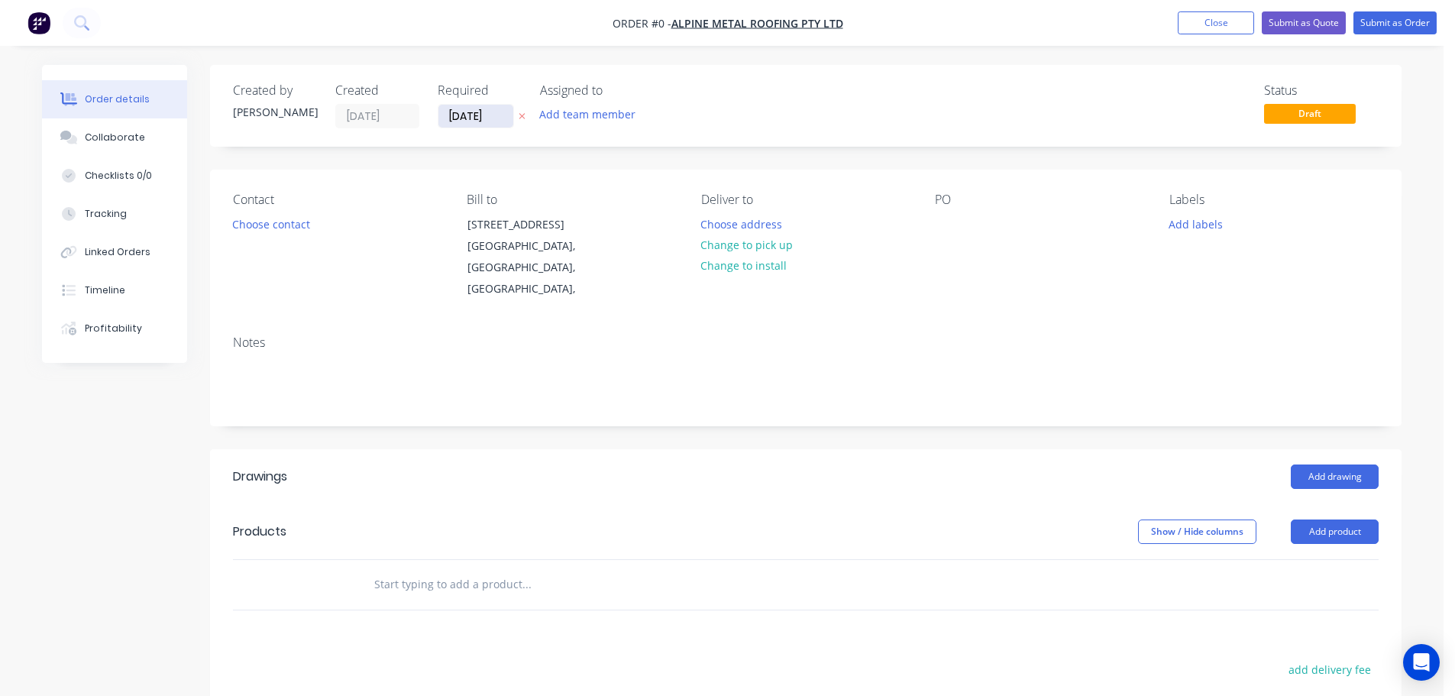
click at [473, 121] on input "[DATE]" at bounding box center [475, 116] width 75 height 23
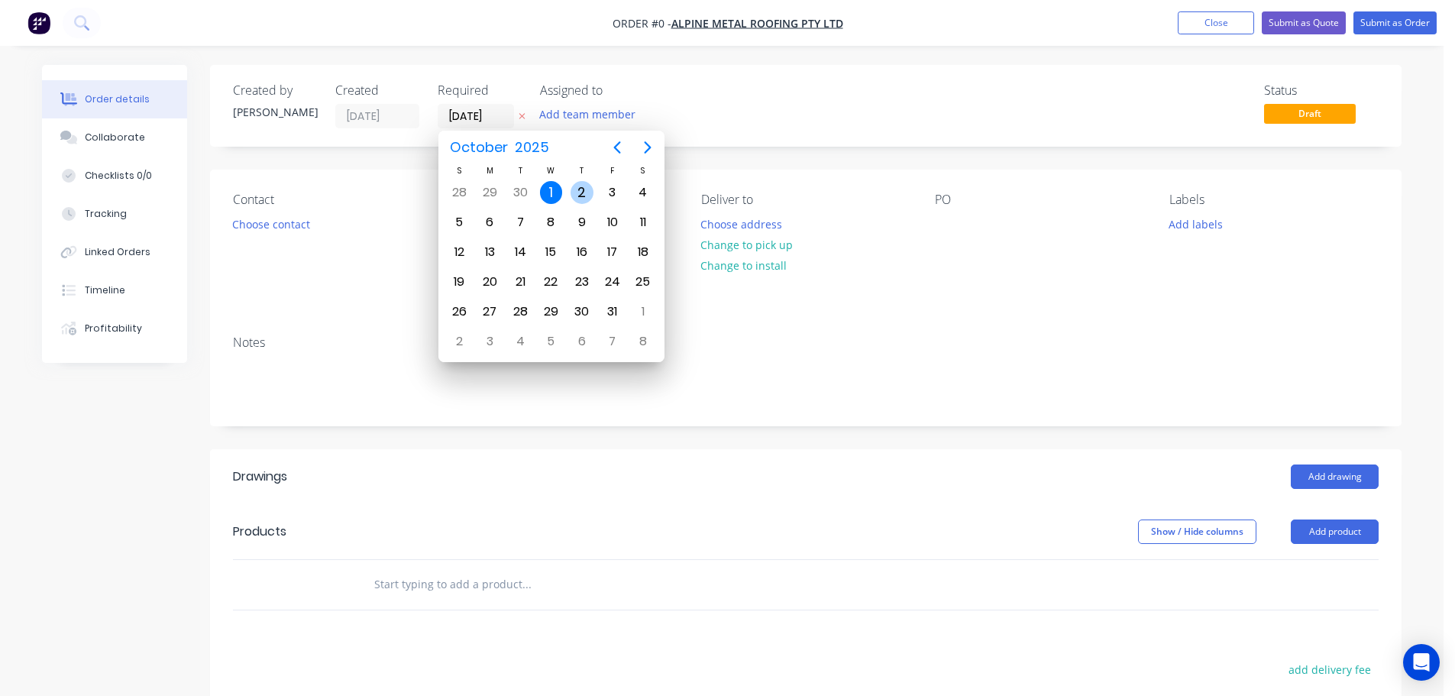
click at [577, 200] on div "2" at bounding box center [581, 192] width 23 height 23
type input "[DATE]"
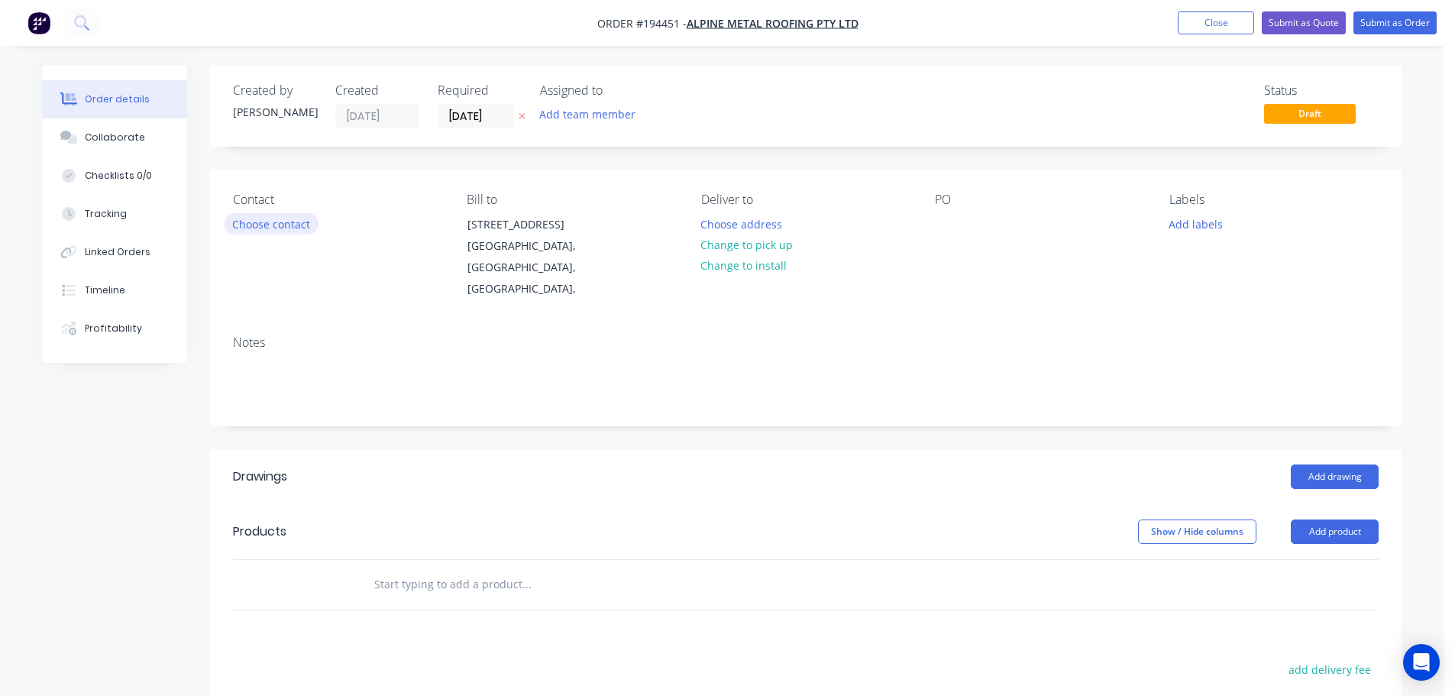
click at [292, 224] on button "Choose contact" at bounding box center [272, 223] width 94 height 21
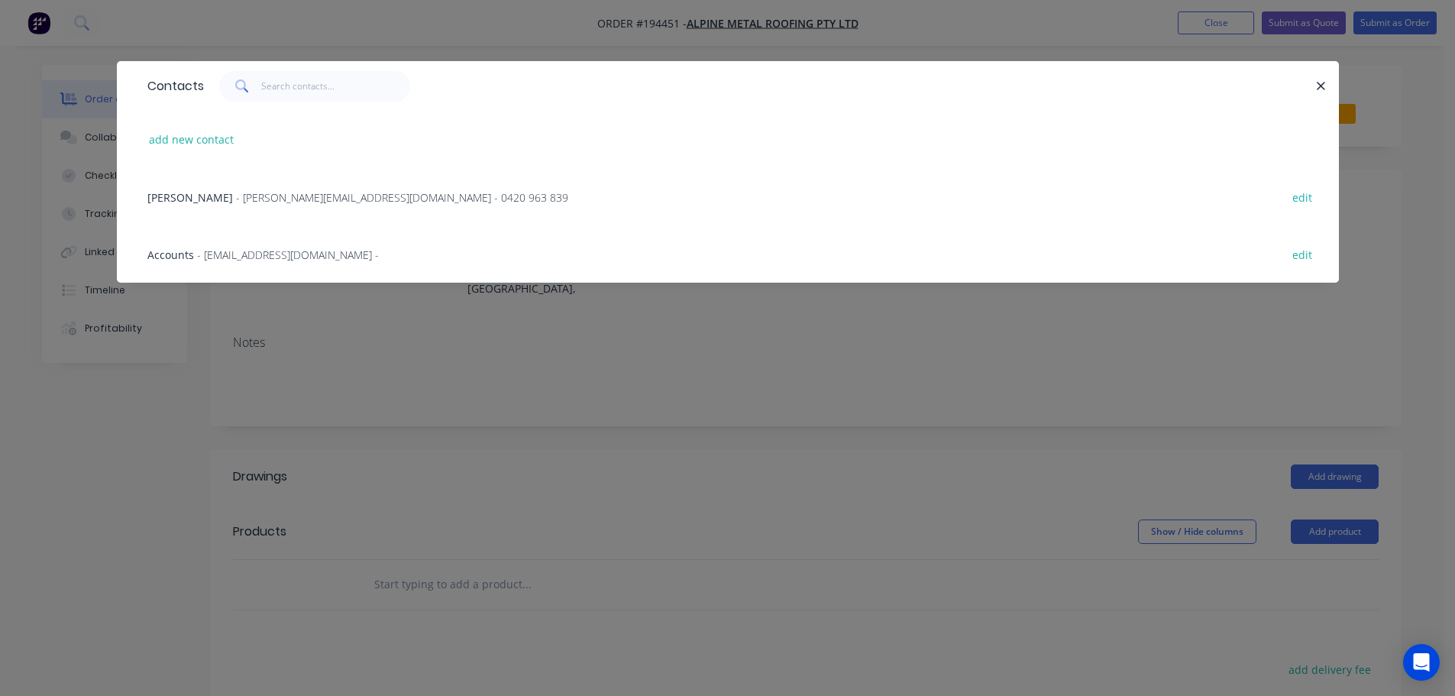
click at [302, 192] on span "- [PERSON_NAME][EMAIL_ADDRESS][DOMAIN_NAME] - 0420 963 839" at bounding box center [402, 197] width 332 height 15
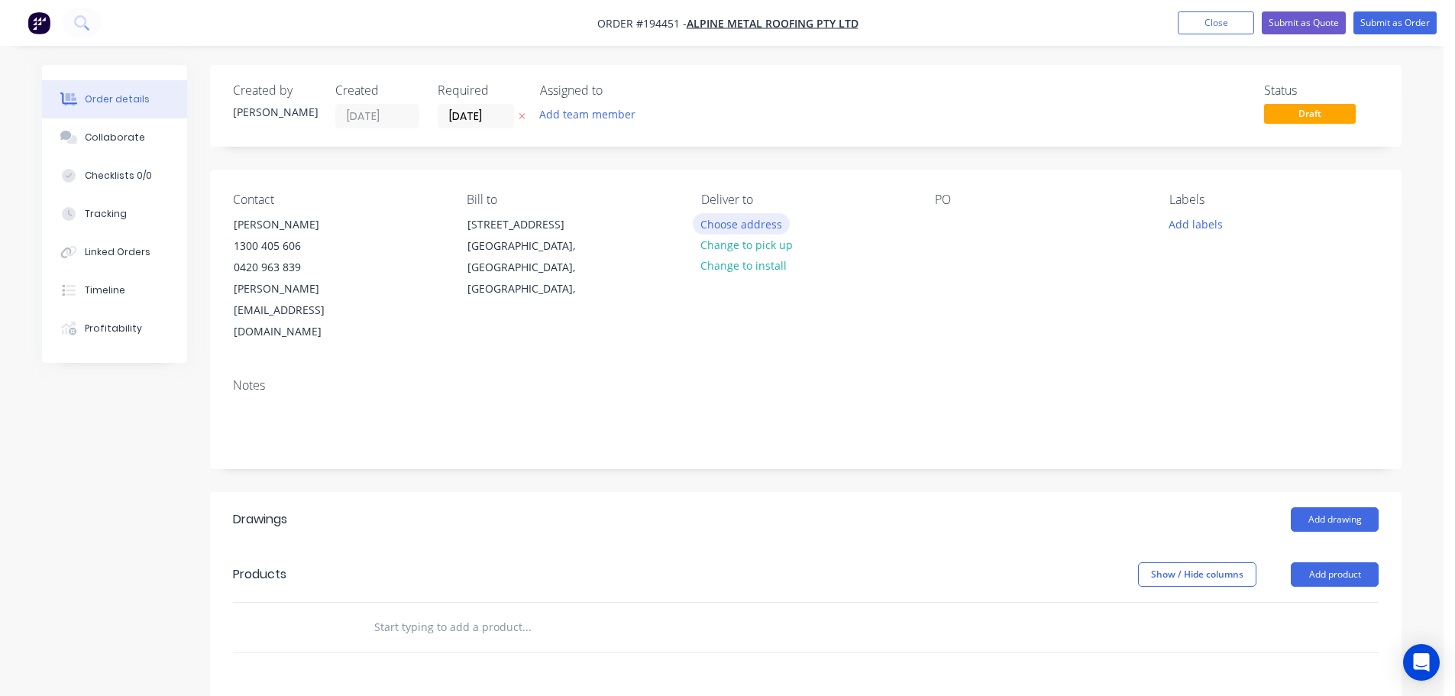
click at [771, 232] on button "Choose address" at bounding box center [742, 223] width 98 height 21
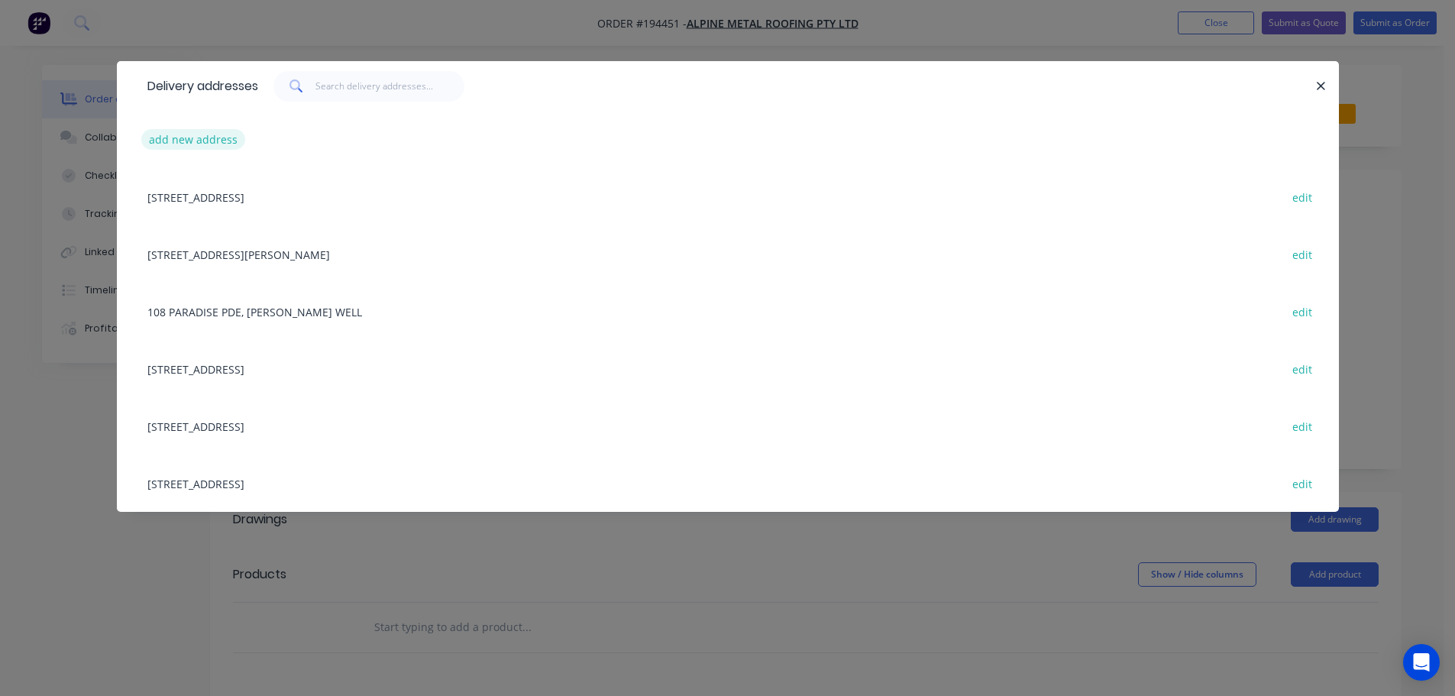
click at [190, 137] on button "add new address" at bounding box center [193, 139] width 105 height 21
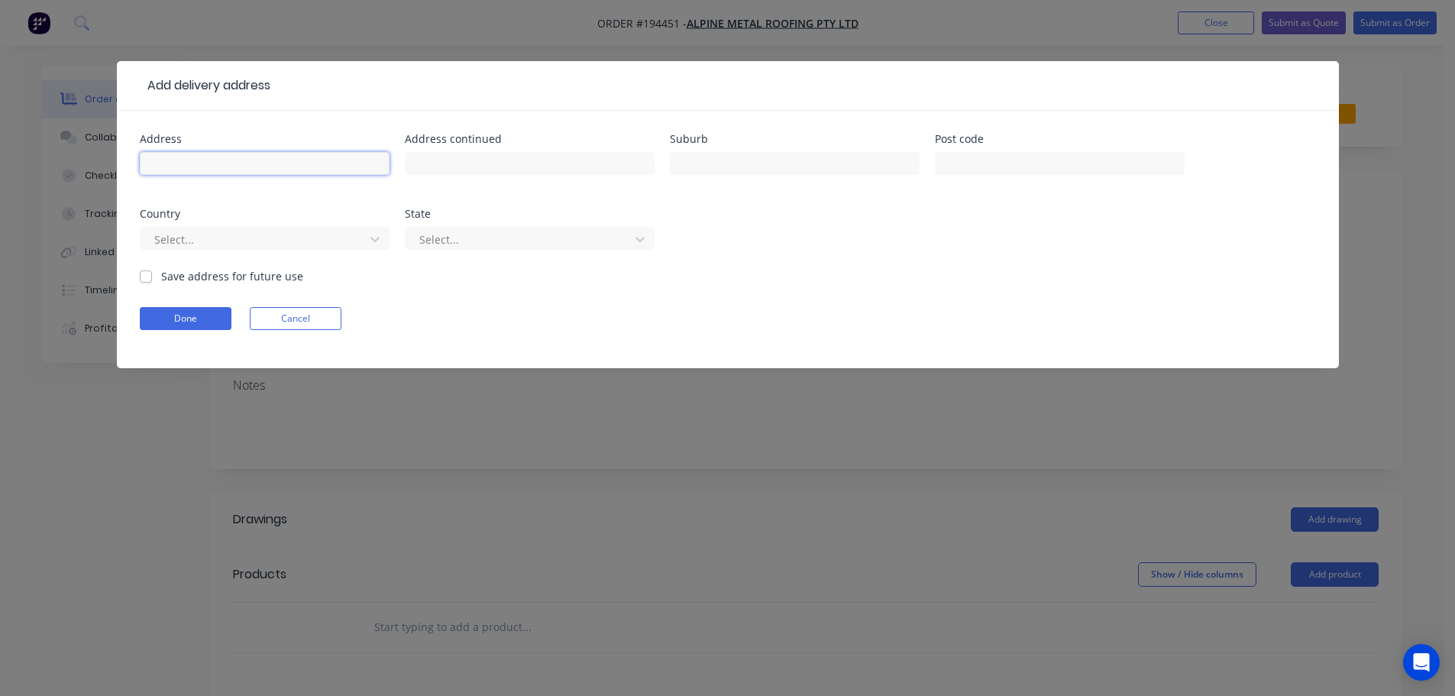
click at [181, 170] on input "text" at bounding box center [265, 163] width 250 height 23
type input "9 MIDDLE QUAY CCT"
type input "BIGGERA WATERS"
click at [350, 226] on div "Select..." at bounding box center [265, 245] width 250 height 45
click at [347, 232] on div at bounding box center [255, 239] width 204 height 19
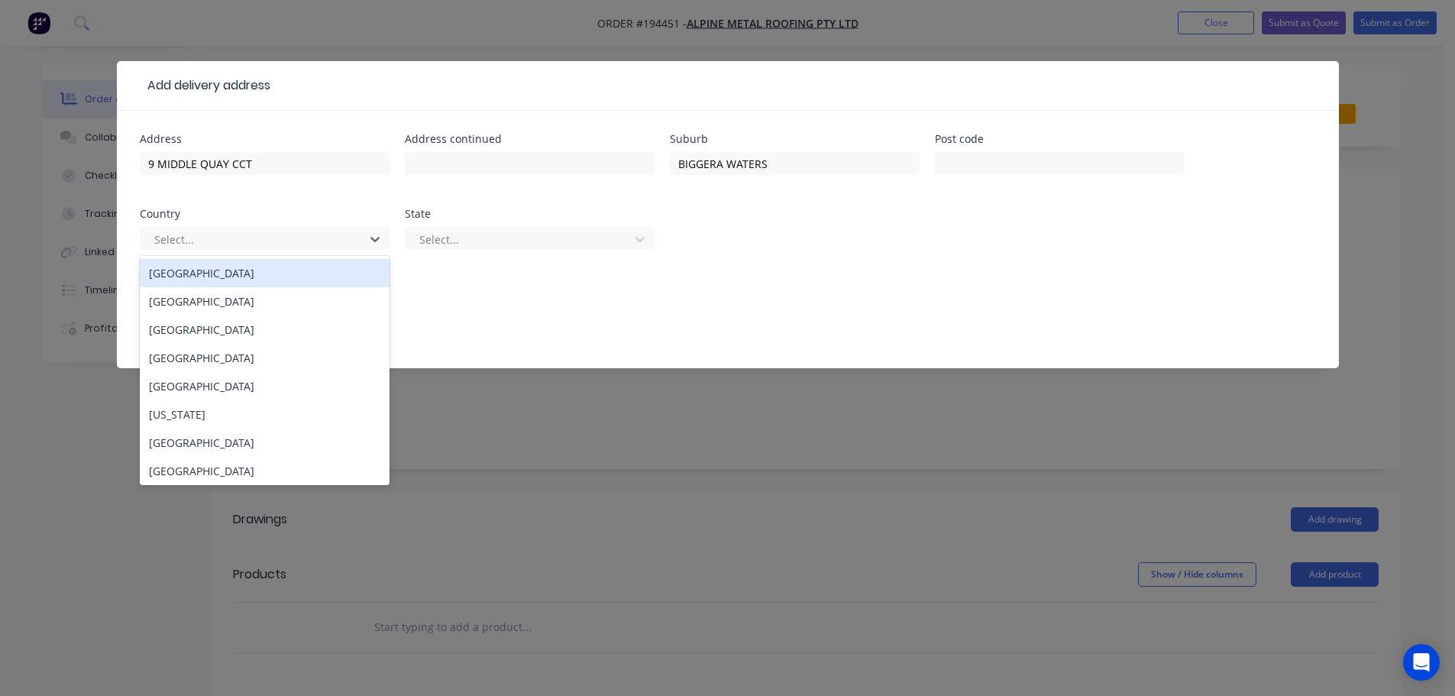
click at [186, 270] on div "[GEOGRAPHIC_DATA]" at bounding box center [265, 273] width 250 height 28
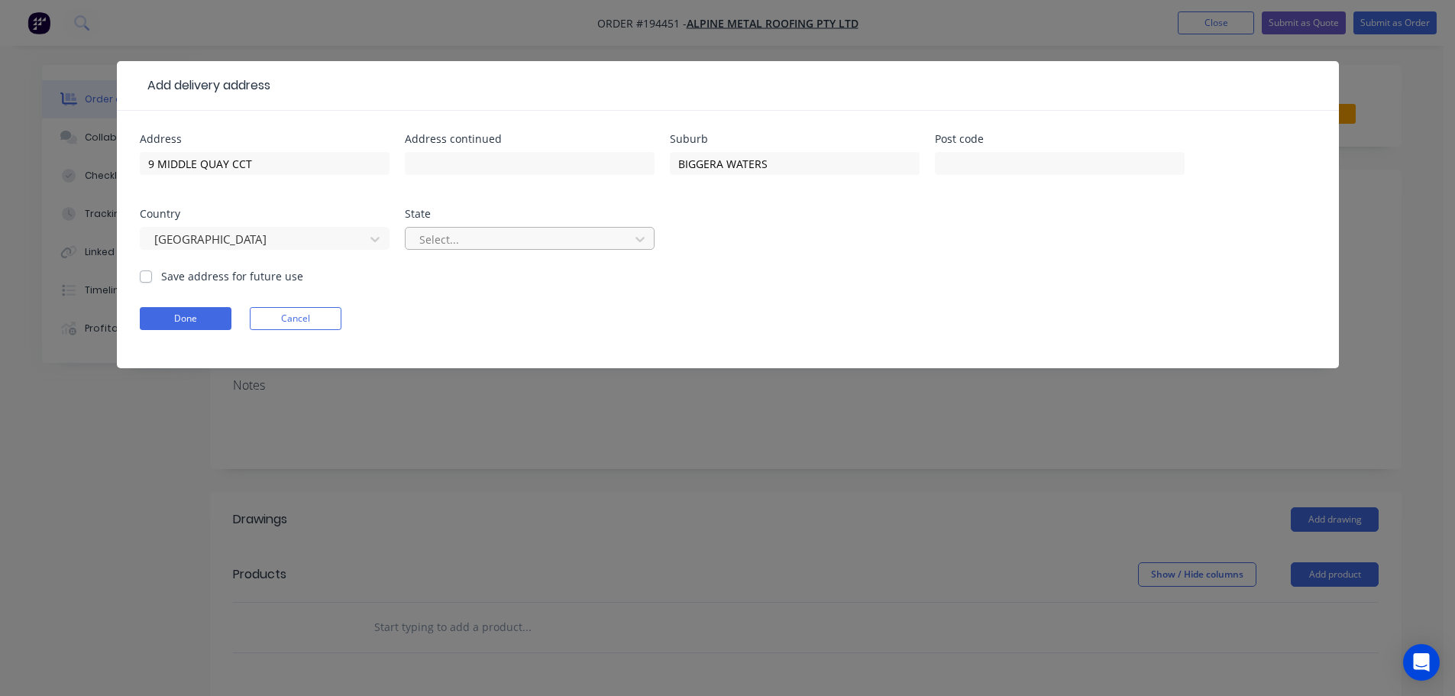
click at [494, 244] on div at bounding box center [520, 239] width 204 height 19
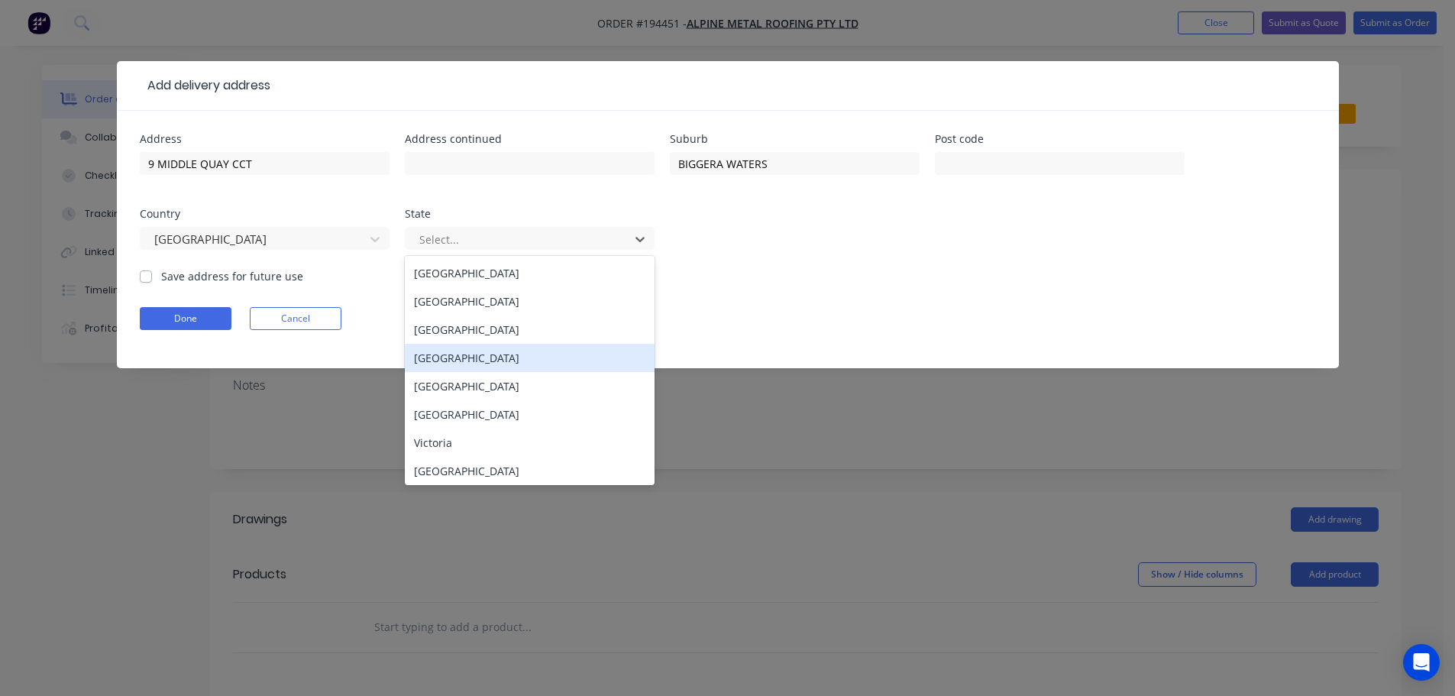
click at [469, 359] on div "[GEOGRAPHIC_DATA]" at bounding box center [530, 358] width 250 height 28
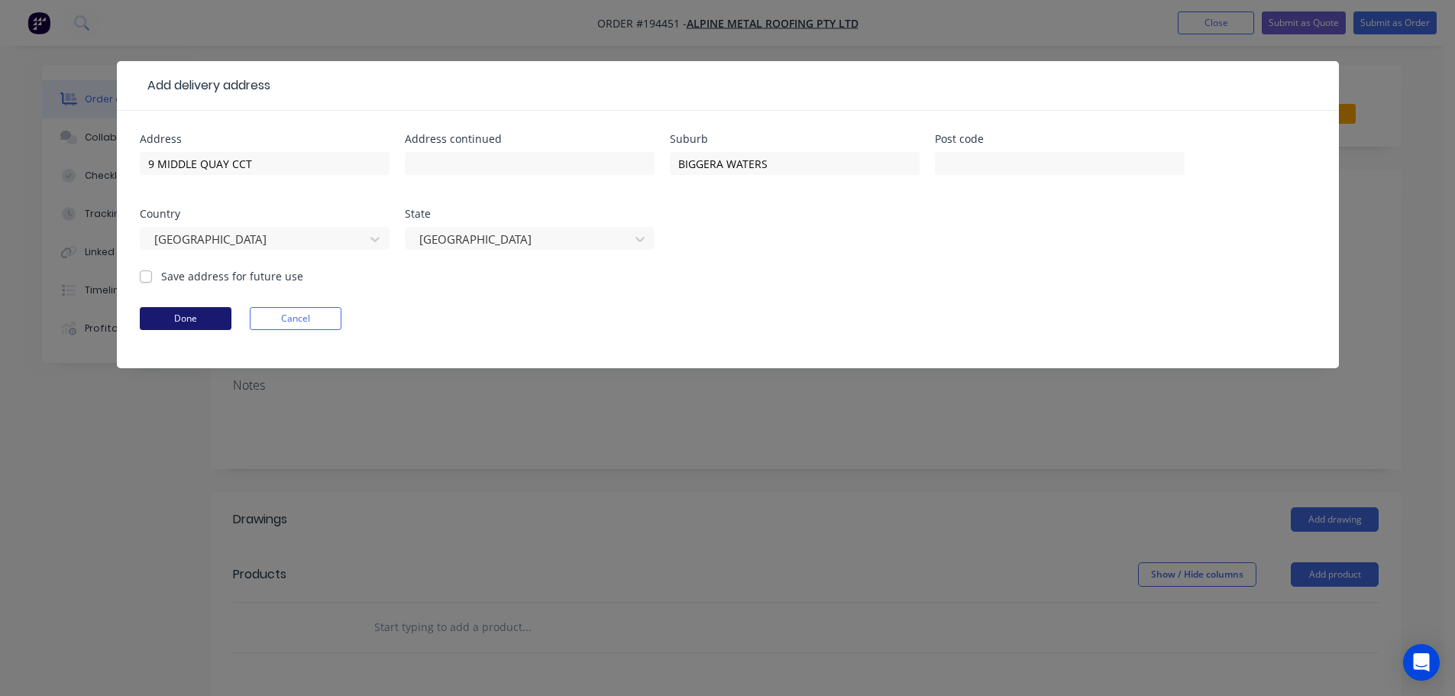
click at [176, 328] on button "Done" at bounding box center [186, 318] width 92 height 23
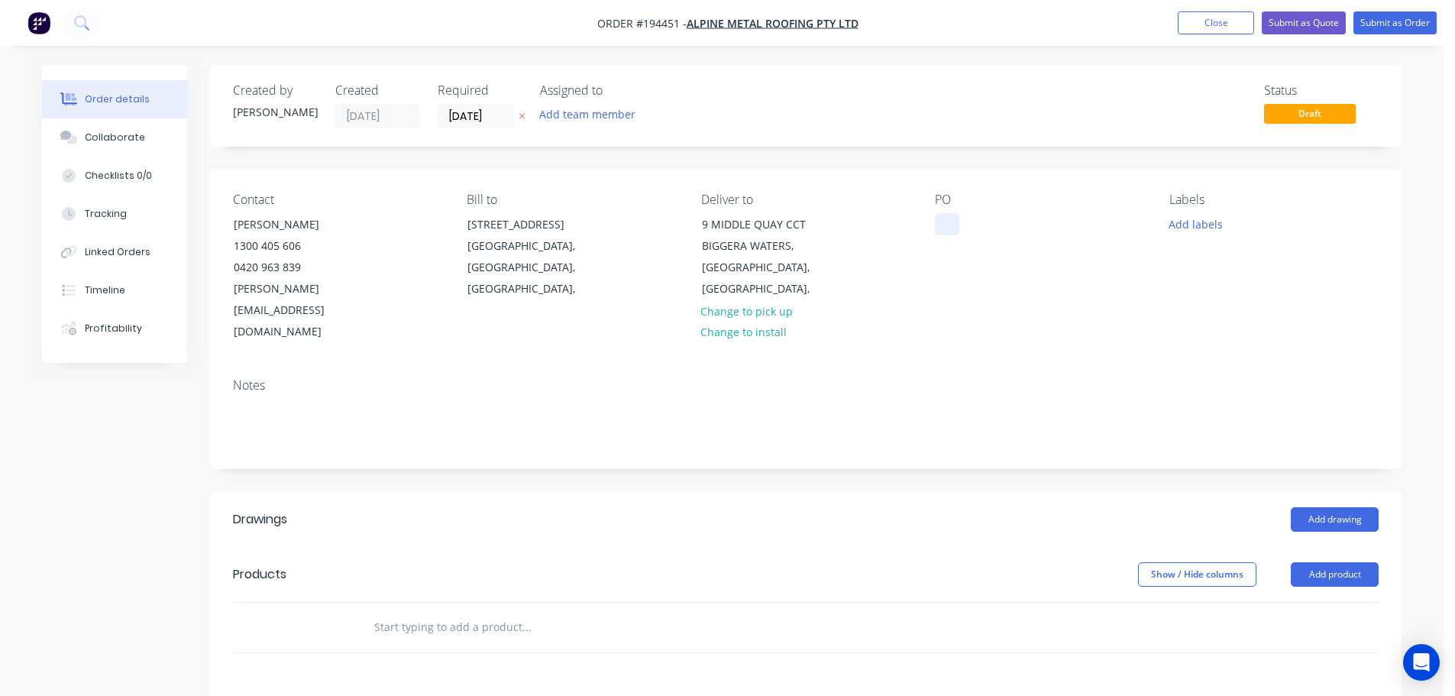
click at [952, 232] on div at bounding box center [947, 224] width 24 height 22
click at [1322, 507] on button "Add drawing" at bounding box center [1335, 519] width 88 height 24
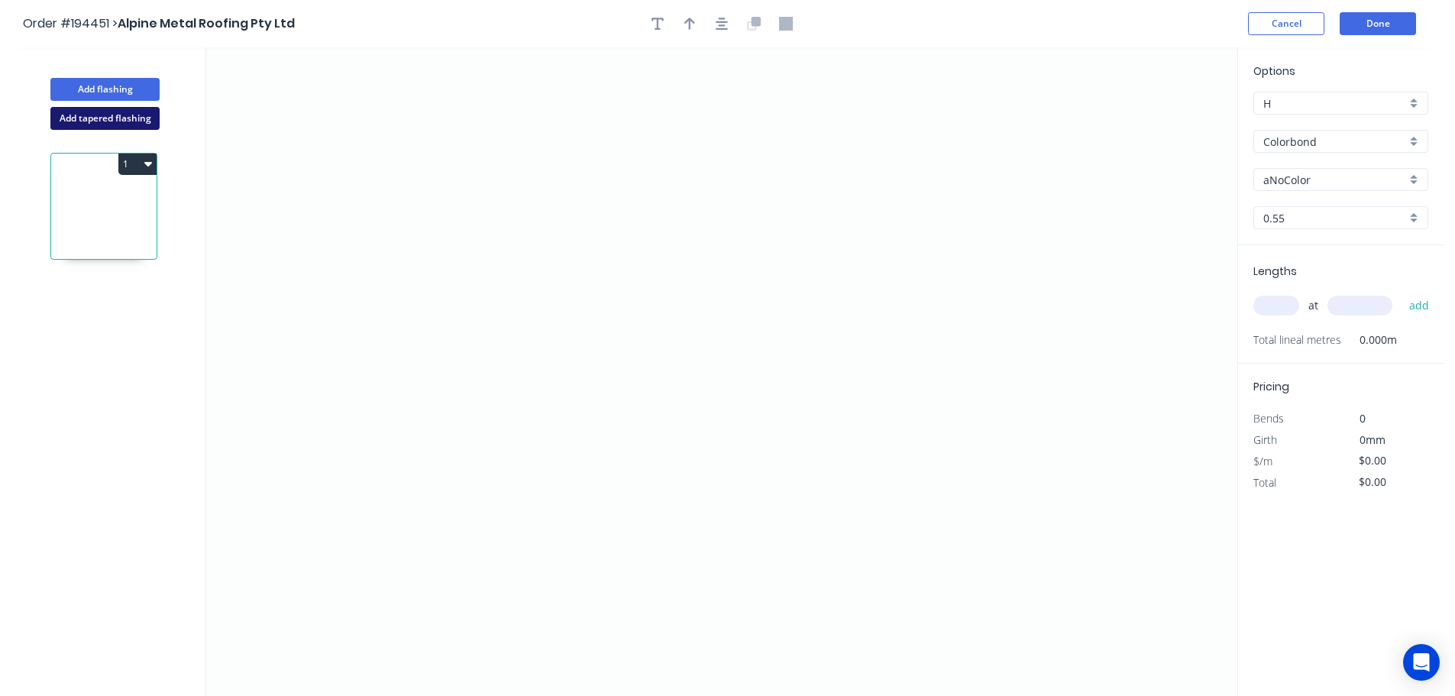
click at [108, 120] on button "Add tapered flashing" at bounding box center [104, 118] width 109 height 23
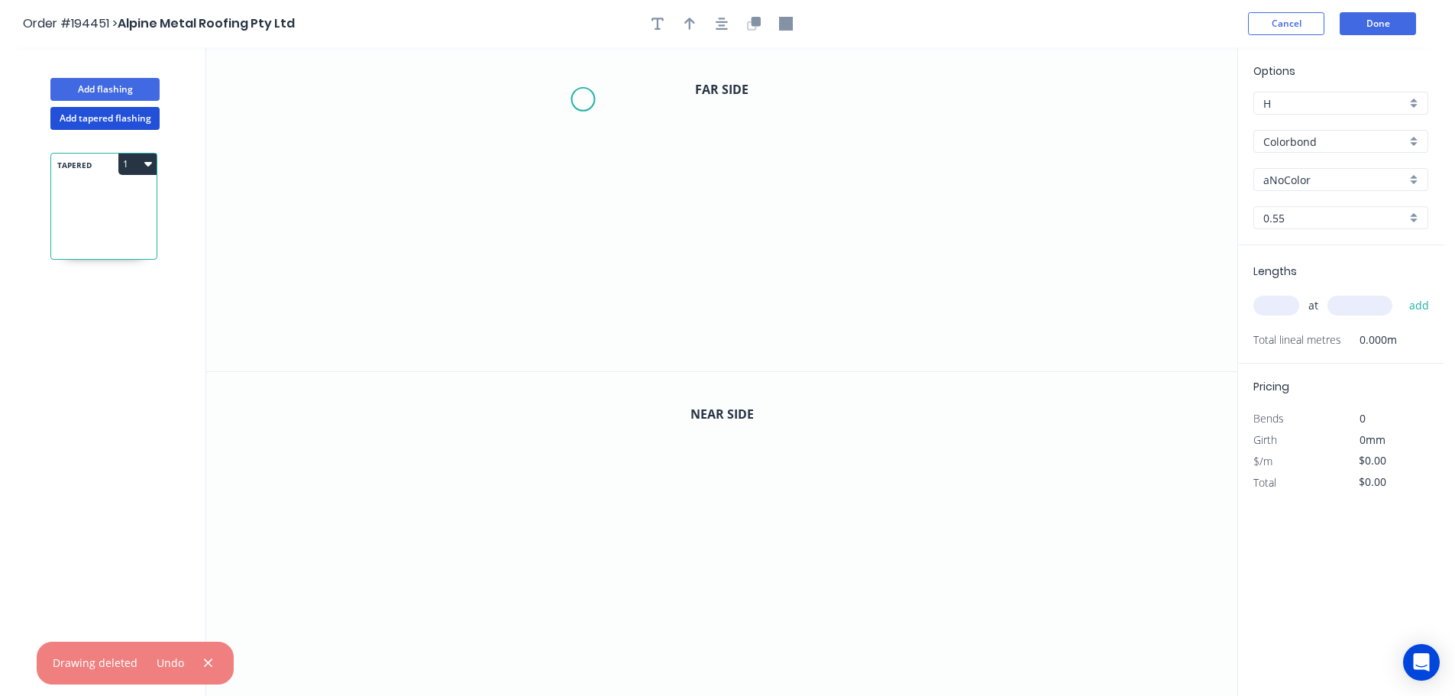
click at [583, 99] on icon "0" at bounding box center [721, 209] width 1031 height 324
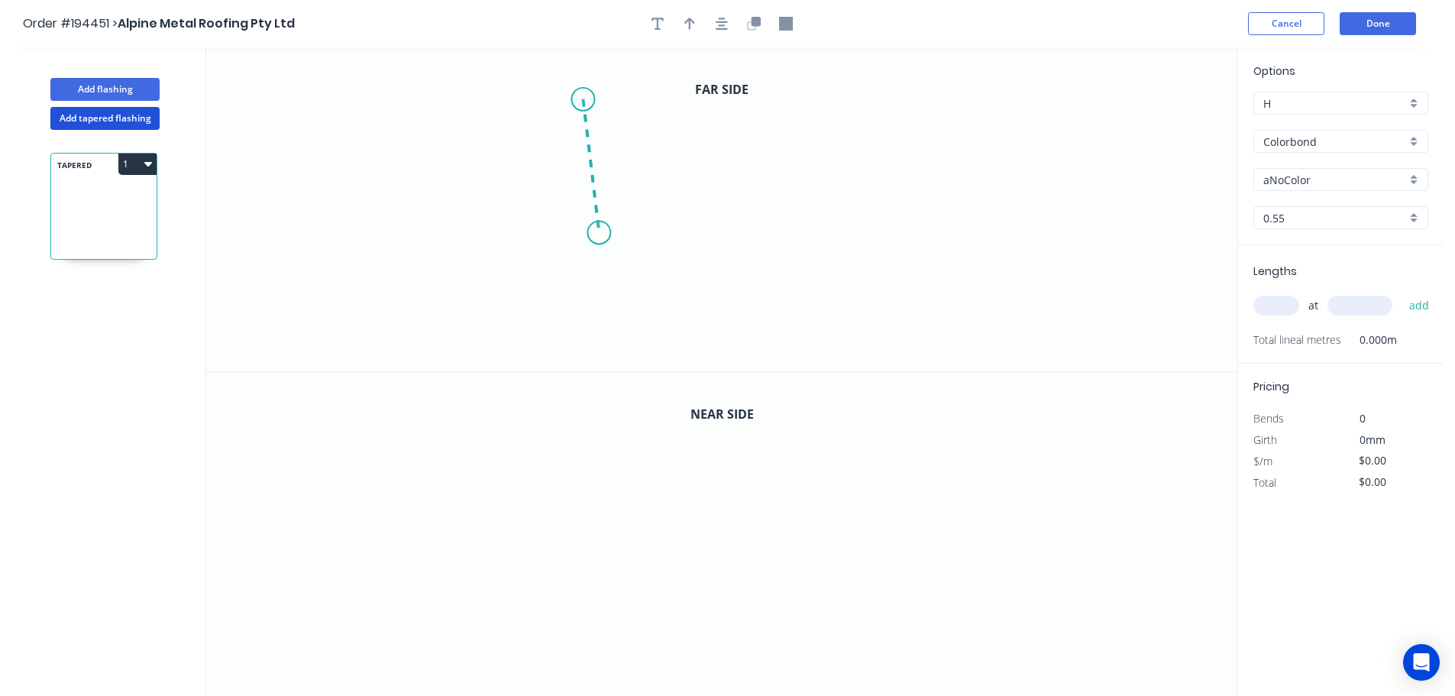
click at [599, 233] on icon "0" at bounding box center [721, 209] width 1031 height 324
click at [877, 212] on icon "0 ?" at bounding box center [721, 209] width 1031 height 324
click at [876, 305] on icon "0 ? ? ? º" at bounding box center [721, 209] width 1031 height 324
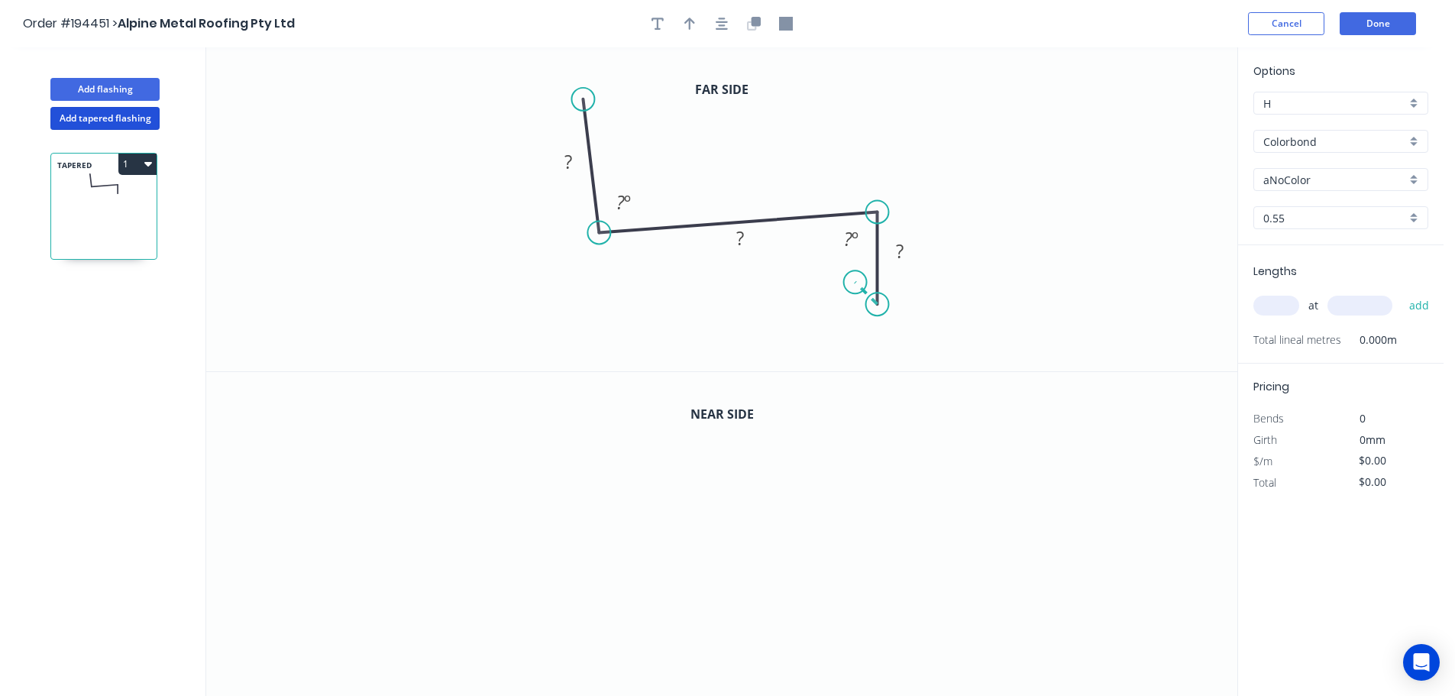
click at [856, 283] on icon "0 ? ? ? ? º ? º" at bounding box center [721, 209] width 1031 height 324
click at [856, 283] on circle at bounding box center [856, 282] width 23 height 23
click at [858, 309] on rect at bounding box center [850, 302] width 31 height 21
click at [564, 163] on tspan "100" at bounding box center [568, 161] width 32 height 25
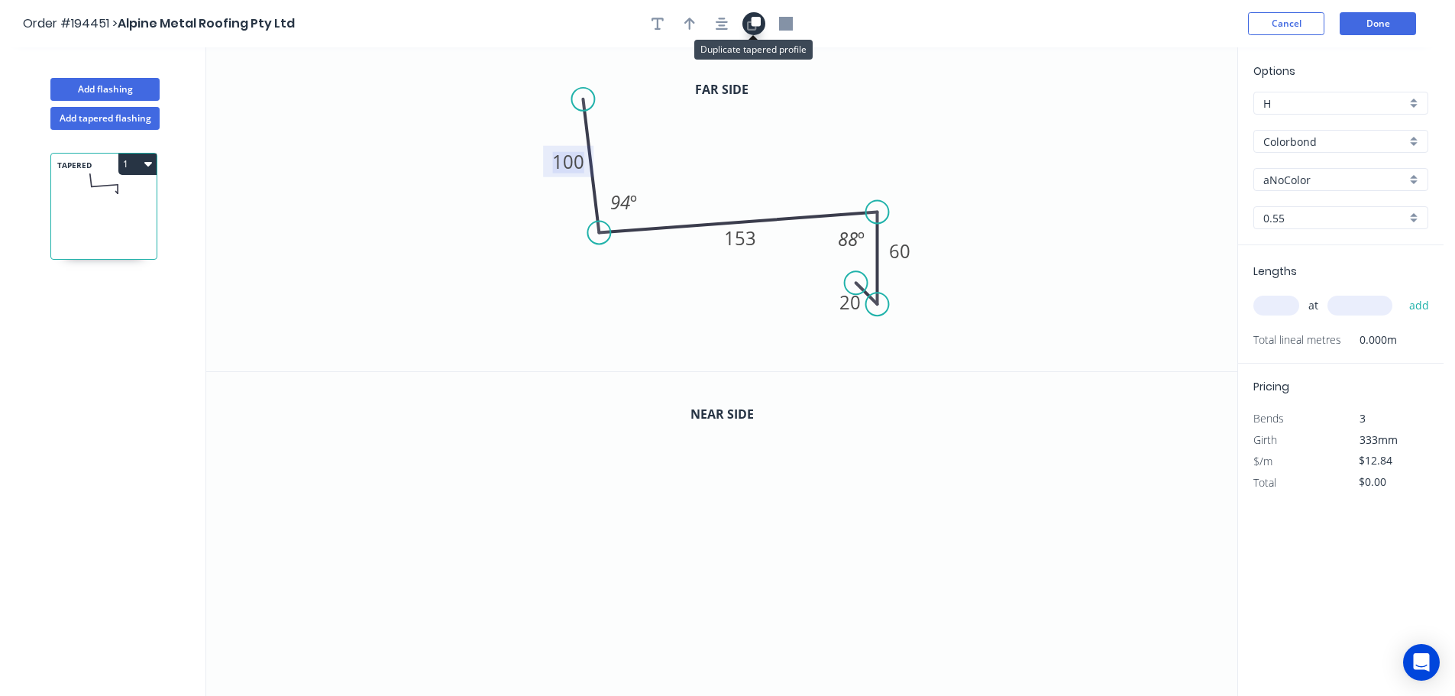
click at [747, 18] on icon "button" at bounding box center [754, 24] width 14 height 14
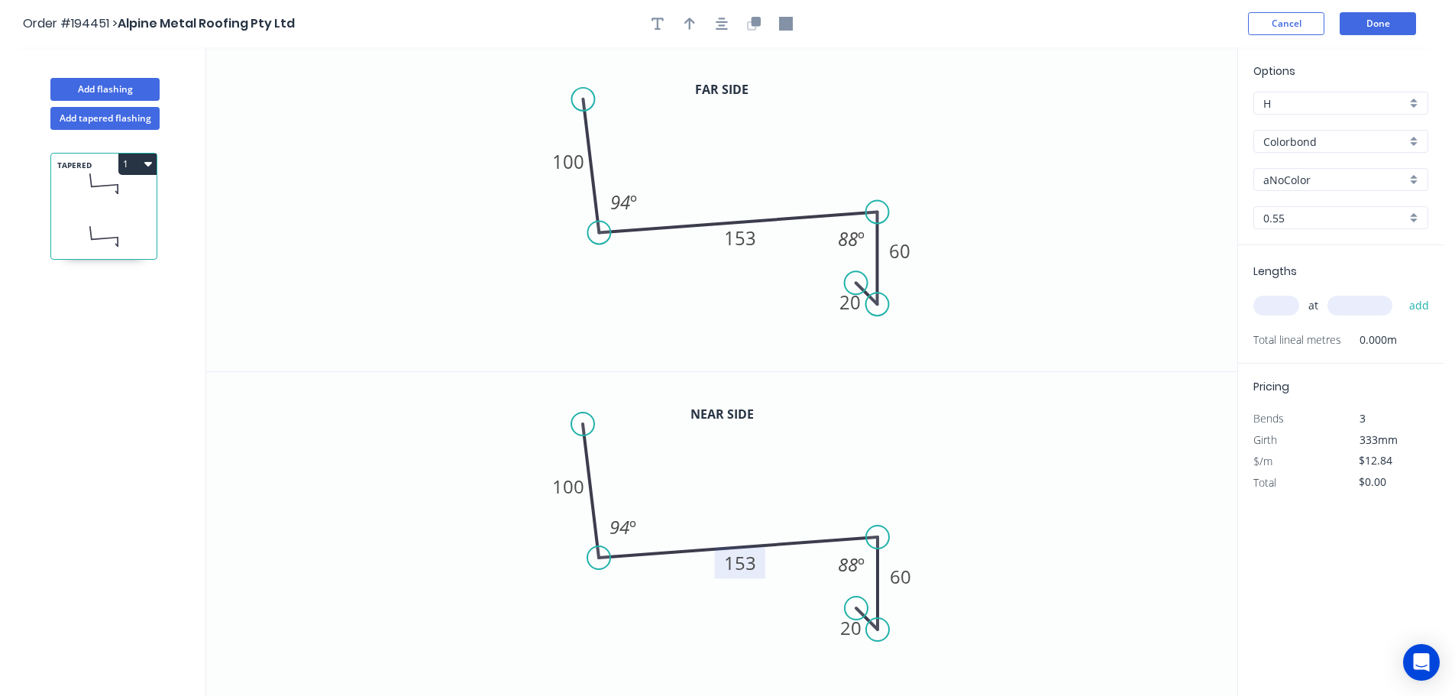
click at [734, 558] on tspan "153" at bounding box center [740, 562] width 32 height 25
type input "$14.39"
click at [1085, 438] on icon "0 100 173 60 20 94 º 88 º" at bounding box center [721, 534] width 1031 height 325
click at [1301, 181] on input "aNoColor" at bounding box center [1334, 180] width 143 height 16
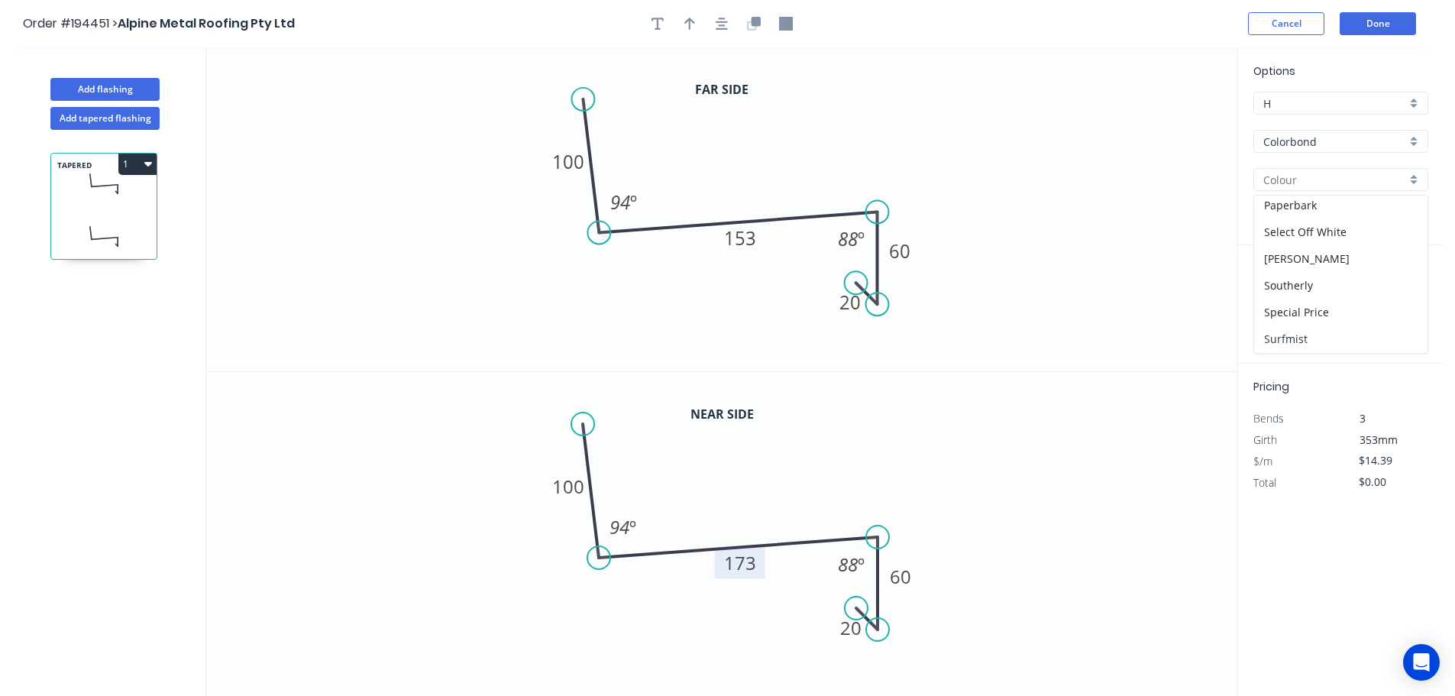
click at [1300, 338] on div "Surfmist" at bounding box center [1340, 338] width 173 height 27
type input "Surfmist"
click at [1276, 304] on input "text" at bounding box center [1276, 306] width 46 height 20
type input "1"
type input "3300"
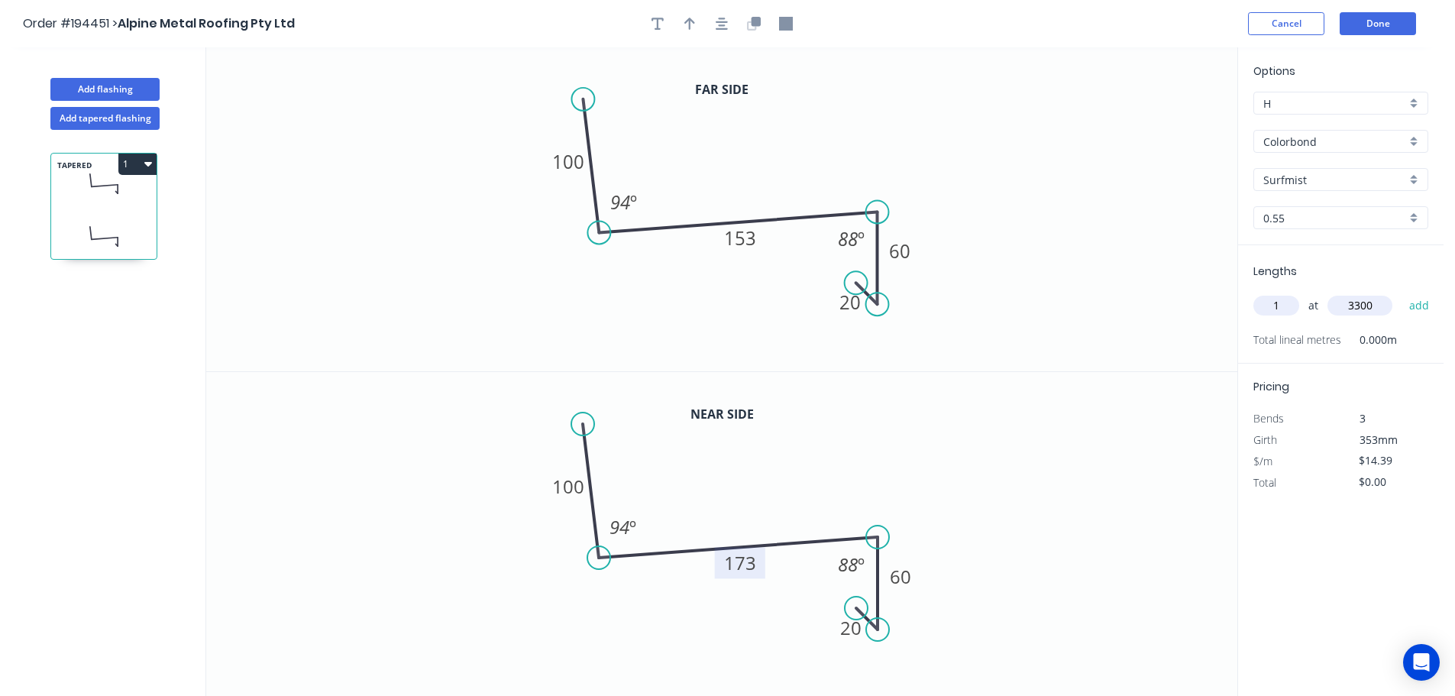
click at [1401, 292] on button "add" at bounding box center [1419, 305] width 36 height 26
type input "$47.49"
click at [107, 85] on button "Add flashing" at bounding box center [104, 89] width 109 height 23
type input "$0.00"
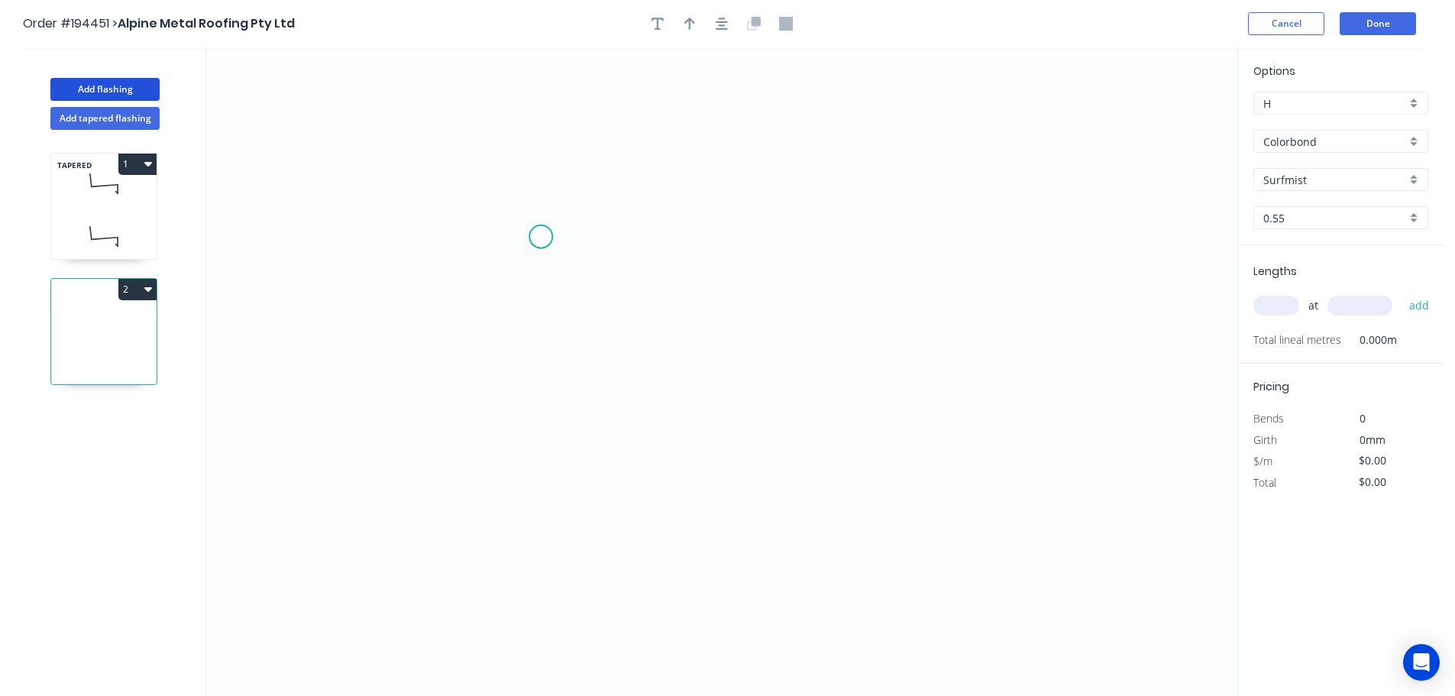
click at [541, 237] on icon "0" at bounding box center [721, 371] width 1031 height 648
click at [591, 417] on icon "0" at bounding box center [721, 371] width 1031 height 648
click at [993, 383] on icon "0 ?" at bounding box center [721, 371] width 1031 height 648
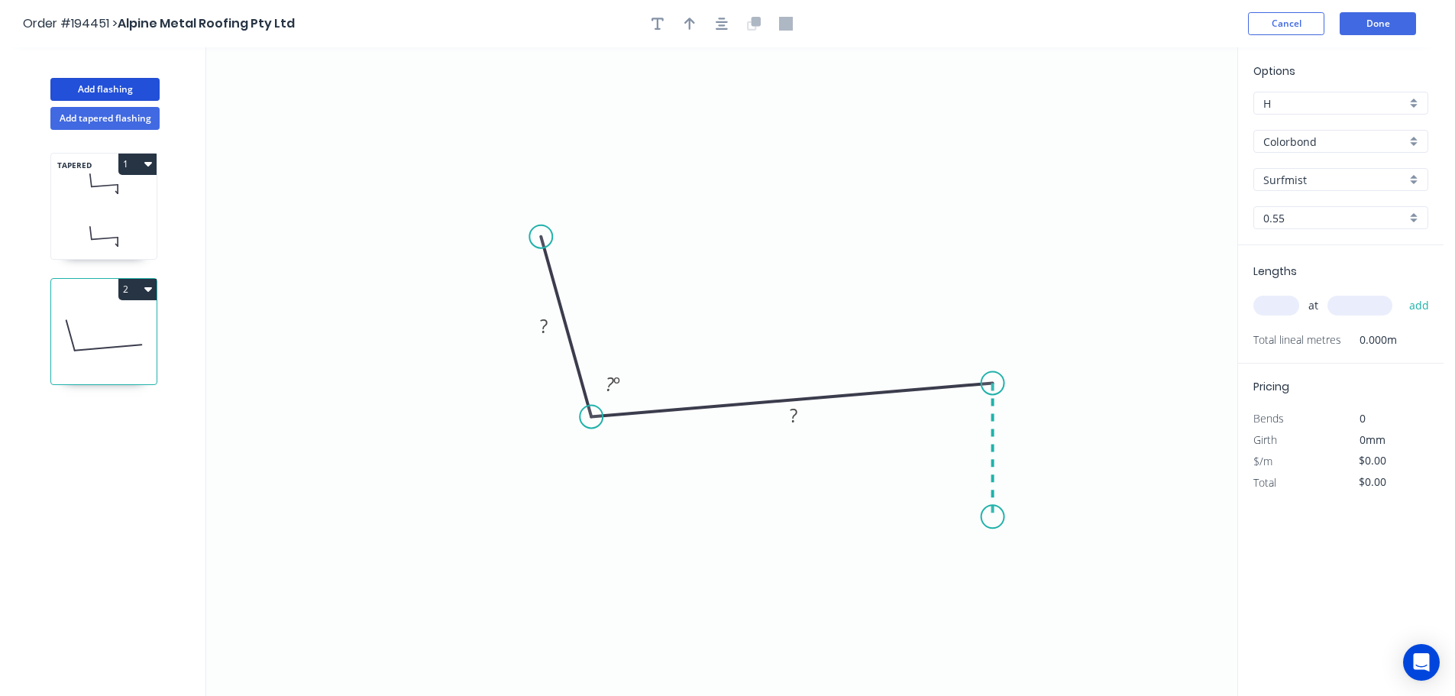
click at [998, 517] on icon "0 ? ? ? º" at bounding box center [721, 371] width 1031 height 648
click at [968, 491] on icon at bounding box center [980, 503] width 25 height 25
click at [968, 491] on circle at bounding box center [967, 491] width 23 height 23
click at [967, 513] on tspan "?" at bounding box center [964, 512] width 8 height 25
type input "$12.84"
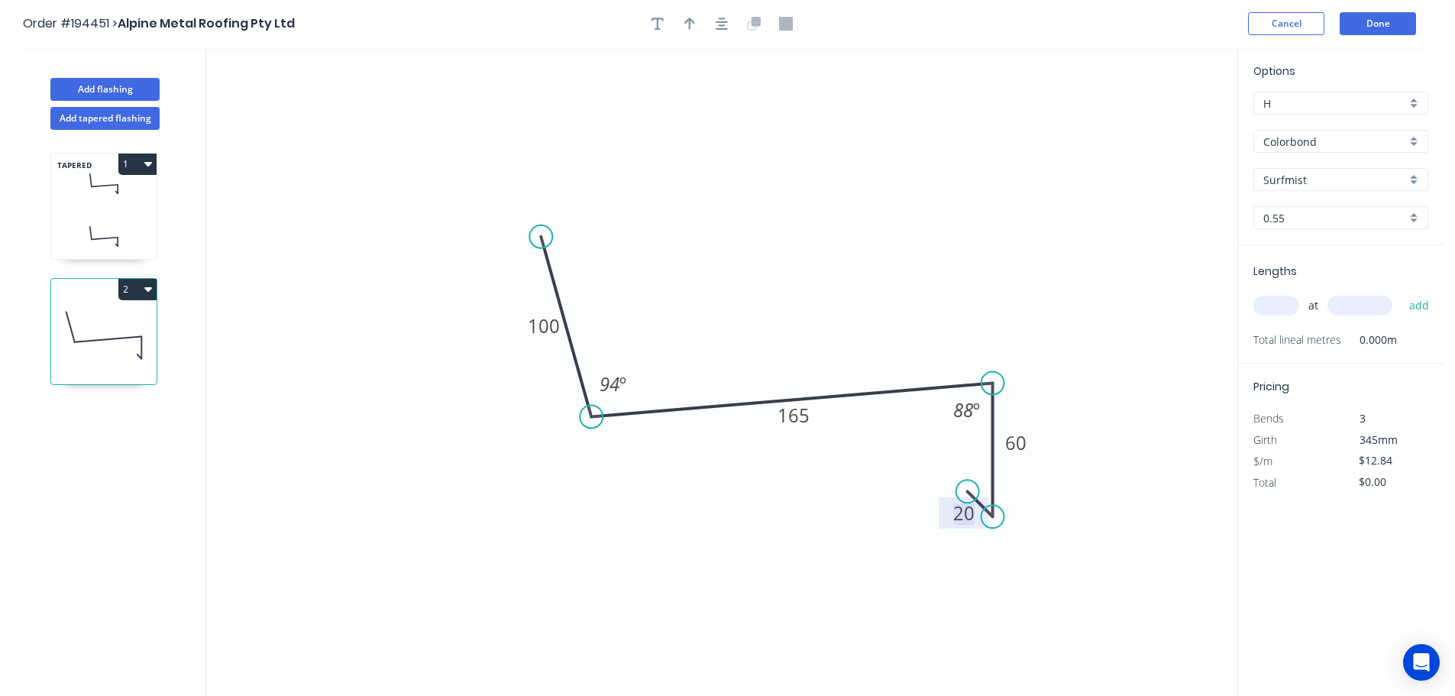
click at [777, 222] on icon "0 100 165 60 20 94 º 88 º" at bounding box center [721, 371] width 1031 height 648
click at [688, 20] on icon "button" at bounding box center [689, 24] width 11 height 12
drag, startPoint x: 1157, startPoint y: 118, endPoint x: 845, endPoint y: 320, distance: 371.5
click at [845, 320] on icon at bounding box center [846, 302] width 14 height 49
click at [1282, 306] on input "text" at bounding box center [1276, 306] width 46 height 20
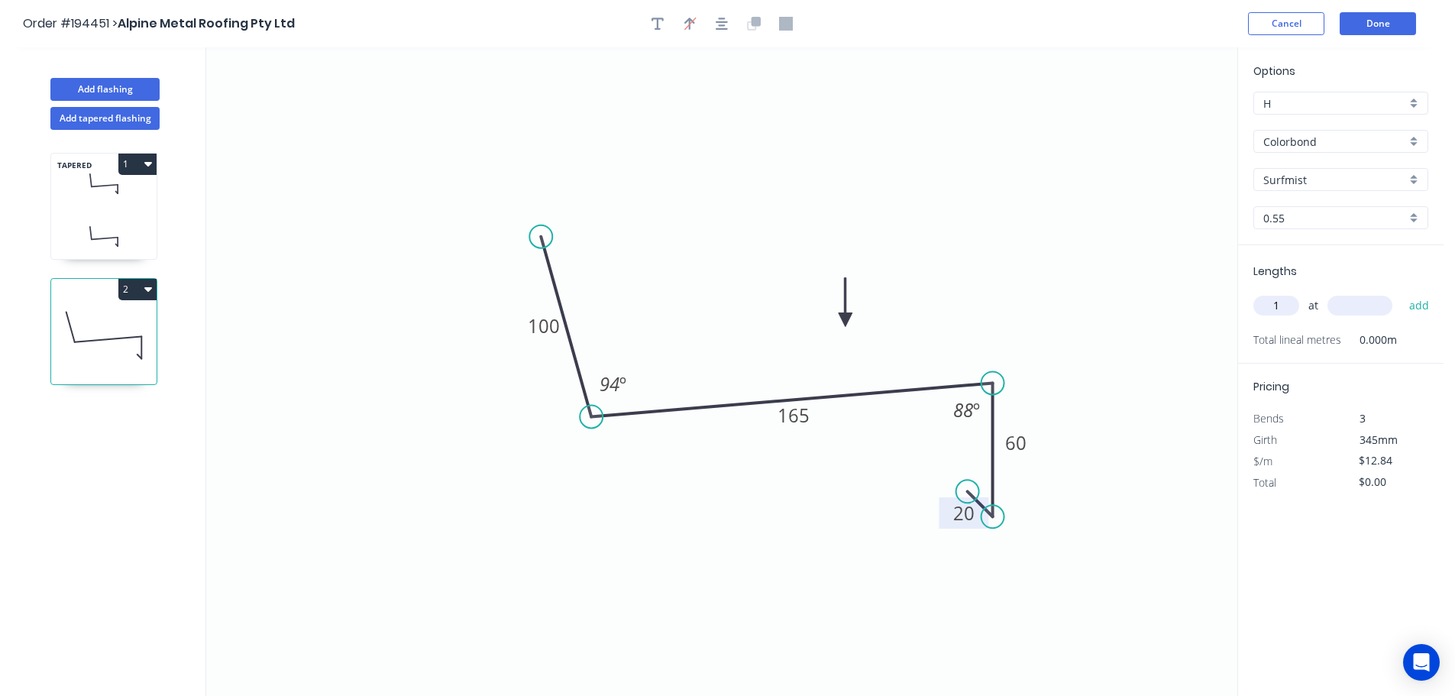
type input "1"
type input "1300"
click at [1401, 292] on button "add" at bounding box center [1419, 305] width 36 height 26
click at [150, 292] on icon "button" at bounding box center [148, 289] width 8 height 12
click at [114, 315] on button "Duplicate" at bounding box center [83, 327] width 145 height 31
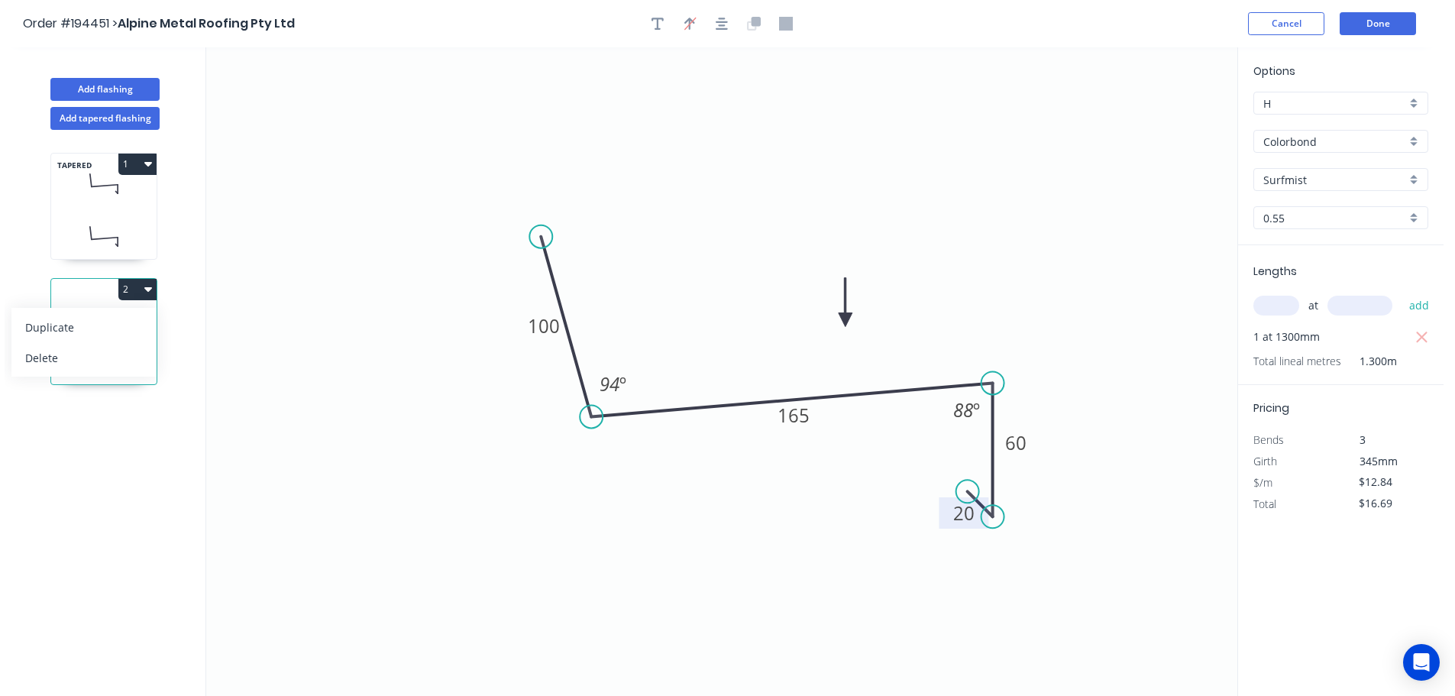
type input "$0.00"
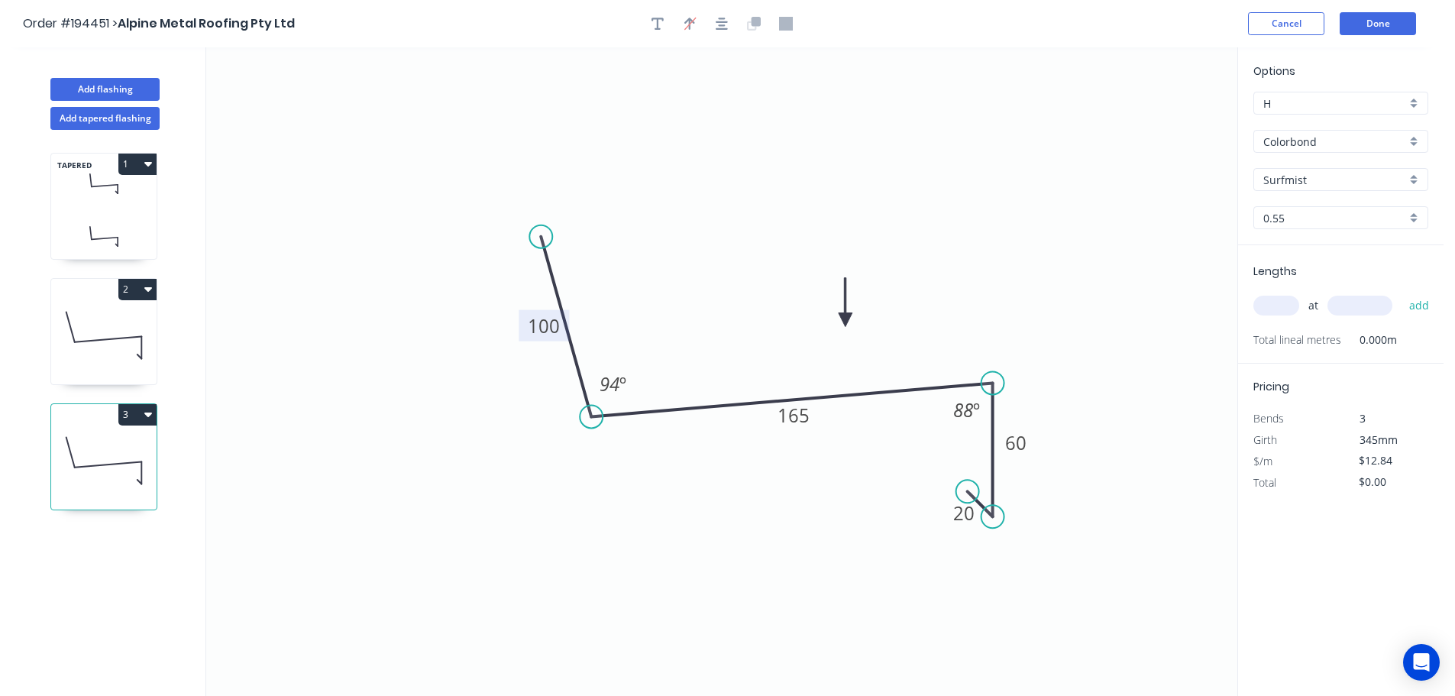
click at [547, 334] on tspan "100" at bounding box center [544, 325] width 32 height 25
click at [1075, 225] on icon "0 100 168 60 20 94 º 88 º" at bounding box center [721, 371] width 1031 height 648
click at [1262, 295] on div "at add" at bounding box center [1342, 305] width 178 height 26
click at [1291, 309] on input "text" at bounding box center [1276, 306] width 46 height 20
type input "1"
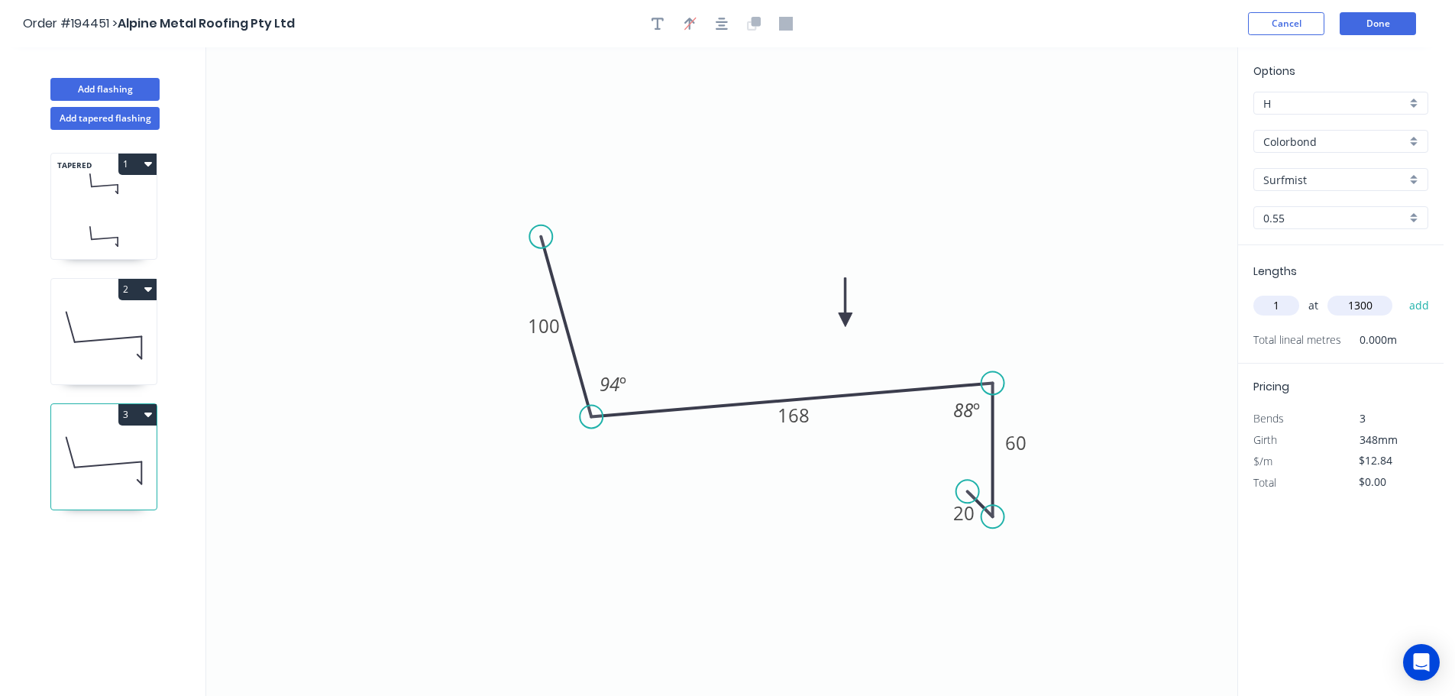
type input "1300"
click at [1401, 292] on button "add" at bounding box center [1419, 305] width 36 height 26
click at [150, 418] on icon "button" at bounding box center [148, 414] width 8 height 12
click at [128, 464] on button "Duplicate" at bounding box center [83, 452] width 145 height 31
type input "$0.00"
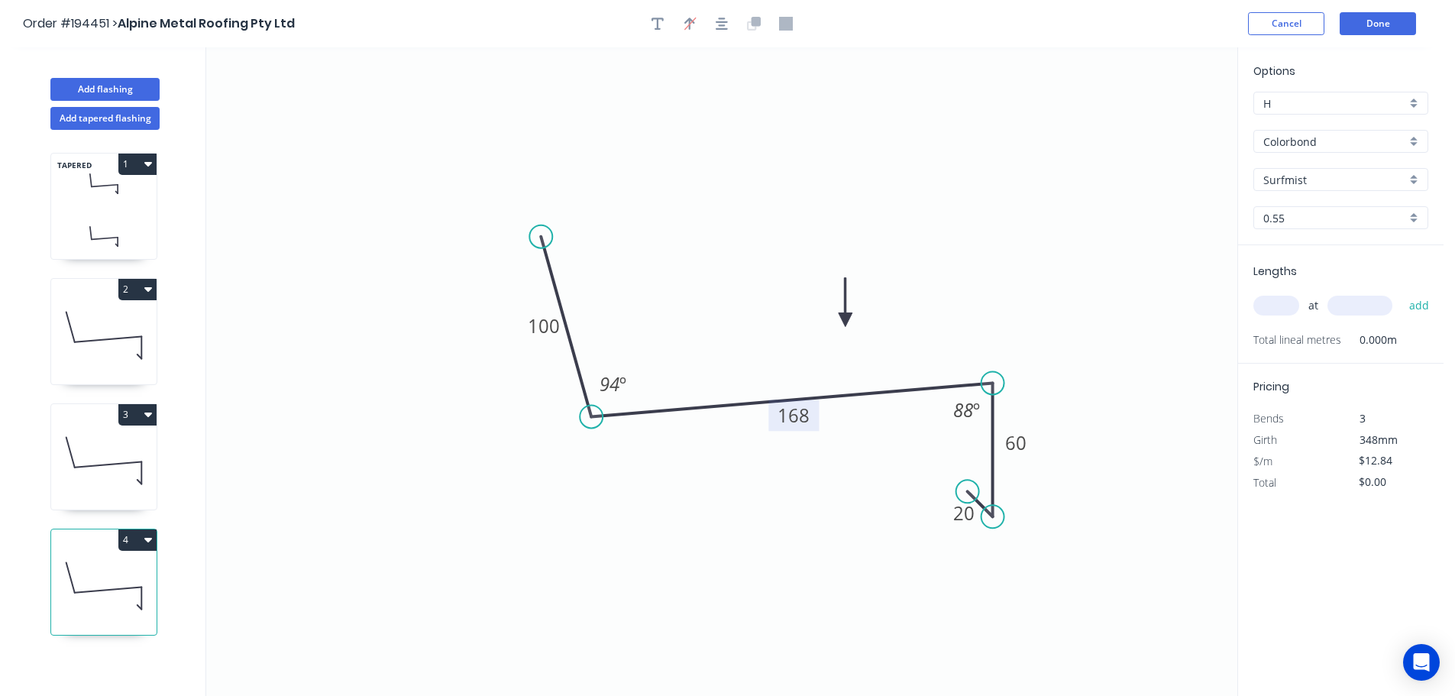
click at [781, 414] on tspan "168" at bounding box center [793, 414] width 32 height 25
click at [1272, 311] on input "text" at bounding box center [1276, 306] width 46 height 20
type input "1"
type input "2200"
click at [1401, 292] on button "add" at bounding box center [1419, 305] width 36 height 26
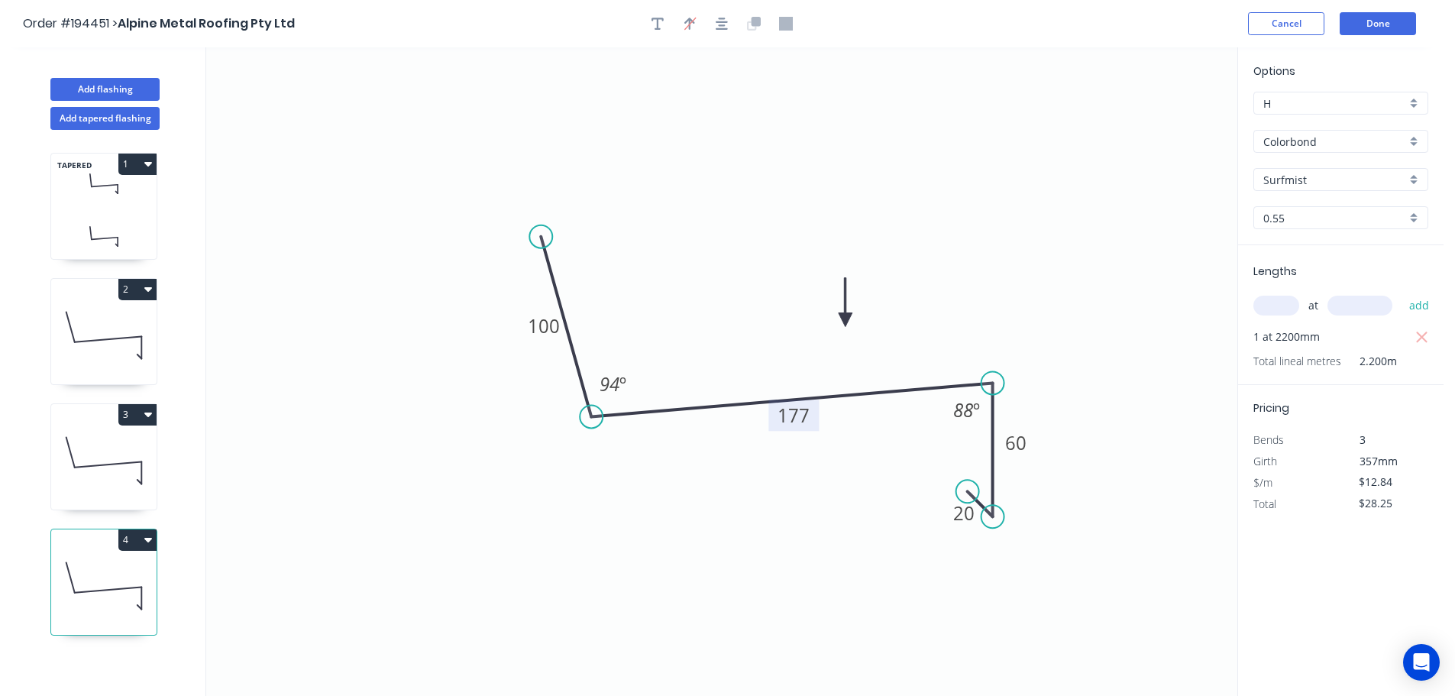
click at [145, 546] on button "4" at bounding box center [137, 539] width 38 height 21
click at [101, 573] on div "Duplicate" at bounding box center [84, 578] width 118 height 22
type input "$0.00"
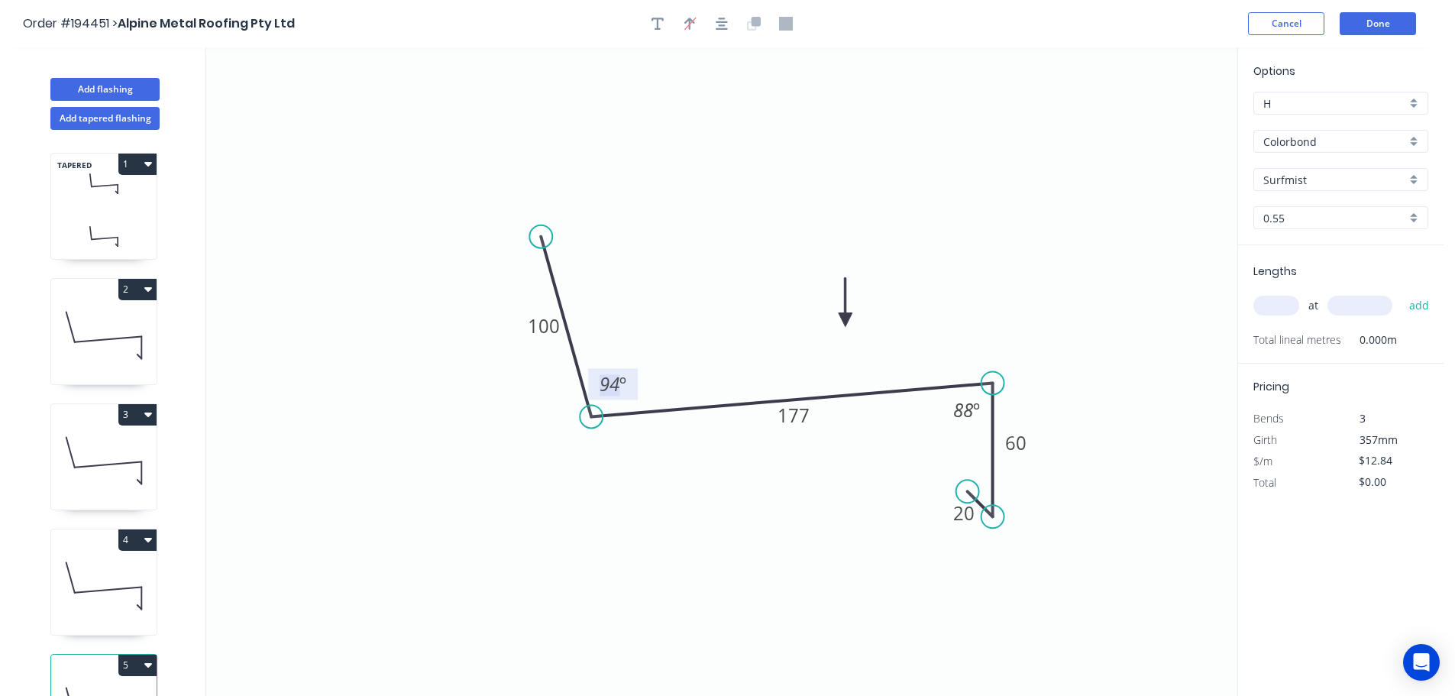
click at [607, 378] on tspan "94" at bounding box center [609, 383] width 20 height 25
drag, startPoint x: 1020, startPoint y: 274, endPoint x: 1253, endPoint y: 251, distance: 234.0
click at [1020, 273] on icon "0 100 170 60 20 94 º 88 º" at bounding box center [721, 371] width 1031 height 648
click at [1281, 306] on input "text" at bounding box center [1276, 306] width 46 height 20
type input "1"
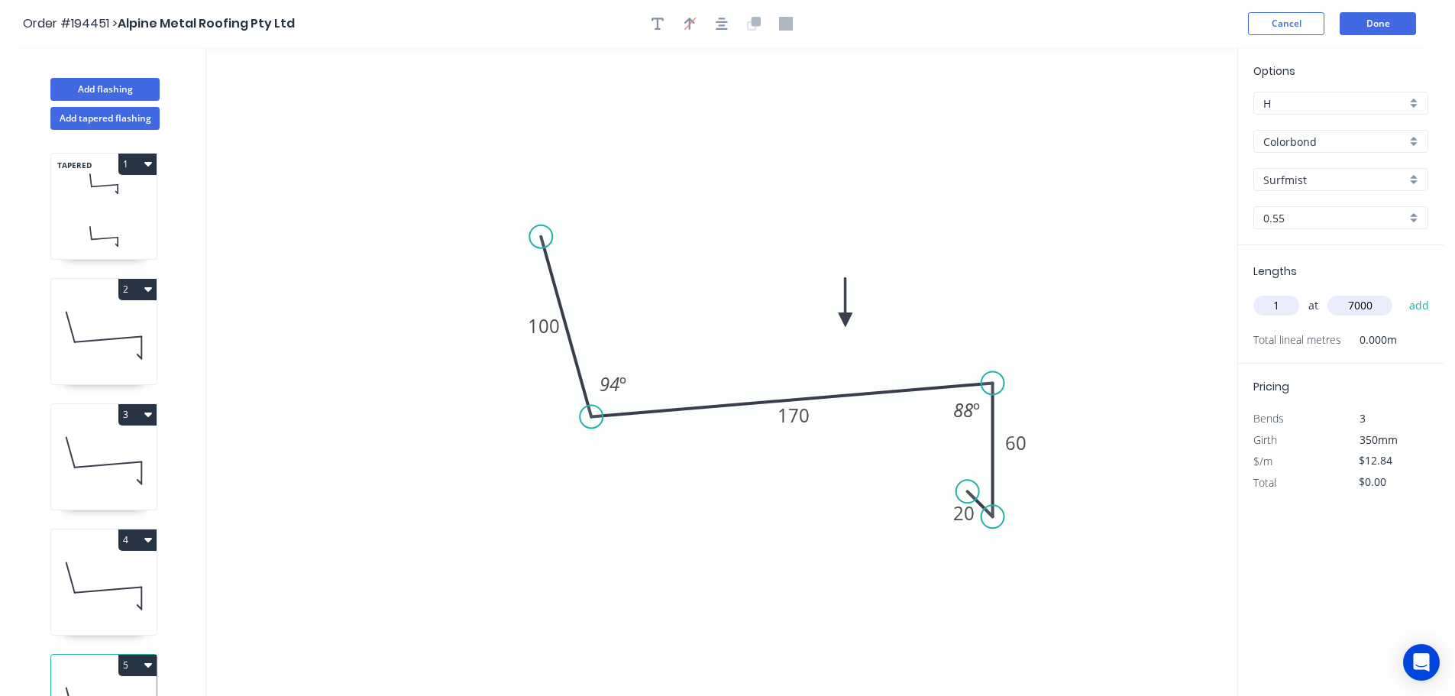
type input "7000"
click at [1401, 292] on button "add" at bounding box center [1419, 305] width 36 height 26
type input "$89.88"
click at [107, 85] on button "Add flashing" at bounding box center [104, 89] width 109 height 23
type input "$0.00"
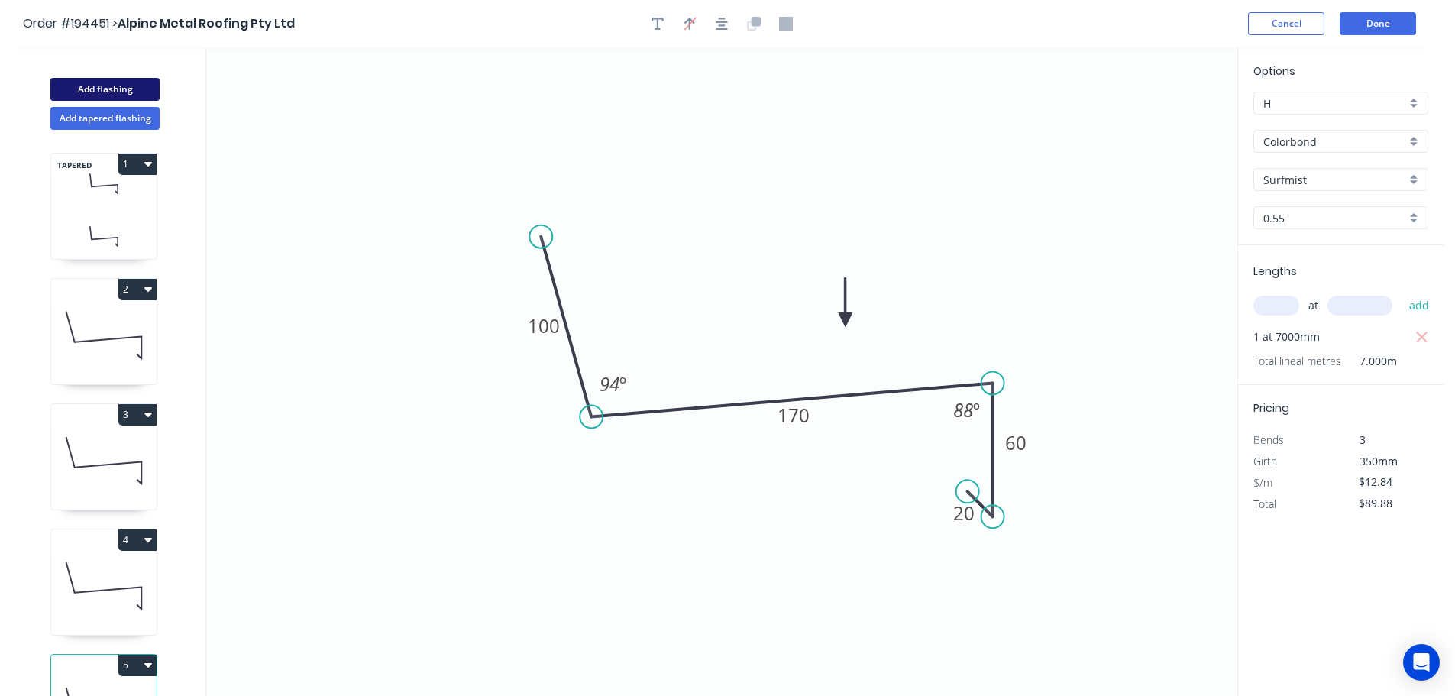
type input "$0.00"
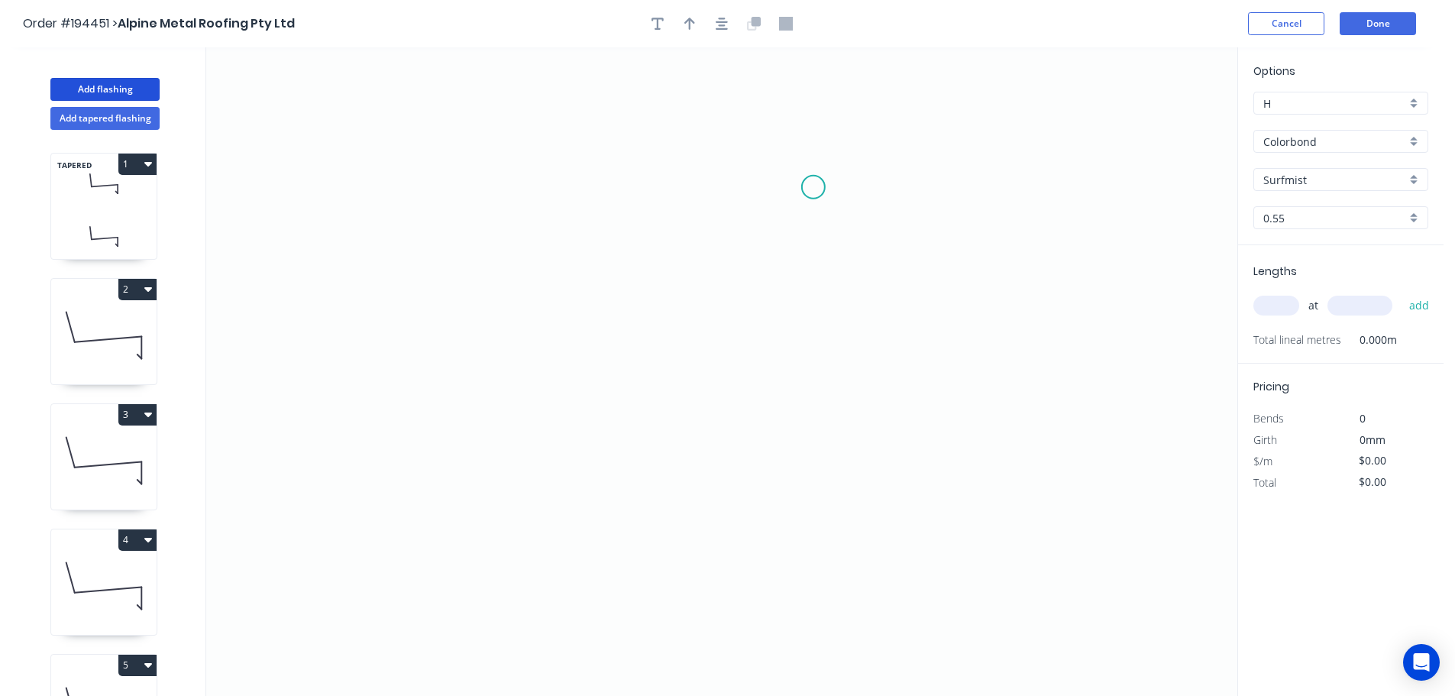
click at [813, 187] on icon "0" at bounding box center [721, 371] width 1031 height 648
click at [969, 176] on icon "0" at bounding box center [721, 371] width 1031 height 648
click at [975, 448] on icon "0 ?" at bounding box center [721, 371] width 1031 height 648
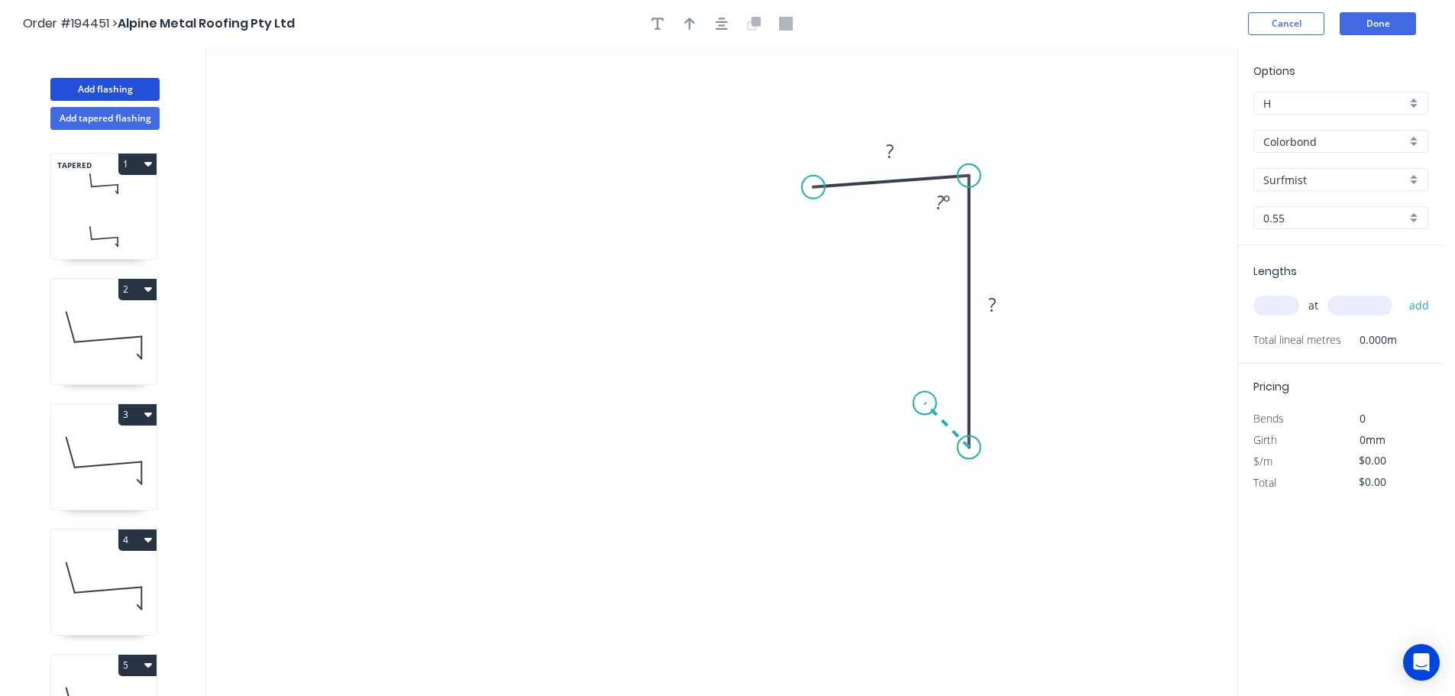
click at [925, 401] on icon "0 ? ? ? º" at bounding box center [721, 371] width 1031 height 648
click at [933, 434] on tspan "?" at bounding box center [930, 434] width 8 height 25
type input "$8.10"
click at [684, 35] on header "Order #194451 > Alpine Metal Roofing Pty Ltd Cancel Done" at bounding box center [721, 23] width 1443 height 47
click at [689, 28] on icon "button" at bounding box center [689, 24] width 11 height 12
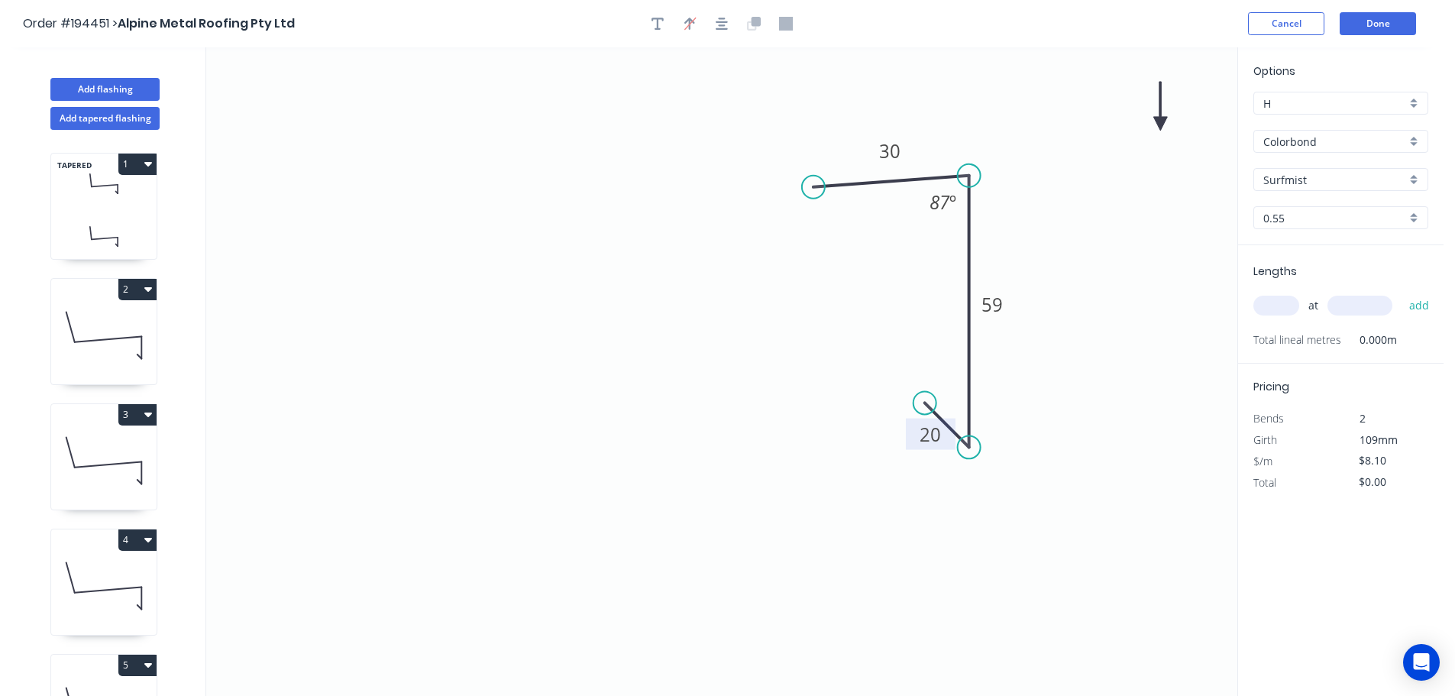
click at [1165, 120] on icon at bounding box center [1160, 106] width 14 height 49
drag, startPoint x: 1158, startPoint y: 121, endPoint x: 1012, endPoint y: 147, distance: 148.2
click at [1012, 147] on icon at bounding box center [1024, 135] width 44 height 44
click at [1281, 301] on input "text" at bounding box center [1276, 306] width 46 height 20
type input "1"
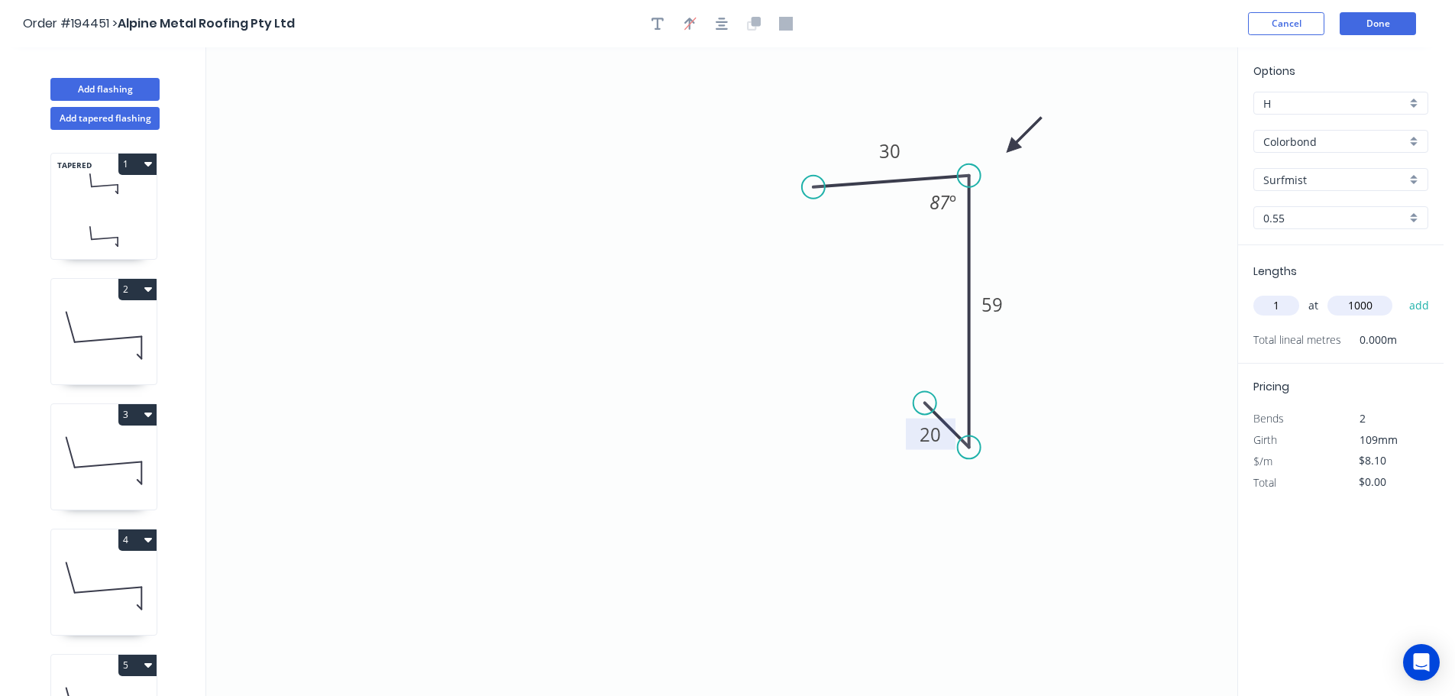
type input "1000"
click at [1401, 292] on button "add" at bounding box center [1419, 305] width 36 height 26
type input "$8.10"
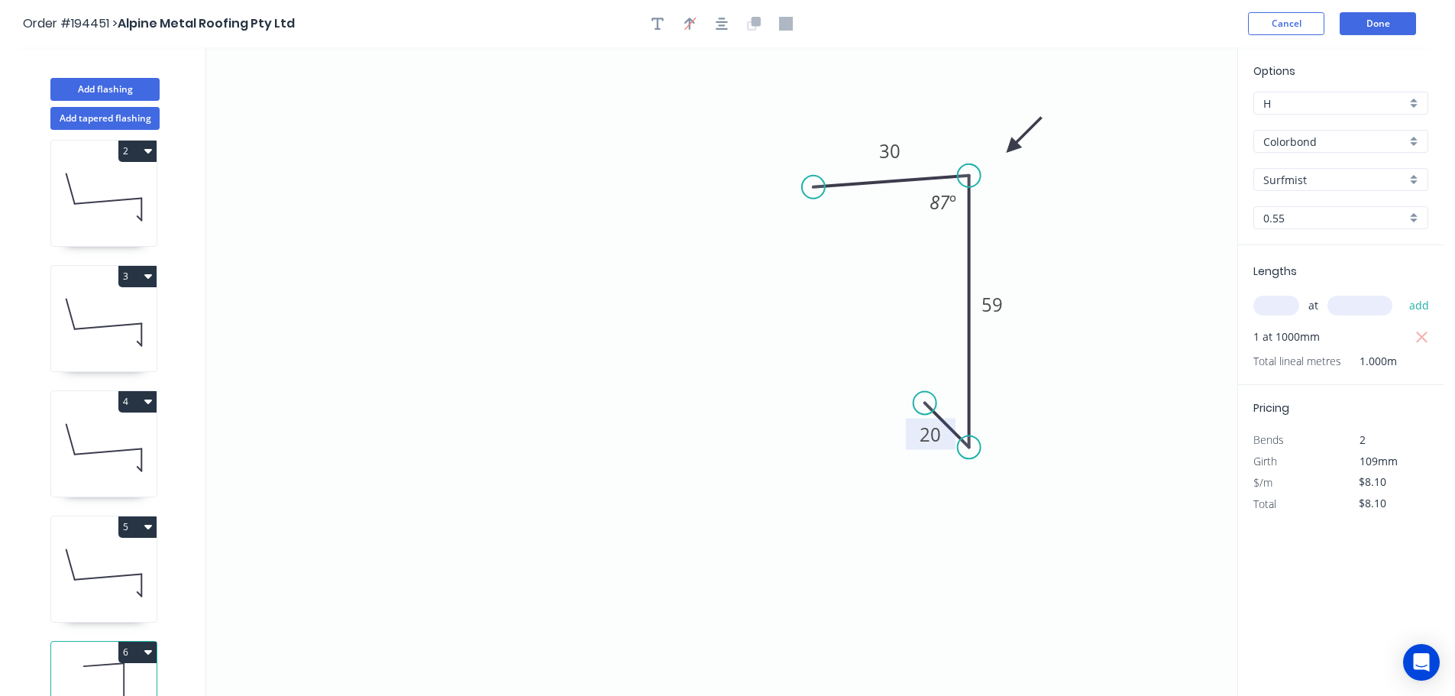
scroll to position [192, 0]
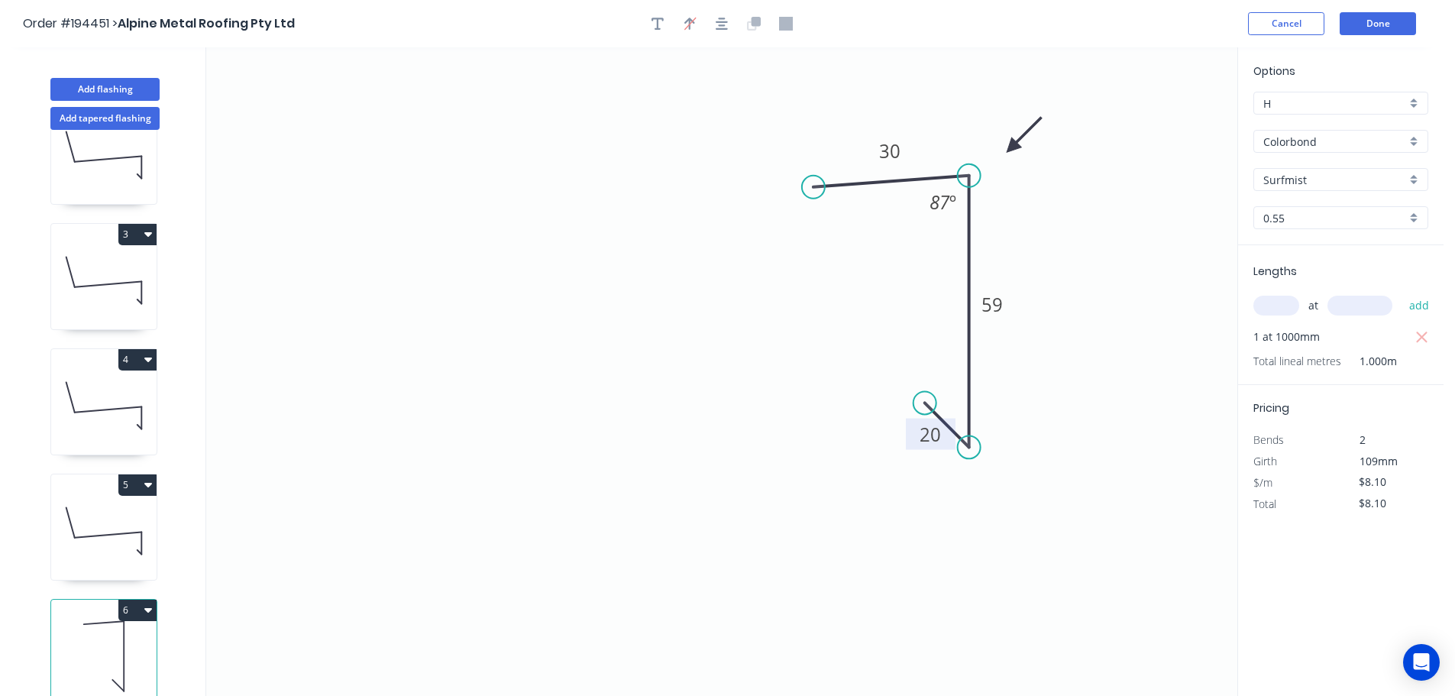
drag, startPoint x: 137, startPoint y: 473, endPoint x: 135, endPoint y: 490, distance: 17.0
click at [137, 474] on button "5" at bounding box center [137, 484] width 38 height 21
click at [102, 512] on div "Duplicate" at bounding box center [84, 523] width 118 height 22
type input "$12.84"
type input "$0.00"
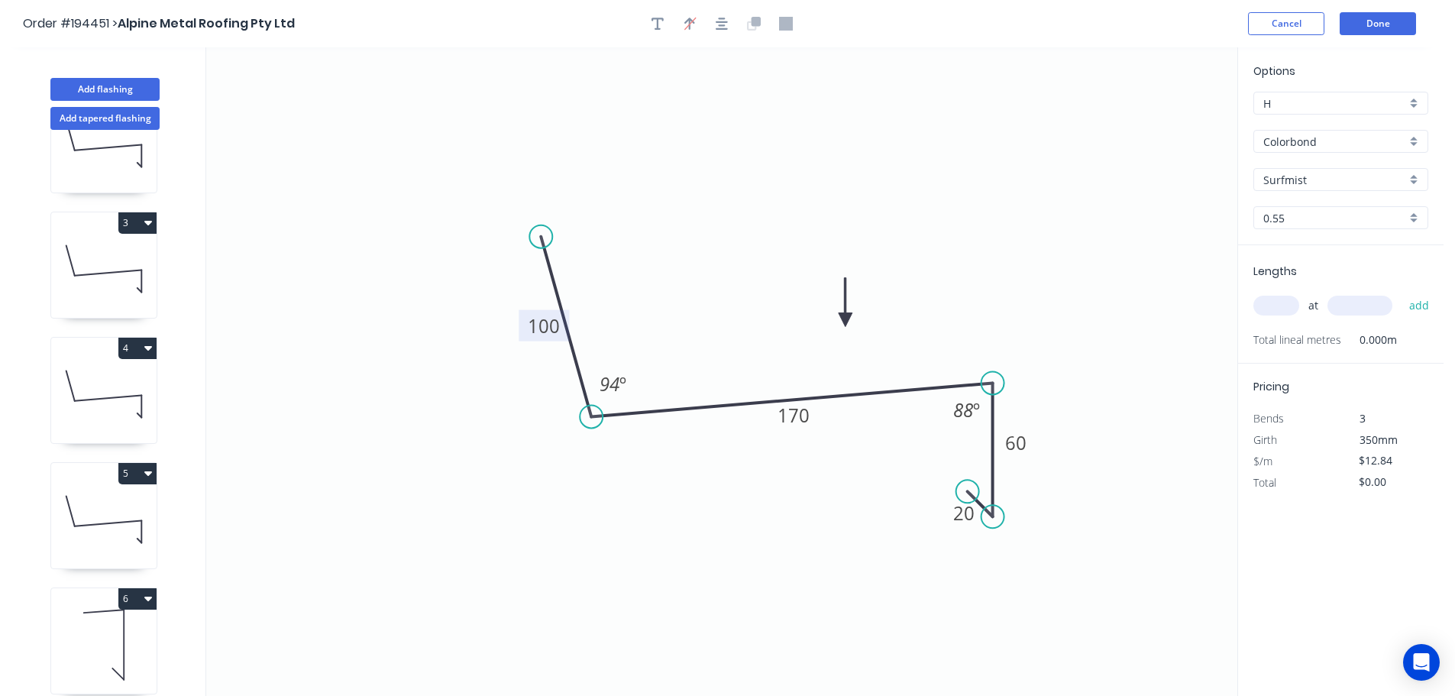
click at [541, 324] on tspan "100" at bounding box center [544, 325] width 32 height 25
click at [969, 232] on icon "0 100 170 60 20 93 º 86 º" at bounding box center [721, 371] width 1031 height 648
click at [1275, 303] on input "text" at bounding box center [1276, 306] width 46 height 20
type input "1"
type input "1700"
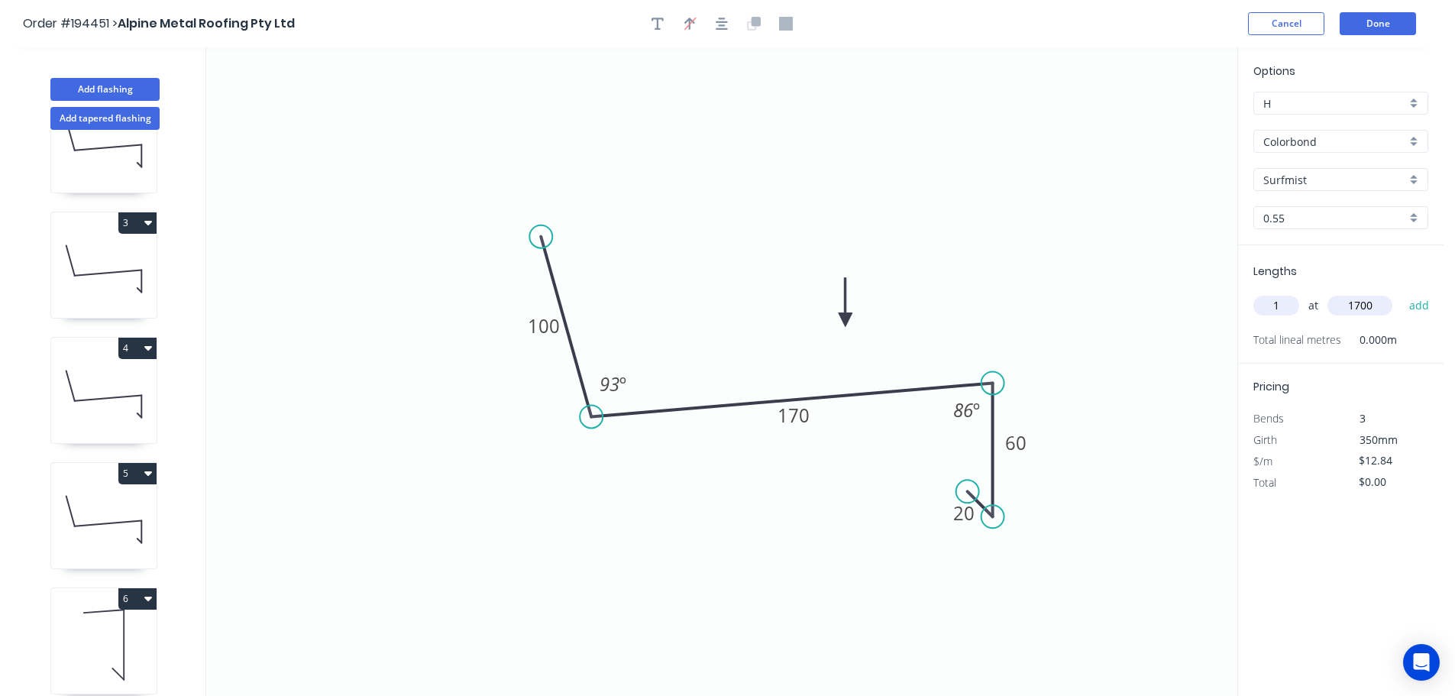
click at [1401, 292] on button "add" at bounding box center [1419, 305] width 36 height 26
type input "$21.83"
click at [959, 181] on icon "0 100 170 60 20 93 º 86 º" at bounding box center [721, 371] width 1031 height 648
click at [115, 79] on button "Add flashing" at bounding box center [104, 89] width 109 height 23
type input "$0.00"
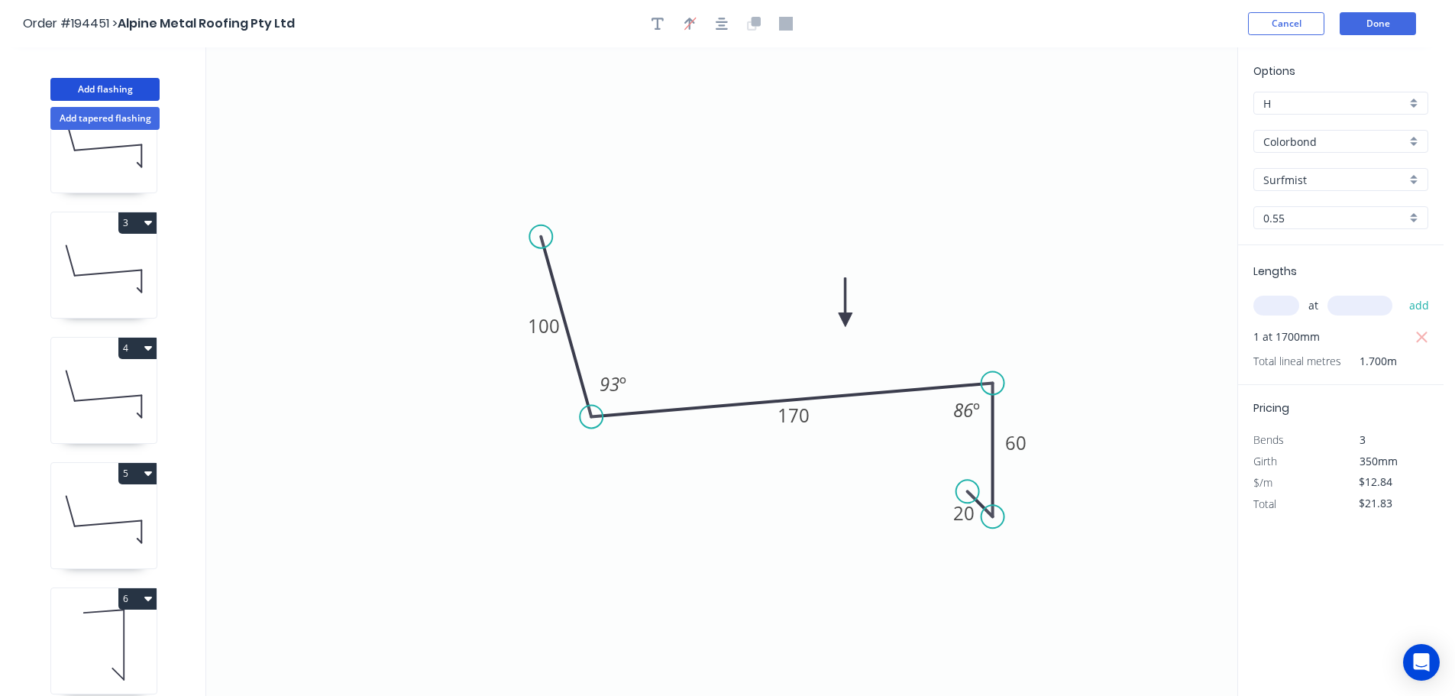
type input "$0.00"
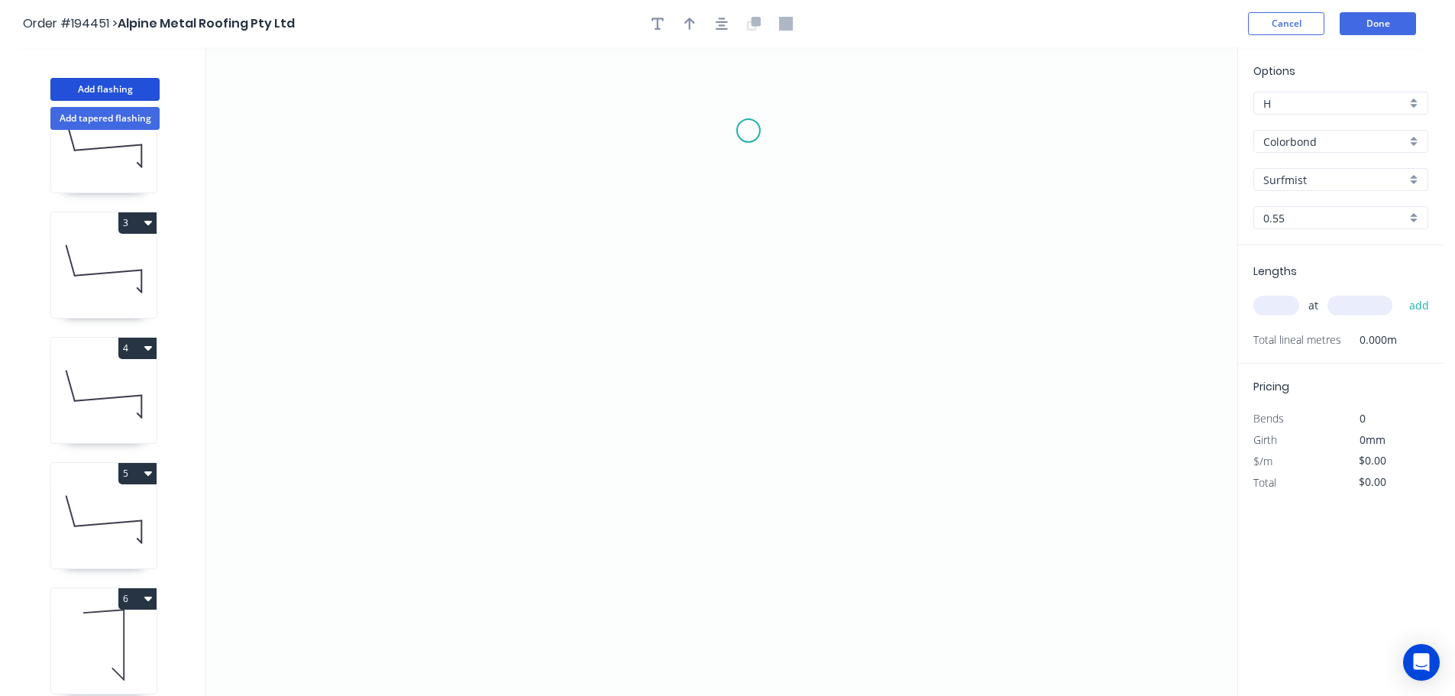
click at [761, 127] on icon "0" at bounding box center [721, 371] width 1031 height 648
click at [808, 212] on div "Open Hook" at bounding box center [838, 204] width 153 height 31
click at [764, 128] on circle at bounding box center [760, 126] width 23 height 23
click at [767, 428] on icon "0" at bounding box center [721, 371] width 1031 height 648
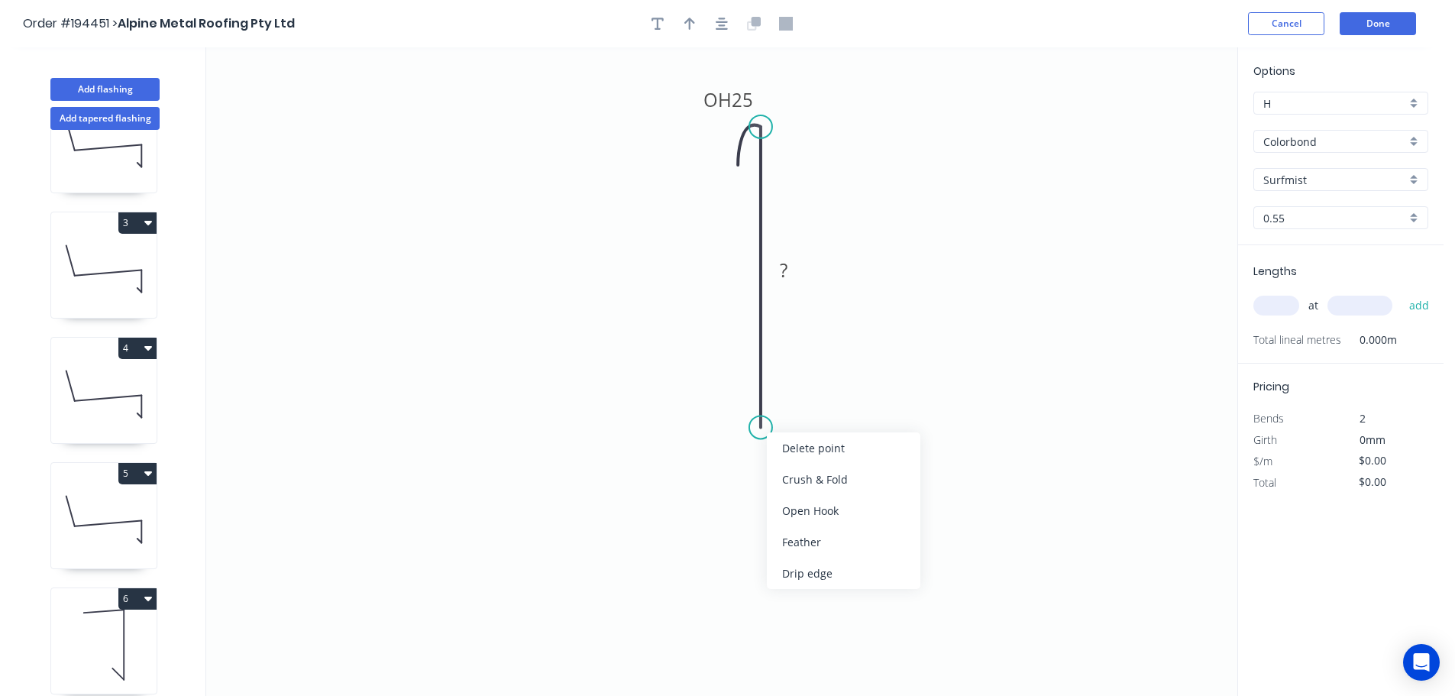
click at [794, 470] on div "Crush & Fold" at bounding box center [843, 479] width 153 height 31
click at [790, 160] on div "Flip bend" at bounding box center [828, 172] width 153 height 31
click at [797, 94] on tspan "25" at bounding box center [807, 99] width 21 height 25
type input "$9.64"
click at [931, 193] on icon "0 CF 15 OH 20 120" at bounding box center [721, 371] width 1031 height 648
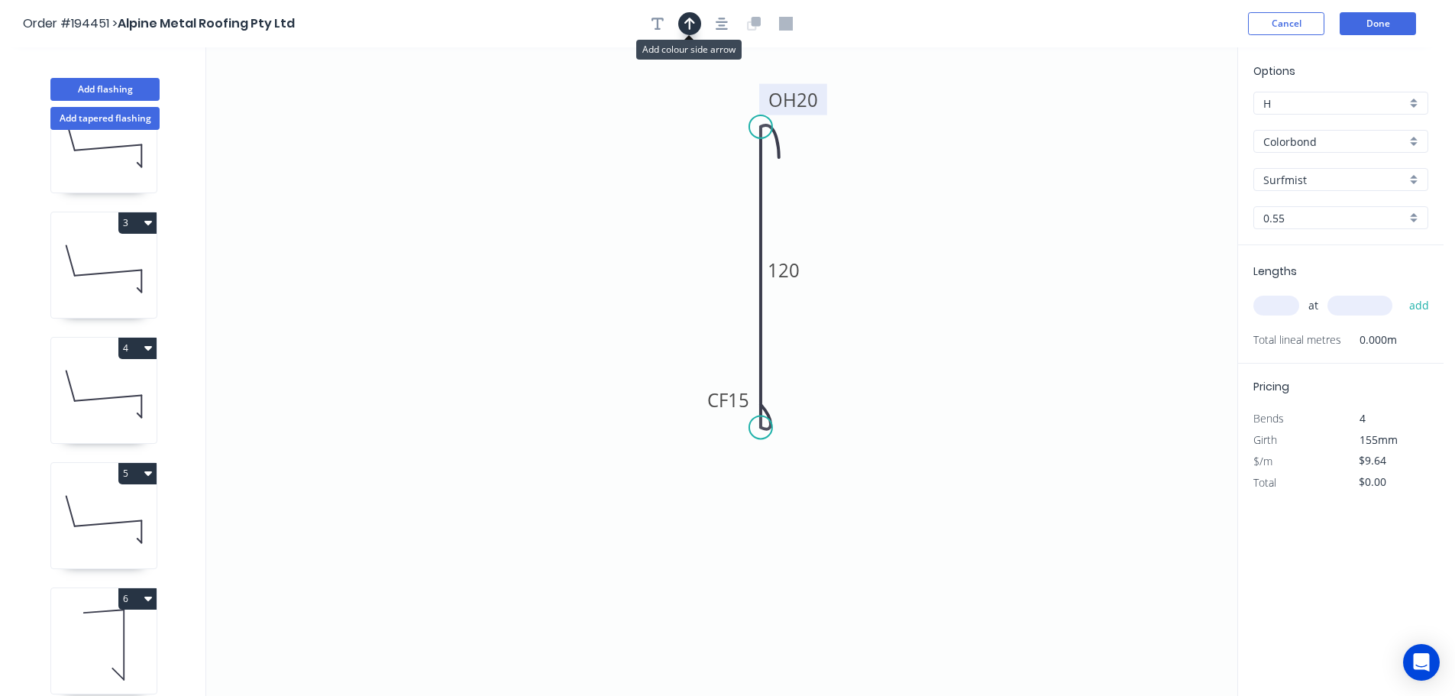
click at [696, 27] on button "button" at bounding box center [689, 23] width 23 height 23
drag, startPoint x: 1161, startPoint y: 121, endPoint x: 735, endPoint y: 199, distance: 433.1
click at [707, 208] on icon at bounding box center [719, 203] width 49 height 14
click at [1275, 300] on input "text" at bounding box center [1276, 306] width 46 height 20
type input "1"
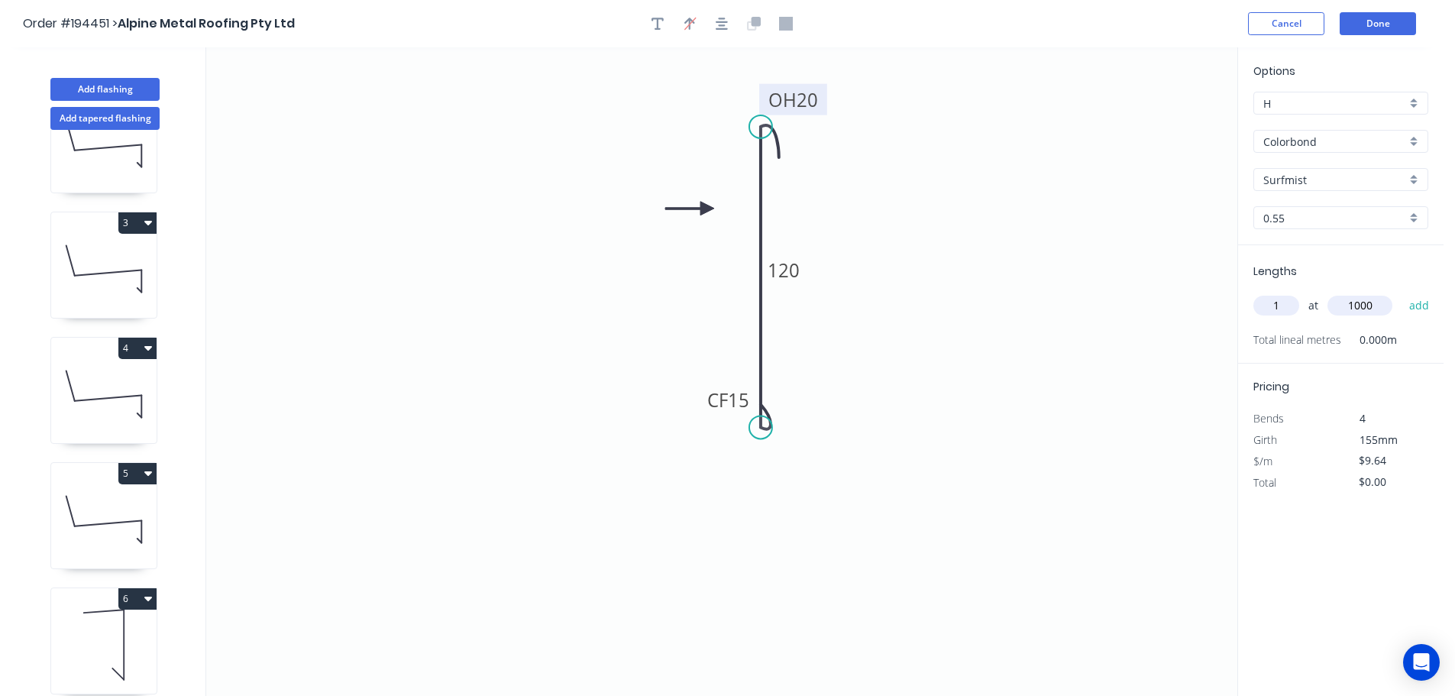
type input "1000"
click at [1401, 292] on button "add" at bounding box center [1419, 305] width 36 height 26
type input "$9.64"
click at [1040, 264] on icon "0 CF 15 OH 20 120" at bounding box center [721, 371] width 1031 height 648
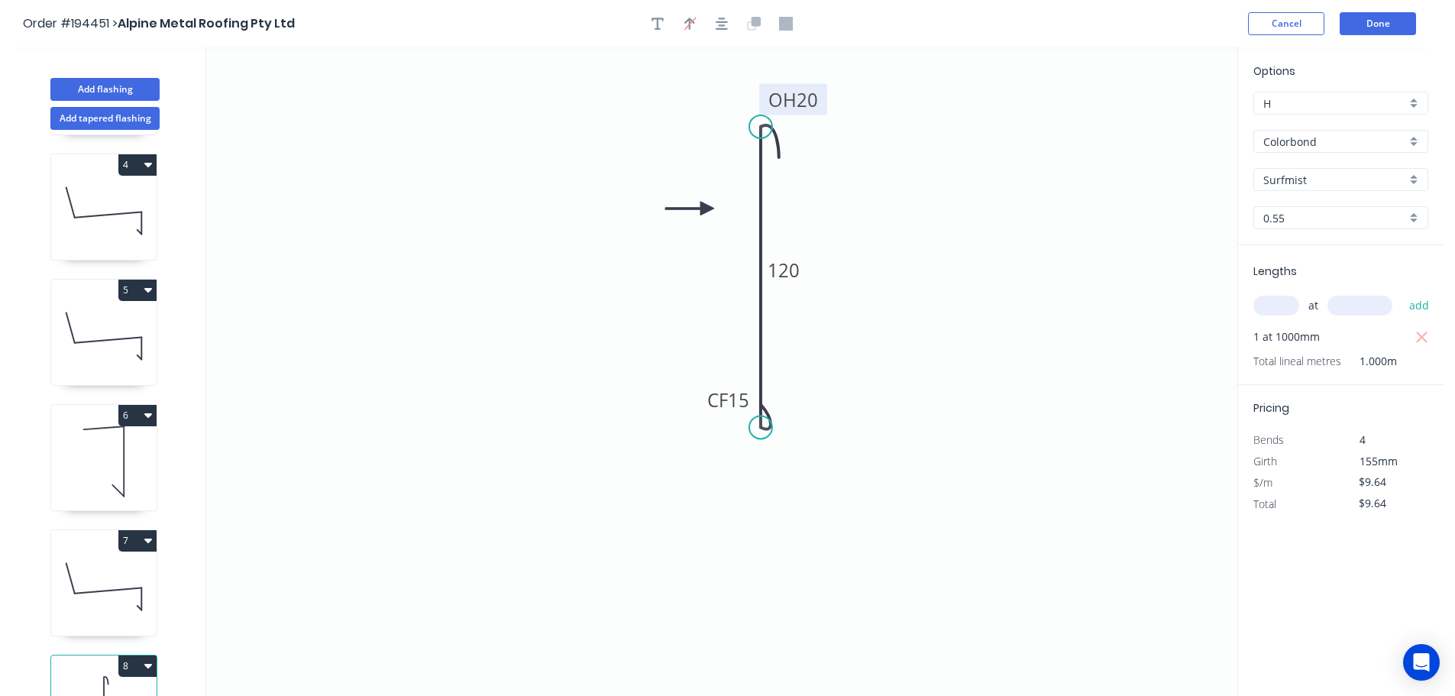
scroll to position [442, 0]
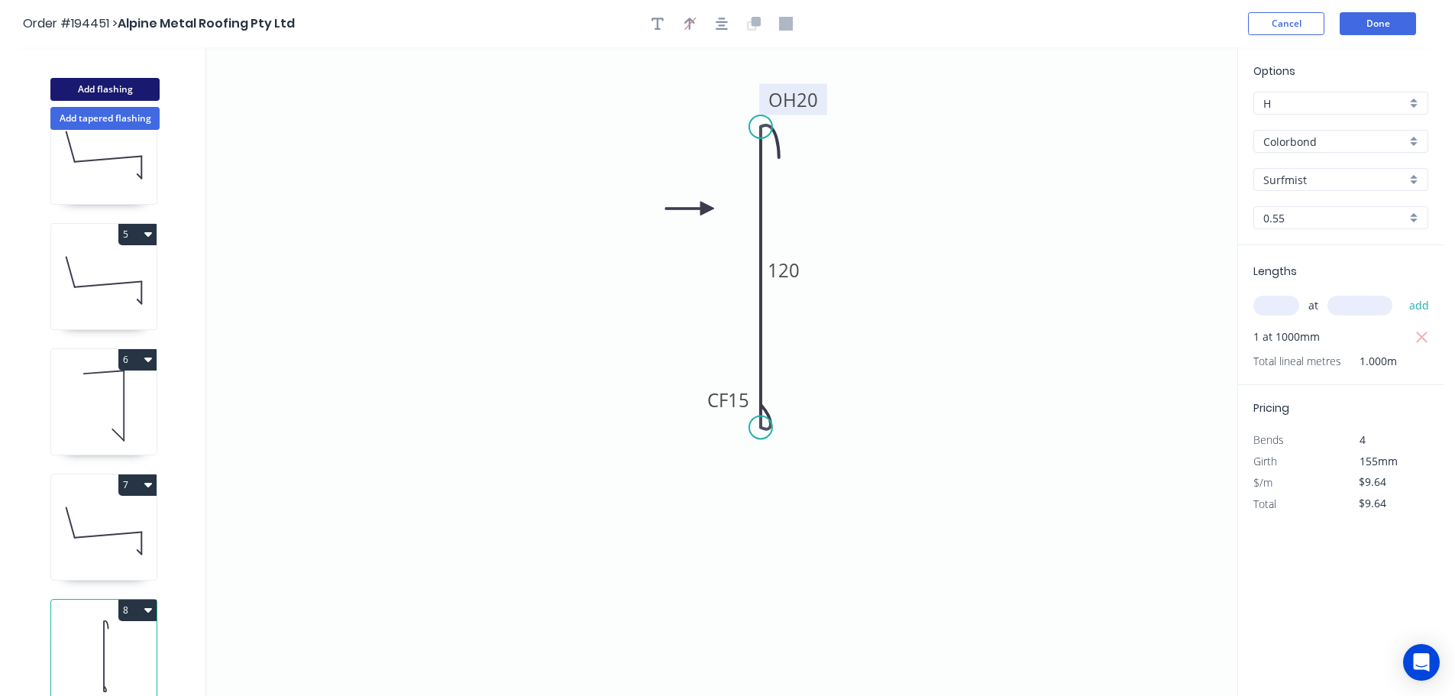
click at [107, 98] on button "Add flashing" at bounding box center [104, 89] width 109 height 23
type input "$0.00"
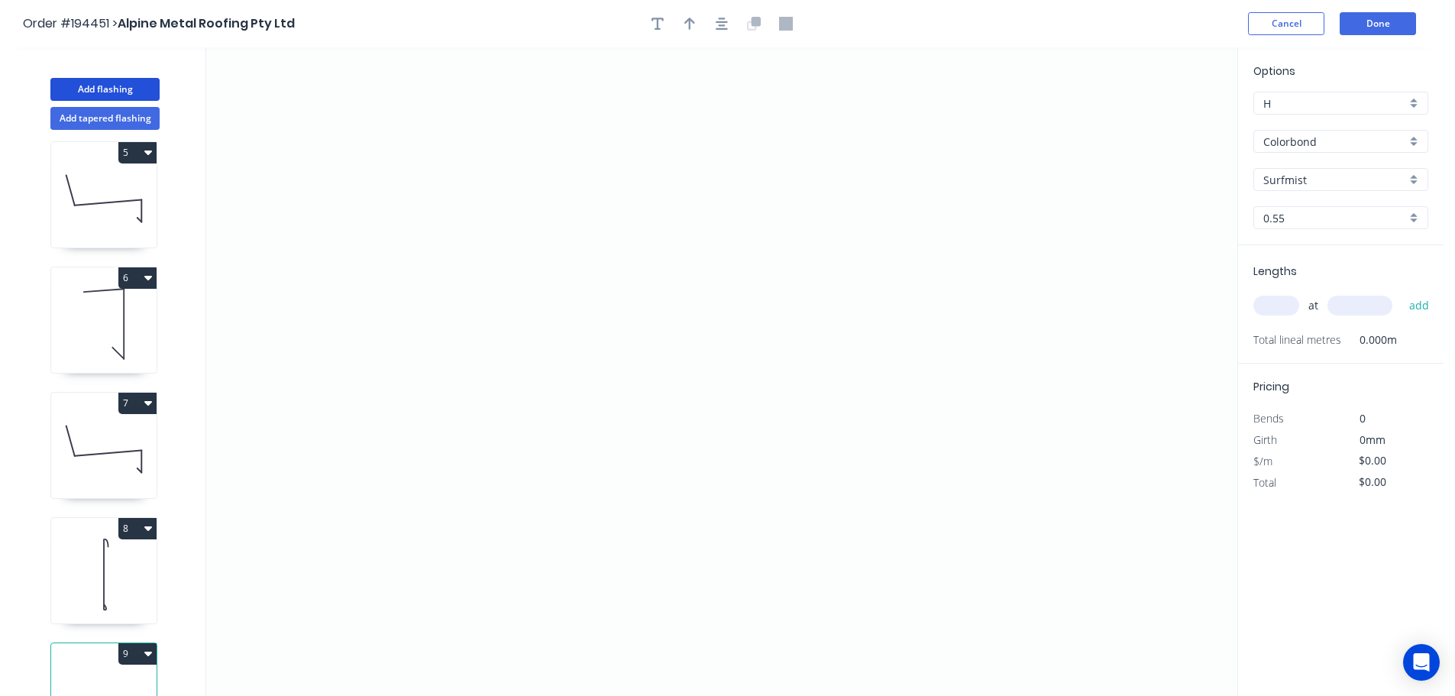
scroll to position [567, 0]
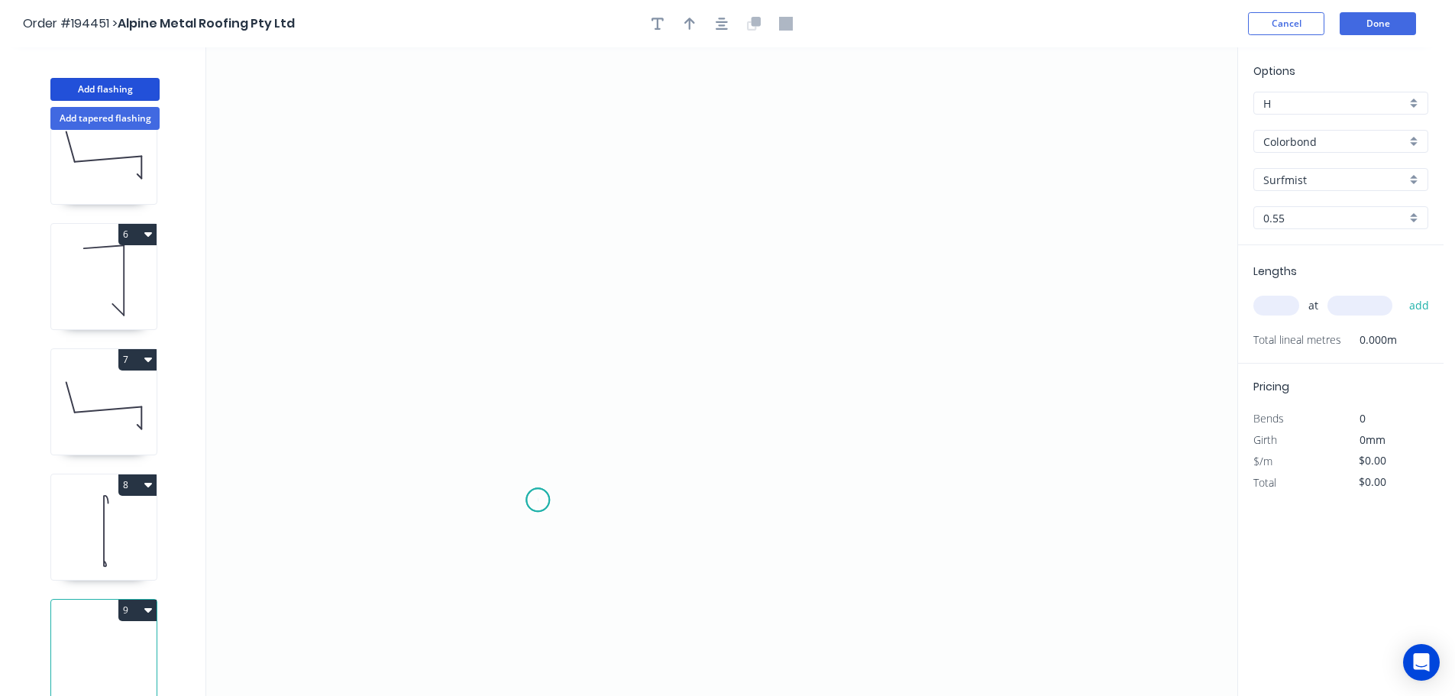
click at [538, 500] on circle at bounding box center [537, 499] width 23 height 23
click at [576, 550] on div "Crush & Fold" at bounding box center [614, 551] width 153 height 31
click at [542, 505] on circle at bounding box center [537, 499] width 23 height 23
click at [520, 332] on icon at bounding box center [529, 416] width 18 height 168
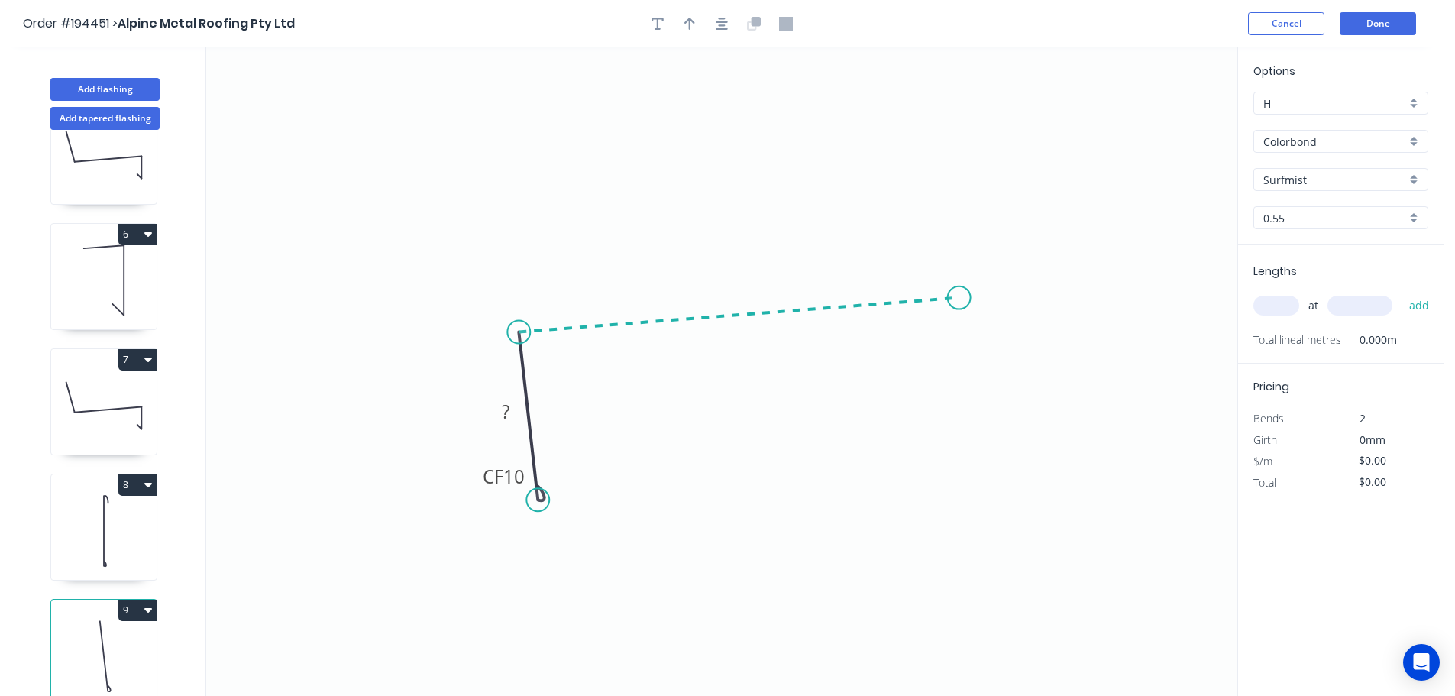
click at [960, 296] on icon "0 CF 10 ?" at bounding box center [721, 371] width 1031 height 648
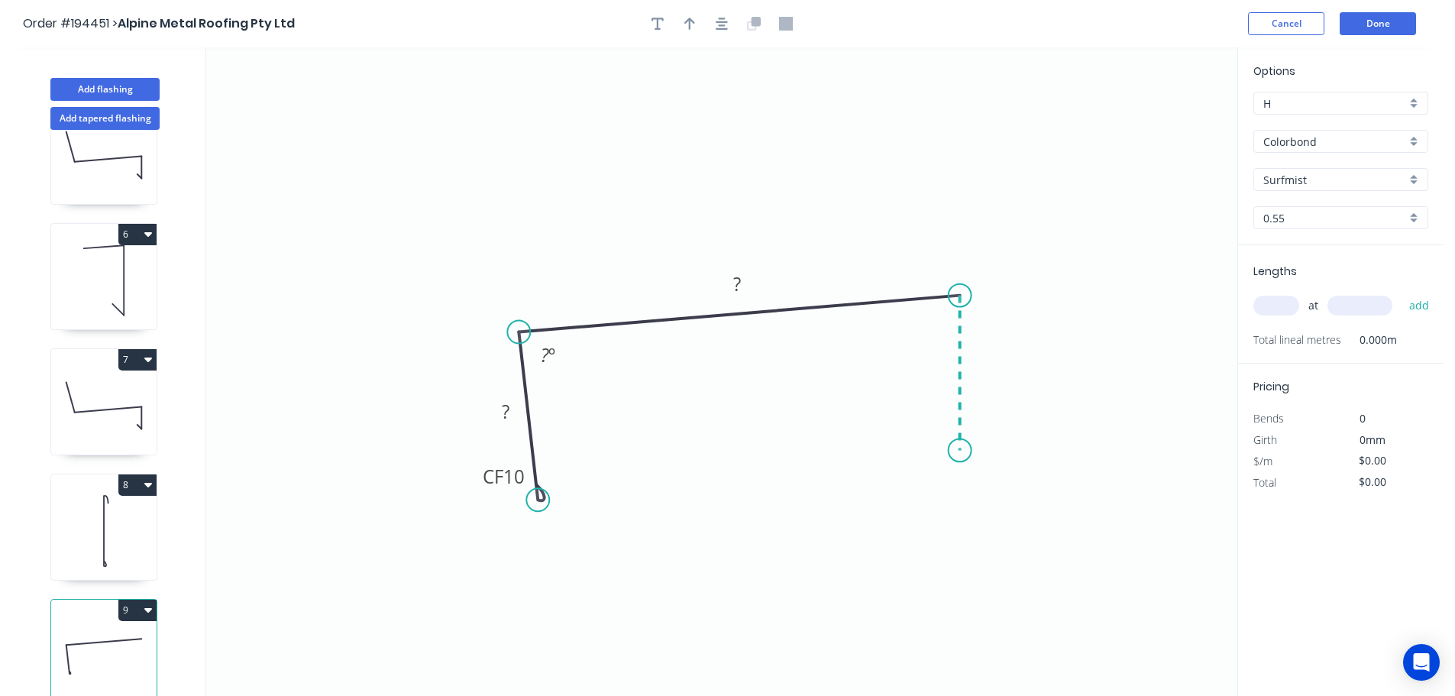
click at [955, 451] on icon "0 CF 10 ? ? ? º" at bounding box center [721, 371] width 1031 height 648
click at [926, 415] on icon "0 CF 10 ? ? ? ? º ? º" at bounding box center [721, 371] width 1031 height 648
click at [928, 415] on circle at bounding box center [926, 416] width 23 height 23
click at [929, 451] on tspan "?" at bounding box center [927, 442] width 8 height 25
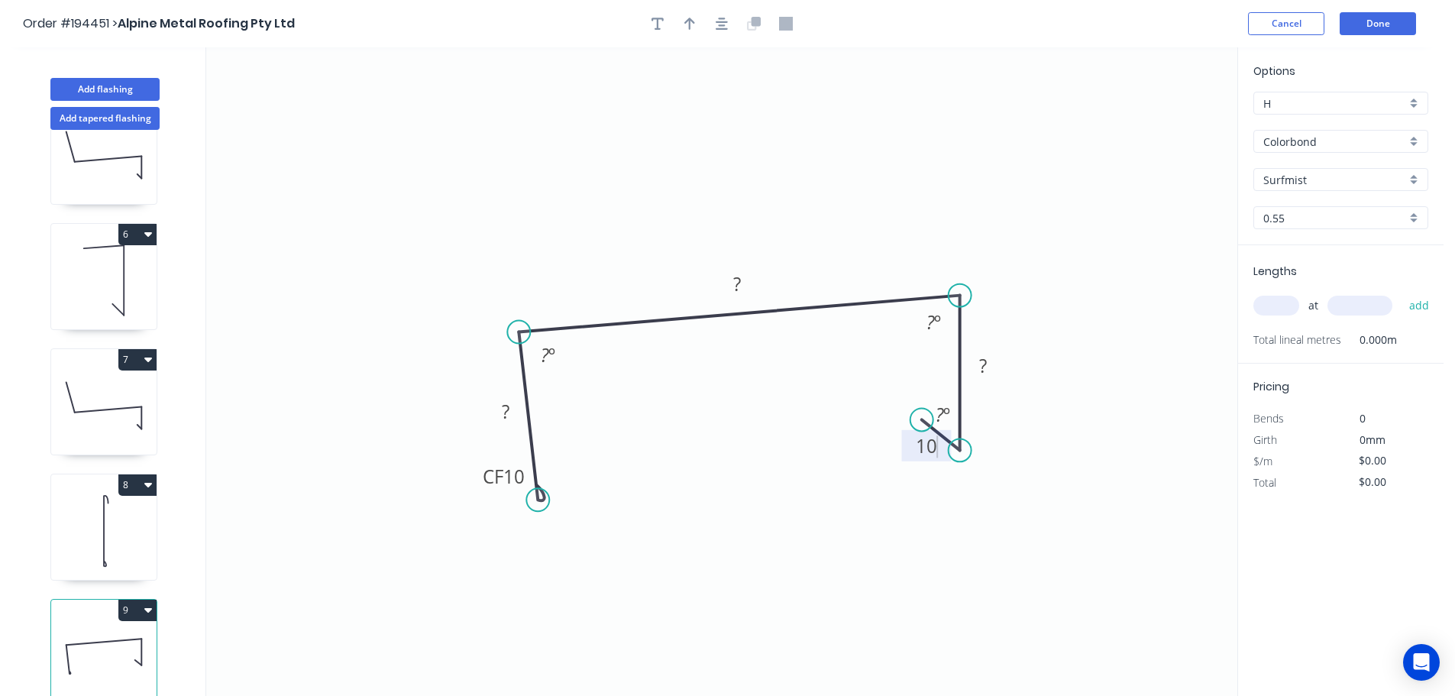
drag, startPoint x: 929, startPoint y: 416, endPoint x: 922, endPoint y: 420, distance: 7.9
click at [922, 420] on circle at bounding box center [921, 419] width 23 height 23
click at [942, 426] on tspan "?" at bounding box center [940, 414] width 8 height 25
type input "$12.40"
click at [683, 27] on button "button" at bounding box center [689, 23] width 23 height 23
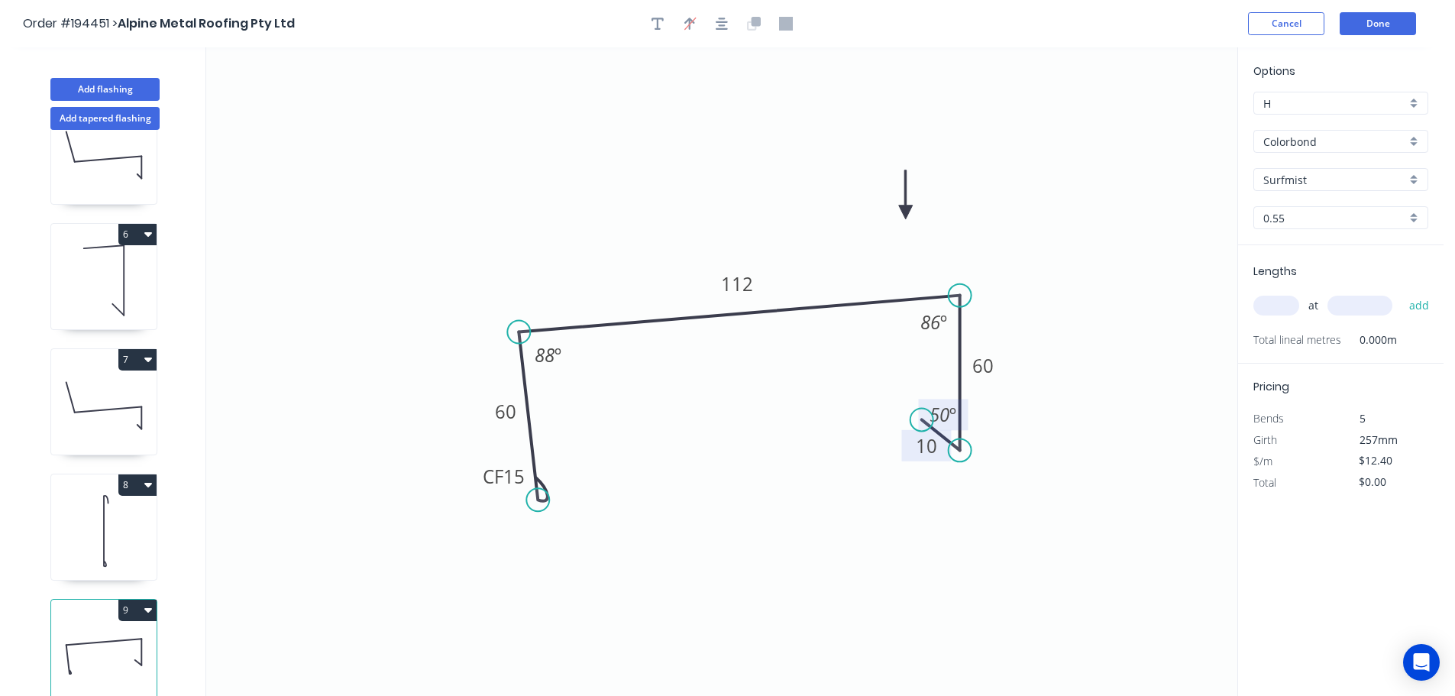
drag, startPoint x: 1157, startPoint y: 118, endPoint x: 906, endPoint y: 212, distance: 268.2
click at [906, 212] on icon at bounding box center [906, 194] width 14 height 49
click at [1271, 182] on input "Surfmist" at bounding box center [1334, 180] width 143 height 16
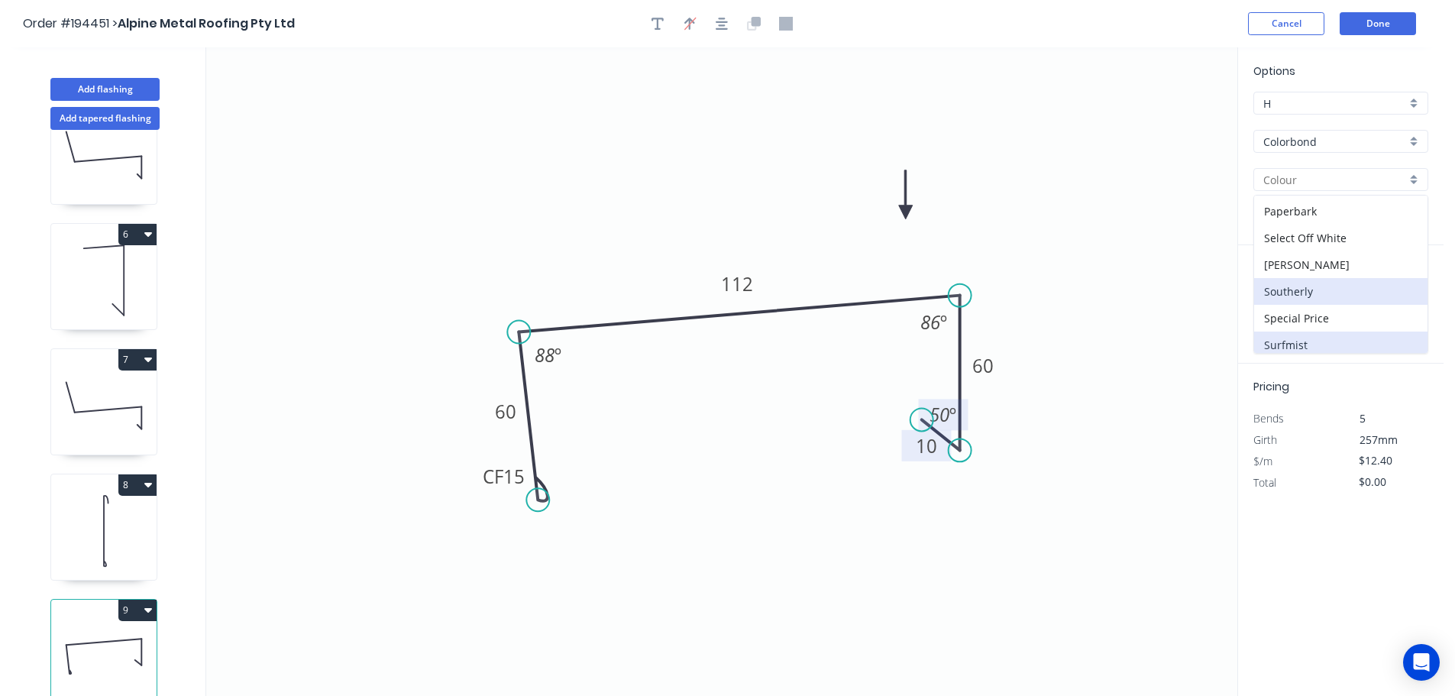
scroll to position [458, 0]
click at [1314, 263] on div "[PERSON_NAME]" at bounding box center [1340, 258] width 173 height 27
type input "[PERSON_NAME]"
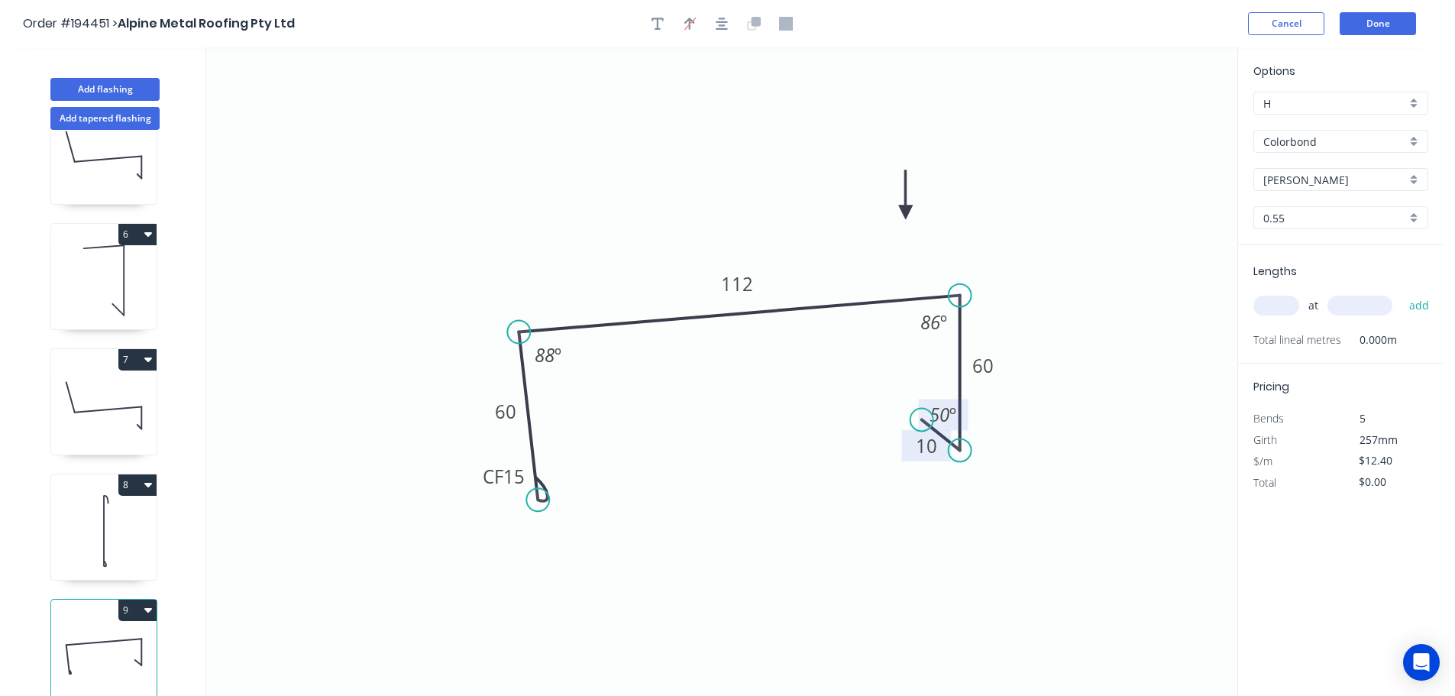
click at [1290, 318] on div "at add" at bounding box center [1342, 305] width 178 height 26
click at [1286, 314] on input "text" at bounding box center [1276, 306] width 46 height 20
type input "1"
type input "4300"
click at [1401, 292] on button "add" at bounding box center [1419, 305] width 36 height 26
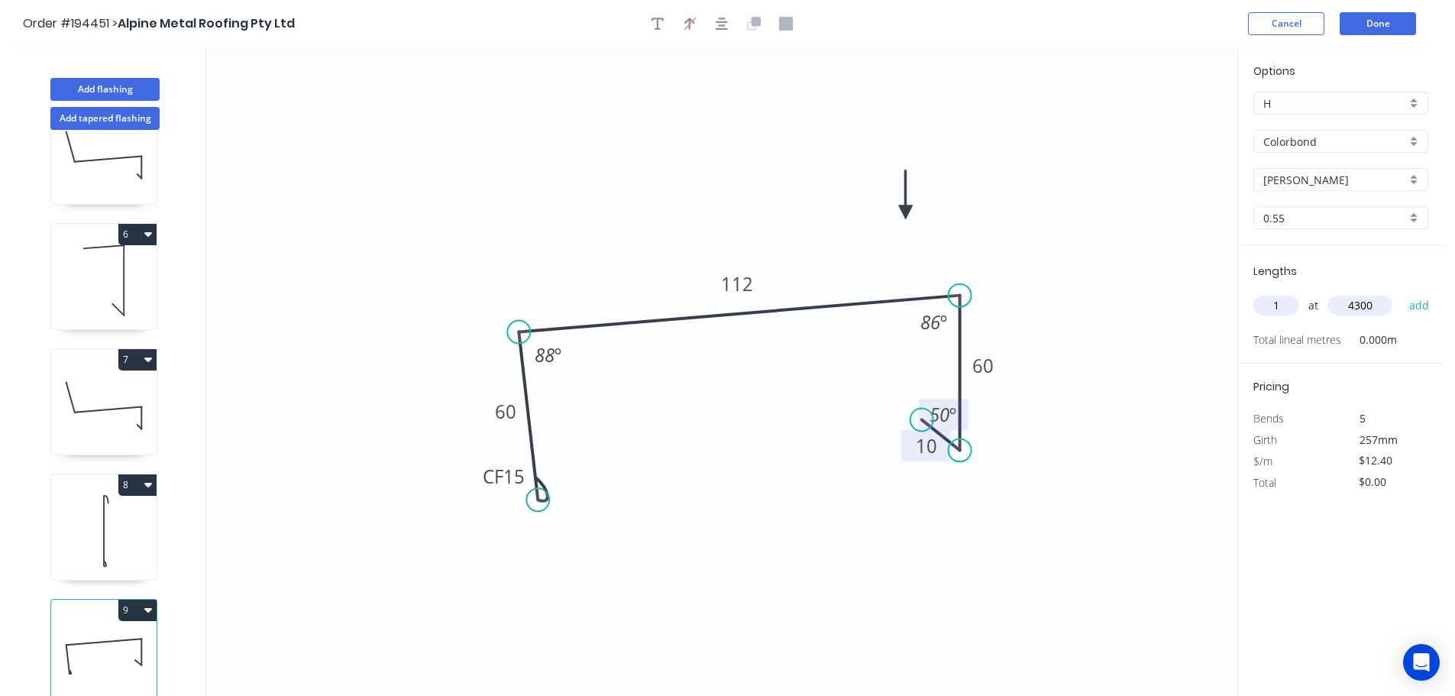
type input "$53.32"
click at [1420, 11] on header "Order #194451 > Alpine Metal Roofing Pty Ltd Cancel Done" at bounding box center [721, 23] width 1443 height 47
click at [1399, 21] on button "Done" at bounding box center [1377, 23] width 76 height 23
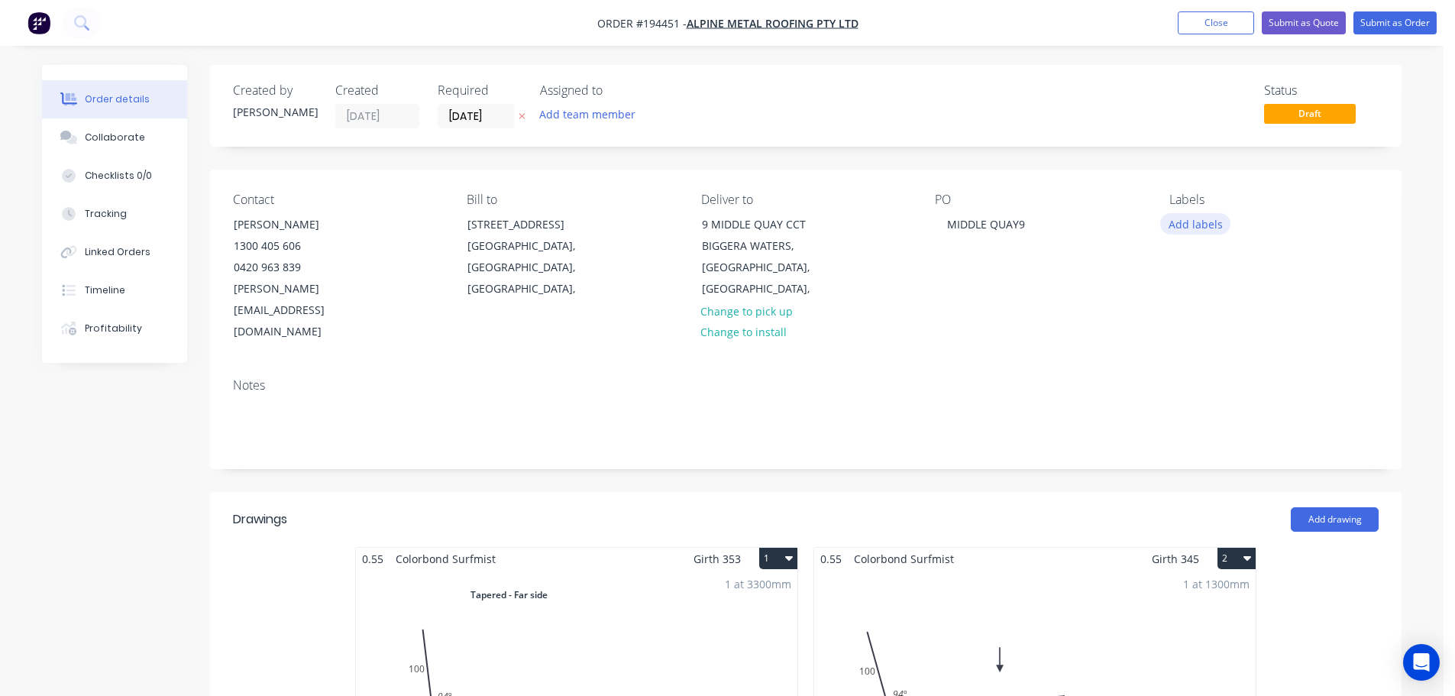
click at [1190, 222] on button "Add labels" at bounding box center [1195, 223] width 70 height 21
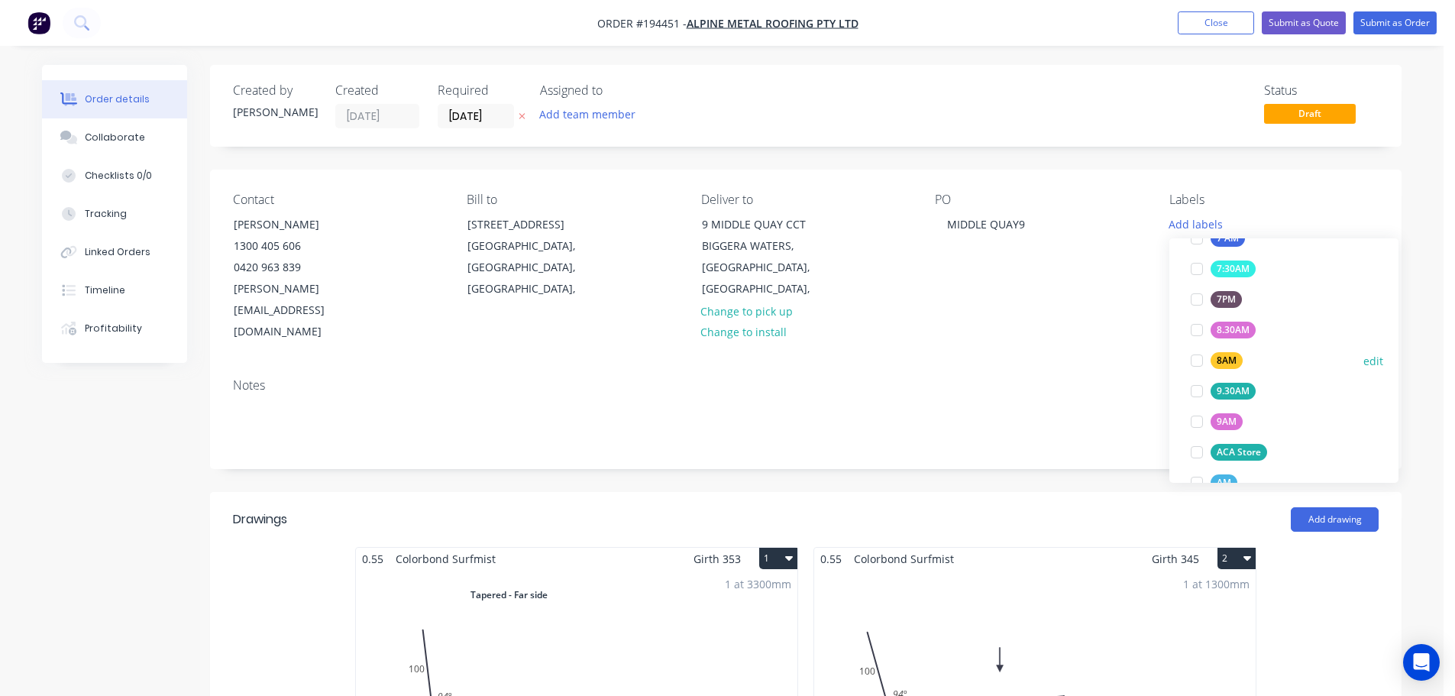
click at [1225, 358] on div "8AM" at bounding box center [1226, 360] width 32 height 17
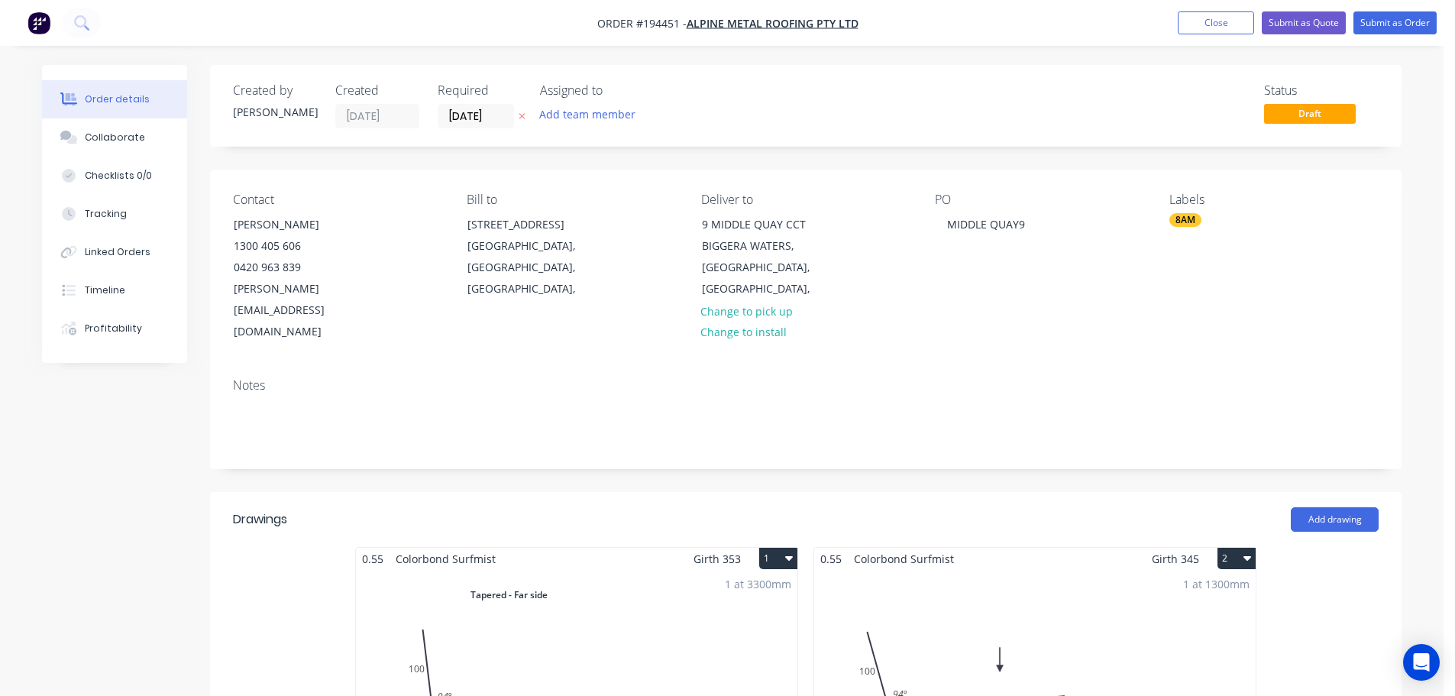
click at [1100, 423] on div "Notes" at bounding box center [805, 417] width 1191 height 102
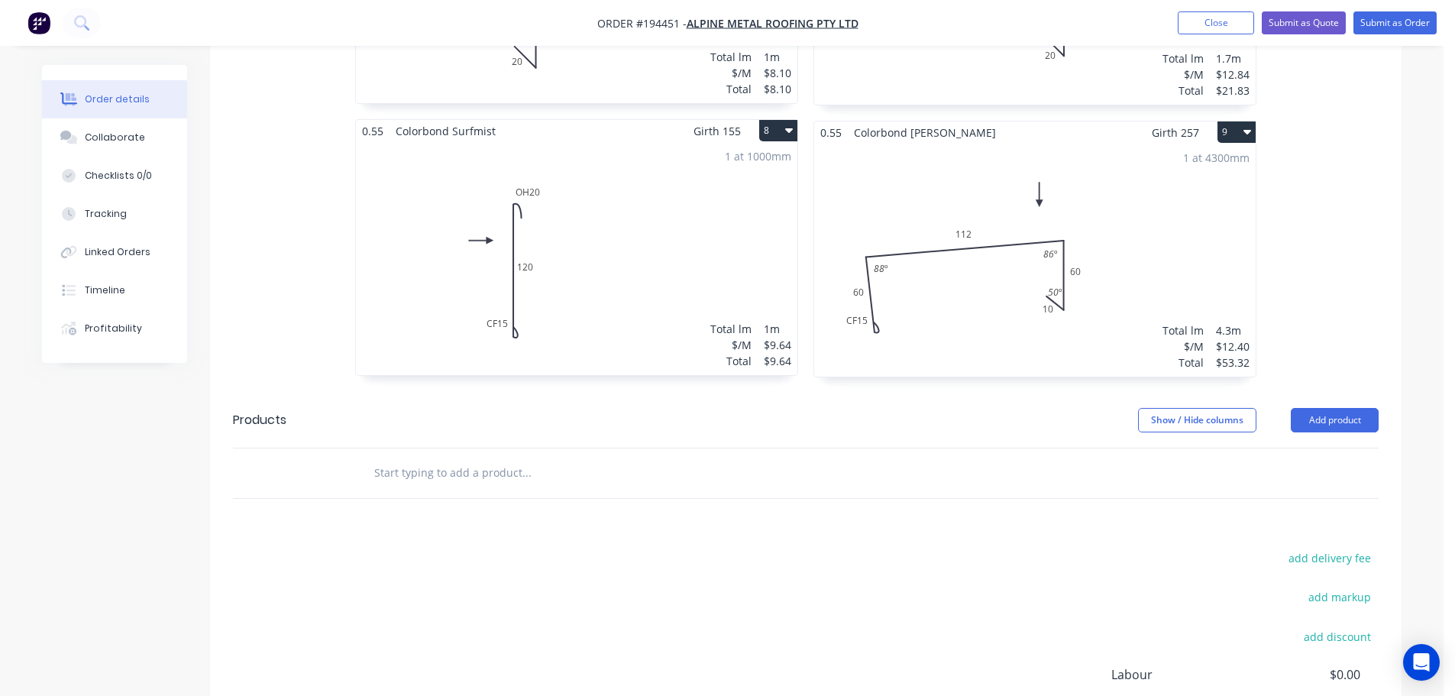
scroll to position [1663, 0]
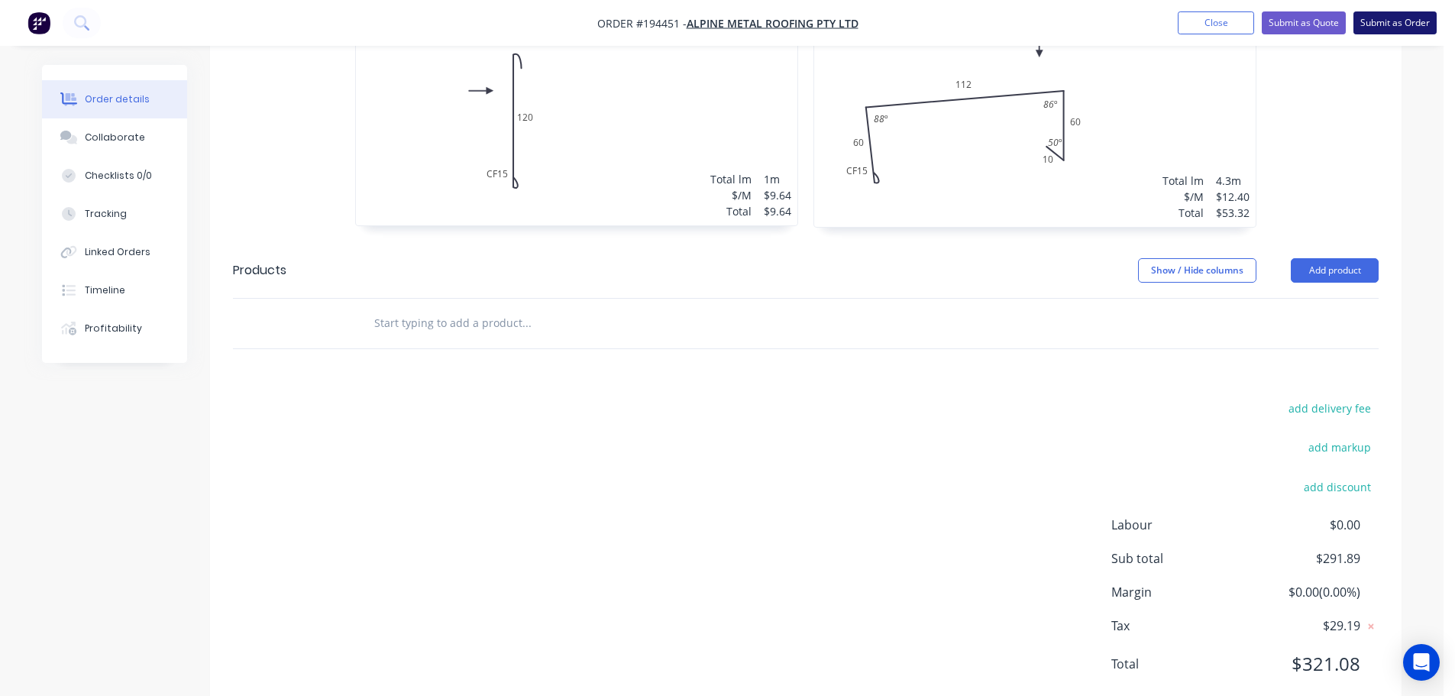
click at [1409, 29] on button "Submit as Order" at bounding box center [1394, 22] width 83 height 23
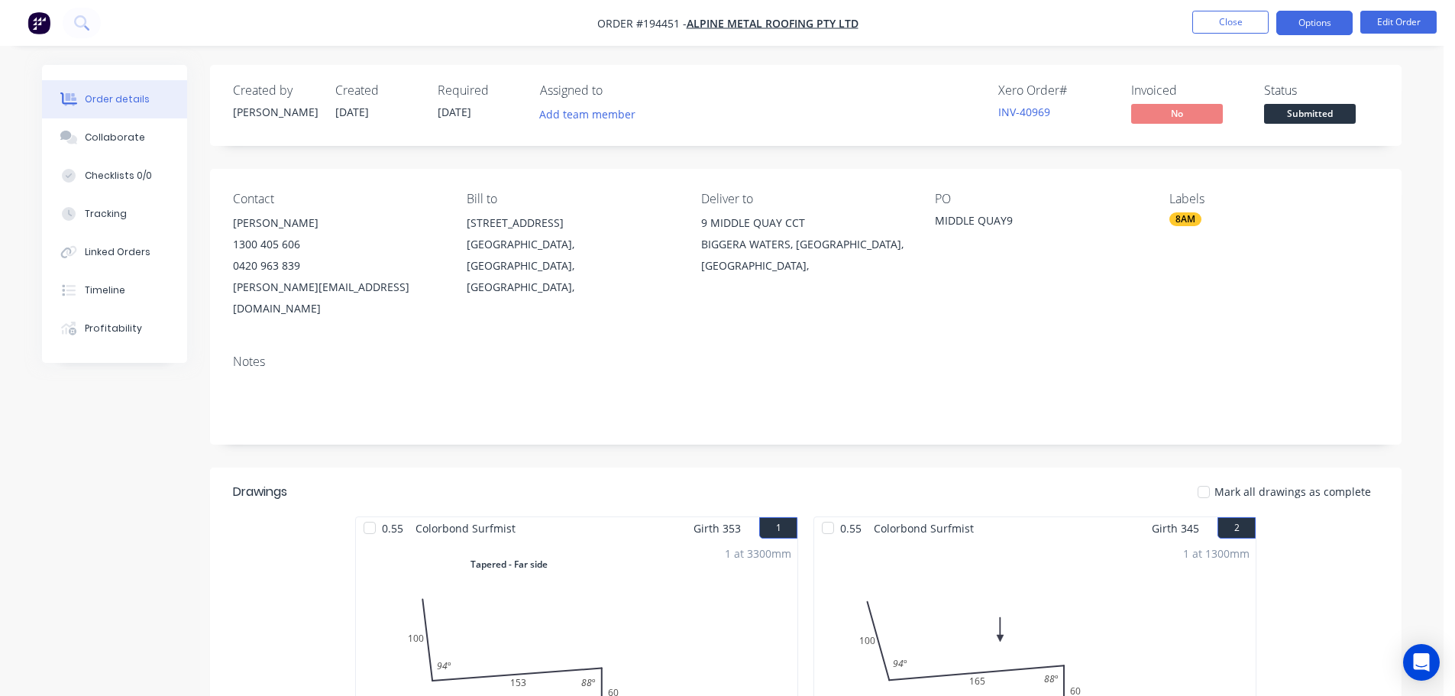
click at [1294, 31] on button "Options" at bounding box center [1314, 23] width 76 height 24
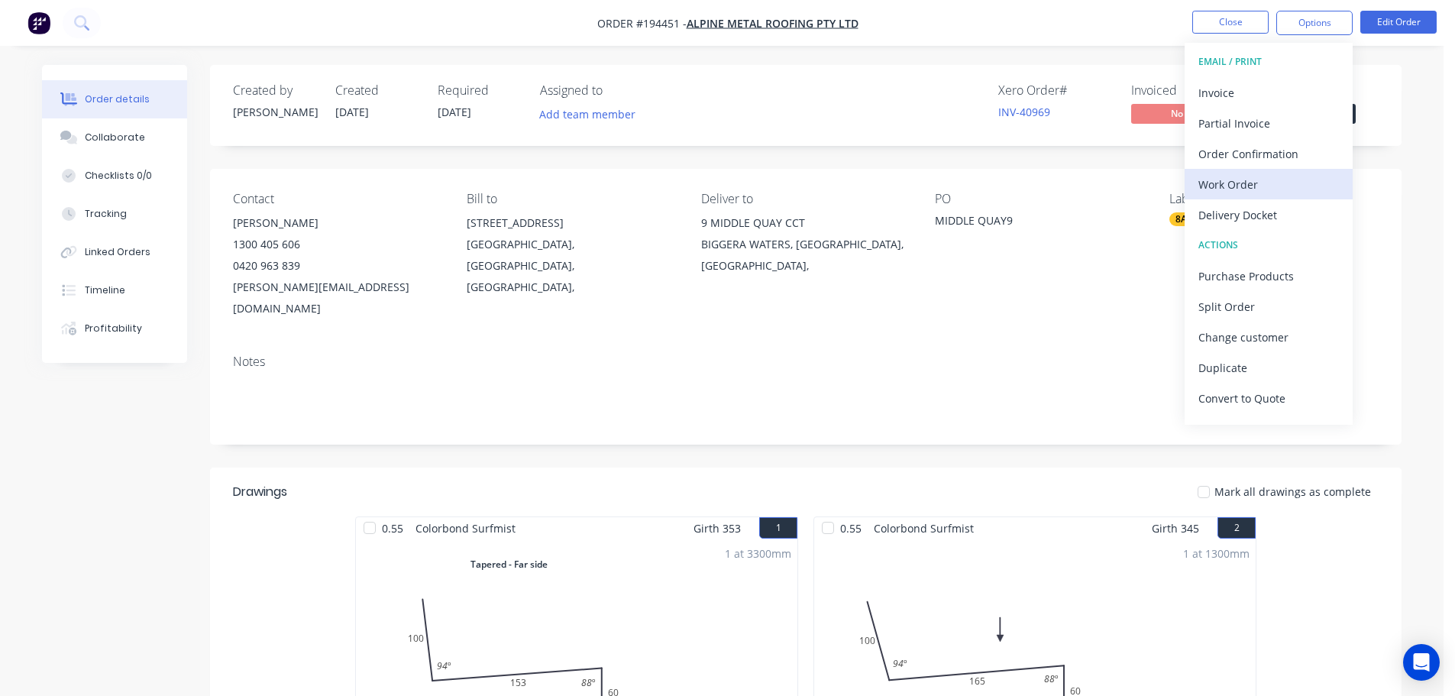
click at [1232, 185] on div "Work Order" at bounding box center [1268, 184] width 141 height 22
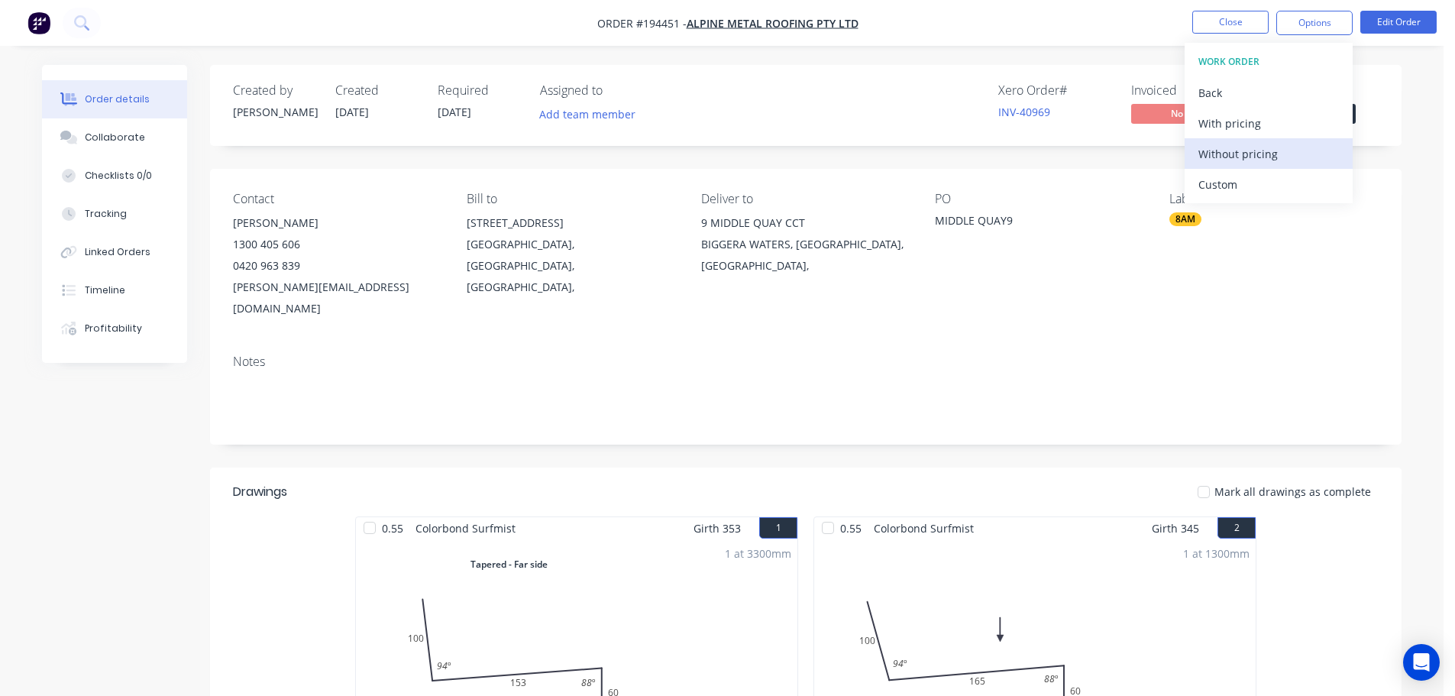
click at [1246, 155] on div "Without pricing" at bounding box center [1268, 154] width 141 height 22
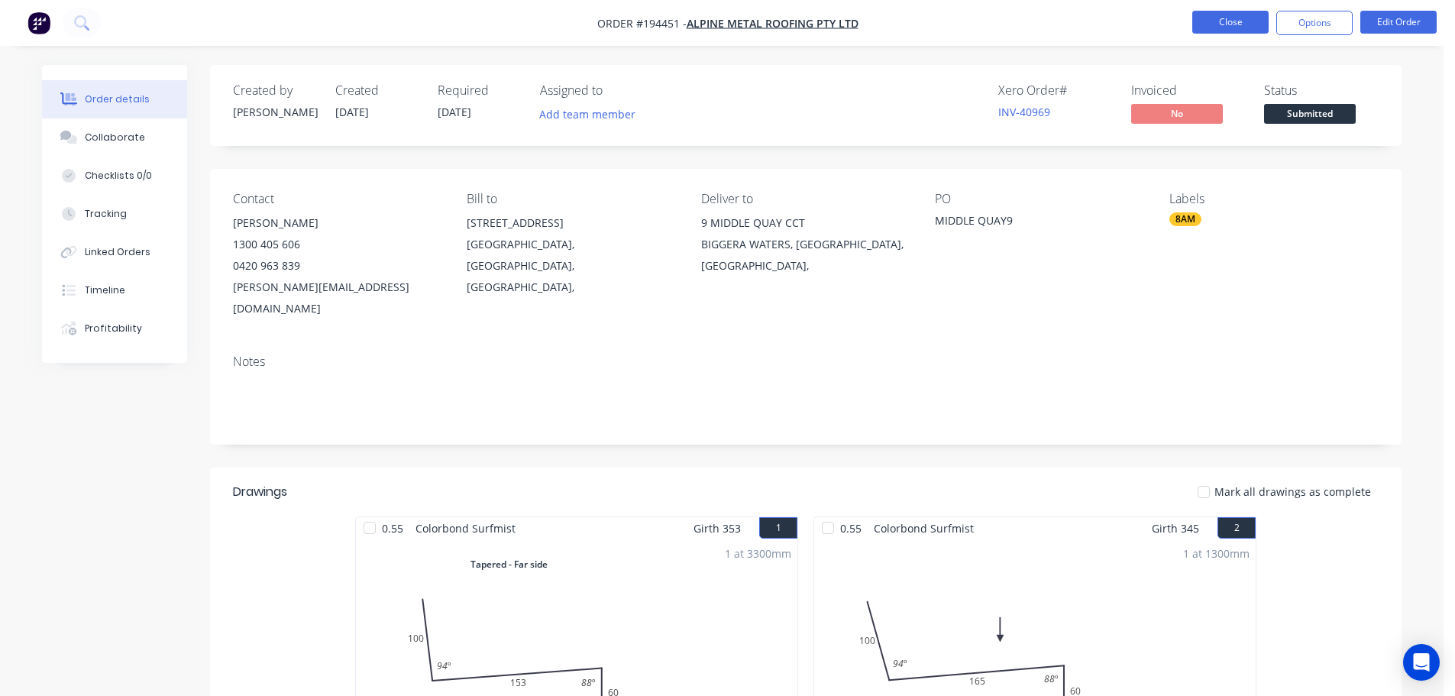
click at [1240, 19] on button "Close" at bounding box center [1230, 22] width 76 height 23
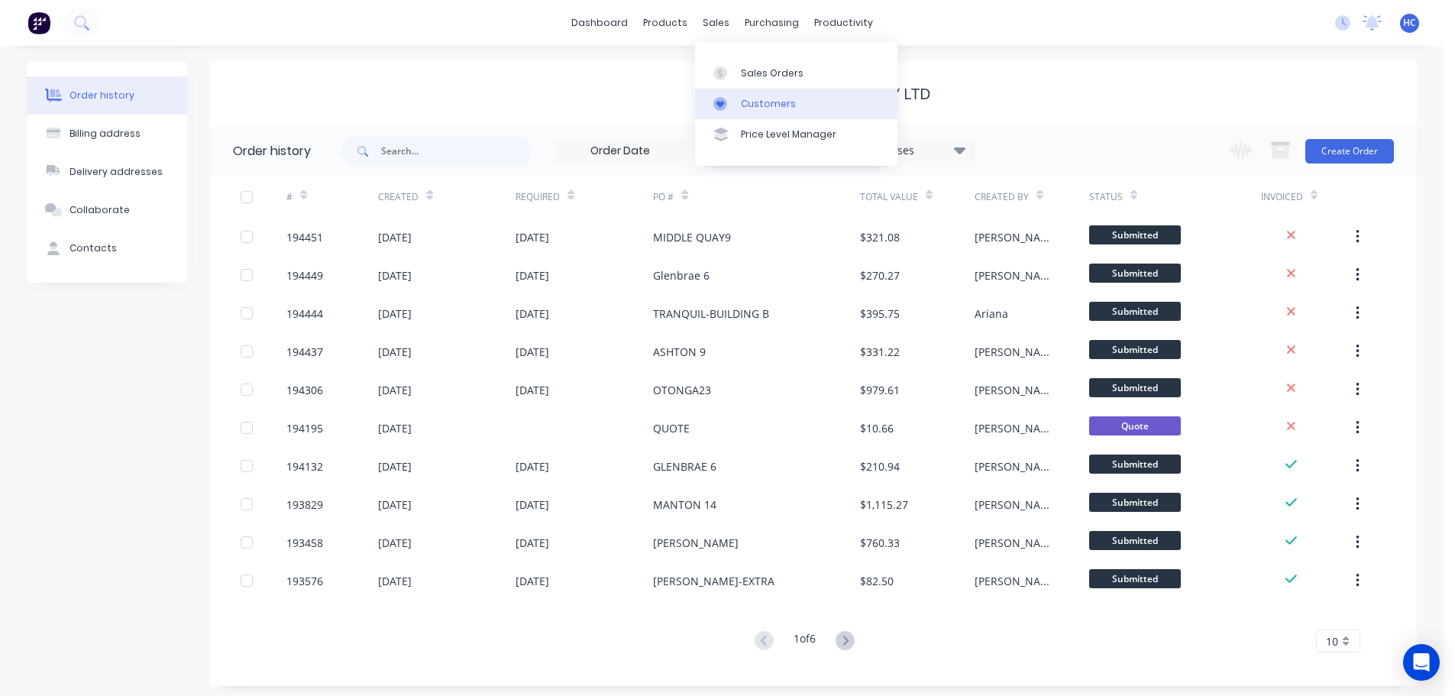
click at [766, 107] on div "Customers" at bounding box center [768, 104] width 55 height 14
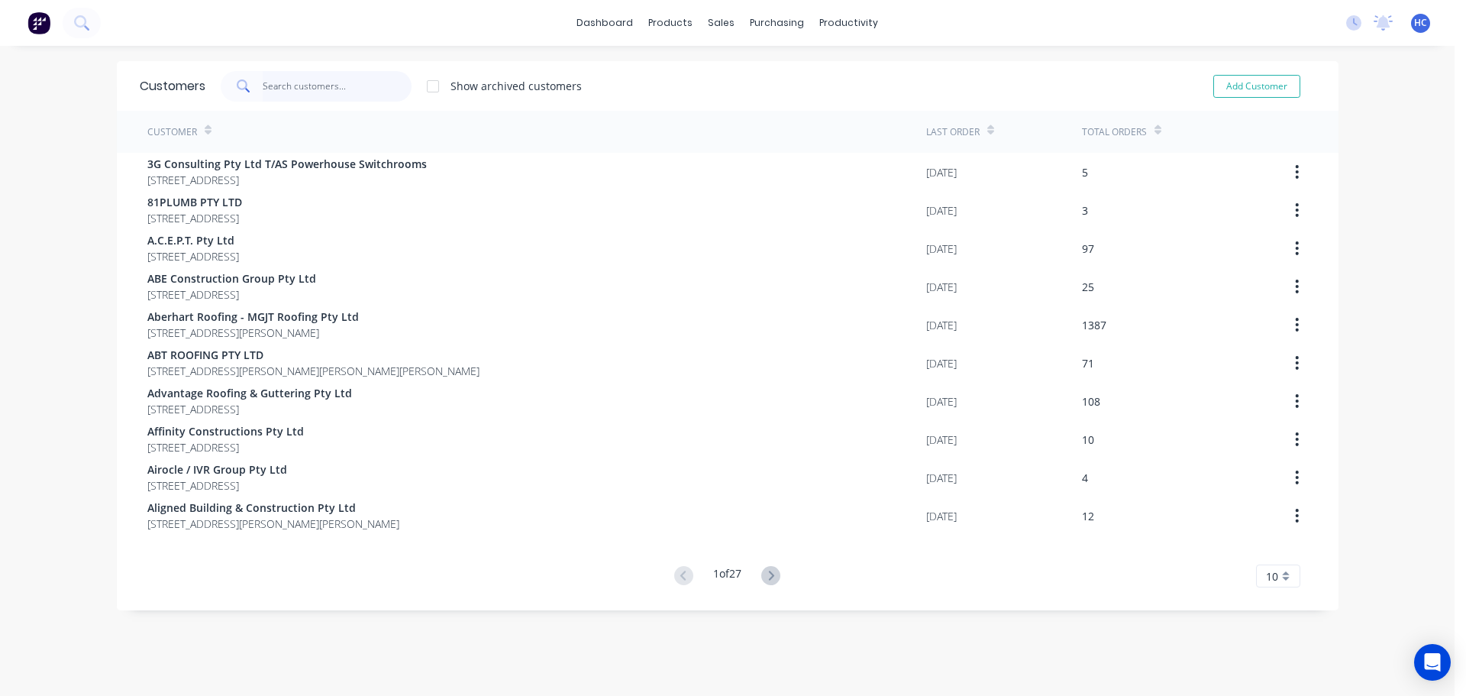
drag, startPoint x: 308, startPoint y: 96, endPoint x: 383, endPoint y: 109, distance: 76.7
click at [308, 98] on input "text" at bounding box center [337, 86] width 149 height 31
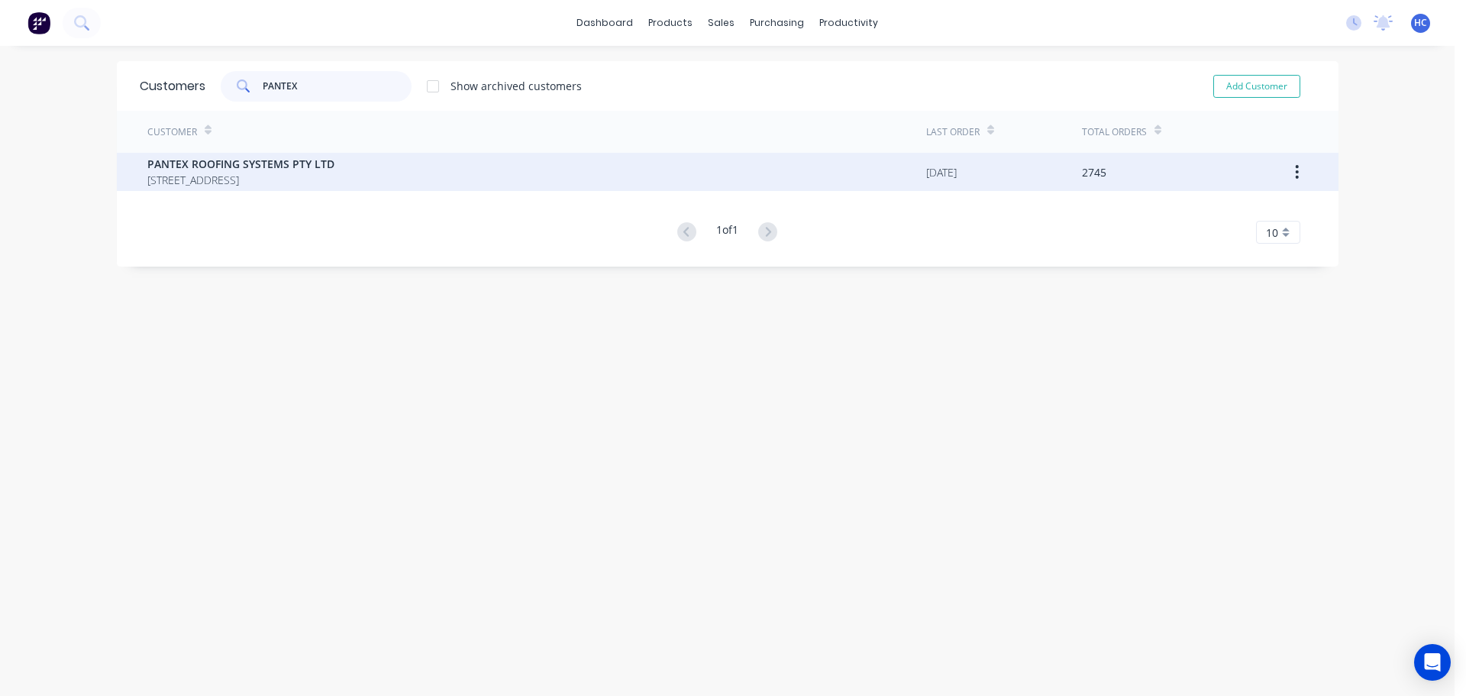
type input "PANTEX"
click at [302, 155] on div "PANTEX ROOFING SYSTEMS PTY LTD [STREET_ADDRESS]" at bounding box center [536, 172] width 779 height 38
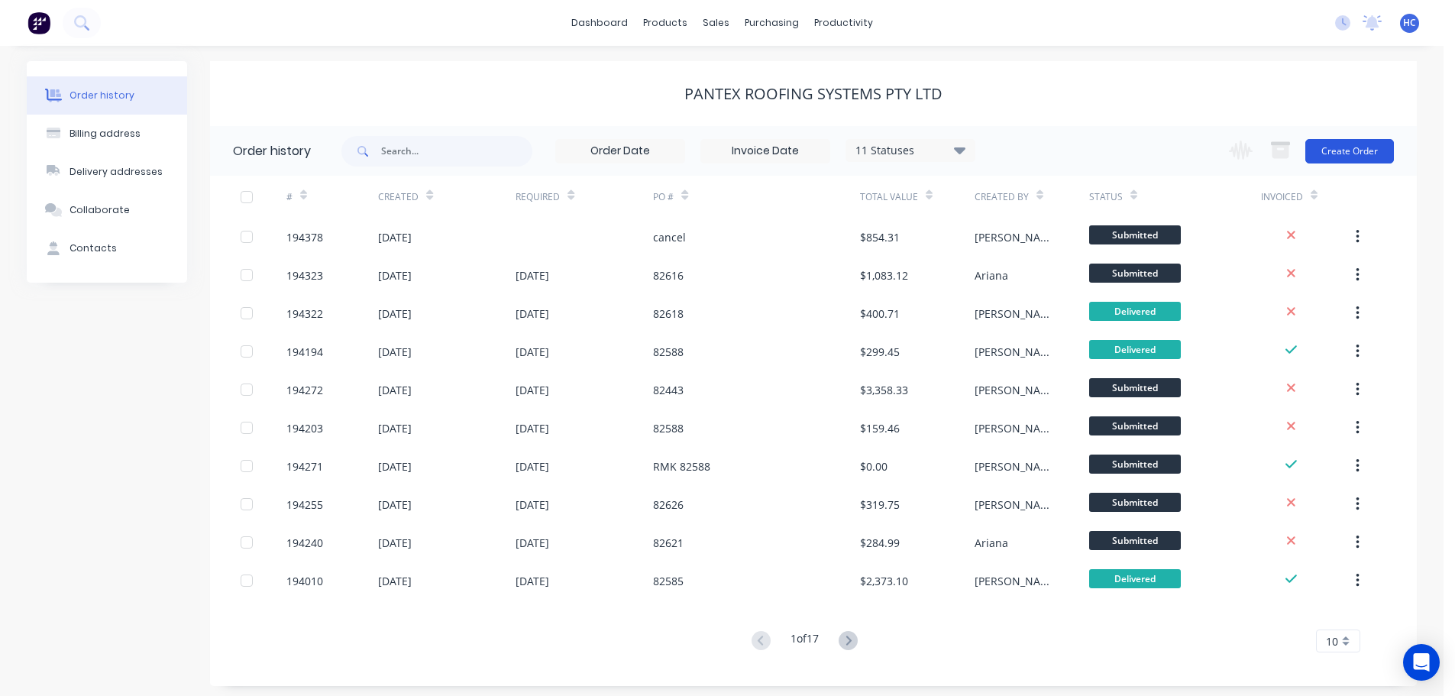
click at [1346, 141] on button "Create Order" at bounding box center [1349, 151] width 89 height 24
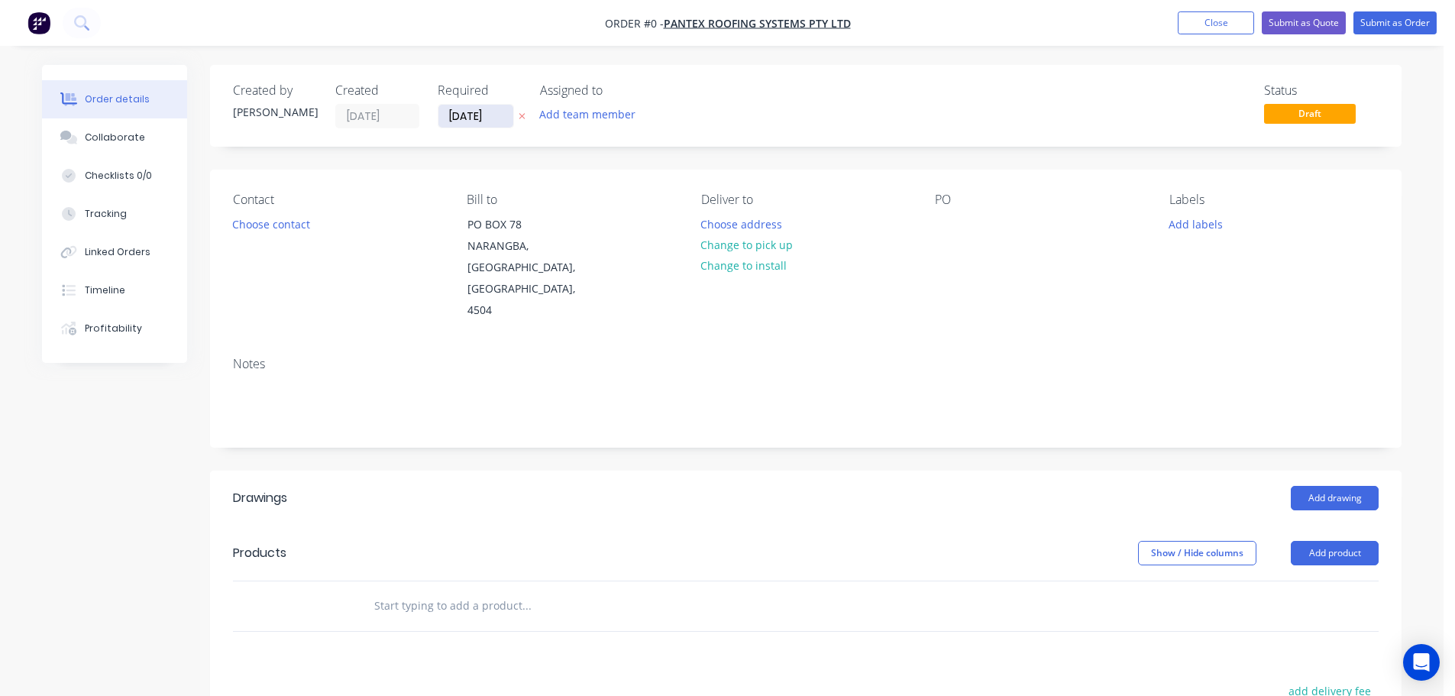
click at [461, 111] on input "[DATE]" at bounding box center [475, 116] width 75 height 23
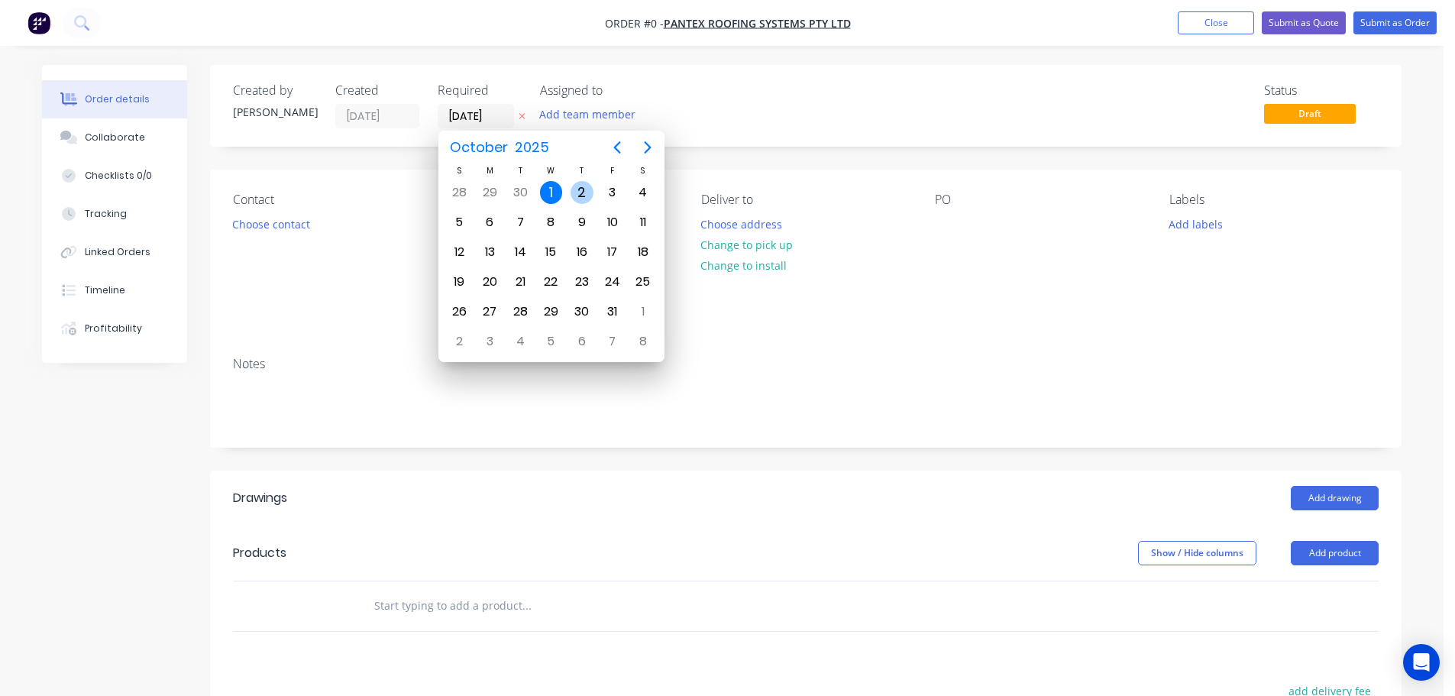
click at [584, 194] on div "2" at bounding box center [581, 192] width 23 height 23
type input "[DATE]"
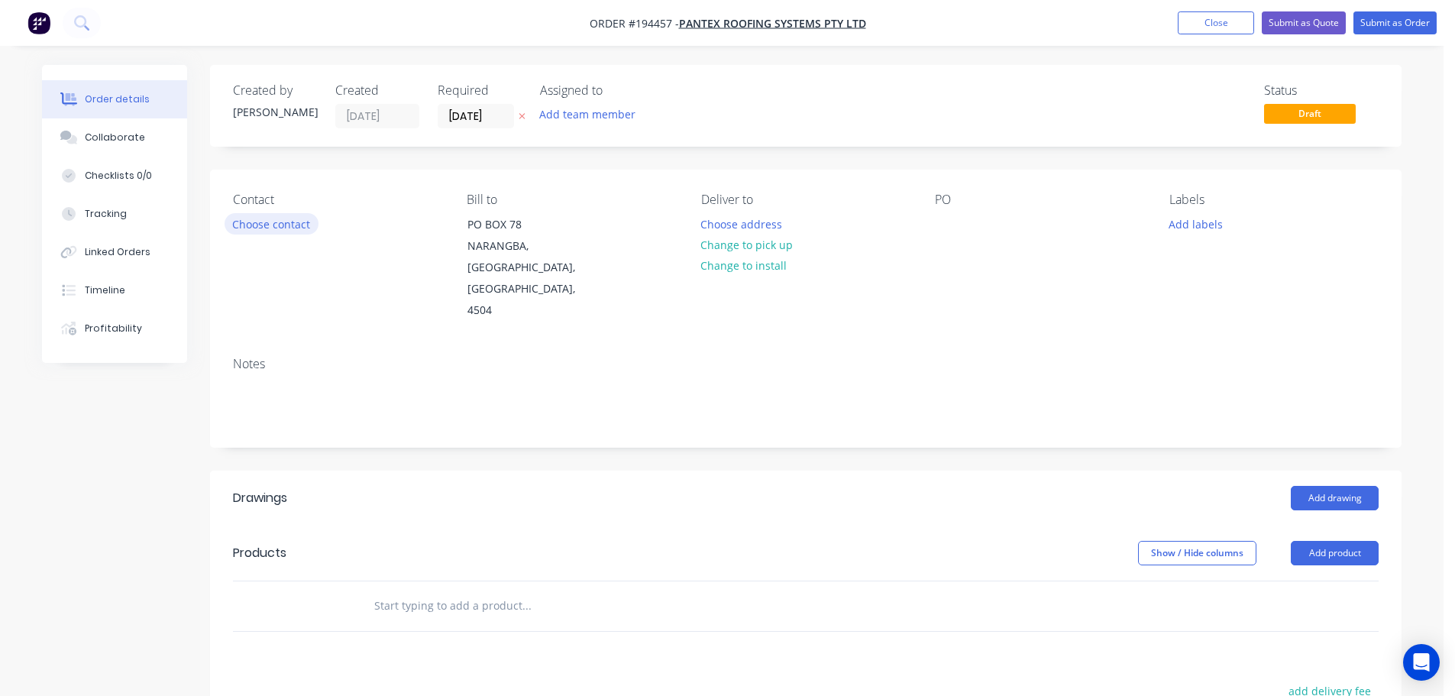
click at [237, 214] on button "Choose contact" at bounding box center [272, 223] width 94 height 21
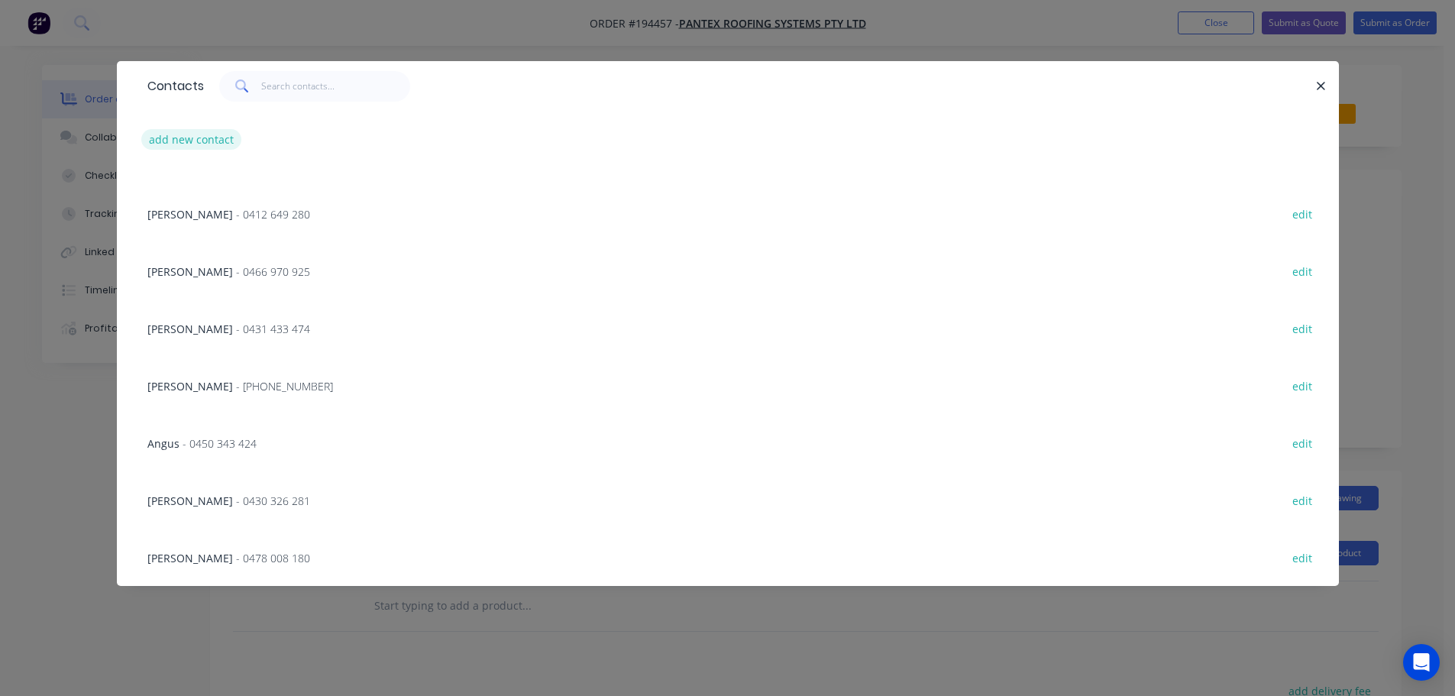
click at [205, 129] on button "add new contact" at bounding box center [191, 139] width 101 height 21
select select "AU"
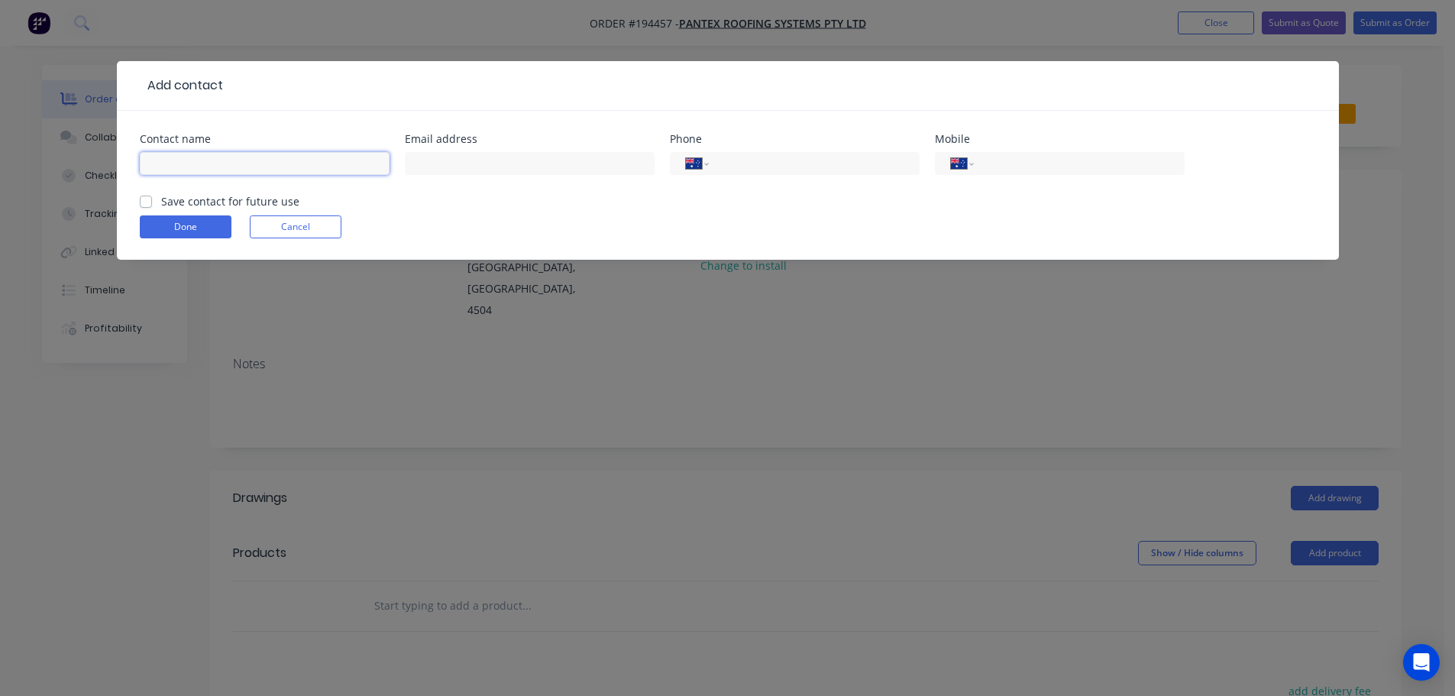
click at [191, 158] on input "text" at bounding box center [265, 163] width 250 height 23
type input "MATT"
click at [1029, 166] on input "tel" at bounding box center [1075, 164] width 183 height 18
type input "0417 614 528"
click at [209, 234] on button "Done" at bounding box center [186, 226] width 92 height 23
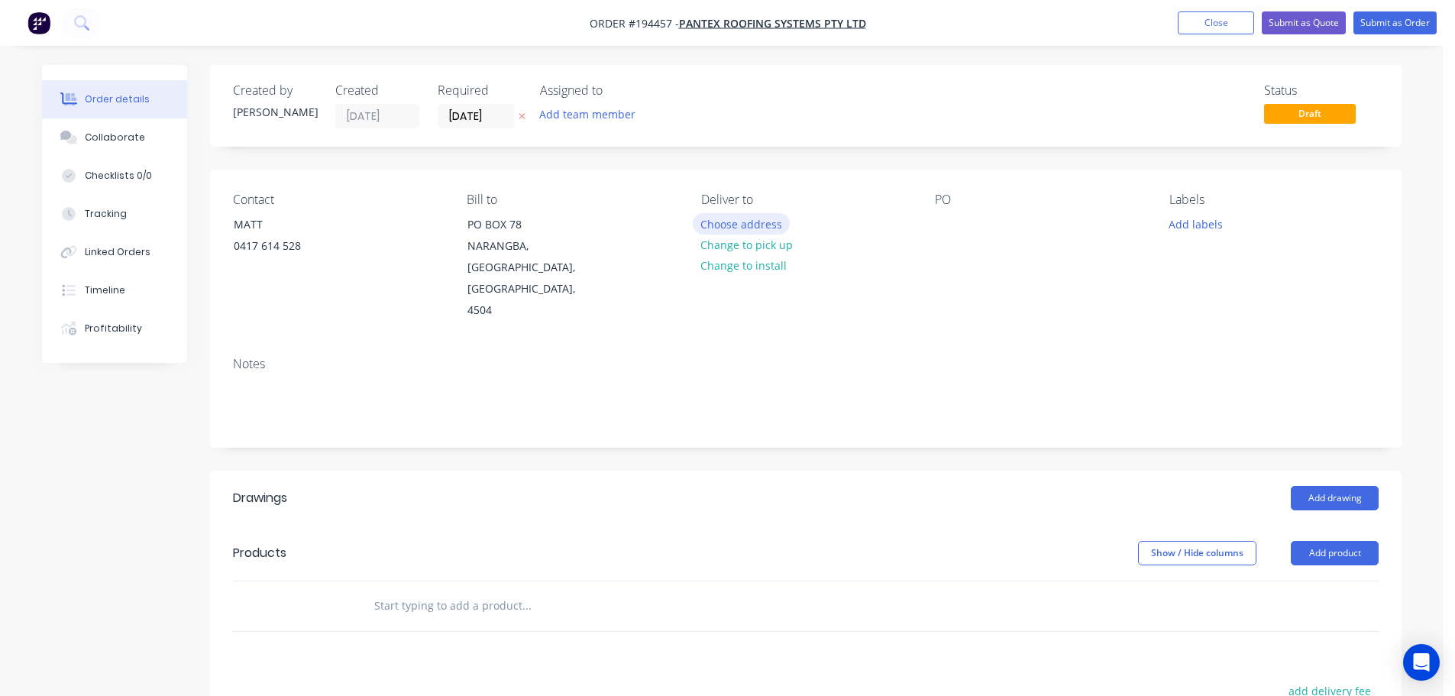
click at [751, 221] on button "Choose address" at bounding box center [742, 223] width 98 height 21
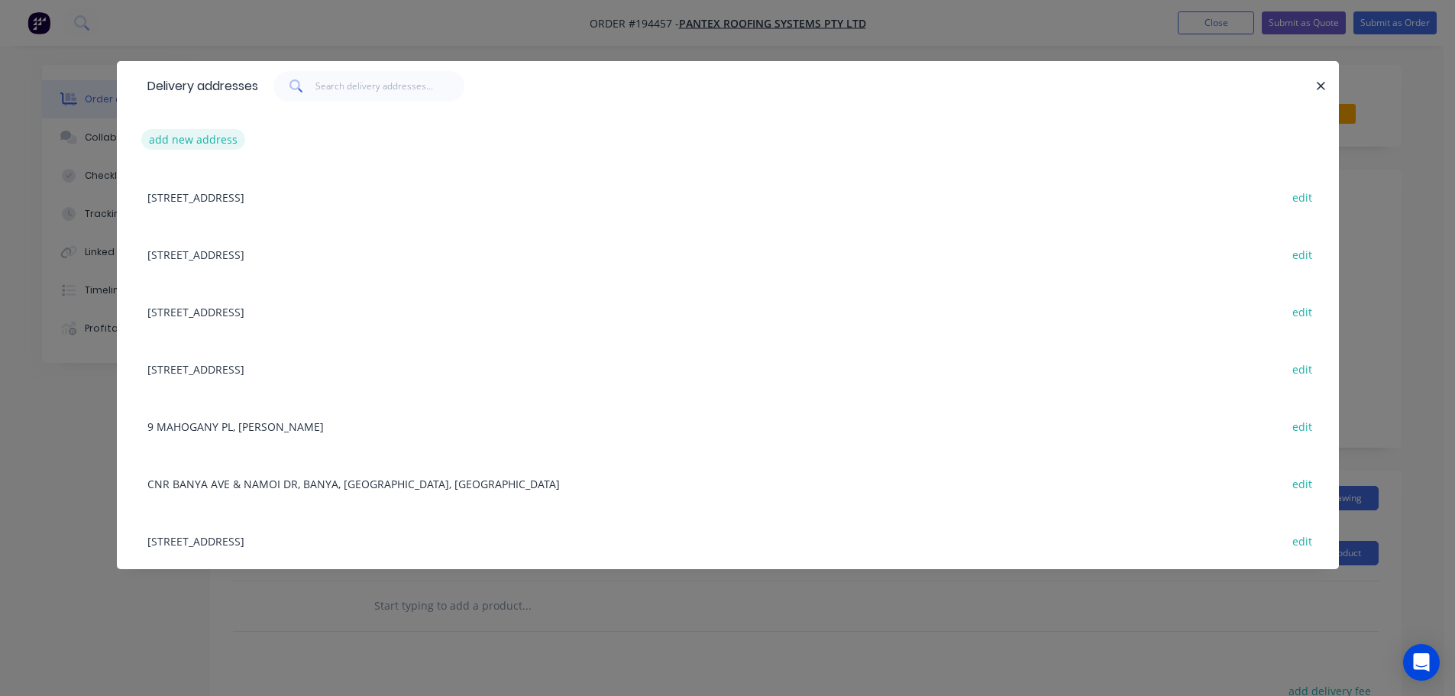
click at [163, 130] on button "add new address" at bounding box center [193, 139] width 105 height 21
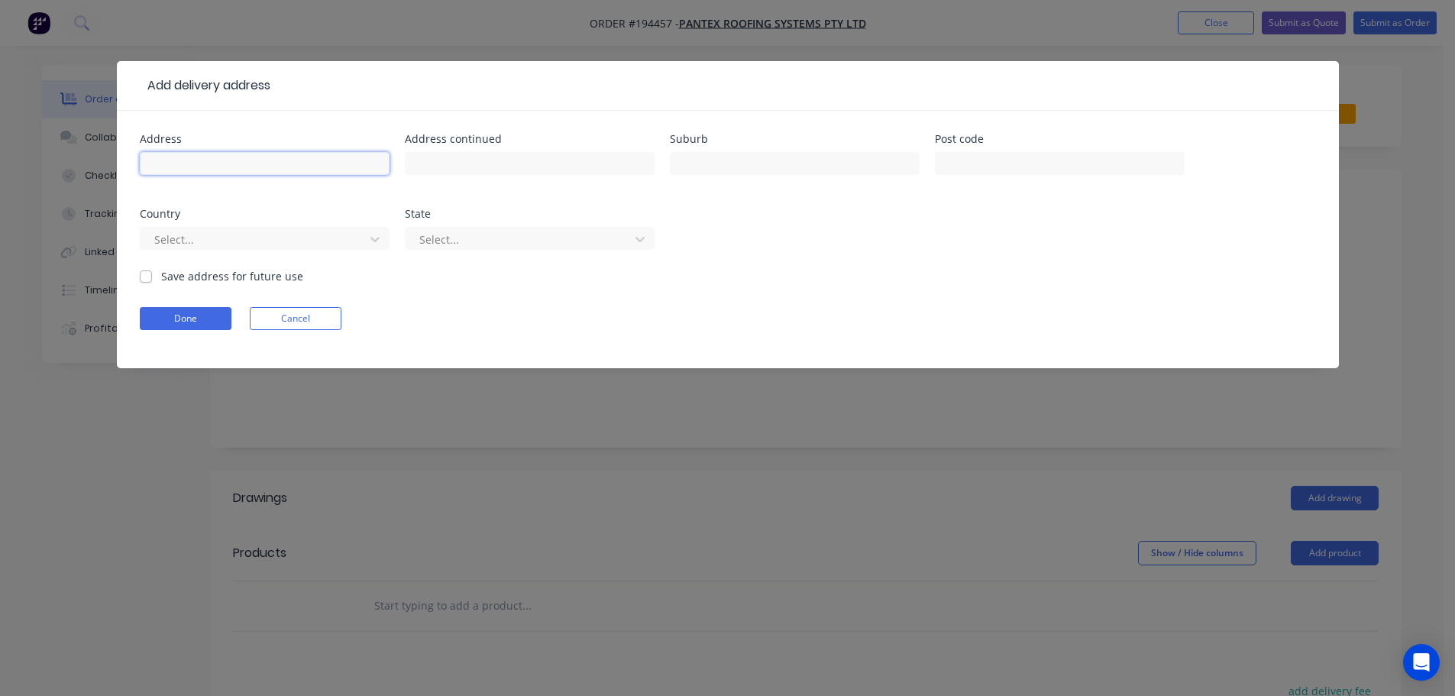
click at [232, 173] on input "text" at bounding box center [265, 163] width 250 height 23
type input "[STREET_ADDRESS][PERSON_NAME]"
type input "FOREST [PERSON_NAME]"
click at [279, 243] on div at bounding box center [255, 239] width 204 height 19
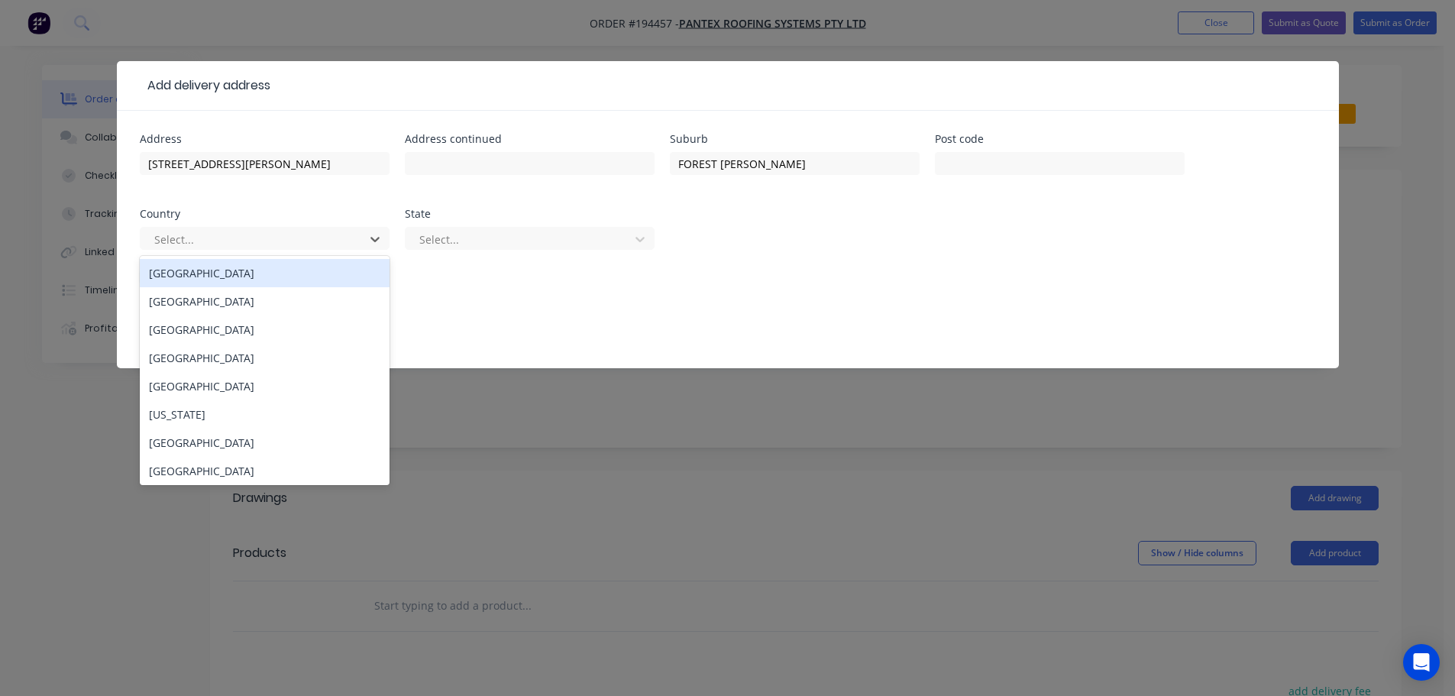
click at [219, 281] on div "[GEOGRAPHIC_DATA]" at bounding box center [265, 273] width 250 height 28
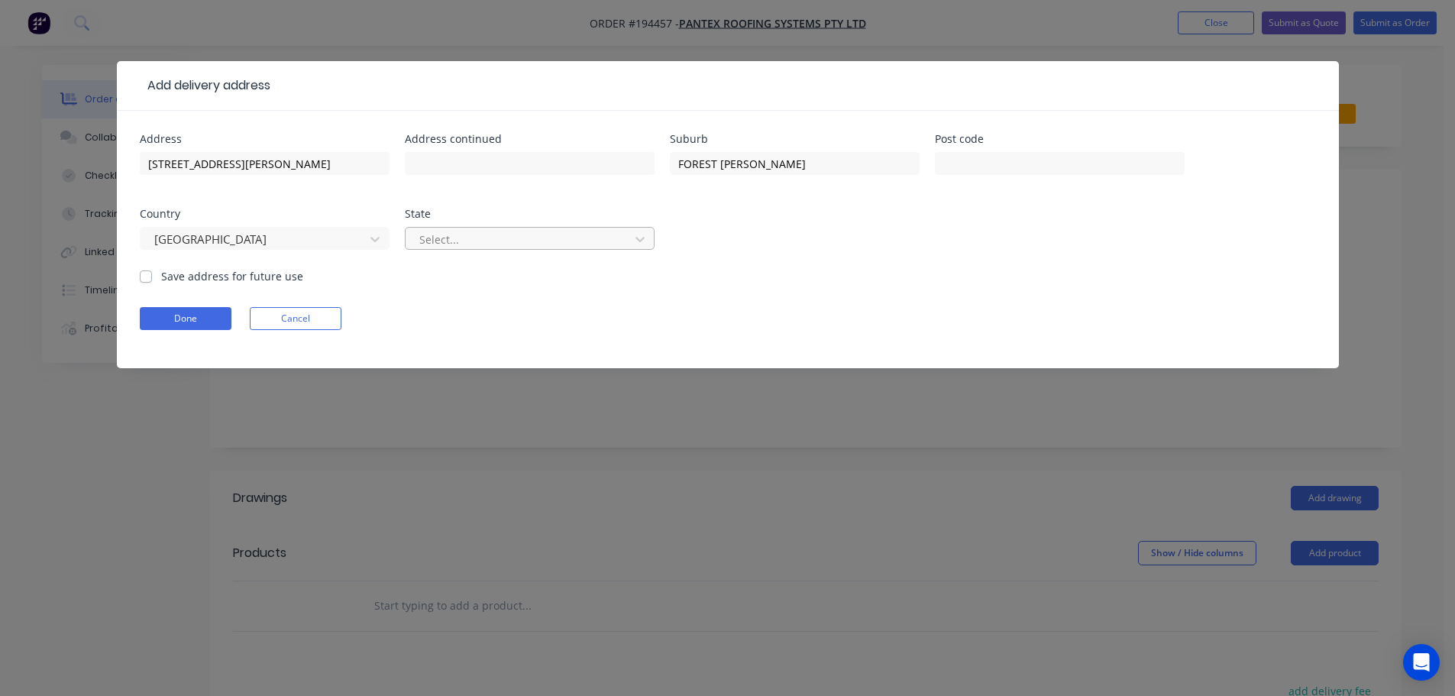
click at [470, 241] on div at bounding box center [520, 239] width 204 height 19
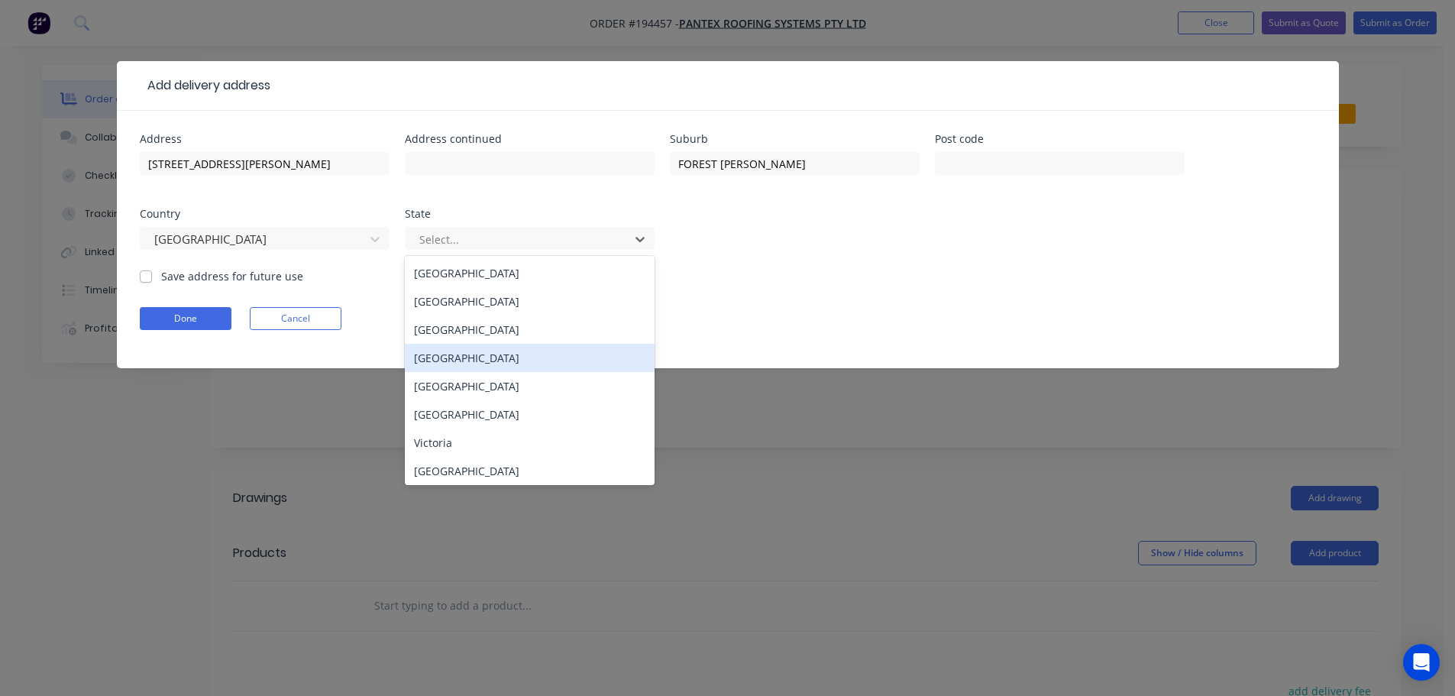
click at [479, 366] on div "[GEOGRAPHIC_DATA]" at bounding box center [530, 358] width 250 height 28
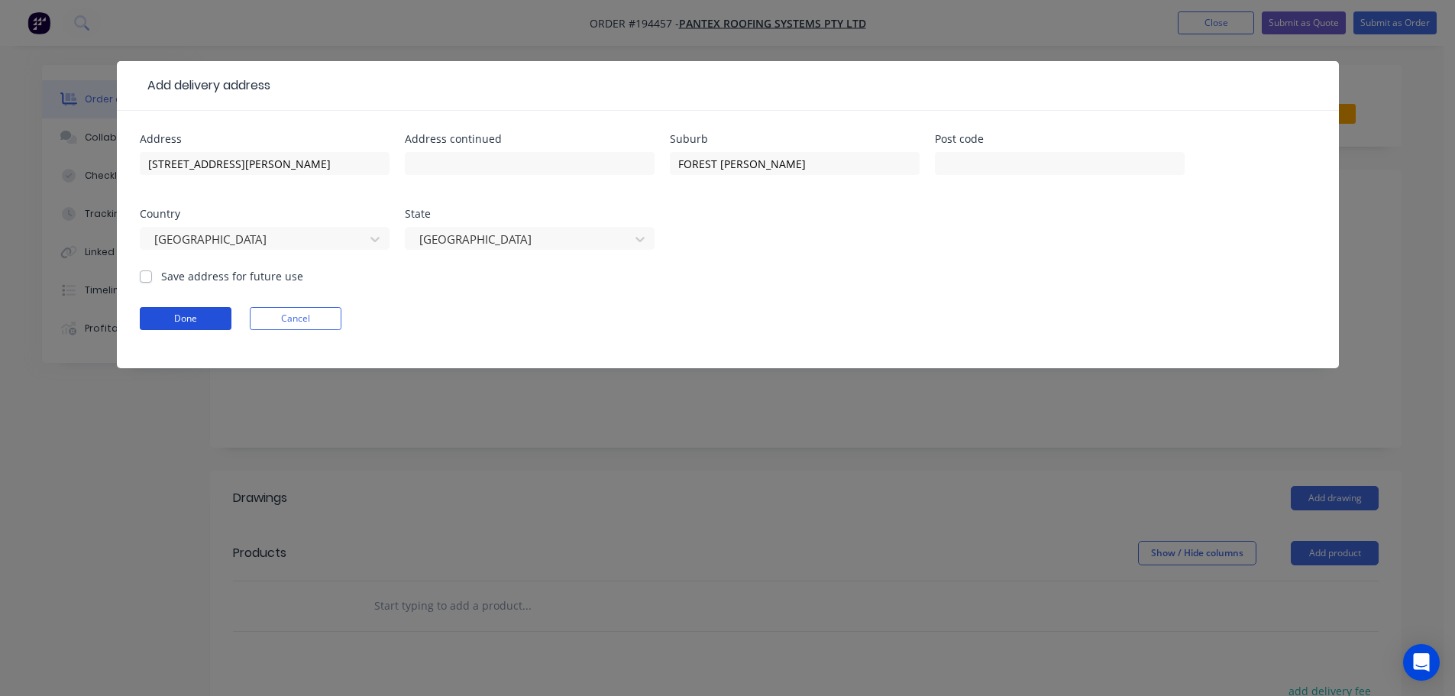
click at [214, 326] on button "Done" at bounding box center [186, 318] width 92 height 23
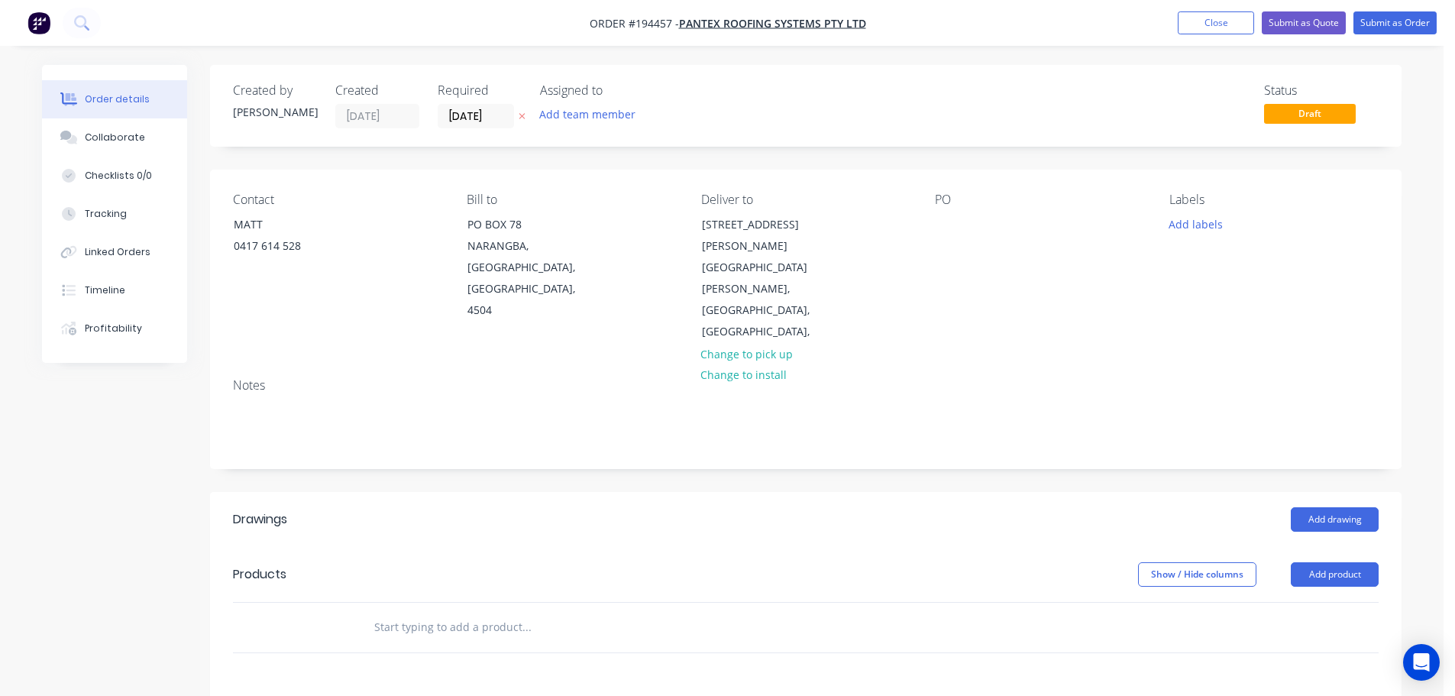
click at [938, 201] on div "PO" at bounding box center [1039, 199] width 209 height 15
click at [942, 219] on div at bounding box center [947, 224] width 24 height 22
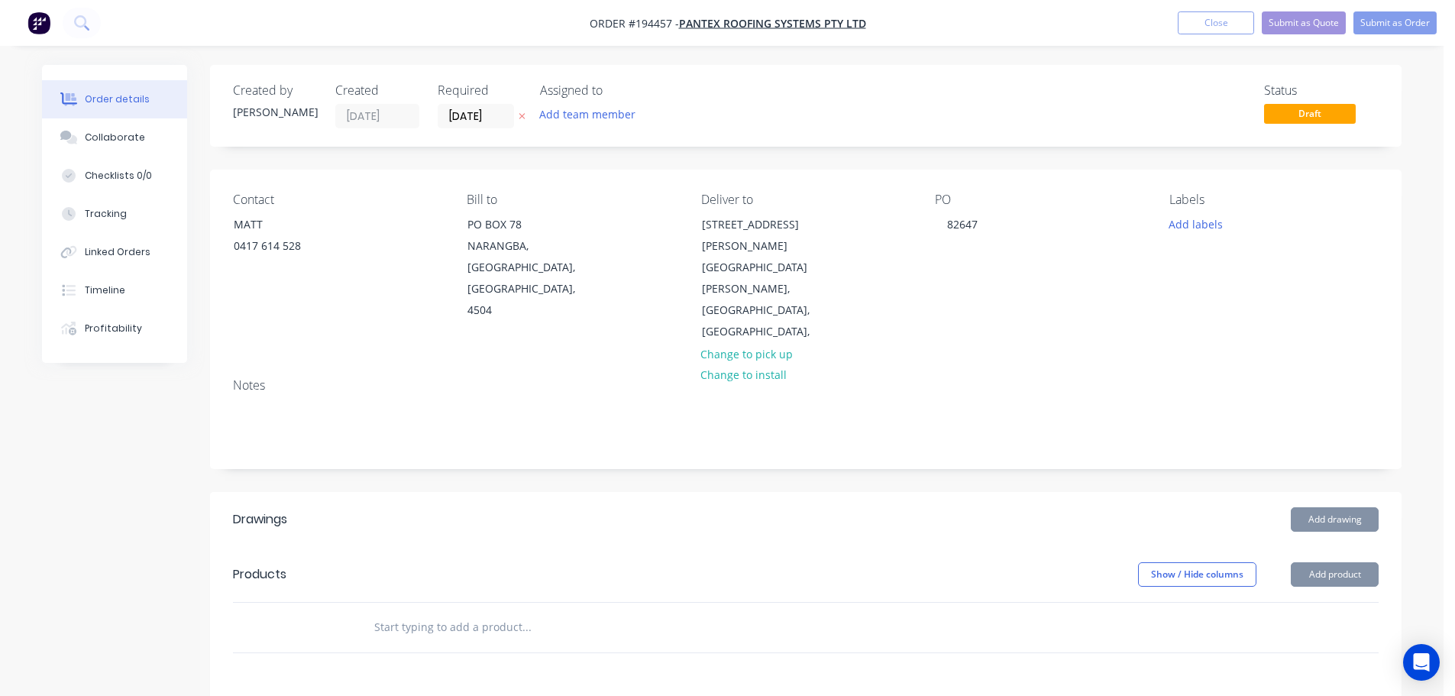
click at [632, 547] on header "Products Show / Hide columns Add product" at bounding box center [805, 574] width 1191 height 55
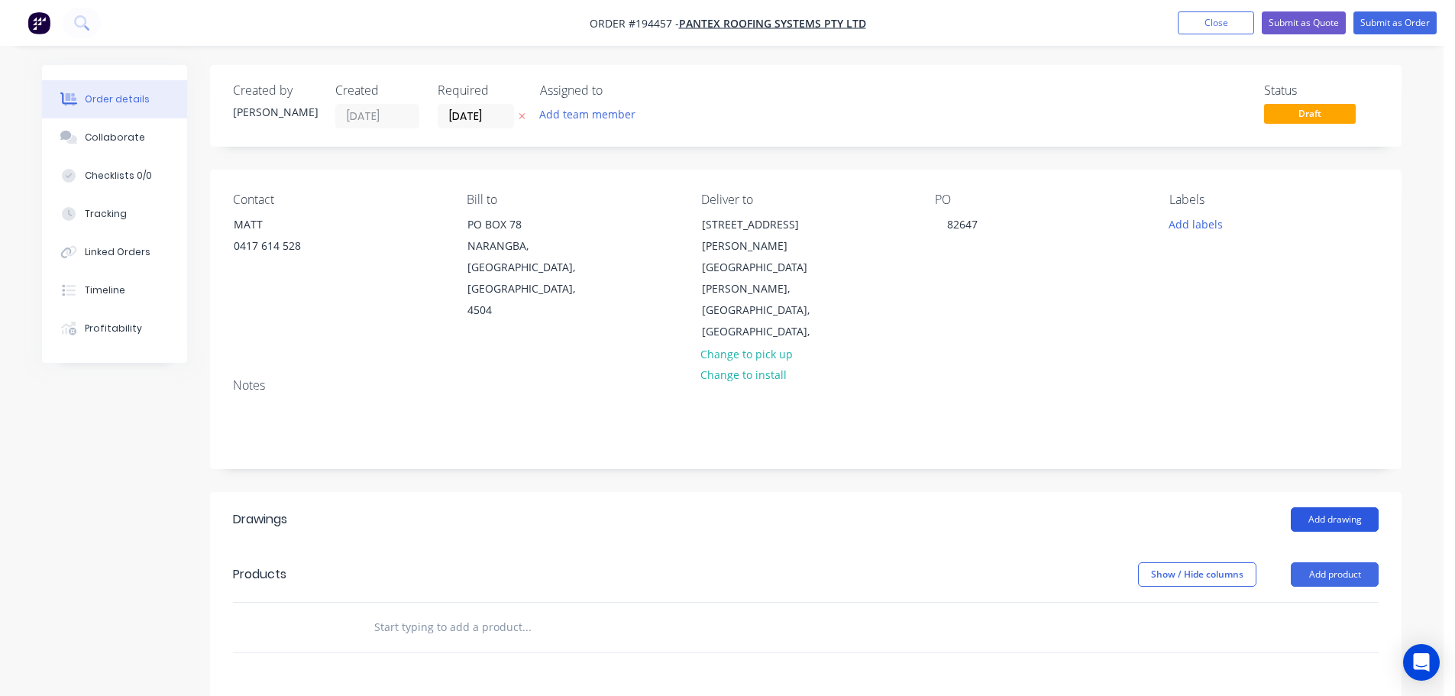
click at [1331, 507] on button "Add drawing" at bounding box center [1335, 519] width 88 height 24
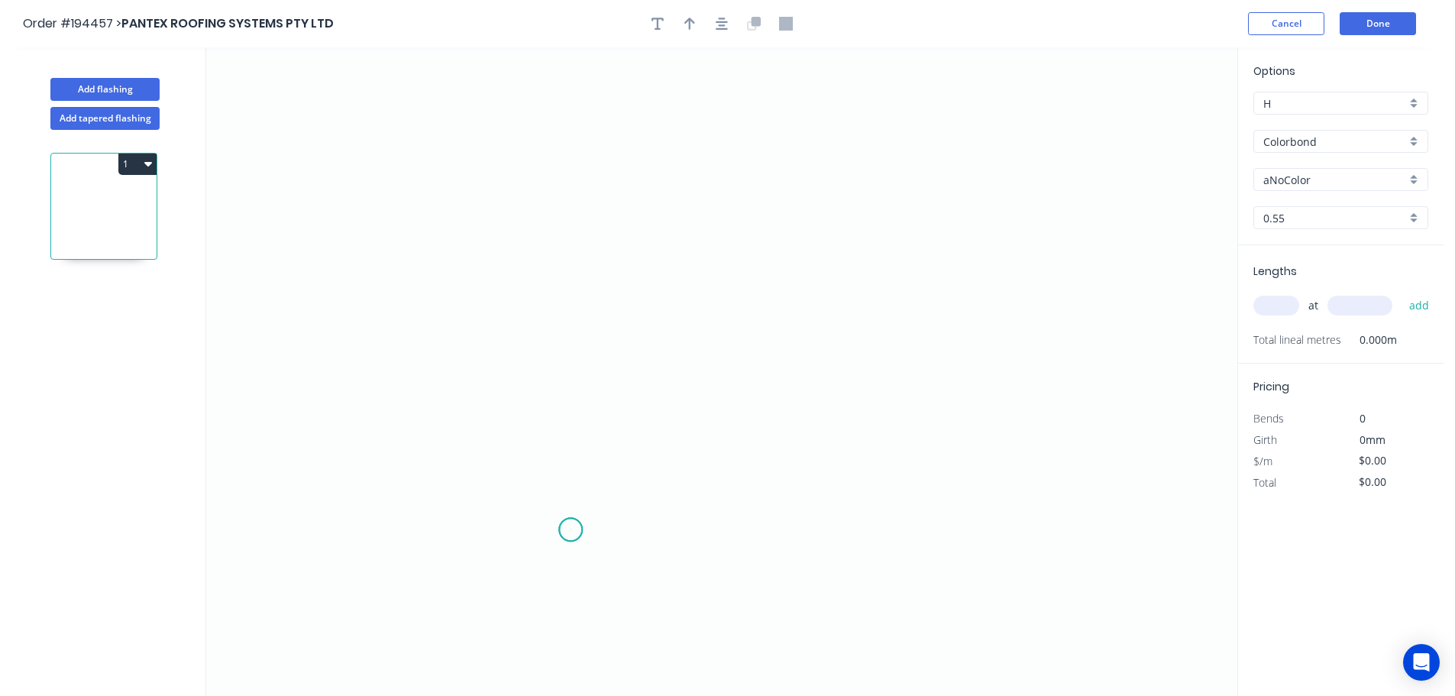
click at [570, 530] on circle at bounding box center [570, 529] width 23 height 23
click at [601, 587] on div "Crush & Fold" at bounding box center [646, 581] width 153 height 31
click at [572, 525] on circle at bounding box center [570, 529] width 23 height 23
click at [573, 218] on icon "0" at bounding box center [721, 371] width 1031 height 648
click at [585, 219] on icon "0 CF 10 ?" at bounding box center [721, 371] width 1031 height 648
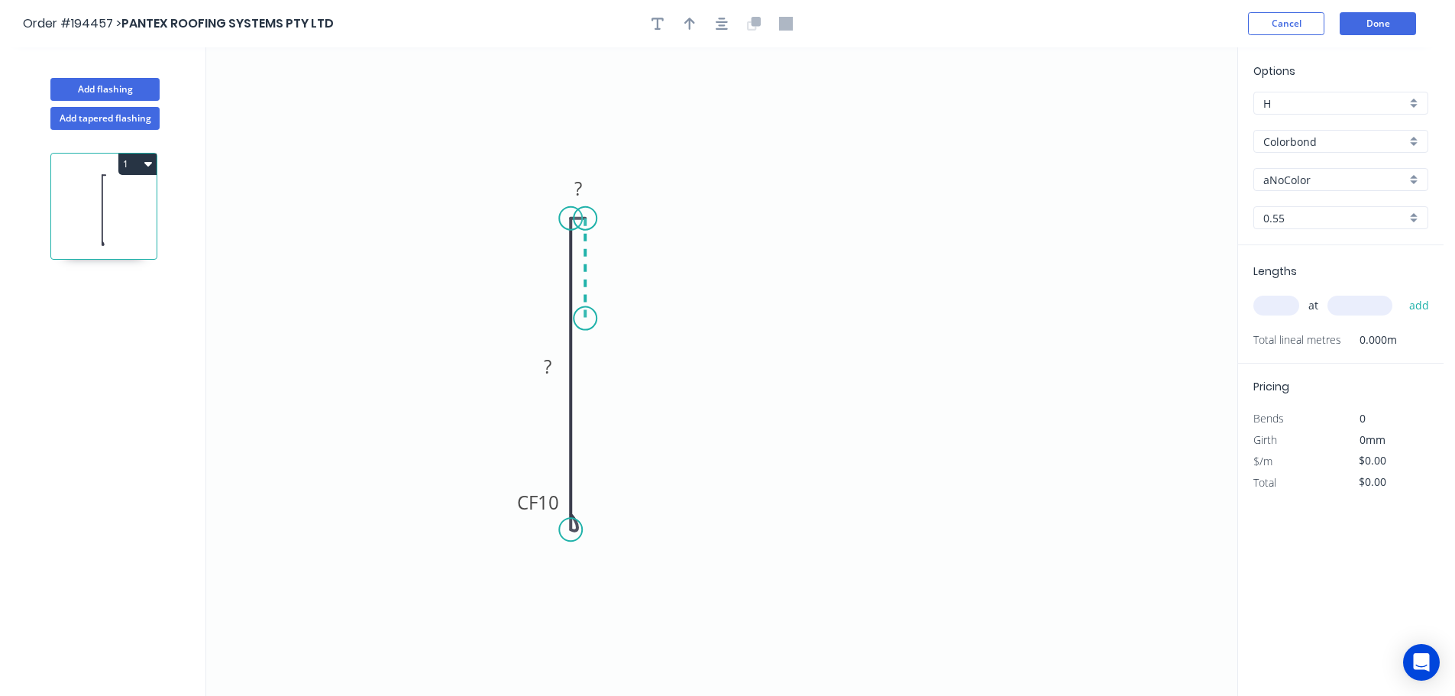
click at [588, 318] on icon "0 CF 10 ? ?" at bounding box center [721, 371] width 1031 height 648
click at [1178, 318] on icon "0 CF 10 ? ? ?" at bounding box center [721, 371] width 1031 height 648
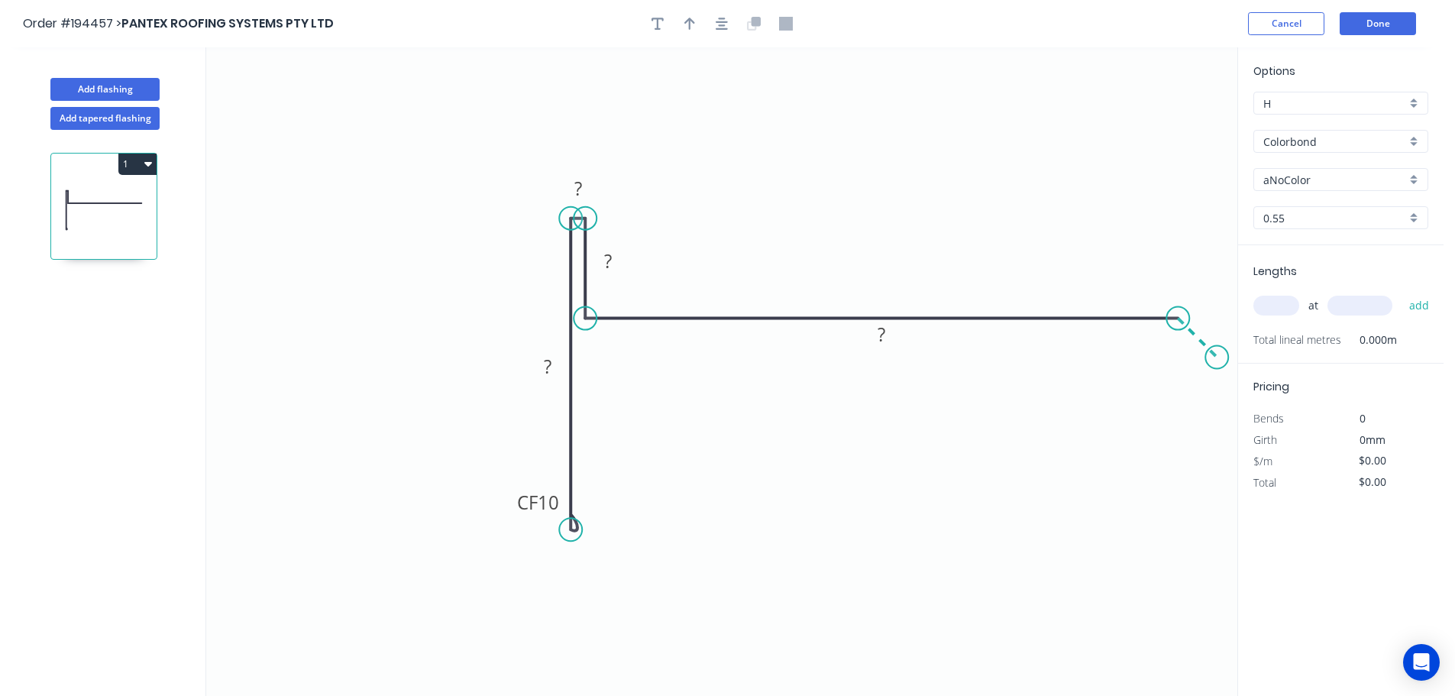
click at [1217, 357] on icon "0 CF 10 ? ? ? ?" at bounding box center [721, 371] width 1031 height 648
click at [1219, 315] on rect at bounding box center [1213, 315] width 31 height 21
click at [658, 211] on div "Hide measurement" at bounding box center [666, 210] width 153 height 31
type input "$15.16"
click at [751, 190] on icon "0 CF 15 100 30 225 20" at bounding box center [721, 371] width 1031 height 648
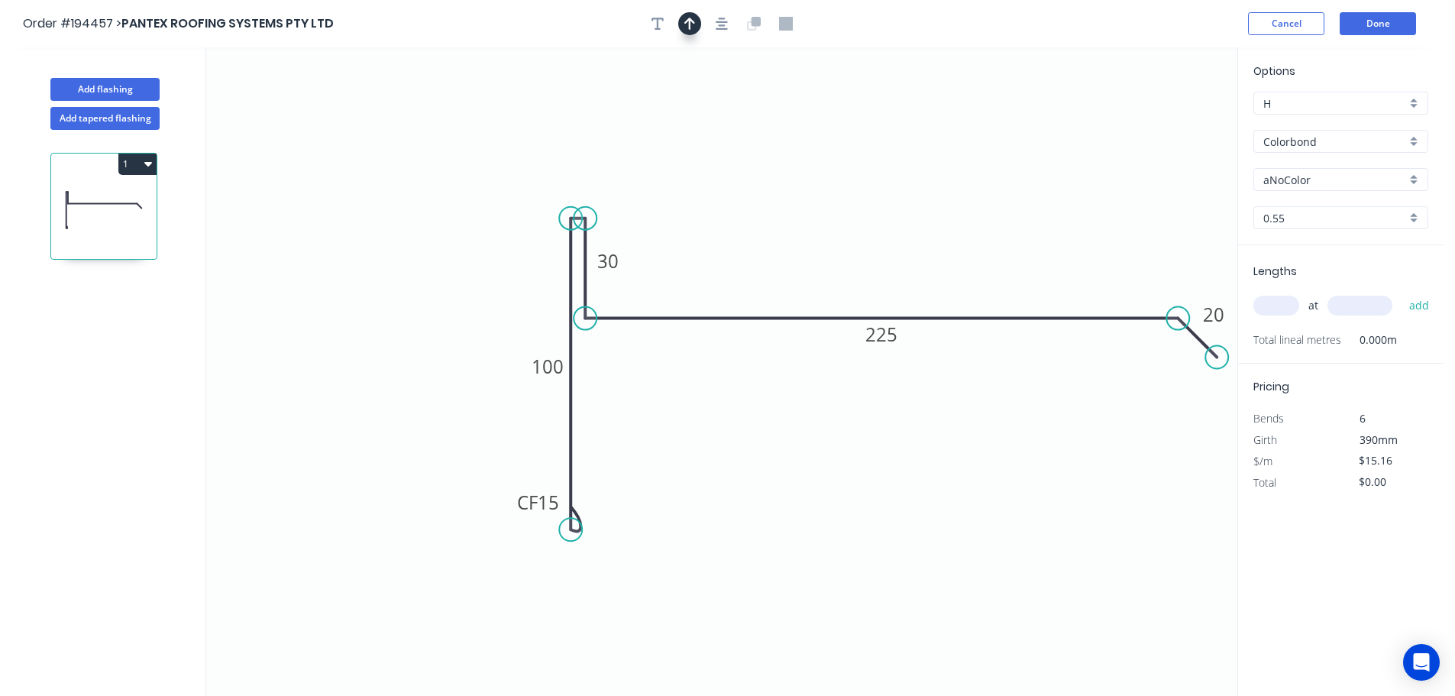
click at [680, 31] on button "button" at bounding box center [689, 23] width 23 height 23
drag, startPoint x: 1165, startPoint y: 122, endPoint x: 923, endPoint y: 262, distance: 279.5
click at [892, 265] on icon at bounding box center [891, 248] width 14 height 49
click at [1269, 191] on div "Options H H Colorbond Colorbond Colorbond (Premium) Colorbond Coolmax Colorbond…" at bounding box center [1340, 154] width 205 height 183
click at [1270, 190] on div "Options H H Colorbond Colorbond Colorbond (Premium) Colorbond Coolmax Colorbond…" at bounding box center [1340, 154] width 205 height 183
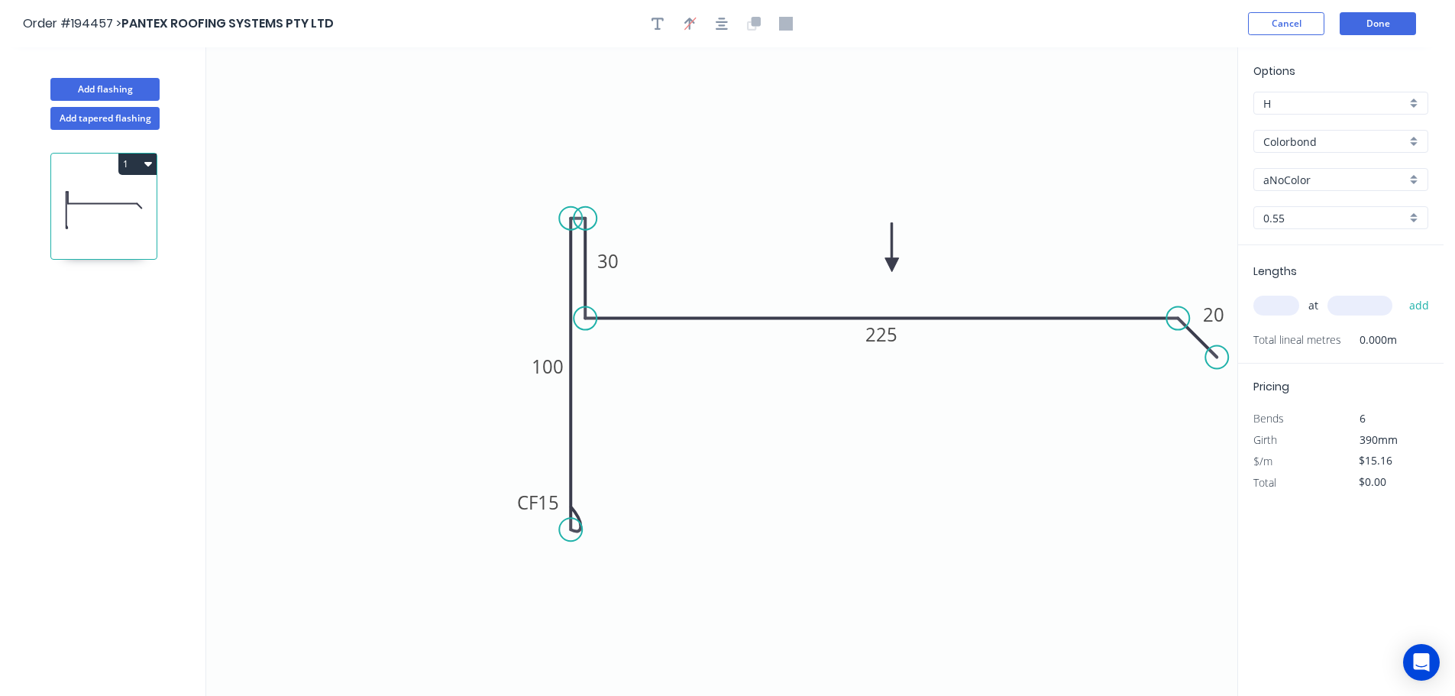
click at [1277, 185] on input "aNoColor" at bounding box center [1334, 180] width 143 height 16
click at [1283, 334] on div "Surfmist" at bounding box center [1340, 338] width 173 height 27
type input "Surfmist"
click at [1285, 313] on input "text" at bounding box center [1276, 306] width 46 height 20
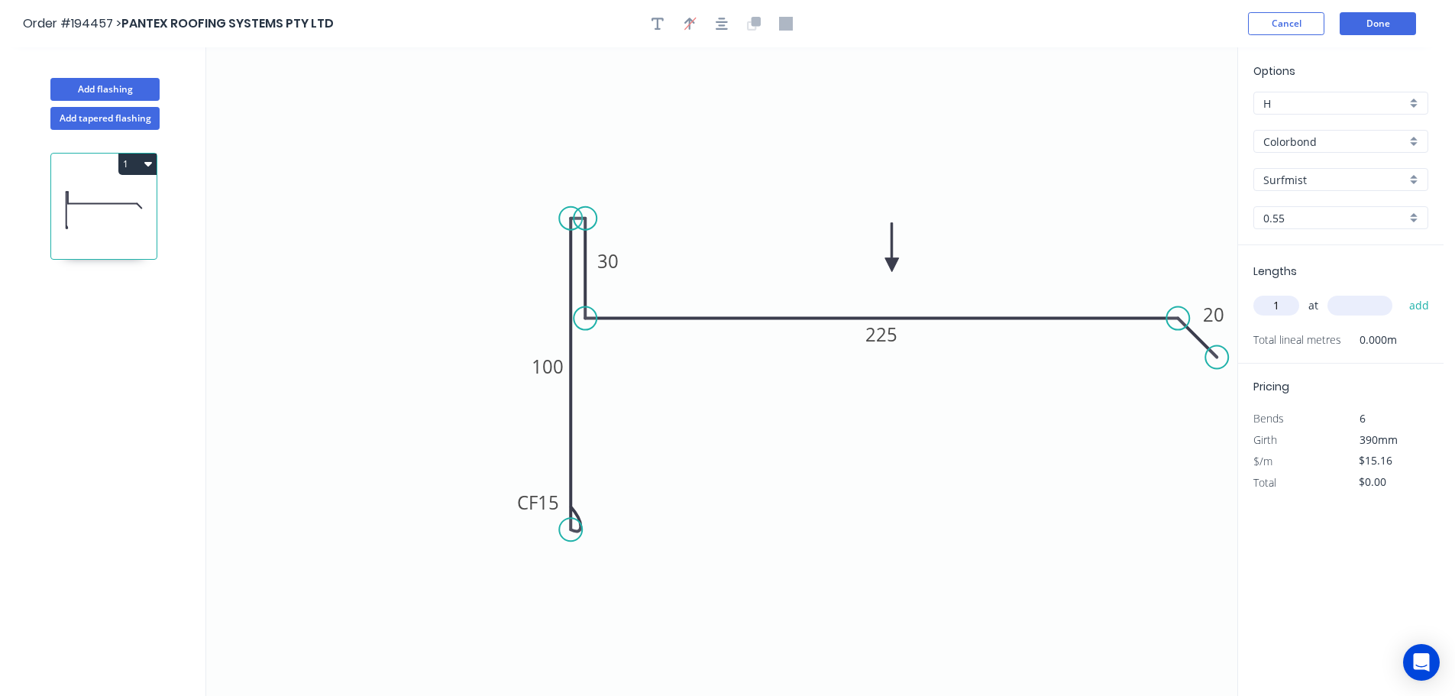
type input "1"
type input "1000"
click at [1401, 292] on button "add" at bounding box center [1419, 305] width 36 height 26
type input "$15.16"
click at [1333, 261] on div "Lengths at add 1 at 1000mm Total lineal metres 1.000m" at bounding box center [1340, 315] width 205 height 140
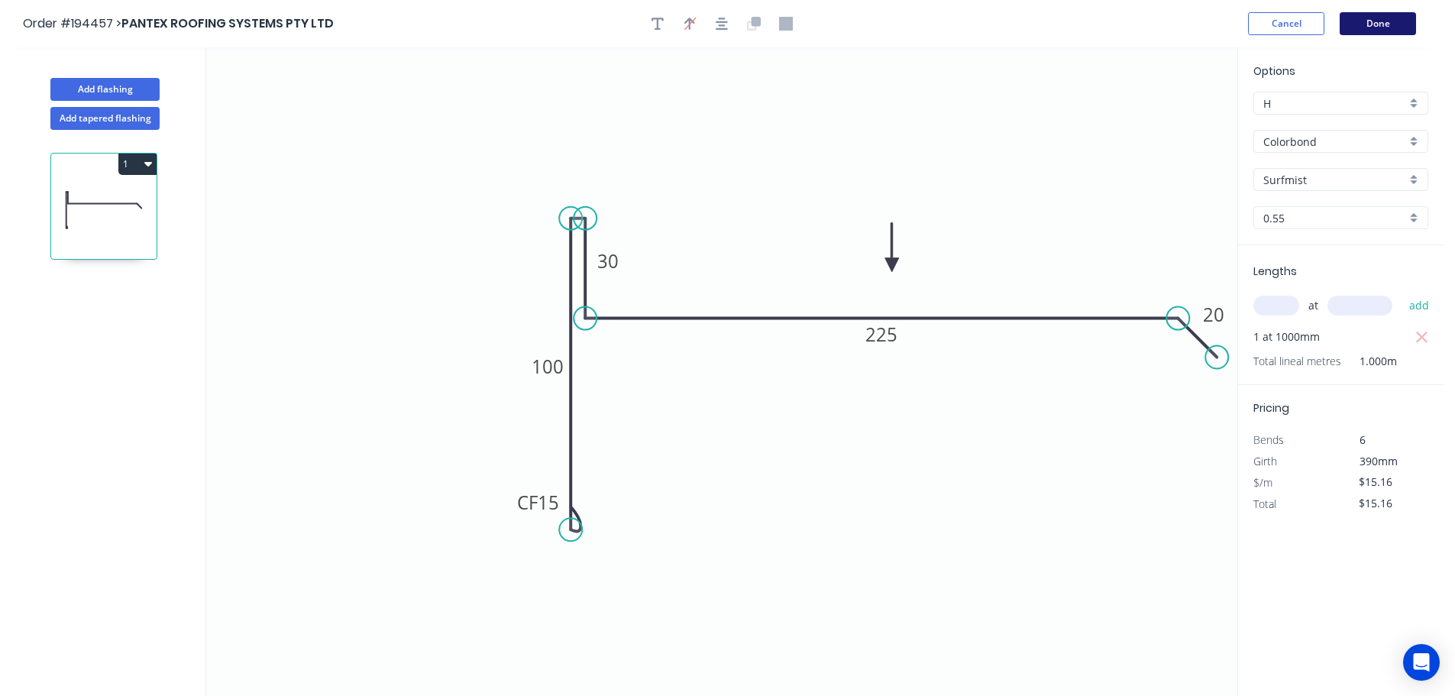
click at [1373, 19] on button "Done" at bounding box center [1377, 23] width 76 height 23
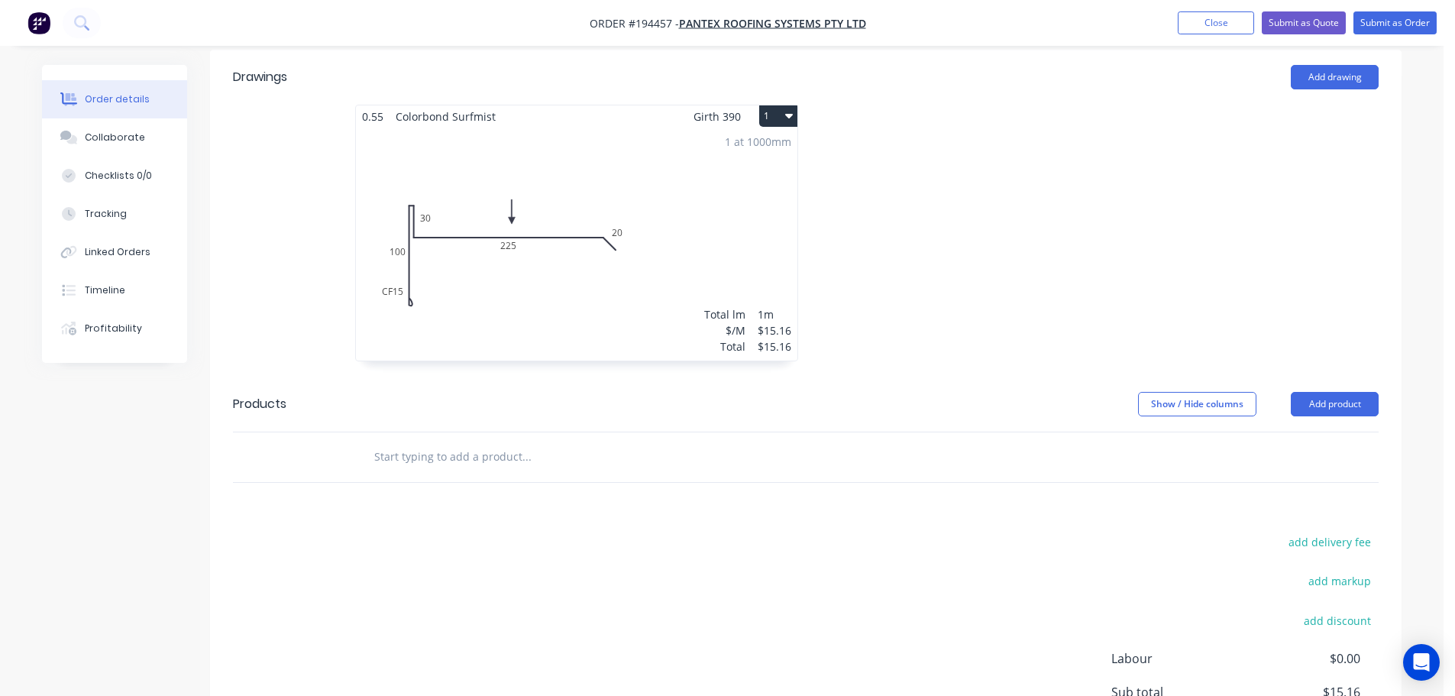
scroll to position [554, 0]
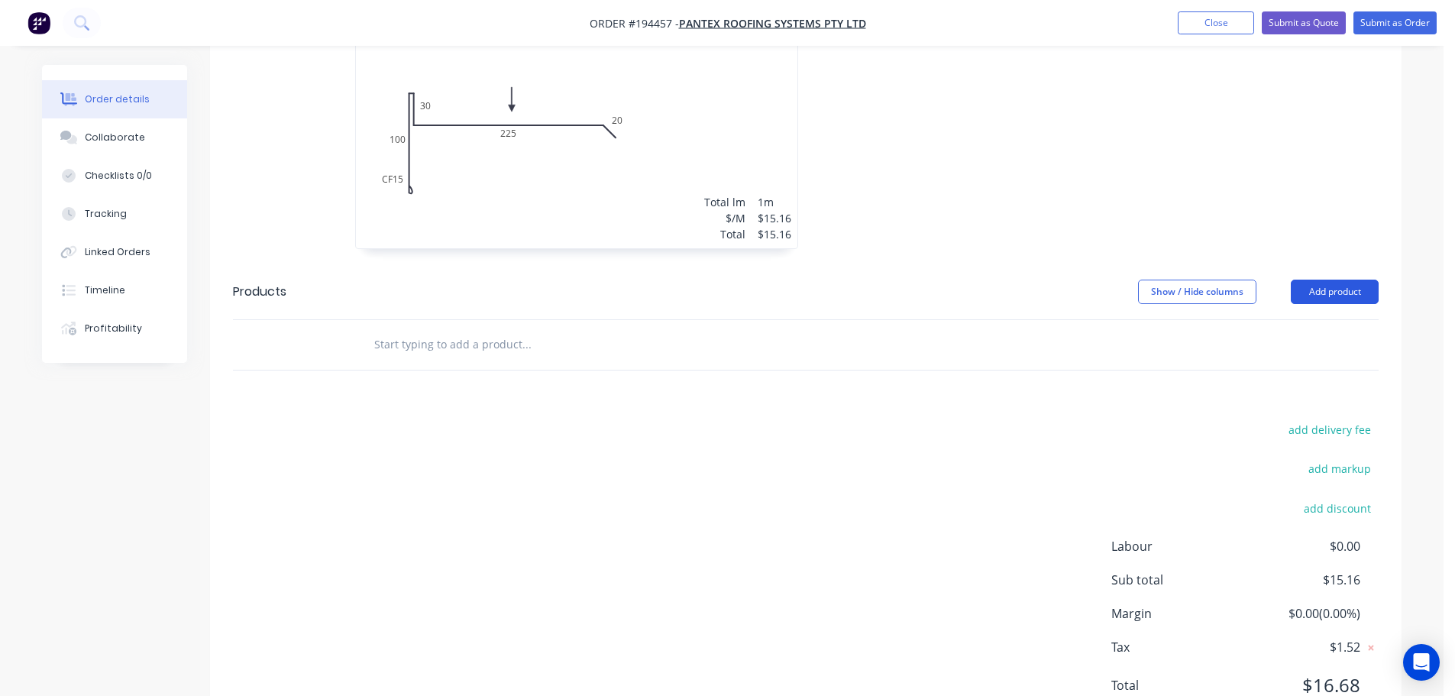
click at [1348, 280] on button "Add product" at bounding box center [1335, 292] width 88 height 24
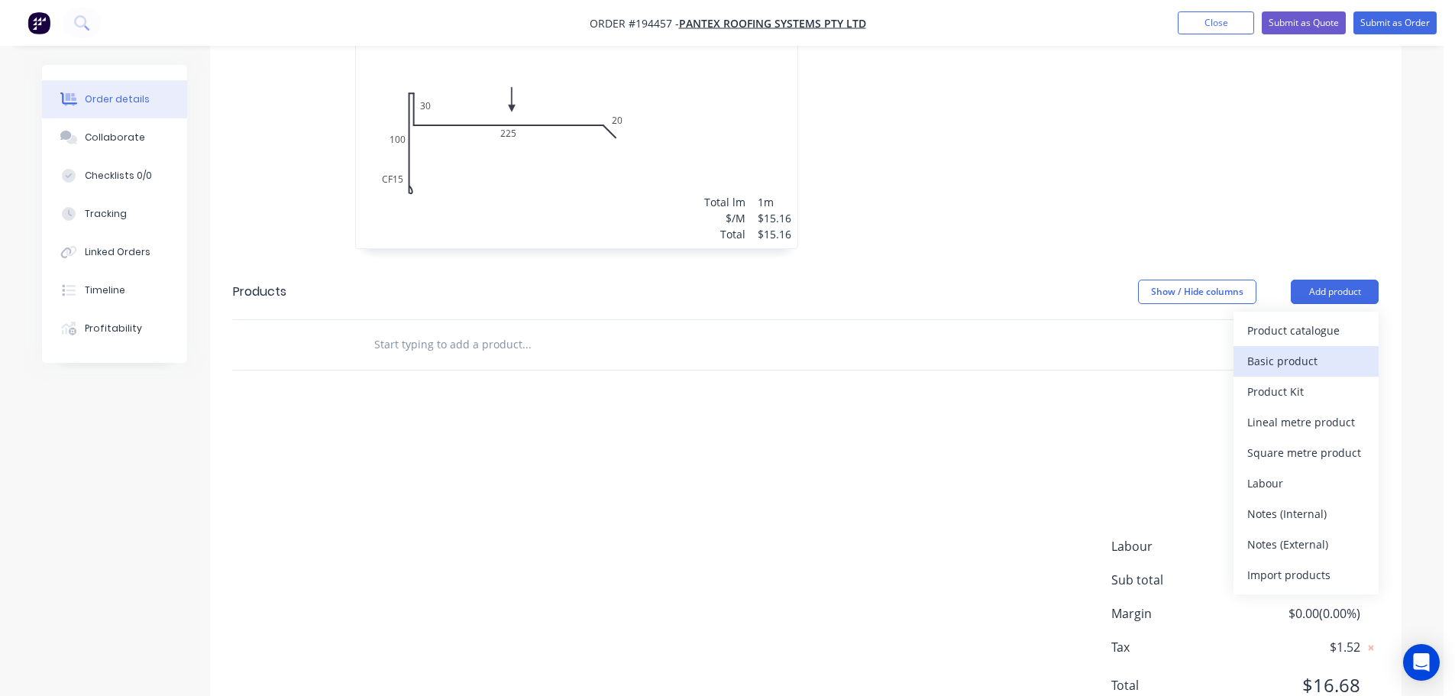
click at [1300, 346] on button "Basic product" at bounding box center [1305, 361] width 145 height 31
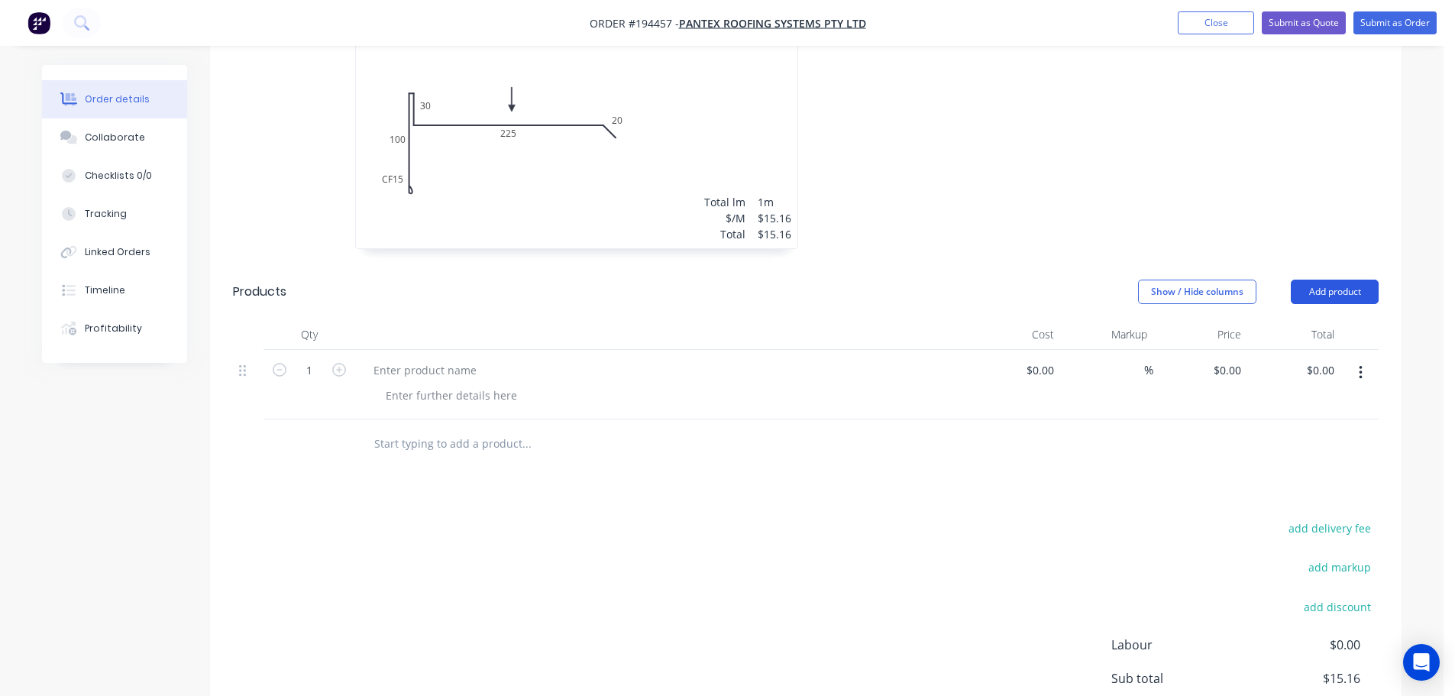
click at [1337, 280] on button "Add product" at bounding box center [1335, 292] width 88 height 24
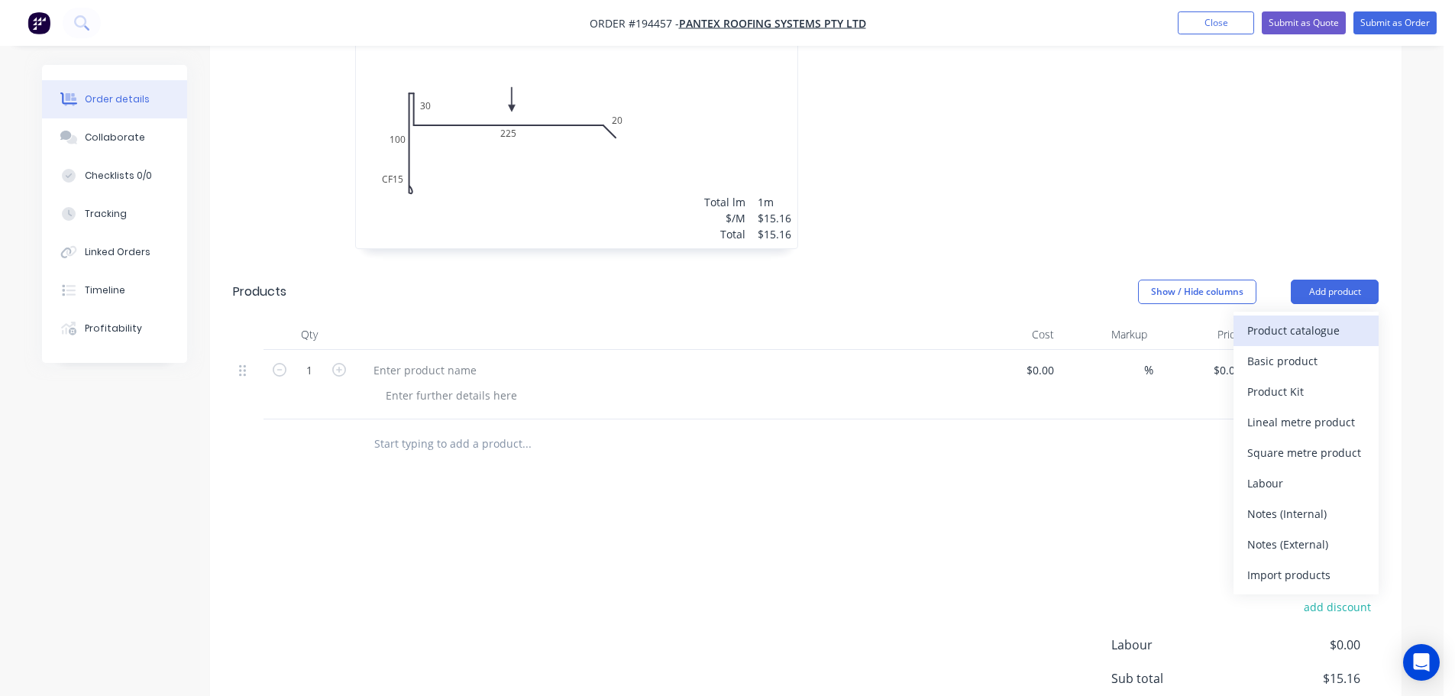
click at [1294, 319] on div "Product catalogue" at bounding box center [1306, 330] width 118 height 22
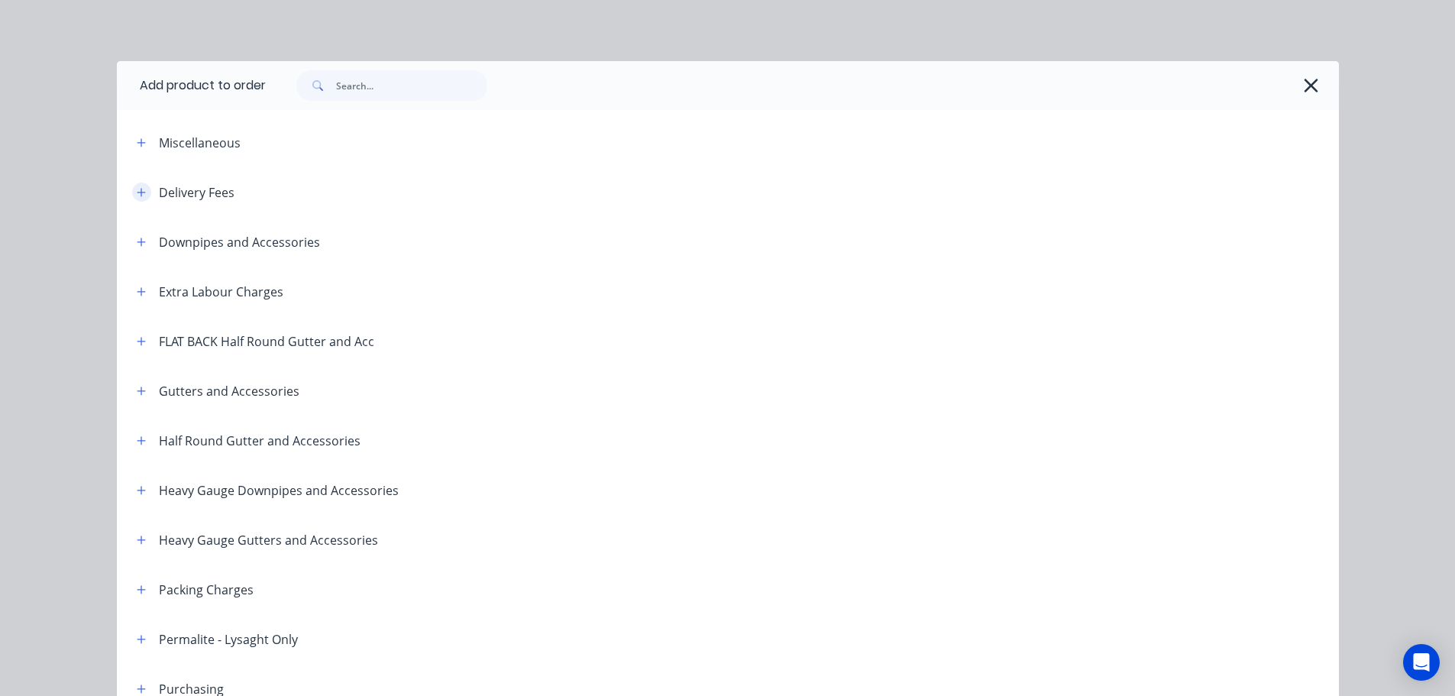
click at [132, 194] on button "button" at bounding box center [141, 192] width 19 height 19
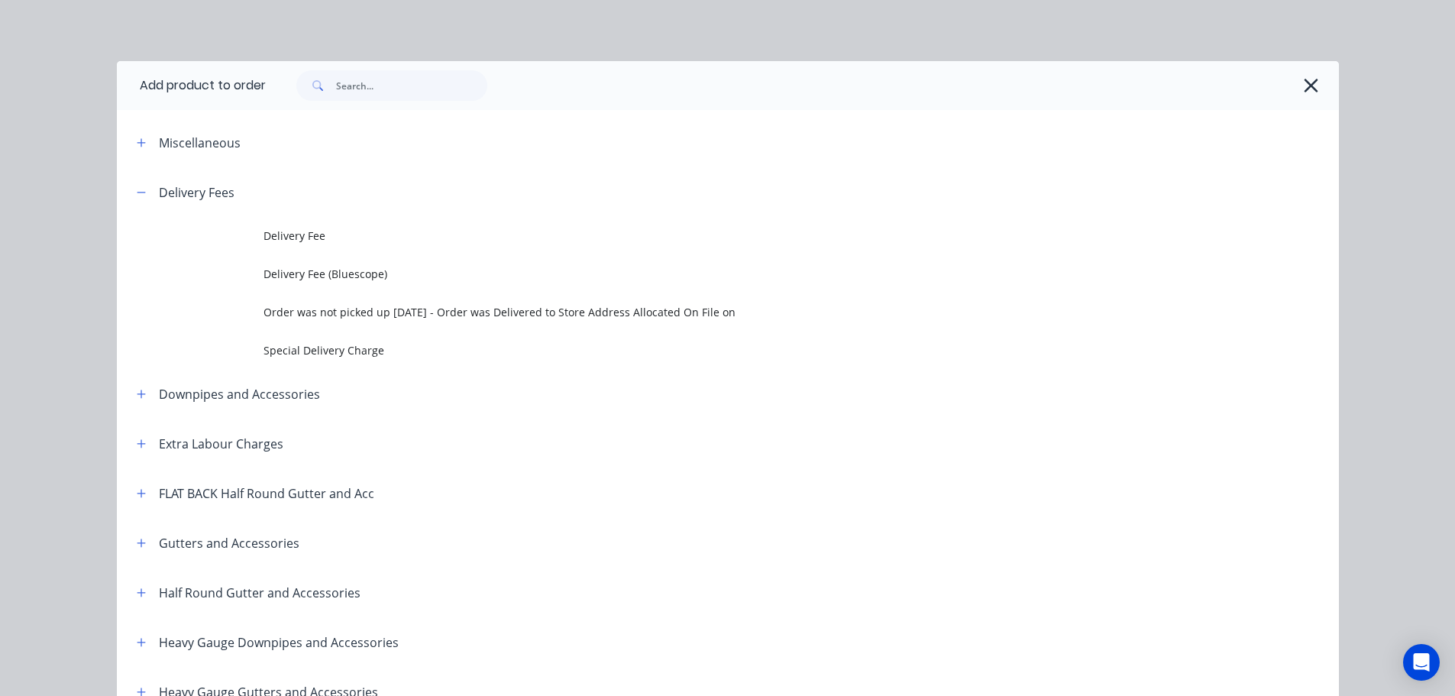
click at [291, 229] on span "Delivery Fee" at bounding box center [693, 236] width 860 height 16
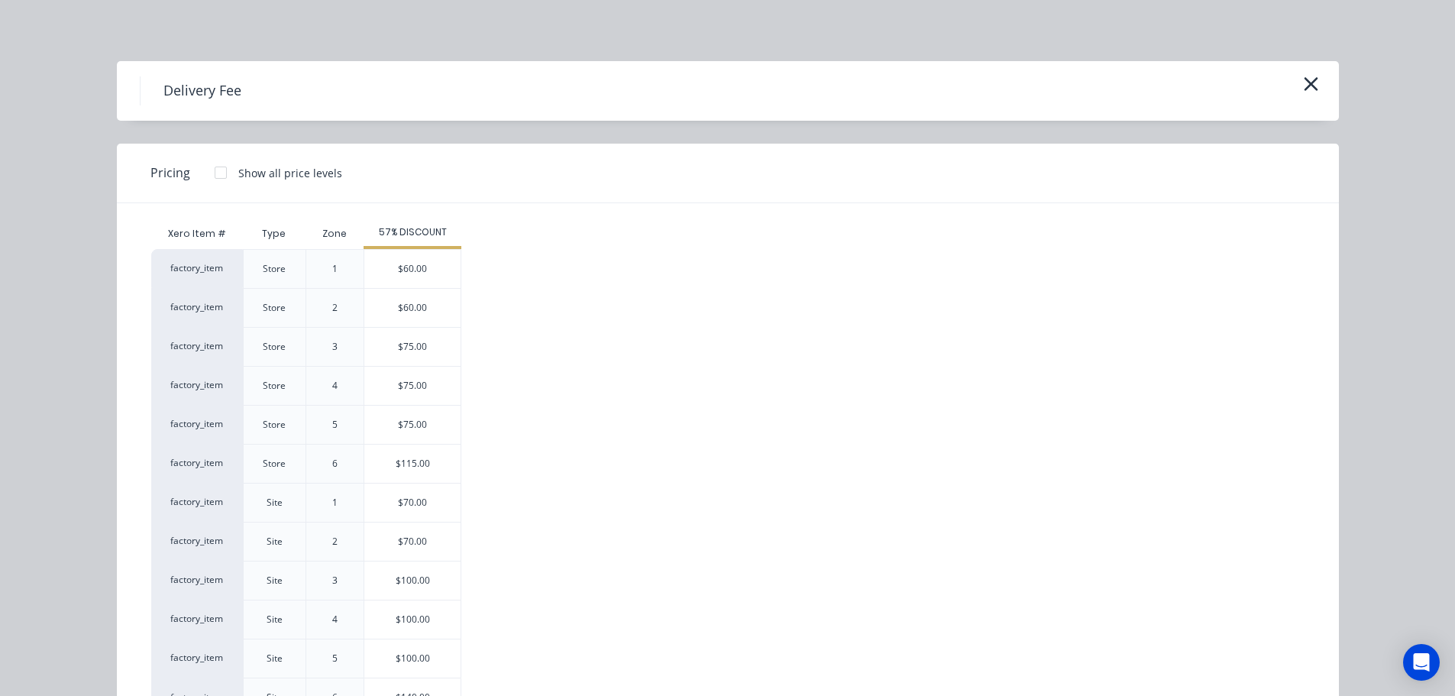
drag, startPoint x: 401, startPoint y: 604, endPoint x: 402, endPoint y: 590, distance: 13.8
click at [401, 601] on div "$100.00" at bounding box center [412, 619] width 96 height 38
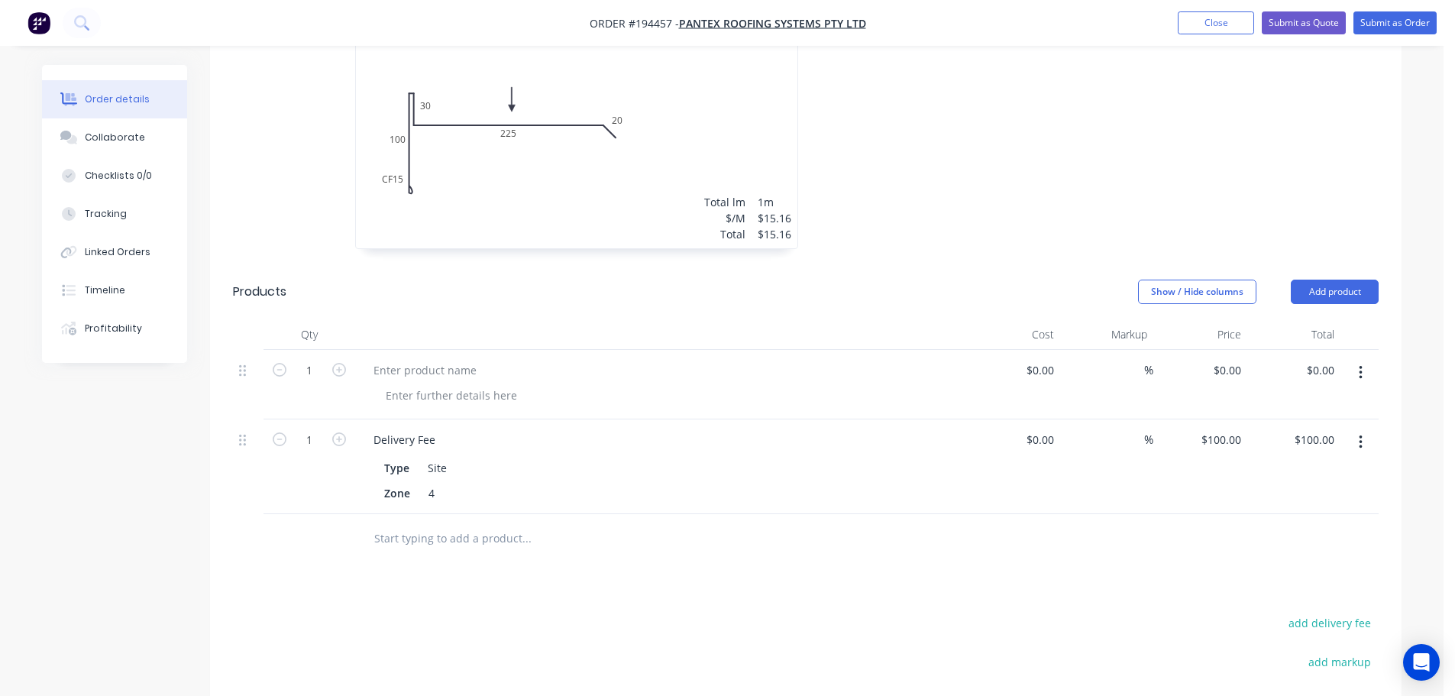
click at [1361, 366] on icon "button" at bounding box center [1360, 373] width 3 height 14
click at [1282, 427] on div "Duplicate Exclude from tax Delete" at bounding box center [1305, 442] width 145 height 99
click at [1314, 463] on div "Delete" at bounding box center [1306, 474] width 118 height 22
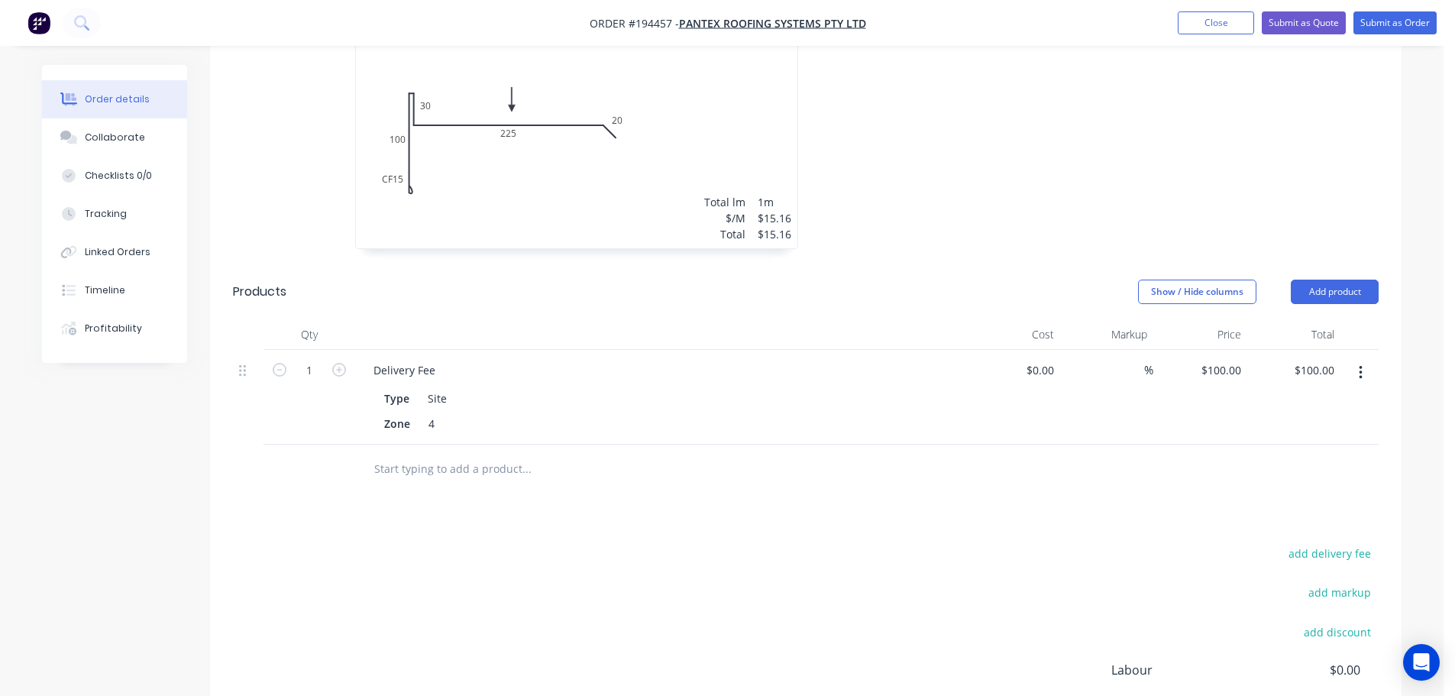
click at [1368, 359] on button "button" at bounding box center [1361, 372] width 36 height 27
click at [1315, 402] on div "Edit" at bounding box center [1306, 413] width 118 height 22
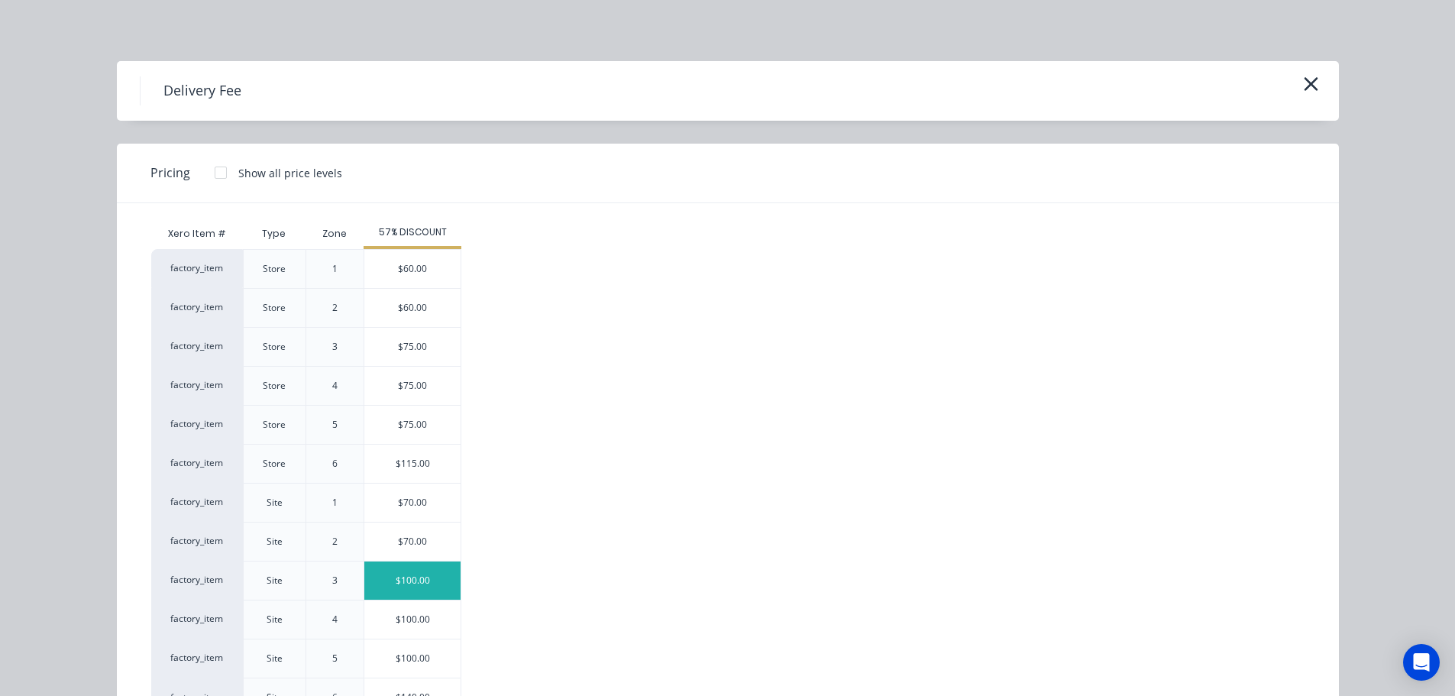
click at [419, 579] on div "$100.00" at bounding box center [412, 580] width 96 height 38
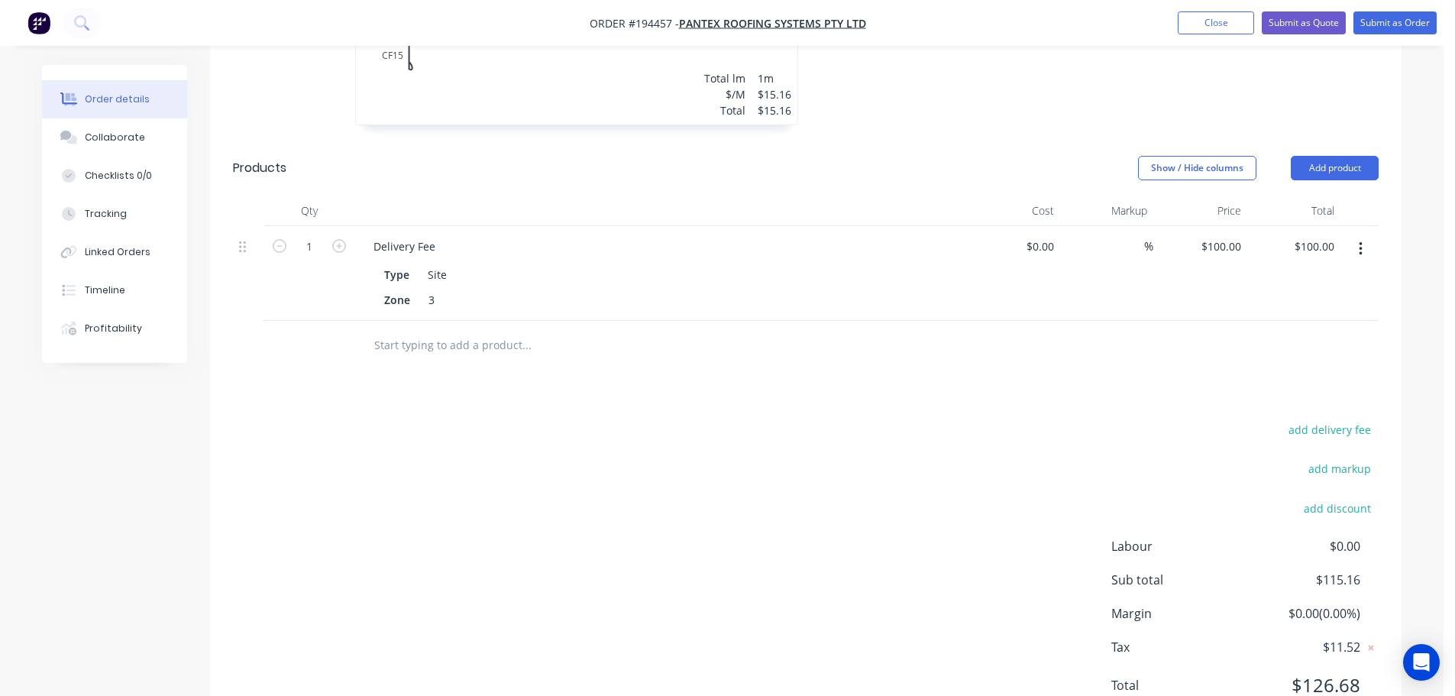
scroll to position [0, 0]
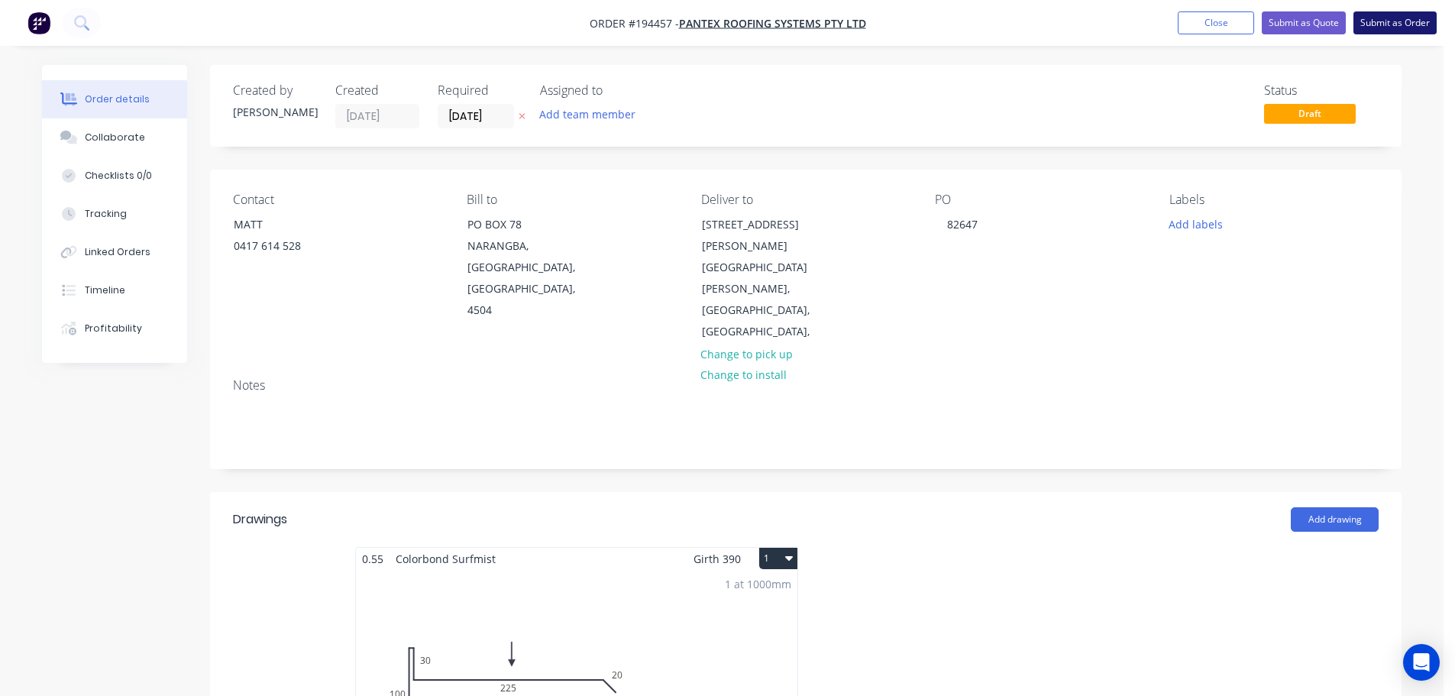
click at [1396, 20] on button "Submit as Order" at bounding box center [1394, 22] width 83 height 23
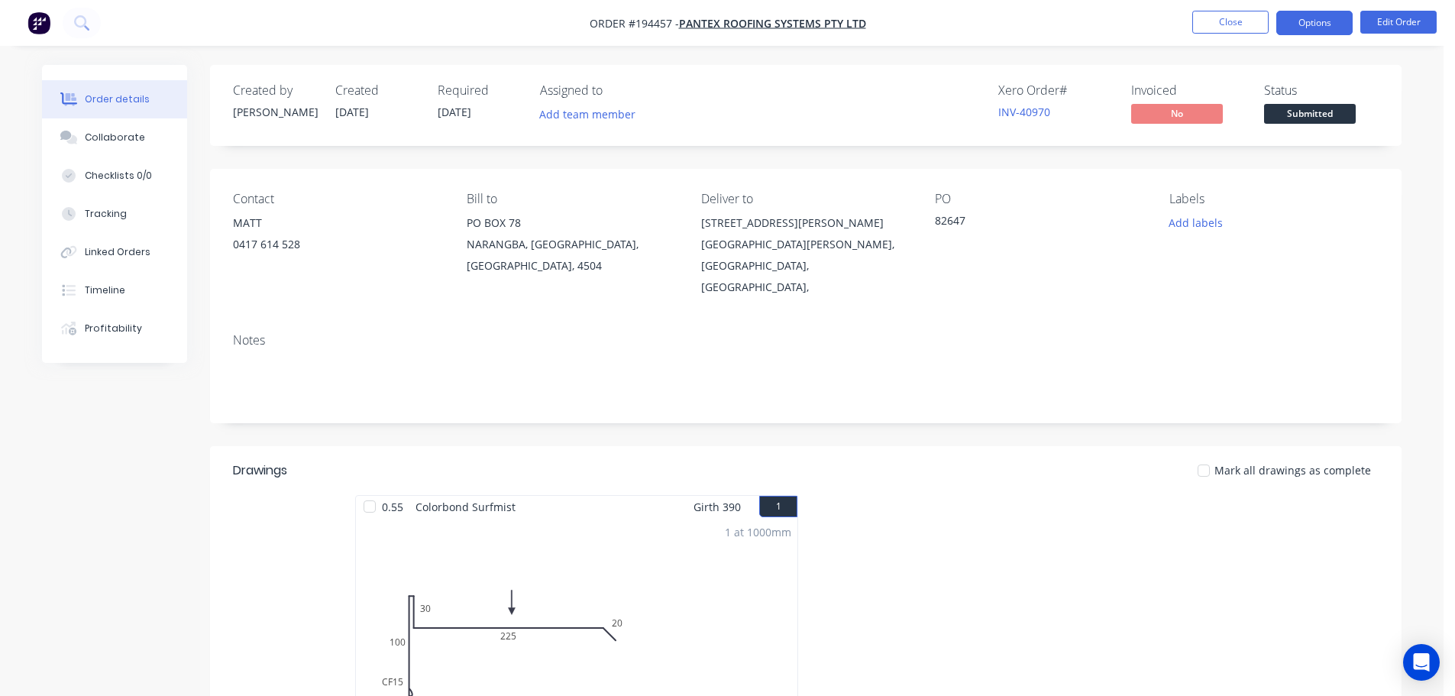
click at [1333, 27] on button "Options" at bounding box center [1314, 23] width 76 height 24
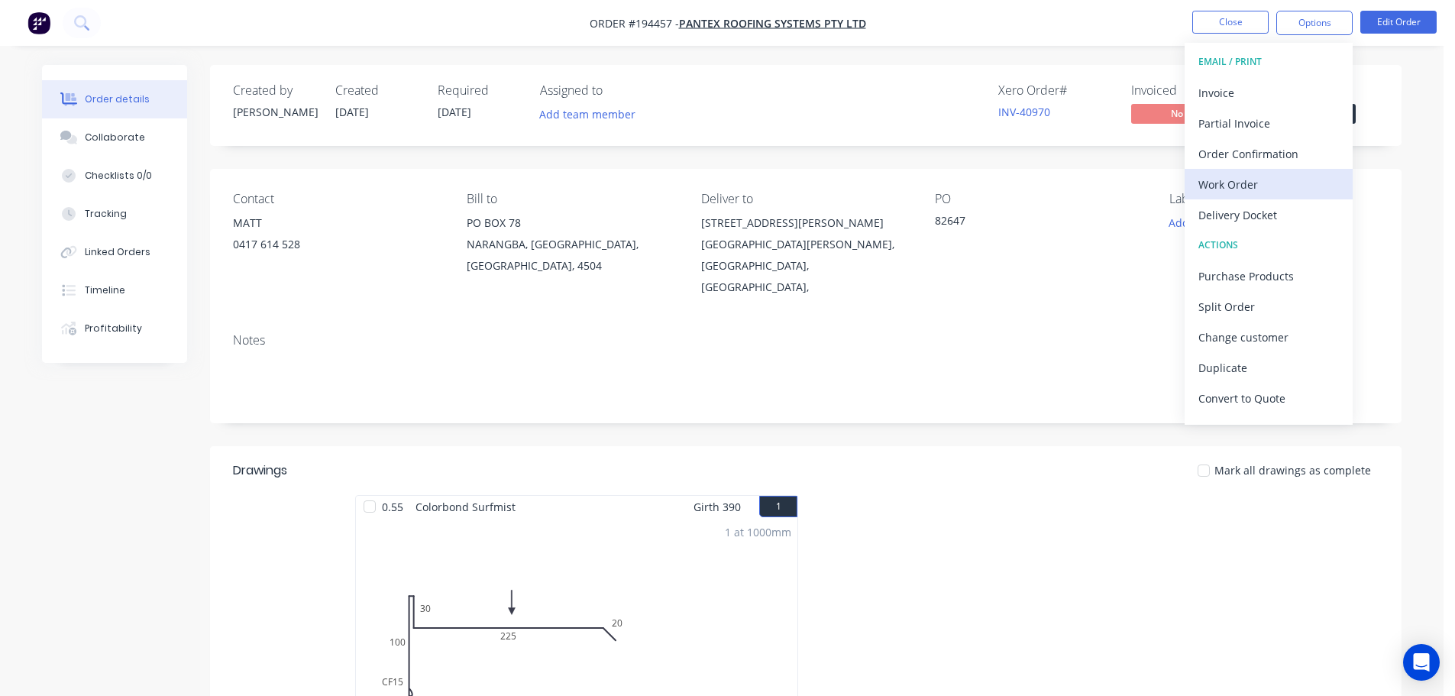
click at [1252, 181] on div "Work Order" at bounding box center [1268, 184] width 141 height 22
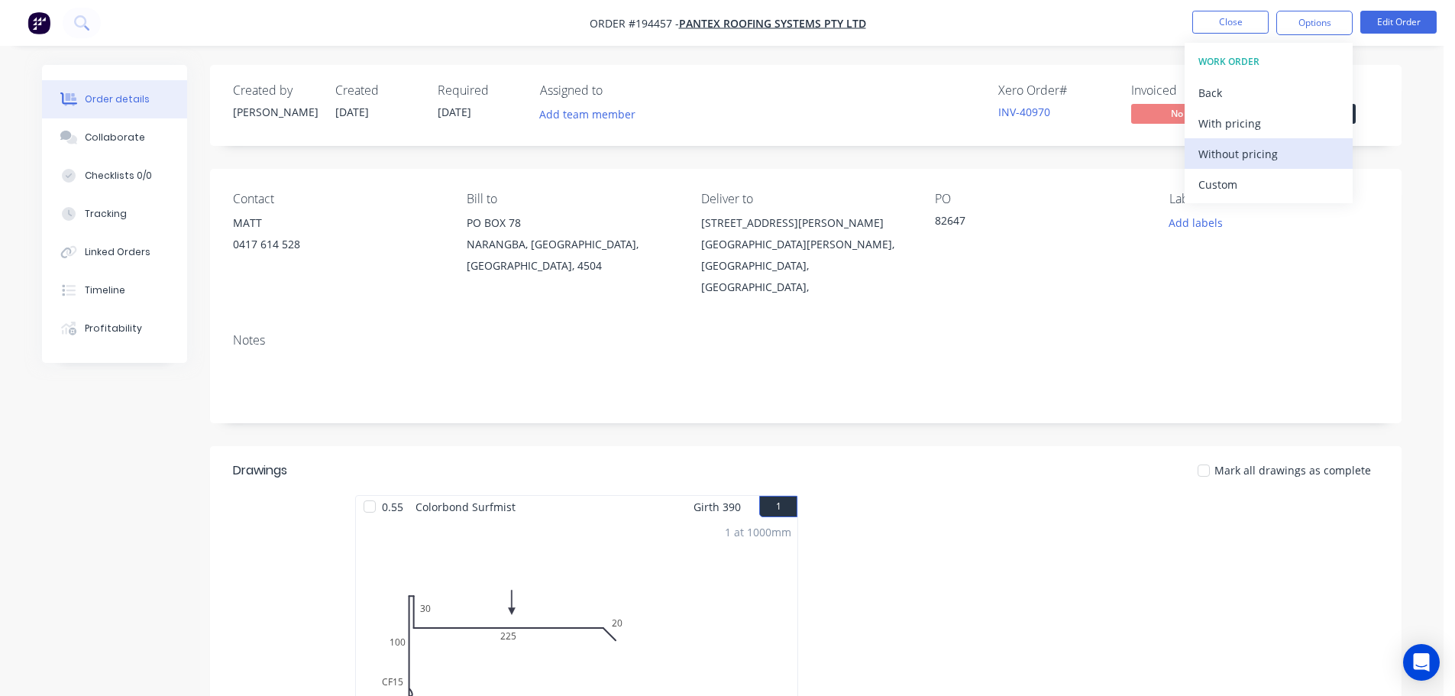
click at [1259, 163] on div "Without pricing" at bounding box center [1268, 154] width 141 height 22
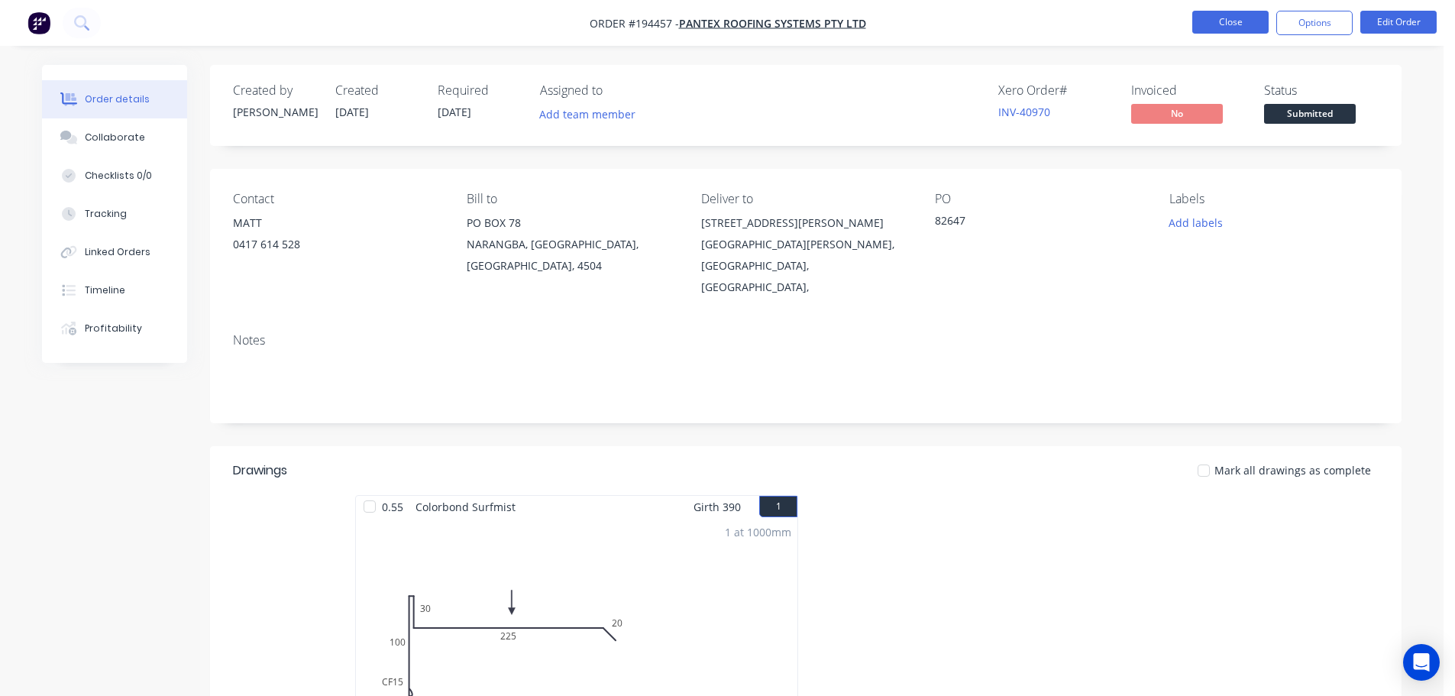
click at [1210, 19] on button "Close" at bounding box center [1230, 22] width 76 height 23
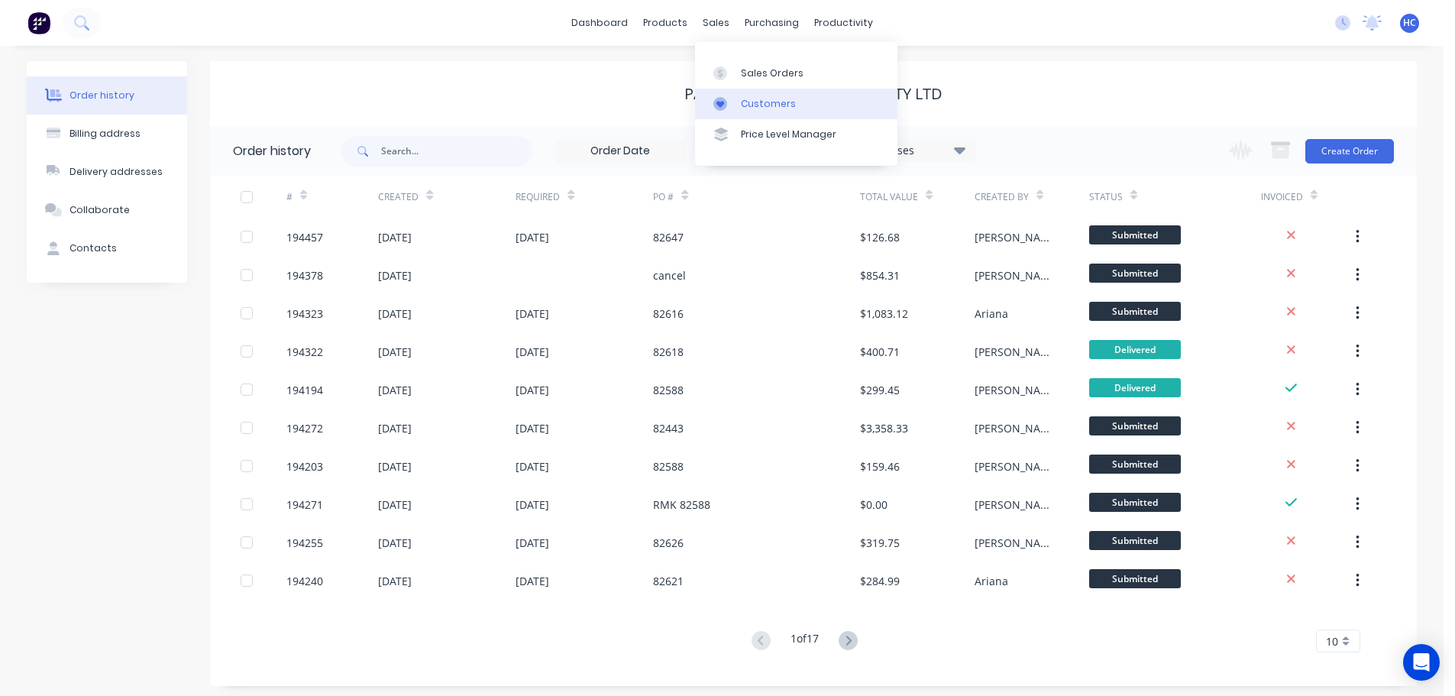
click at [767, 104] on div "Customers" at bounding box center [768, 104] width 55 height 14
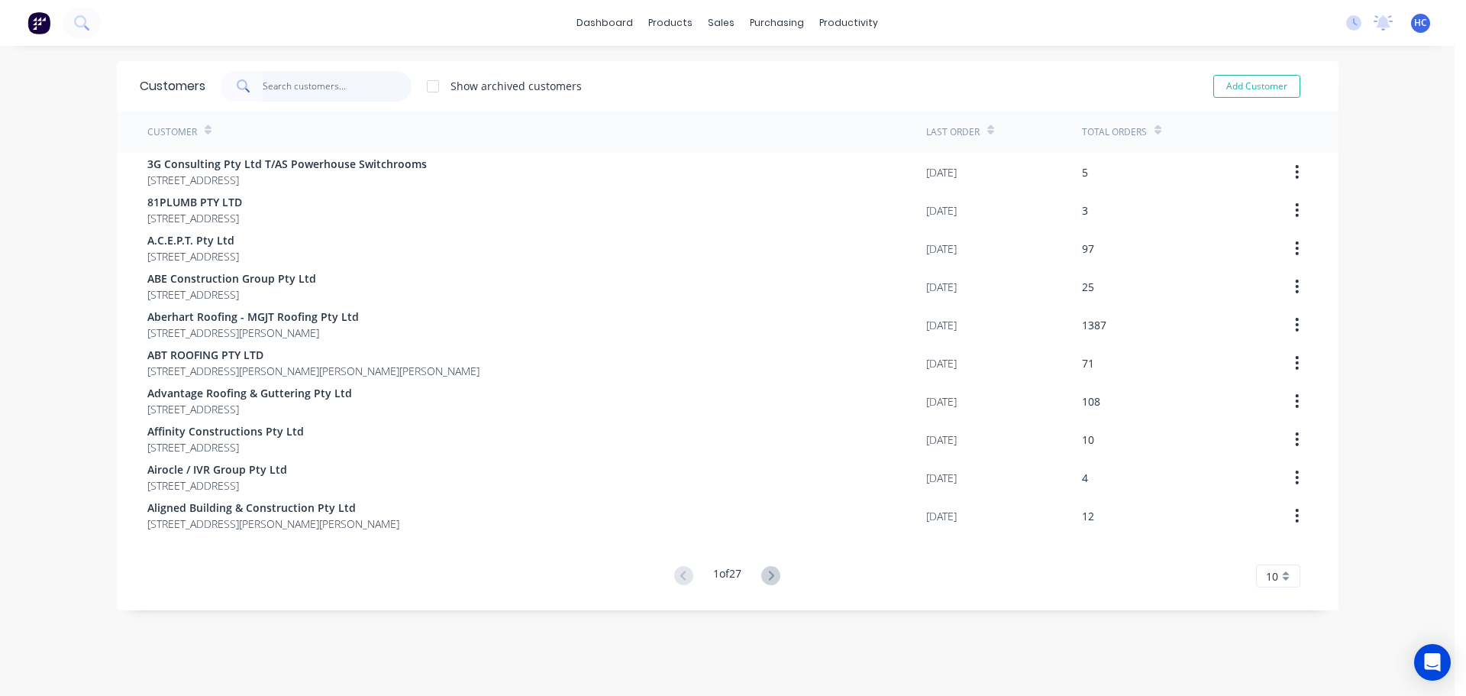
click at [361, 92] on input "text" at bounding box center [337, 86] width 149 height 31
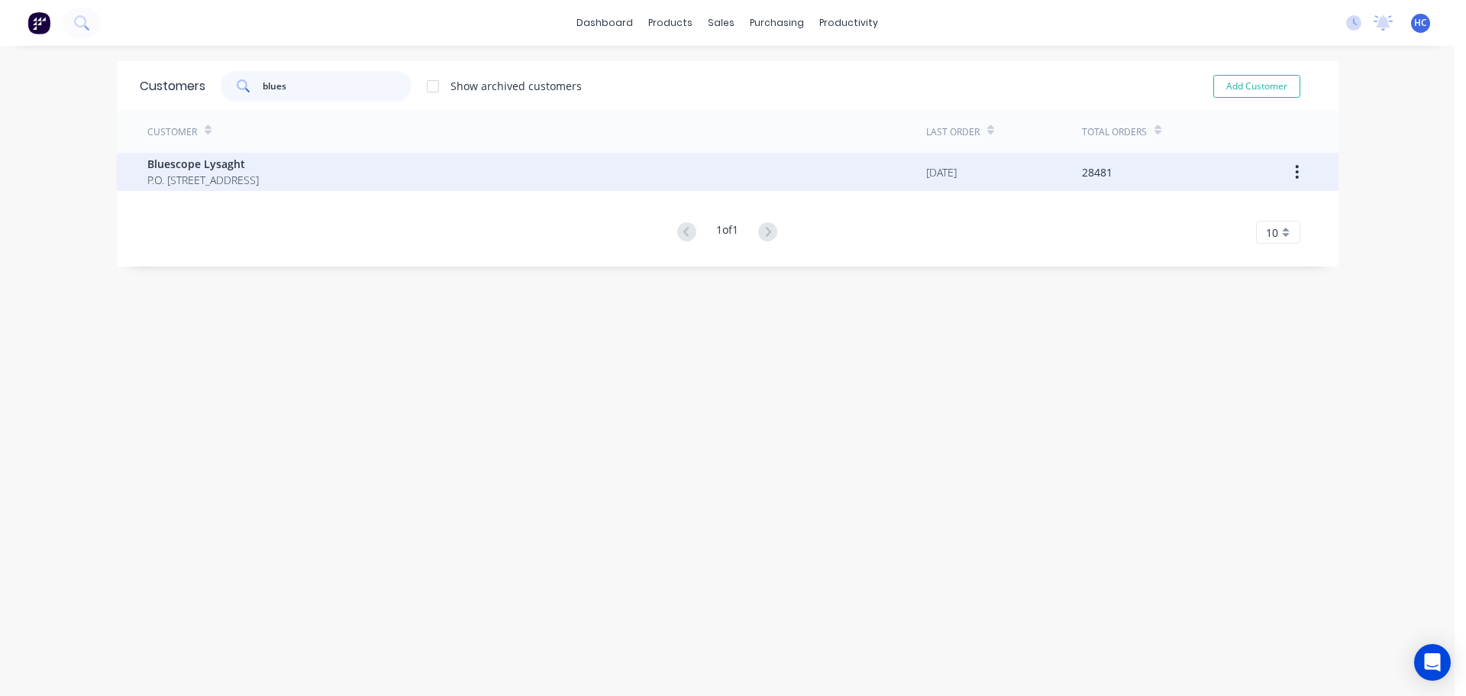
type input "blues"
click at [245, 164] on span "Bluescope Lysaght" at bounding box center [202, 164] width 111 height 16
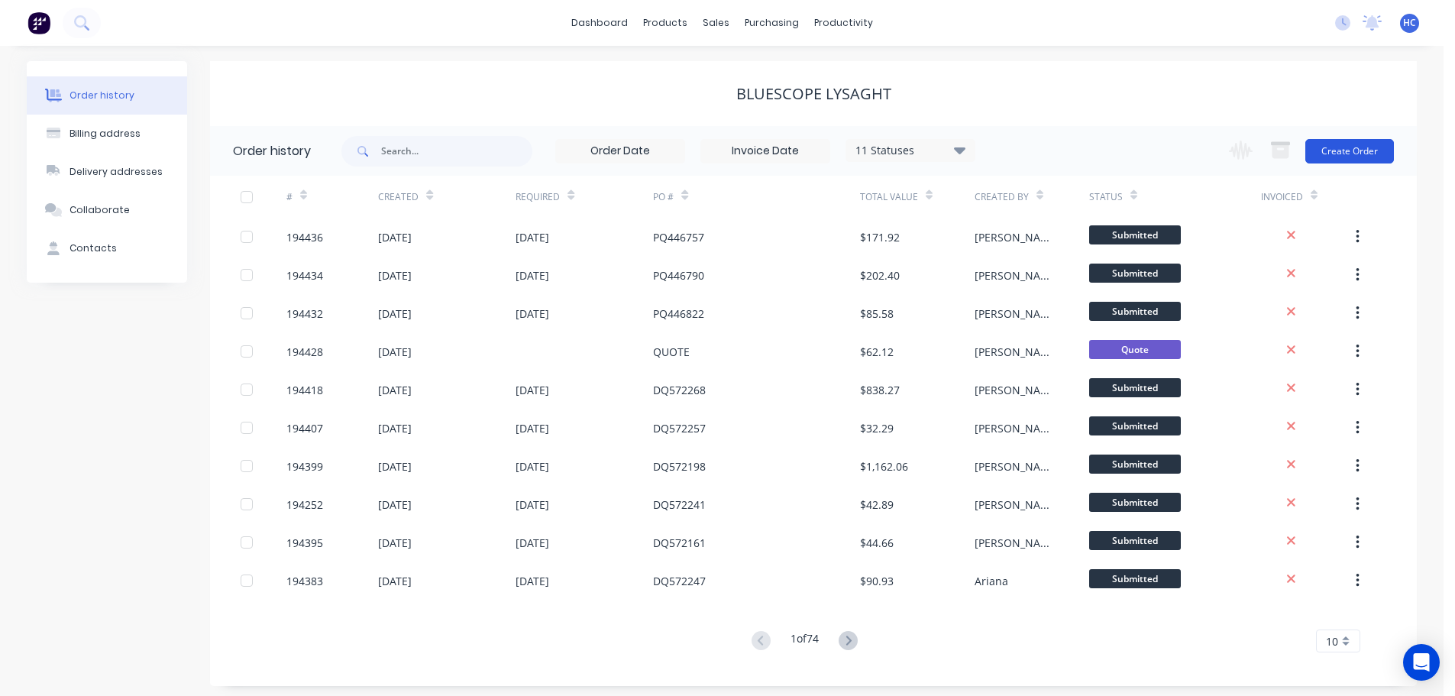
click at [1320, 145] on button "Create Order" at bounding box center [1349, 151] width 89 height 24
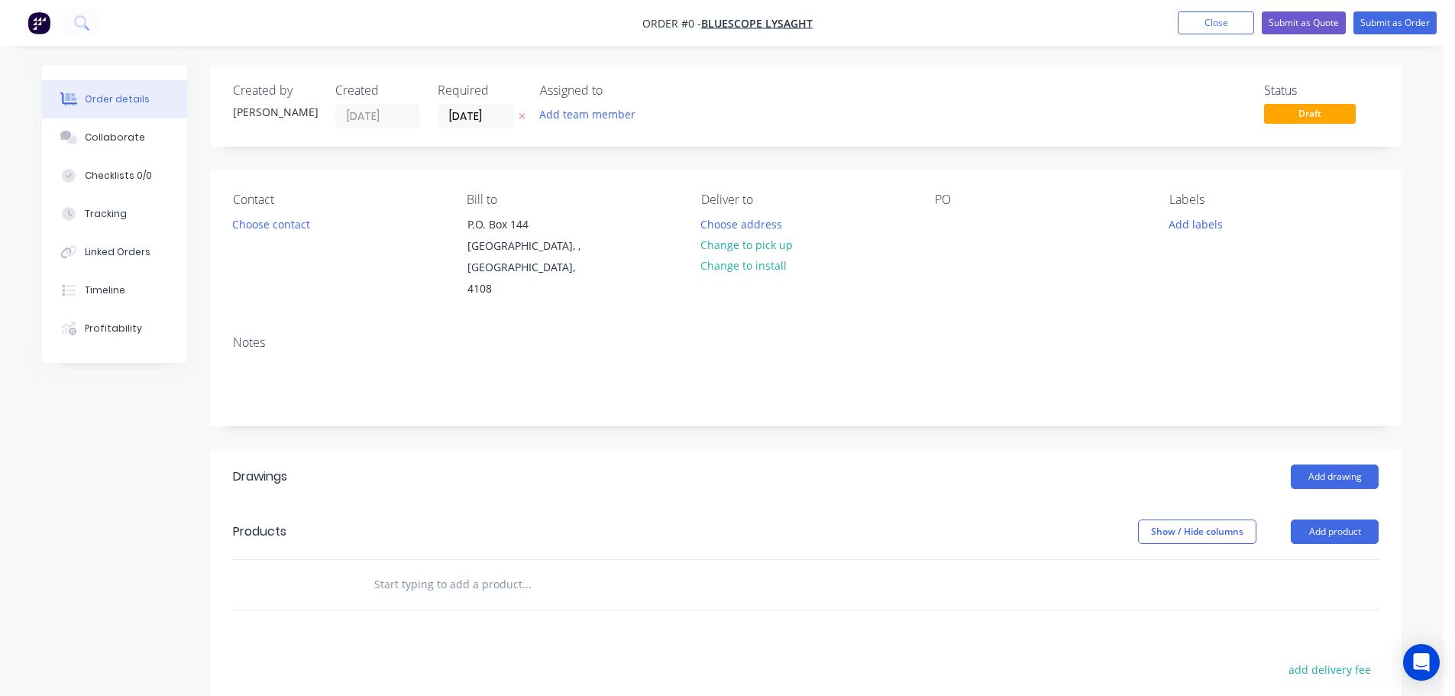
click at [464, 112] on input "[DATE]" at bounding box center [475, 116] width 75 height 23
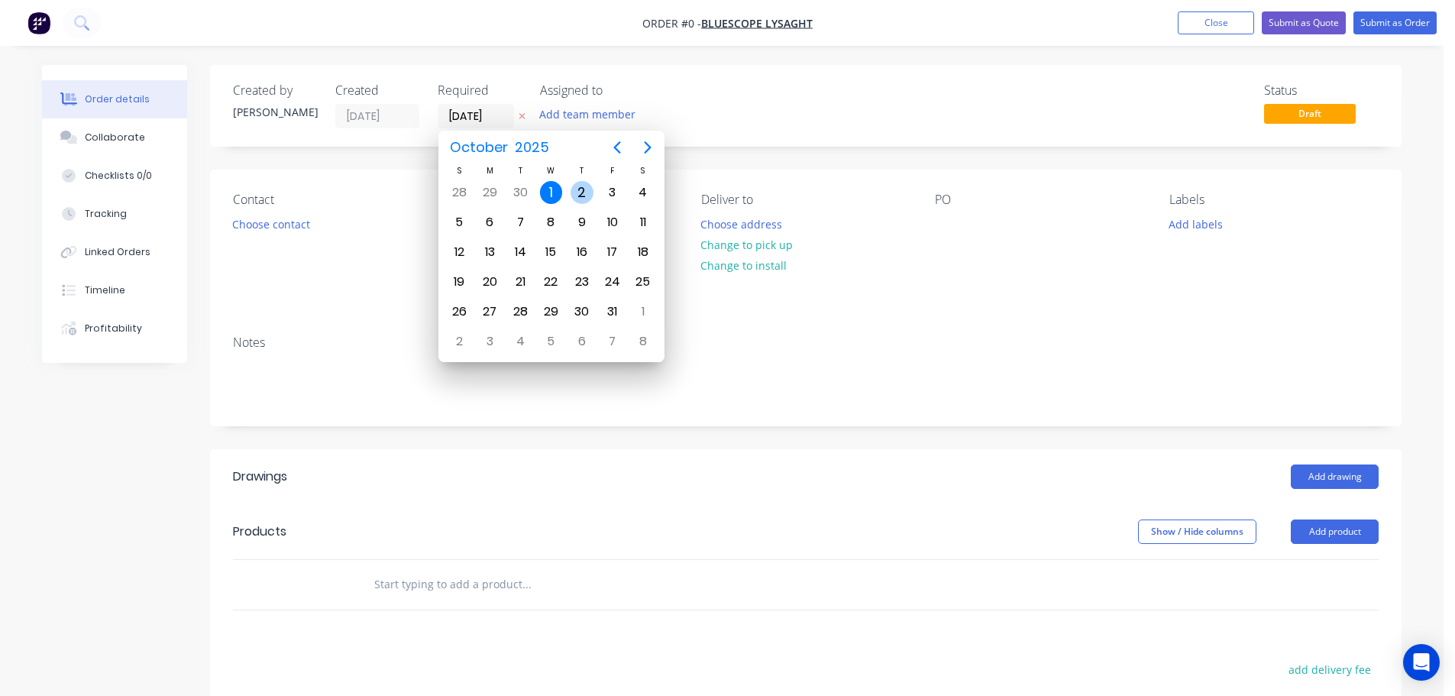
click at [577, 191] on div "2" at bounding box center [581, 192] width 23 height 23
type input "[DATE]"
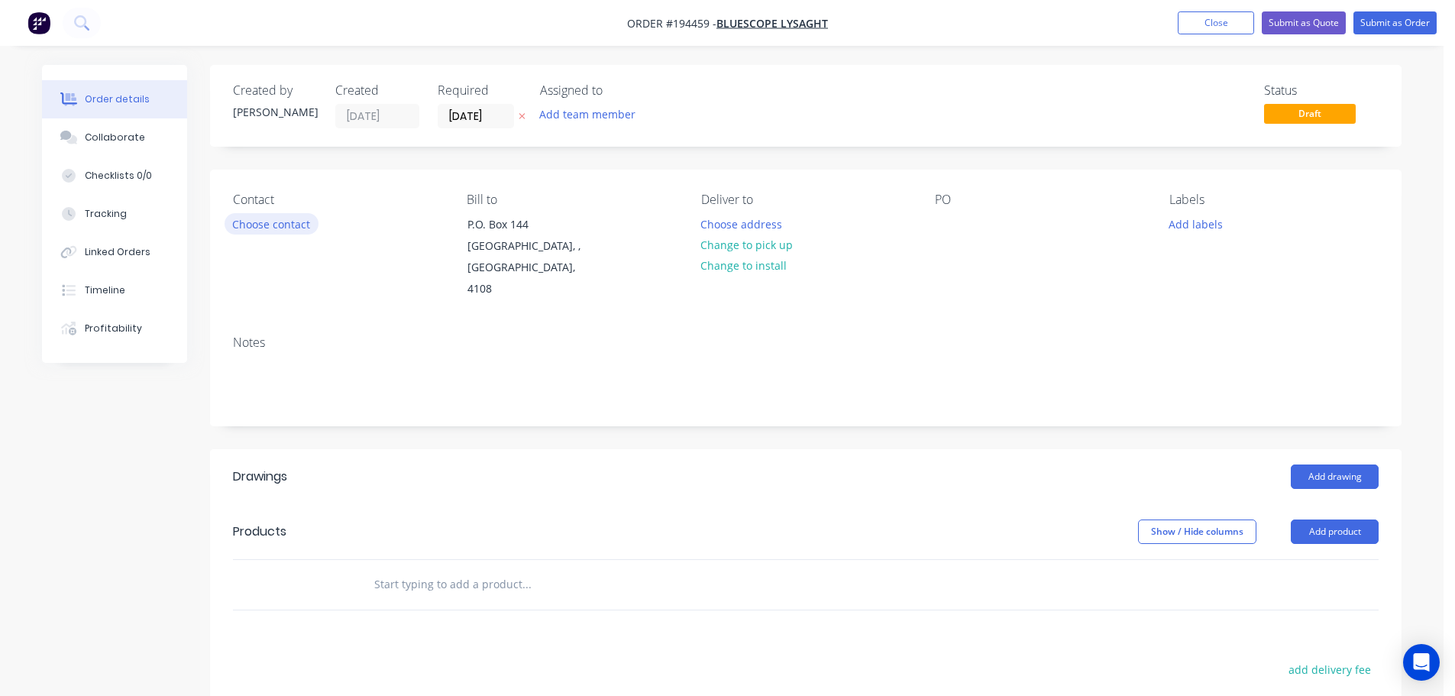
click at [287, 222] on button "Choose contact" at bounding box center [272, 223] width 94 height 21
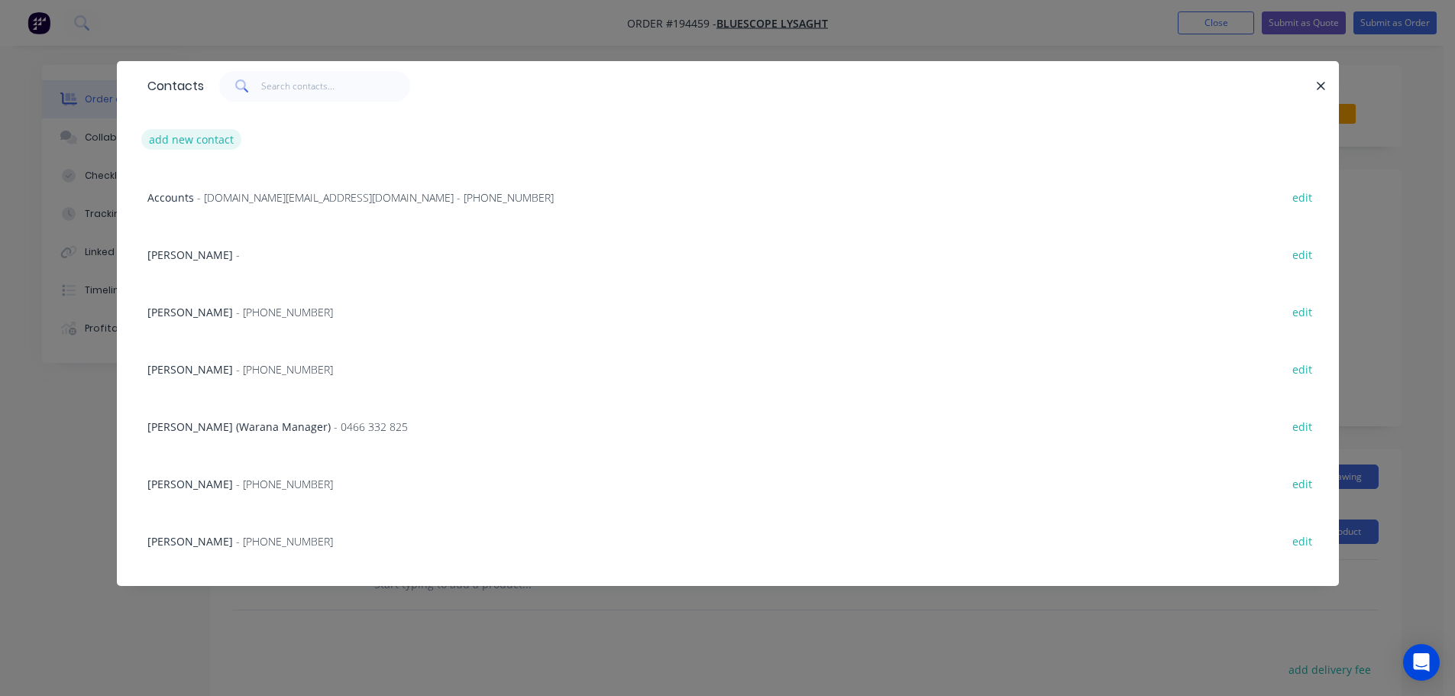
click at [200, 141] on button "add new contact" at bounding box center [191, 139] width 101 height 21
select select "AU"
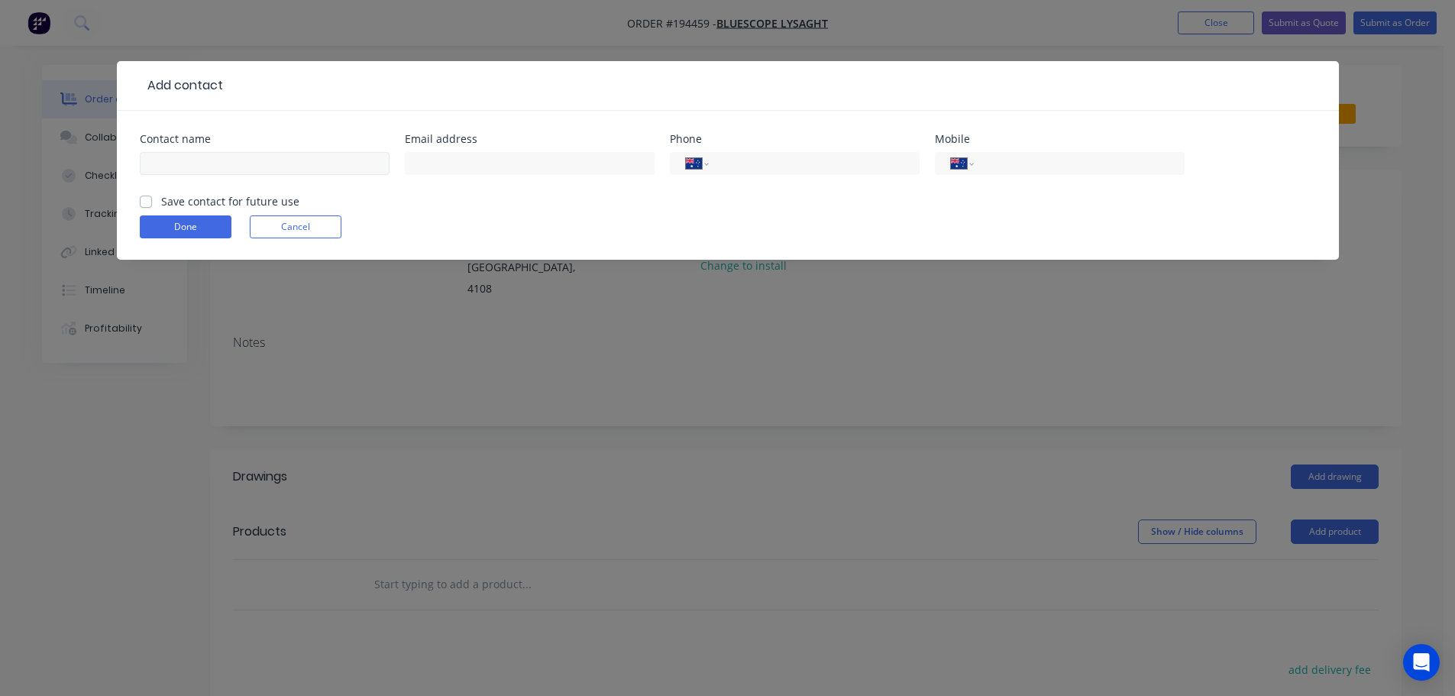
click at [199, 169] on input "text" at bounding box center [265, 163] width 250 height 23
type input "[PERSON_NAME]"
click at [1045, 141] on div "Mobile" at bounding box center [1060, 139] width 250 height 11
click at [1026, 153] on div "International [GEOGRAPHIC_DATA] [GEOGRAPHIC_DATA] [GEOGRAPHIC_DATA] [GEOGRAPHIC…" at bounding box center [1060, 163] width 250 height 23
click at [1029, 158] on input "tel" at bounding box center [1075, 164] width 183 height 18
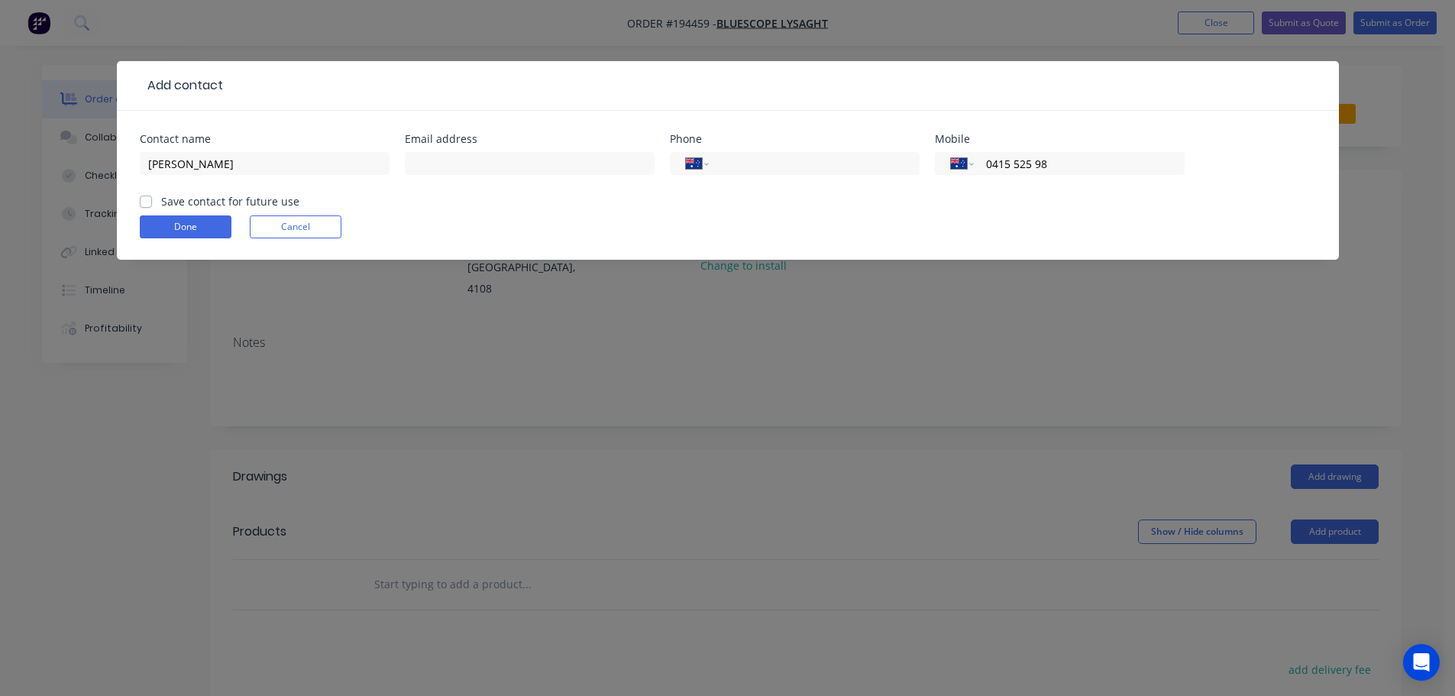
type input "0415 525 982"
click at [187, 223] on button "Done" at bounding box center [186, 226] width 92 height 23
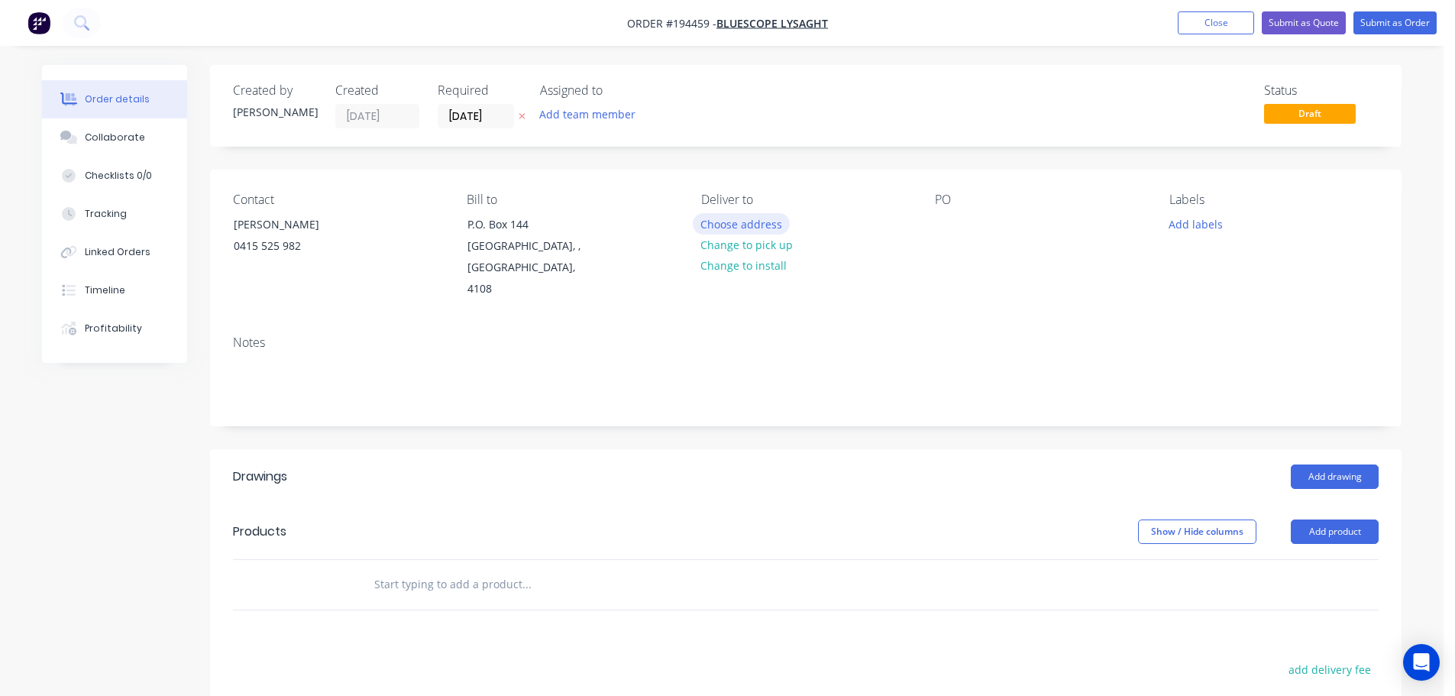
click at [742, 230] on button "Choose address" at bounding box center [742, 223] width 98 height 21
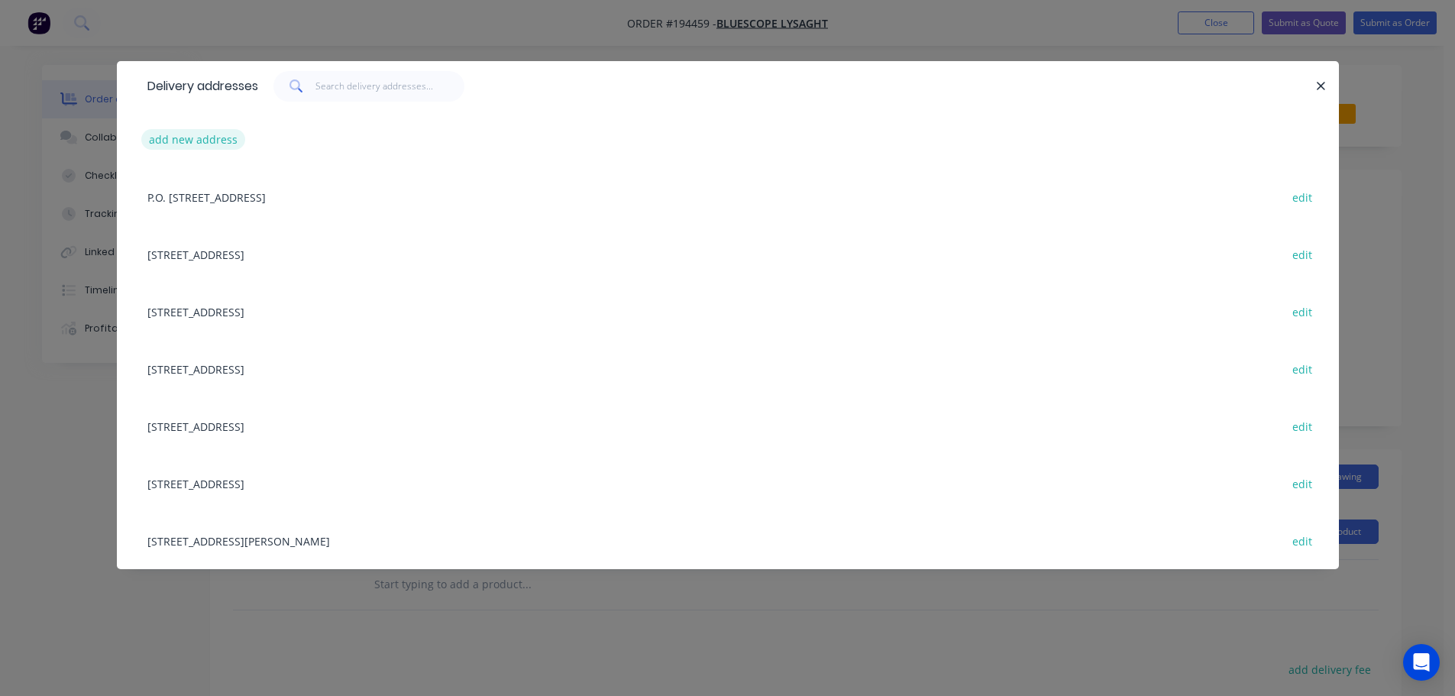
click at [192, 146] on button "add new address" at bounding box center [193, 139] width 105 height 21
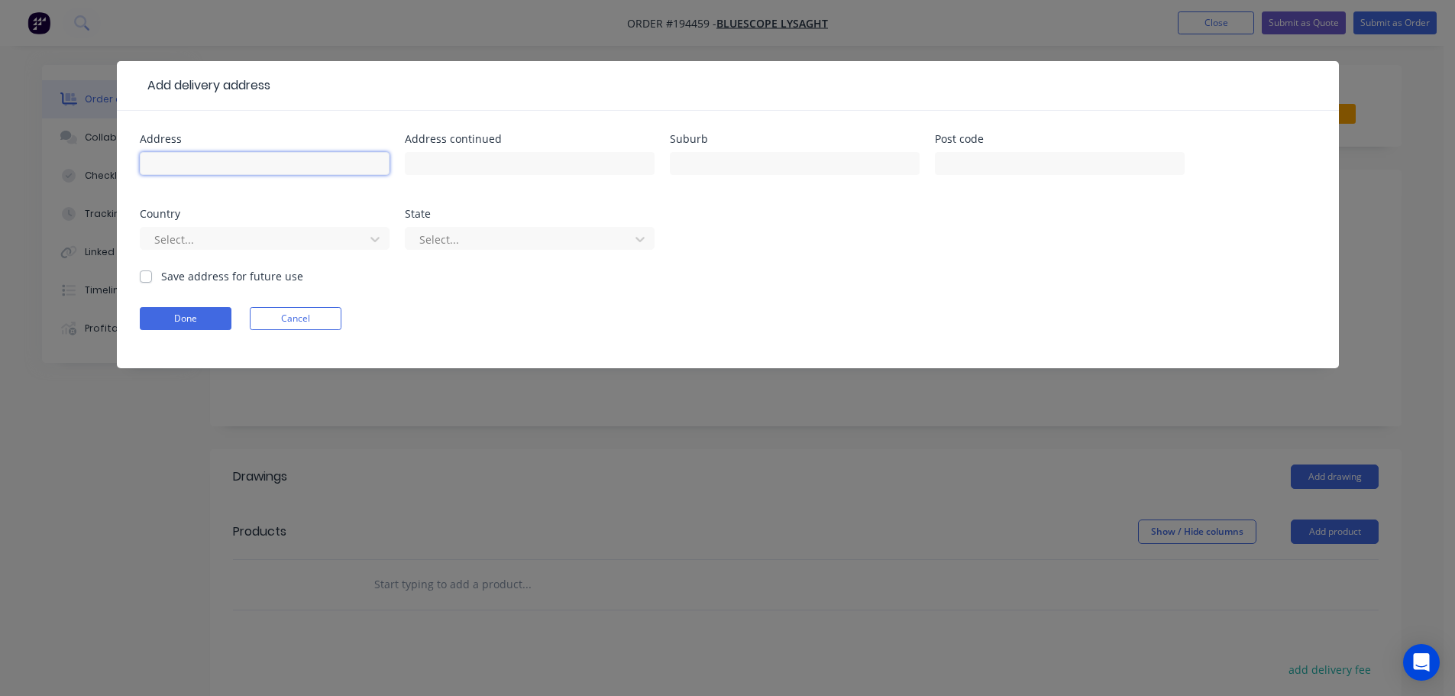
click at [210, 165] on input "text" at bounding box center [265, 163] width 250 height 23
type input "[STREET_ADDRESS]"
type input "NEWRYBAR"
click at [278, 245] on div at bounding box center [255, 239] width 204 height 19
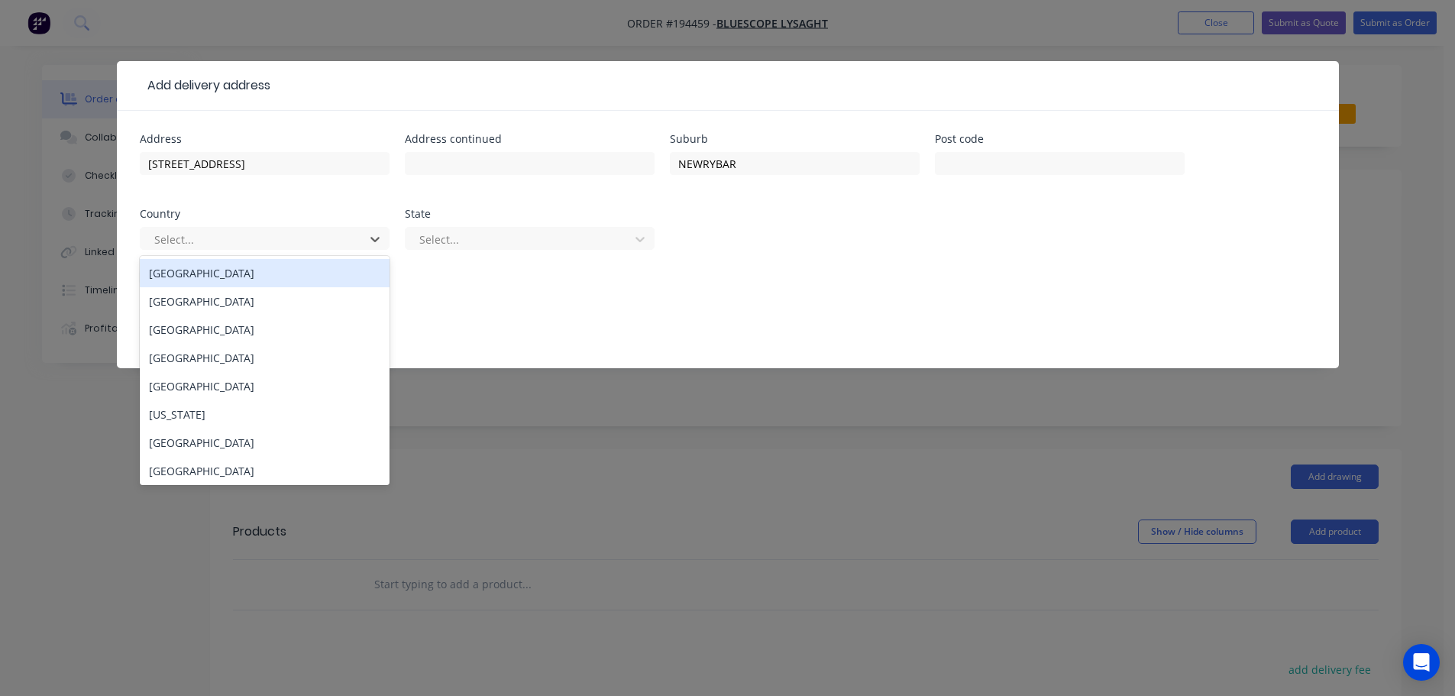
click at [246, 268] on div "[GEOGRAPHIC_DATA]" at bounding box center [265, 273] width 250 height 28
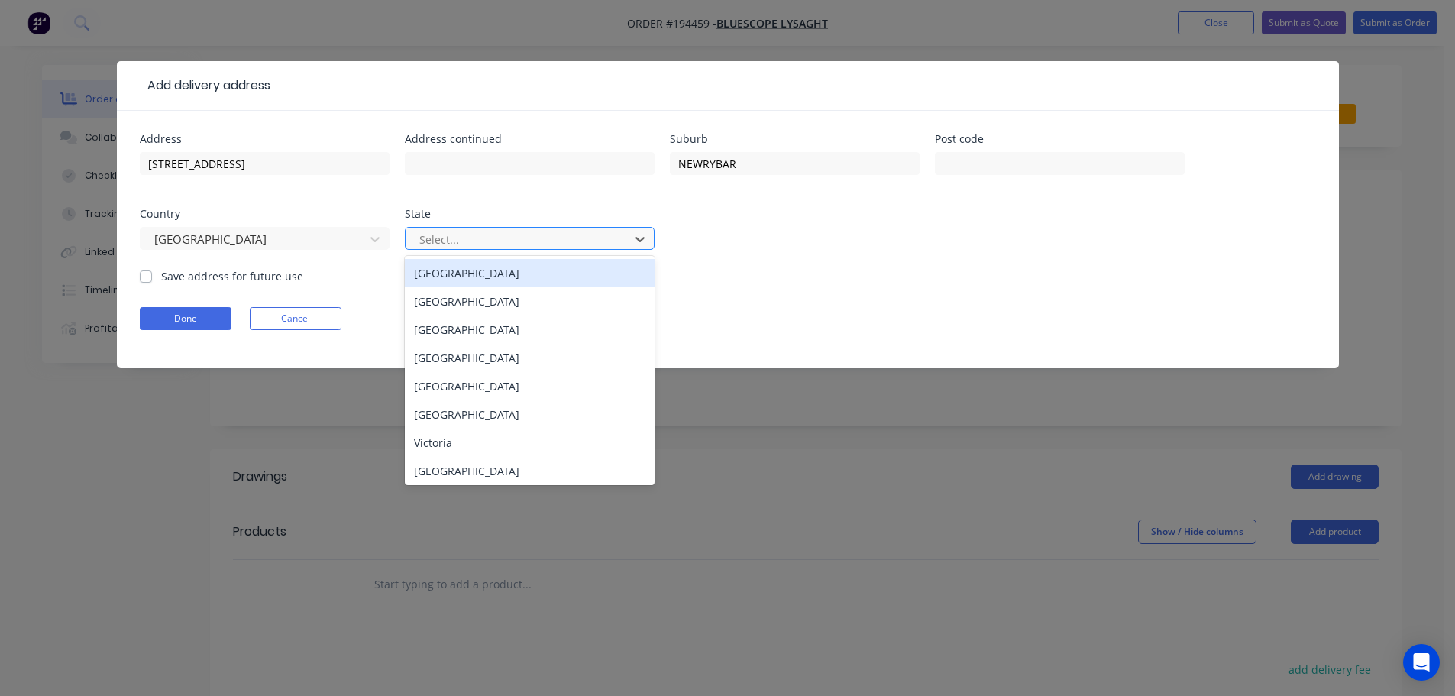
click at [477, 250] on div "Select..." at bounding box center [519, 239] width 213 height 23
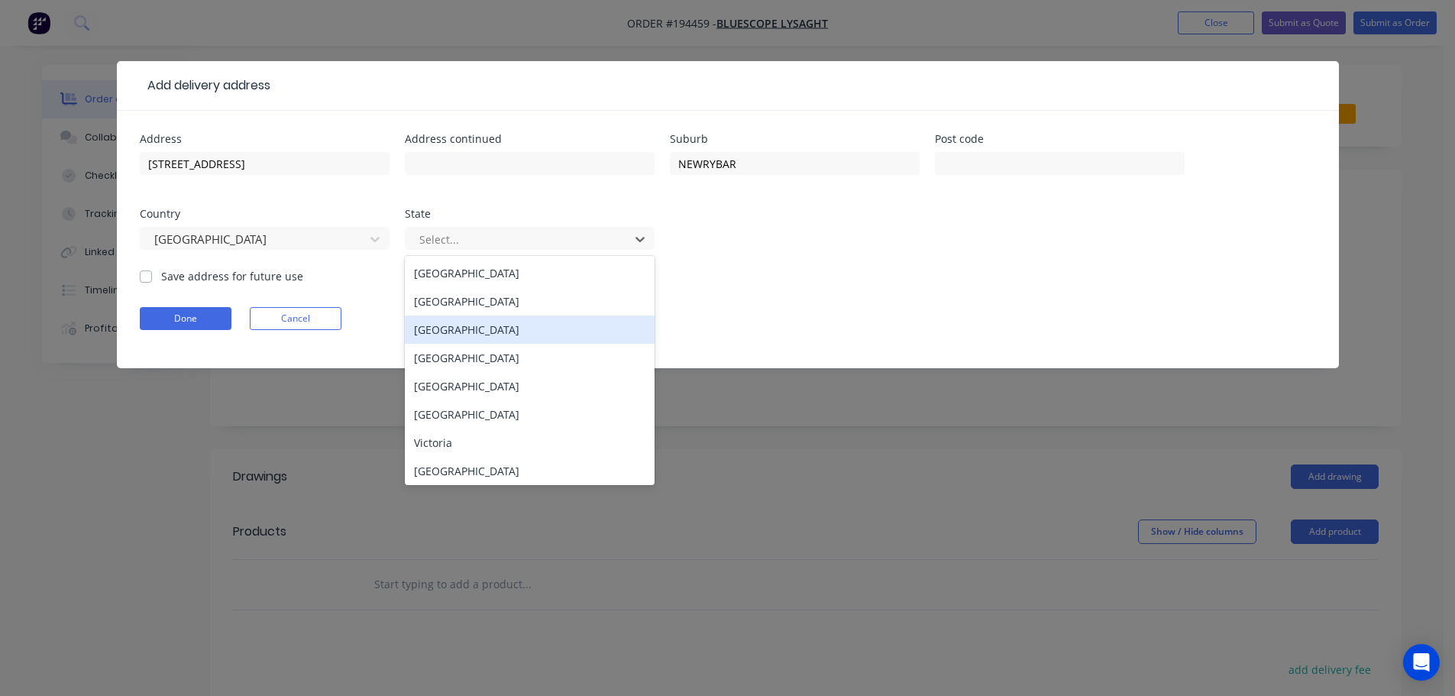
click at [490, 296] on div "[GEOGRAPHIC_DATA]" at bounding box center [530, 301] width 250 height 28
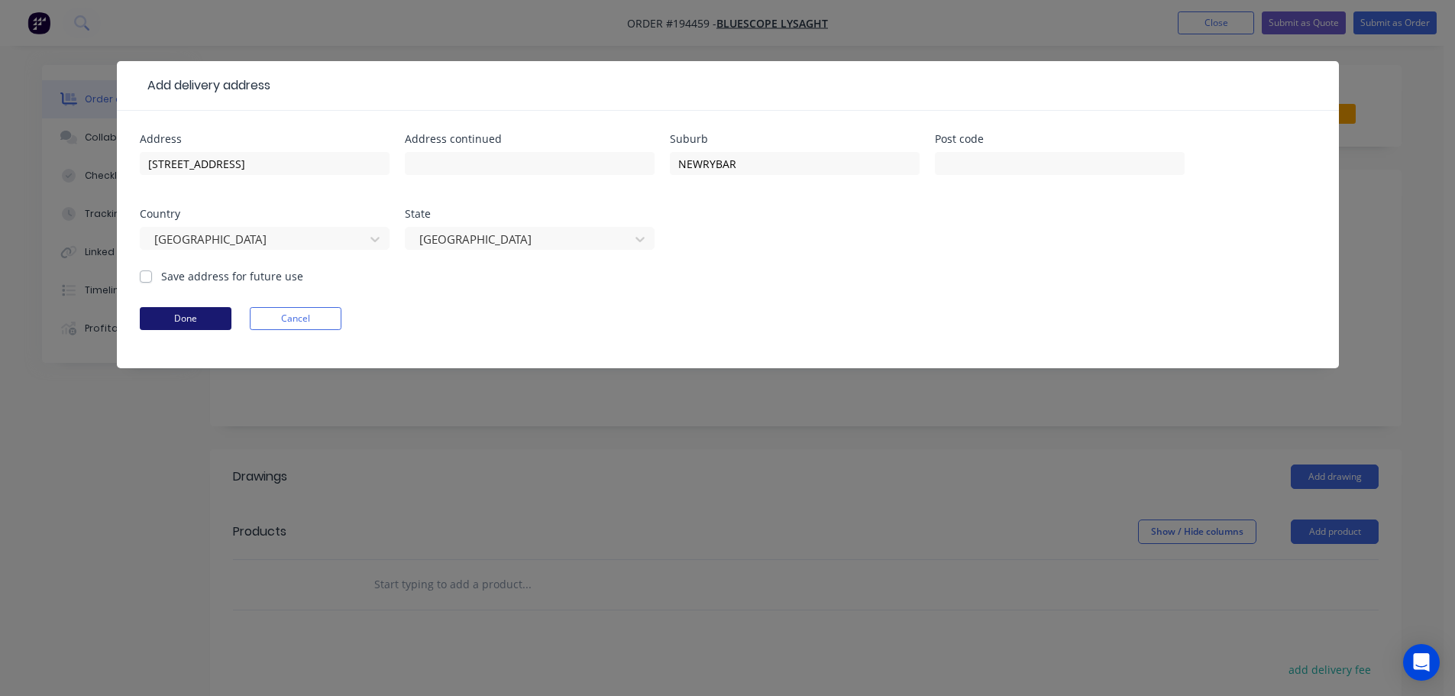
click at [182, 320] on button "Done" at bounding box center [186, 318] width 92 height 23
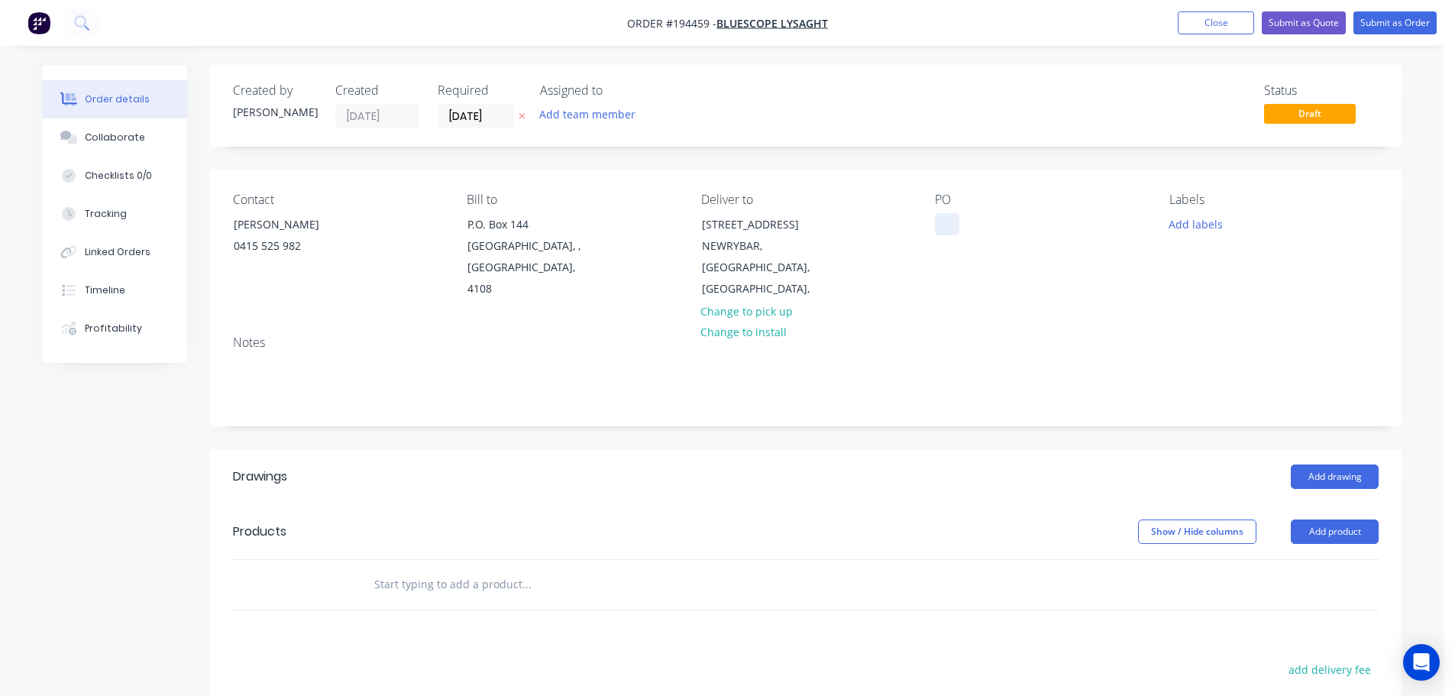
click at [947, 218] on div at bounding box center [947, 224] width 24 height 22
click at [1339, 464] on button "Add drawing" at bounding box center [1335, 476] width 88 height 24
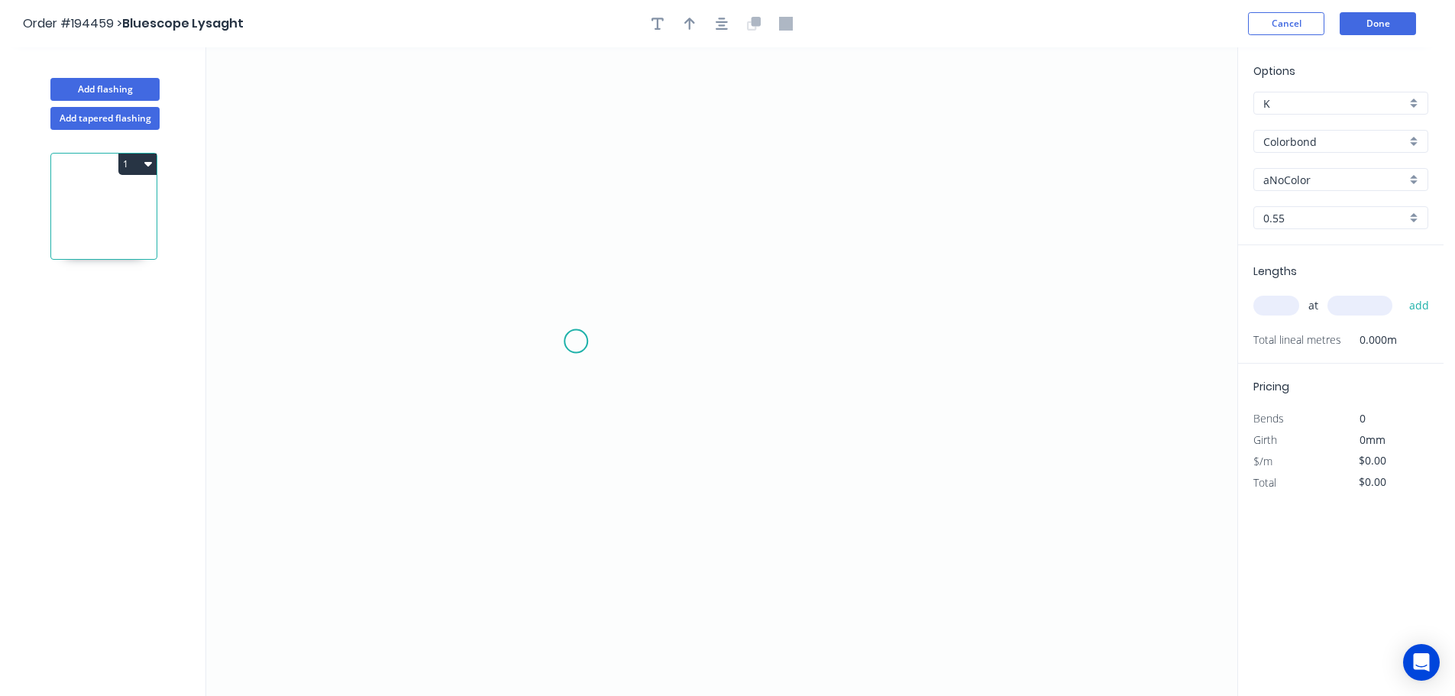
click at [601, 330] on icon "0" at bounding box center [721, 371] width 1031 height 648
click at [567, 296] on icon at bounding box center [584, 313] width 34 height 34
click at [570, 537] on icon "0 ?" at bounding box center [721, 371] width 1031 height 648
click at [893, 526] on icon "0 ? ?" at bounding box center [721, 371] width 1031 height 648
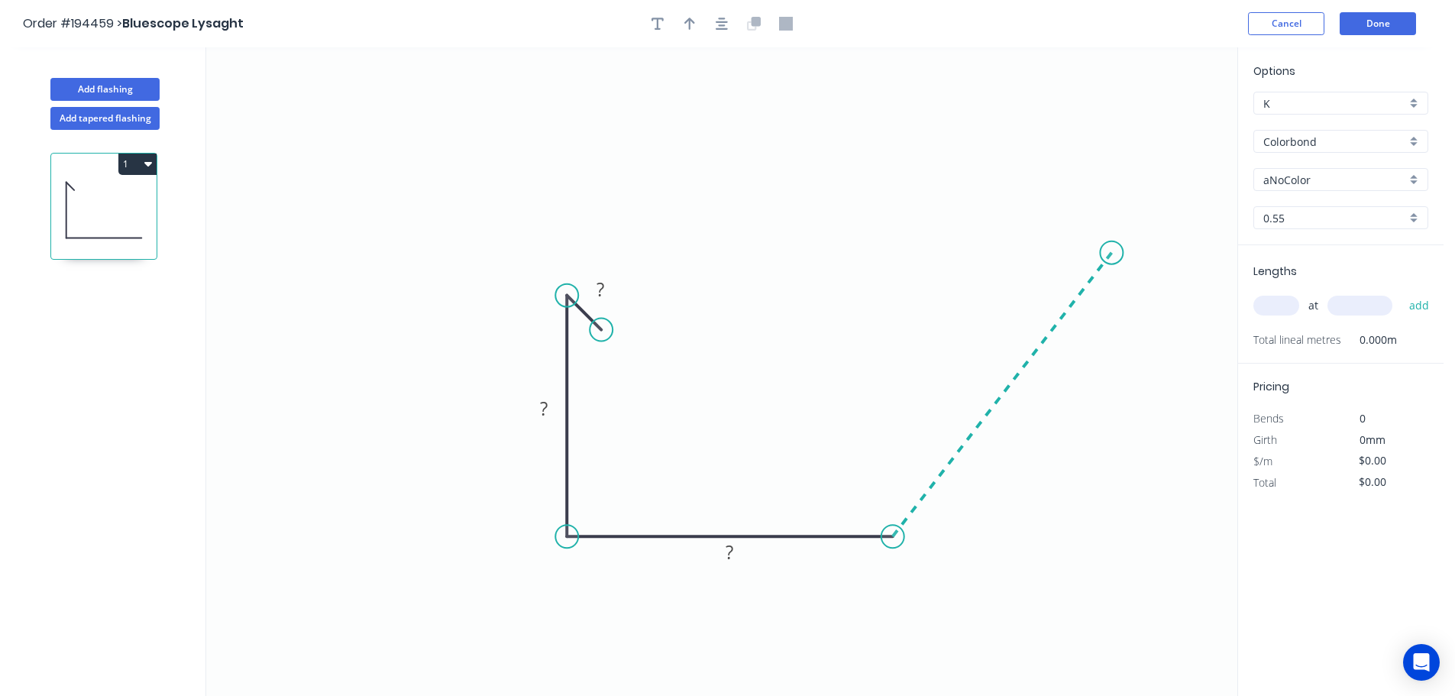
click at [1112, 253] on icon "0 ? ? ?" at bounding box center [721, 371] width 1031 height 648
click at [1111, 160] on icon at bounding box center [1111, 206] width 0 height 92
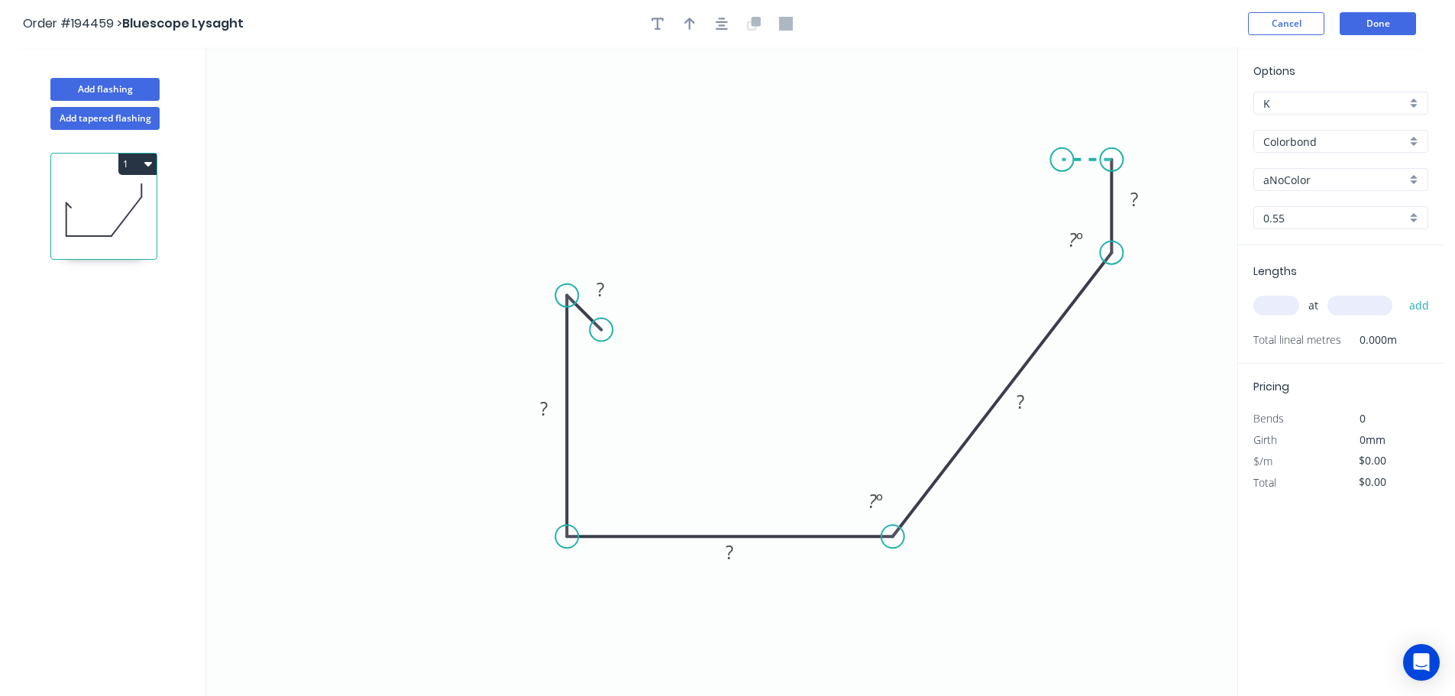
click at [1062, 159] on icon "0 ? ? ? ? ? ? º ? º" at bounding box center [721, 371] width 1031 height 648
click at [1063, 192] on icon "0 ? ? ? ? ? ? ? º ? º" at bounding box center [721, 371] width 1031 height 648
click at [1063, 192] on circle at bounding box center [1061, 191] width 23 height 23
click at [1129, 201] on rect at bounding box center [1134, 199] width 31 height 21
click at [1144, 284] on div "Hide angle" at bounding box center [1153, 288] width 153 height 31
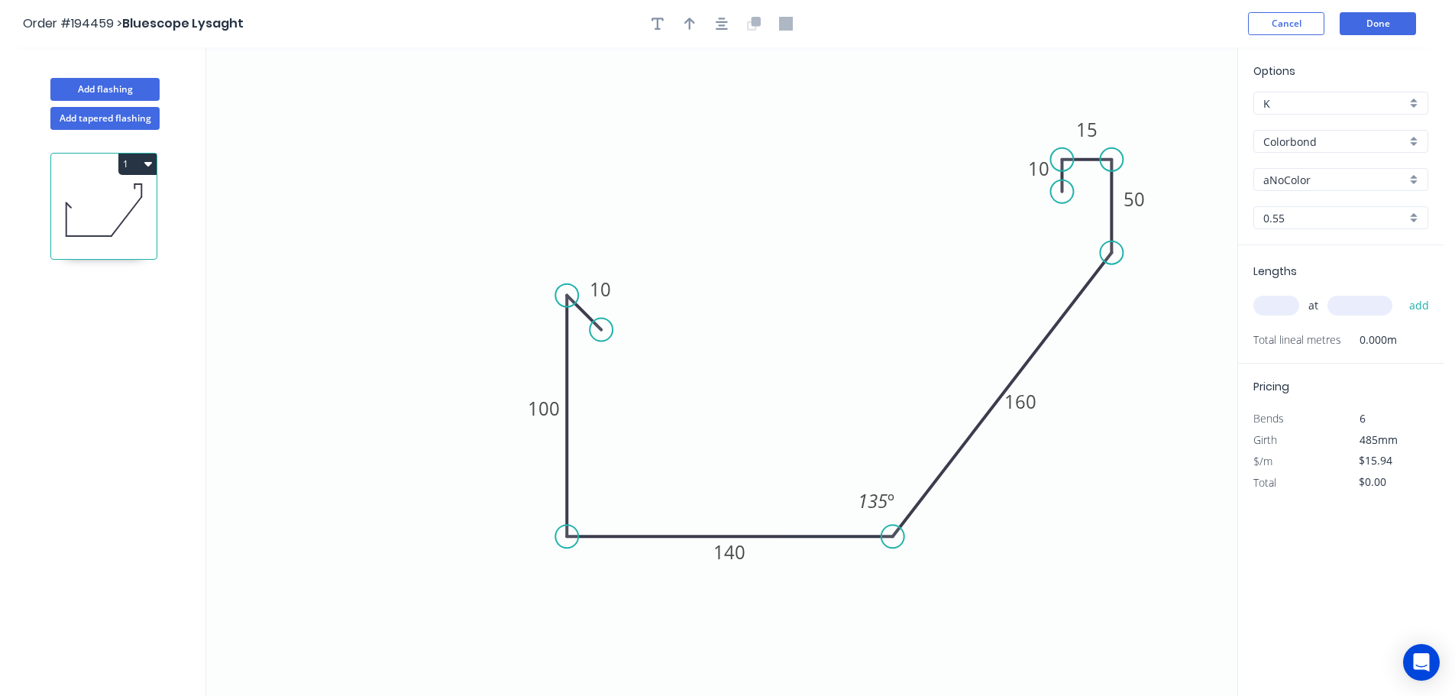
click at [902, 202] on icon "0 10 100 140 160 50 15 10 135 º" at bounding box center [721, 371] width 1031 height 648
click at [688, 22] on icon "button" at bounding box center [689, 24] width 11 height 14
click at [1161, 124] on icon at bounding box center [1160, 106] width 14 height 49
click at [1161, 124] on icon at bounding box center [1173, 111] width 44 height 44
drag, startPoint x: 1161, startPoint y: 124, endPoint x: 1173, endPoint y: 347, distance: 223.3
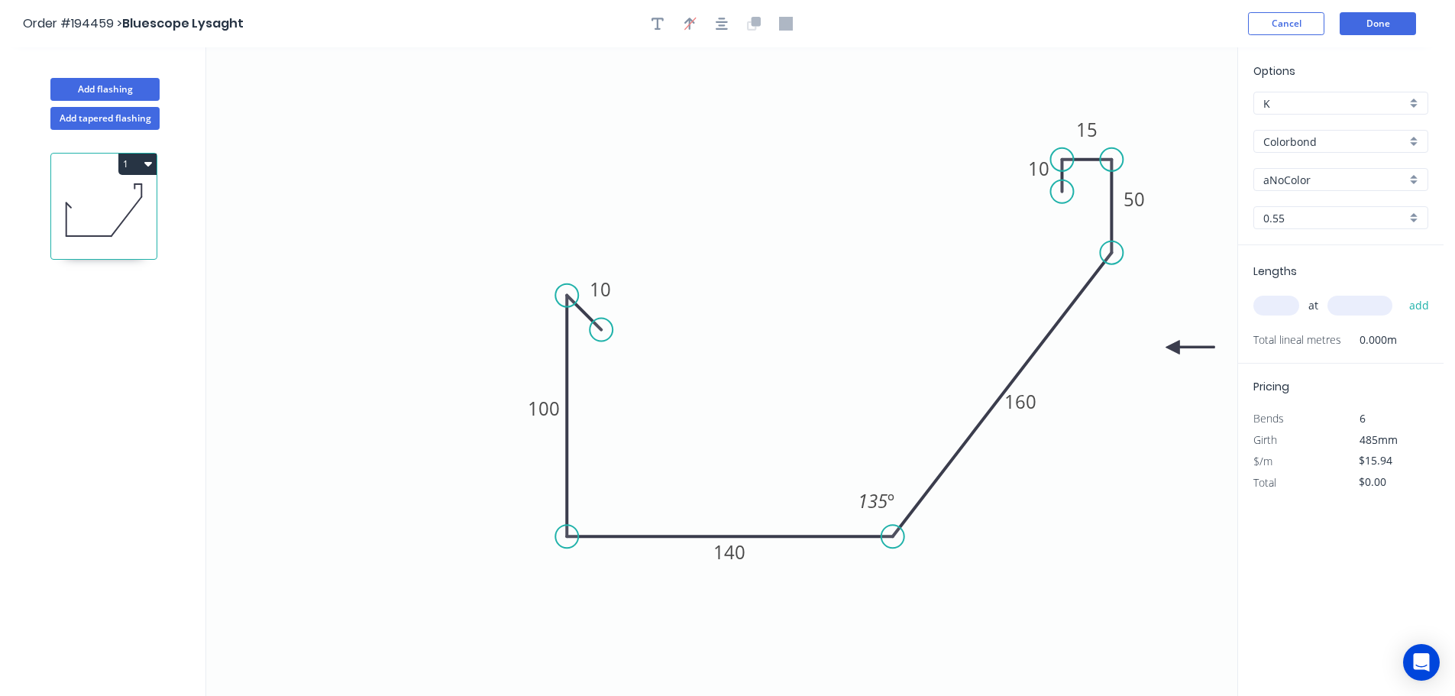
click at [1173, 347] on icon at bounding box center [1189, 348] width 49 height 14
click at [1286, 299] on input "text" at bounding box center [1276, 306] width 46 height 20
click at [1401, 292] on button "add" at bounding box center [1419, 305] width 36 height 26
click at [1272, 181] on input "aNoColor" at bounding box center [1334, 180] width 143 height 16
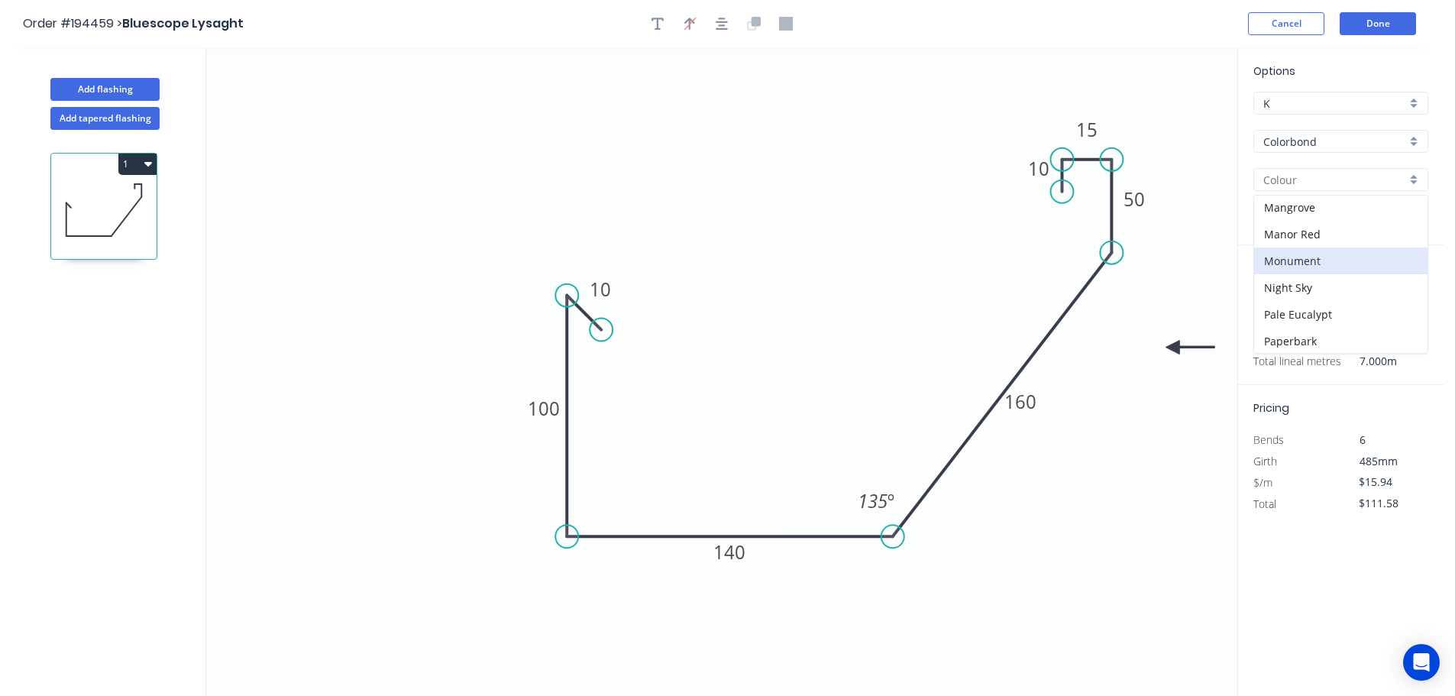
scroll to position [286, 0]
click at [1305, 306] on div "Monument" at bounding box center [1340, 297] width 173 height 27
click at [1385, 481] on input "$15.94" at bounding box center [1385, 481] width 52 height 21
click at [1378, 396] on div "Pricing Bends 6 Girth 485mm $/m $0.00 Total $0.00" at bounding box center [1340, 450] width 205 height 130
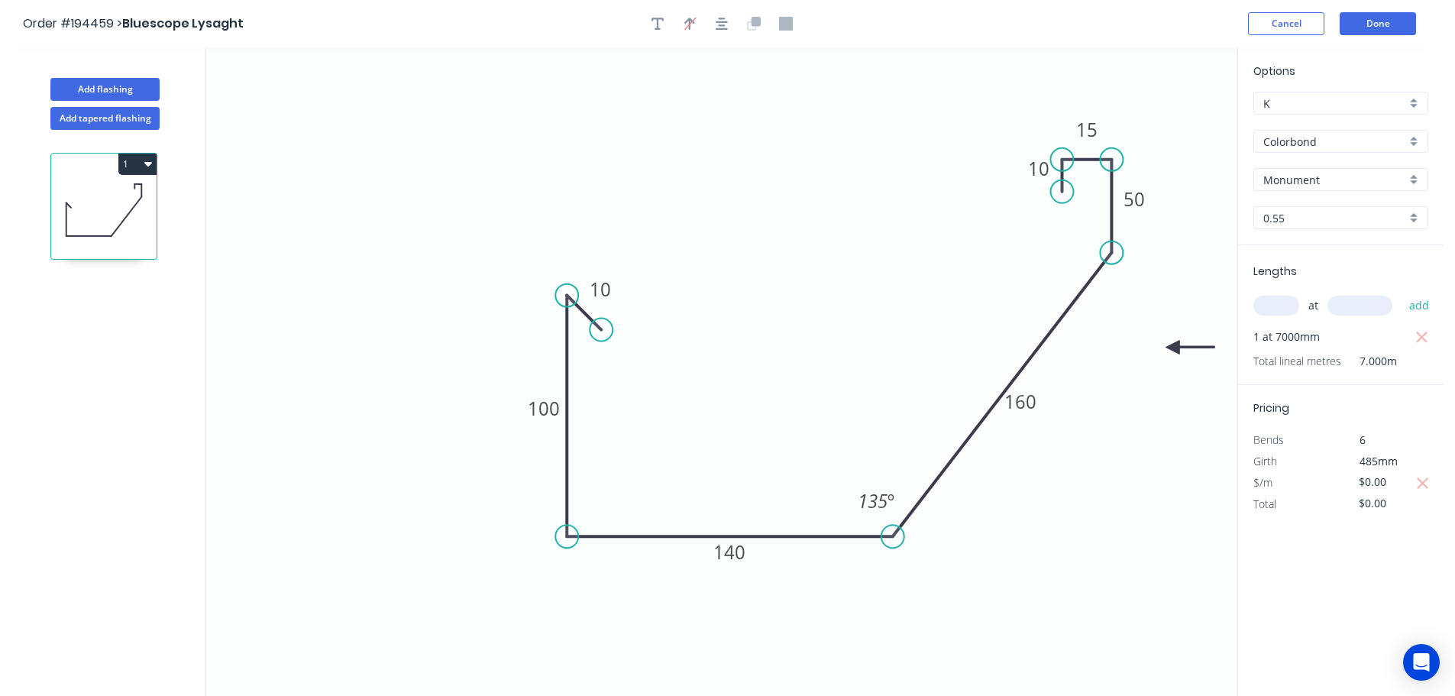
click at [1059, 496] on icon "0 10 100 140 160 50 15 10 135 º" at bounding box center [721, 371] width 1031 height 648
click at [1391, 18] on button "Done" at bounding box center [1377, 23] width 76 height 23
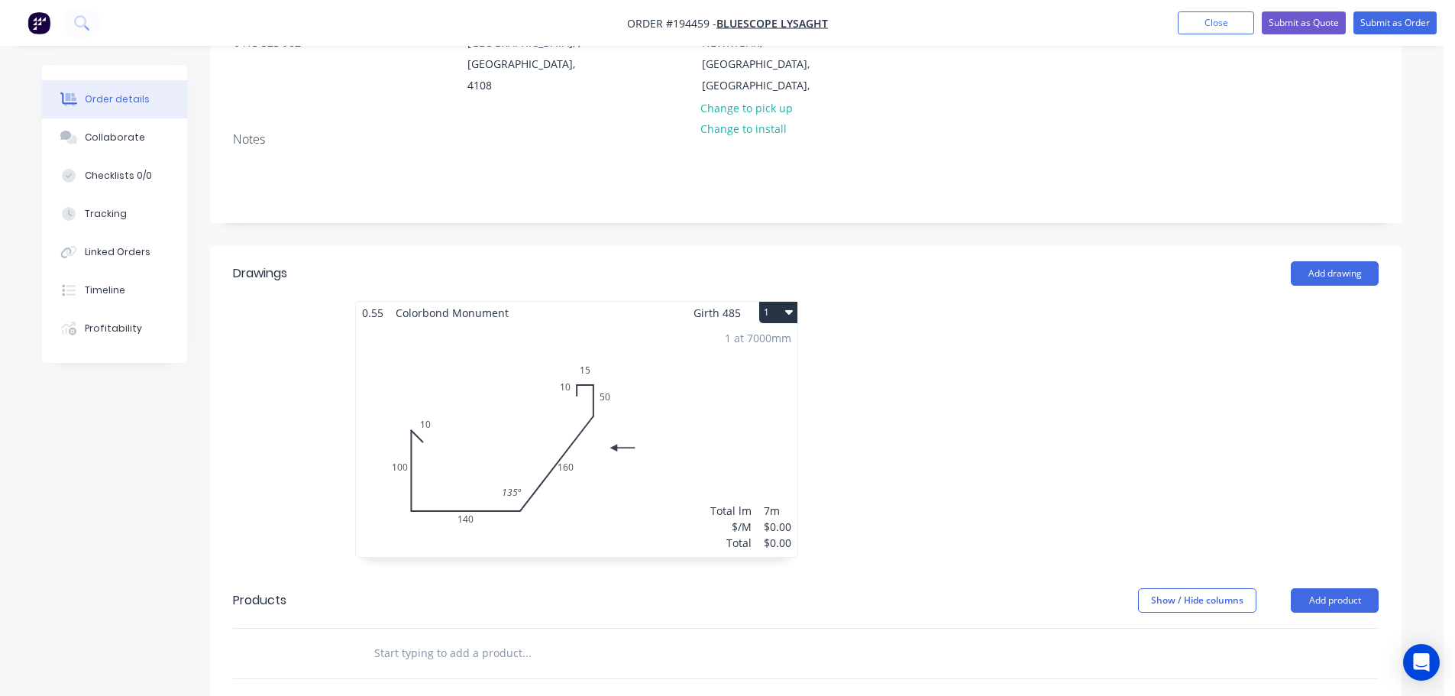
scroll to position [153, 0]
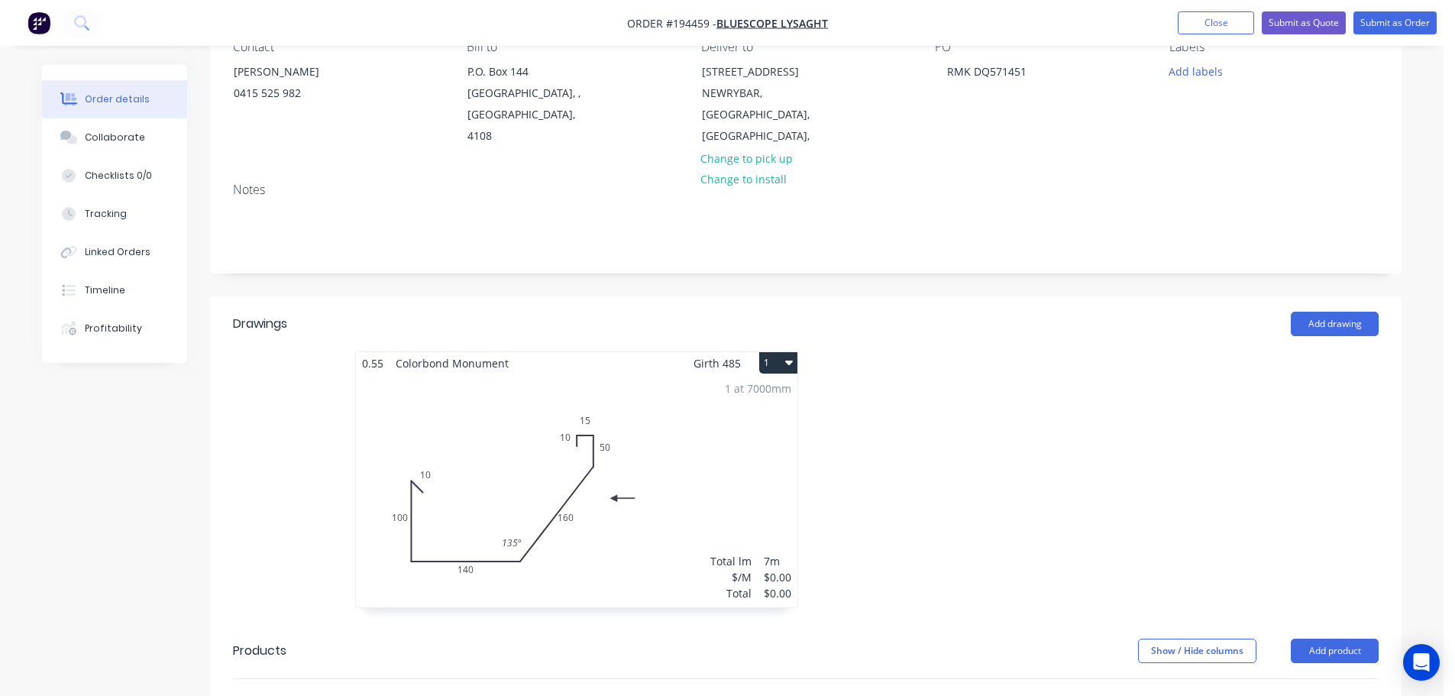
click at [1180, 422] on div at bounding box center [1035, 487] width 458 height 272
click at [925, 362] on div at bounding box center [1035, 487] width 458 height 272
click at [1387, 28] on button "Submit as Order" at bounding box center [1394, 22] width 83 height 23
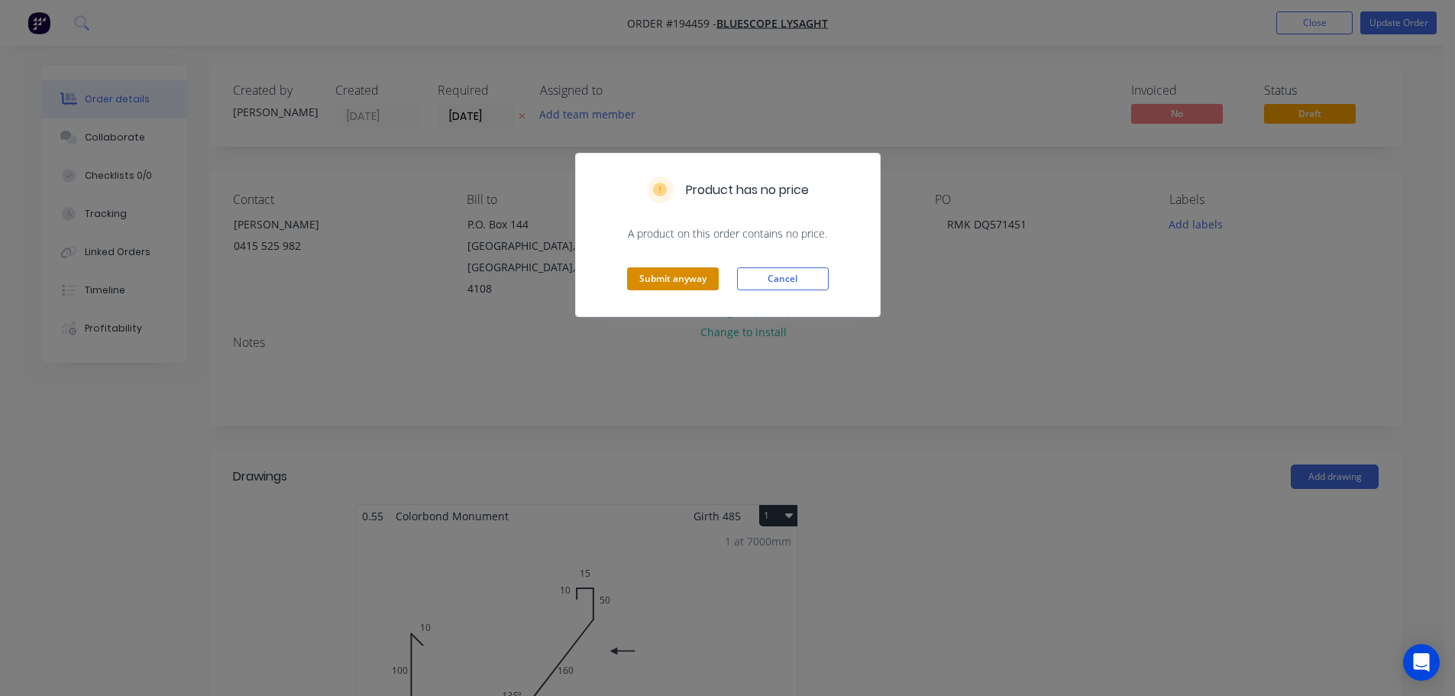
click at [671, 278] on button "Submit anyway" at bounding box center [673, 278] width 92 height 23
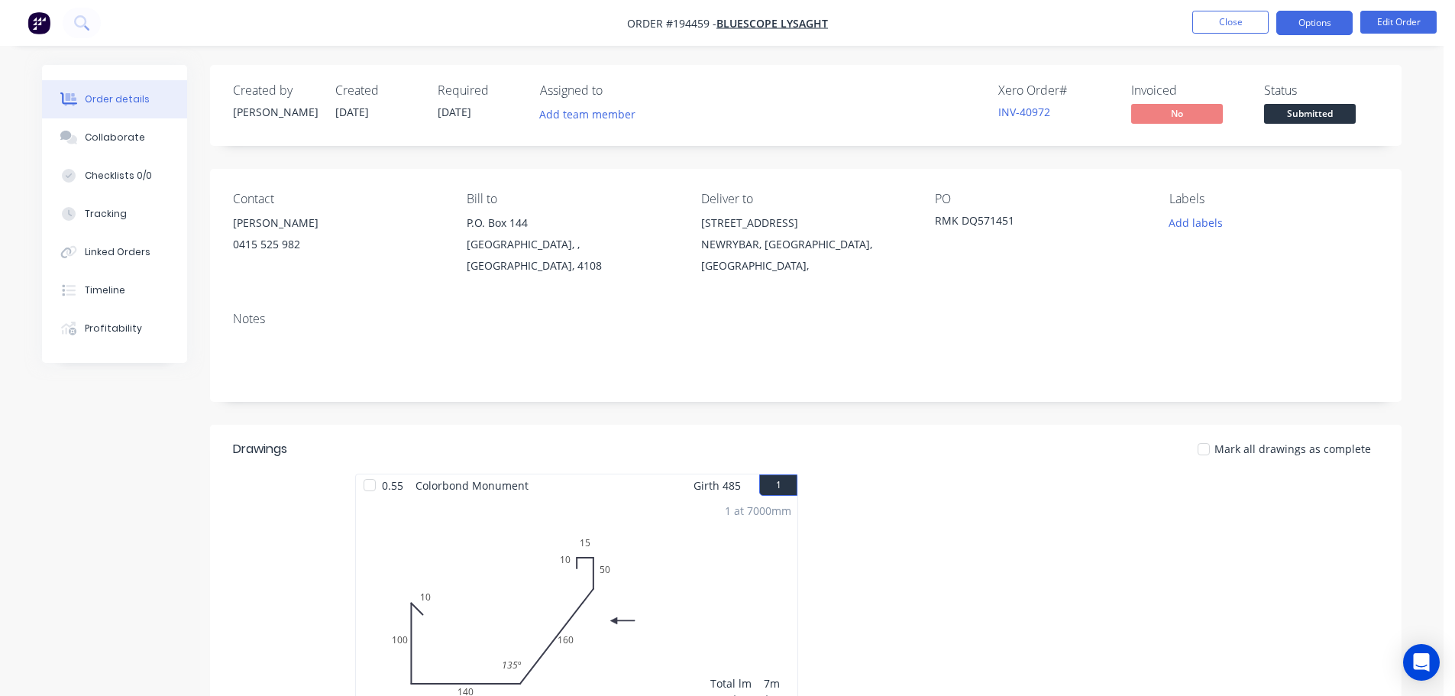
click at [1320, 24] on button "Options" at bounding box center [1314, 23] width 76 height 24
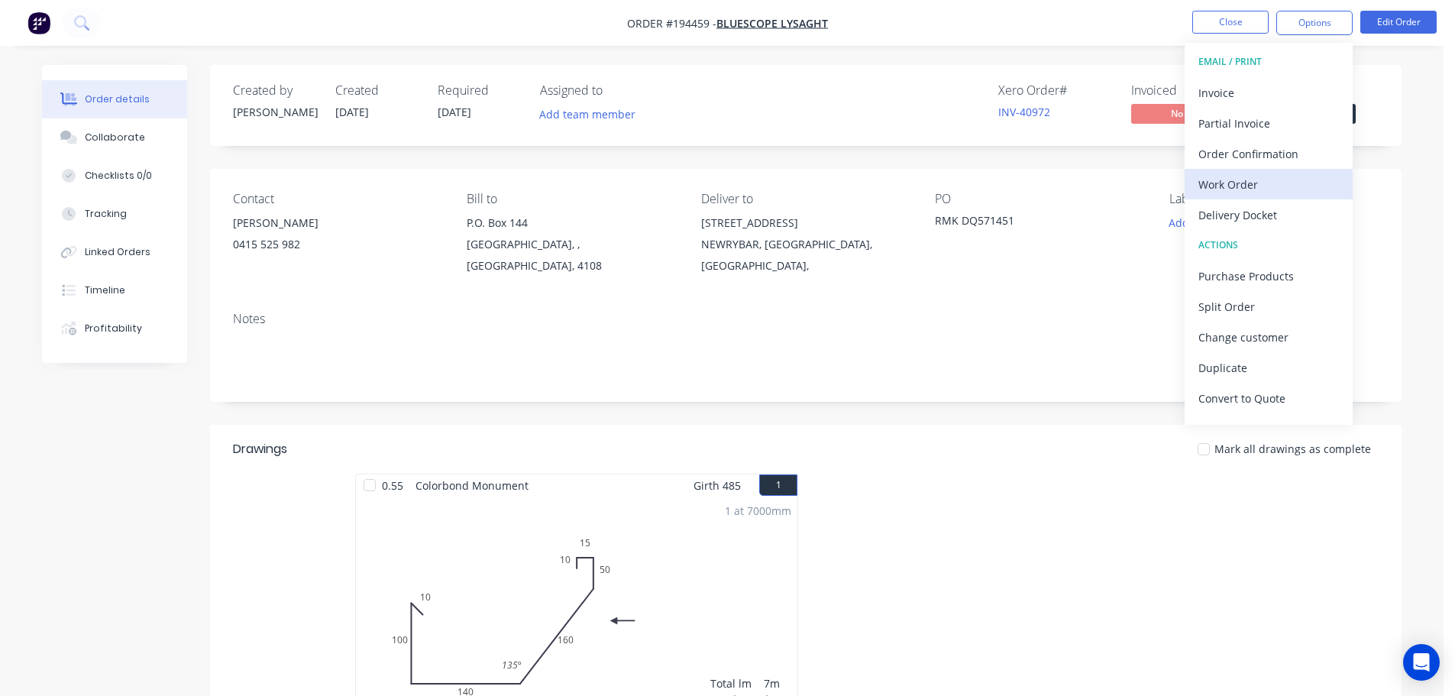
click at [1245, 185] on div "Work Order" at bounding box center [1268, 184] width 141 height 22
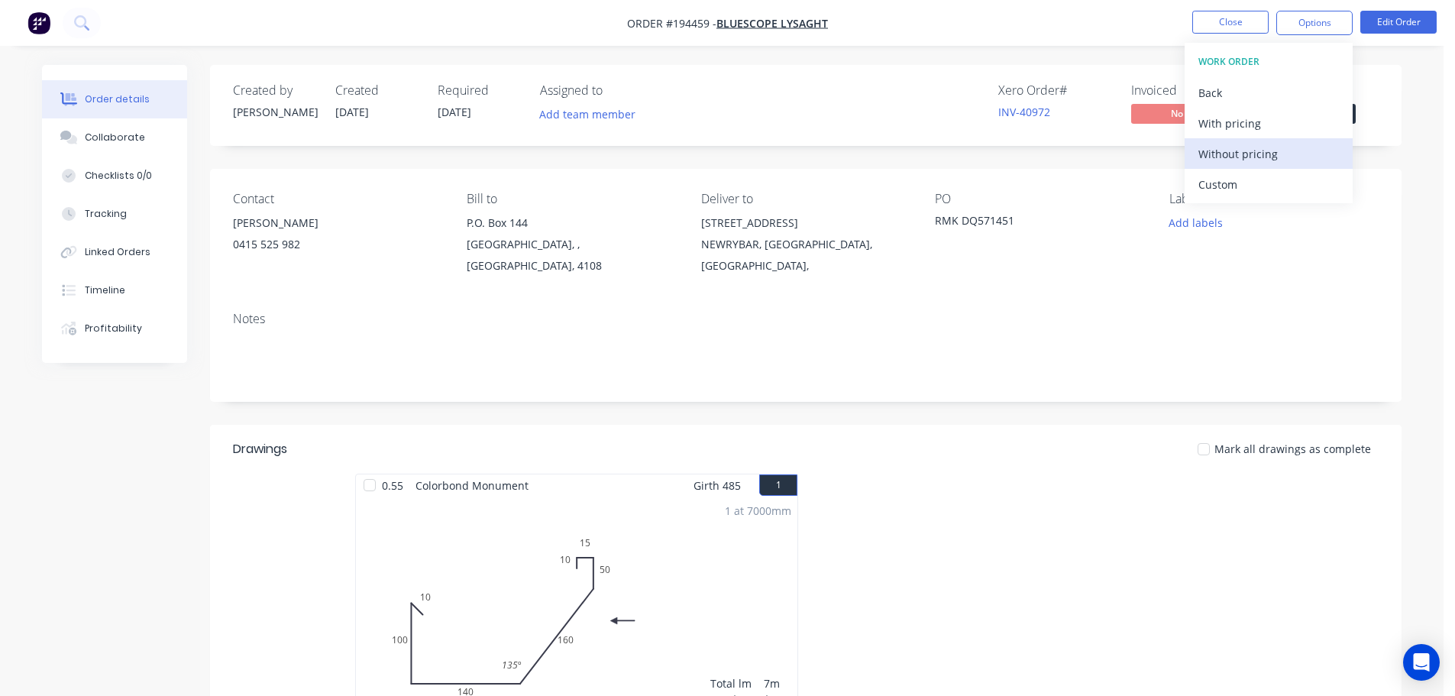
click at [1254, 150] on div "Without pricing" at bounding box center [1268, 154] width 141 height 22
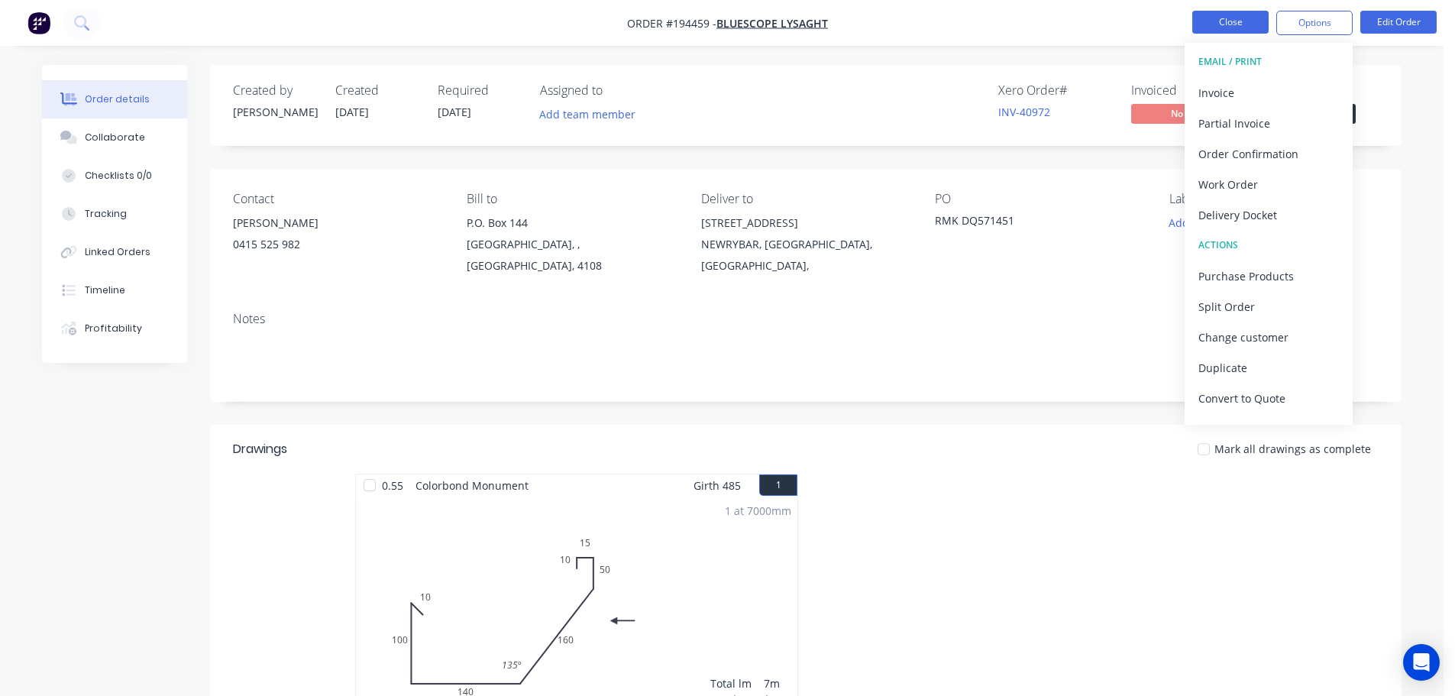
click at [1233, 29] on button "Close" at bounding box center [1230, 22] width 76 height 23
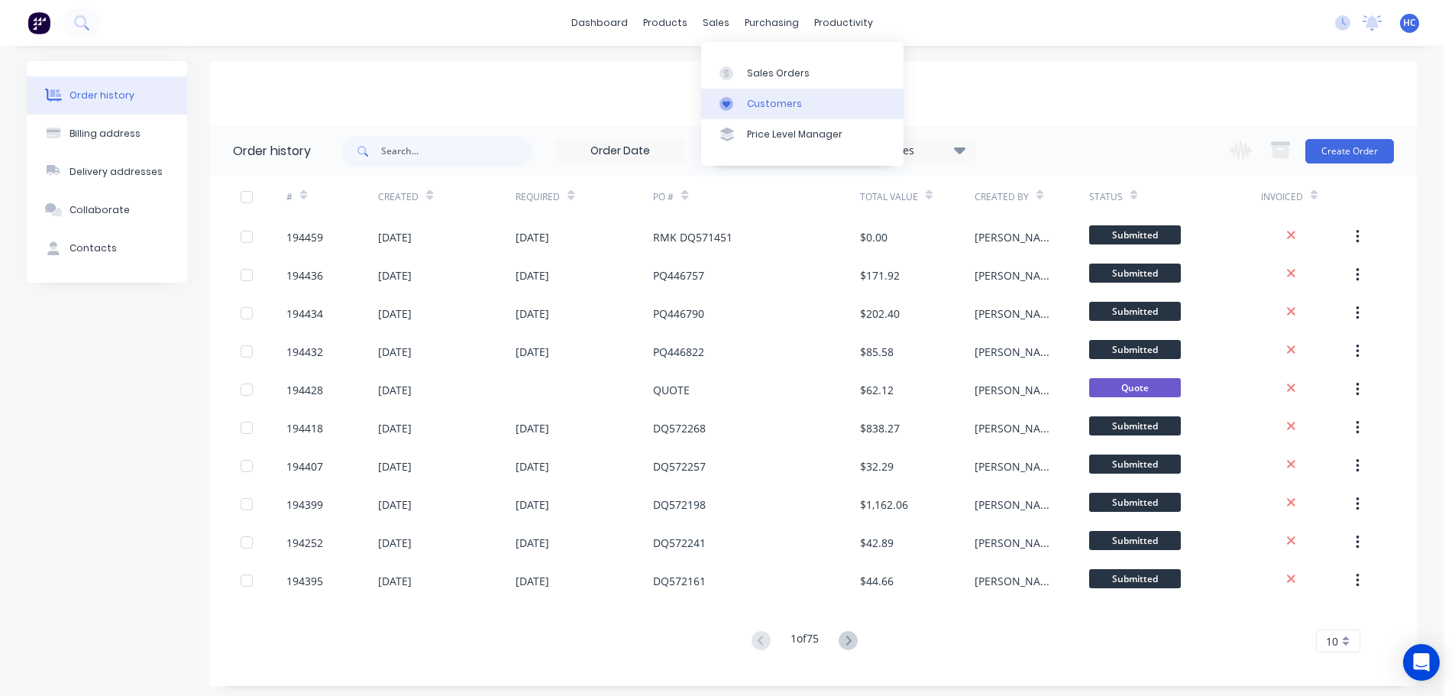
click at [797, 107] on link "Customers" at bounding box center [802, 104] width 202 height 31
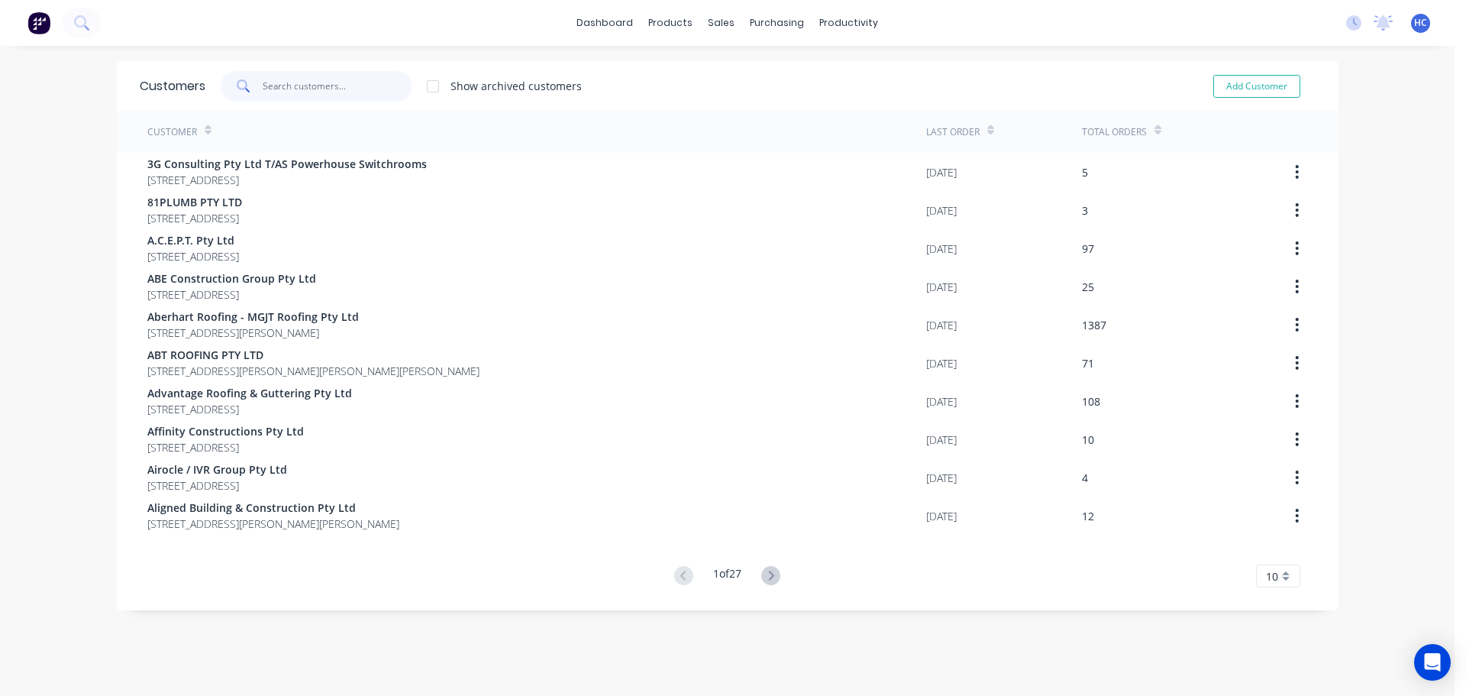
click at [370, 96] on input "text" at bounding box center [337, 86] width 149 height 31
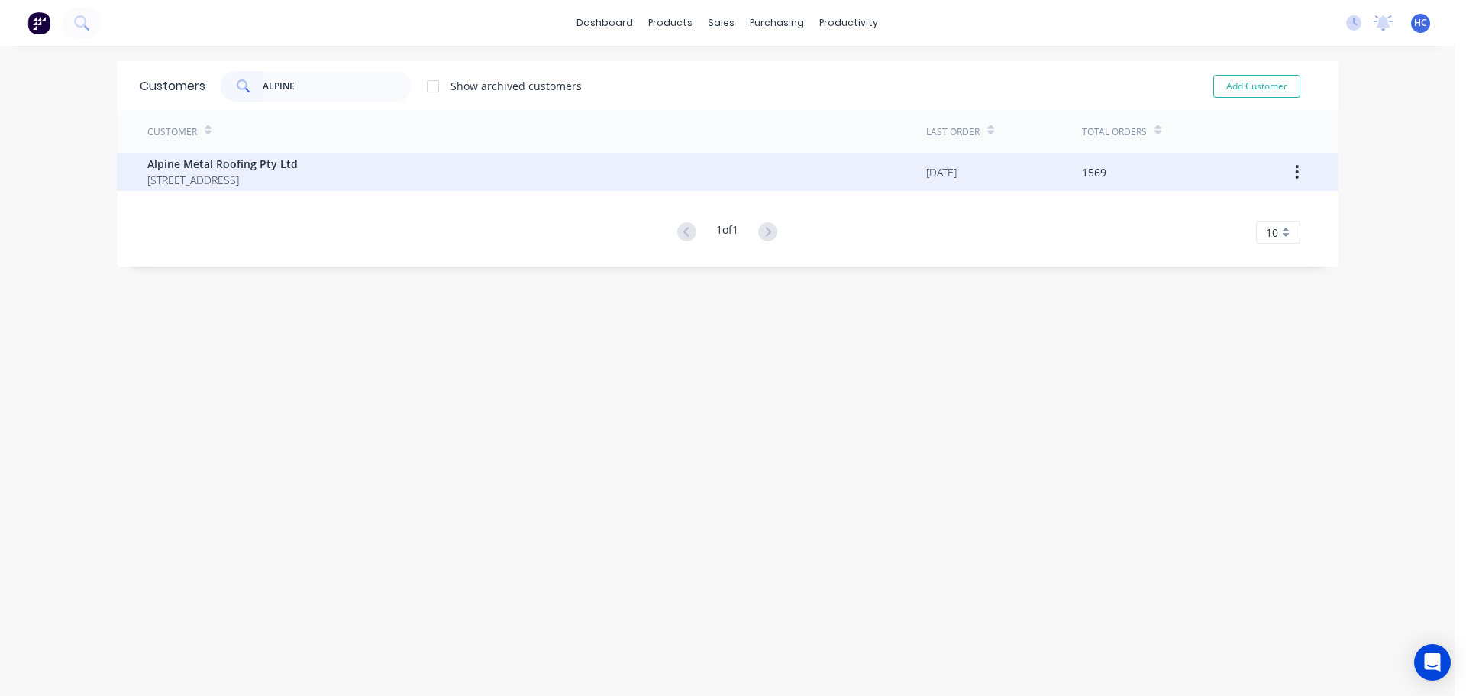
click at [266, 173] on span "[STREET_ADDRESS]" at bounding box center [222, 180] width 150 height 16
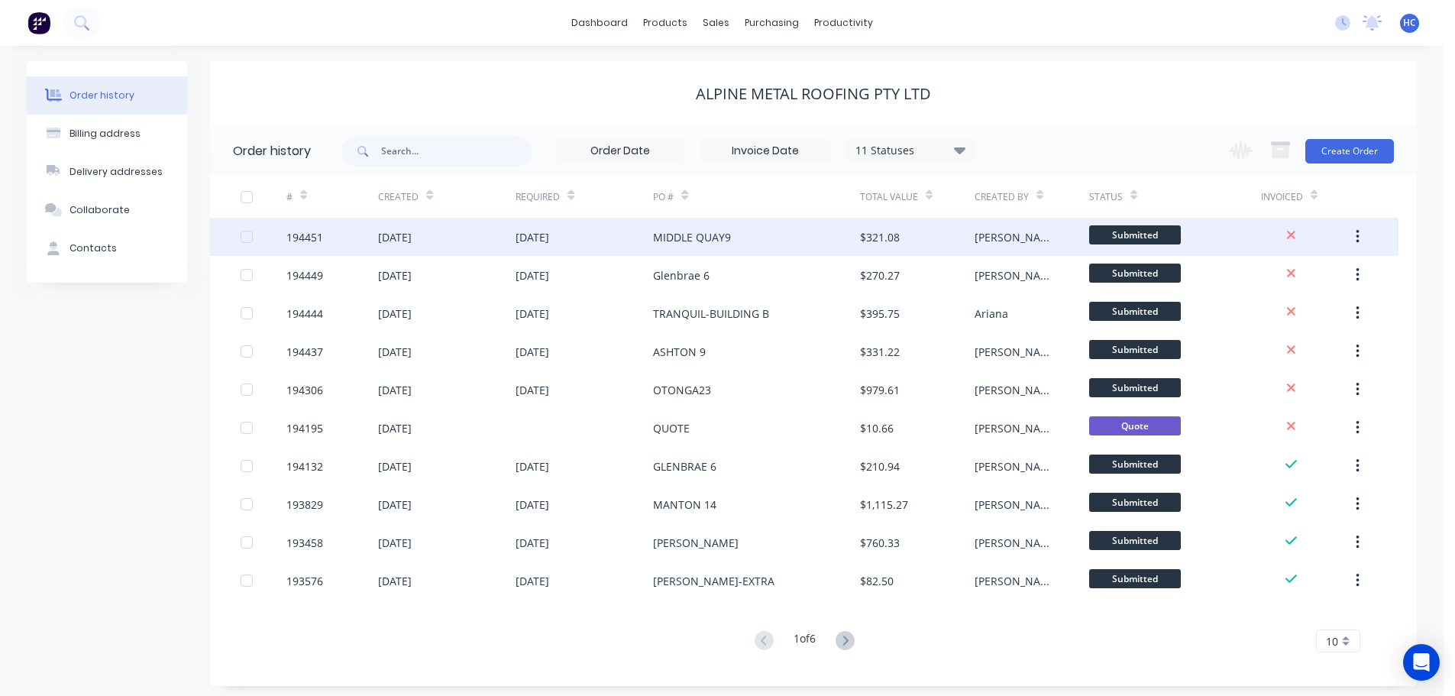
click at [796, 238] on div "MIDDLE QUAY9" at bounding box center [756, 237] width 206 height 38
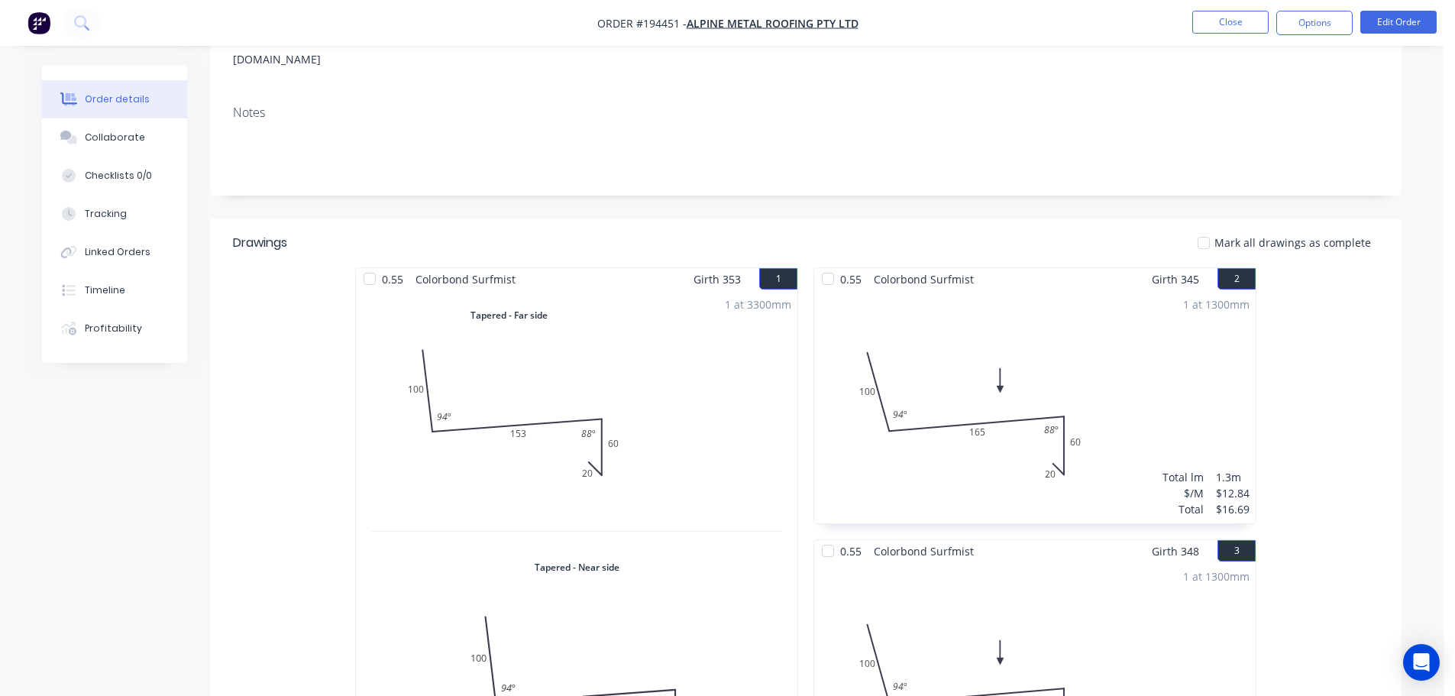
scroll to position [305, 0]
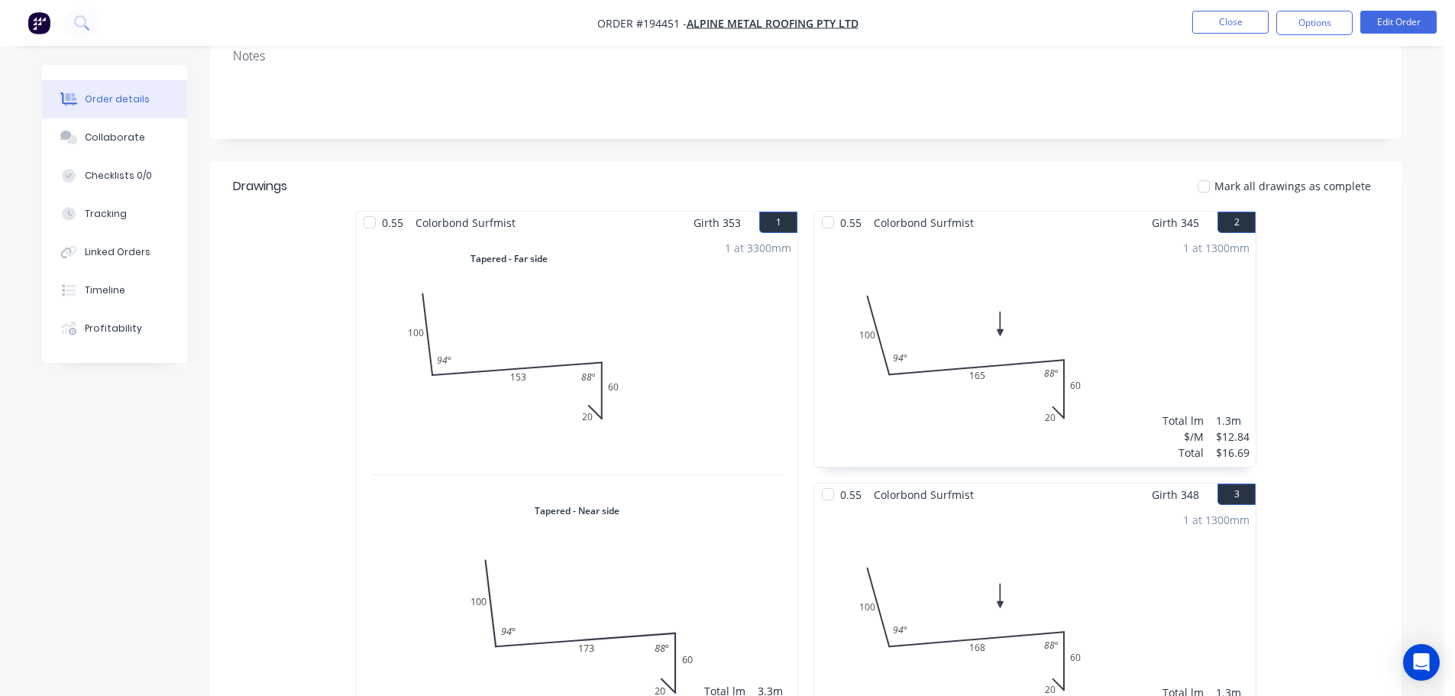
click at [1410, 44] on nav "Order #194451 - Alpine Metal Roofing Pty Ltd Close Options Edit Order" at bounding box center [727, 23] width 1455 height 46
click at [1430, 19] on button "Edit Order" at bounding box center [1398, 22] width 76 height 23
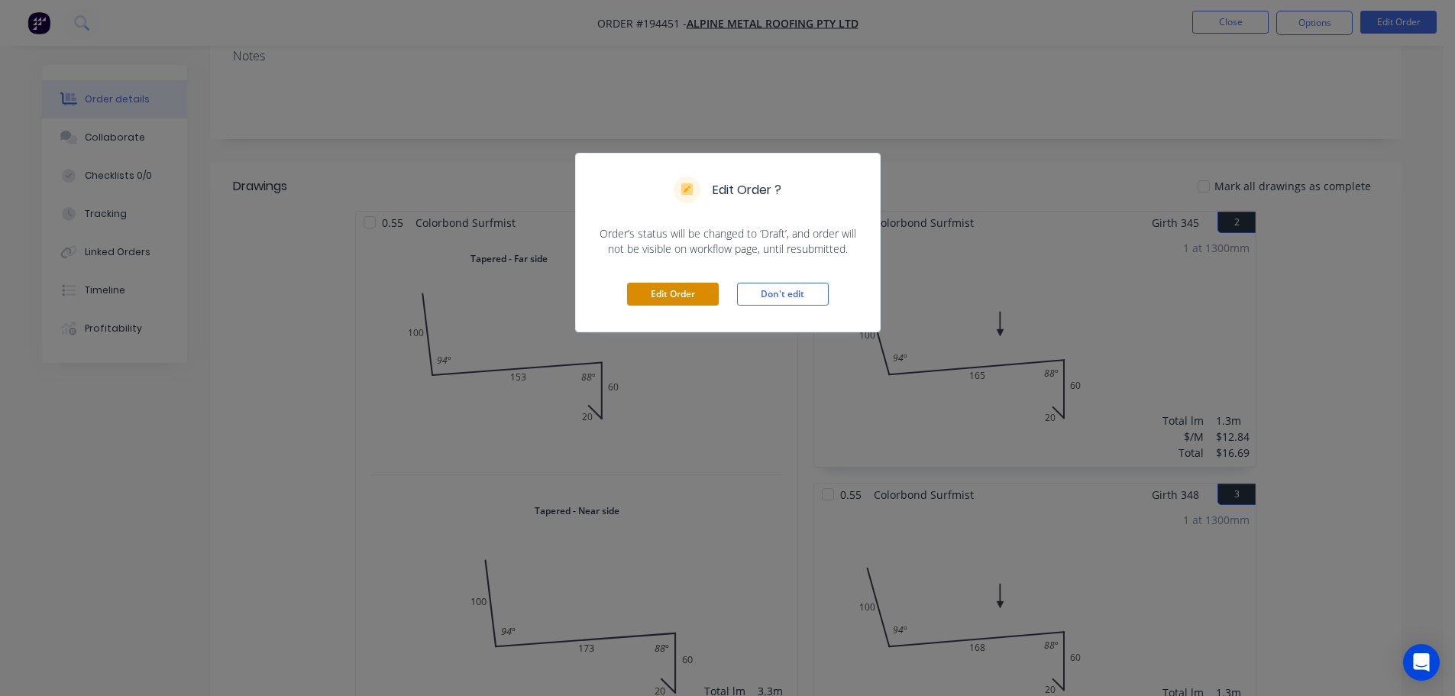
click at [695, 292] on button "Edit Order" at bounding box center [673, 294] width 92 height 23
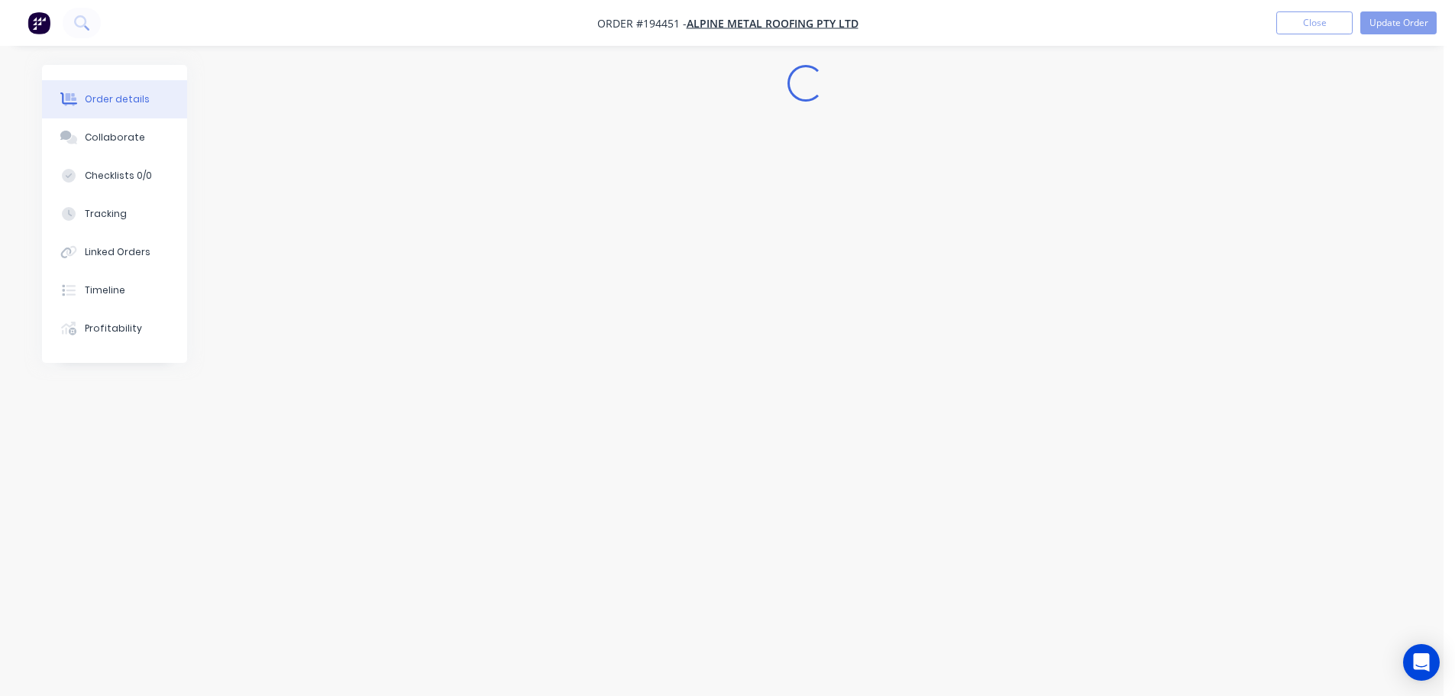
scroll to position [0, 0]
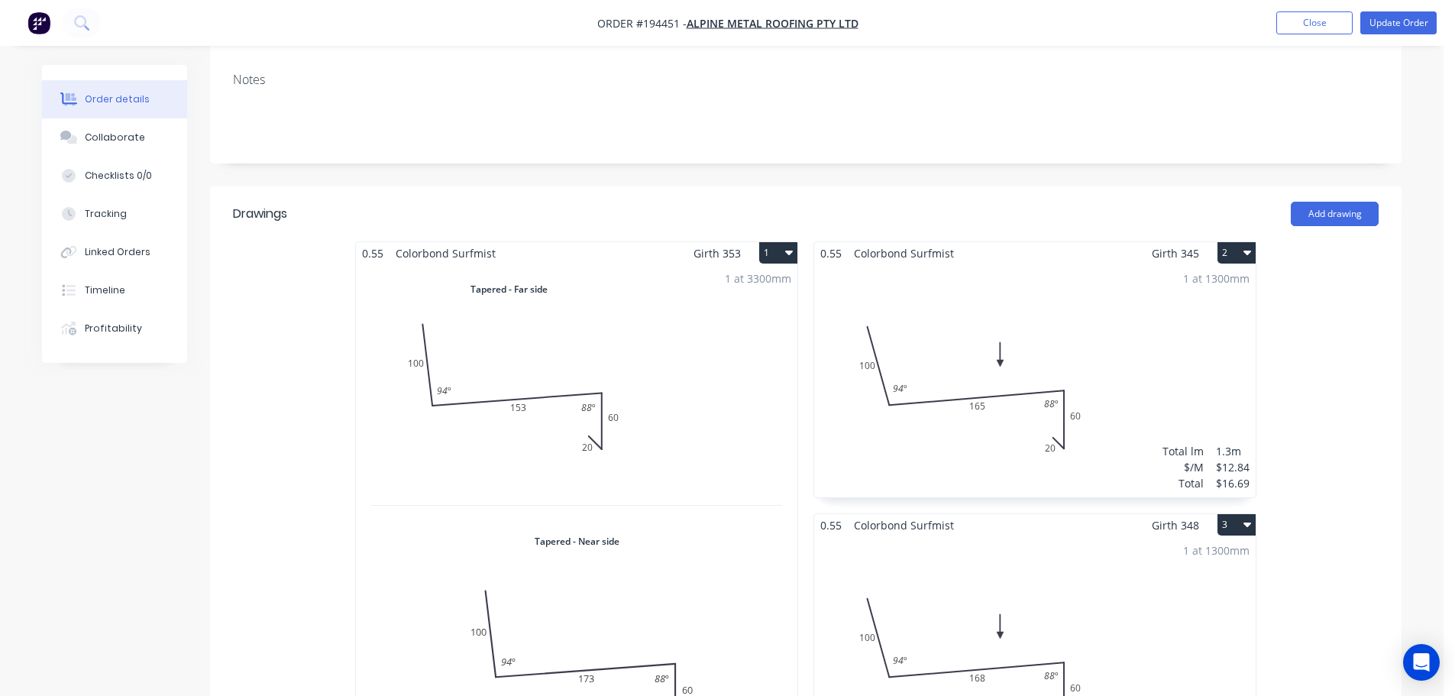
click at [674, 428] on div "1 at 3300mm Total lm $/M Total 3.3m $14.39 $47.49" at bounding box center [576, 515] width 441 height 503
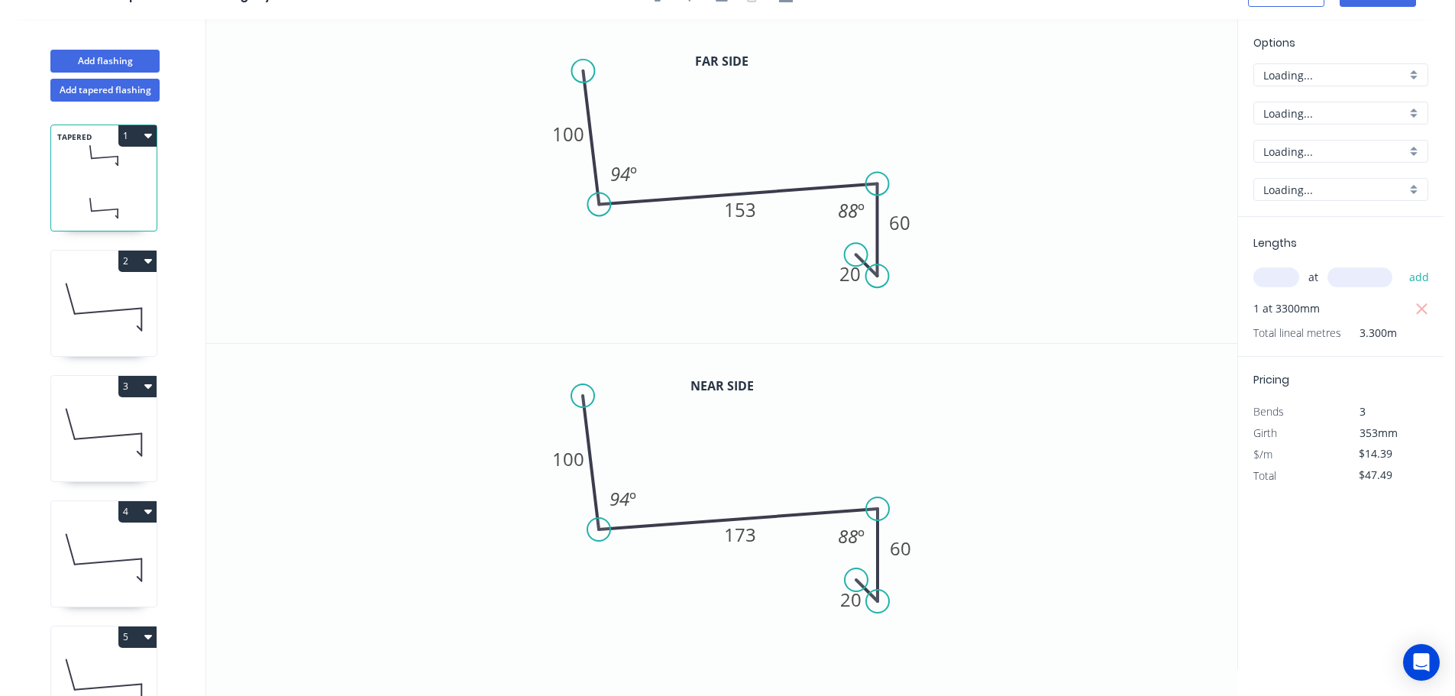
scroll to position [28, 0]
click at [1378, 449] on input "$14.39" at bounding box center [1385, 453] width 52 height 21
drag, startPoint x: 1342, startPoint y: 628, endPoint x: 1333, endPoint y: 634, distance: 11.0
click at [1342, 629] on div "Options H H Colorbond Colorbond Colorbond (Premium) Colorbond Coolmax Colorbond…" at bounding box center [1340, 344] width 206 height 650
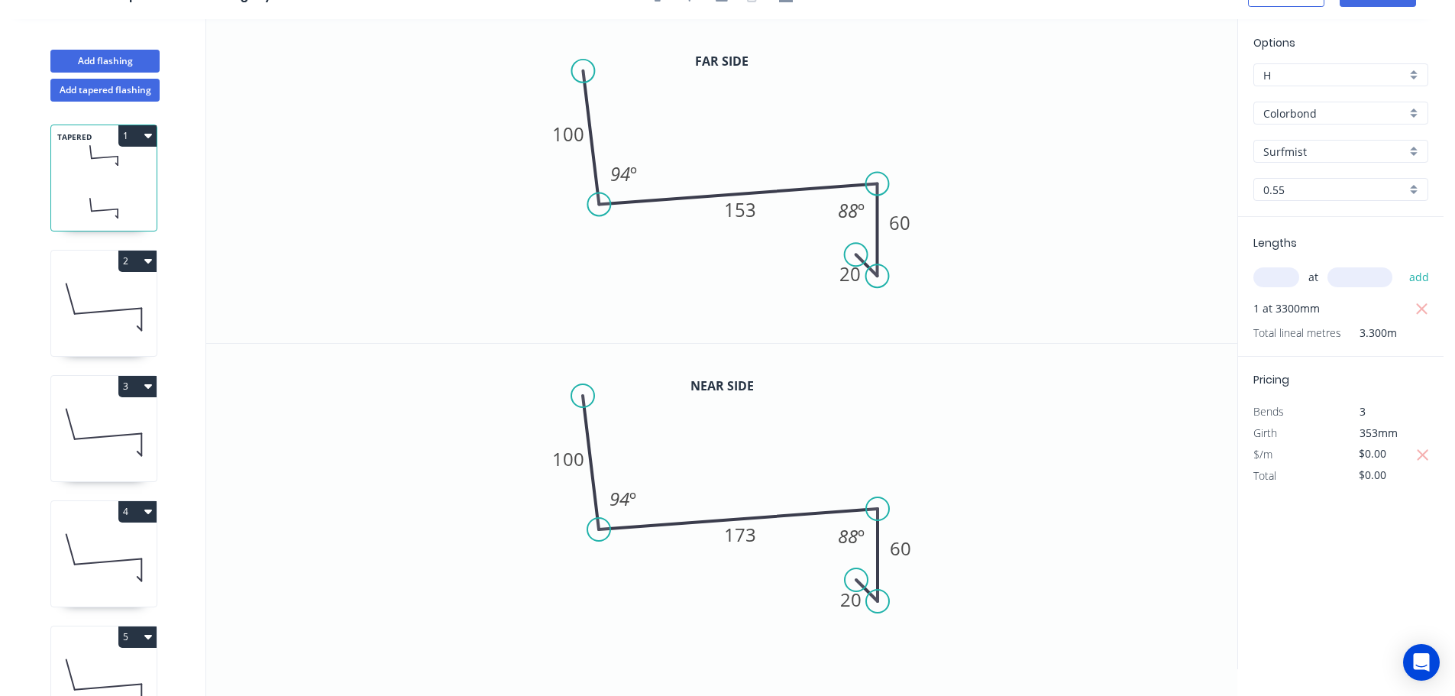
click at [98, 302] on icon at bounding box center [103, 307] width 105 height 98
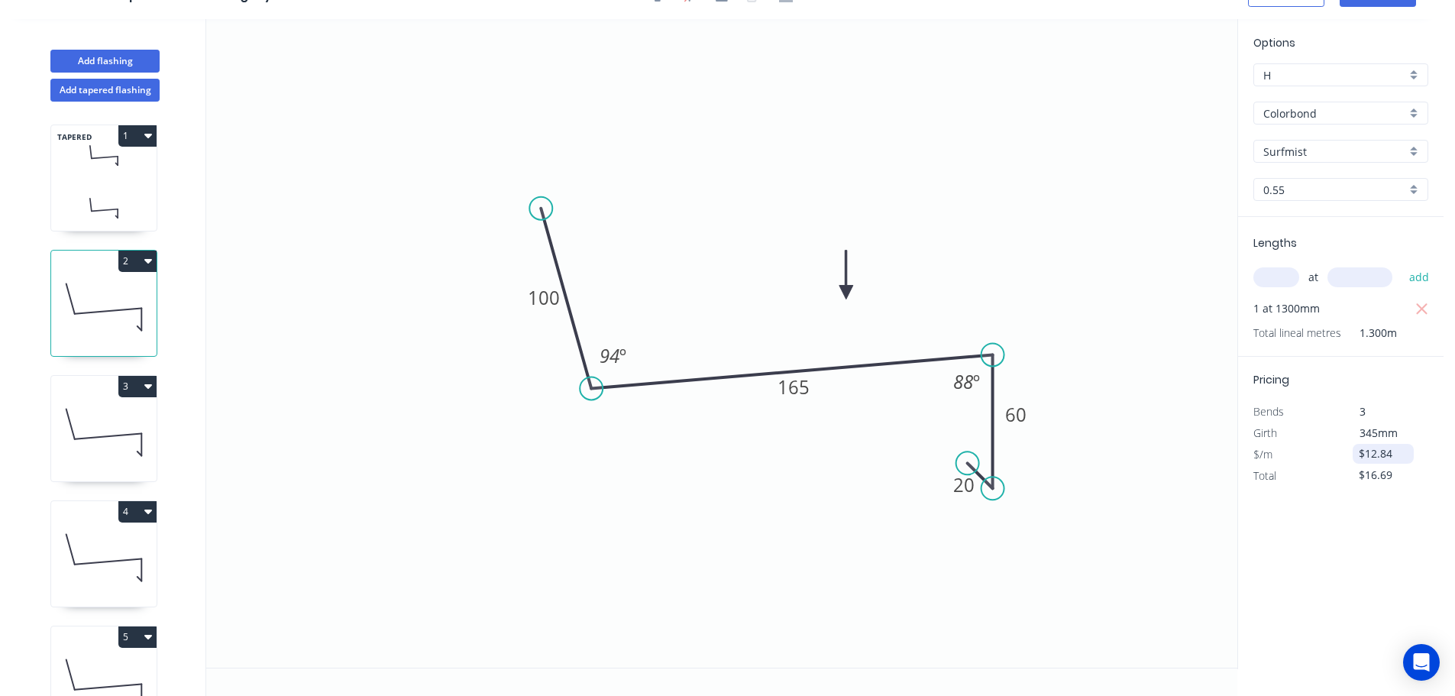
click at [1377, 450] on input "$12.84" at bounding box center [1385, 453] width 52 height 21
click at [1390, 556] on div "Options H H Colorbond Colorbond Colorbond (Premium) Colorbond Coolmax Colorbond…" at bounding box center [1340, 344] width 206 height 650
click at [119, 402] on icon at bounding box center [103, 432] width 105 height 98
click at [1369, 459] on input "$12.84" at bounding box center [1385, 453] width 52 height 21
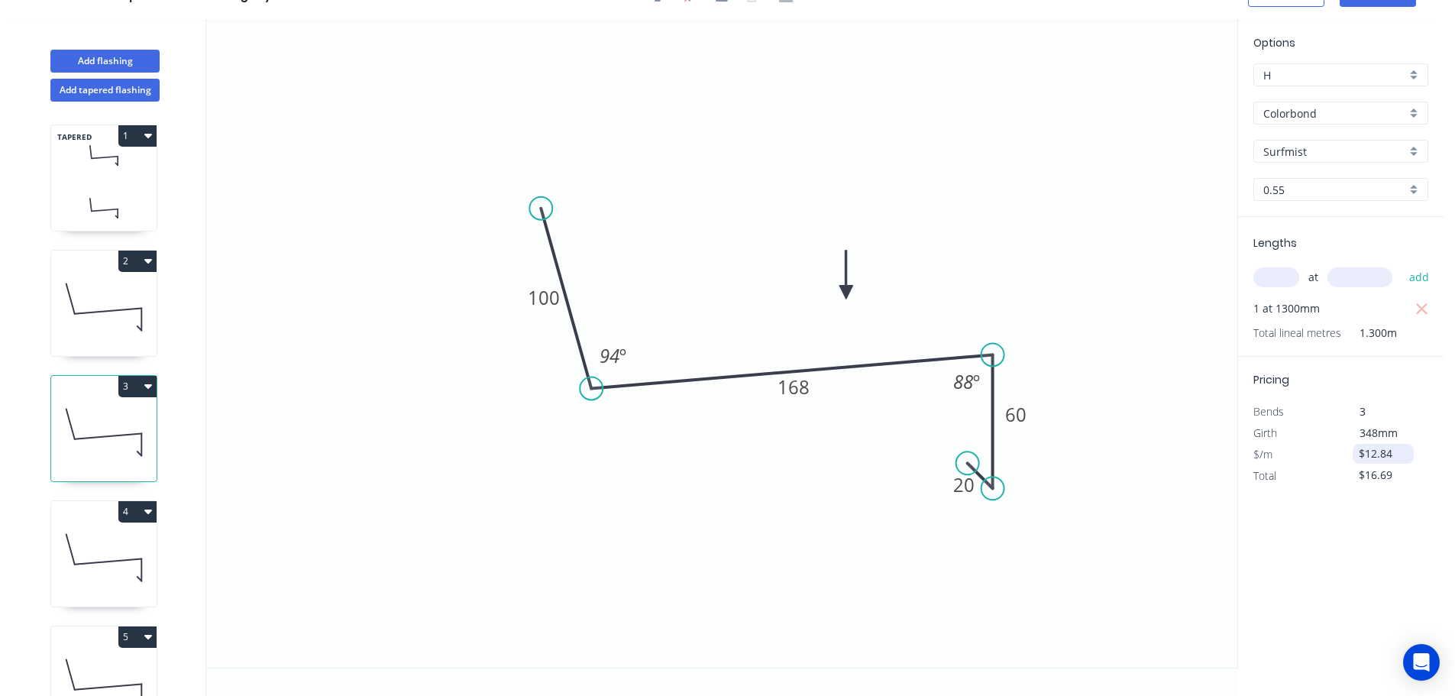
click at [1369, 459] on input "$12.84" at bounding box center [1385, 453] width 52 height 21
click at [1375, 579] on div "Options H H Colorbond Colorbond Colorbond (Premium) Colorbond Coolmax Colorbond…" at bounding box center [1340, 344] width 206 height 650
click at [120, 553] on icon at bounding box center [103, 558] width 105 height 98
click at [1384, 456] on input "$12.84" at bounding box center [1385, 453] width 52 height 21
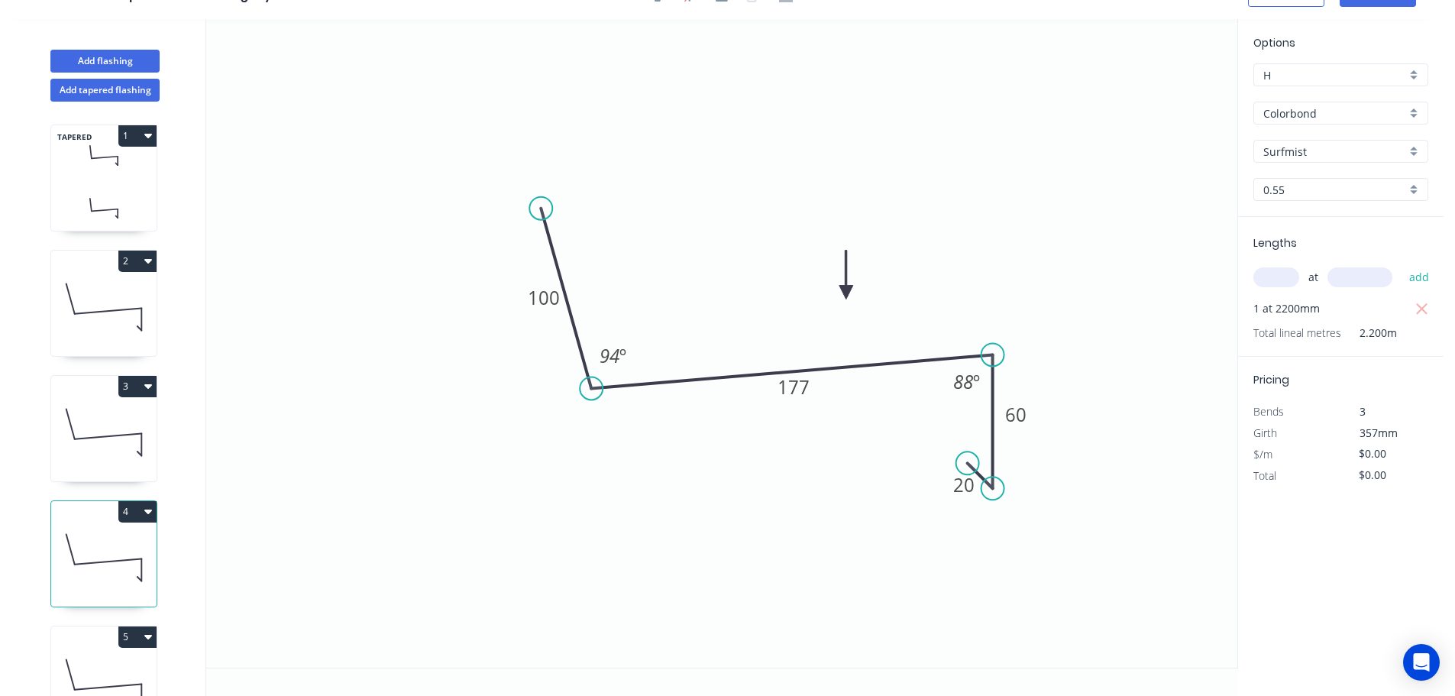
click at [1365, 591] on div "Options H H Colorbond Colorbond Colorbond (Premium) Colorbond Coolmax Colorbond…" at bounding box center [1340, 344] width 206 height 650
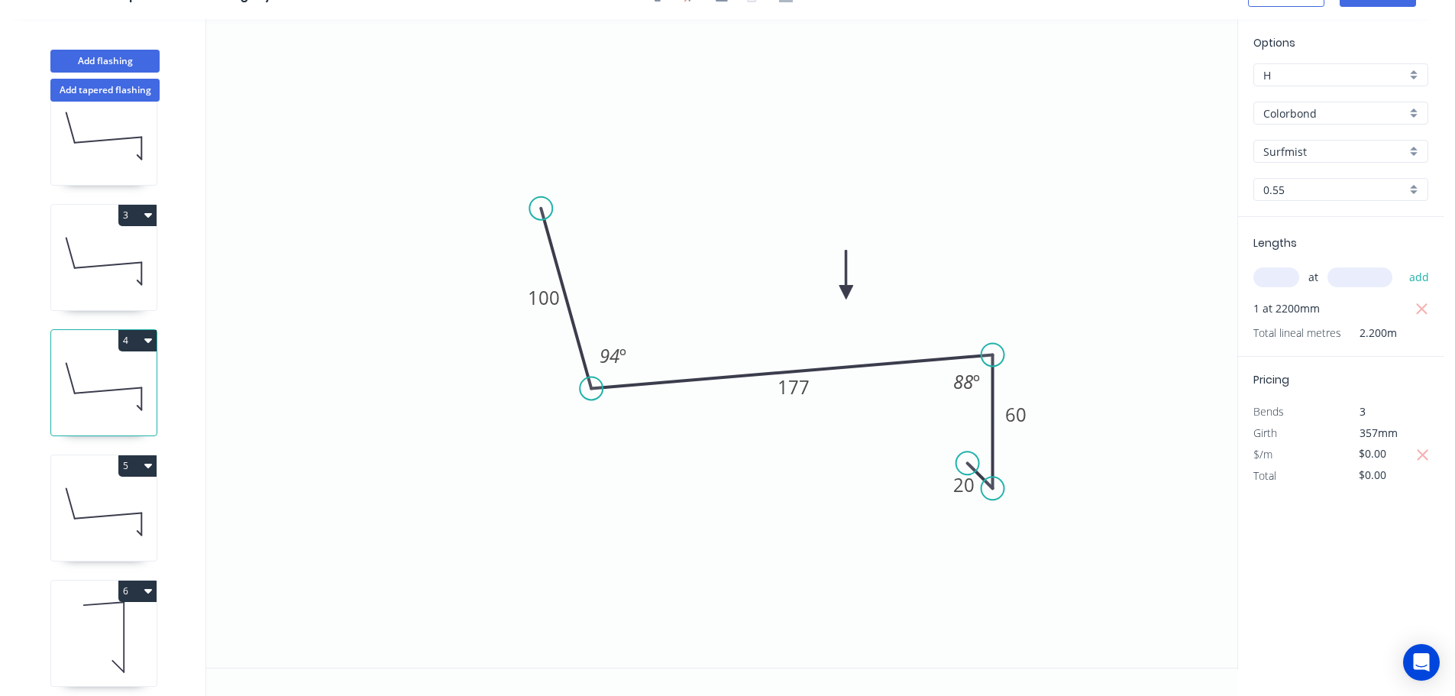
scroll to position [305, 0]
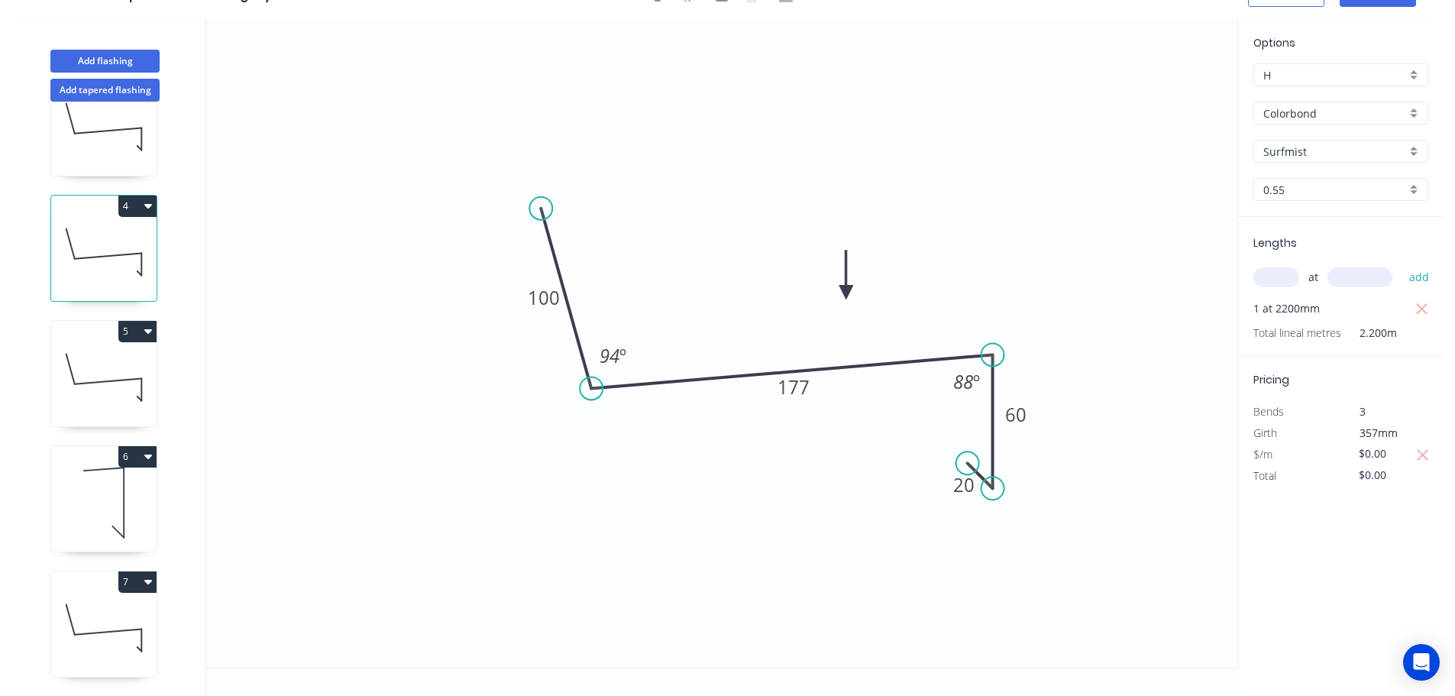
click at [94, 354] on icon at bounding box center [103, 377] width 105 height 98
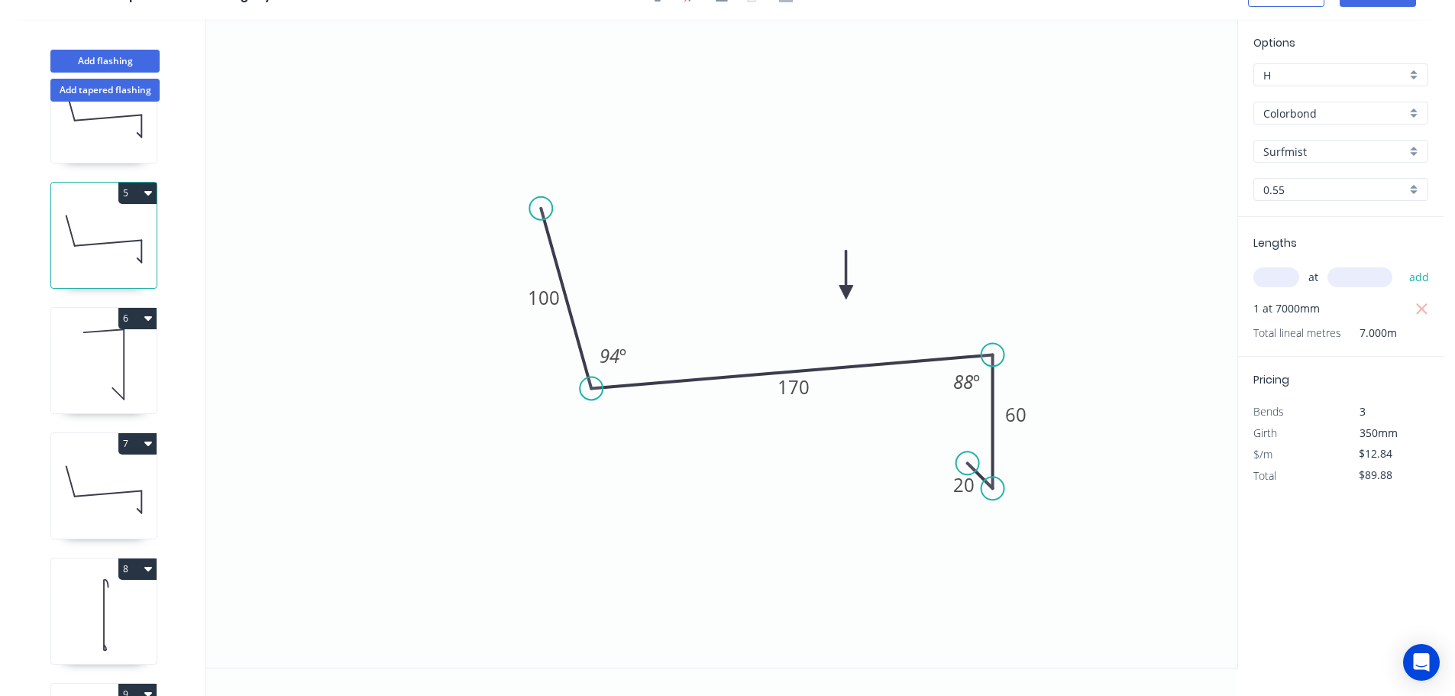
scroll to position [567, 0]
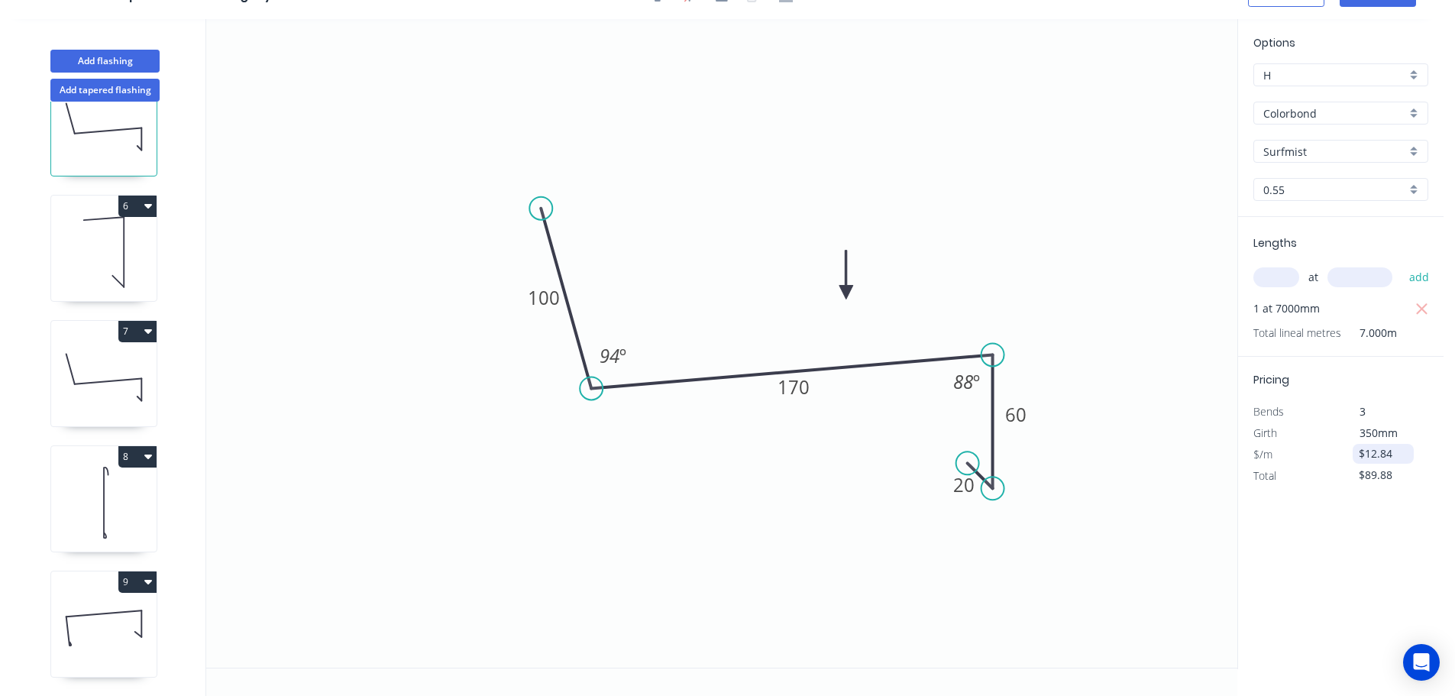
click at [1377, 444] on input "$12.84" at bounding box center [1385, 453] width 52 height 21
click at [1371, 573] on div "Options H H Colorbond Colorbond Colorbond (Premium) Colorbond Coolmax Colorbond…" at bounding box center [1340, 344] width 206 height 650
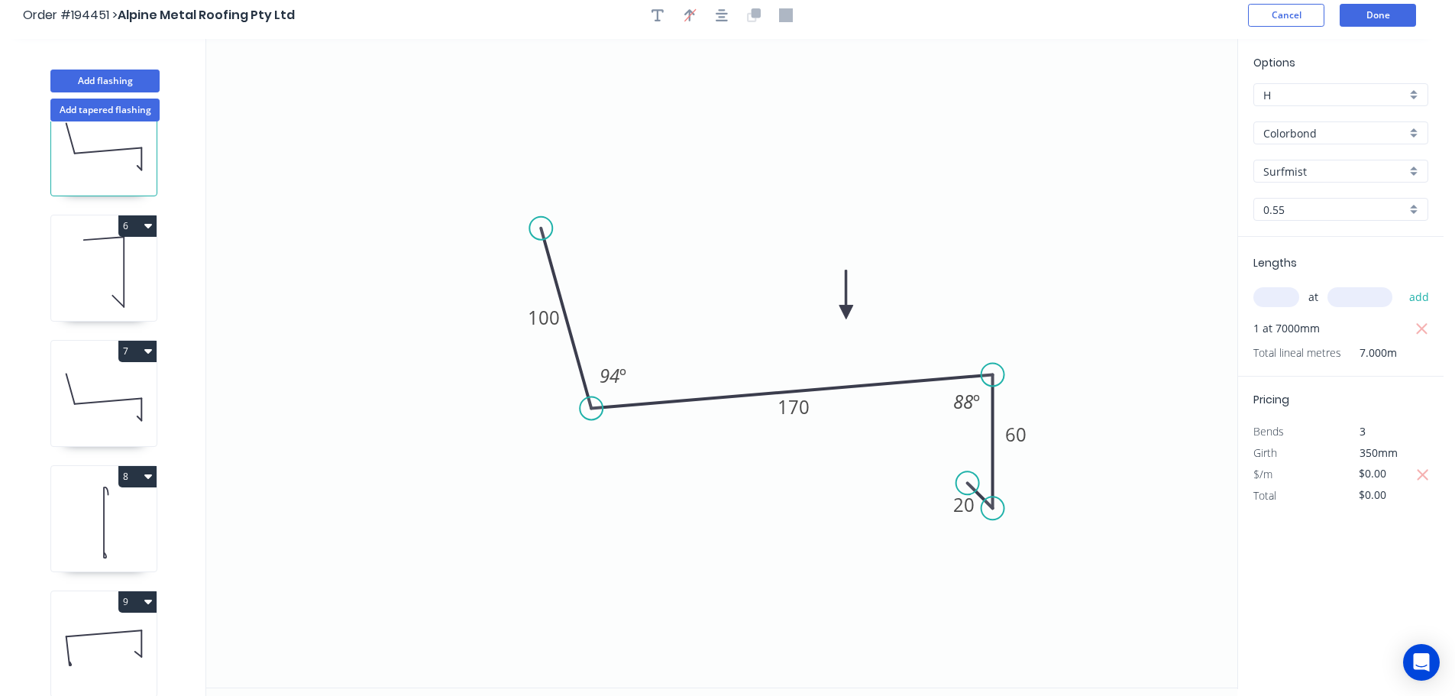
scroll to position [0, 0]
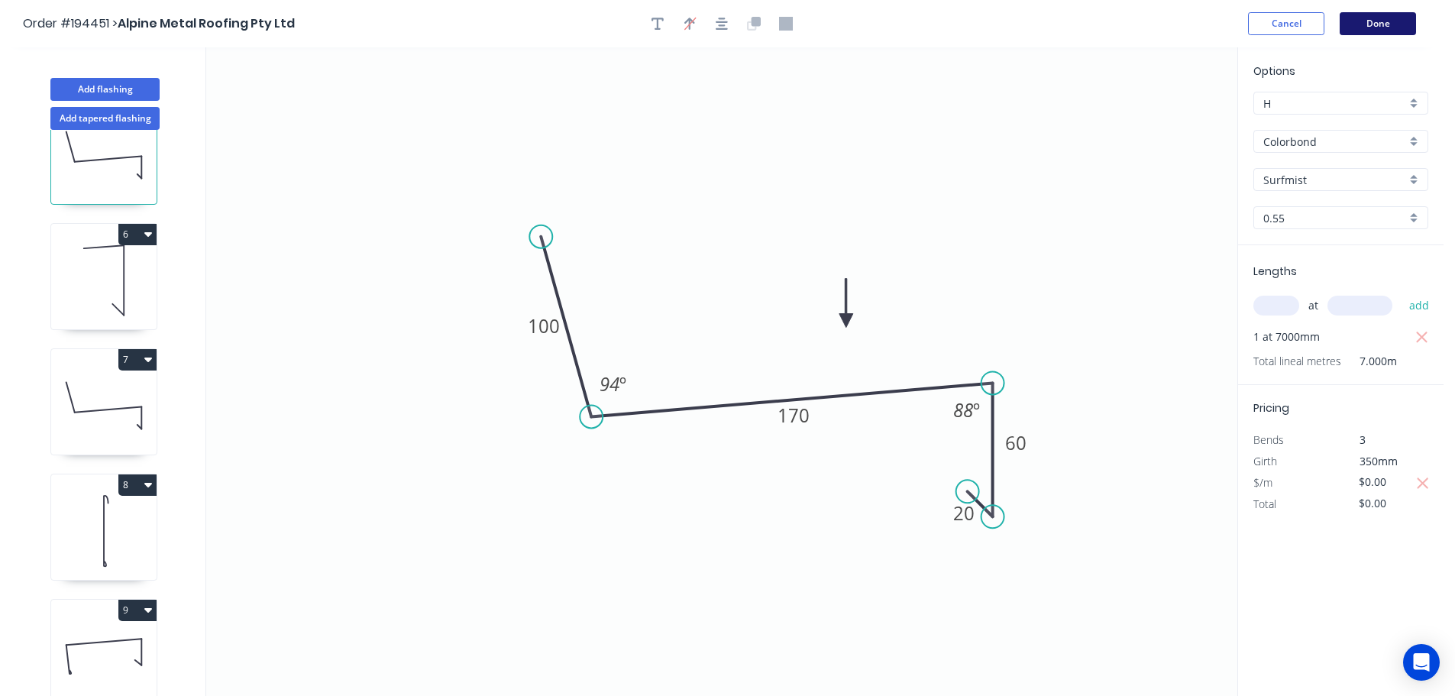
click at [1365, 21] on button "Done" at bounding box center [1377, 23] width 76 height 23
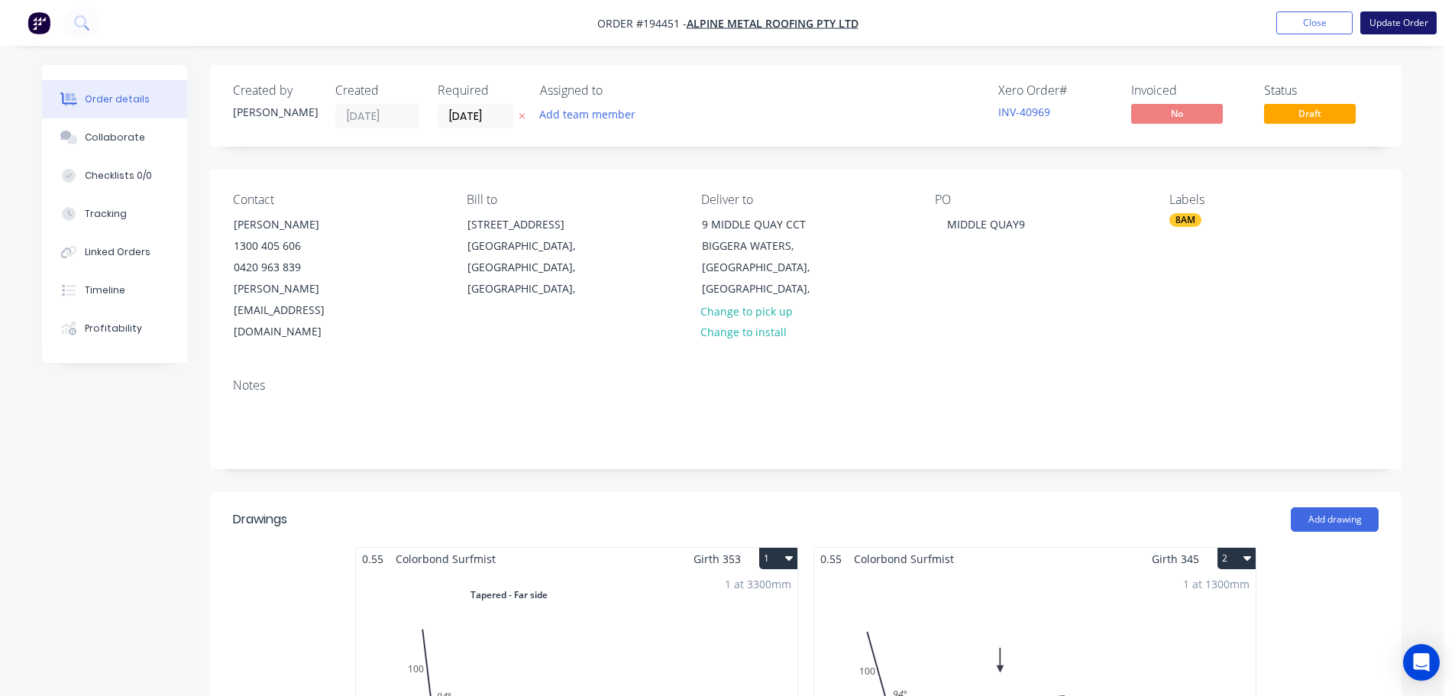
click at [1407, 24] on button "Update Order" at bounding box center [1398, 22] width 76 height 23
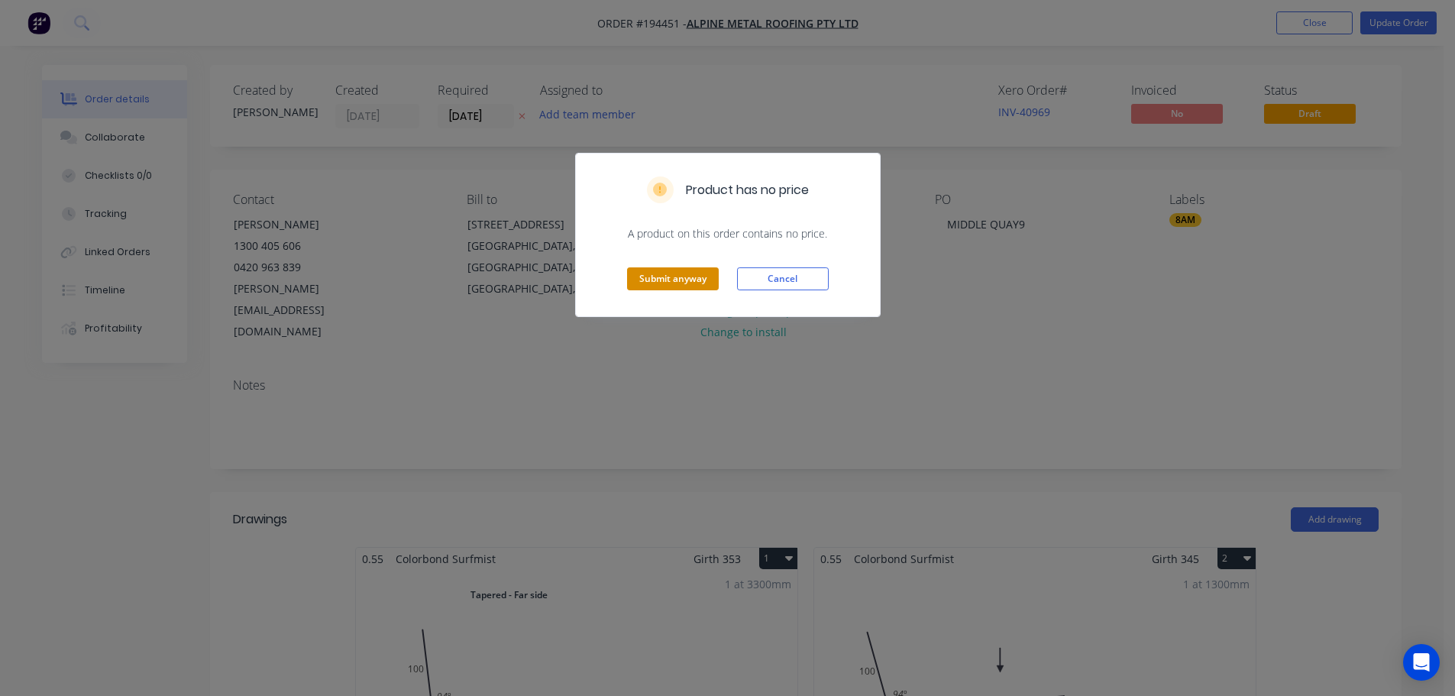
click at [670, 277] on button "Submit anyway" at bounding box center [673, 278] width 92 height 23
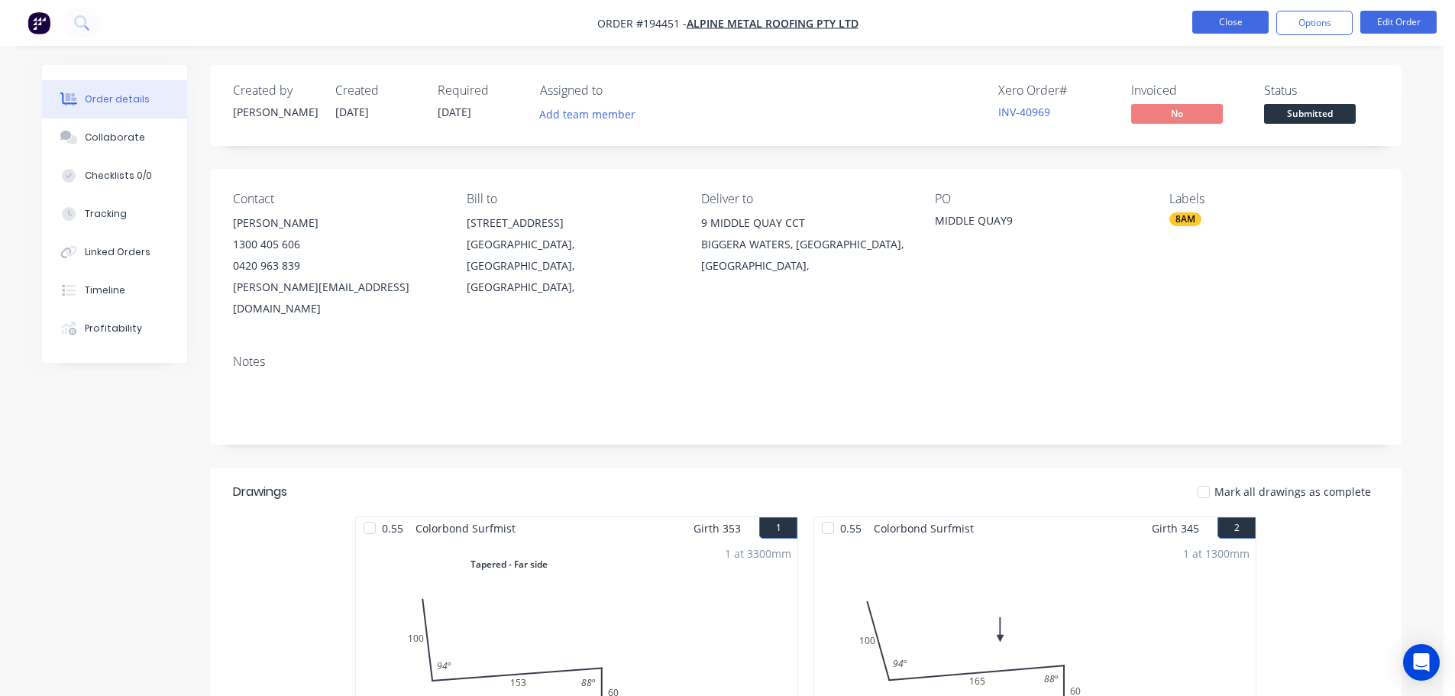
click at [1251, 18] on button "Close" at bounding box center [1230, 22] width 76 height 23
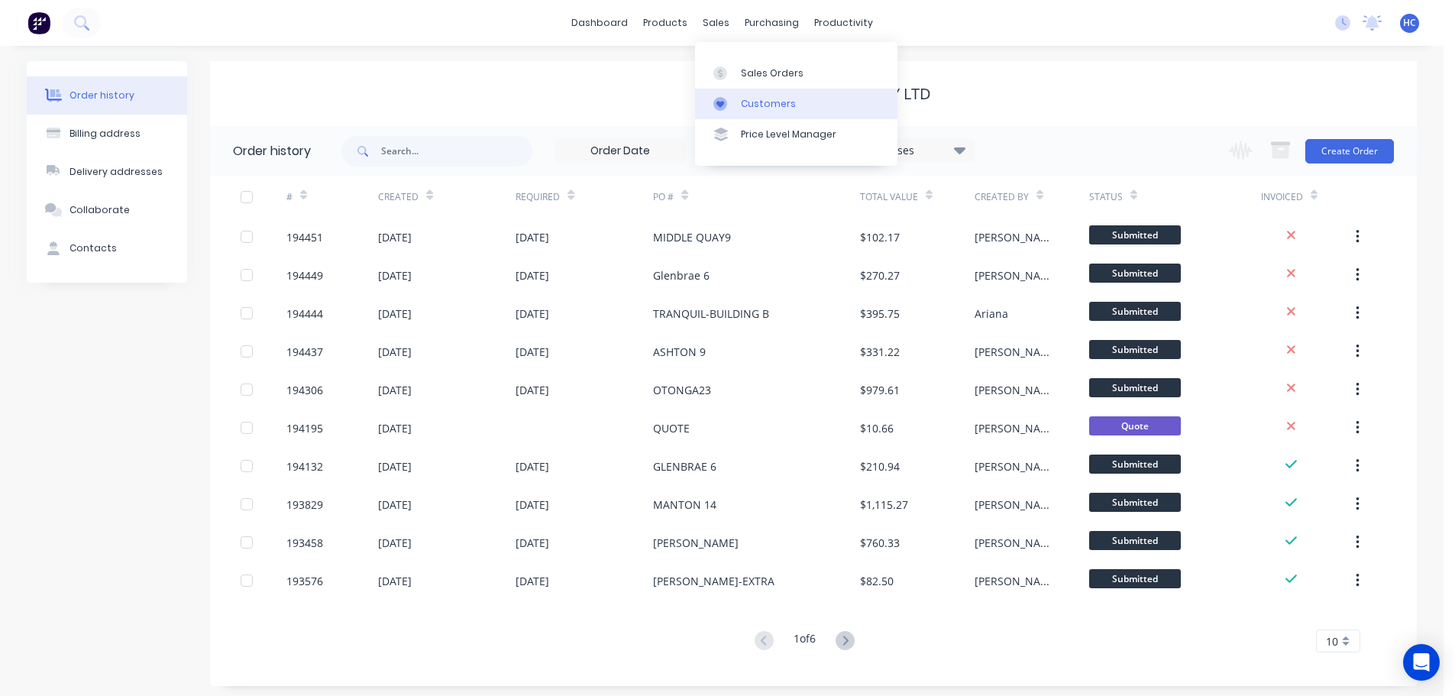
click at [779, 103] on div "Customers" at bounding box center [768, 104] width 55 height 14
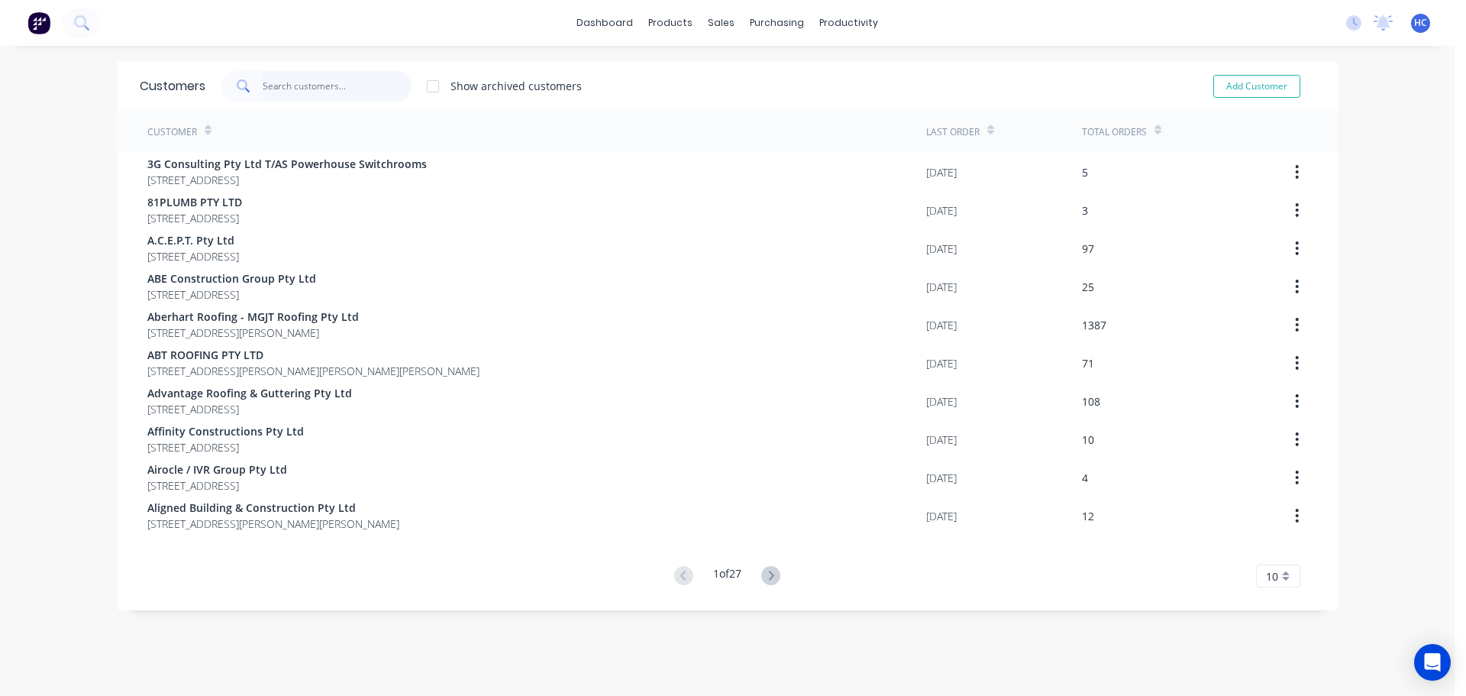
click at [358, 86] on input "text" at bounding box center [337, 86] width 149 height 31
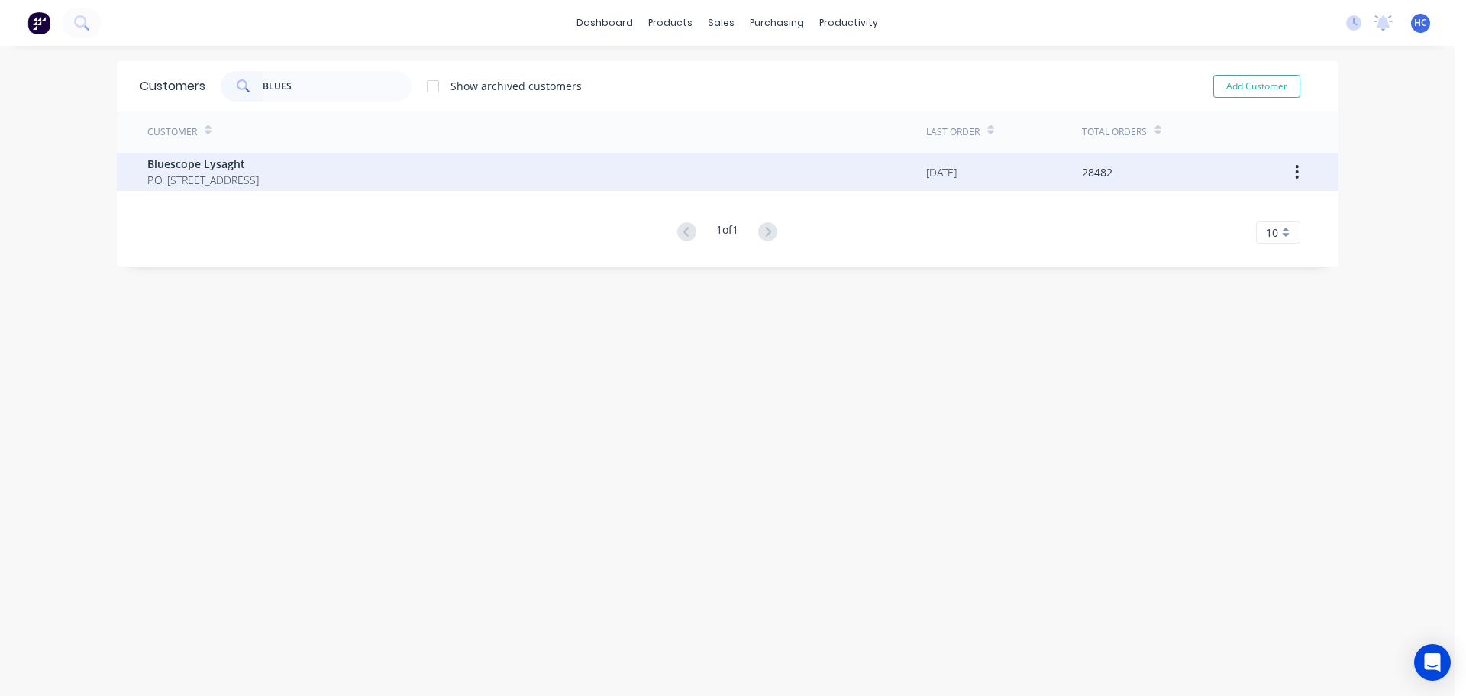
click at [259, 177] on span "P.O. [STREET_ADDRESS]" at bounding box center [202, 180] width 111 height 16
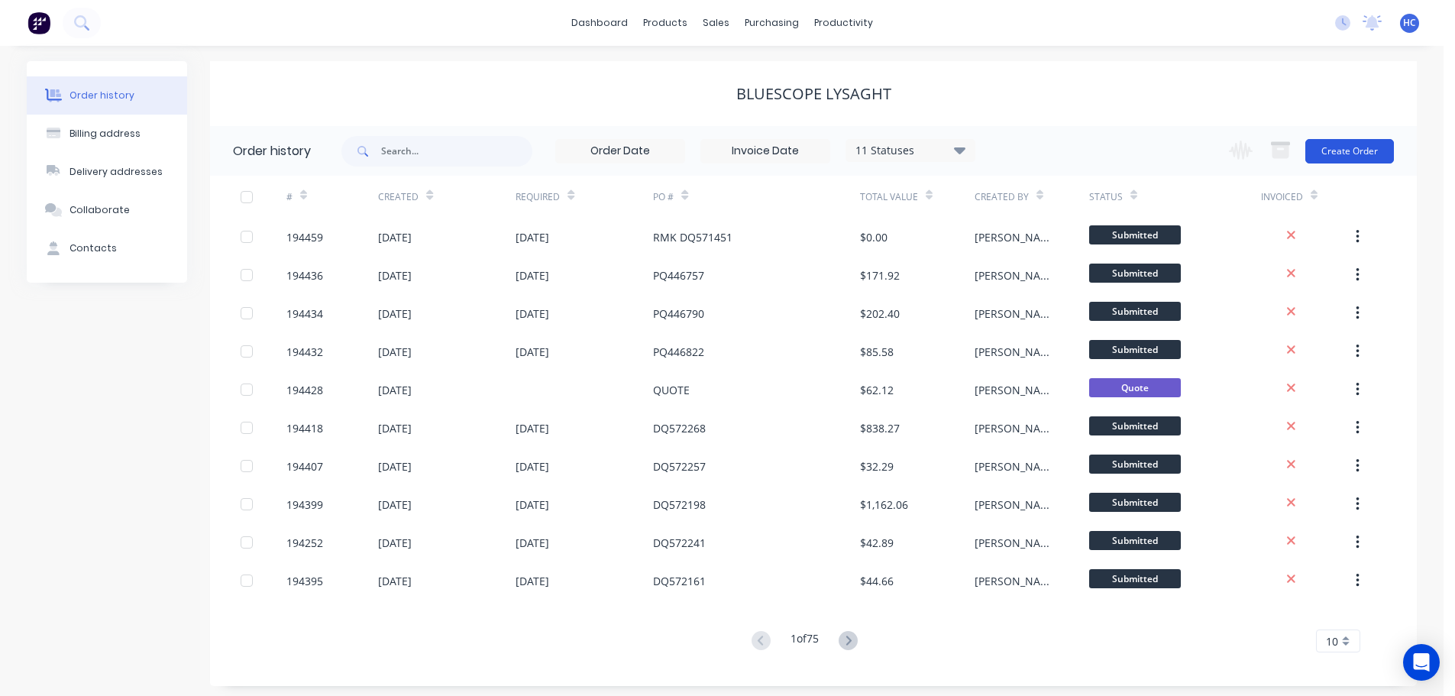
click at [1338, 149] on button "Create Order" at bounding box center [1349, 151] width 89 height 24
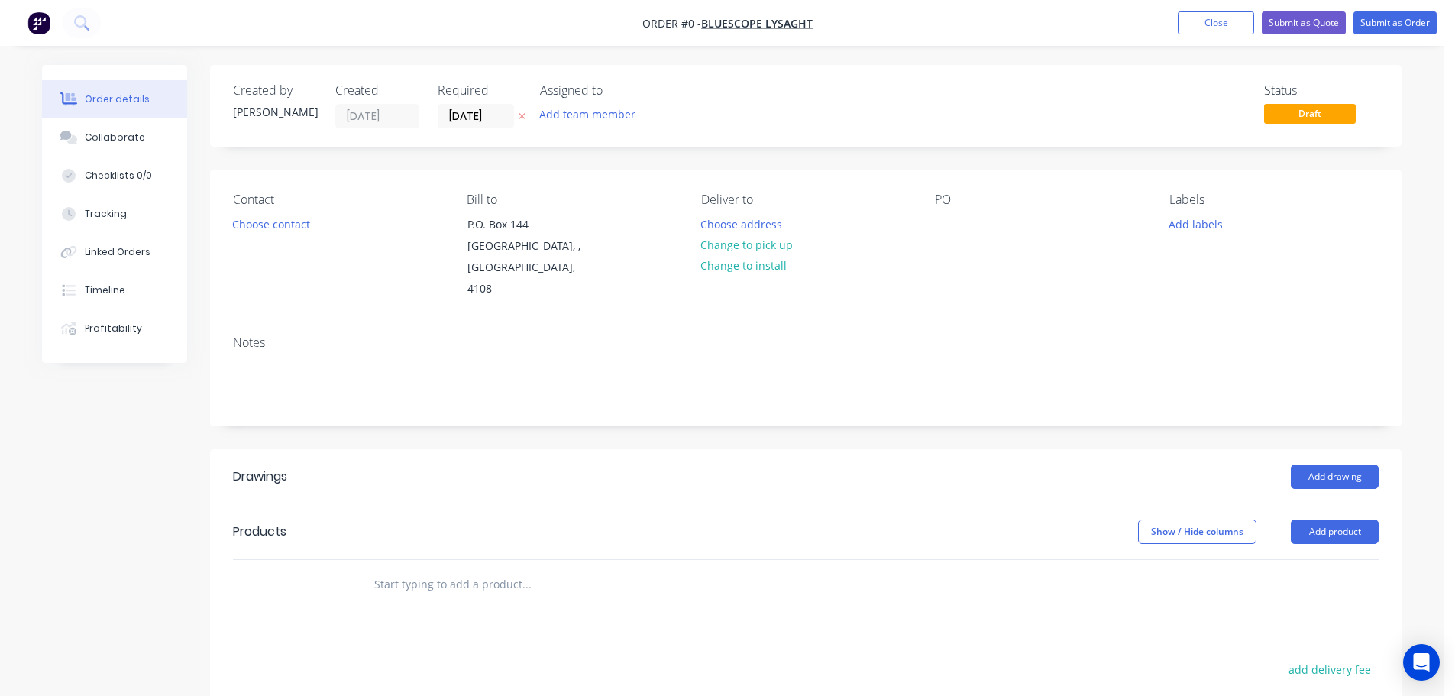
click at [522, 115] on icon "button" at bounding box center [522, 115] width 7 height 9
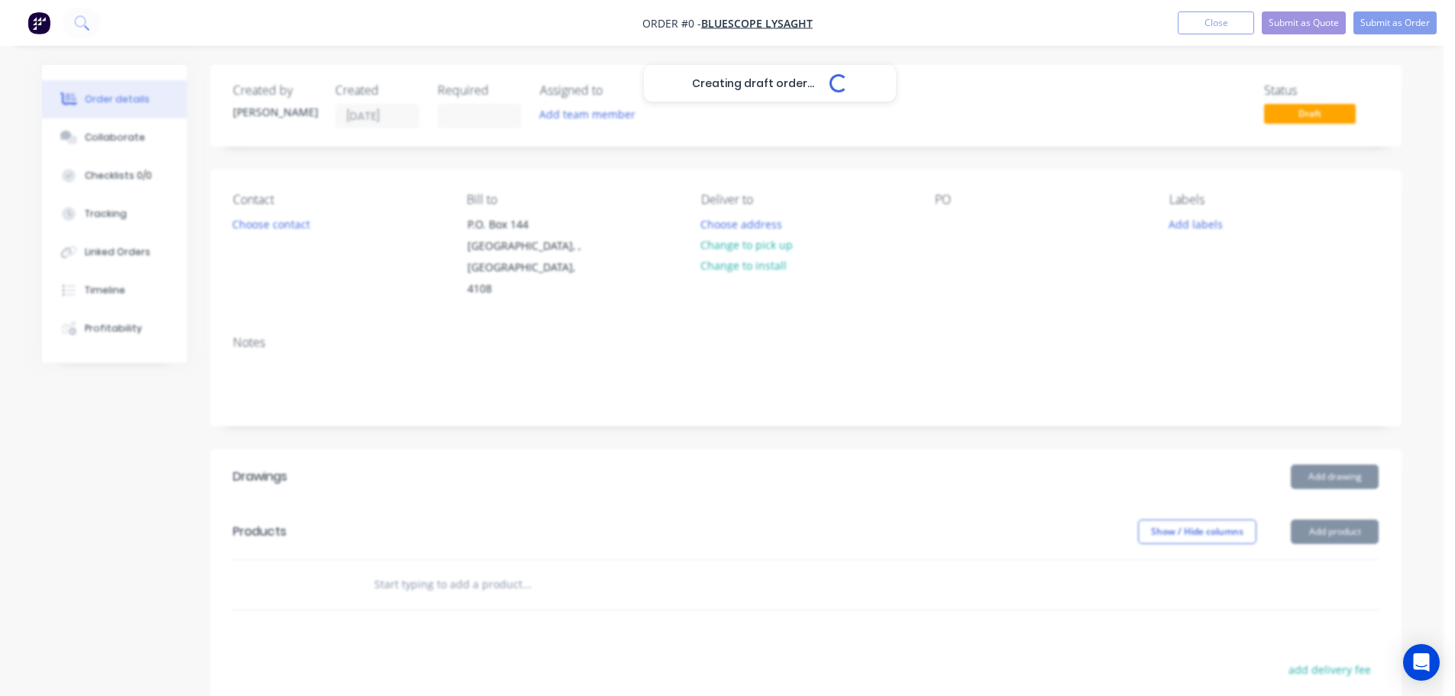
click at [955, 223] on div "Creating draft order... Loading..." at bounding box center [769, 413] width 1455 height 696
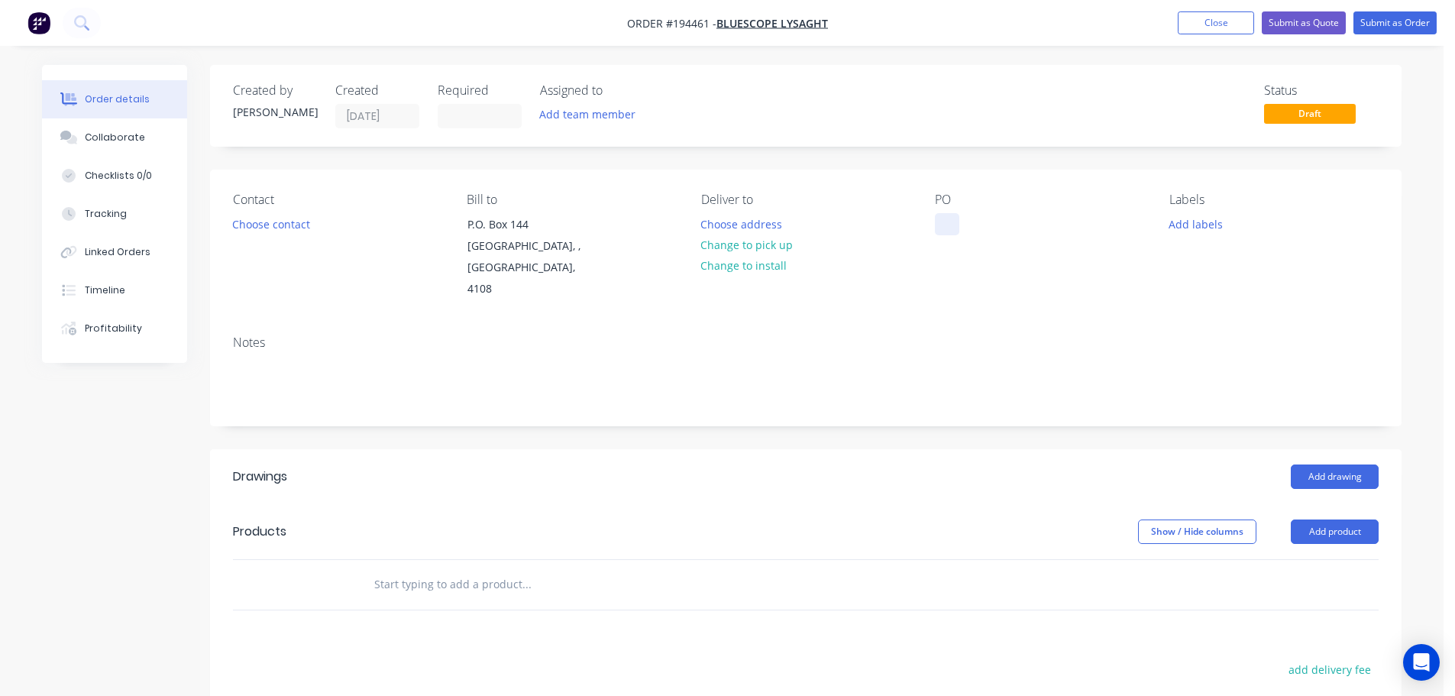
click at [948, 233] on div at bounding box center [947, 224] width 24 height 22
click at [1320, 464] on button "Add drawing" at bounding box center [1335, 476] width 88 height 24
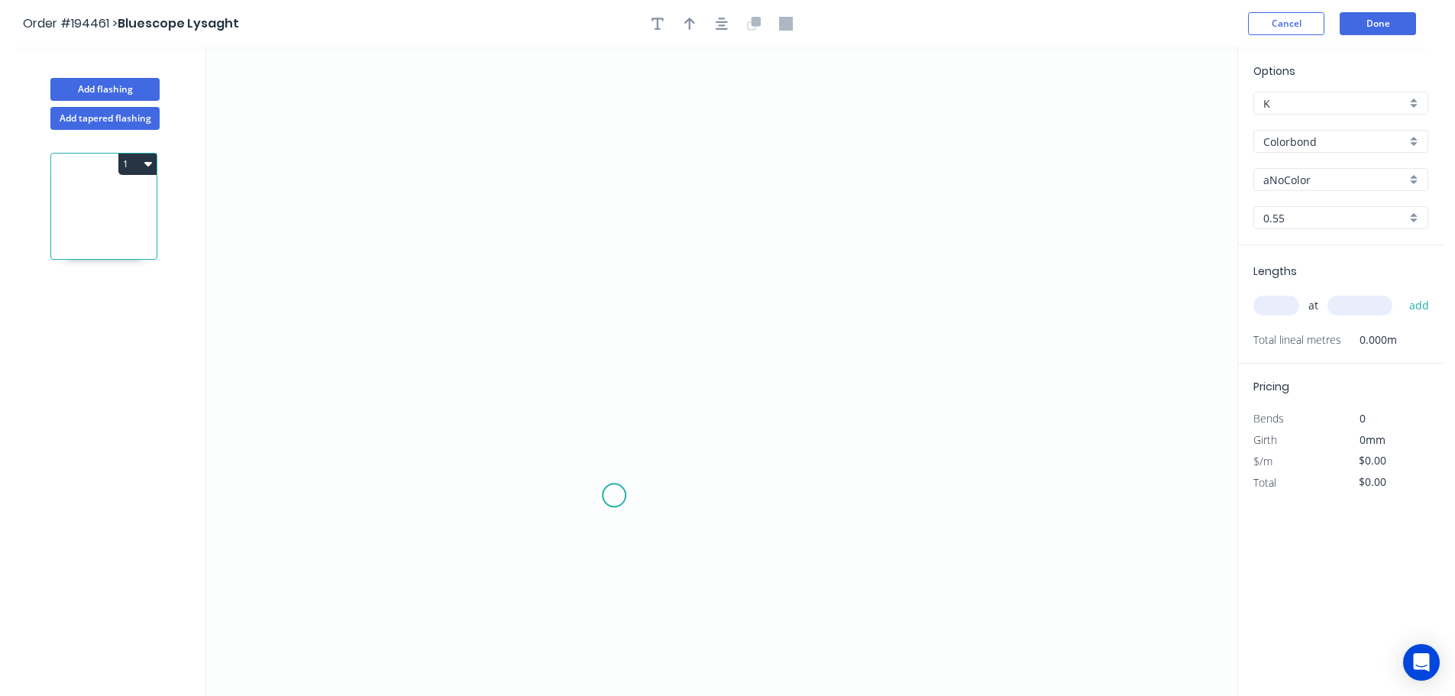
click at [638, 468] on icon "0" at bounding box center [721, 371] width 1031 height 648
click at [636, 569] on icon "0" at bounding box center [721, 371] width 1031 height 648
click at [757, 574] on icon "0 ?" at bounding box center [721, 371] width 1031 height 648
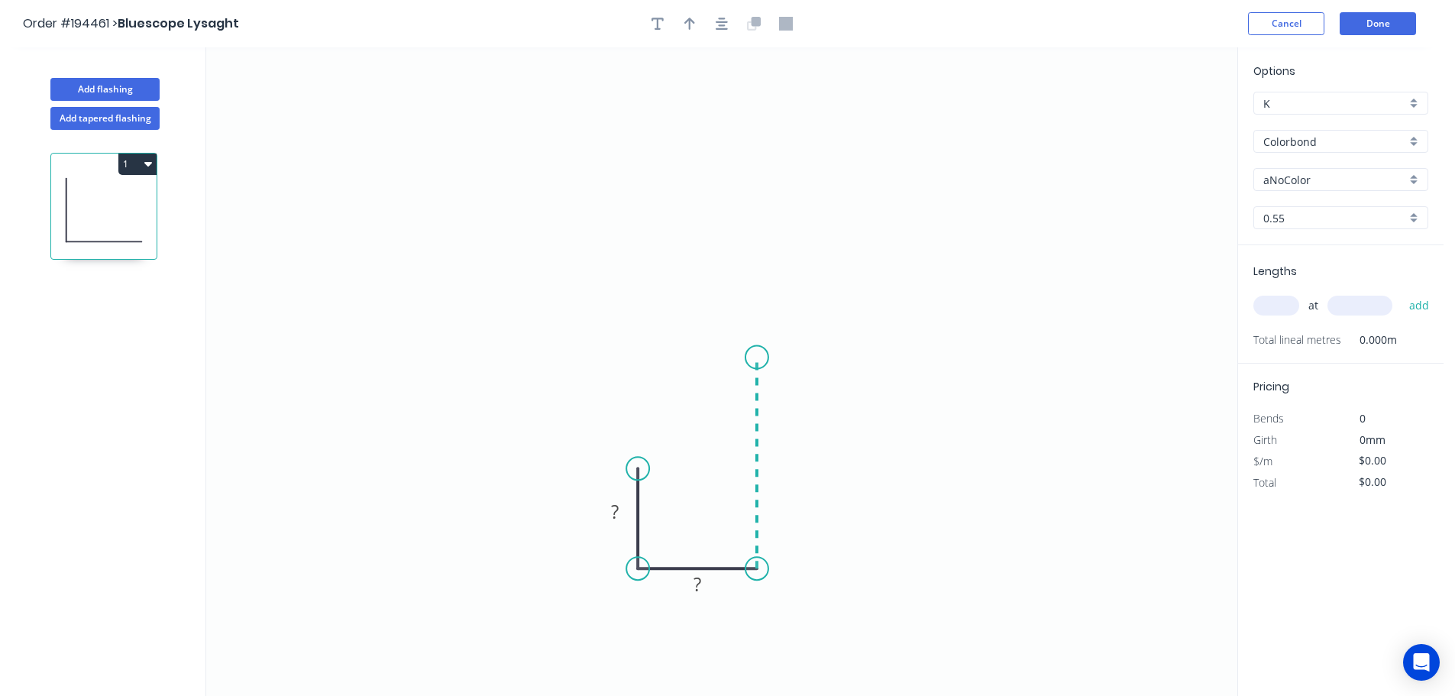
click at [767, 357] on icon "0 ? ?" at bounding box center [721, 371] width 1031 height 648
click at [783, 448] on tspan "?" at bounding box center [780, 455] width 8 height 25
drag, startPoint x: 721, startPoint y: 598, endPoint x: 719, endPoint y: 543, distance: 55.0
click at [719, 543] on rect at bounding box center [696, 528] width 50 height 31
click at [654, 14] on button "button" at bounding box center [657, 23] width 23 height 23
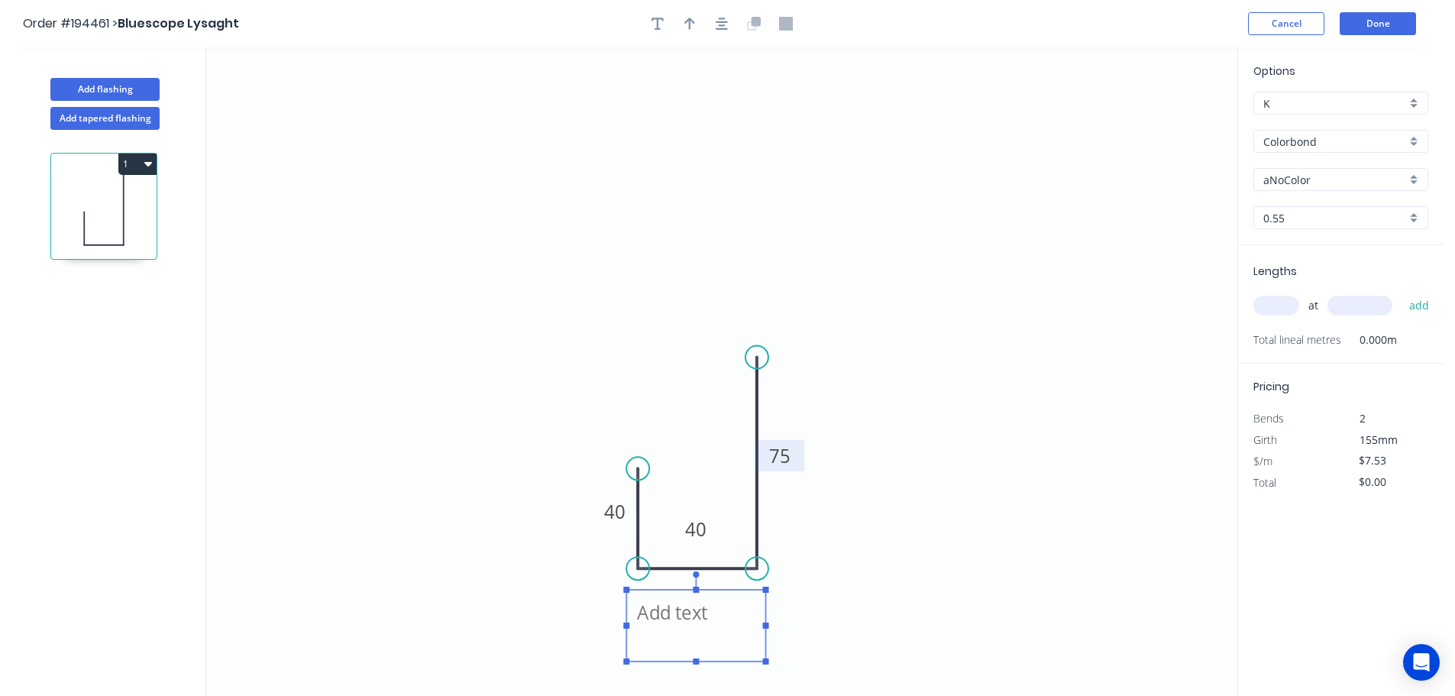
drag, startPoint x: 331, startPoint y: 145, endPoint x: 717, endPoint y: 603, distance: 598.3
click at [705, 617] on textarea at bounding box center [696, 625] width 124 height 57
drag, startPoint x: 765, startPoint y: 625, endPoint x: 795, endPoint y: 633, distance: 30.7
click at [795, 633] on g at bounding box center [709, 617] width 175 height 93
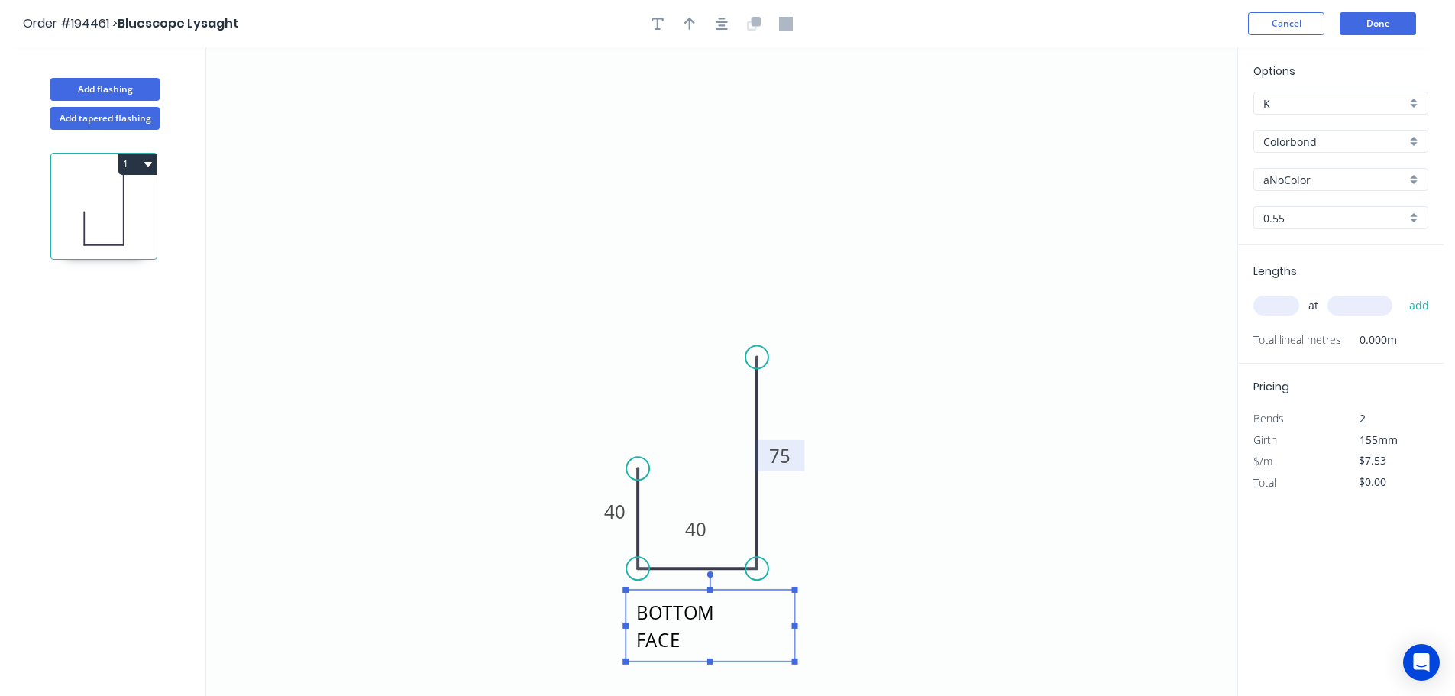
scroll to position [2, 0]
click at [848, 621] on icon "PERFORATED BOTTOM FACE 40 40 75" at bounding box center [721, 371] width 1031 height 648
drag, startPoint x: 795, startPoint y: 632, endPoint x: 787, endPoint y: 629, distance: 8.5
click at [797, 628] on icon "PERFORATED BOTTOM FACE 40 40 75" at bounding box center [721, 371] width 1031 height 648
click at [765, 640] on textarea "PERFORATED BOTTOM FACE" at bounding box center [709, 625] width 153 height 57
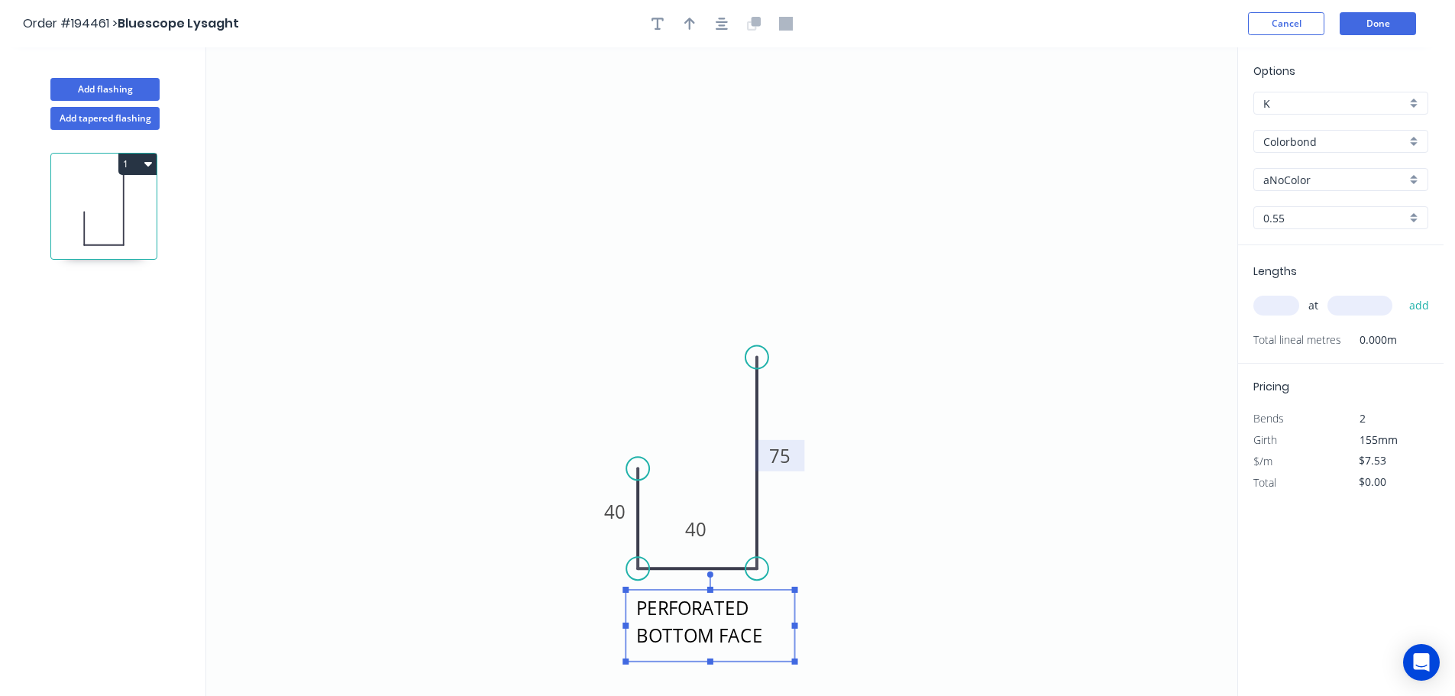
click at [863, 612] on icon "PERFORATED BOTTOM FACE 40 40 75" at bounding box center [721, 371] width 1031 height 648
click at [782, 632] on textarea "PERFORATED BOTTOM FACE" at bounding box center [709, 625] width 153 height 57
click at [884, 607] on icon "PERFORATED BOTTOM FACE 40 40 75" at bounding box center [721, 371] width 1031 height 648
click at [1289, 302] on input "text" at bounding box center [1276, 306] width 46 height 20
click at [1381, 452] on input "$7.53" at bounding box center [1385, 460] width 52 height 21
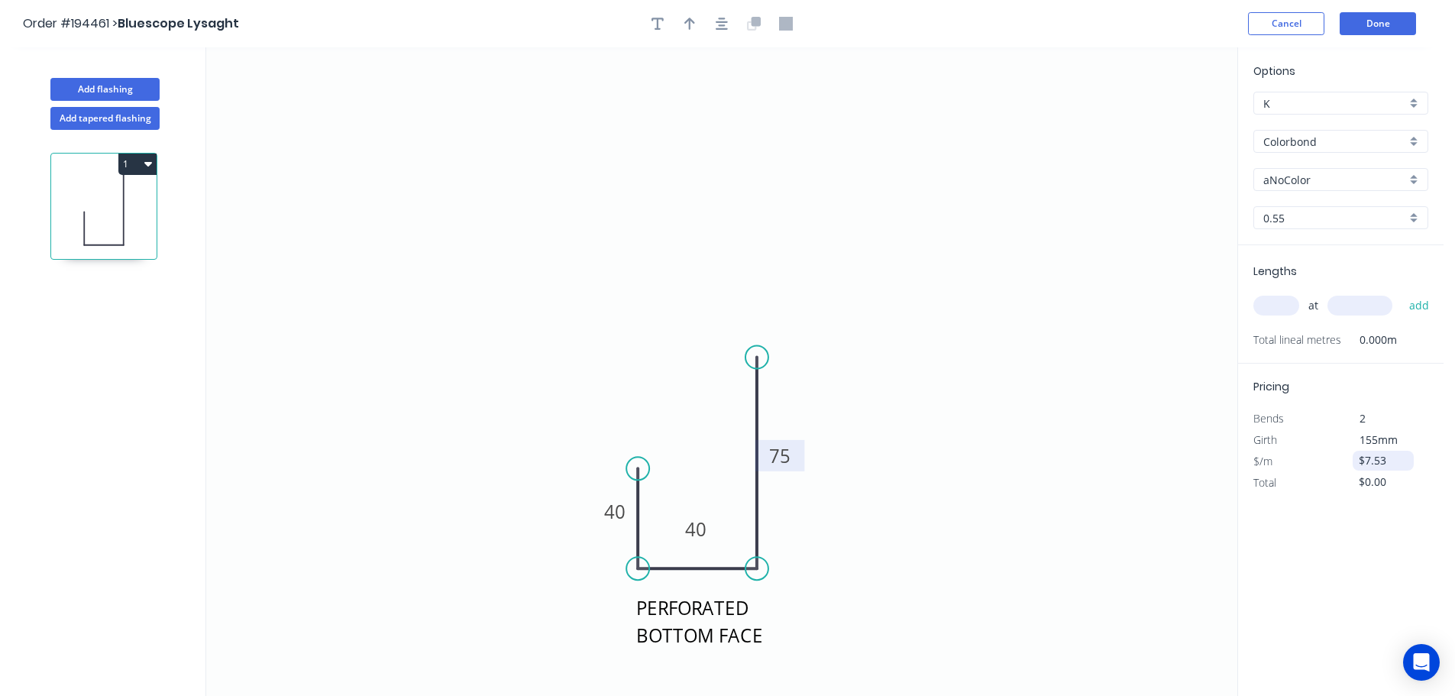
click at [1381, 452] on input "$7.53" at bounding box center [1385, 460] width 52 height 21
click at [1291, 581] on div "Options K K Colorbond Colorbond Colorbond (Premium) Colorbond Coolmax Colorbond…" at bounding box center [1340, 372] width 206 height 650
click at [1286, 305] on input "text" at bounding box center [1276, 306] width 46 height 20
click at [1401, 292] on button "add" at bounding box center [1419, 305] width 36 height 26
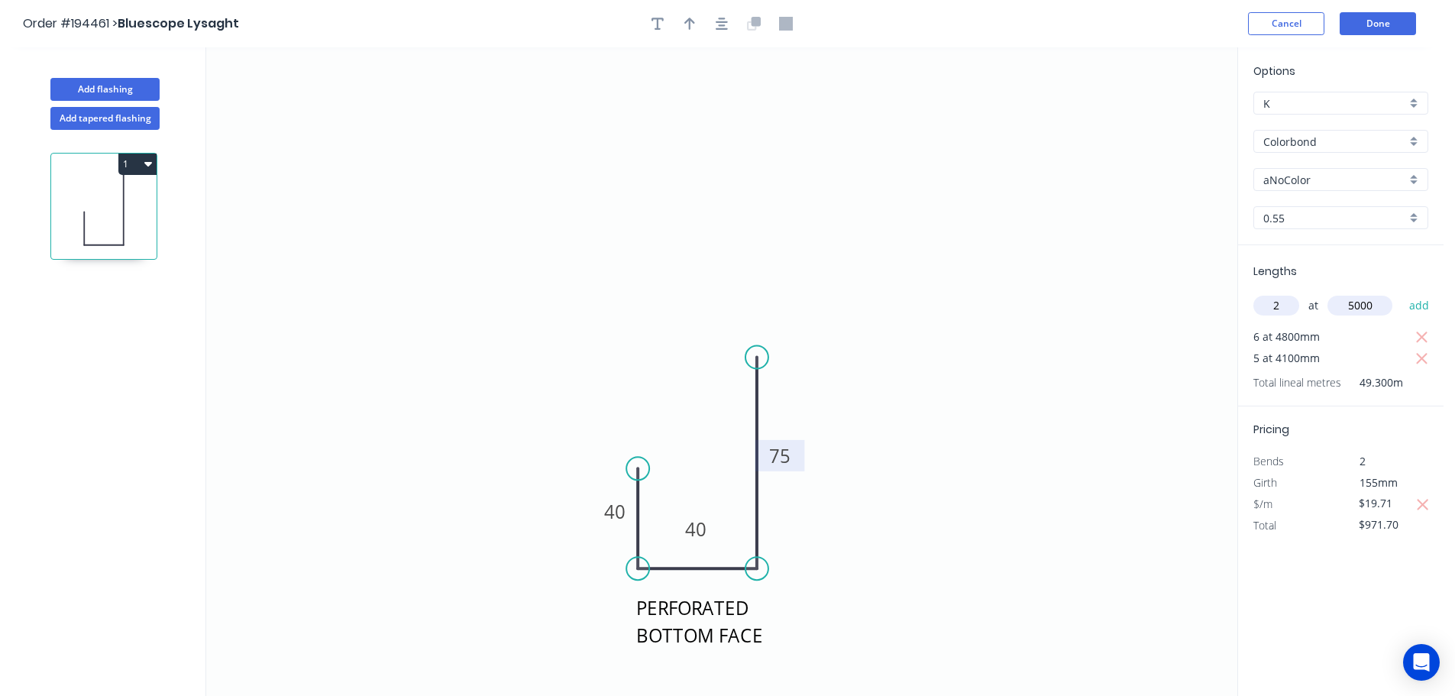
click at [1401, 292] on button "add" at bounding box center [1419, 305] width 36 height 26
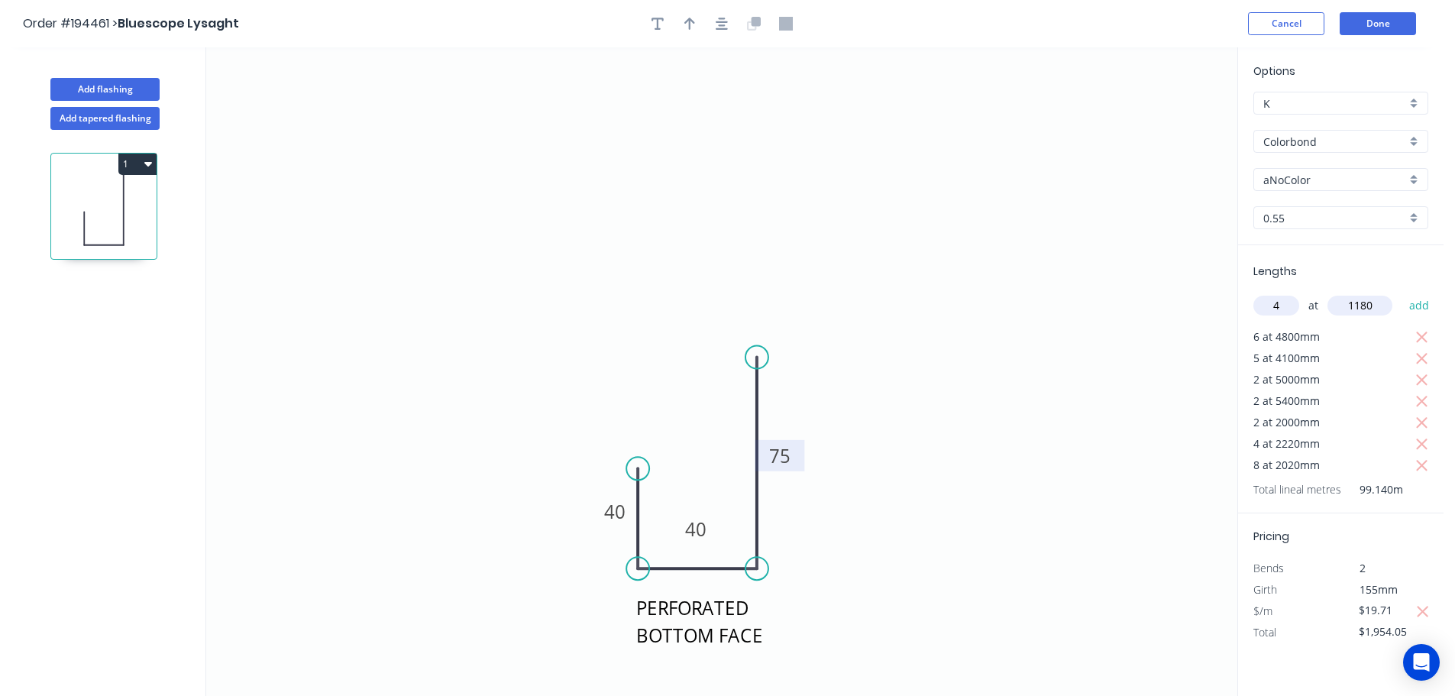
click at [1401, 292] on button "add" at bounding box center [1419, 305] width 36 height 26
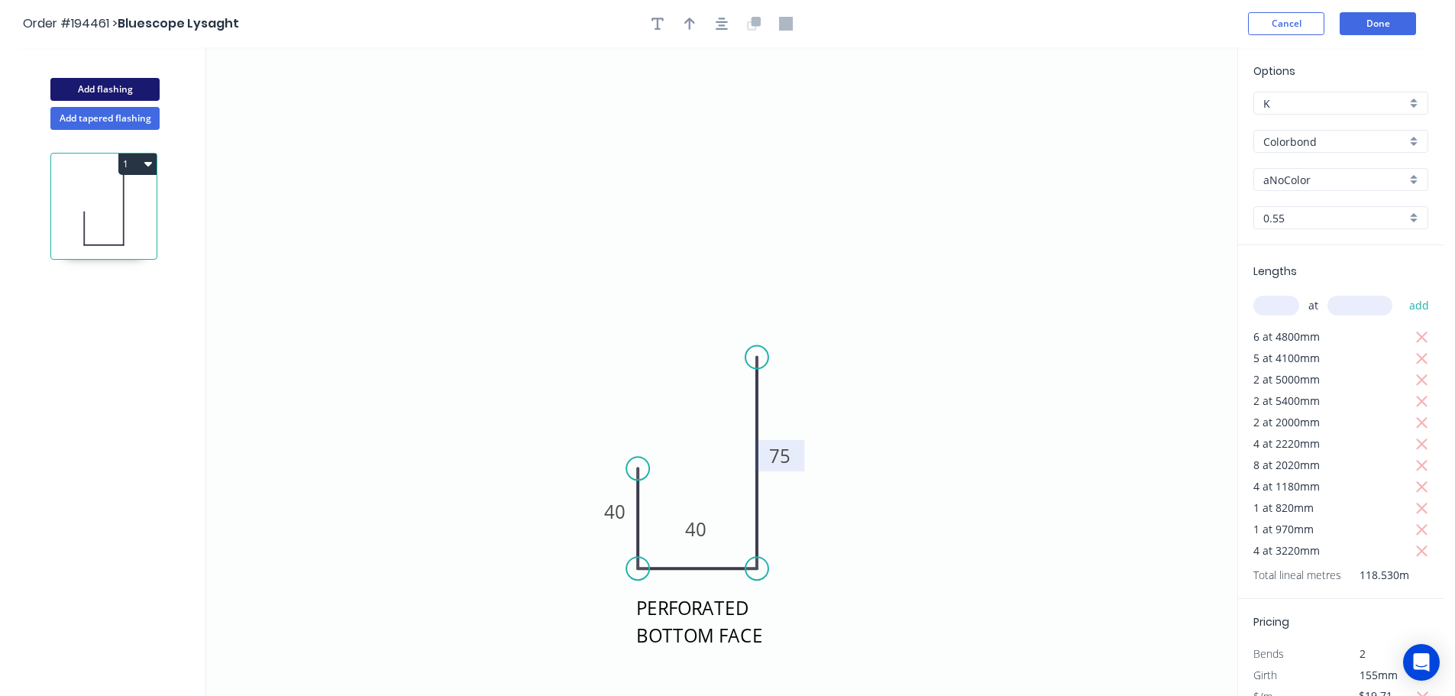
click at [102, 95] on button "Add flashing" at bounding box center [104, 89] width 109 height 23
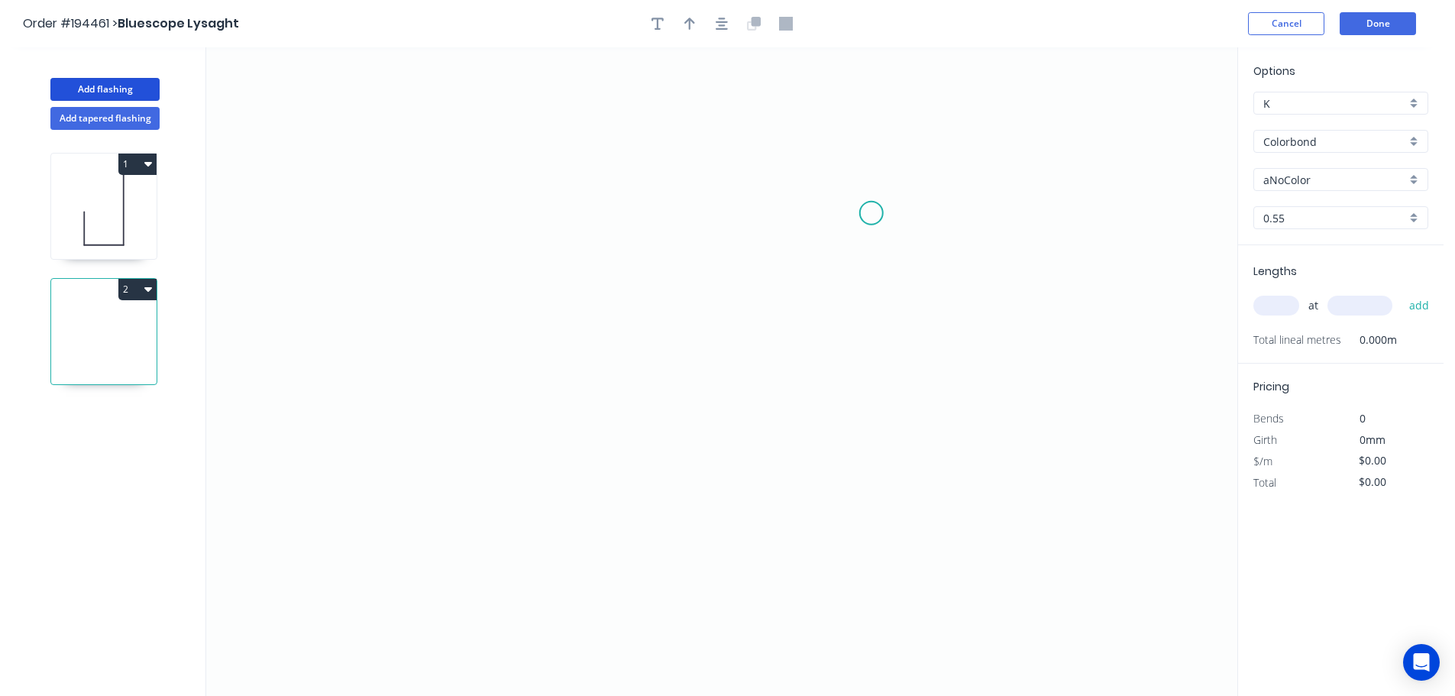
click at [881, 212] on icon "0" at bounding box center [721, 371] width 1031 height 648
click at [659, 200] on icon "0" at bounding box center [721, 371] width 1031 height 648
click at [658, 325] on icon "0 ?" at bounding box center [721, 371] width 1031 height 648
click at [740, 325] on icon "0 ? ?" at bounding box center [721, 371] width 1031 height 648
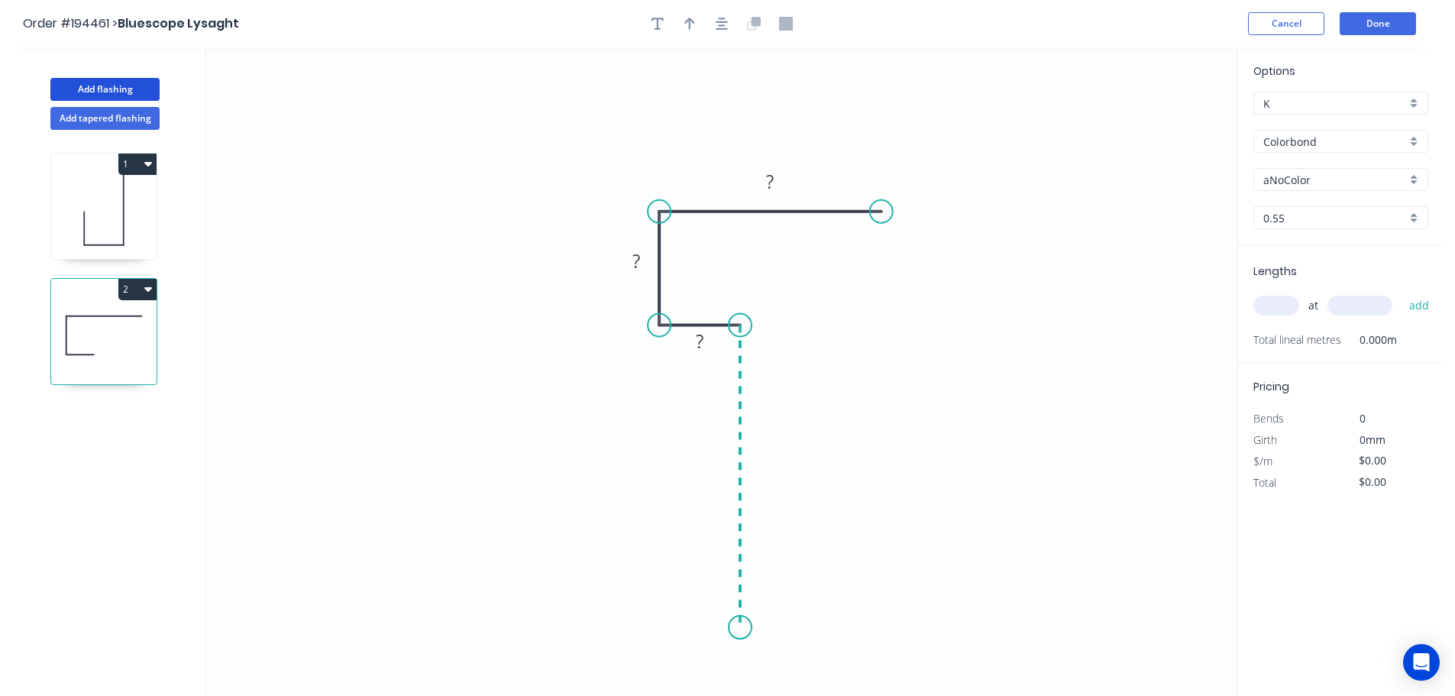
click at [730, 628] on icon "0 ? ? ?" at bounding box center [721, 371] width 1031 height 648
click at [730, 628] on circle at bounding box center [740, 627] width 23 height 23
click at [776, 472] on rect at bounding box center [763, 469] width 31 height 21
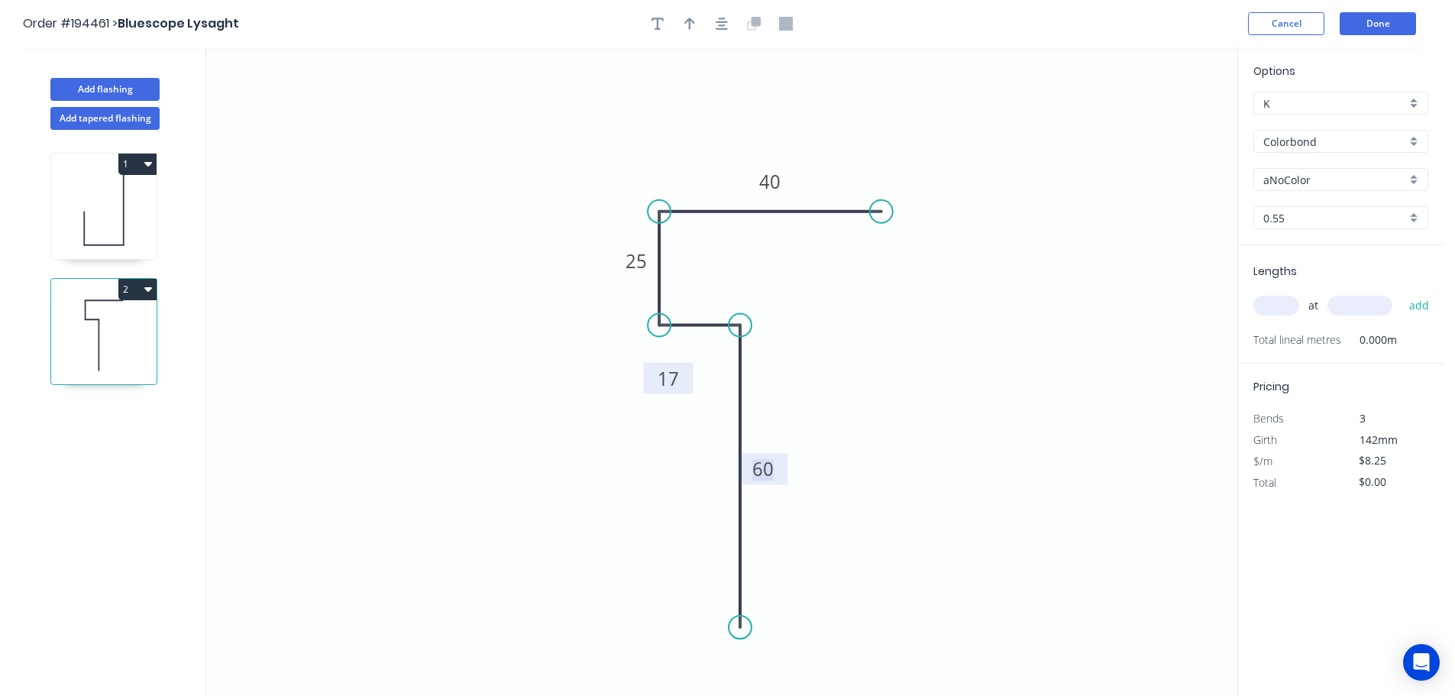
drag, startPoint x: 716, startPoint y: 292, endPoint x: 687, endPoint y: 366, distance: 79.6
click at [686, 366] on rect at bounding box center [669, 378] width 50 height 31
click at [690, 21] on icon "button" at bounding box center [689, 24] width 11 height 12
drag, startPoint x: 1159, startPoint y: 122, endPoint x: 689, endPoint y: 557, distance: 639.8
click at [689, 557] on icon at bounding box center [673, 554] width 49 height 14
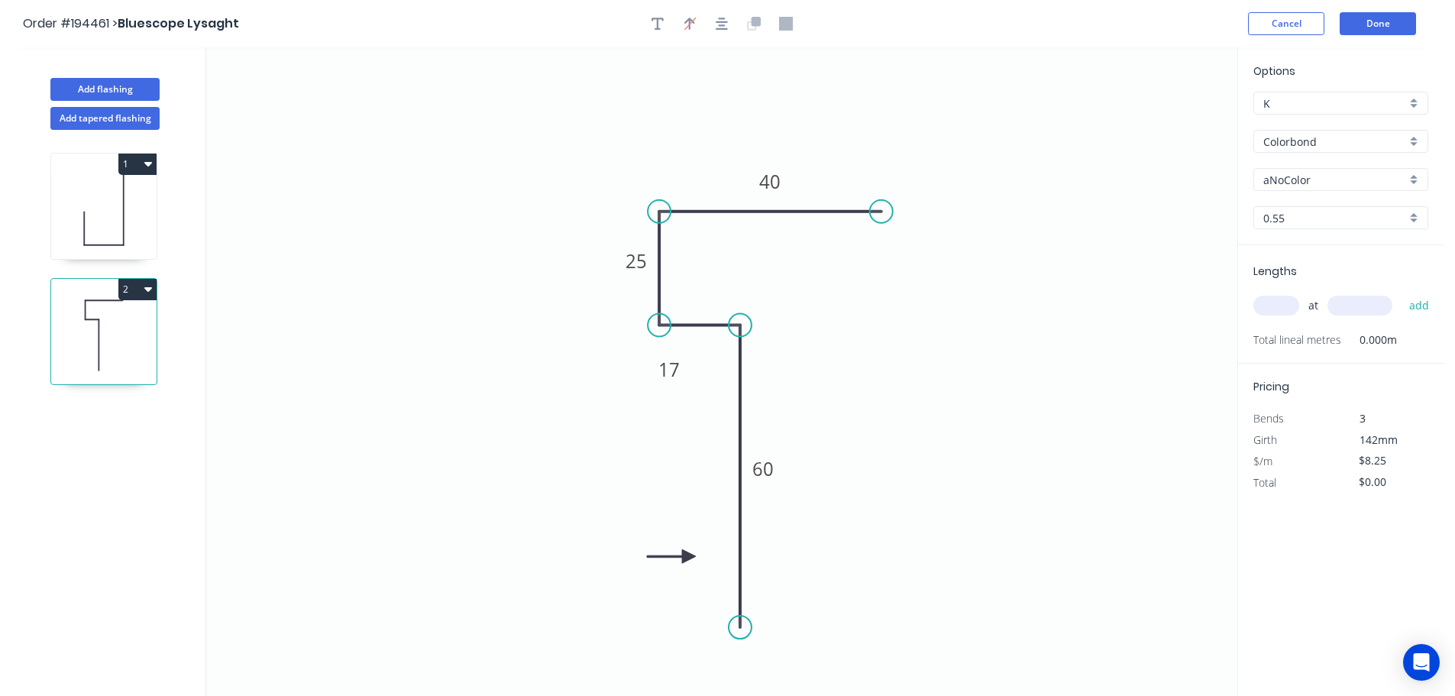
click at [121, 218] on icon at bounding box center [103, 210] width 105 height 98
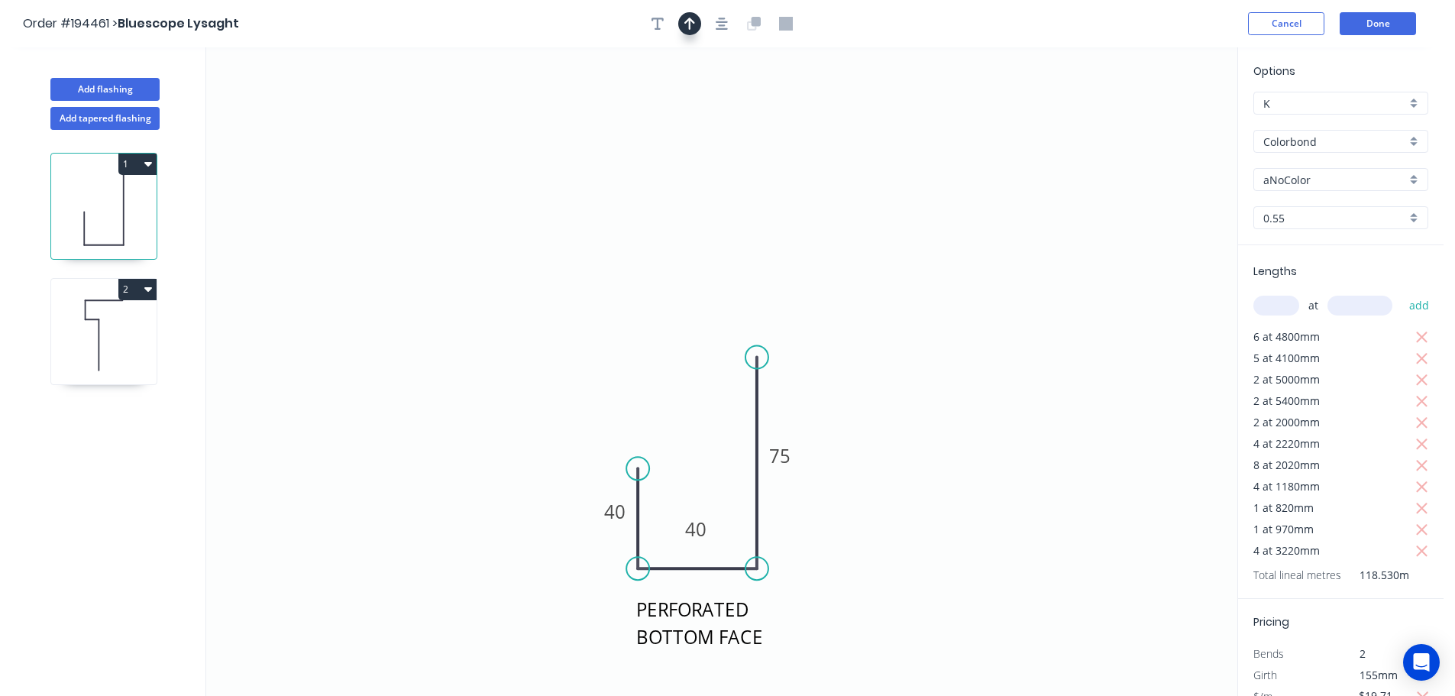
click at [696, 24] on button "button" at bounding box center [689, 23] width 23 height 23
click at [1166, 128] on icon "PERFORATED BOTTOM FACE 40 40 75" at bounding box center [721, 371] width 1031 height 648
click at [1165, 121] on icon at bounding box center [1160, 106] width 14 height 49
click at [1164, 122] on icon at bounding box center [1173, 111] width 44 height 44
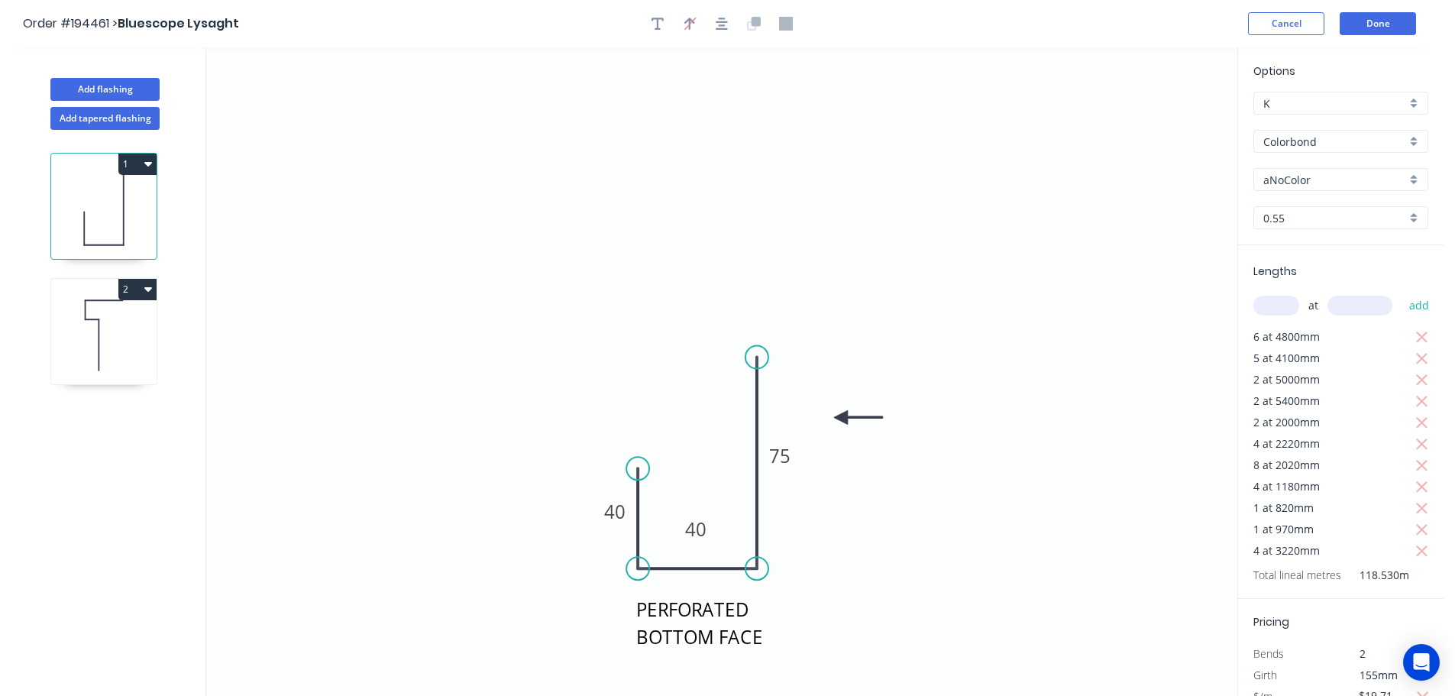
drag, startPoint x: 1162, startPoint y: 127, endPoint x: 841, endPoint y: 418, distance: 433.1
click at [841, 418] on icon at bounding box center [858, 417] width 49 height 14
click at [153, 321] on icon at bounding box center [103, 335] width 105 height 98
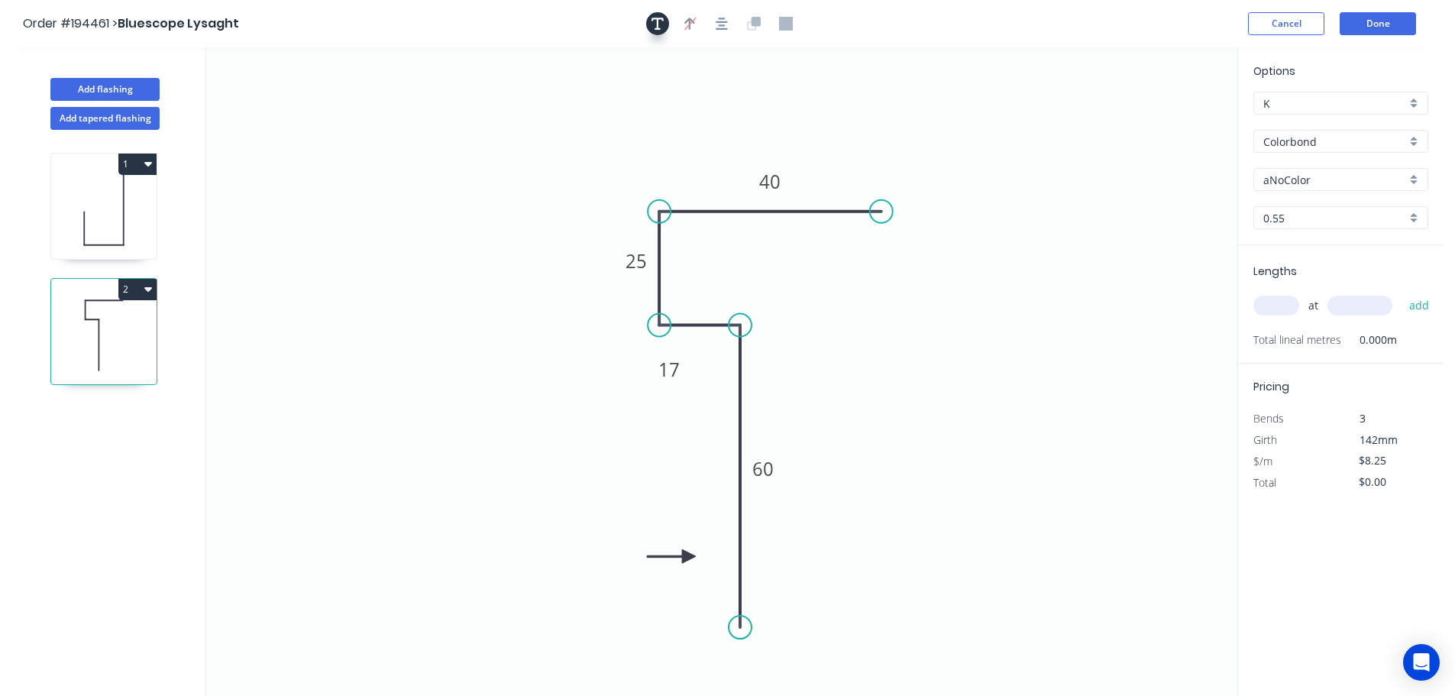
click at [658, 22] on icon "button" at bounding box center [657, 24] width 12 height 12
drag, startPoint x: 357, startPoint y: 152, endPoint x: 551, endPoint y: 270, distance: 227.2
click at [541, 267] on textarea at bounding box center [524, 268] width 124 height 57
drag, startPoint x: 613, startPoint y: 266, endPoint x: 679, endPoint y: 266, distance: 65.7
click at [680, 268] on rect at bounding box center [700, 261] width 50 height 31
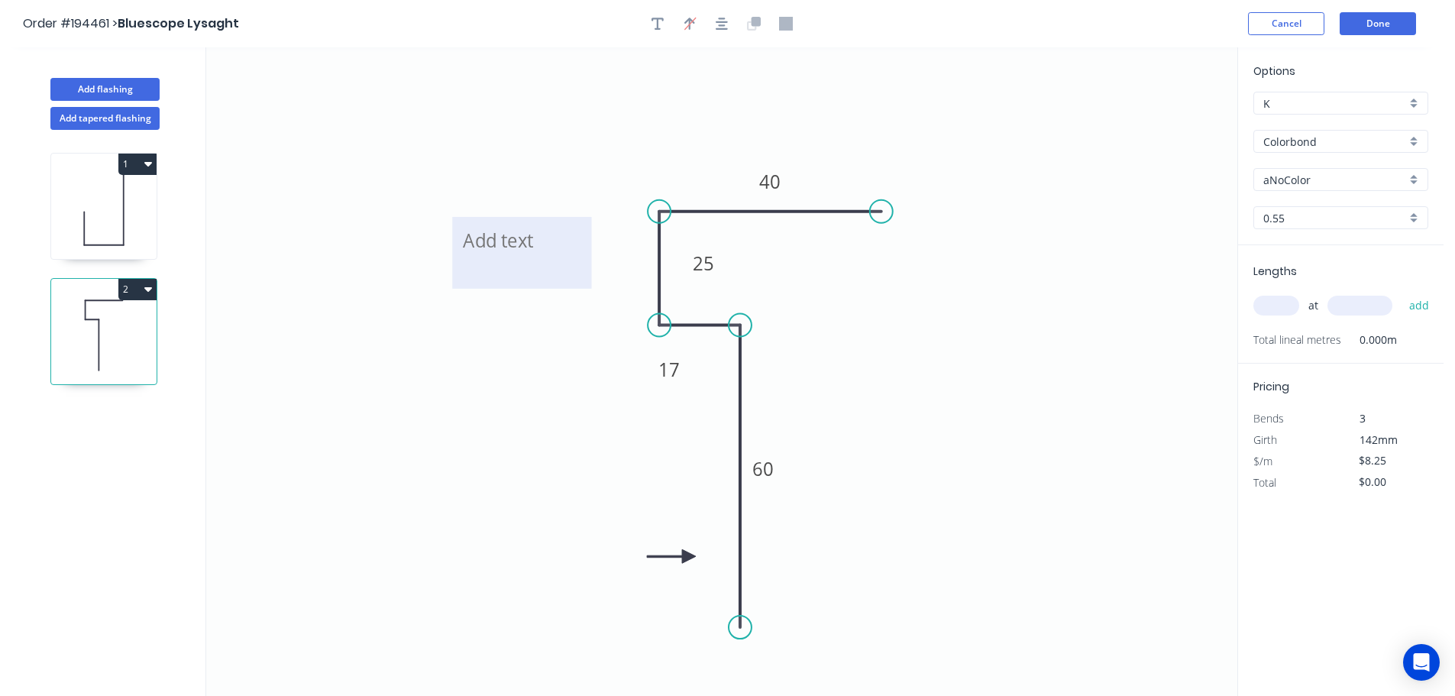
click at [561, 258] on textarea at bounding box center [522, 253] width 124 height 57
click at [1089, 340] on icon "PERFORATED FACE 60 17 25 40" at bounding box center [721, 371] width 1031 height 648
click at [1283, 302] on input "text" at bounding box center [1276, 306] width 46 height 20
click at [1375, 456] on input "$8.25" at bounding box center [1385, 460] width 52 height 21
click at [1375, 457] on input "$8.25" at bounding box center [1385, 460] width 52 height 21
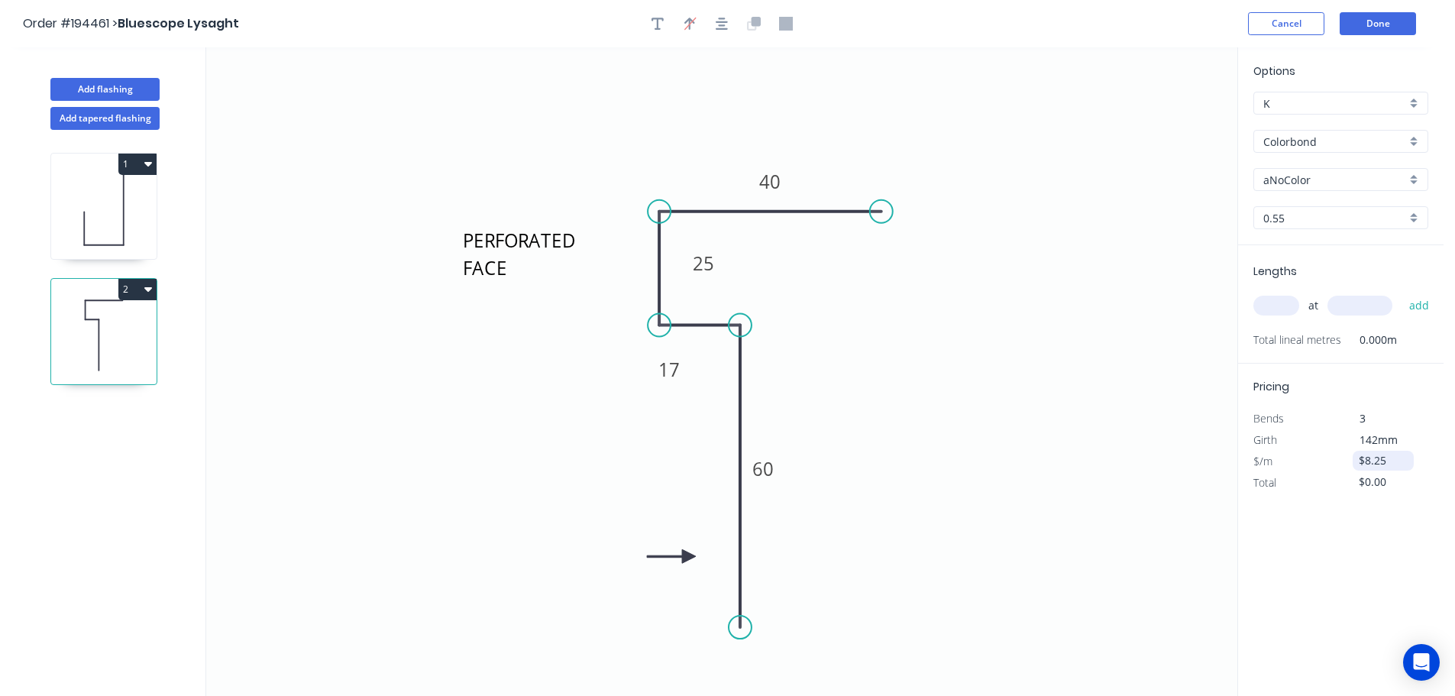
click at [1375, 457] on input "$8.25" at bounding box center [1385, 460] width 52 height 21
click at [1113, 435] on icon "PERFORATED FACE 60 17 25 40" at bounding box center [721, 371] width 1031 height 648
click at [1277, 310] on input "text" at bounding box center [1276, 306] width 46 height 20
click at [1282, 306] on input "text" at bounding box center [1276, 306] width 46 height 20
click at [1401, 292] on button "add" at bounding box center [1419, 305] width 36 height 26
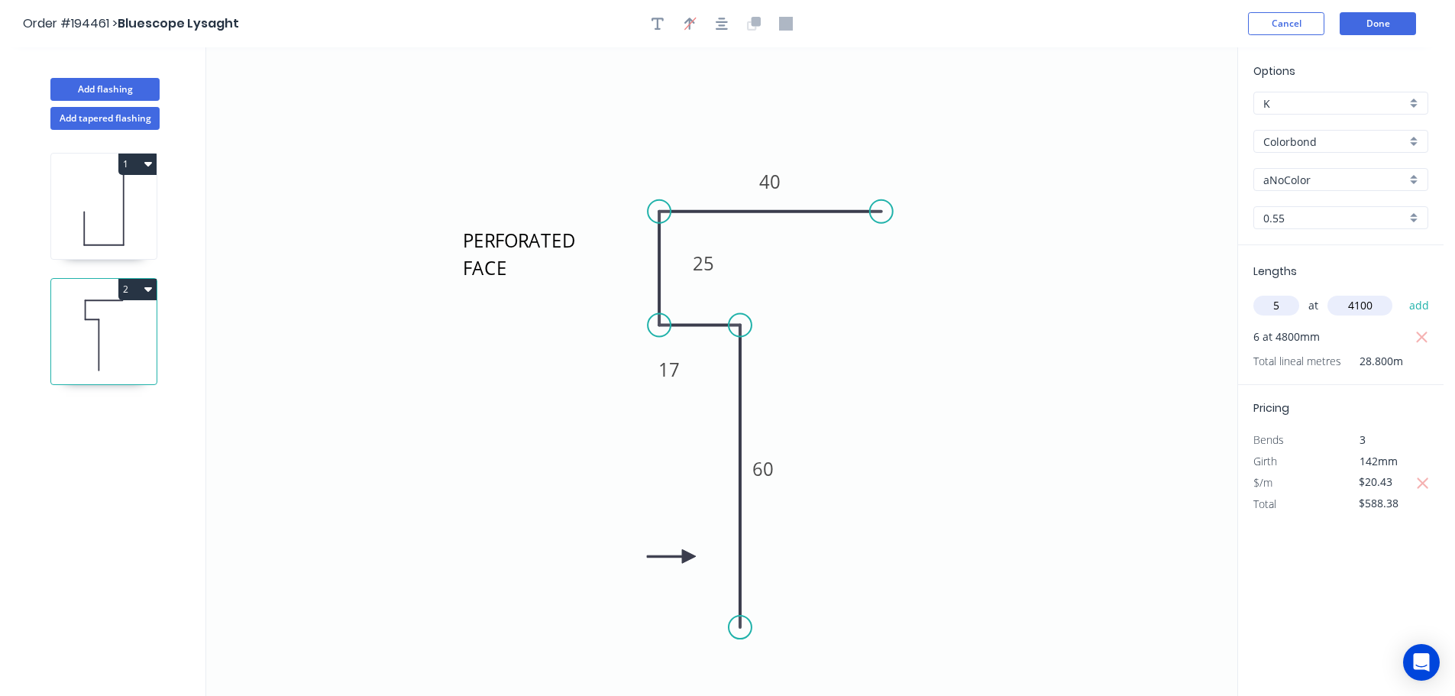
click at [1401, 292] on button "add" at bounding box center [1419, 305] width 36 height 26
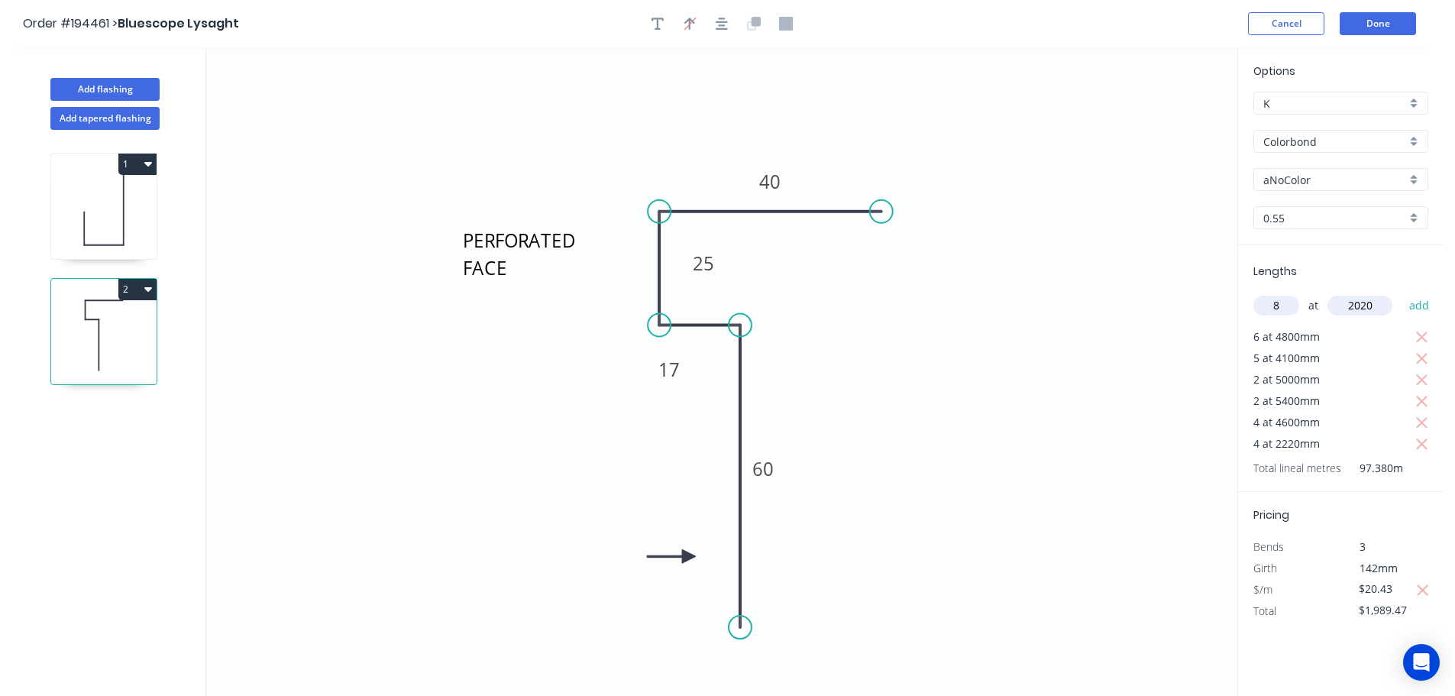
click at [1401, 292] on button "add" at bounding box center [1419, 305] width 36 height 26
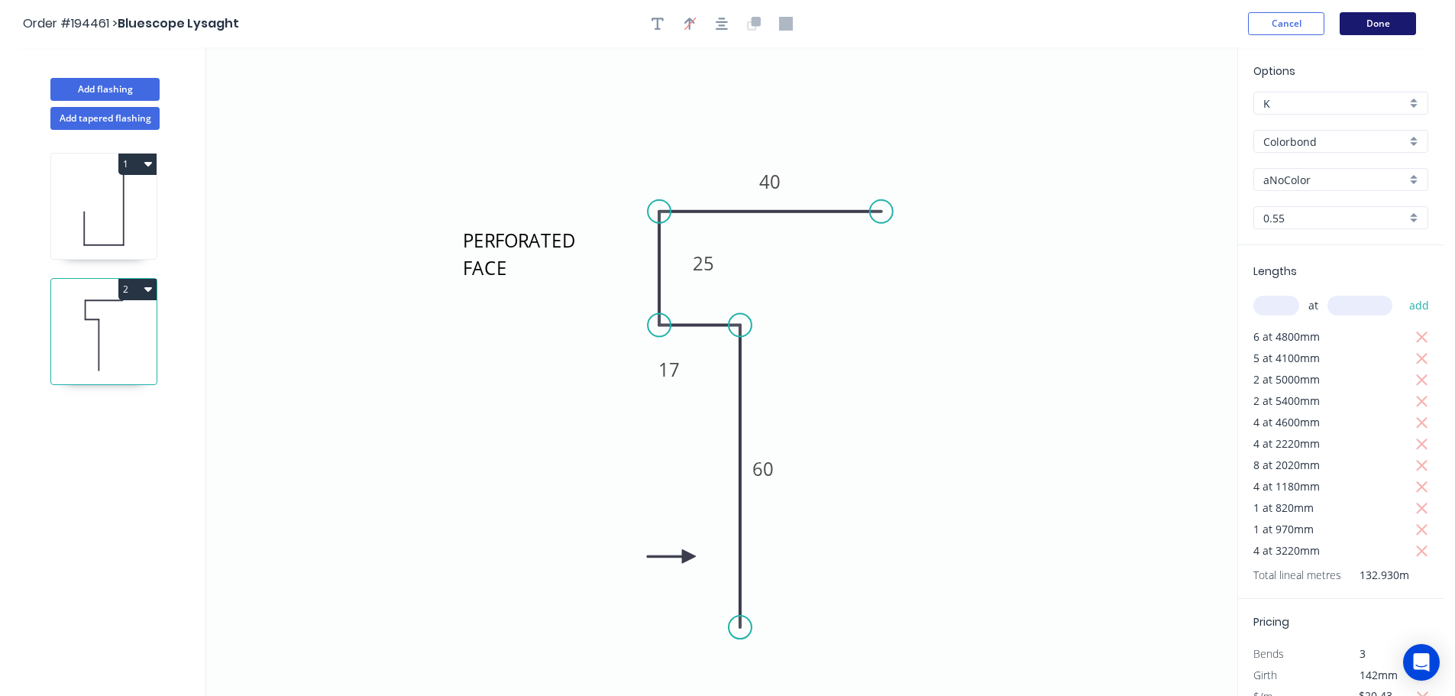
click at [1383, 27] on button "Done" at bounding box center [1377, 23] width 76 height 23
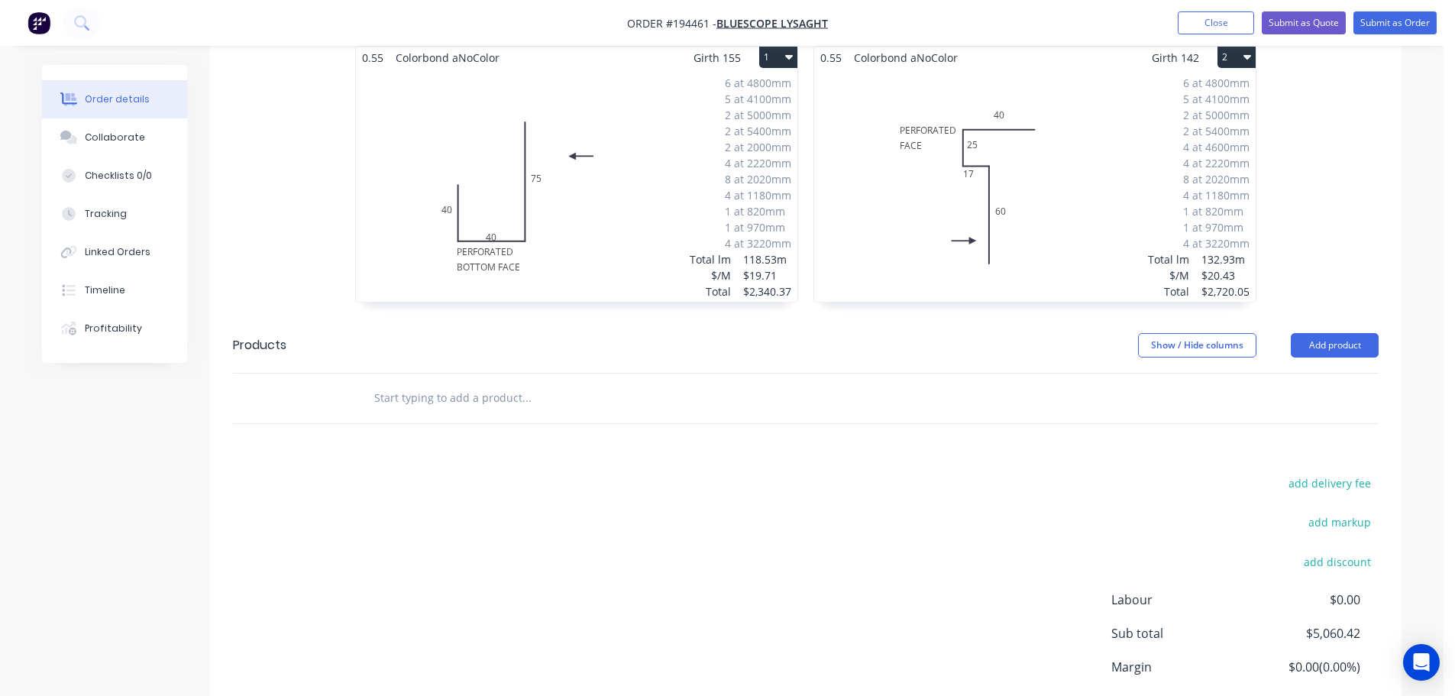
scroll to position [305, 0]
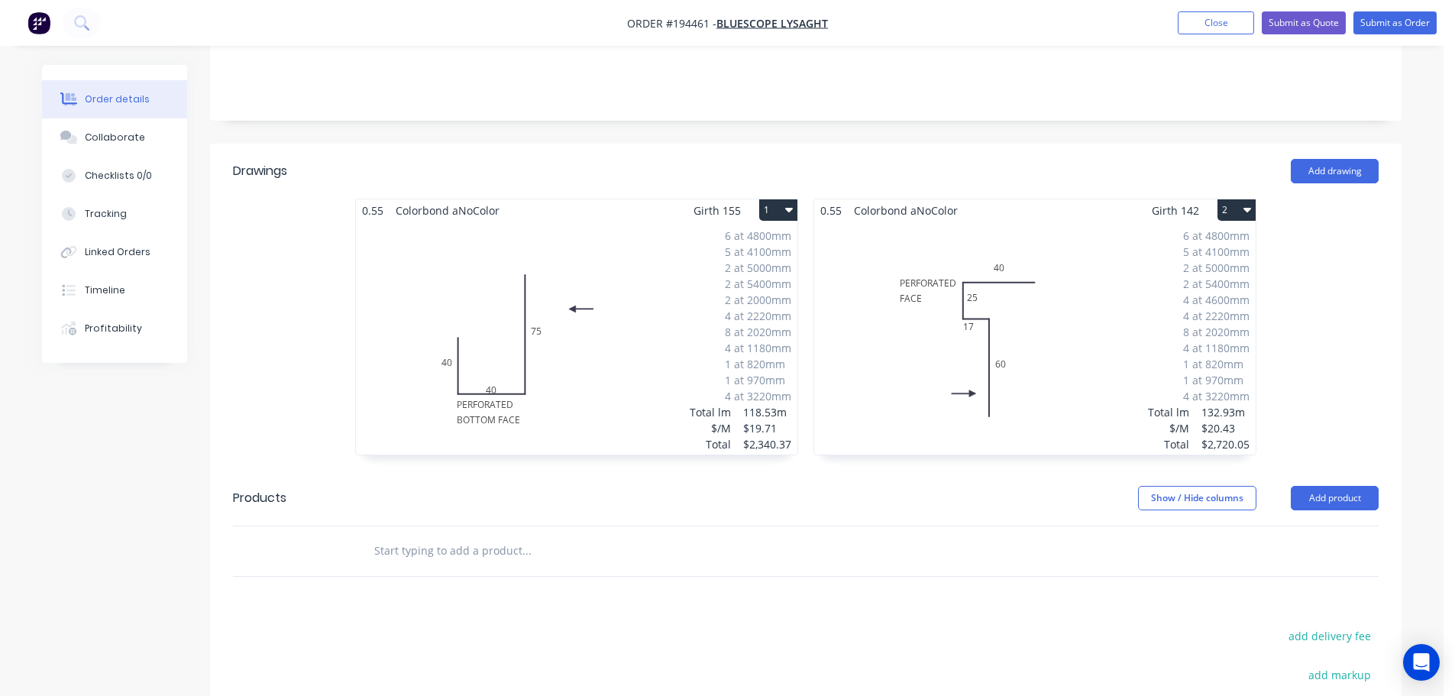
click at [612, 322] on div "6 at 4800mm 5 at 4100mm 2 at 5000mm 2 at 5400mm 2 at 2000mm 4 at 2220mm 8 at 20…" at bounding box center [576, 337] width 441 height 233
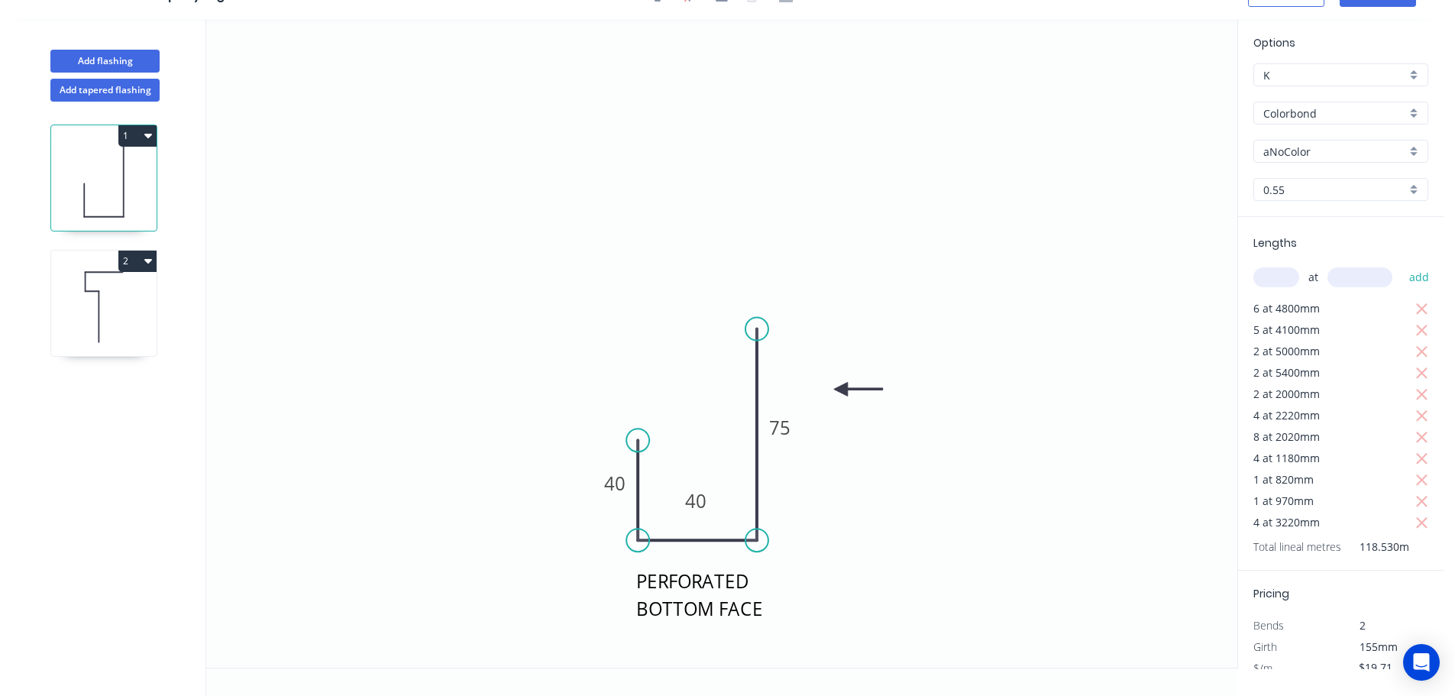
scroll to position [28, 0]
drag, startPoint x: 715, startPoint y: 499, endPoint x: 714, endPoint y: 479, distance: 20.6
click at [714, 479] on rect at bounding box center [695, 479] width 50 height 31
click at [947, 465] on icon "PERFORATED BOTTOM FACE 40 40 75" at bounding box center [721, 343] width 1031 height 648
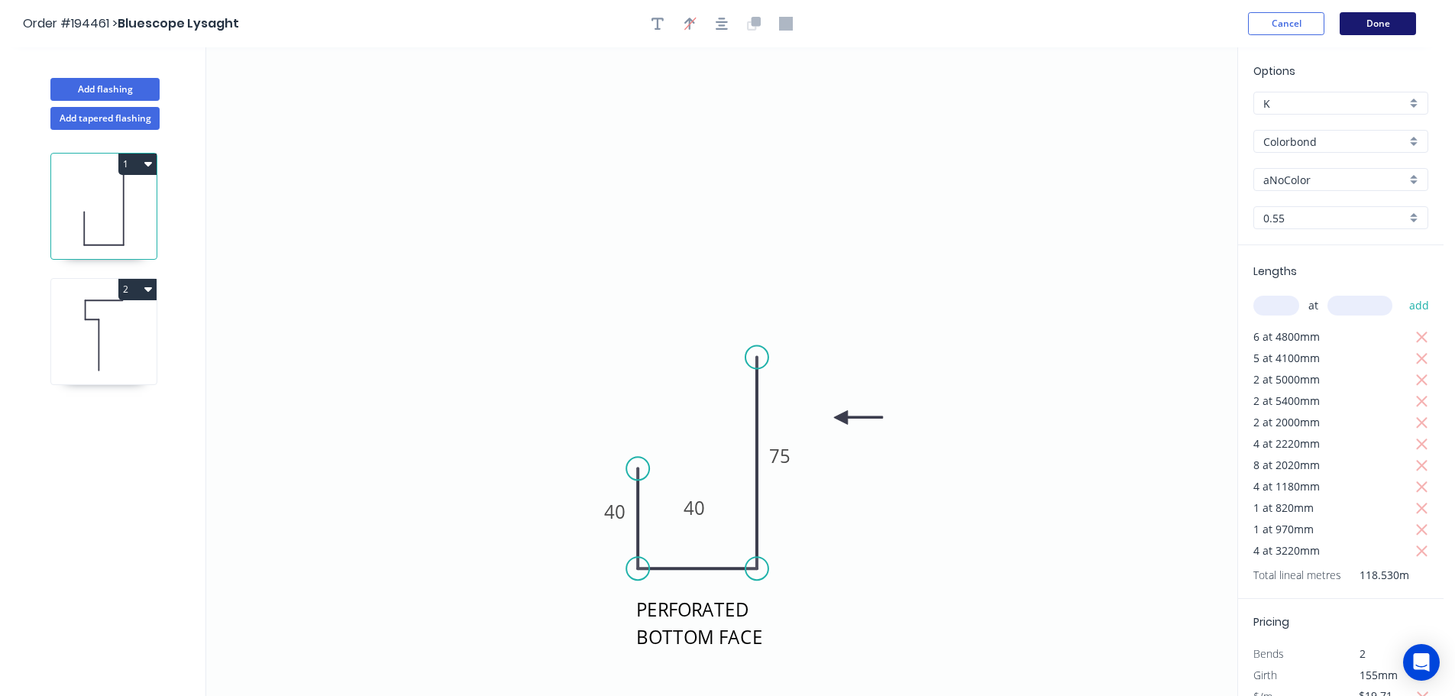
click at [1377, 13] on button "Done" at bounding box center [1377, 23] width 76 height 23
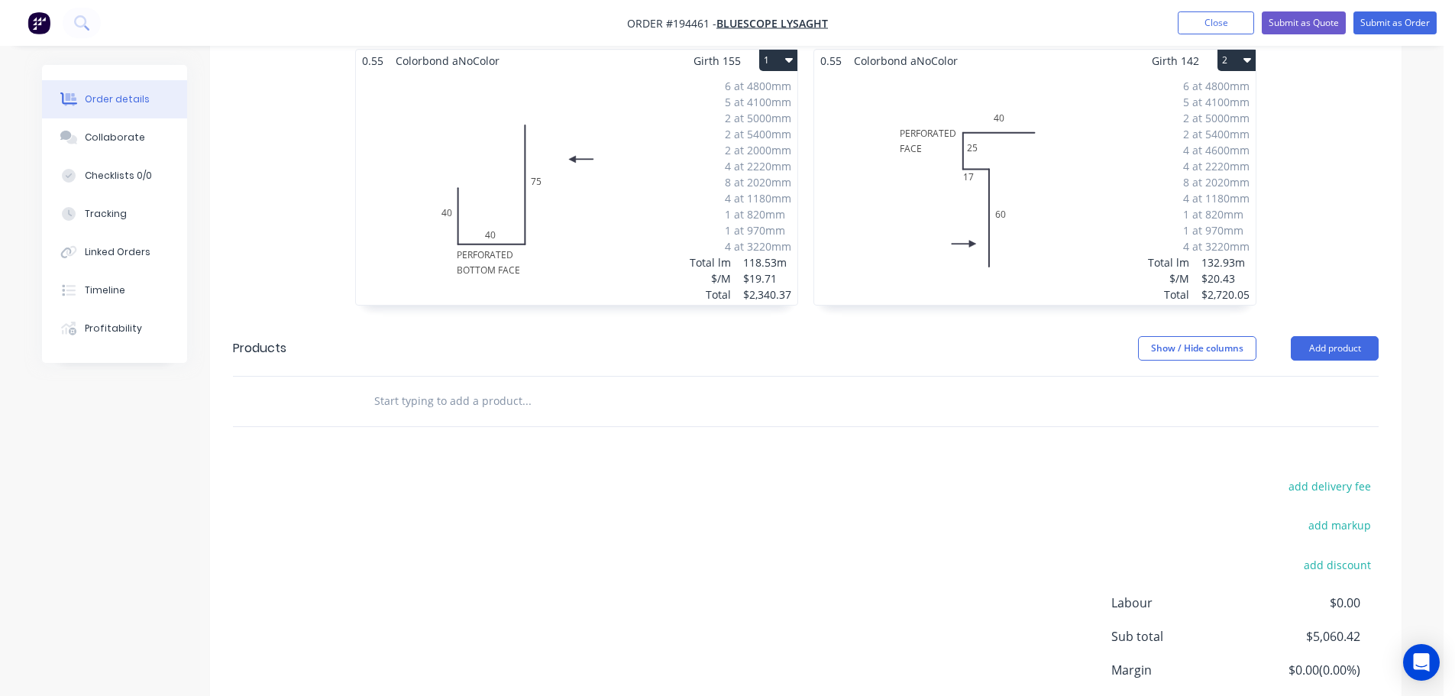
scroll to position [402, 0]
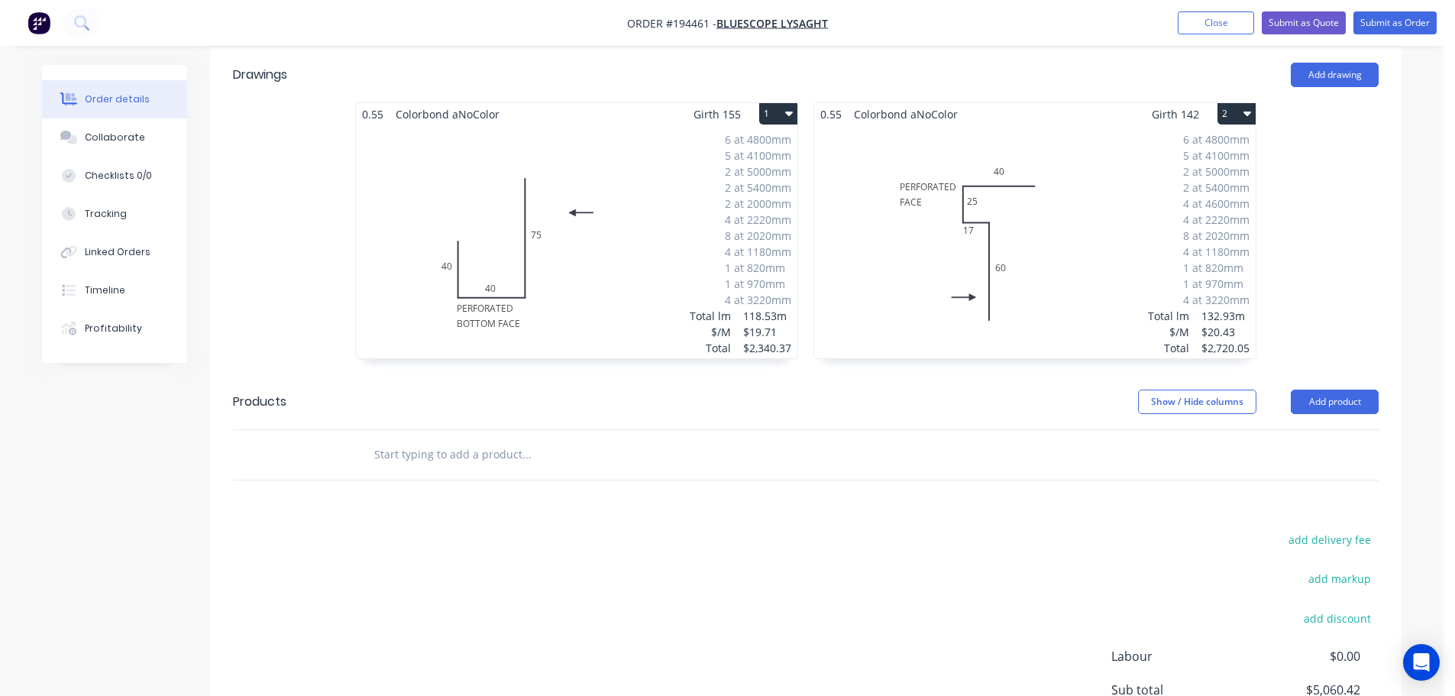
click at [690, 192] on div "6 at 4800mm 5 at 4100mm 2 at 5000mm 2 at 5400mm 2 at 2000mm 4 at 2220mm 8 at 20…" at bounding box center [576, 241] width 441 height 233
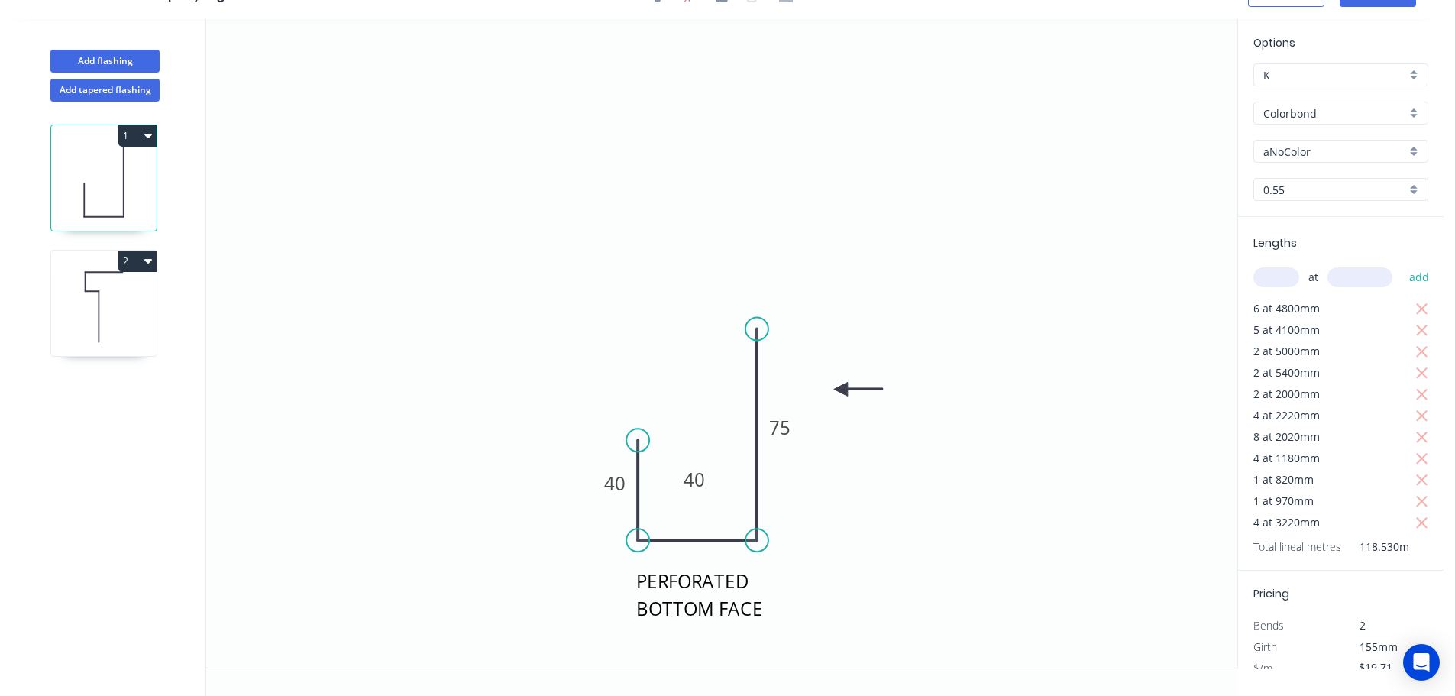
click at [1300, 148] on input "aNoColor" at bounding box center [1334, 152] width 143 height 16
click at [1291, 298] on div "Surfmist" at bounding box center [1340, 310] width 173 height 27
click at [1114, 222] on icon "PERFORATED BOTTOM FACE 40 40 75" at bounding box center [721, 343] width 1031 height 648
click at [70, 296] on icon at bounding box center [103, 307] width 105 height 98
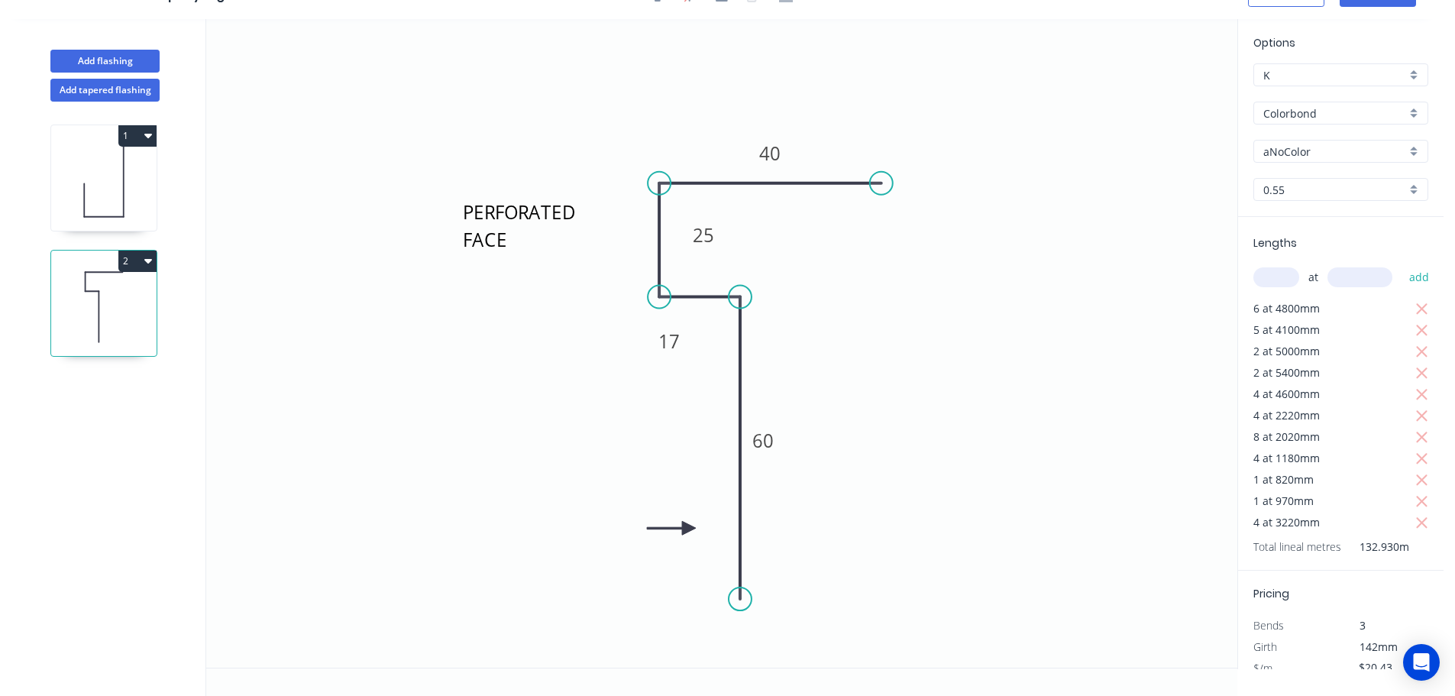
click at [1346, 141] on div "aNoColor" at bounding box center [1340, 151] width 175 height 23
click at [1292, 308] on div "Surfmist" at bounding box center [1340, 310] width 173 height 27
click at [1127, 267] on icon "PERFORATED FACE 60 17 25 40" at bounding box center [721, 343] width 1031 height 648
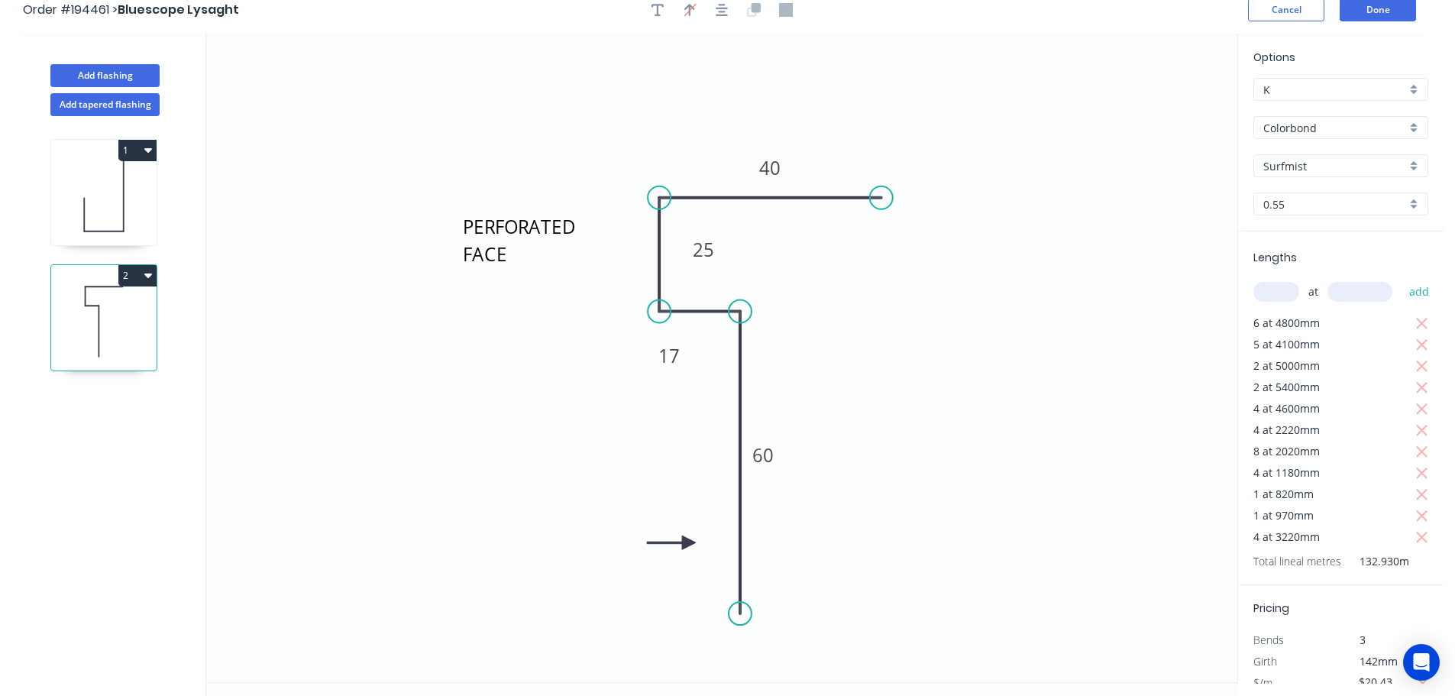
scroll to position [0, 0]
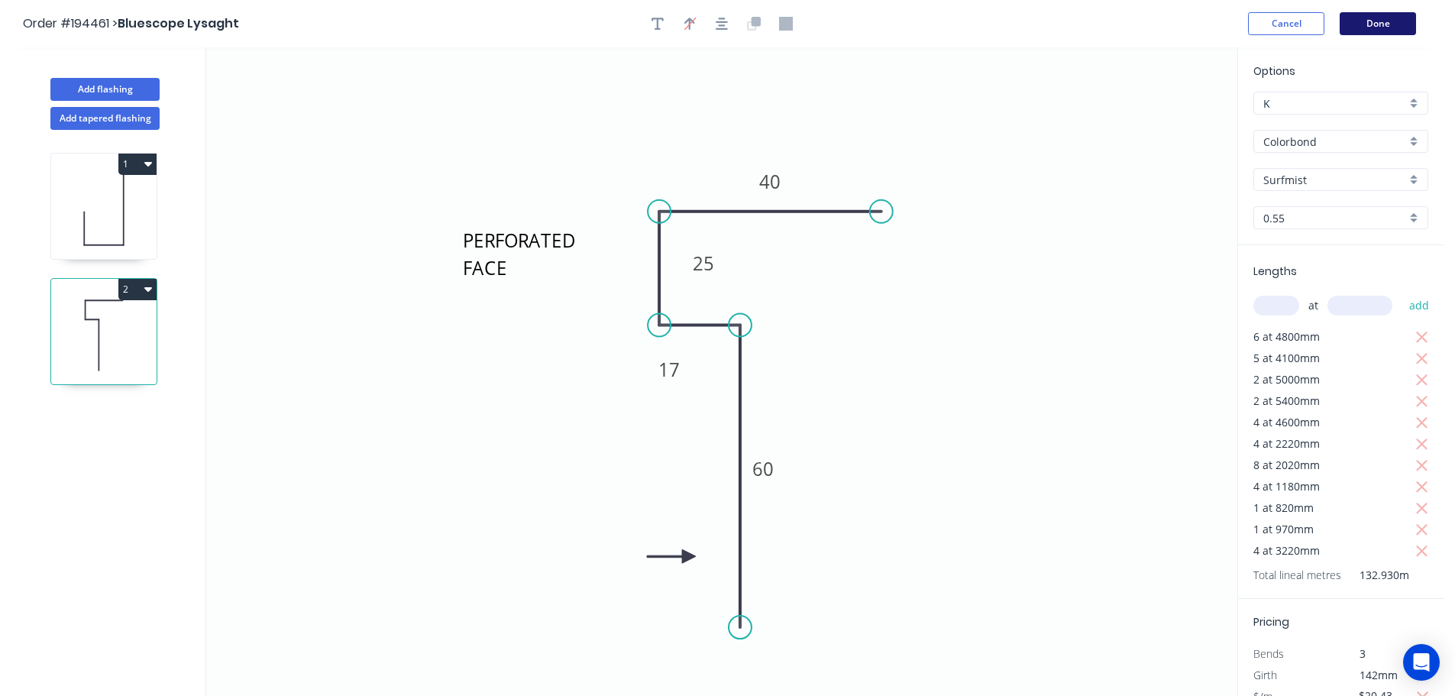
click at [1372, 24] on button "Done" at bounding box center [1377, 23] width 76 height 23
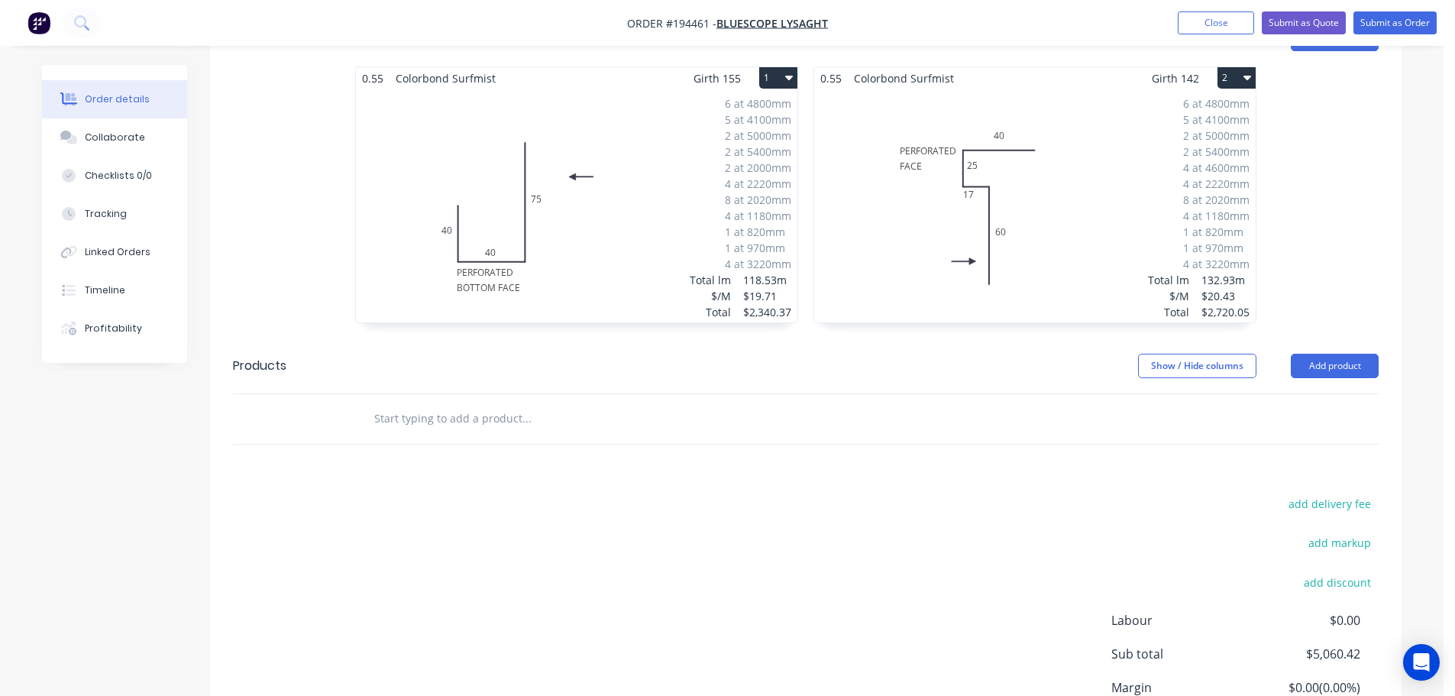
scroll to position [402, 0]
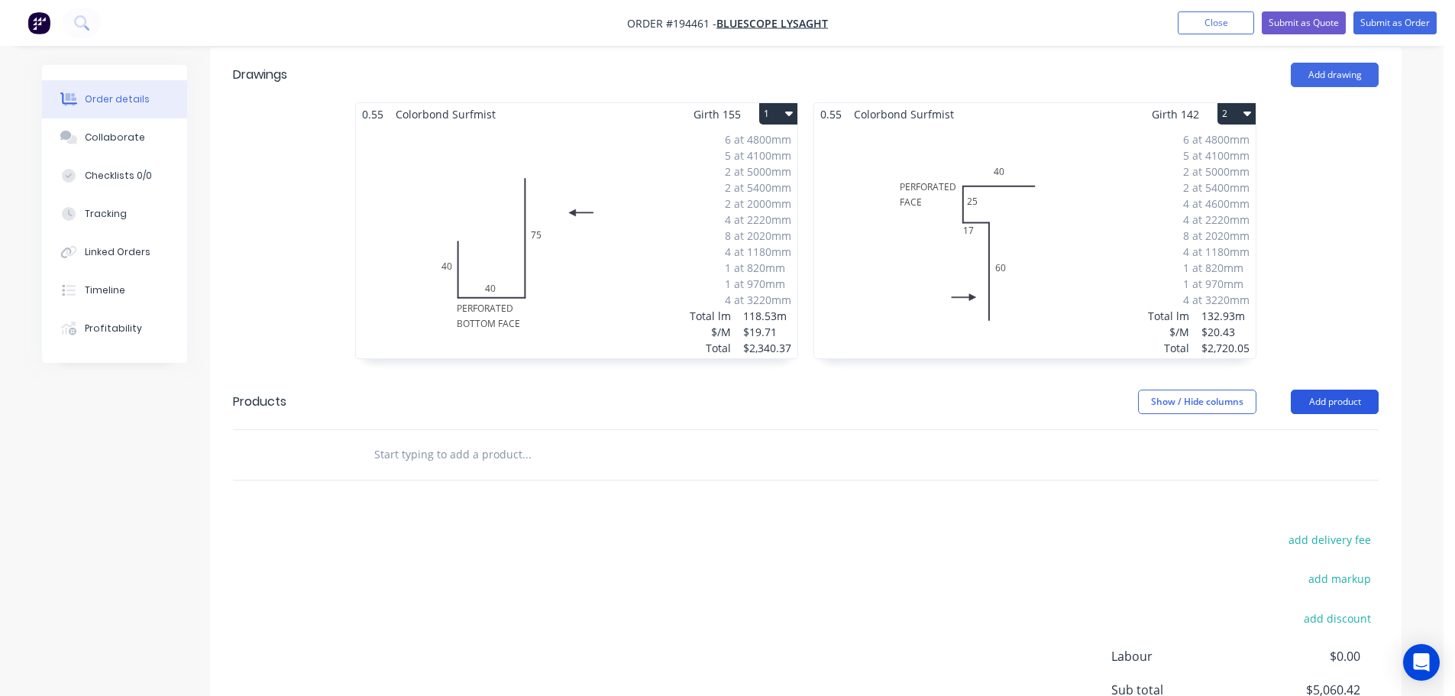
click at [1333, 389] on button "Add product" at bounding box center [1335, 401] width 88 height 24
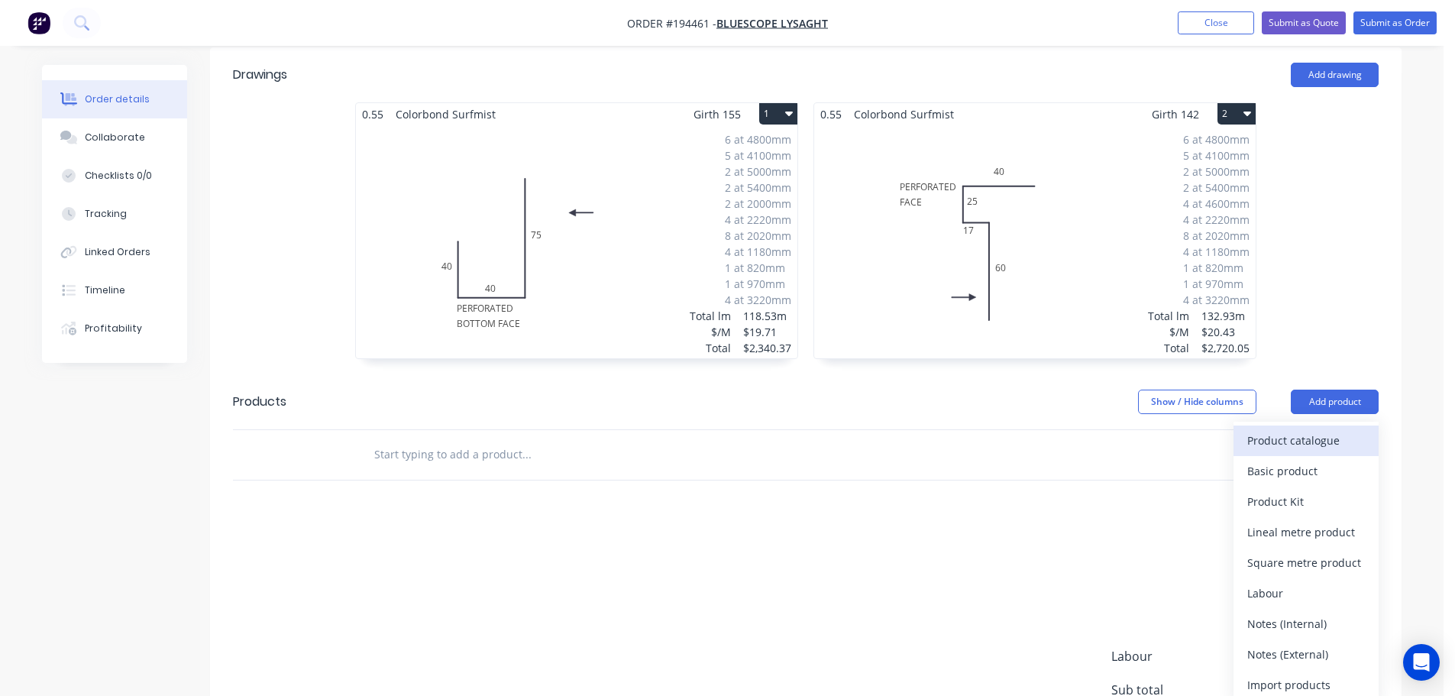
click at [1290, 429] on div "Product catalogue" at bounding box center [1306, 440] width 118 height 22
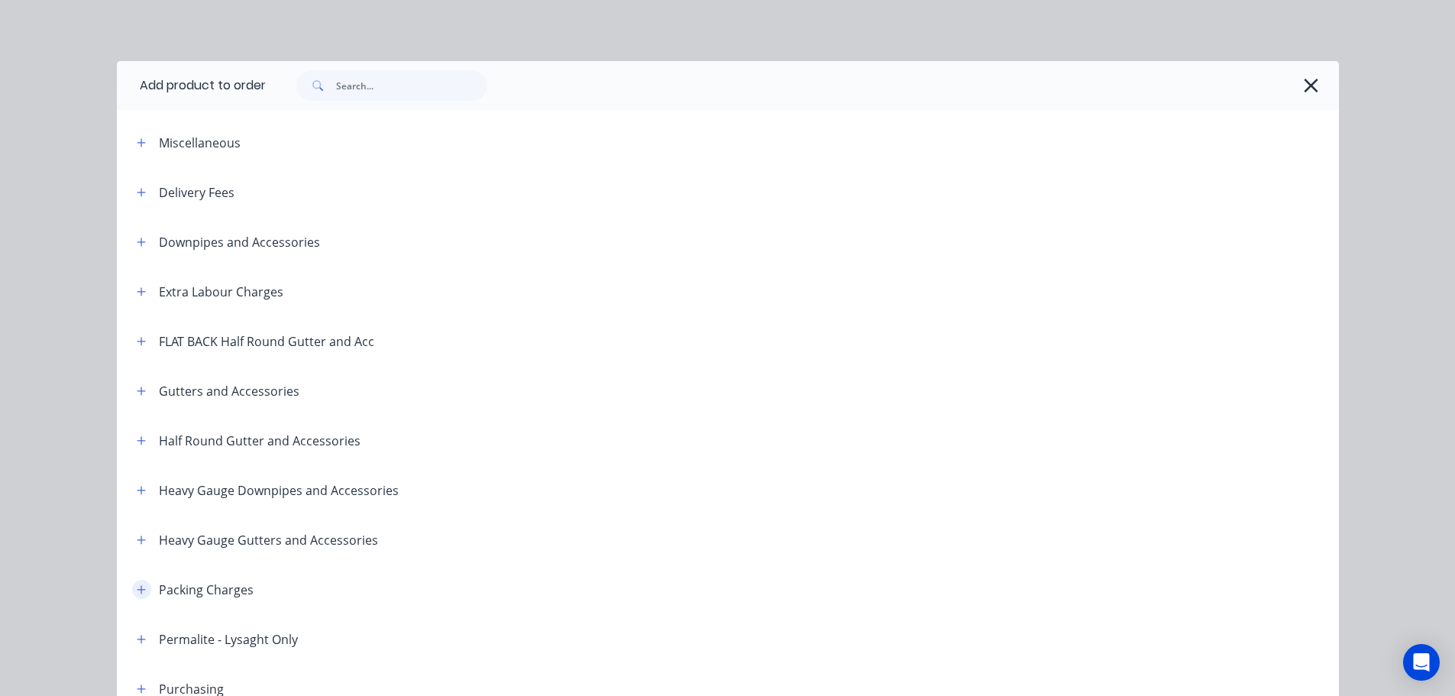
click at [137, 590] on icon "button" at bounding box center [141, 589] width 9 height 11
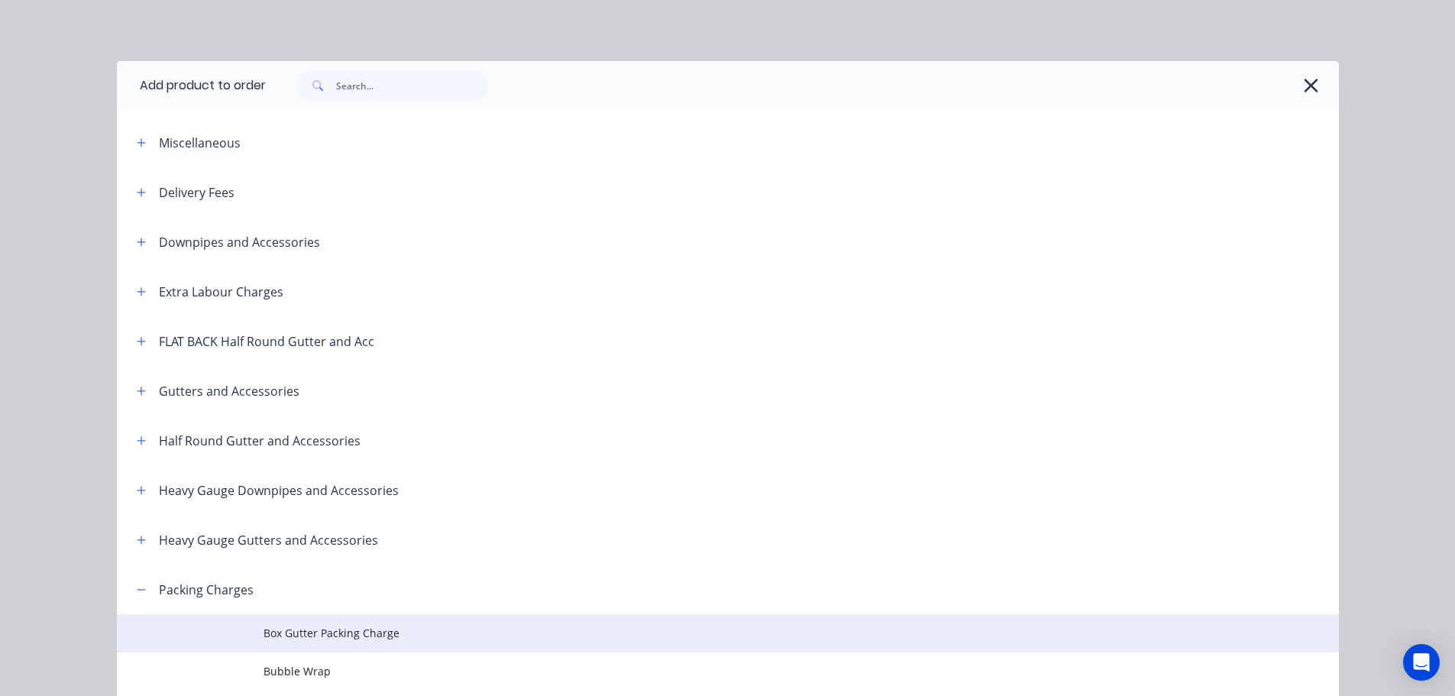
scroll to position [305, 0]
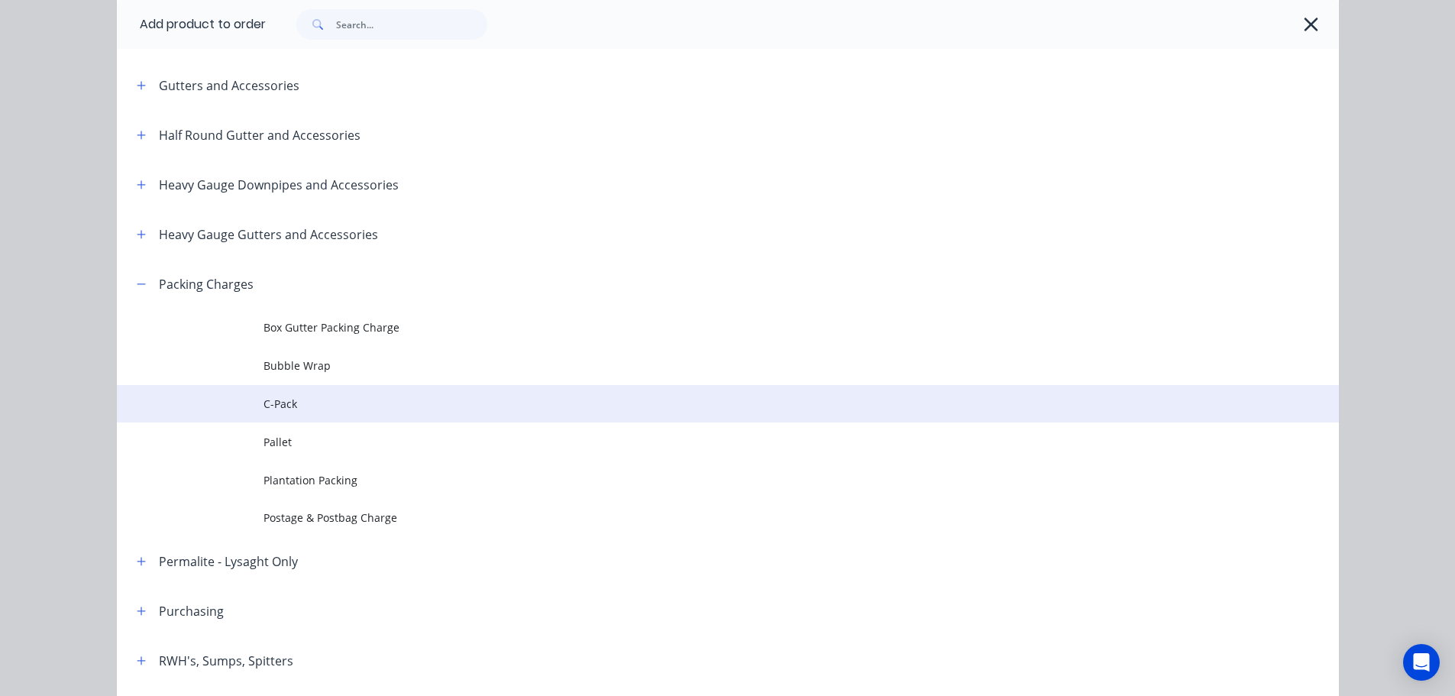
click at [330, 408] on span "C-Pack" at bounding box center [693, 404] width 860 height 16
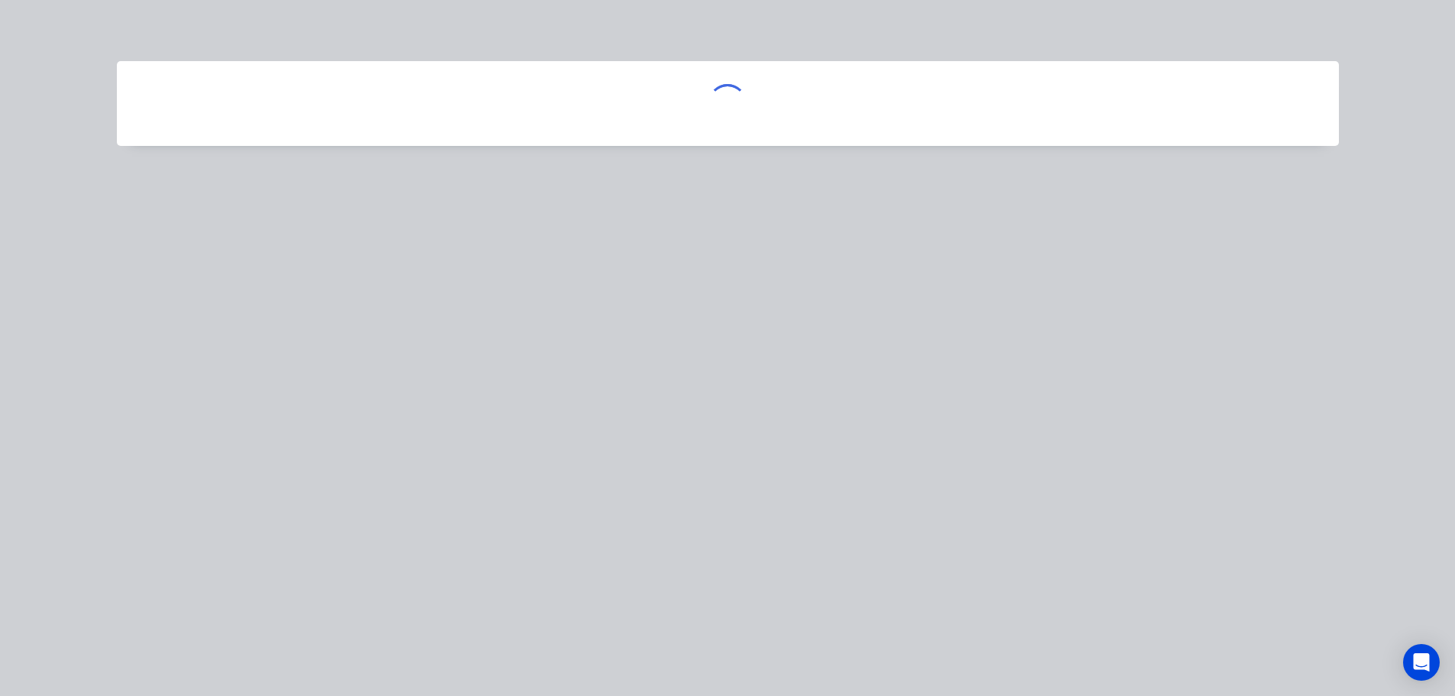
scroll to position [0, 0]
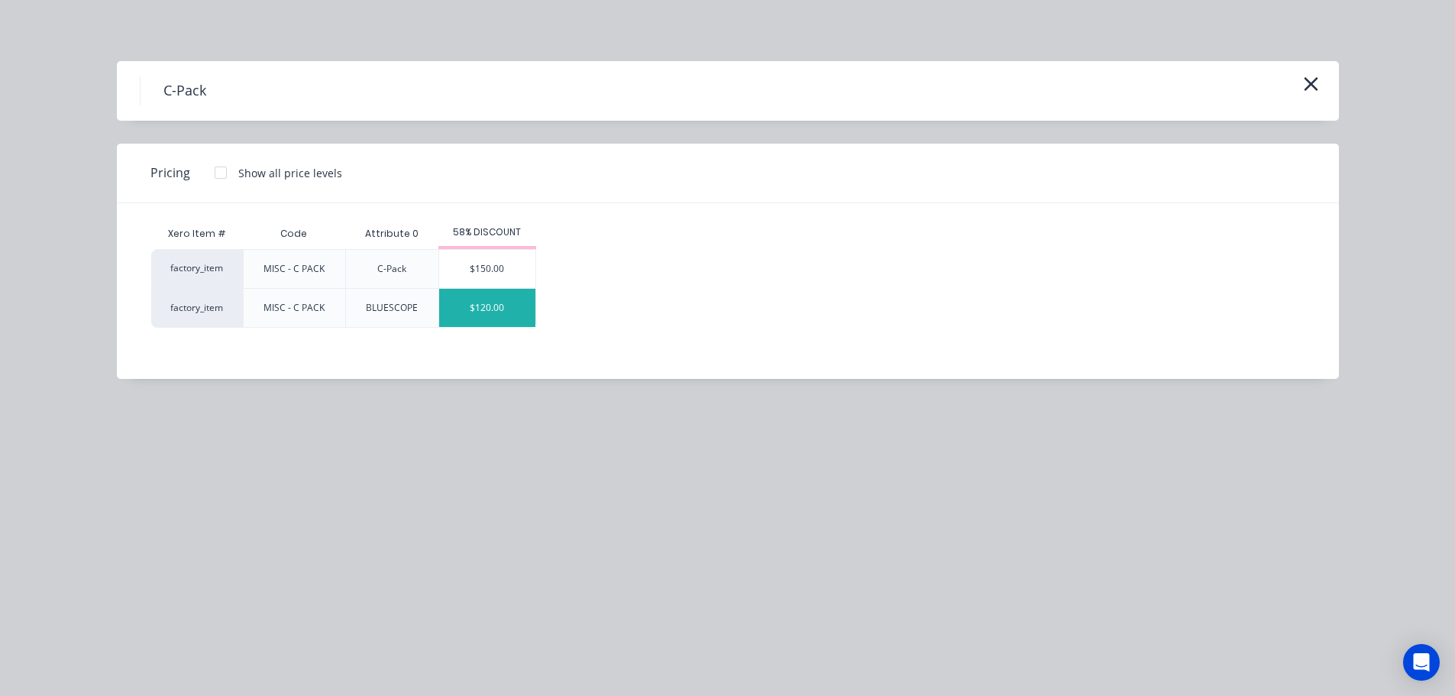
click at [496, 305] on div "$120.00" at bounding box center [487, 308] width 96 height 38
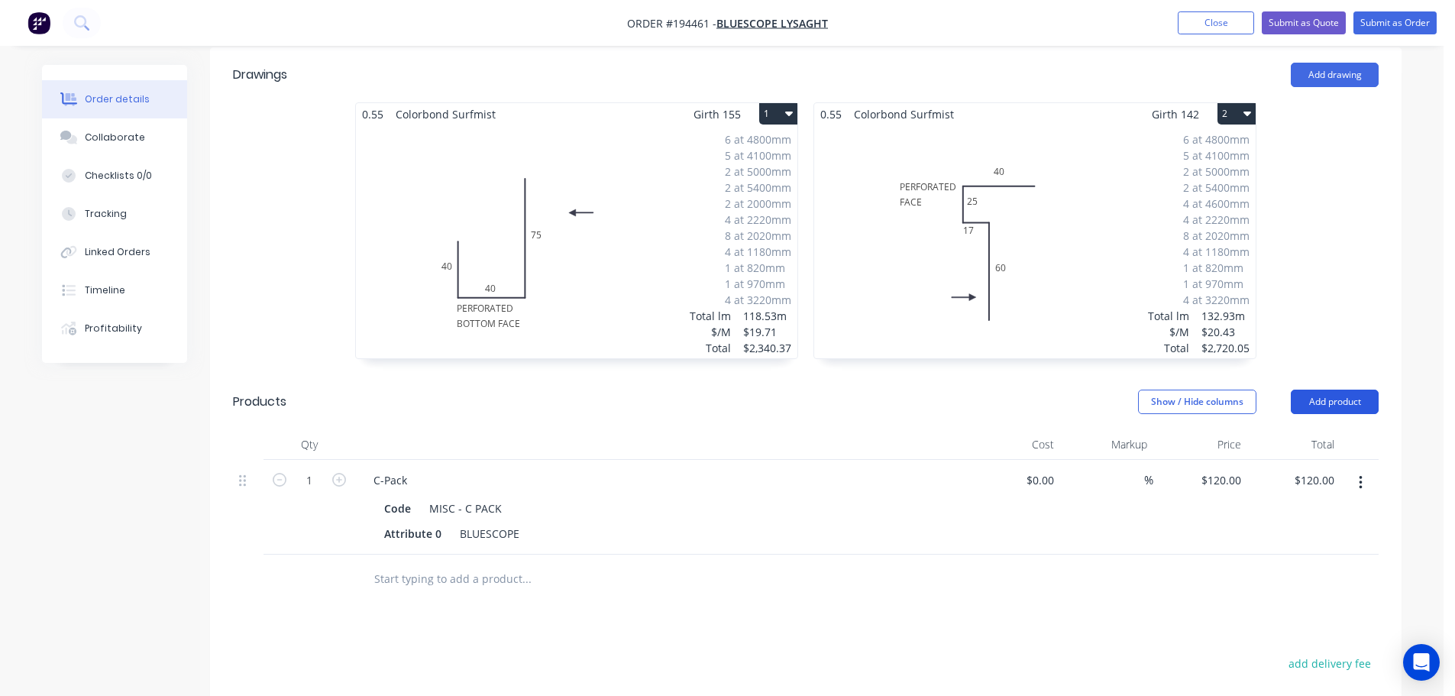
click at [1321, 389] on button "Add product" at bounding box center [1335, 401] width 88 height 24
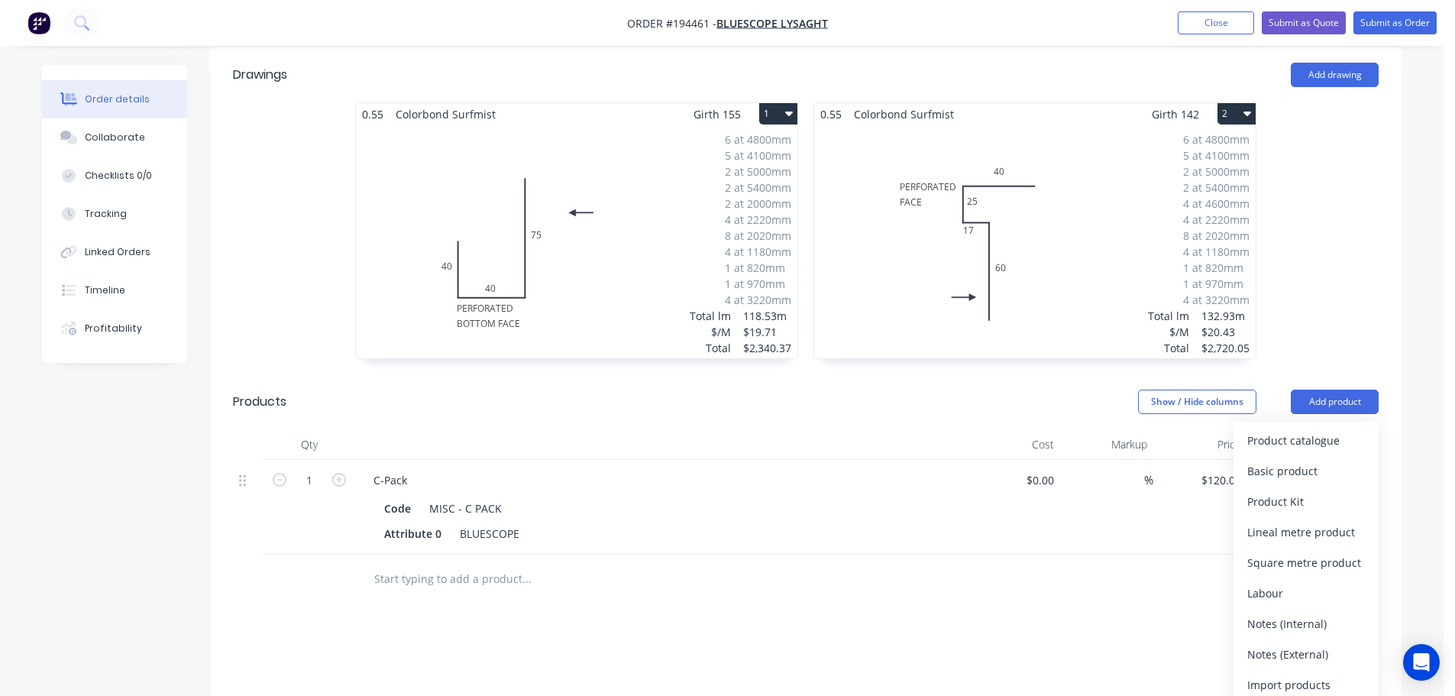
click at [1294, 643] on div "Notes (External)" at bounding box center [1306, 654] width 118 height 22
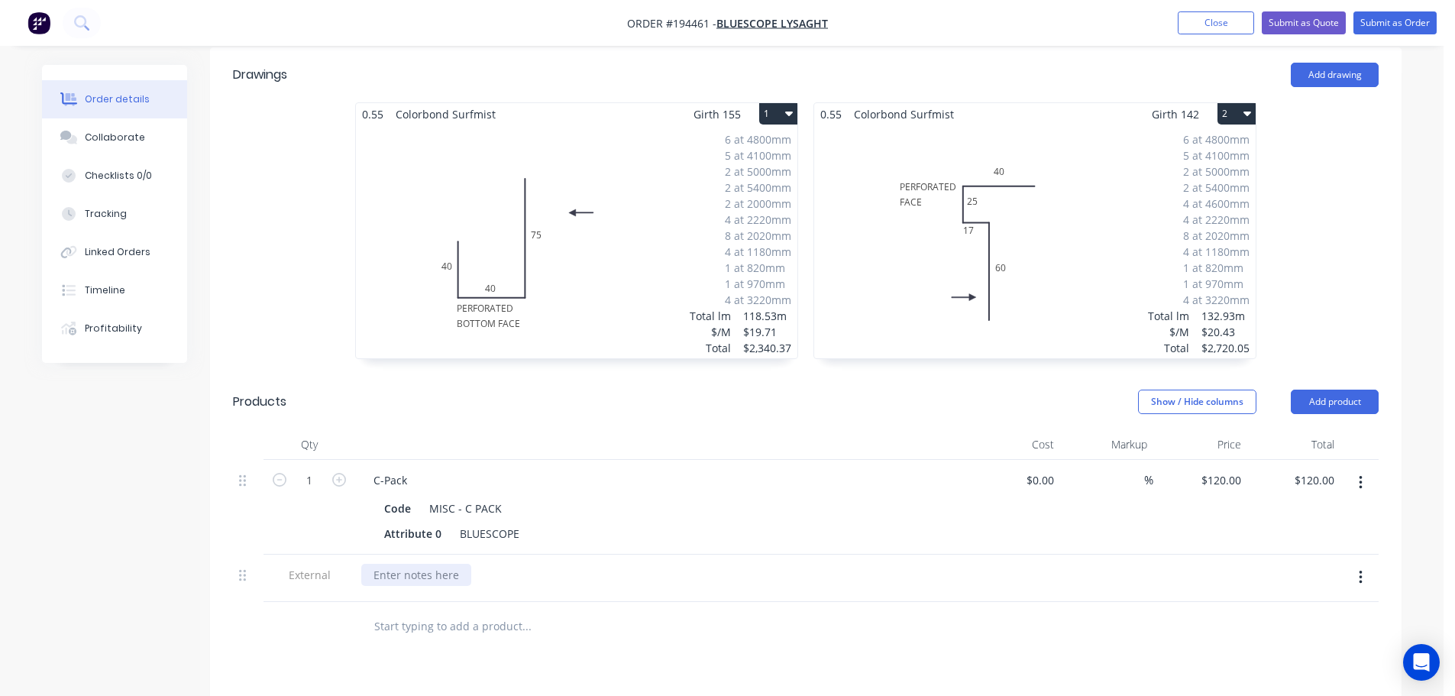
click at [425, 564] on div at bounding box center [416, 575] width 110 height 22
click at [805, 396] on header "Products Show / Hide columns Add product" at bounding box center [805, 401] width 1191 height 55
click at [1368, 389] on button "Add product" at bounding box center [1335, 401] width 88 height 24
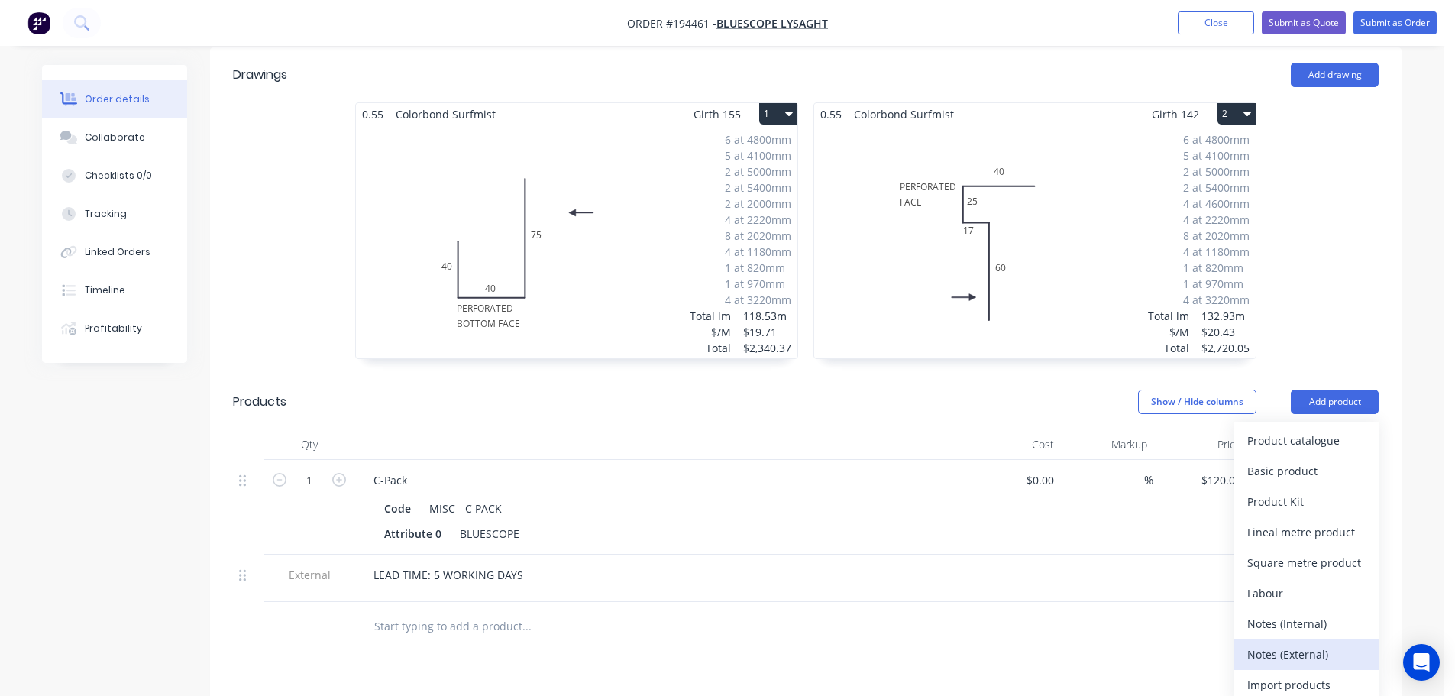
click at [1314, 643] on div "Notes (External)" at bounding box center [1306, 654] width 118 height 22
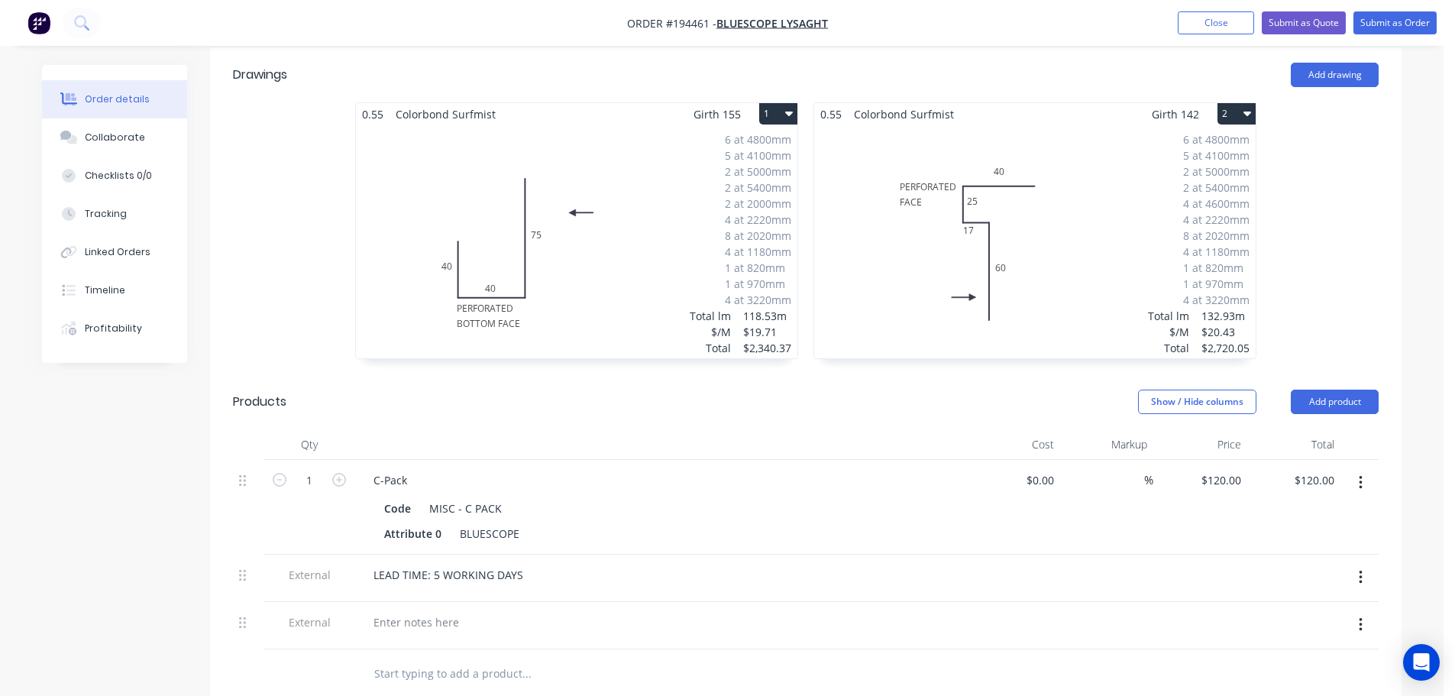
scroll to position [404, 0]
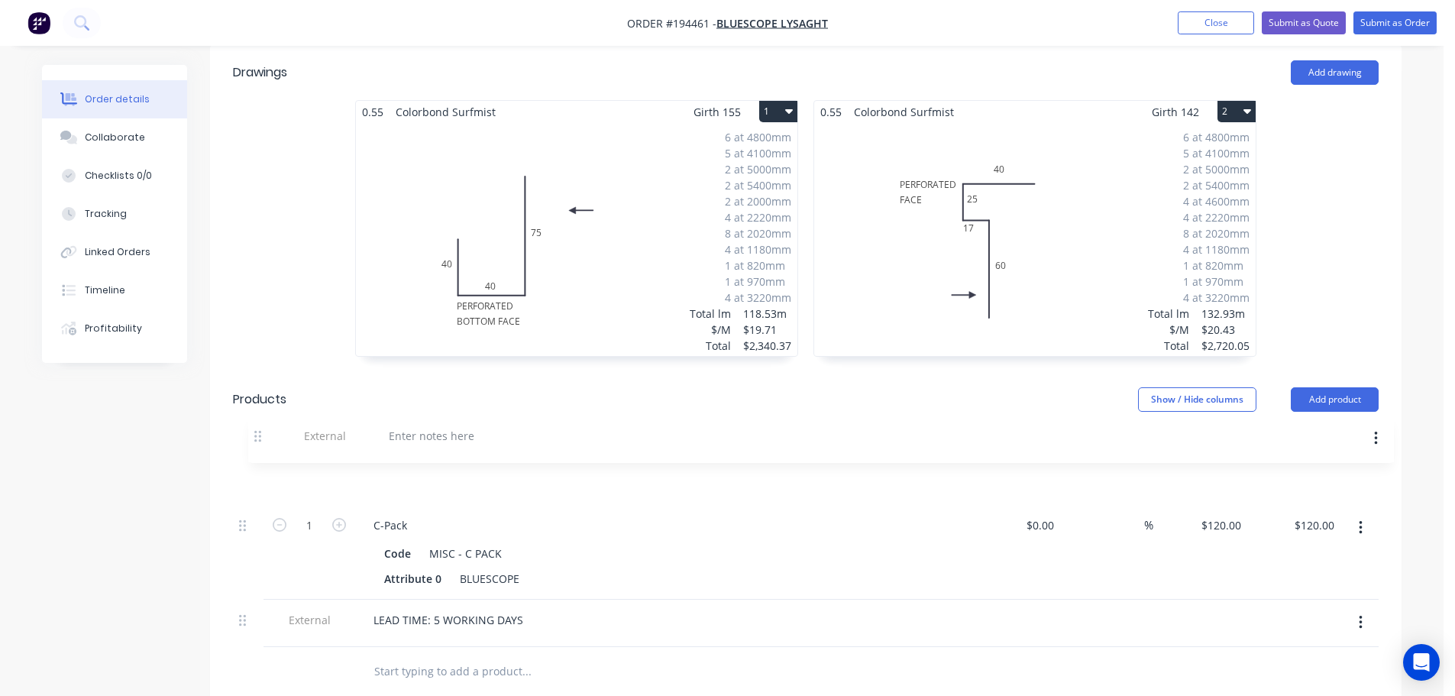
drag, startPoint x: 246, startPoint y: 603, endPoint x: 281, endPoint y: 418, distance: 188.1
click at [261, 427] on div "Qty Cost Markup Price Total 1 C-Pack Code MISC - C PACK Attribute 0 BLUESCOPE $…" at bounding box center [806, 537] width 1146 height 220
click at [312, 457] on div "External" at bounding box center [309, 480] width 92 height 47
click at [321, 470] on span "External" at bounding box center [309, 478] width 79 height 16
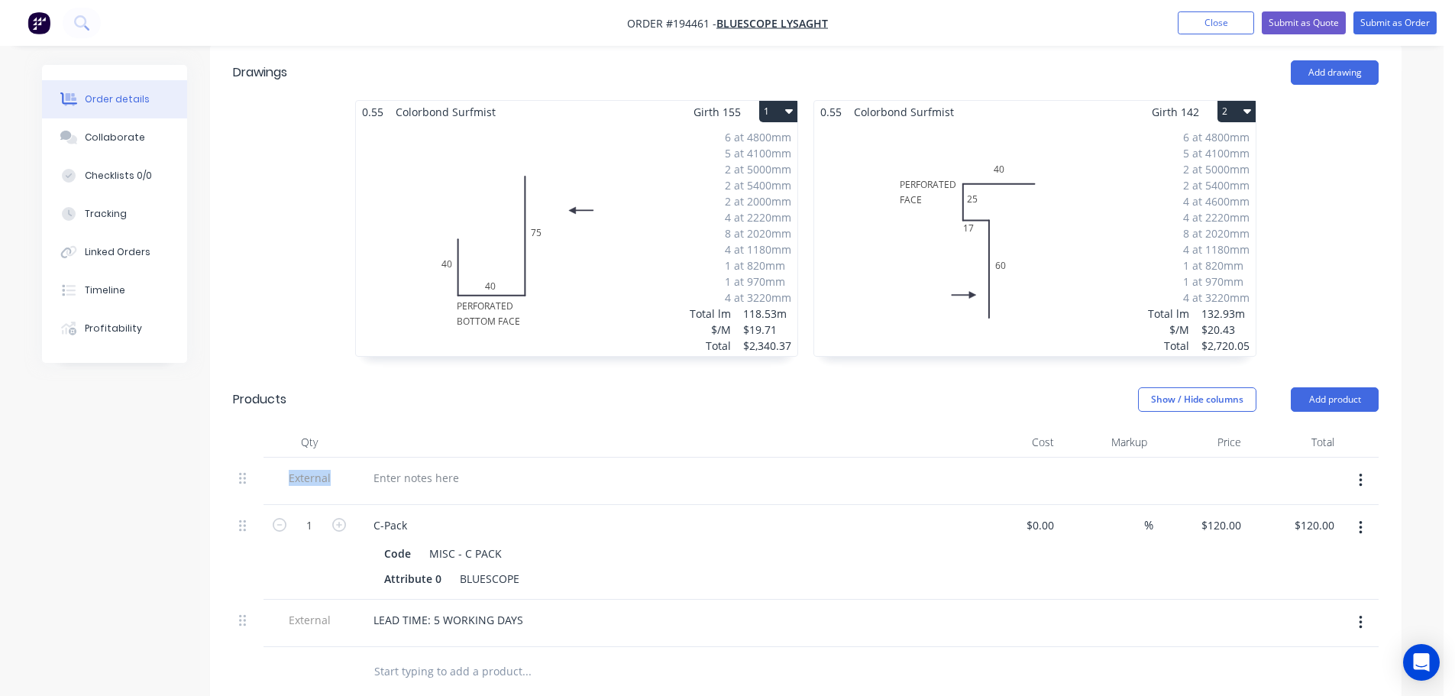
click at [1361, 473] on icon "button" at bounding box center [1360, 480] width 3 height 14
click at [1346, 387] on button "Add product" at bounding box center [1335, 399] width 88 height 24
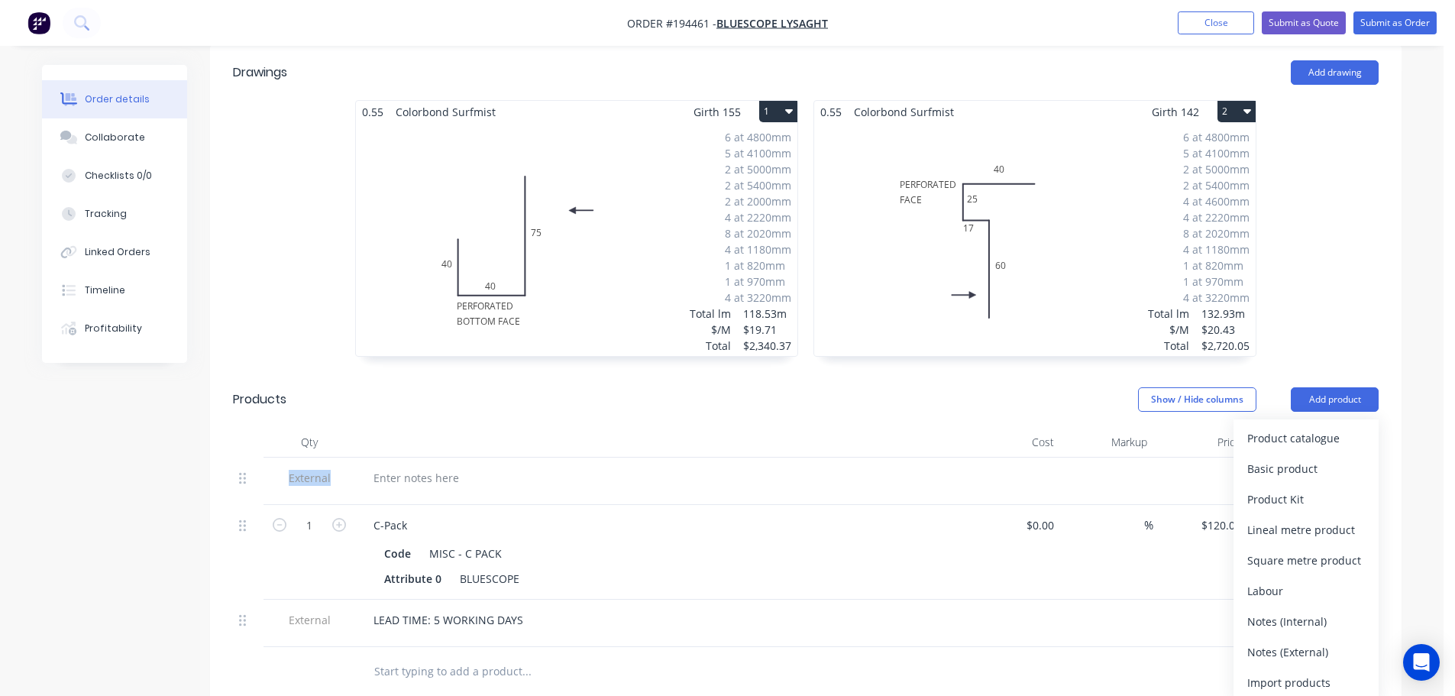
drag, startPoint x: 1293, startPoint y: 609, endPoint x: 1115, endPoint y: 601, distance: 178.1
click at [1293, 610] on div "Notes (Internal)" at bounding box center [1306, 621] width 118 height 22
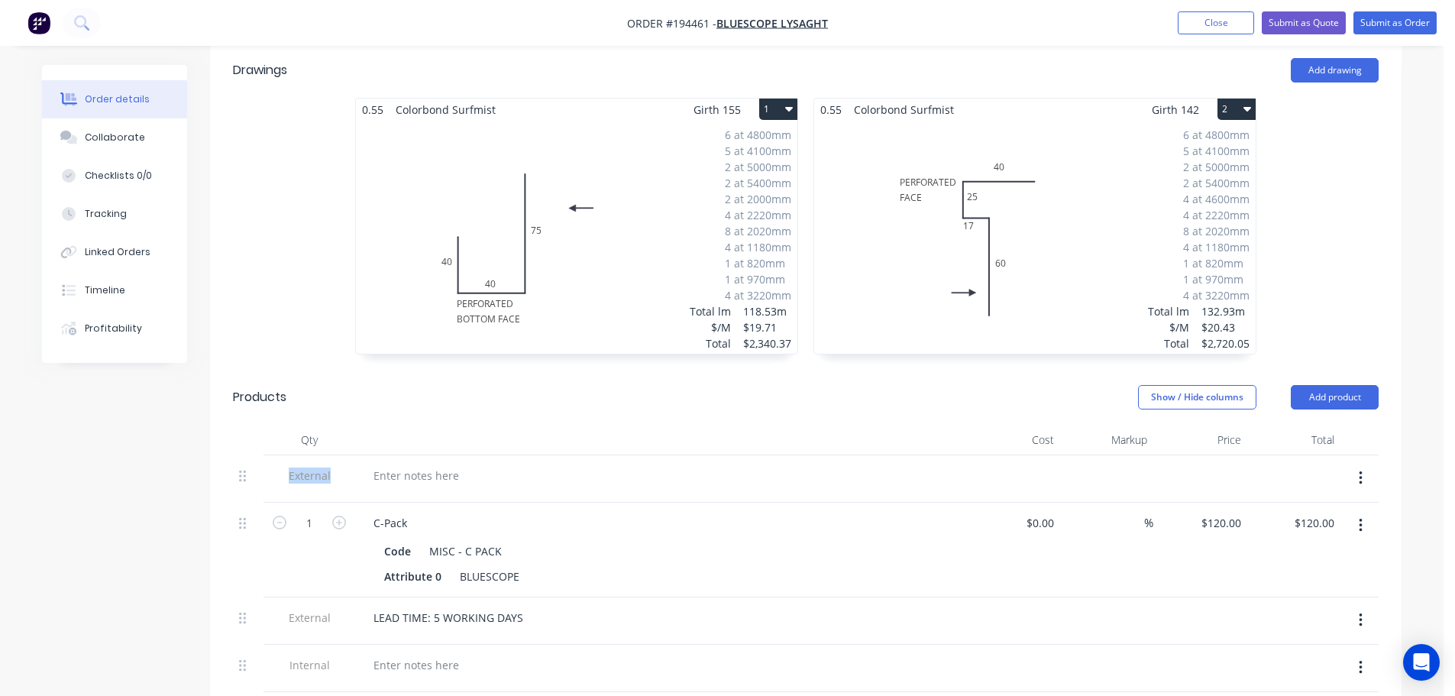
scroll to position [408, 0]
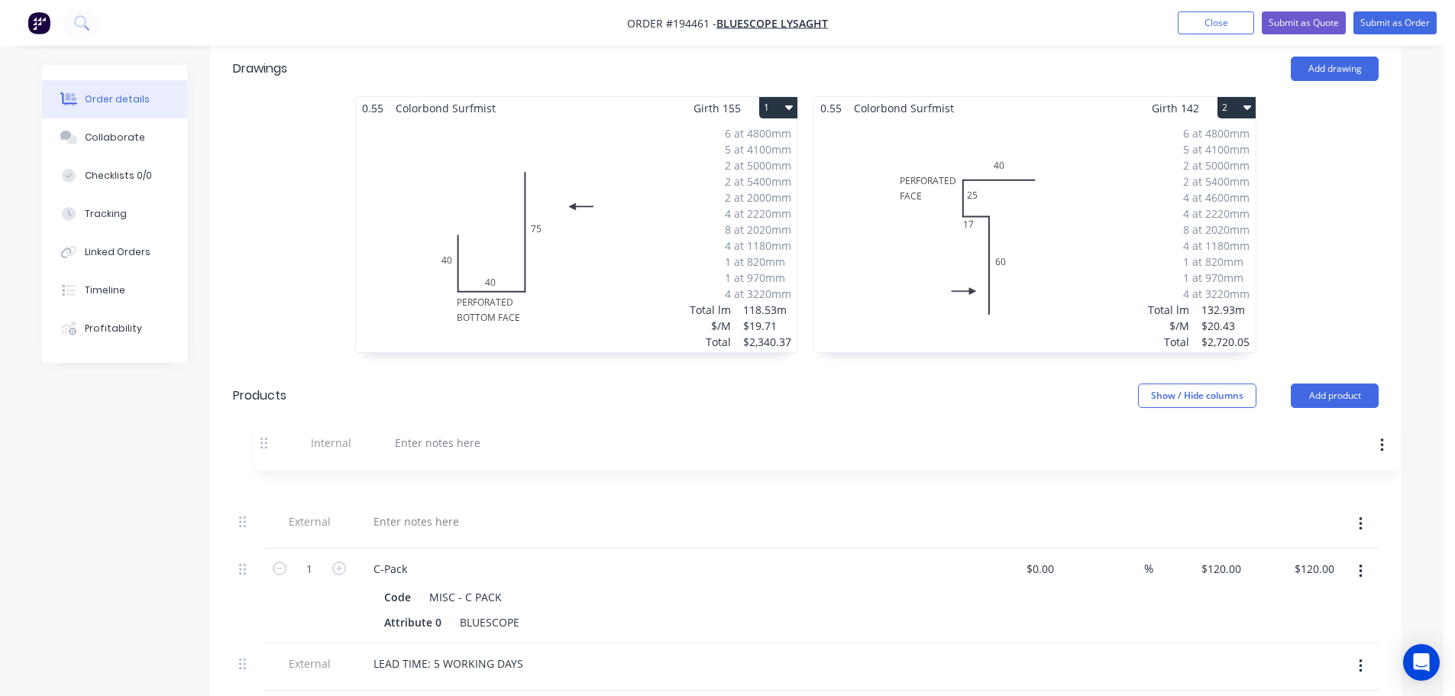
drag, startPoint x: 246, startPoint y: 643, endPoint x: 268, endPoint y: 432, distance: 211.9
click at [268, 454] on div "External 1 C-Pack Code MISC - C PACK Attribute 0 BLUESCOPE $0.00 $0.00 % $120.0…" at bounding box center [806, 572] width 1146 height 237
click at [1367, 510] on button "button" at bounding box center [1361, 523] width 36 height 27
click at [1307, 587] on button "Delete" at bounding box center [1305, 594] width 145 height 31
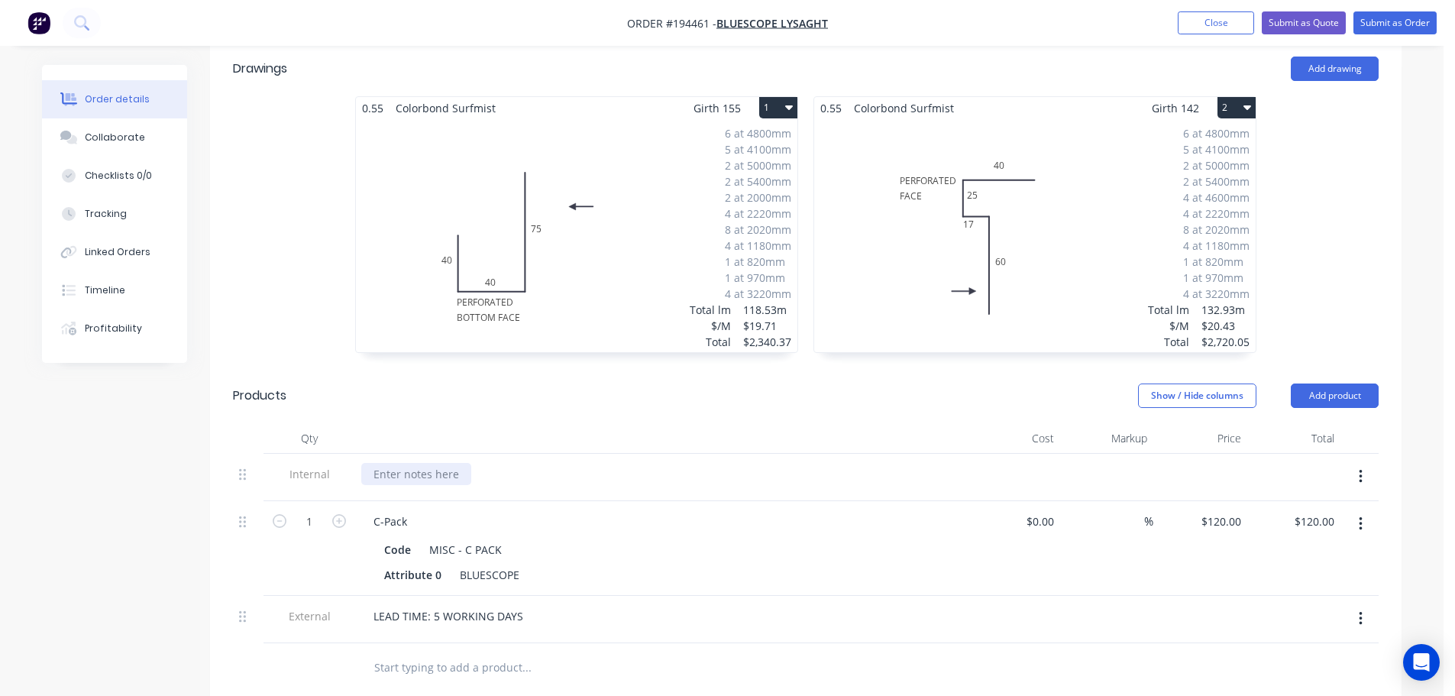
click at [418, 463] on div at bounding box center [416, 474] width 110 height 22
click at [660, 389] on header "Products Show / Hide columns Add product" at bounding box center [805, 395] width 1191 height 55
click at [564, 398] on header "Products Show / Hide columns Add product" at bounding box center [805, 395] width 1191 height 55
click at [1005, 229] on div "6 at 4800mm 5 at 4100mm 2 at 5000mm 2 at 5400mm 4 at 4600mm 4 at 2220mm 8 at 20…" at bounding box center [1034, 235] width 441 height 233
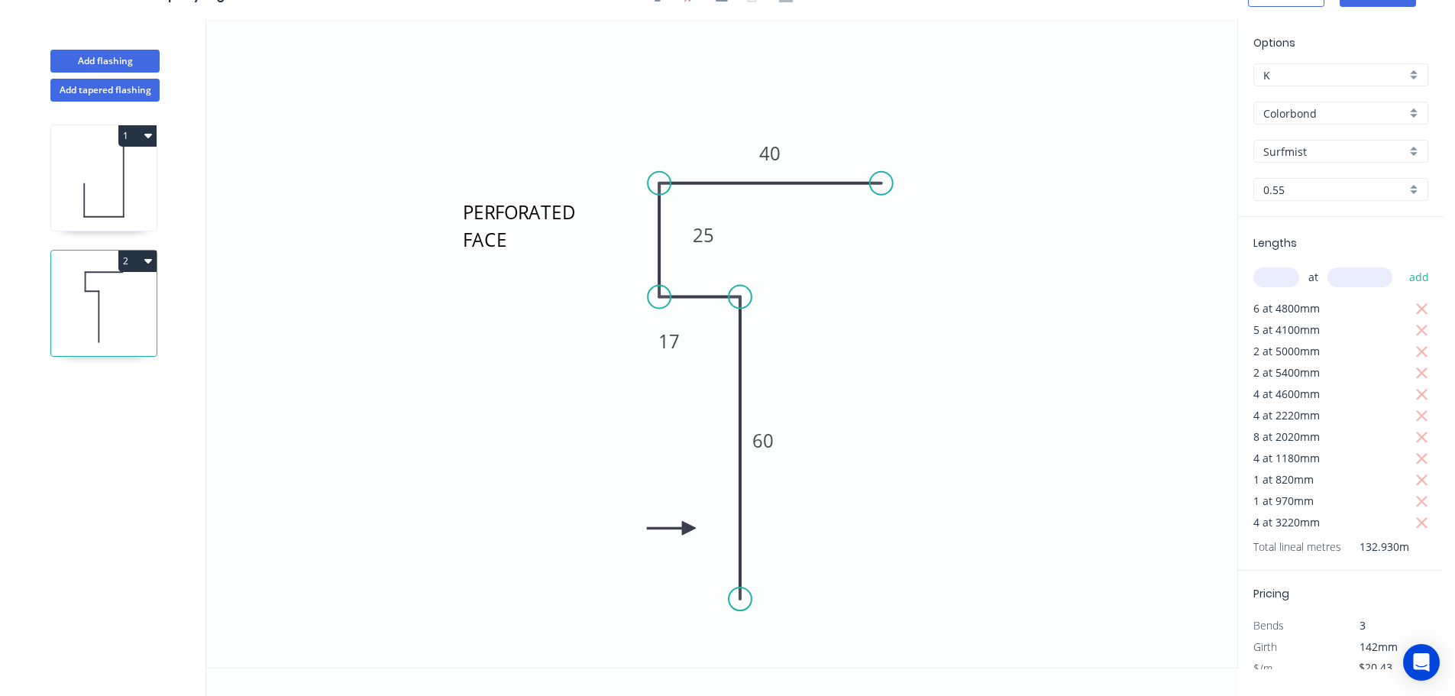
scroll to position [28, 0]
drag, startPoint x: 688, startPoint y: 338, endPoint x: 700, endPoint y: 351, distance: 17.3
click at [700, 351] on rect at bounding box center [679, 349] width 50 height 31
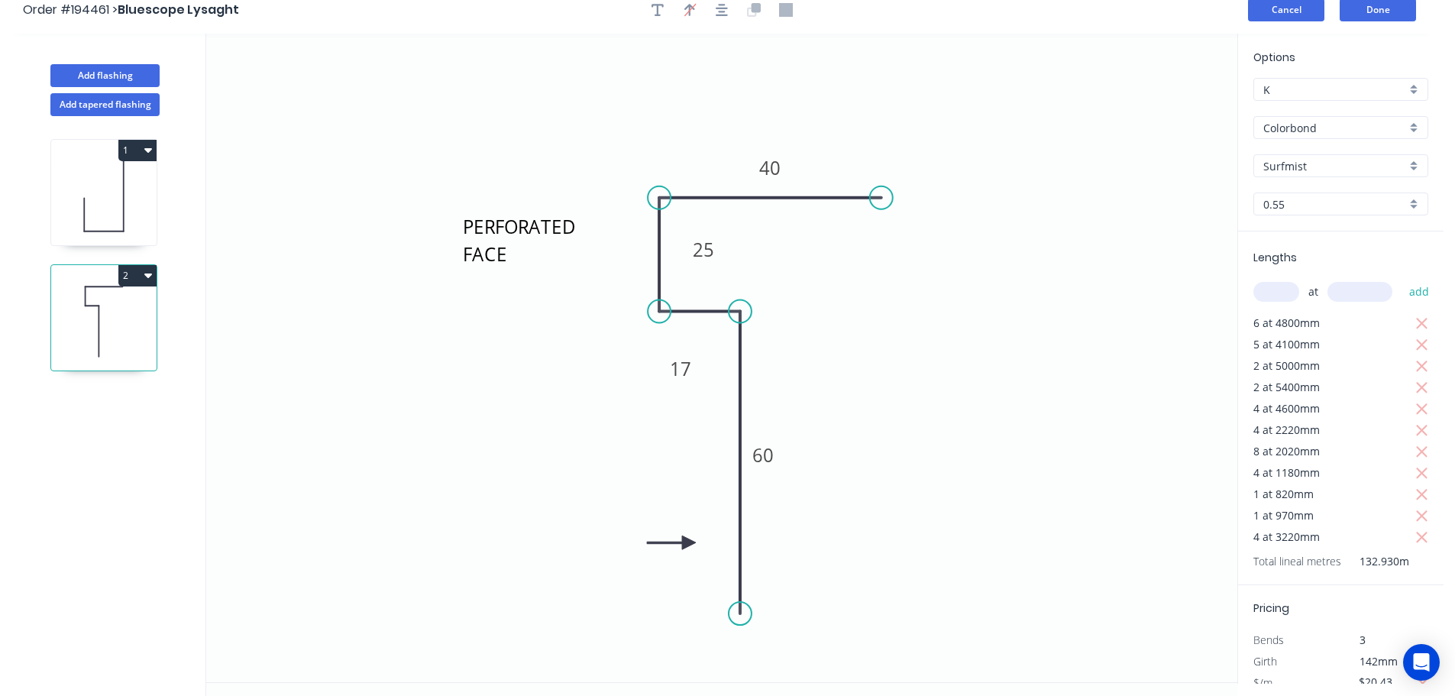
scroll to position [0, 0]
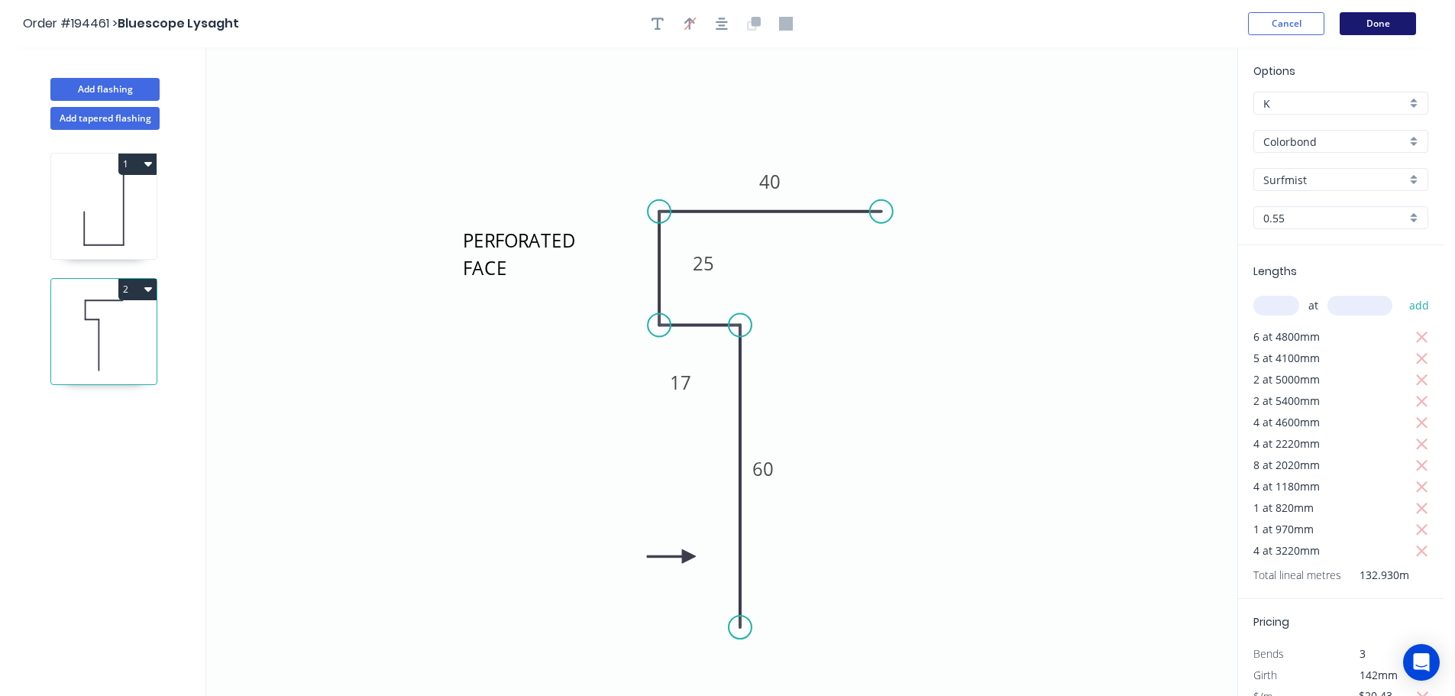
click at [1361, 24] on button "Done" at bounding box center [1377, 23] width 76 height 23
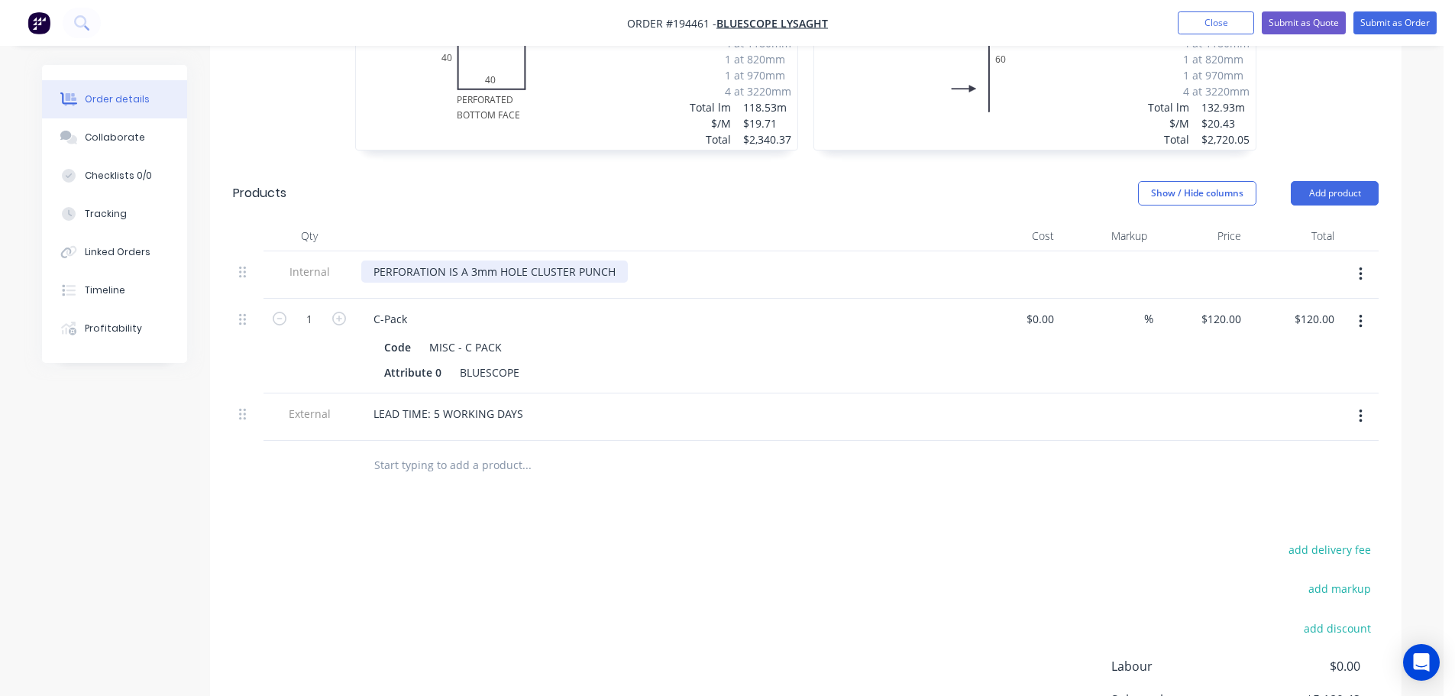
scroll to position [611, 0]
click at [577, 186] on header "Products Show / Hide columns Add product" at bounding box center [805, 192] width 1191 height 55
click at [586, 548] on div "add delivery fee add markup add discount Labour $0.00 Sub total $5,180.42 Margi…" at bounding box center [806, 685] width 1146 height 295
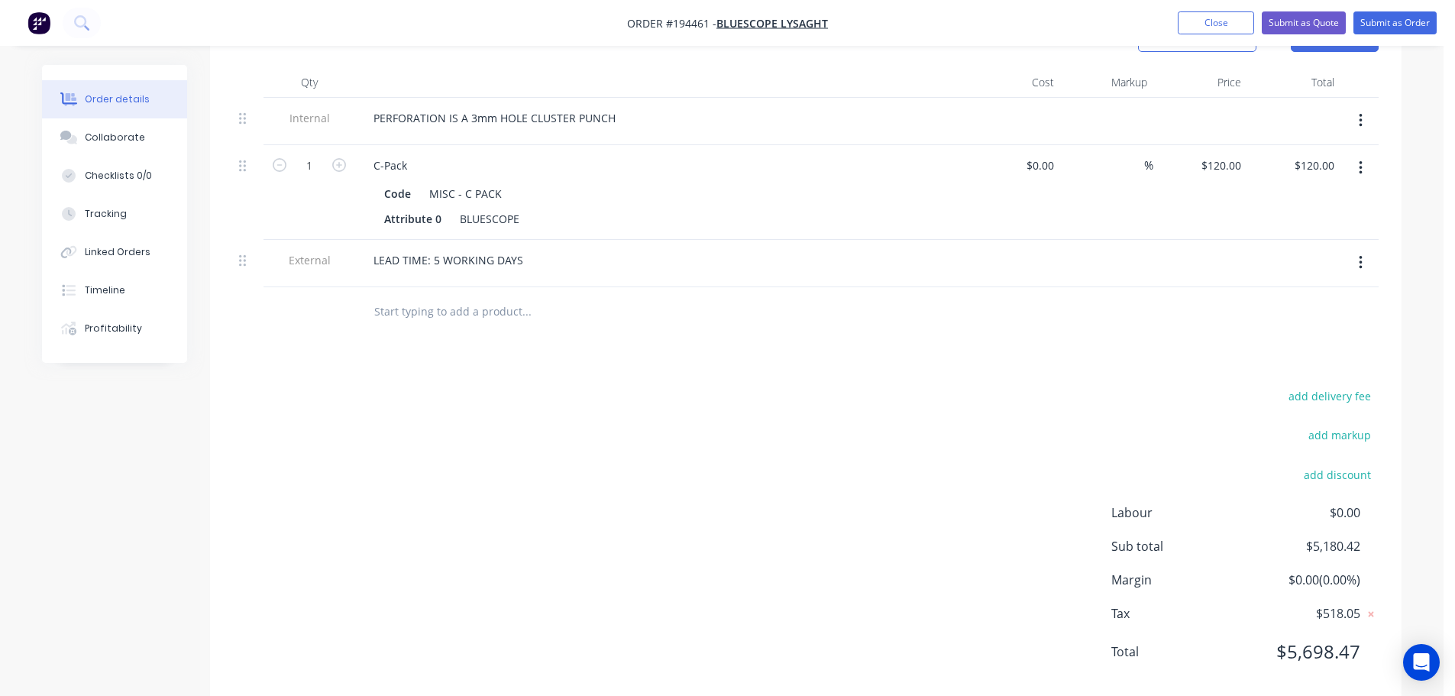
scroll to position [0, 0]
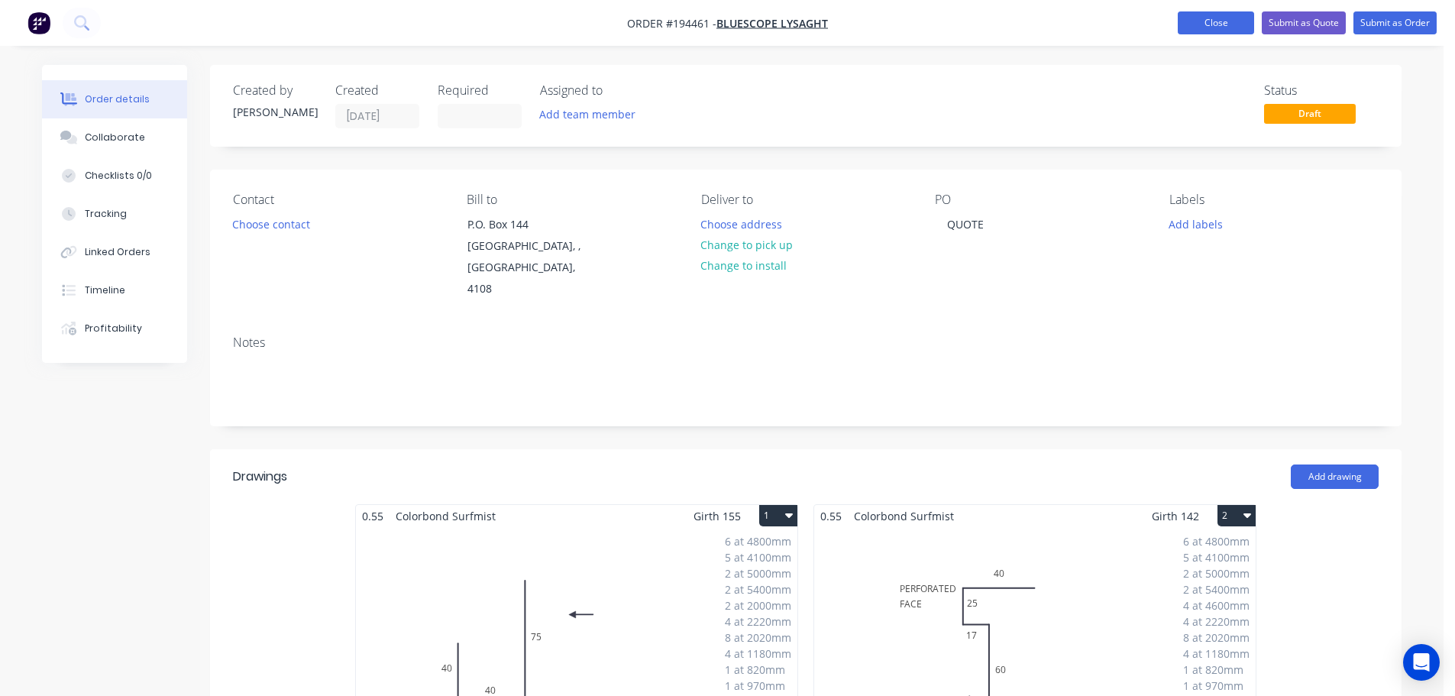
click at [1227, 27] on button "Close" at bounding box center [1216, 22] width 76 height 23
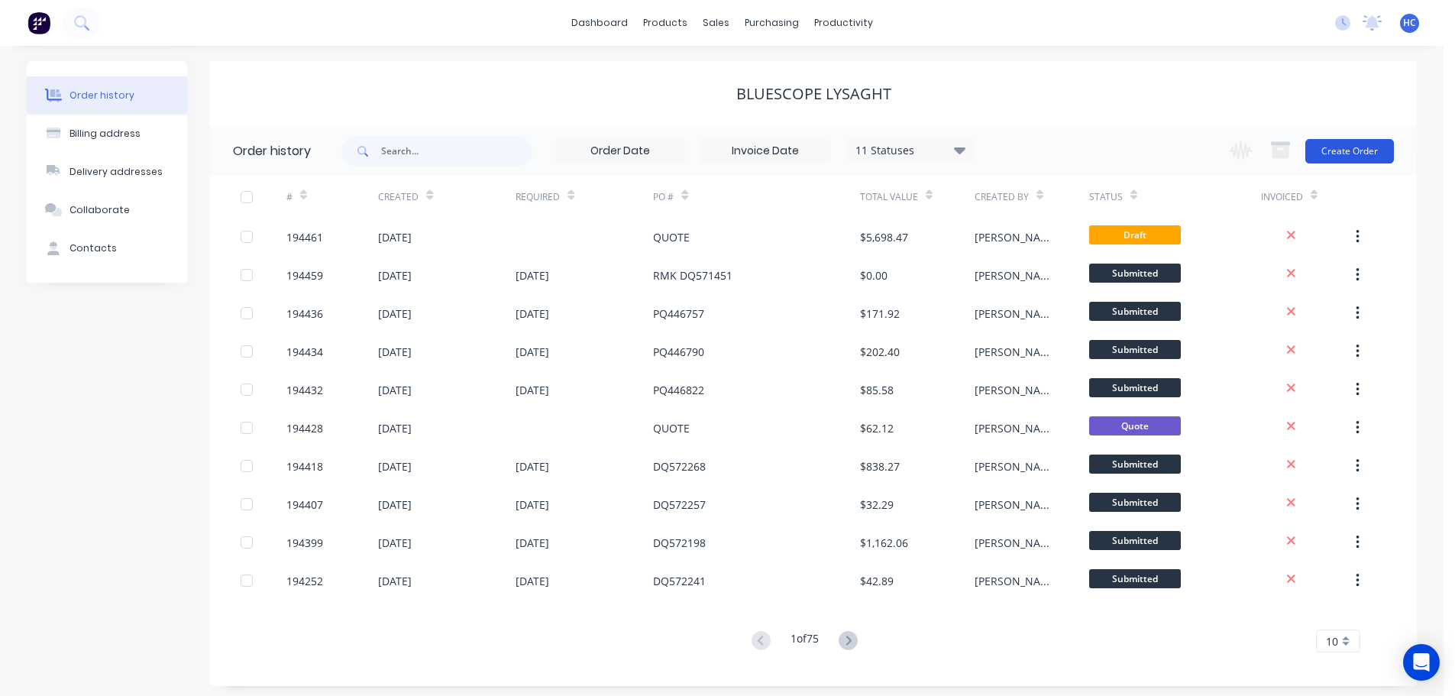
click at [1355, 156] on button "Create Order" at bounding box center [1349, 151] width 89 height 24
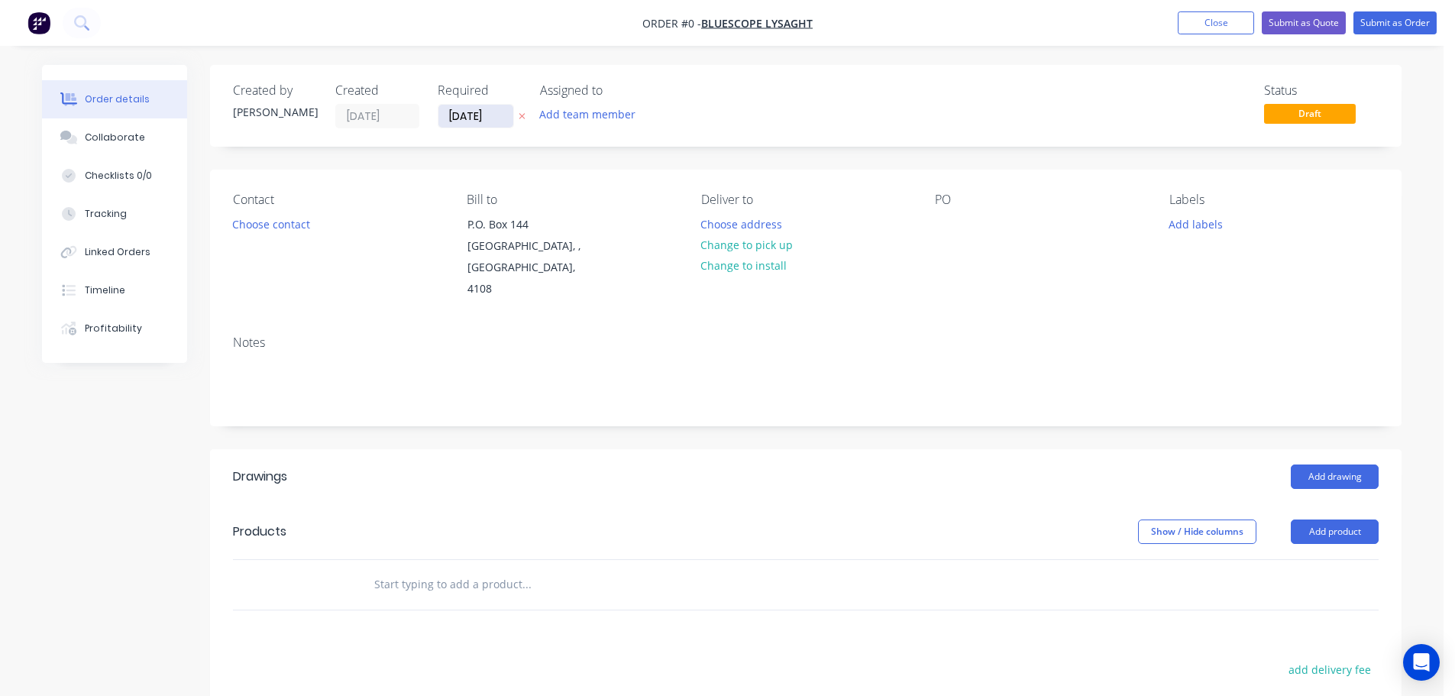
drag, startPoint x: 478, startPoint y: 120, endPoint x: 519, endPoint y: 146, distance: 48.7
click at [478, 120] on input "[DATE]" at bounding box center [475, 116] width 75 height 23
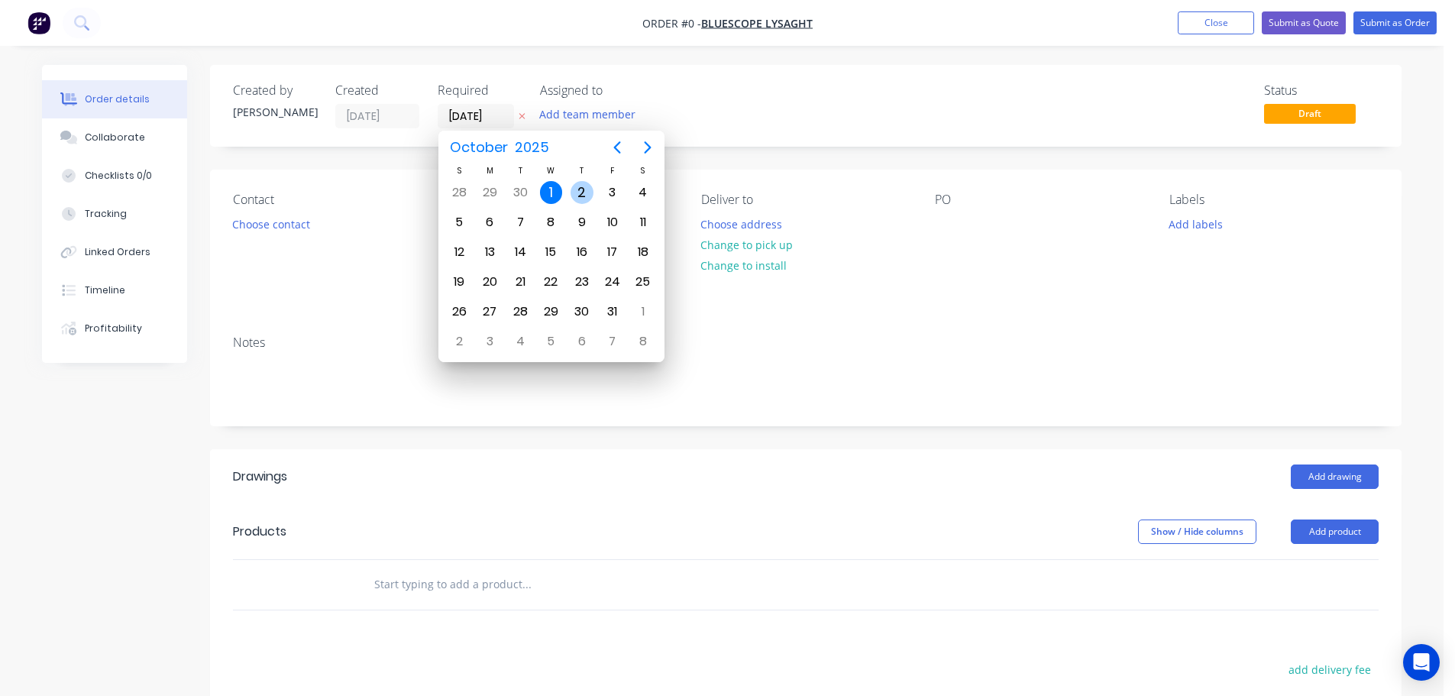
click at [579, 188] on div "2" at bounding box center [581, 192] width 23 height 23
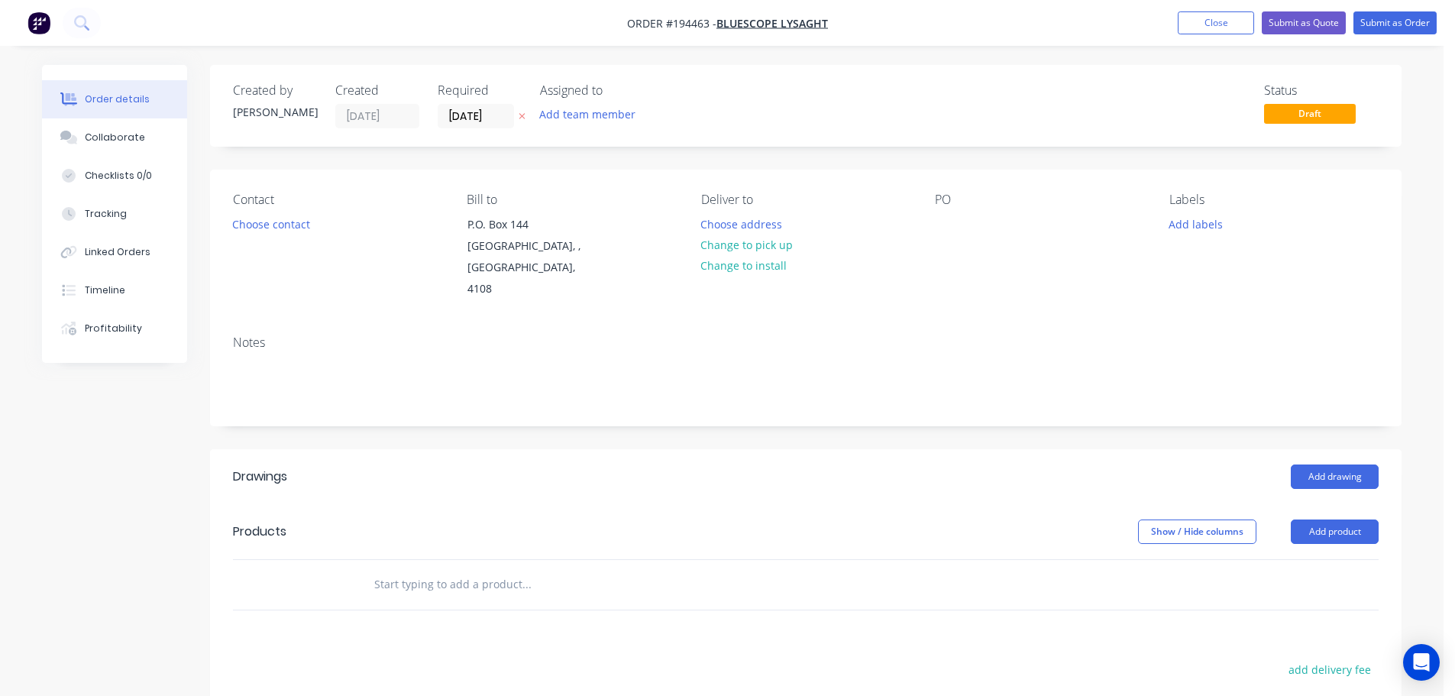
click at [764, 212] on div "Deliver to Choose address Change to pick up Change to install" at bounding box center [805, 246] width 209 height 108
click at [758, 219] on button "Choose address" at bounding box center [742, 223] width 98 height 21
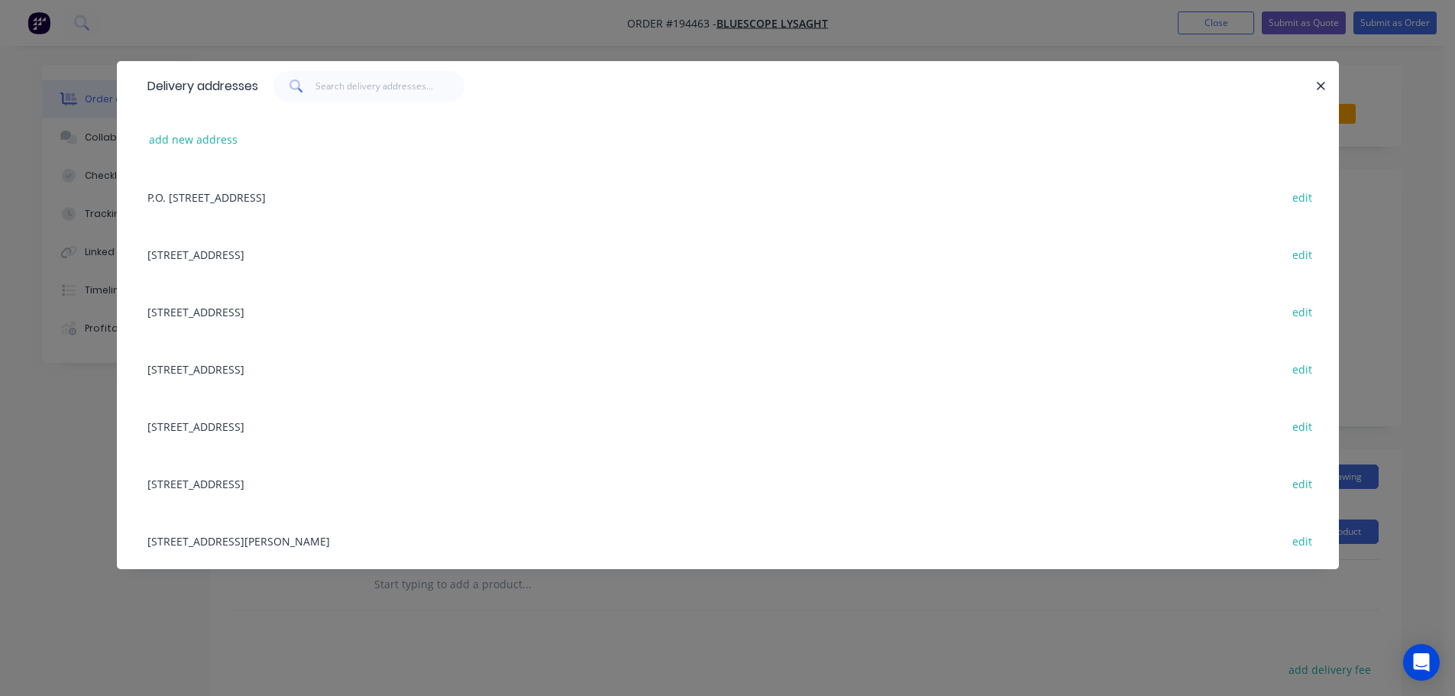
click at [230, 539] on div "[STREET_ADDRESS][PERSON_NAME] edit" at bounding box center [728, 540] width 1176 height 57
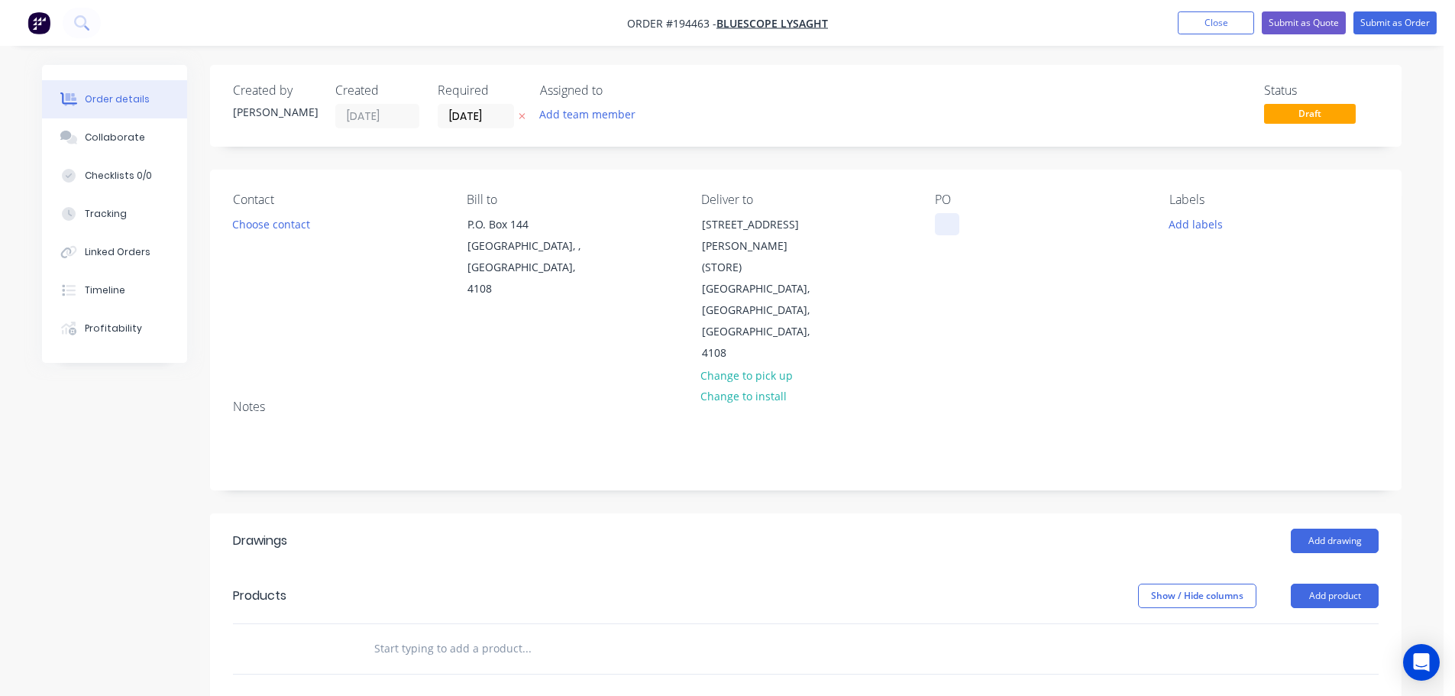
click at [958, 218] on div at bounding box center [947, 224] width 24 height 22
click at [783, 428] on div "Notes" at bounding box center [805, 438] width 1191 height 102
click at [794, 513] on header "Drawings Add drawing" at bounding box center [805, 540] width 1191 height 55
click at [912, 513] on header "Drawings Add drawing" at bounding box center [805, 540] width 1191 height 55
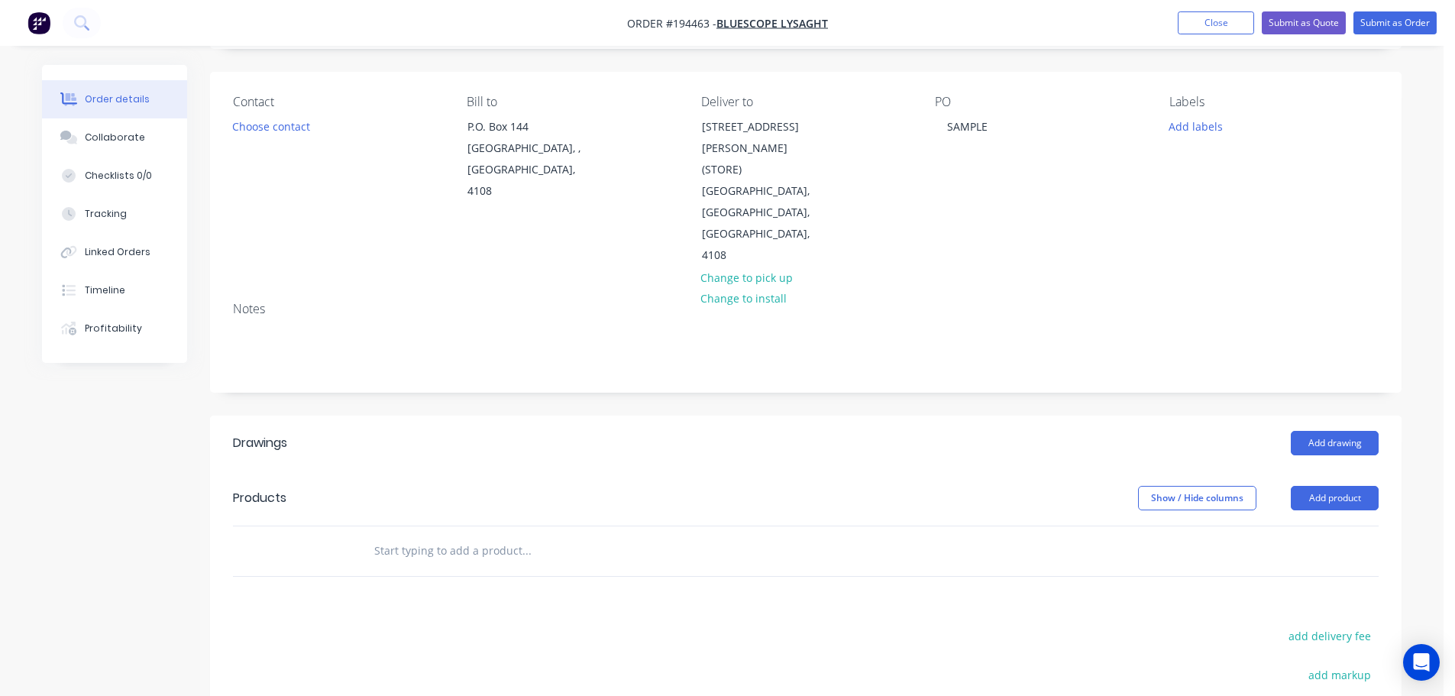
scroll to position [153, 0]
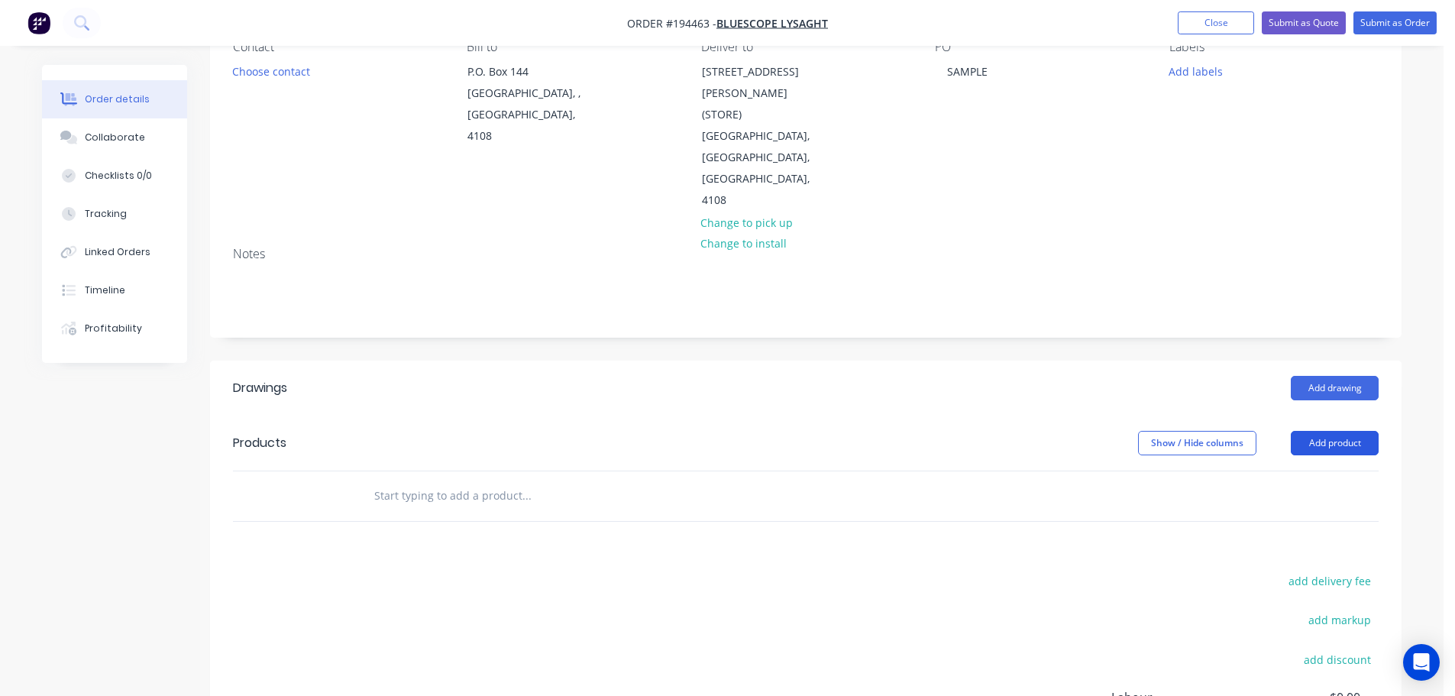
click at [1317, 431] on button "Add product" at bounding box center [1335, 443] width 88 height 24
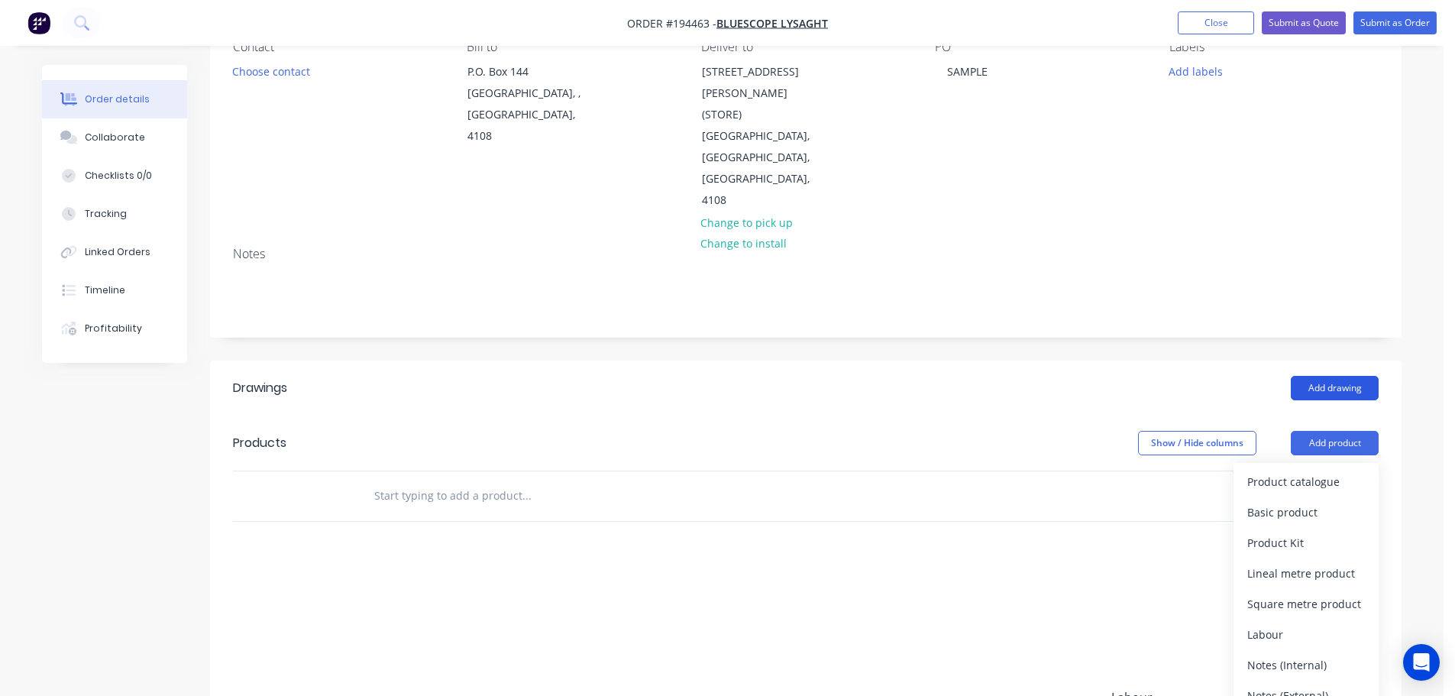
click at [1323, 376] on button "Add drawing" at bounding box center [1335, 388] width 88 height 24
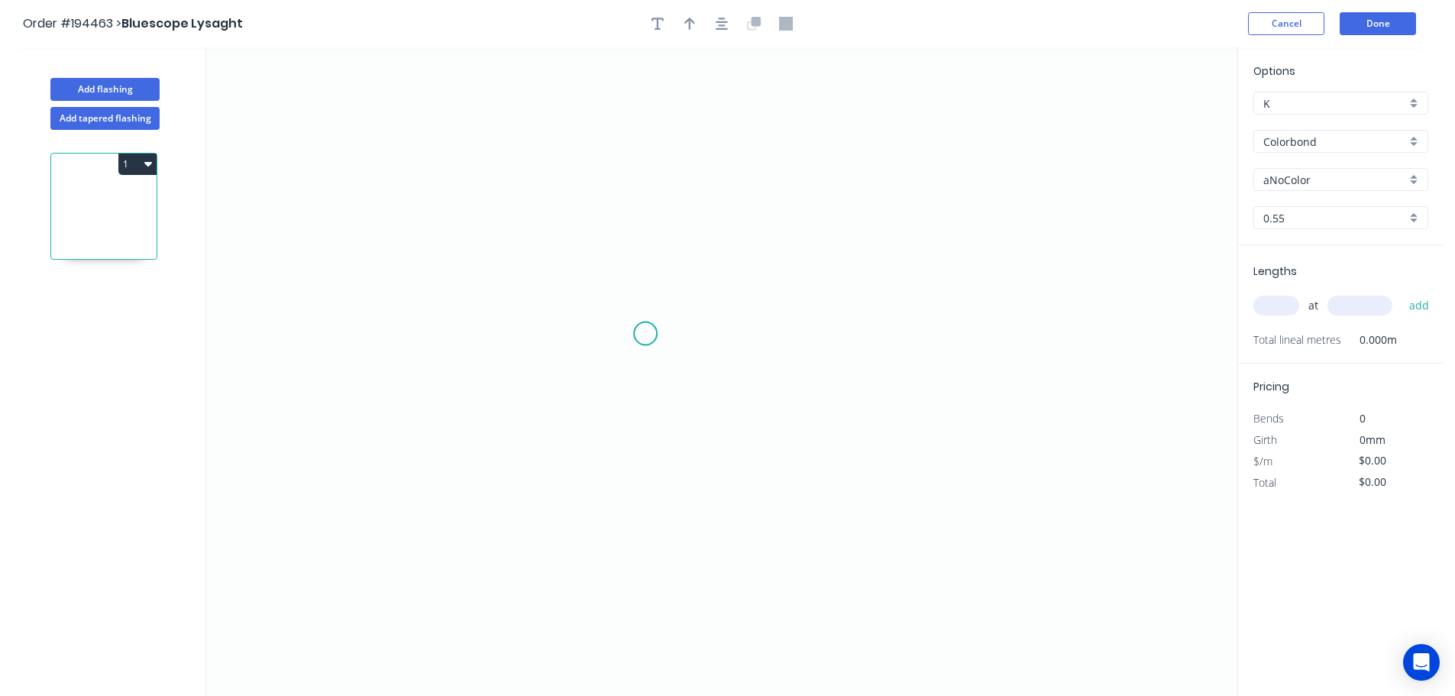
click at [645, 334] on icon "0" at bounding box center [721, 371] width 1031 height 648
click at [871, 328] on icon "0" at bounding box center [721, 371] width 1031 height 648
click at [871, 328] on circle at bounding box center [870, 333] width 23 height 23
click at [764, 347] on rect at bounding box center [757, 349] width 31 height 21
drag, startPoint x: 959, startPoint y: 189, endPoint x: 1327, endPoint y: 205, distance: 367.7
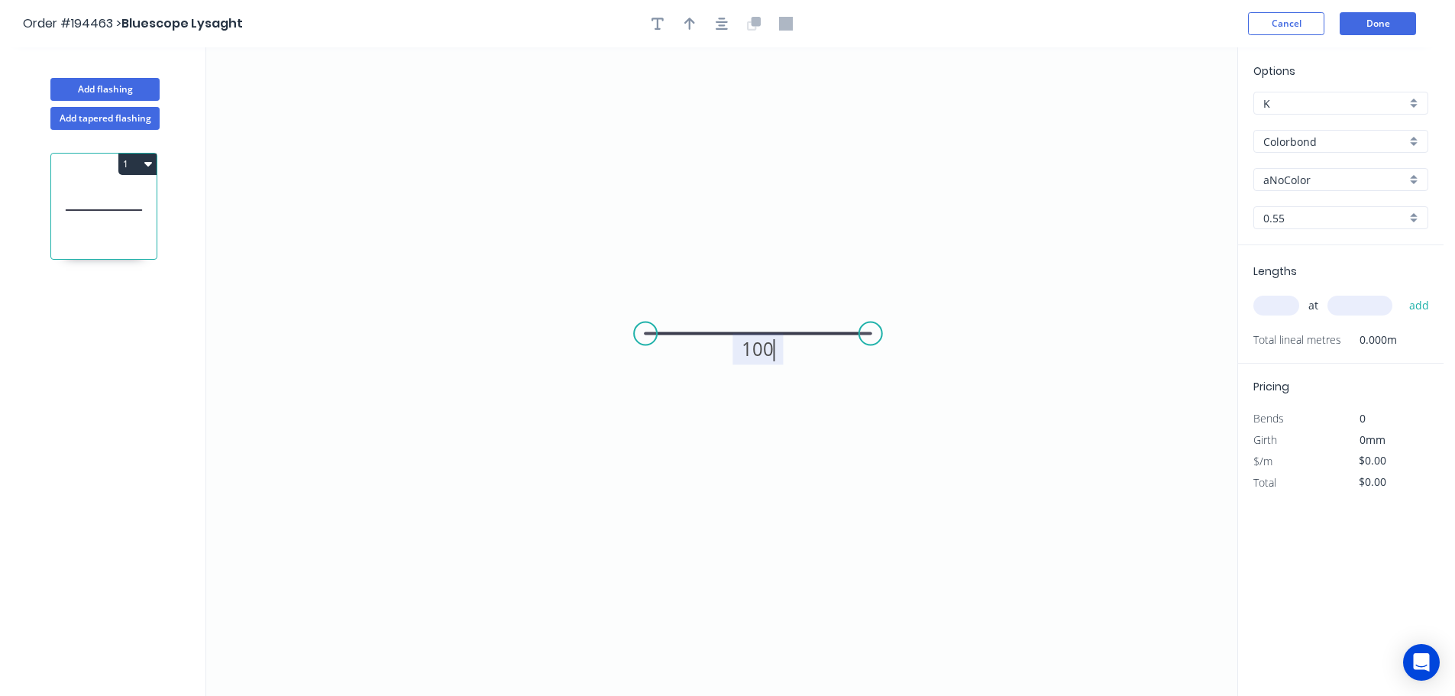
click at [959, 188] on icon "0 100" at bounding box center [721, 371] width 1031 height 648
click at [1303, 167] on div "Options K K Colorbond Colorbond Colorbond (Premium) Colorbond Coolmax Colorbond…" at bounding box center [1340, 154] width 205 height 183
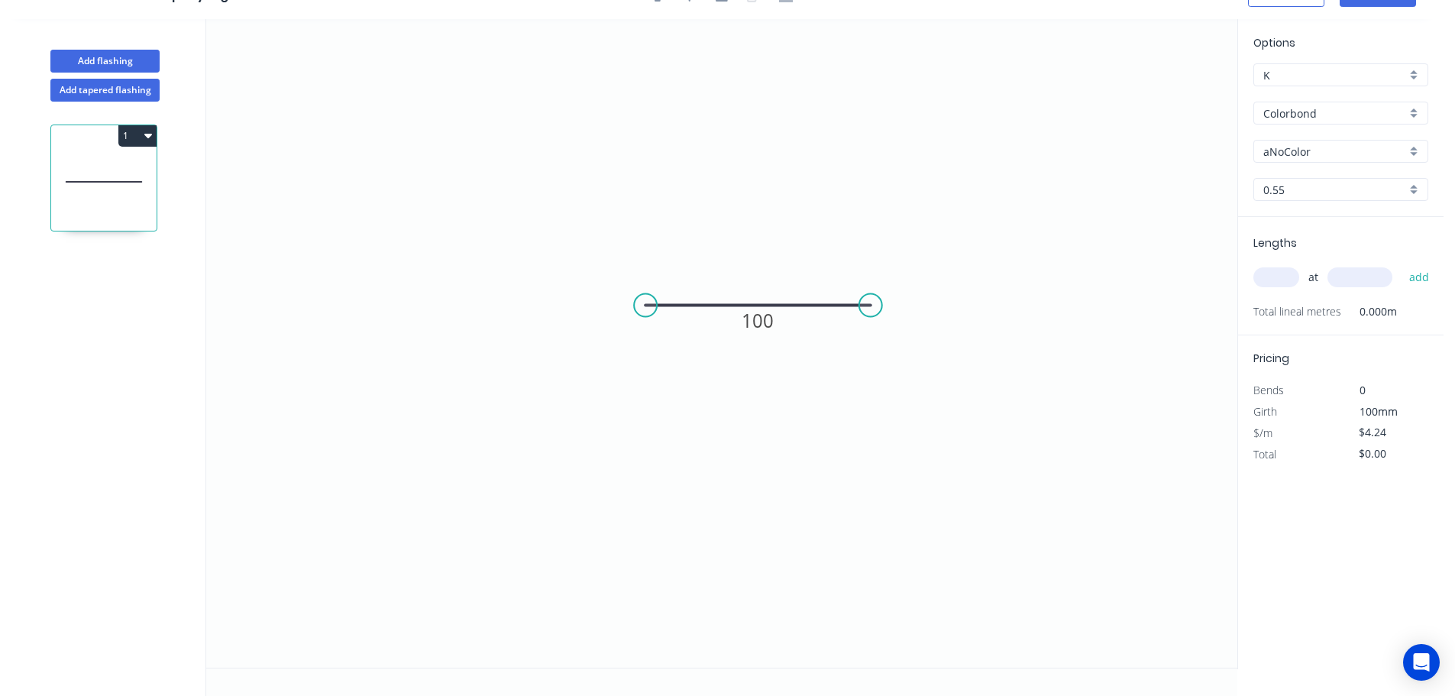
click at [1311, 139] on div "Options K K Colorbond Colorbond Colorbond (Premium) Colorbond Coolmax Colorbond…" at bounding box center [1340, 125] width 205 height 183
click at [1317, 146] on input "aNoColor" at bounding box center [1334, 152] width 143 height 16
click at [1303, 179] on div "Surfmist" at bounding box center [1340, 177] width 173 height 27
click at [1278, 267] on div "at add" at bounding box center [1342, 277] width 178 height 26
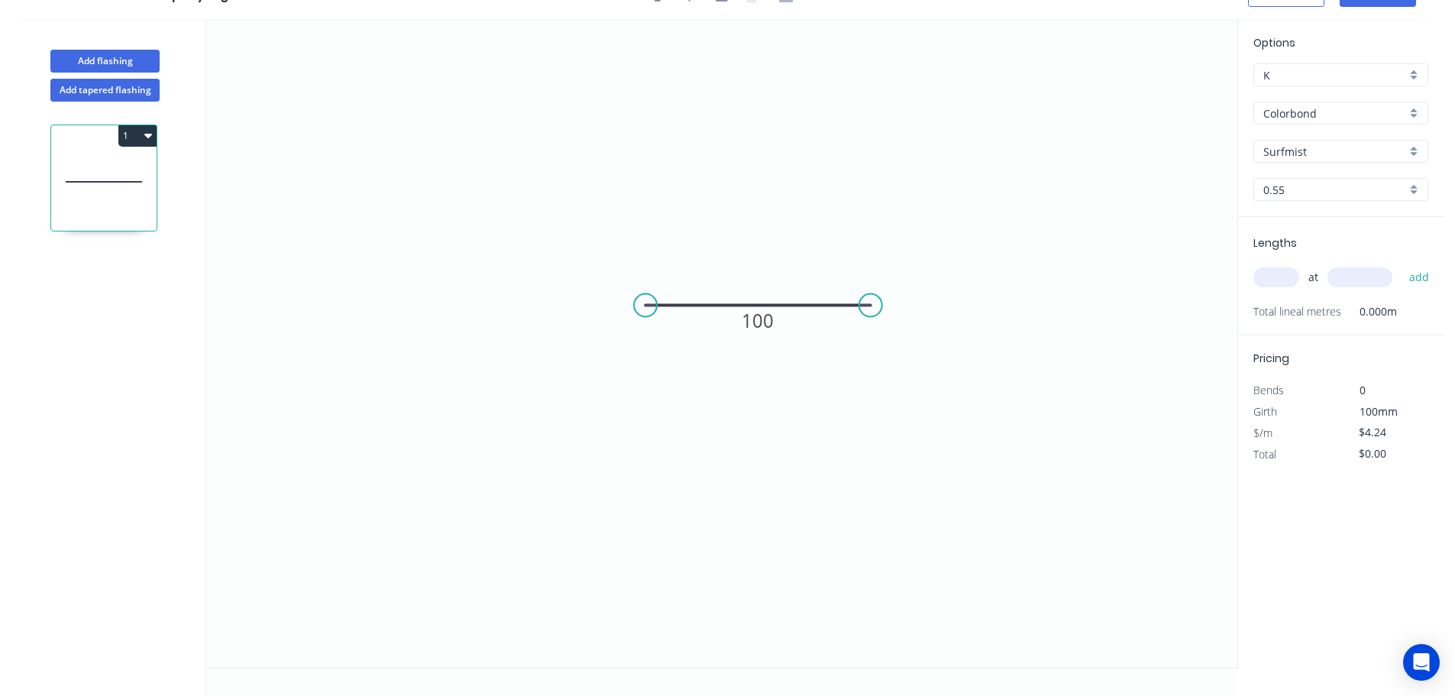
click at [1279, 275] on input "text" at bounding box center [1276, 277] width 46 height 20
click at [1401, 264] on button "add" at bounding box center [1419, 277] width 36 height 26
click at [1366, 454] on input "$4.24" at bounding box center [1385, 453] width 52 height 21
click at [1268, 583] on div "Options K K Colorbond Colorbond Colorbond (Premium) Colorbond Coolmax Colorbond…" at bounding box center [1340, 344] width 206 height 650
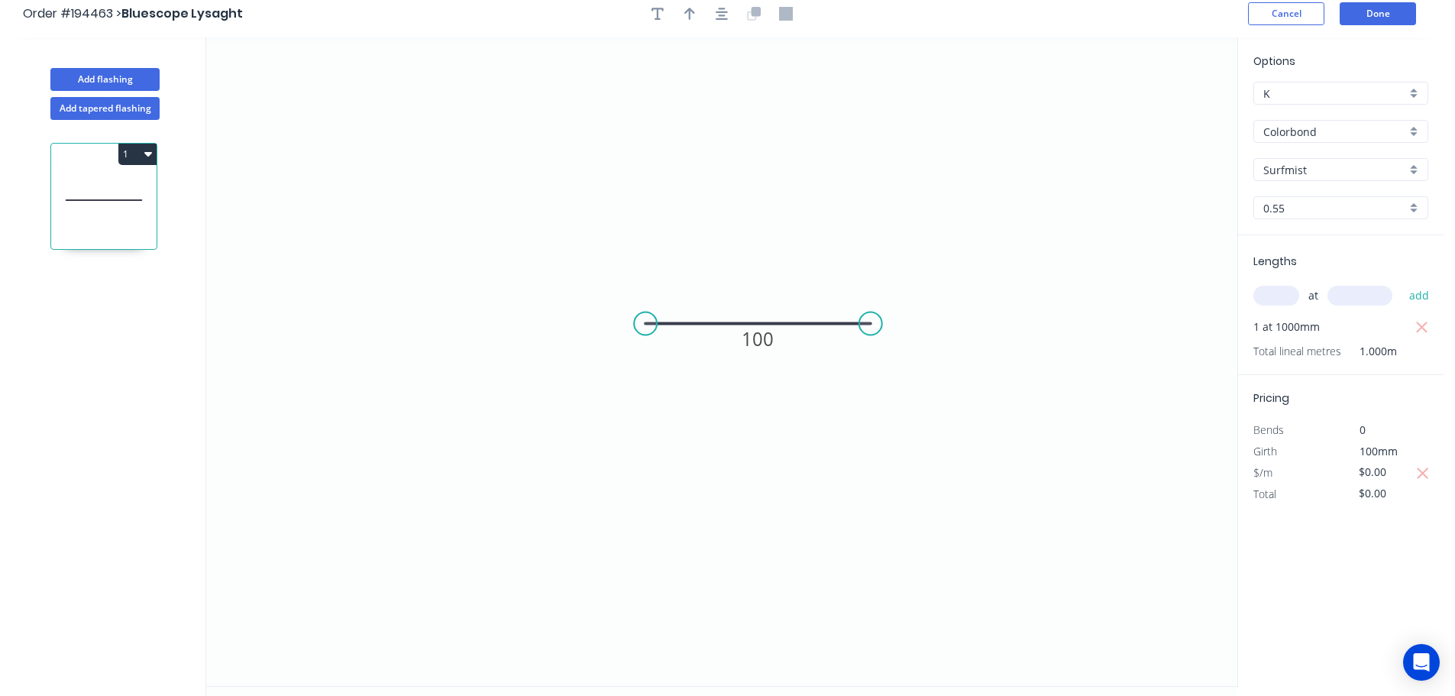
scroll to position [0, 0]
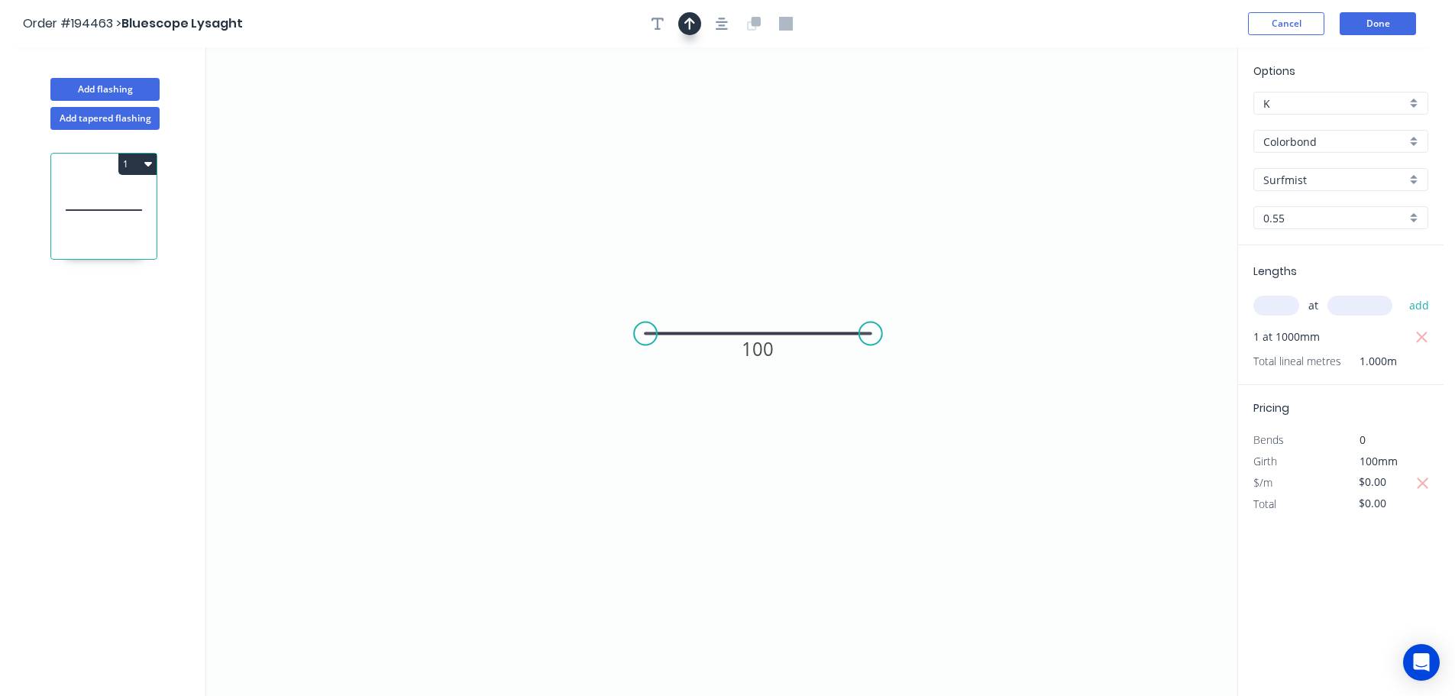
click at [686, 29] on icon "button" at bounding box center [689, 24] width 11 height 14
click at [681, 27] on button "button" at bounding box center [689, 23] width 23 height 23
click at [662, 24] on icon "button" at bounding box center [657, 24] width 12 height 14
drag, startPoint x: 335, startPoint y: 111, endPoint x: 751, endPoint y: 251, distance: 438.3
click at [751, 251] on textarea at bounding box center [752, 260] width 124 height 57
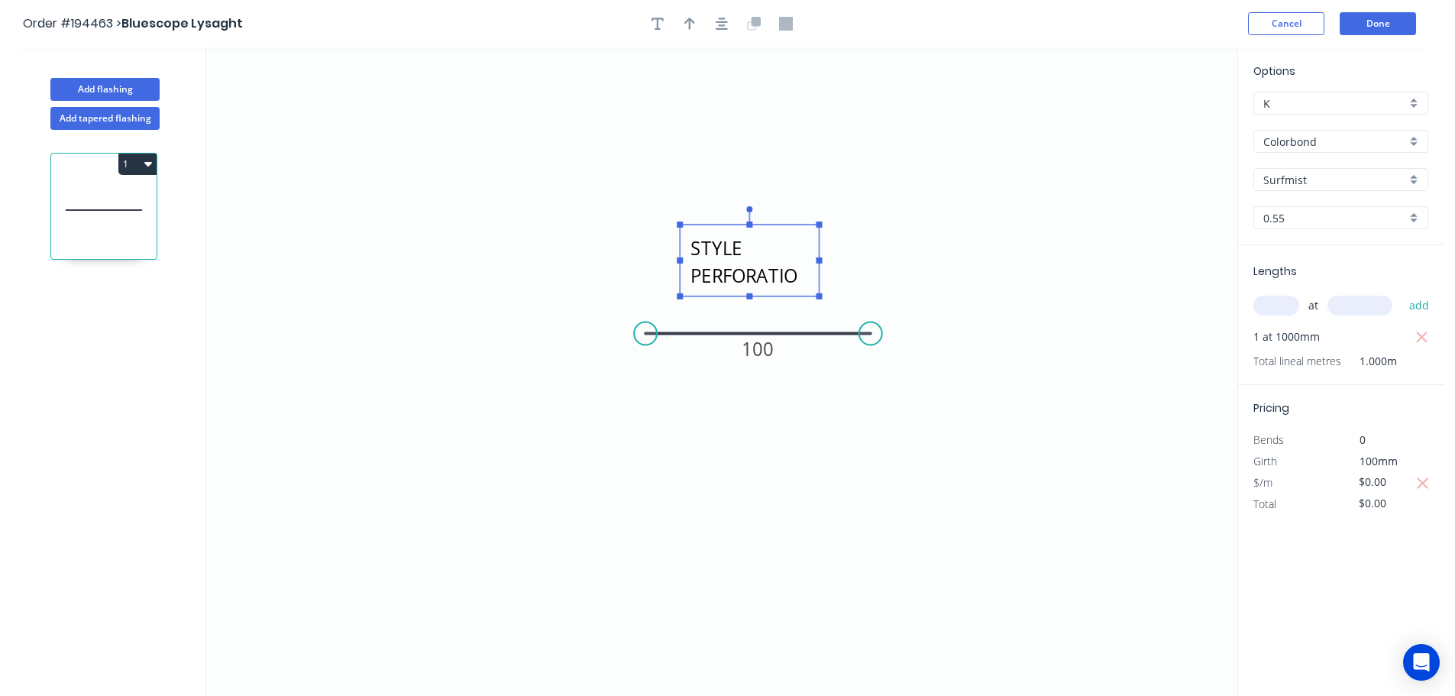
scroll to position [27, 0]
drag, startPoint x: 819, startPoint y: 261, endPoint x: 902, endPoint y: 265, distance: 83.3
click at [902, 265] on g at bounding box center [791, 252] width 228 height 93
click at [1026, 254] on icon "LOUVRE STYLE PERFORATION 100" at bounding box center [721, 371] width 1031 height 648
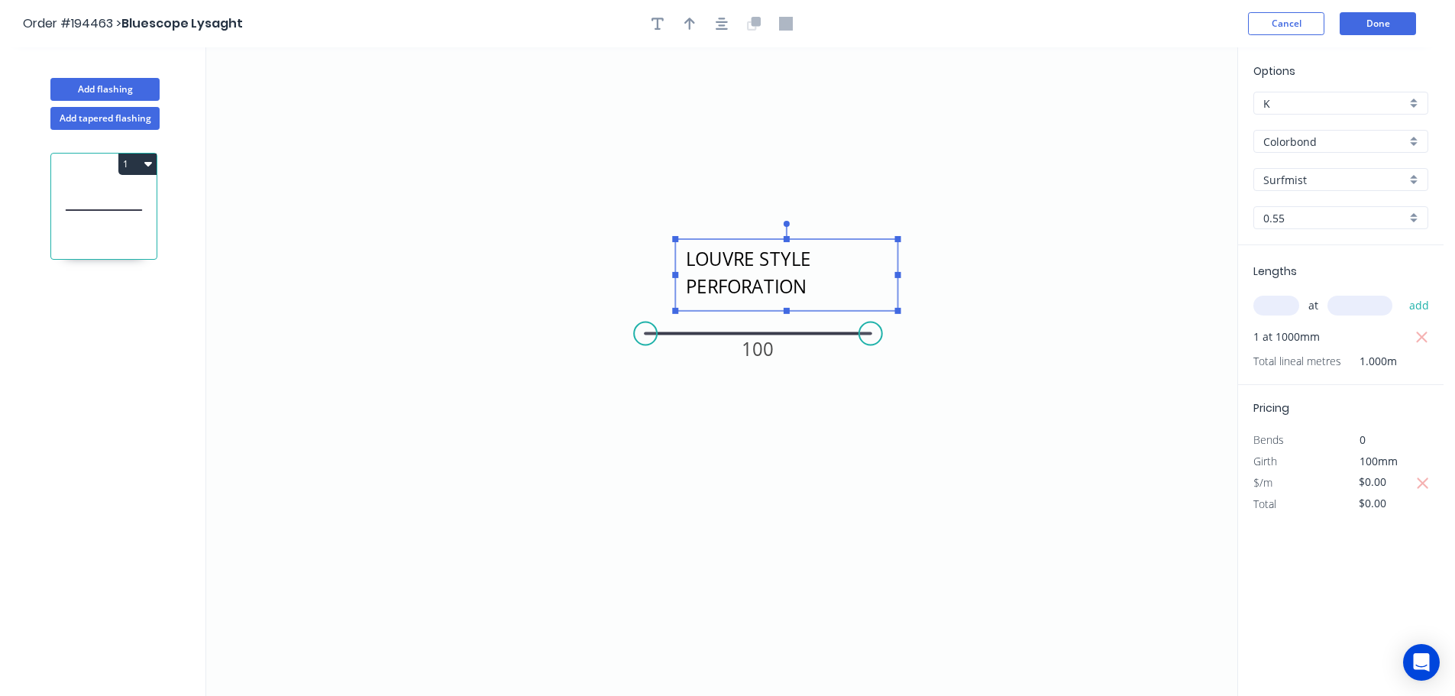
drag, startPoint x: 863, startPoint y: 270, endPoint x: 886, endPoint y: 281, distance: 25.6
click at [886, 281] on textarea "LOUVRE STYLE PERFORATION" at bounding box center [786, 275] width 207 height 57
click at [1007, 274] on icon "LOUVRE STYLE PERFORATION 100" at bounding box center [721, 371] width 1031 height 648
click at [1411, 18] on button "Done" at bounding box center [1377, 23] width 76 height 23
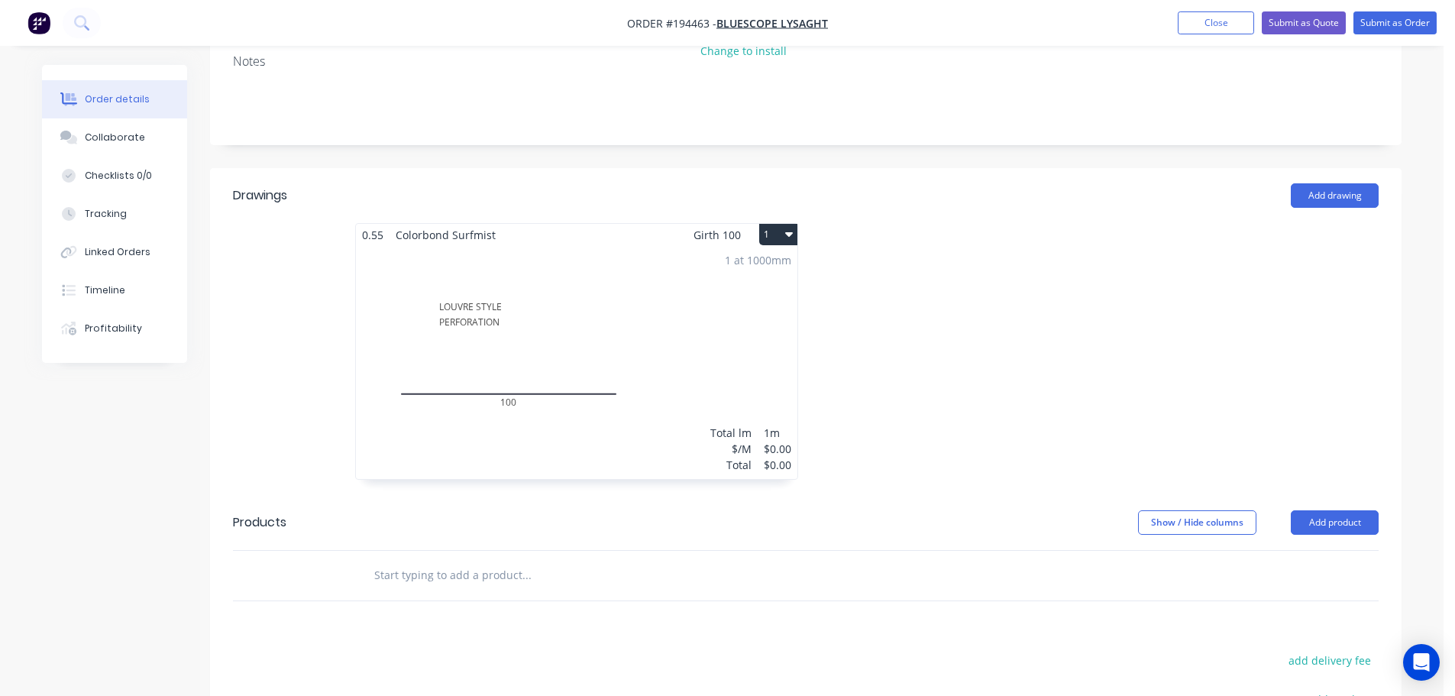
scroll to position [292, 0]
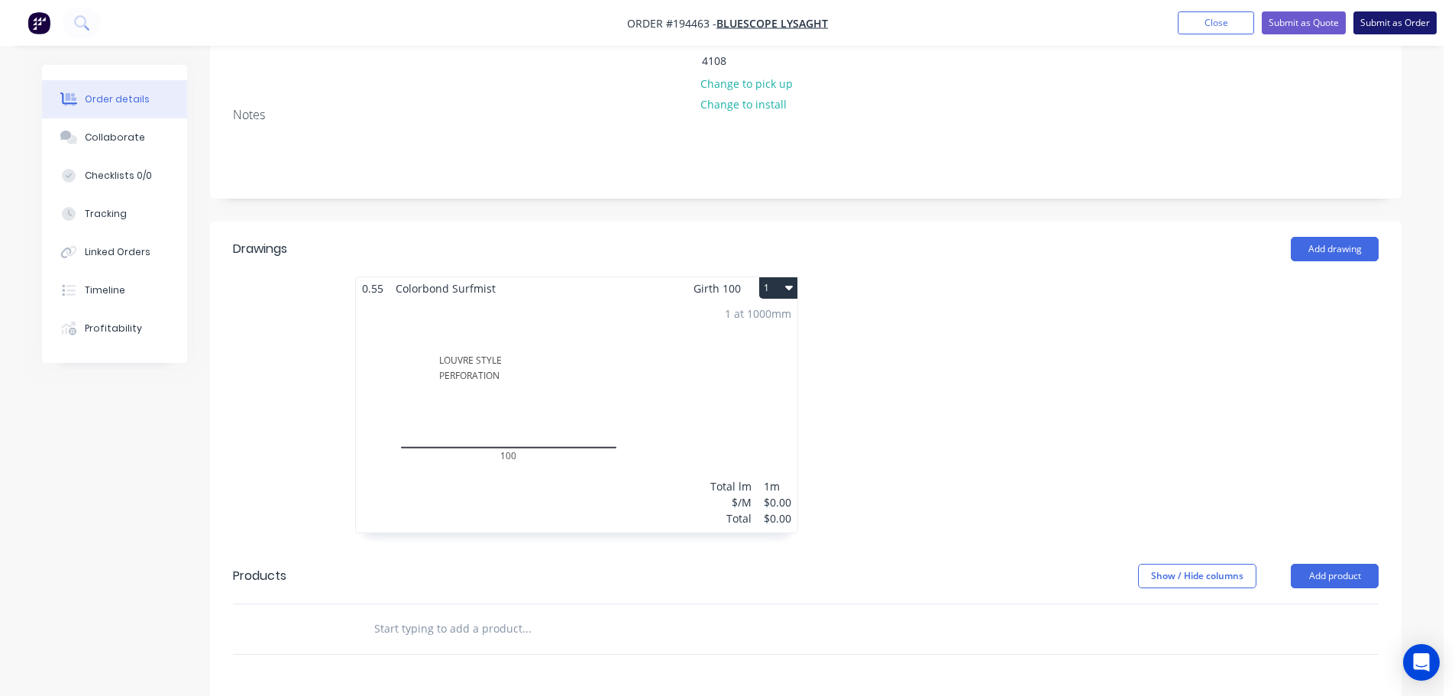
click at [1381, 17] on button "Submit as Order" at bounding box center [1394, 22] width 83 height 23
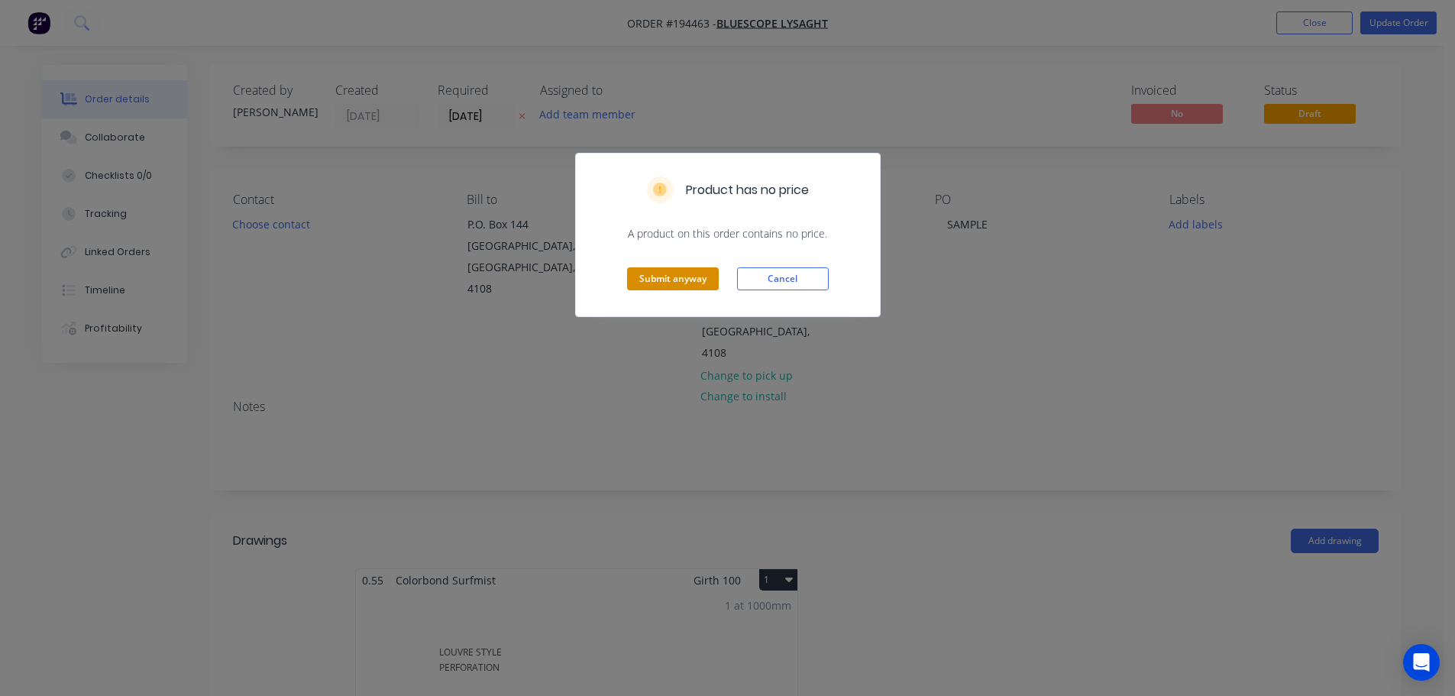
click at [677, 275] on button "Submit anyway" at bounding box center [673, 278] width 92 height 23
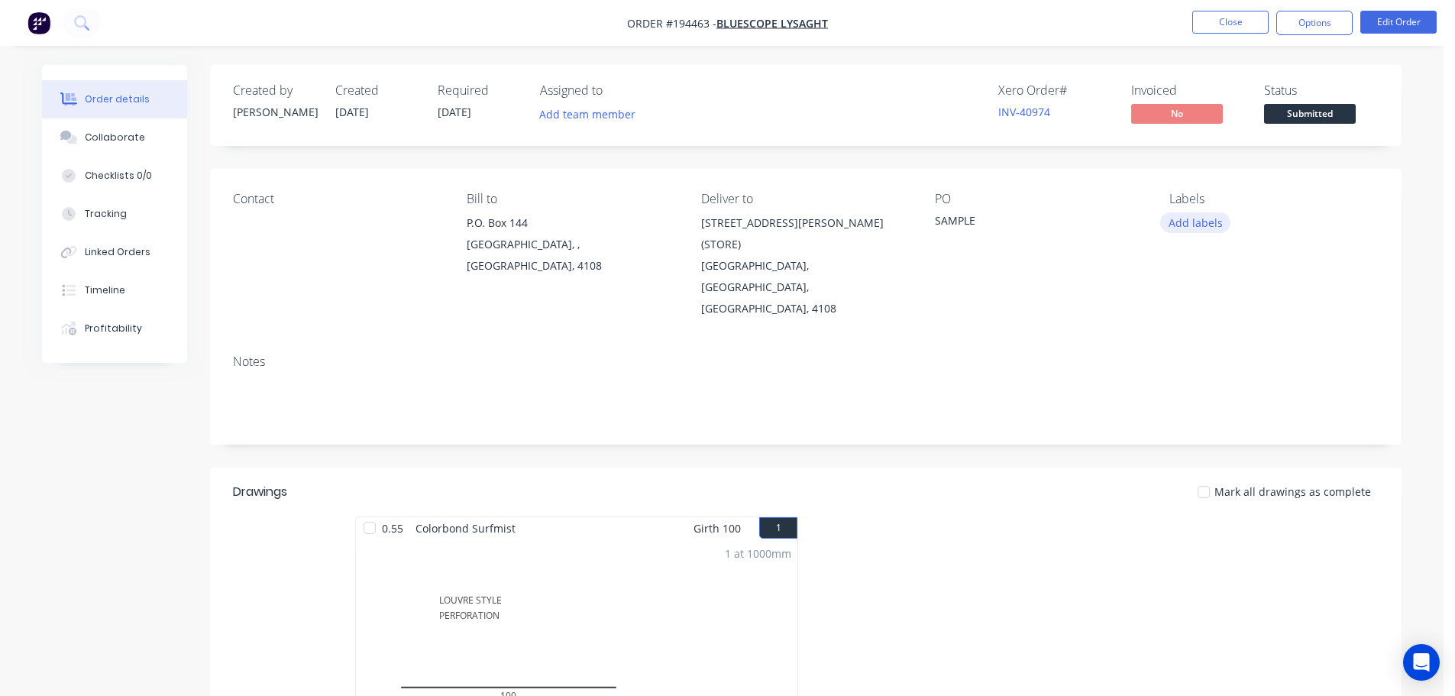
click at [1181, 218] on button "Add labels" at bounding box center [1195, 222] width 70 height 21
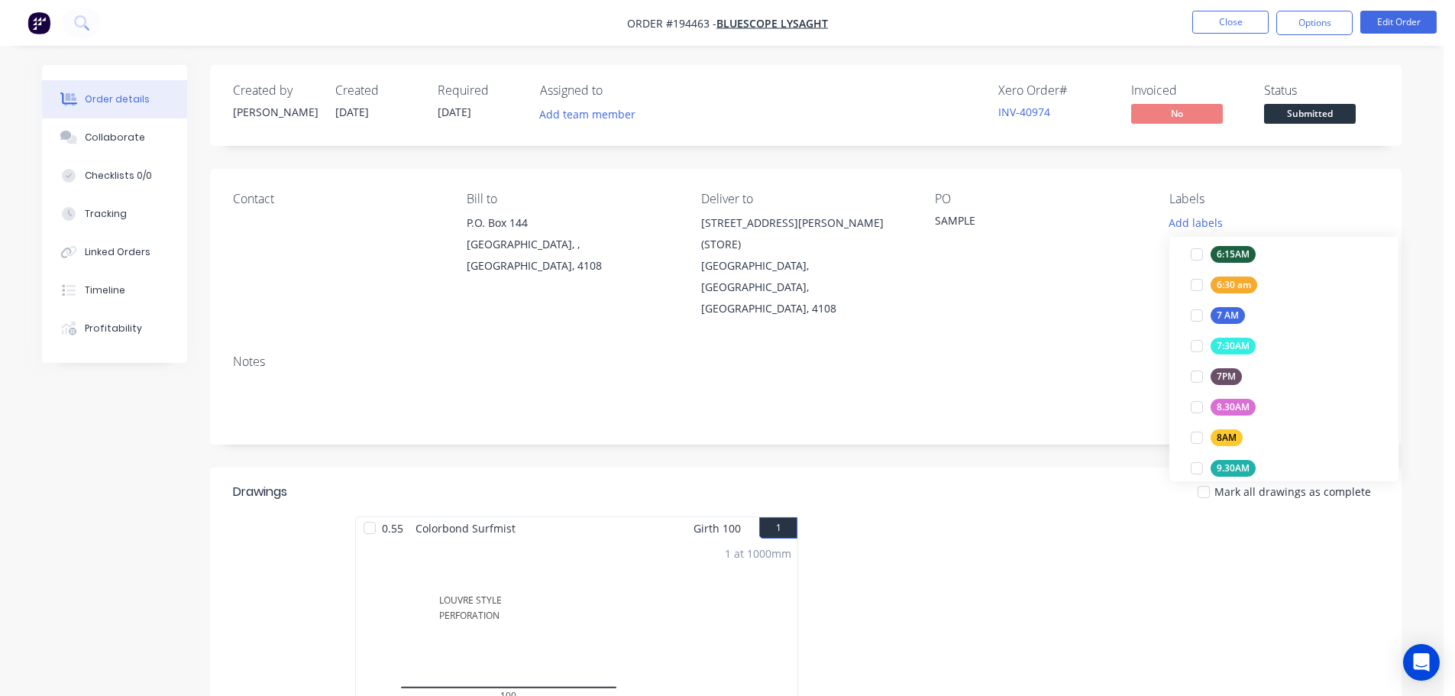
scroll to position [458, 0]
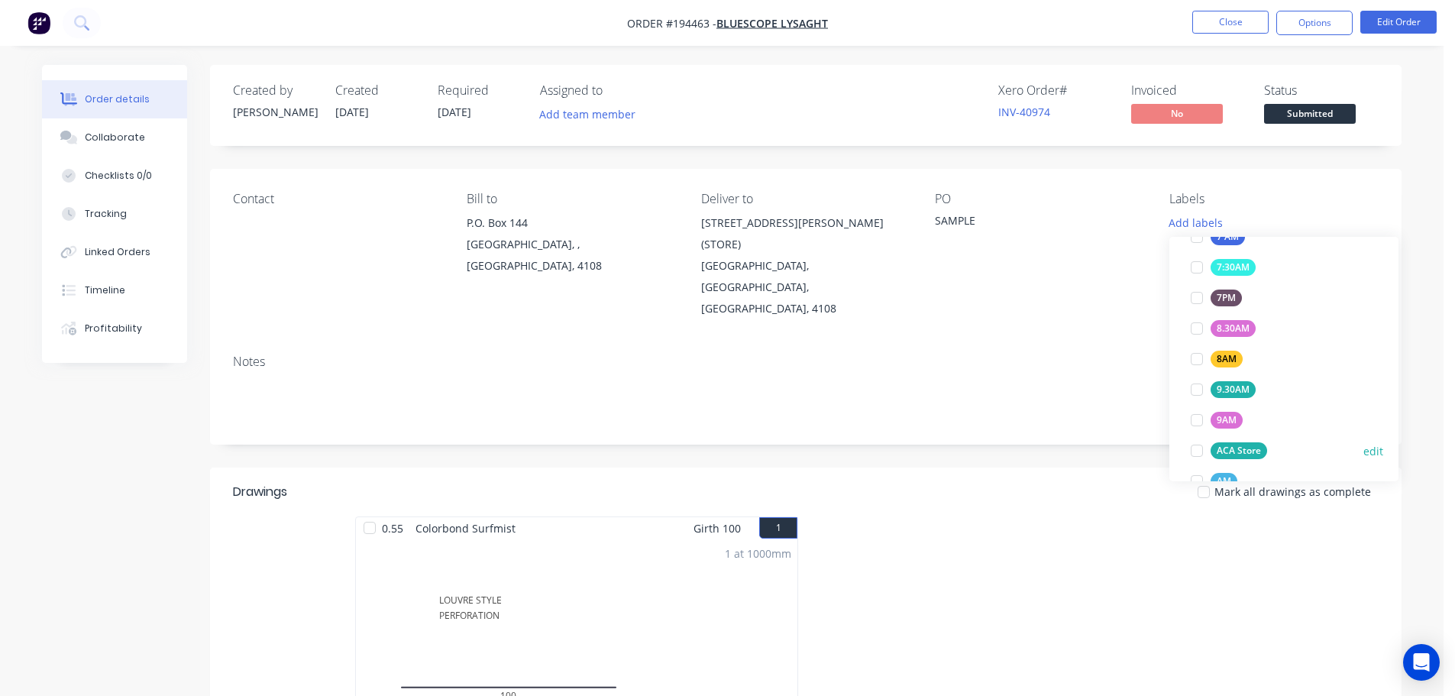
click at [1249, 456] on div "ACA Store" at bounding box center [1238, 450] width 57 height 17
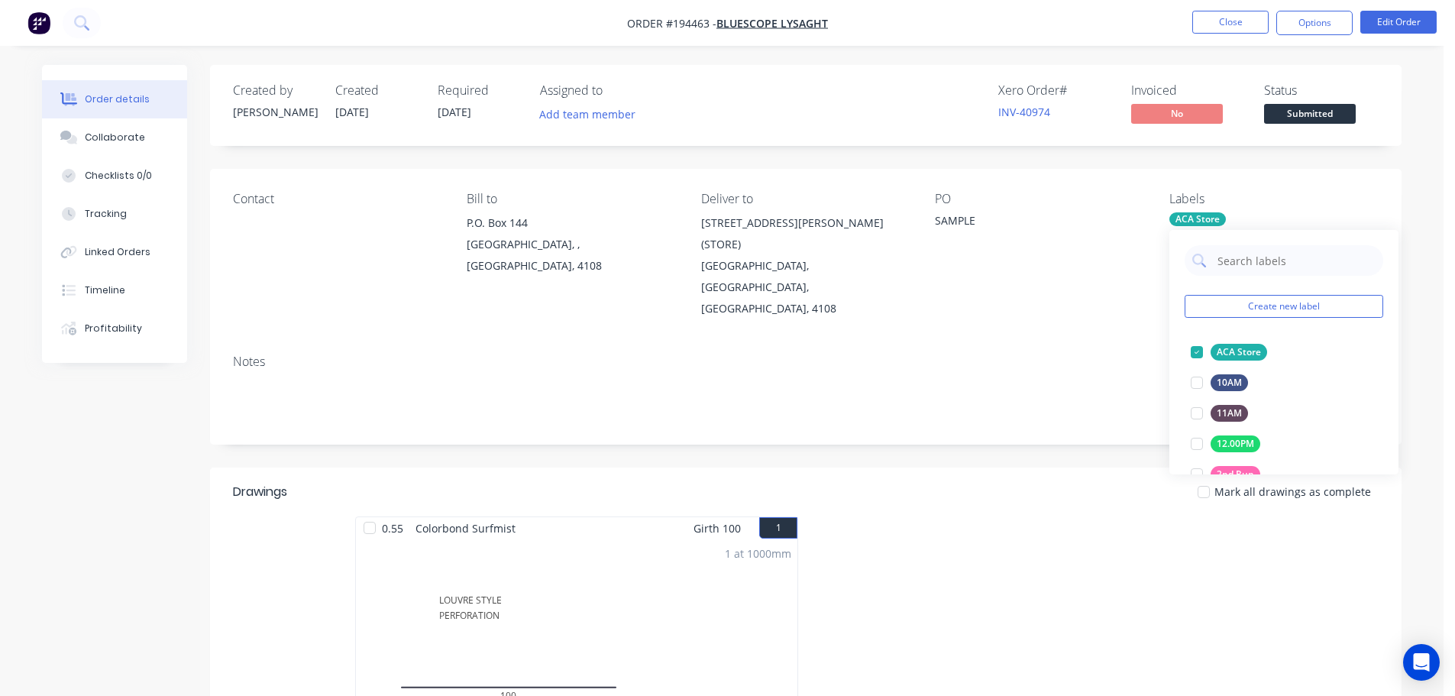
click at [1116, 516] on div at bounding box center [1035, 652] width 458 height 272
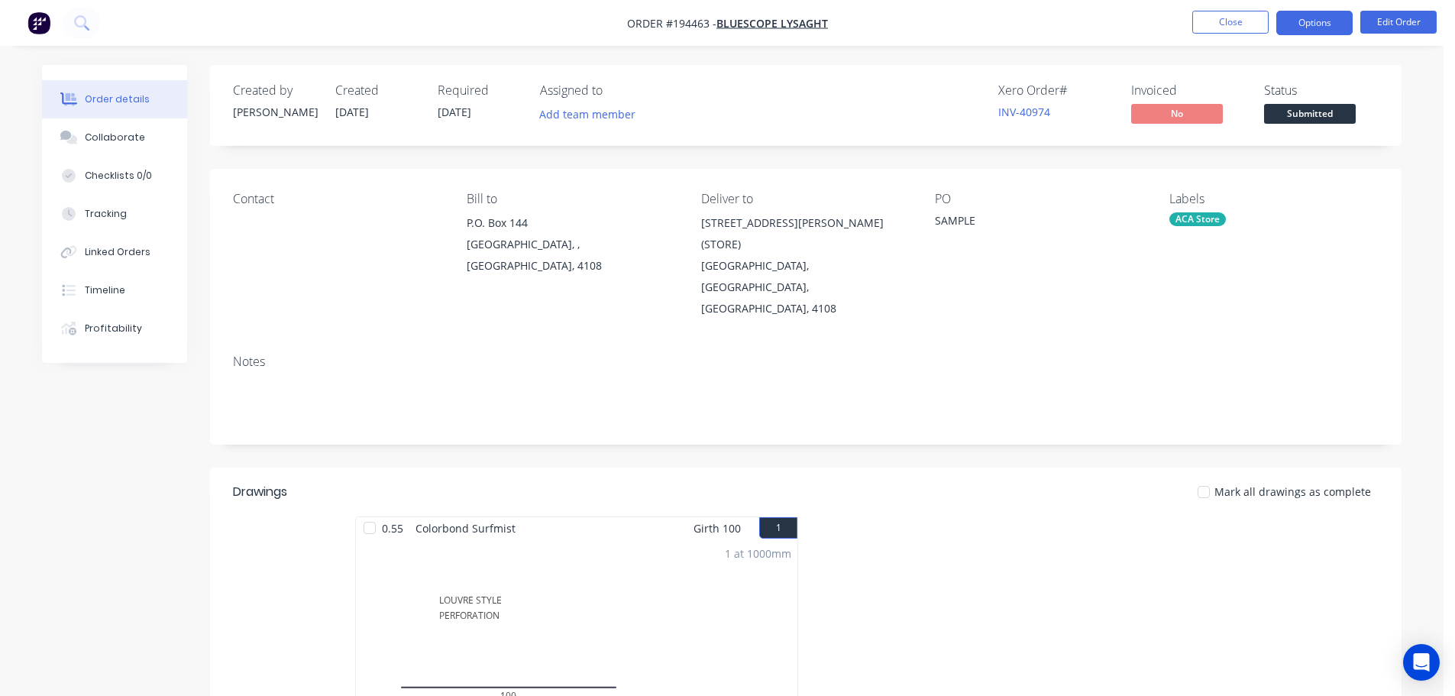
click at [1333, 34] on button "Options" at bounding box center [1314, 23] width 76 height 24
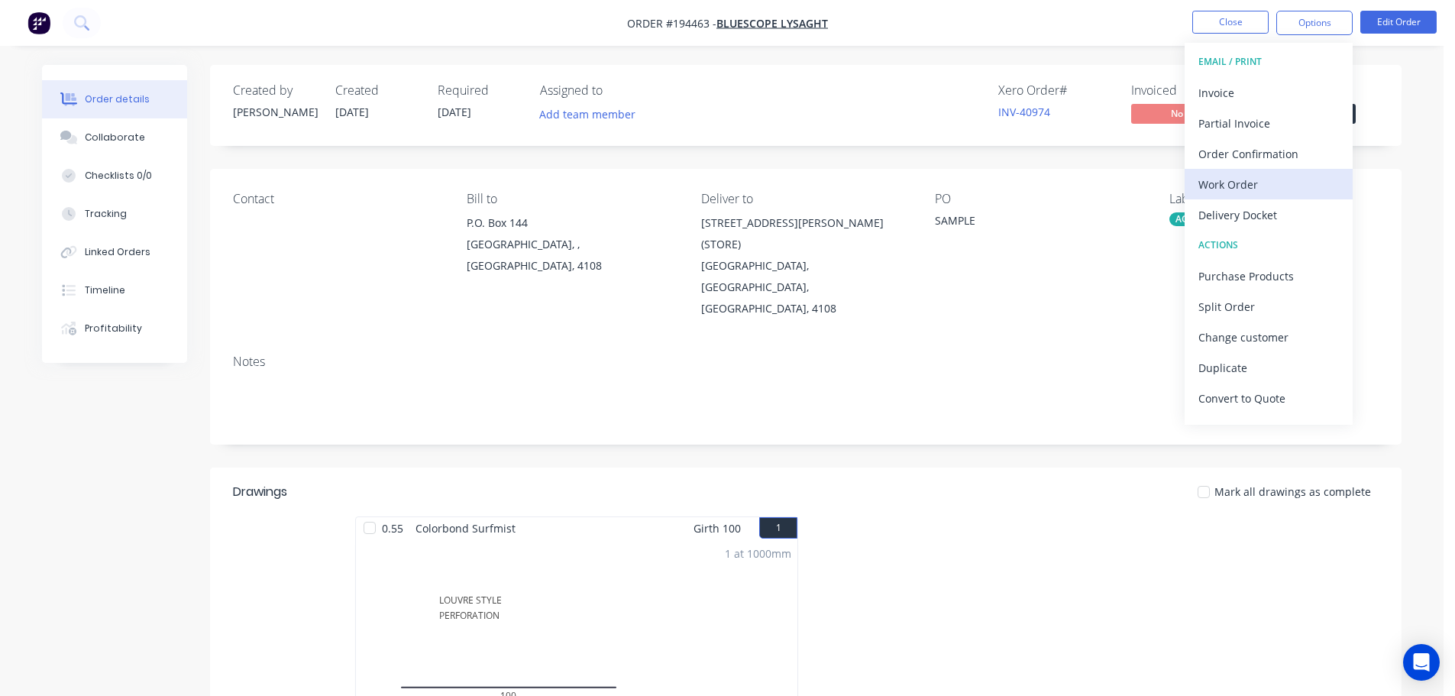
click at [1259, 179] on div "Work Order" at bounding box center [1268, 184] width 141 height 22
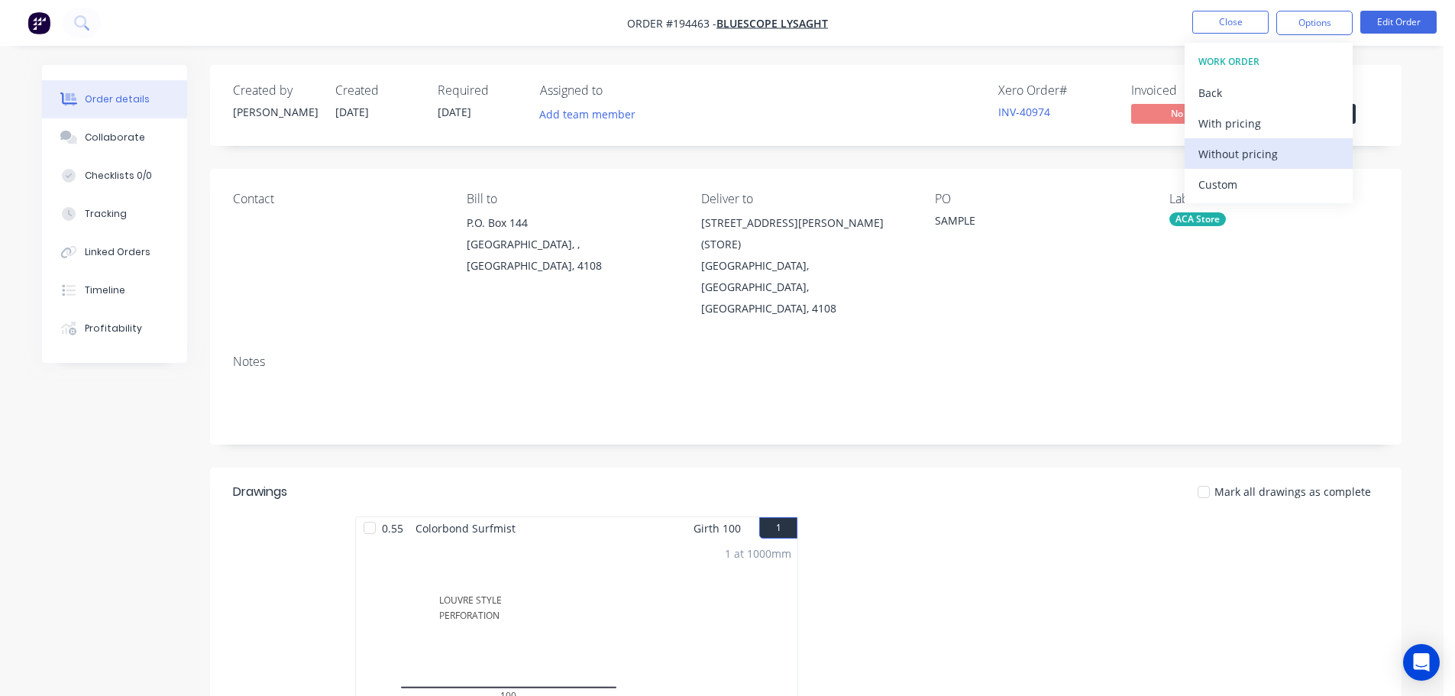
click at [1274, 161] on div "Without pricing" at bounding box center [1268, 154] width 141 height 22
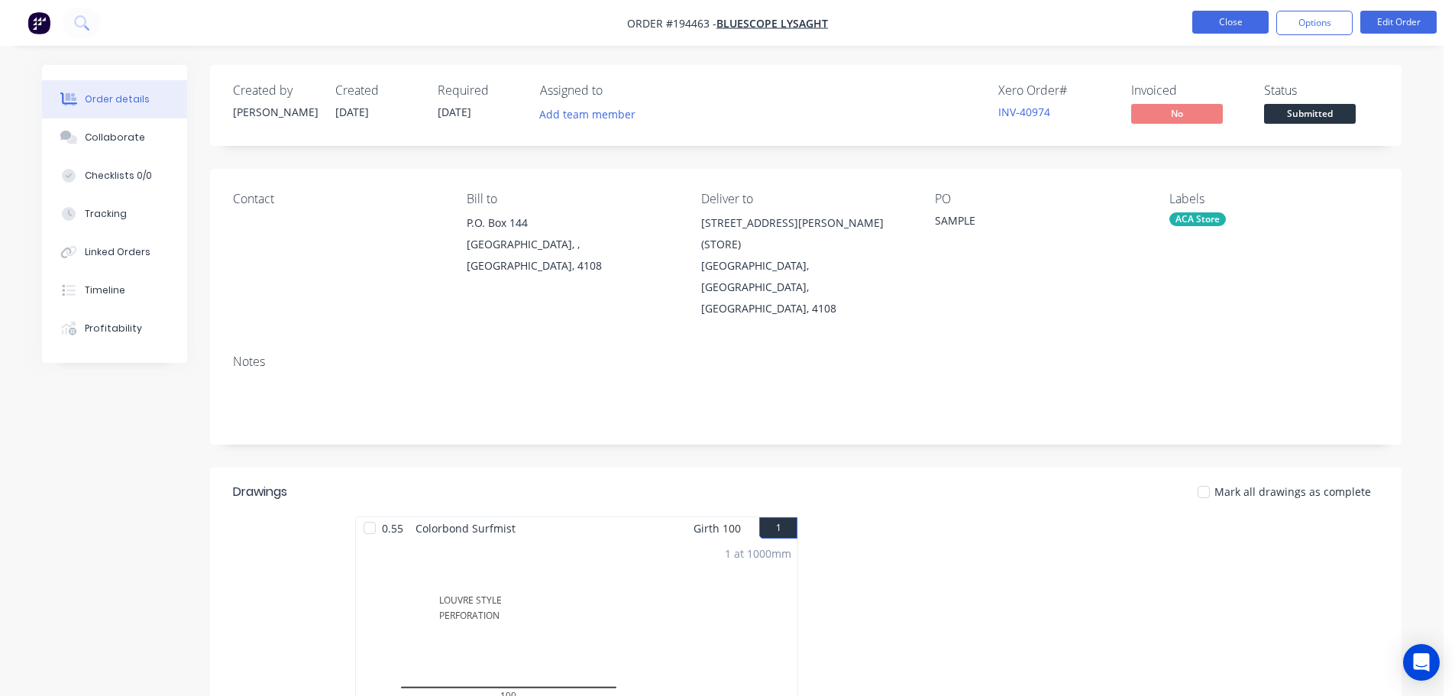
click at [1217, 25] on button "Close" at bounding box center [1230, 22] width 76 height 23
